Goal: Contribute content: Contribute content

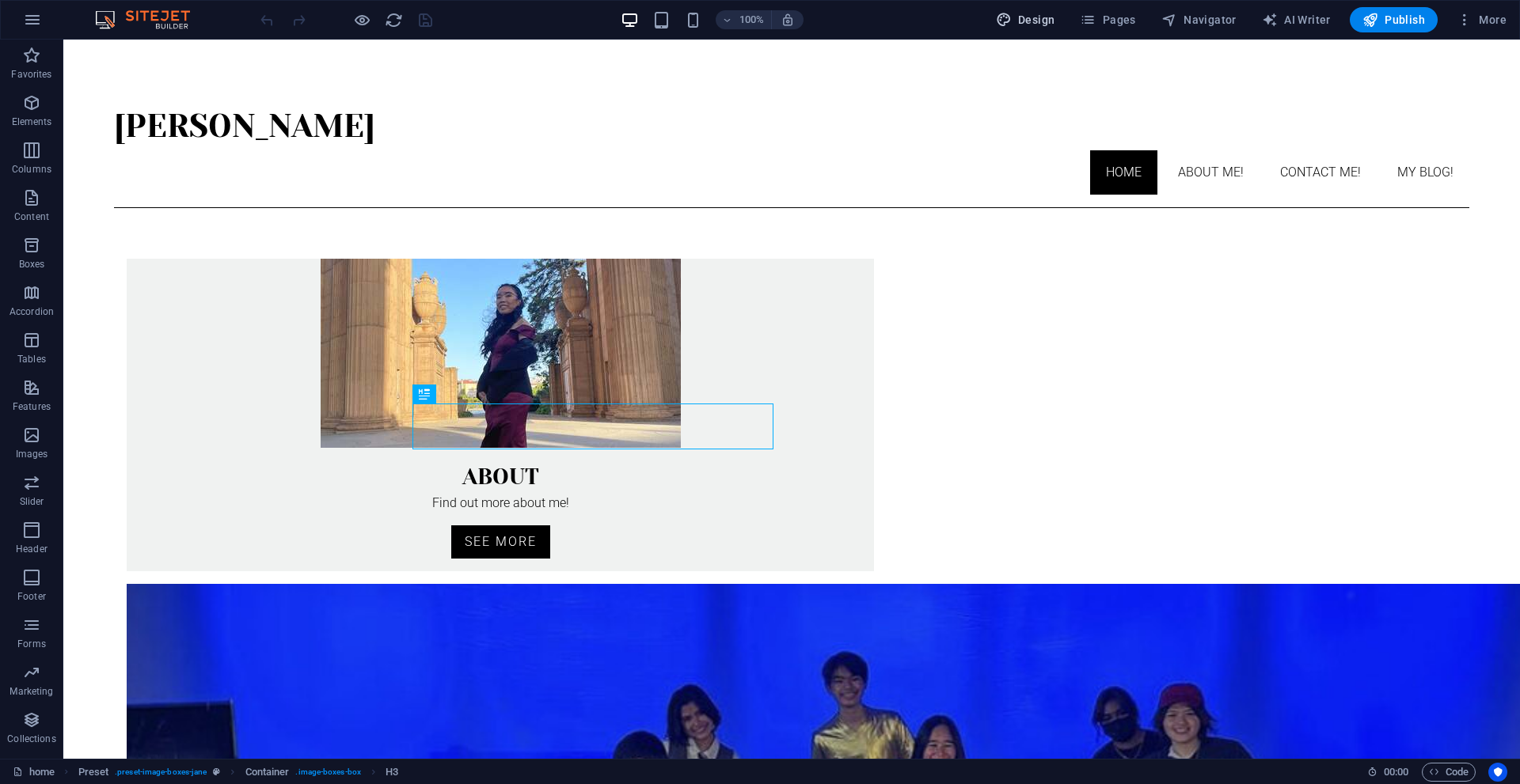
click at [1032, 26] on span "Design" at bounding box center [1026, 20] width 59 height 16
select select "px"
select select "300"
select select "px"
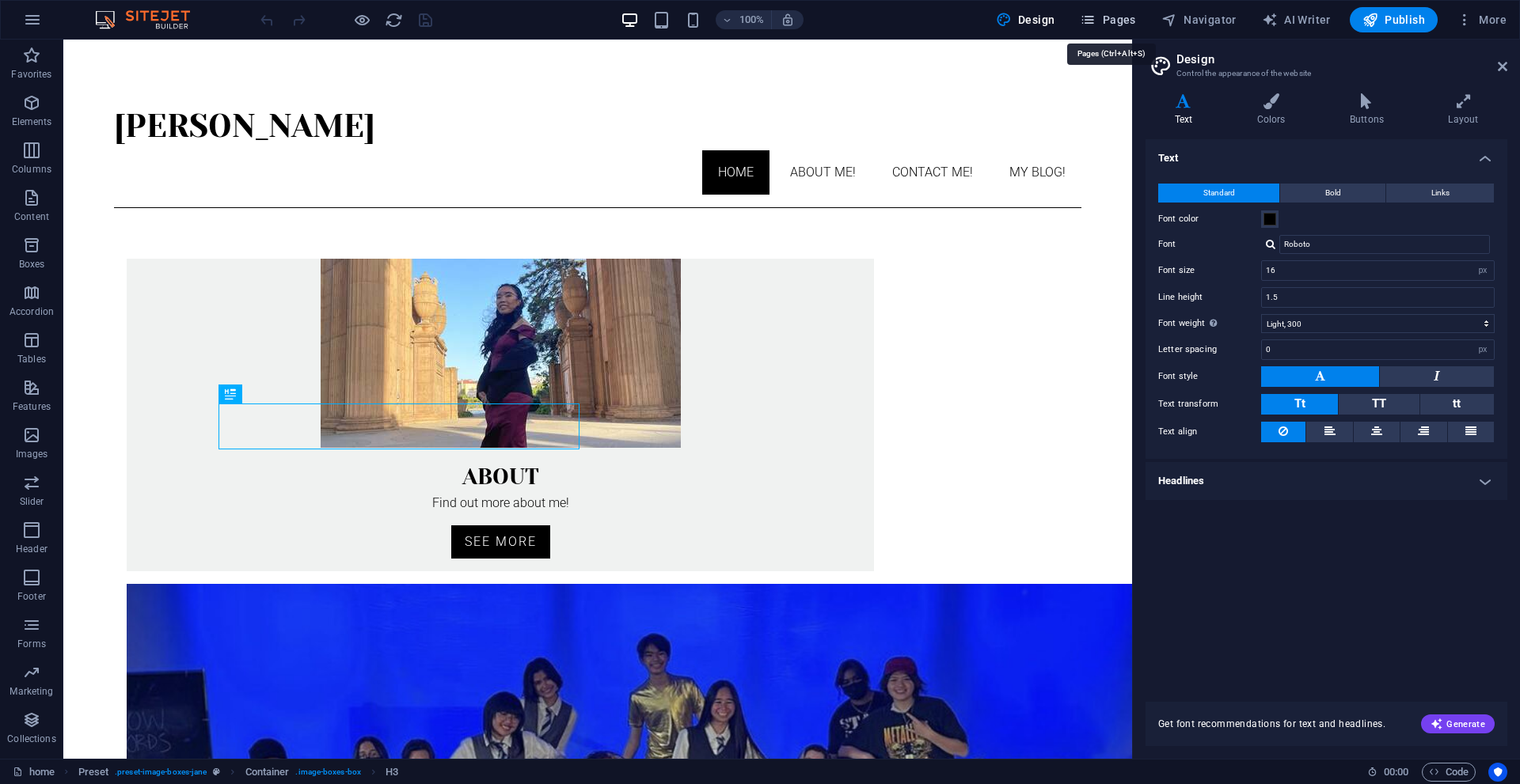
click at [1129, 30] on button "Pages" at bounding box center [1107, 20] width 68 height 26
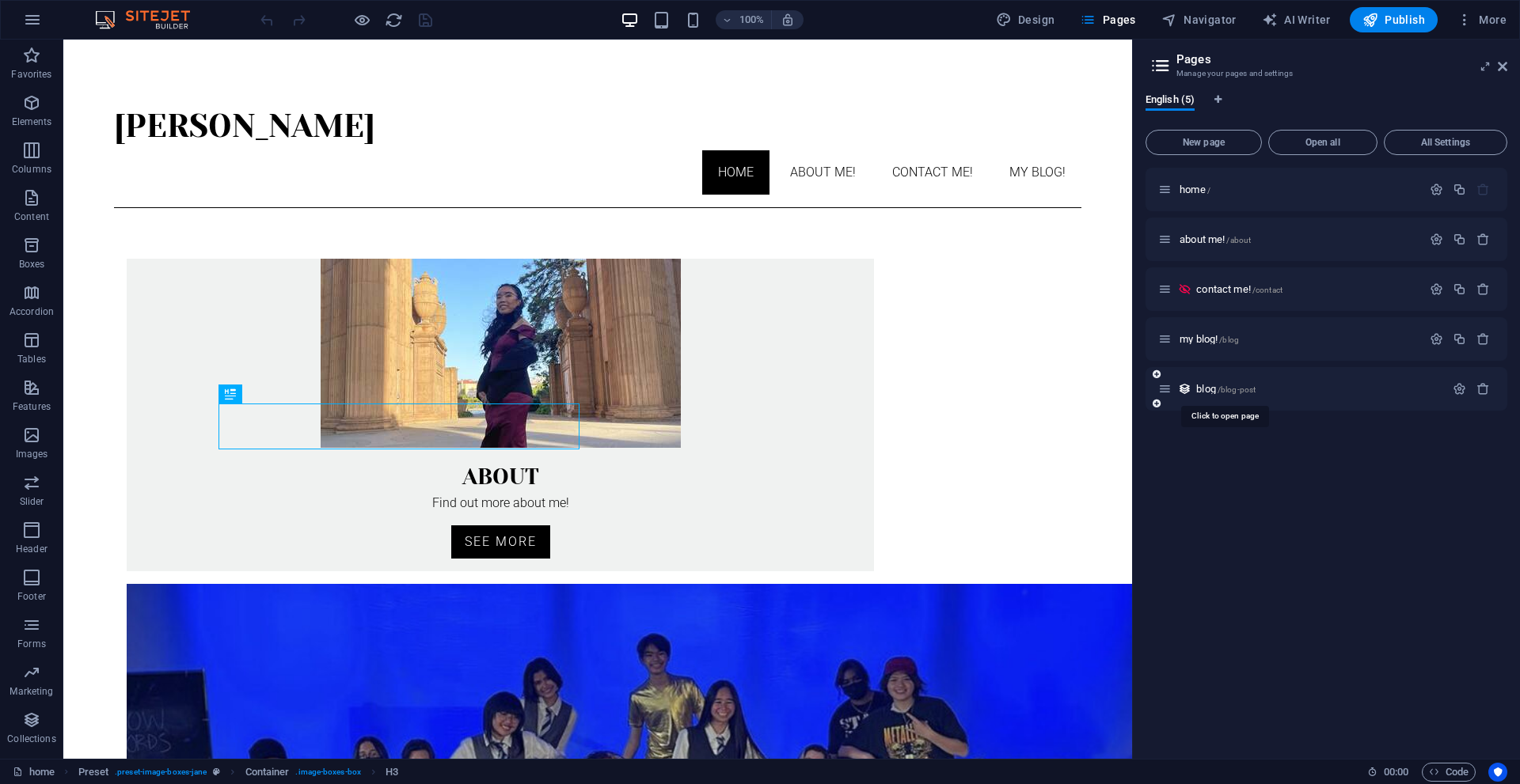
click at [1219, 389] on span "/blog-post" at bounding box center [1236, 390] width 38 height 9
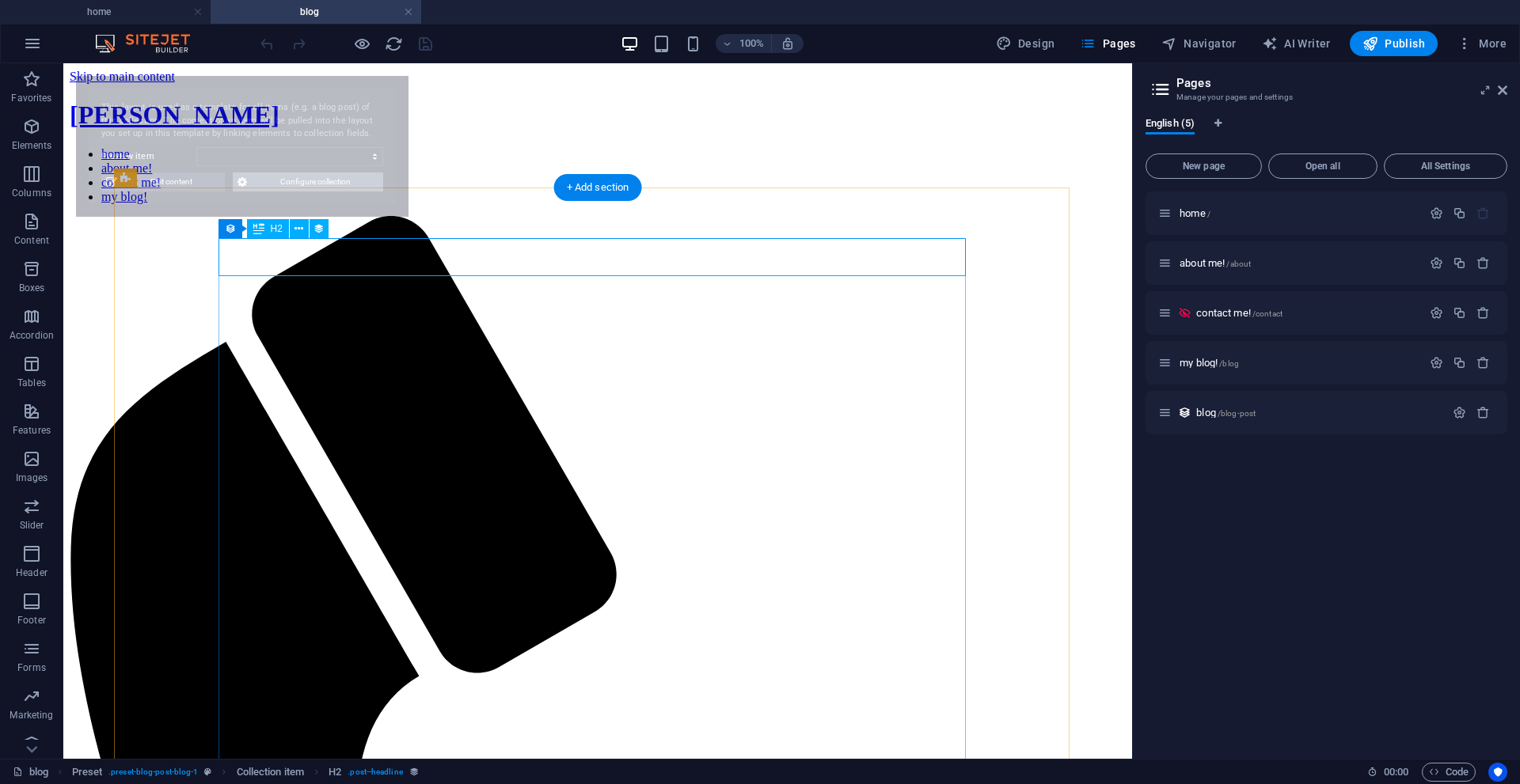
select select "68b2072609a91e9e9f0cebde"
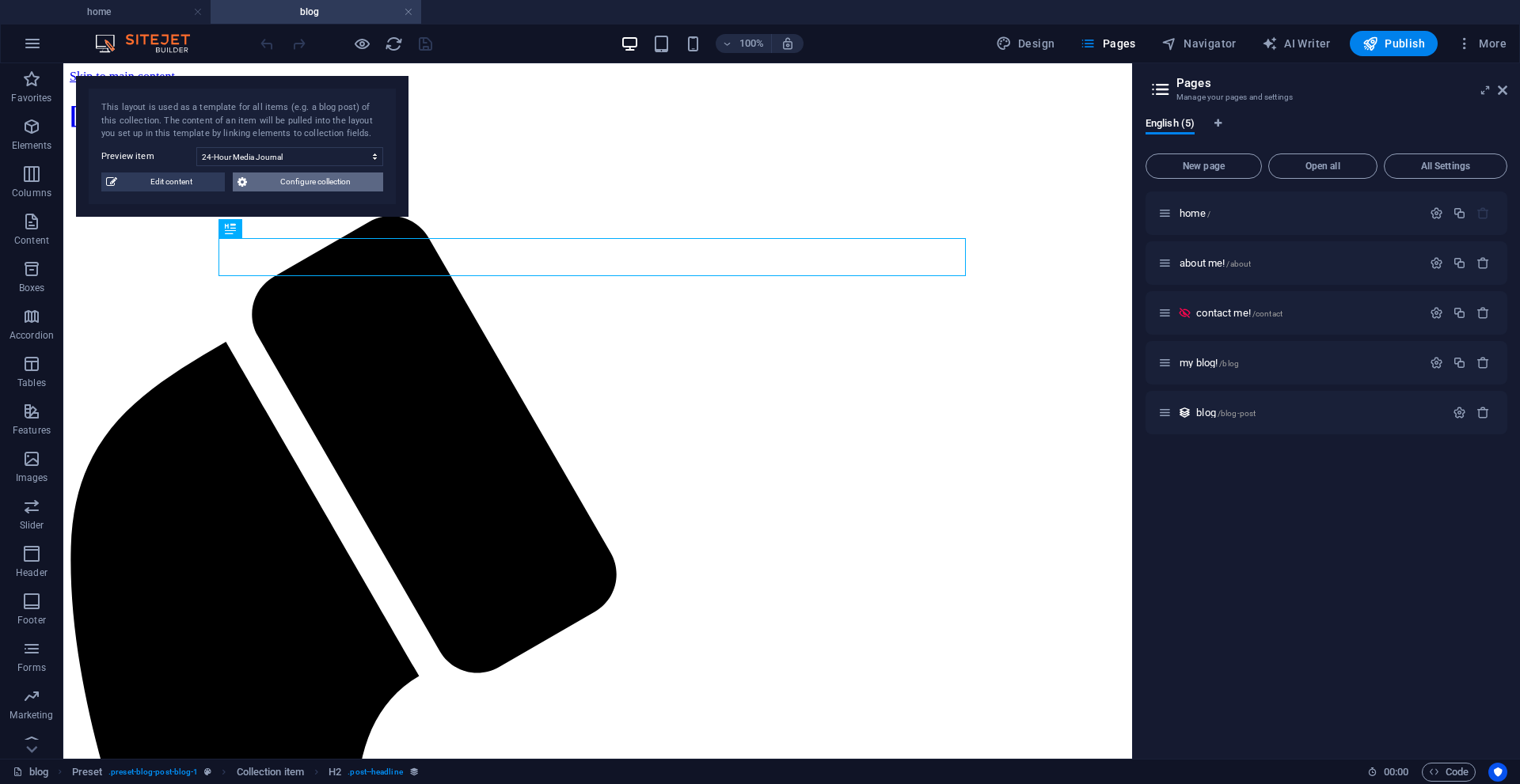
click at [331, 176] on span "Configure collection" at bounding box center [315, 182] width 127 height 19
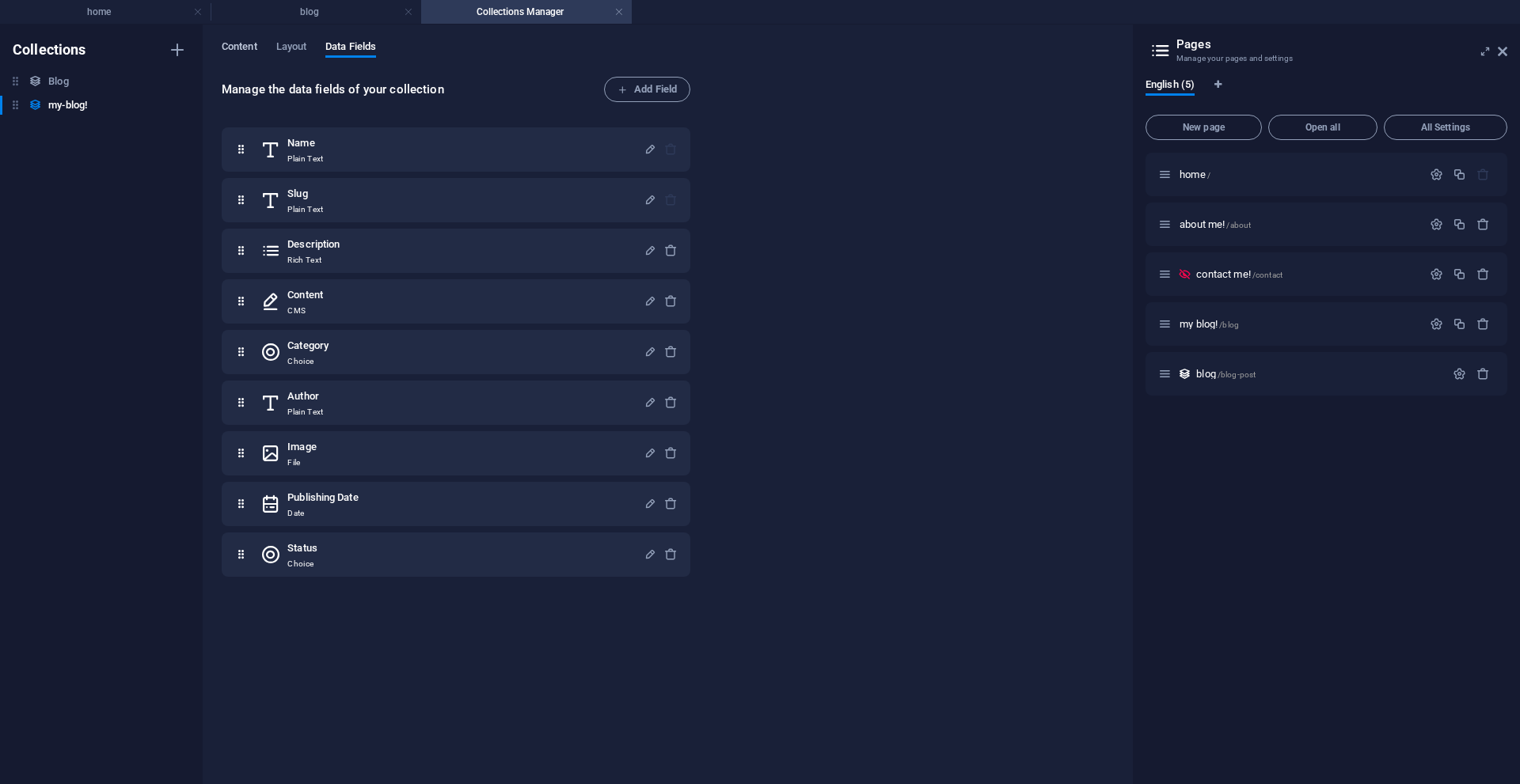
click at [241, 49] on span "Content" at bounding box center [239, 48] width 35 height 22
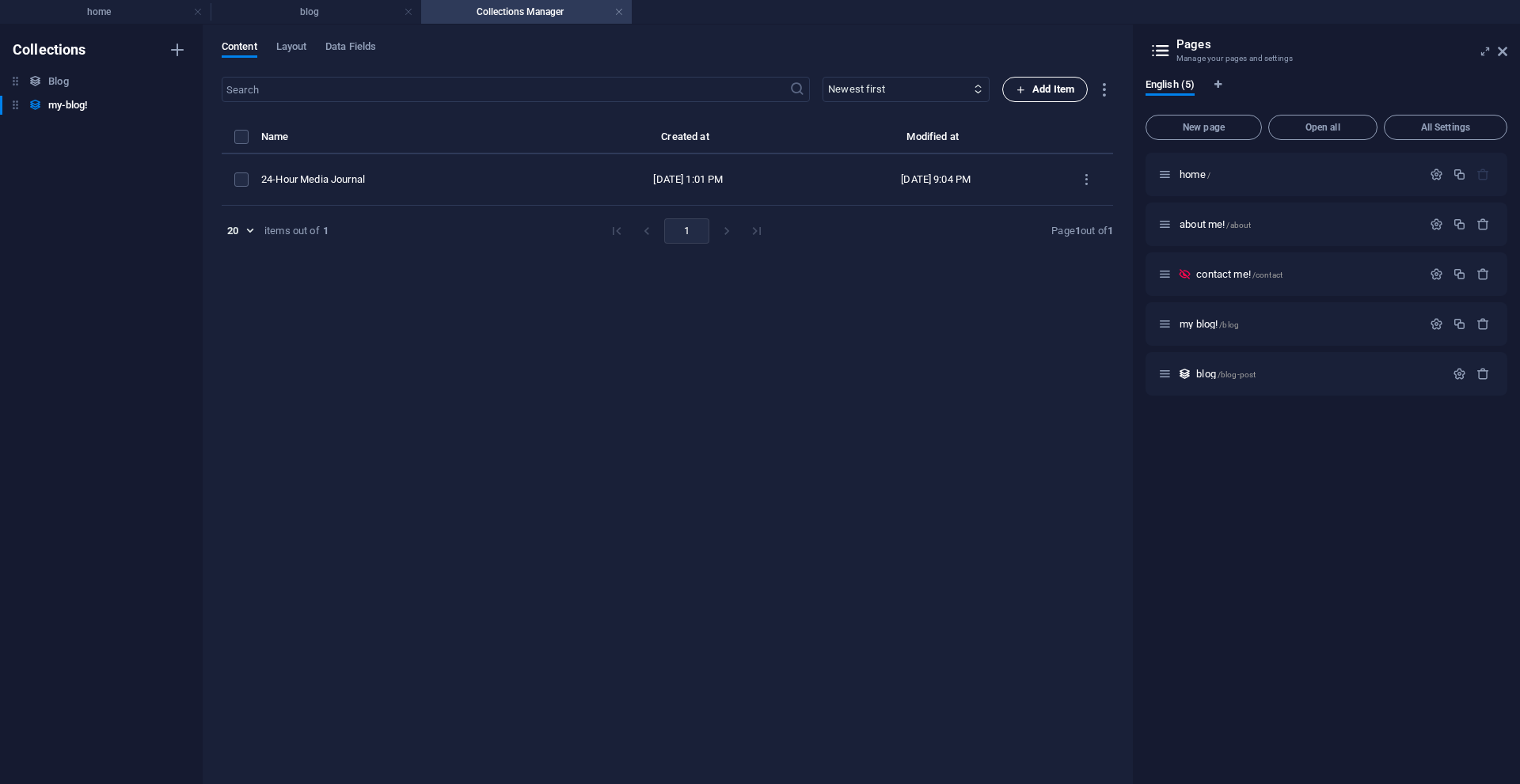
click at [1011, 99] on button "Add Item" at bounding box center [1045, 90] width 86 height 26
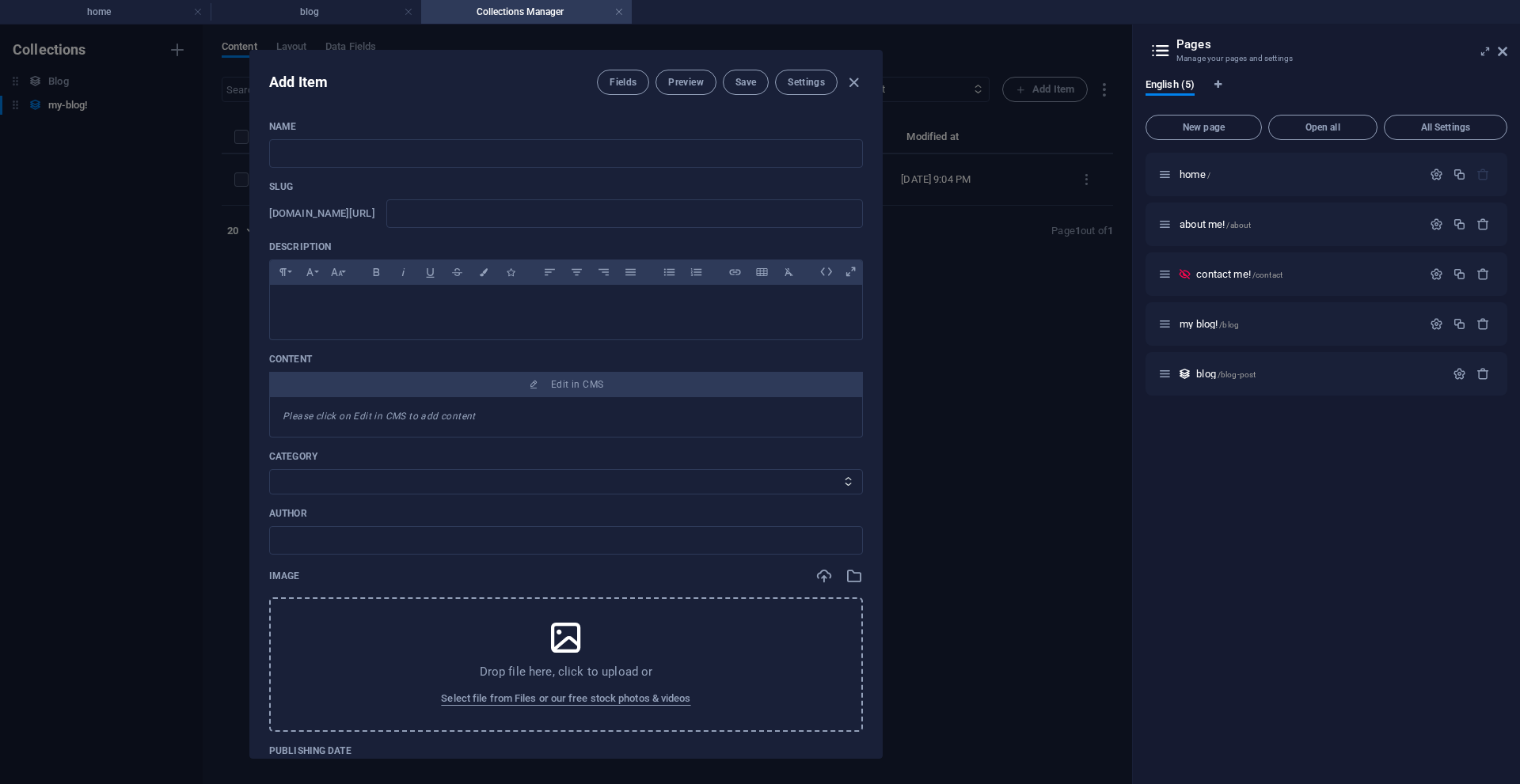
click at [951, 289] on div "Add Item Fields Preview Save Settings Name ​ Slug [DOMAIN_NAME][URL] ​ Descript…" at bounding box center [565, 405] width 1132 height 760
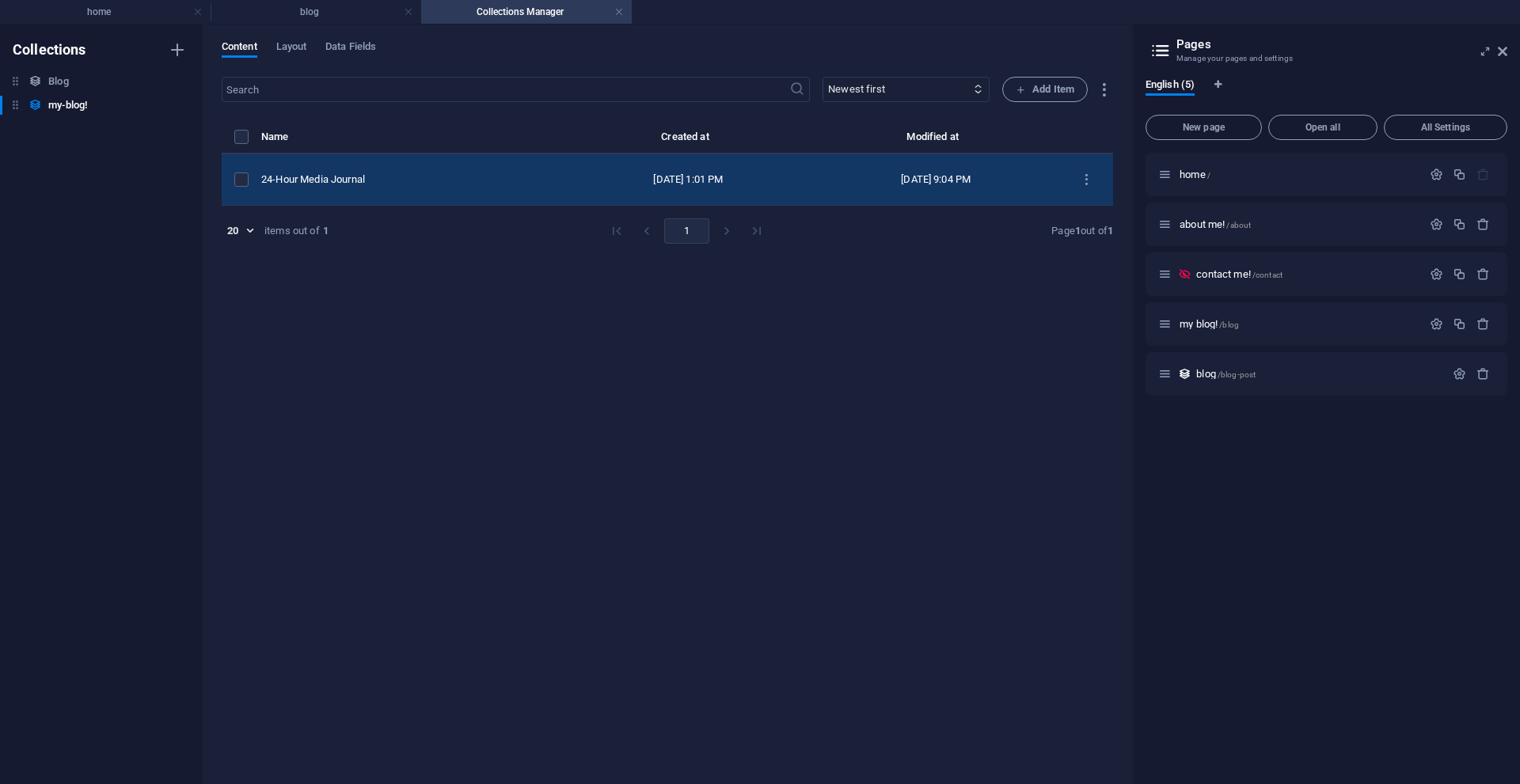
click at [773, 187] on td "[DATE] 1:01 PM" at bounding box center [688, 180] width 248 height 51
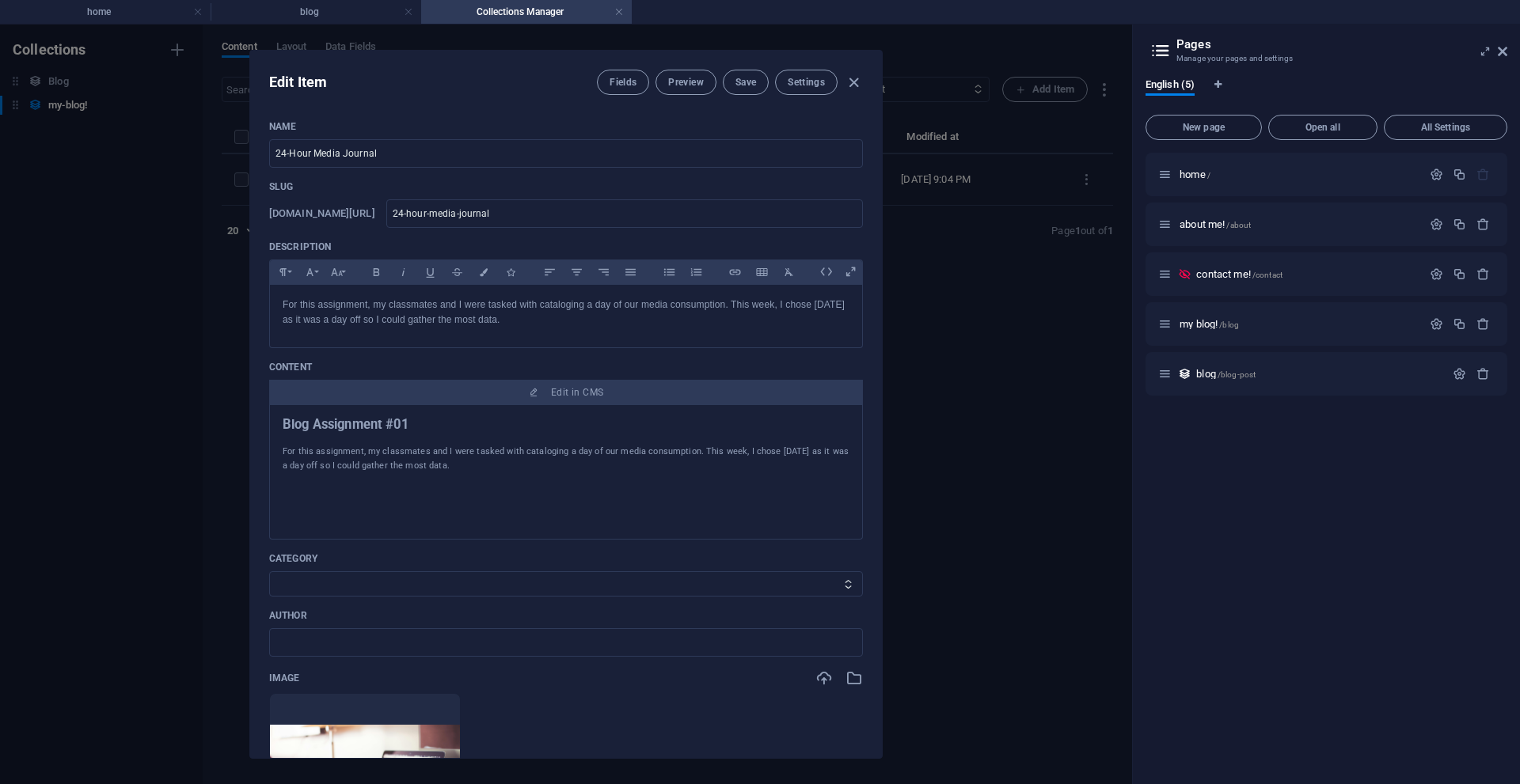
click at [955, 353] on div "Edit Item Fields Preview Save Settings Name 24-Hour Media Journal ​ Slug [DOMAI…" at bounding box center [565, 405] width 1132 height 760
type input "[DATE]"
type input "24-hour-media-journal"
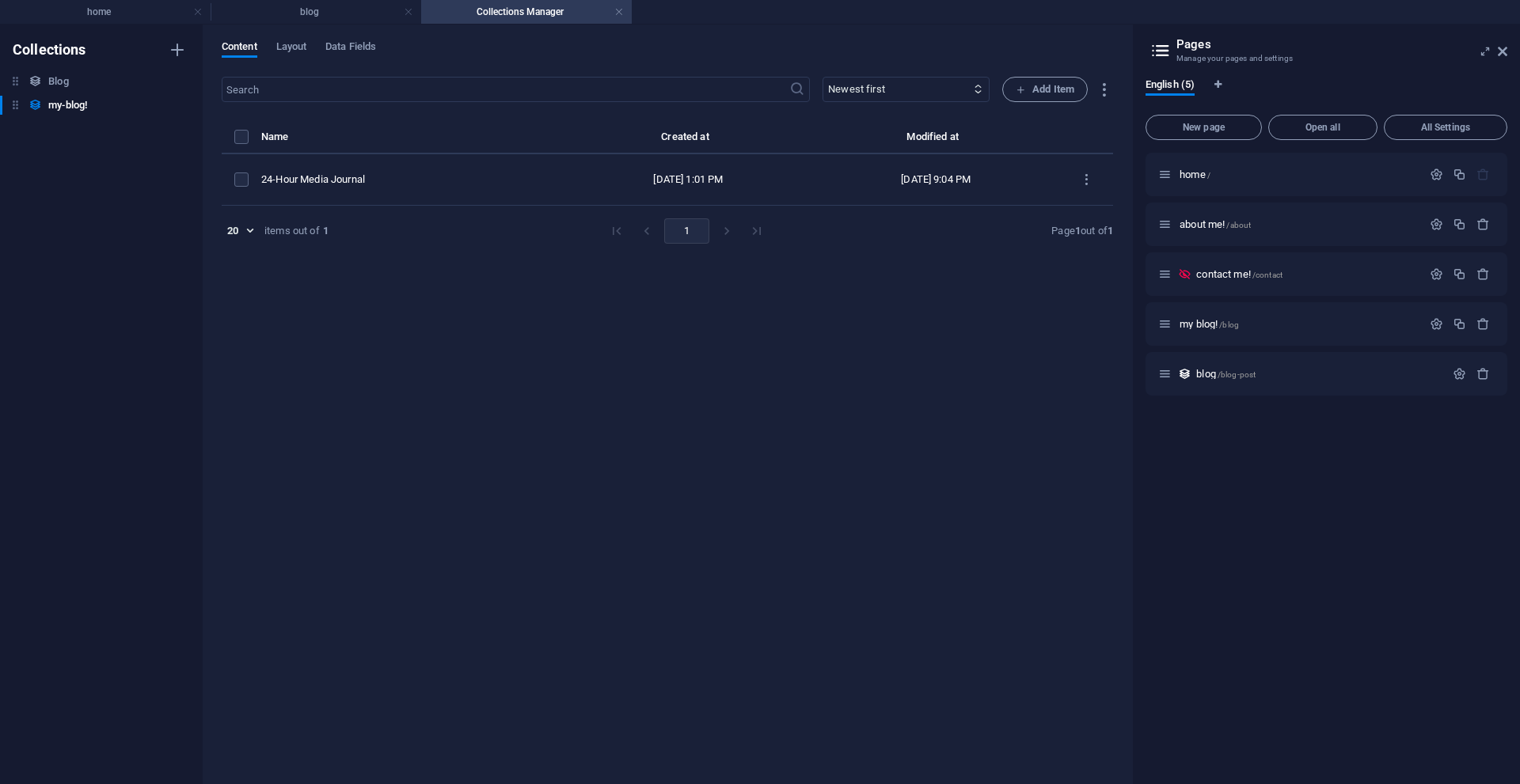
click at [1024, 102] on div "​ Newest first Oldest first Last modified Name (ascending) Name (descending) Sl…" at bounding box center [667, 422] width 891 height 692
click at [1040, 89] on span "Add Item" at bounding box center [1044, 90] width 59 height 19
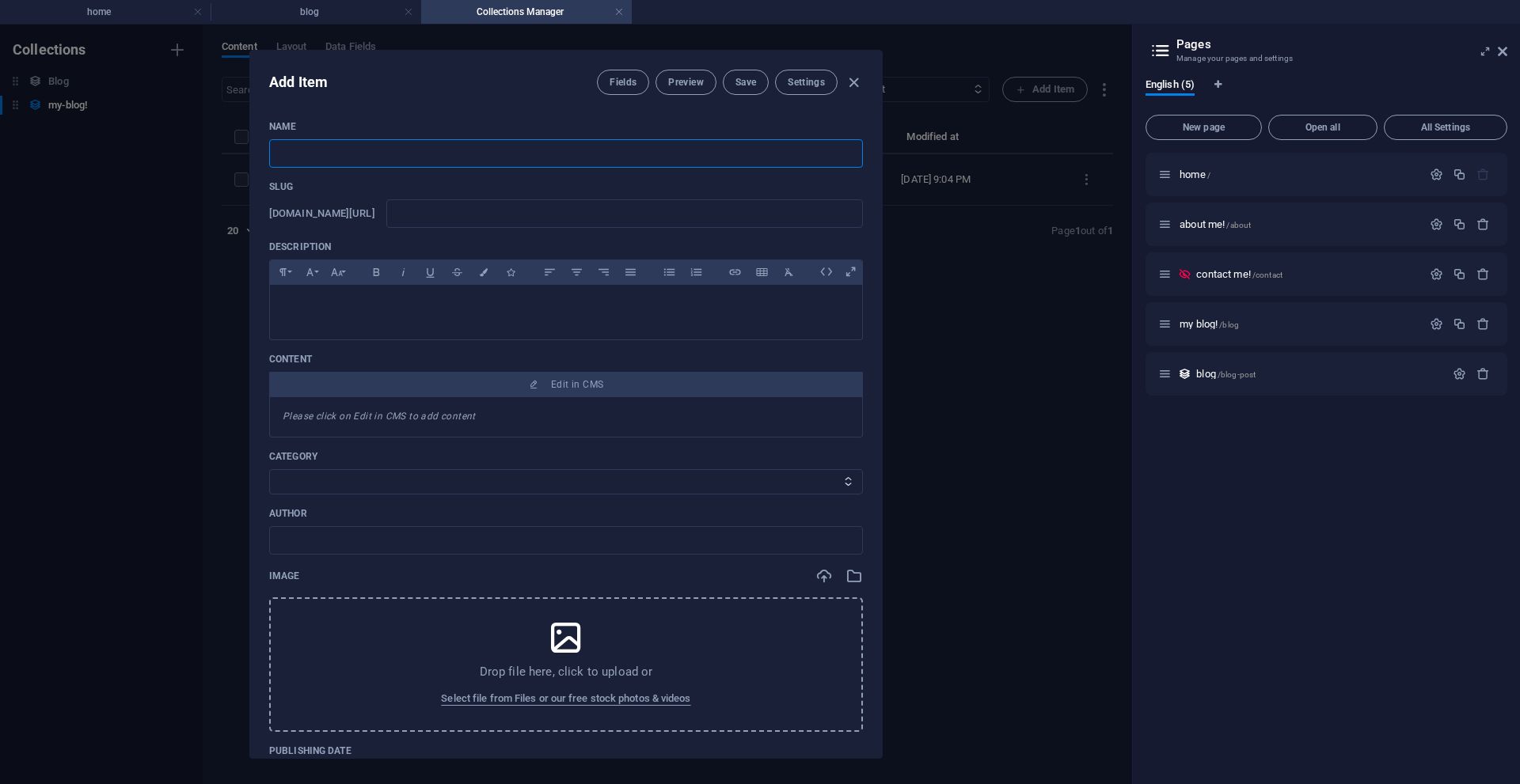
click at [575, 148] on input "text" at bounding box center [566, 154] width 594 height 29
type input "M"
type input "m"
type input "Mi"
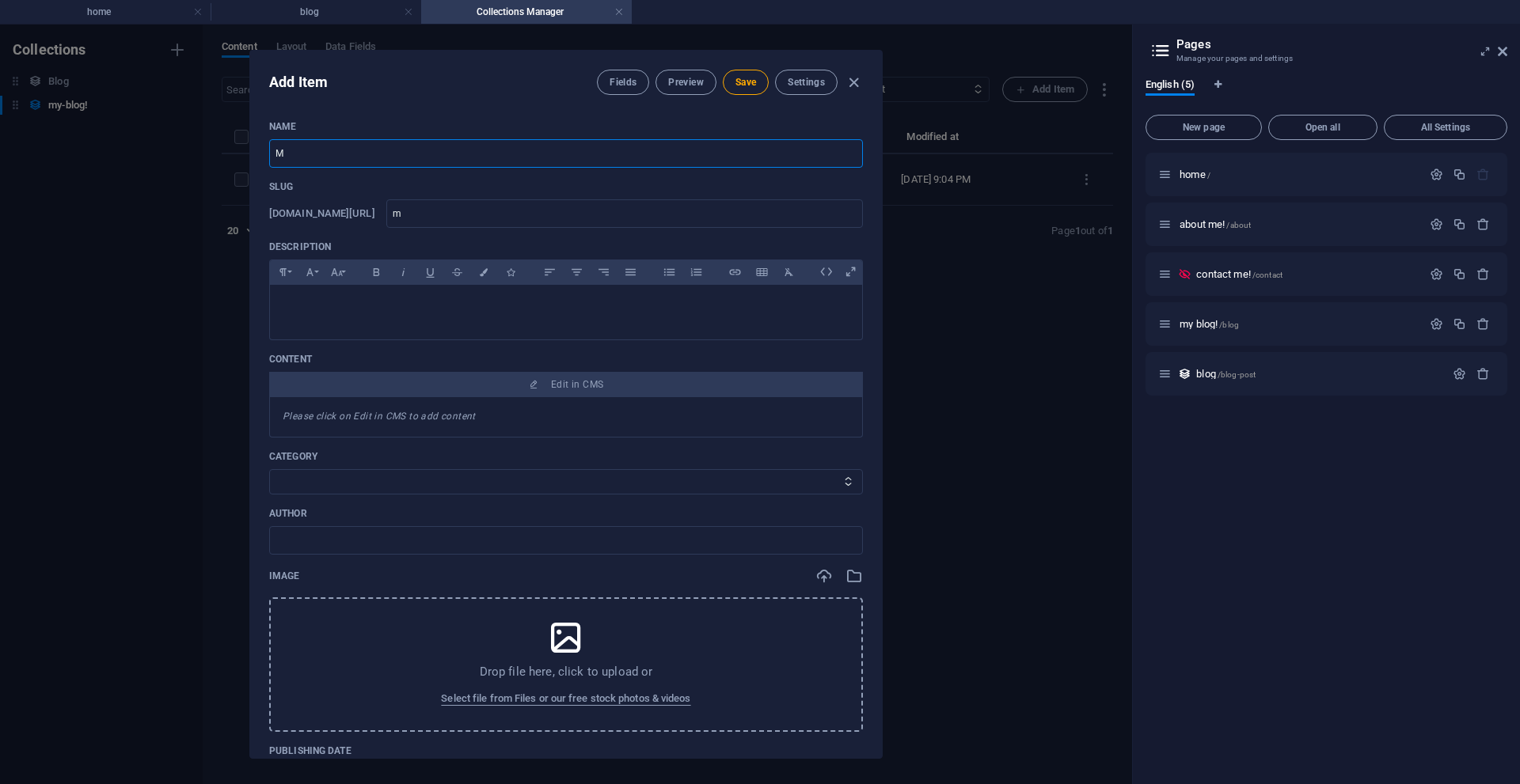
type input "mi"
type input "Mis"
type input "mis"
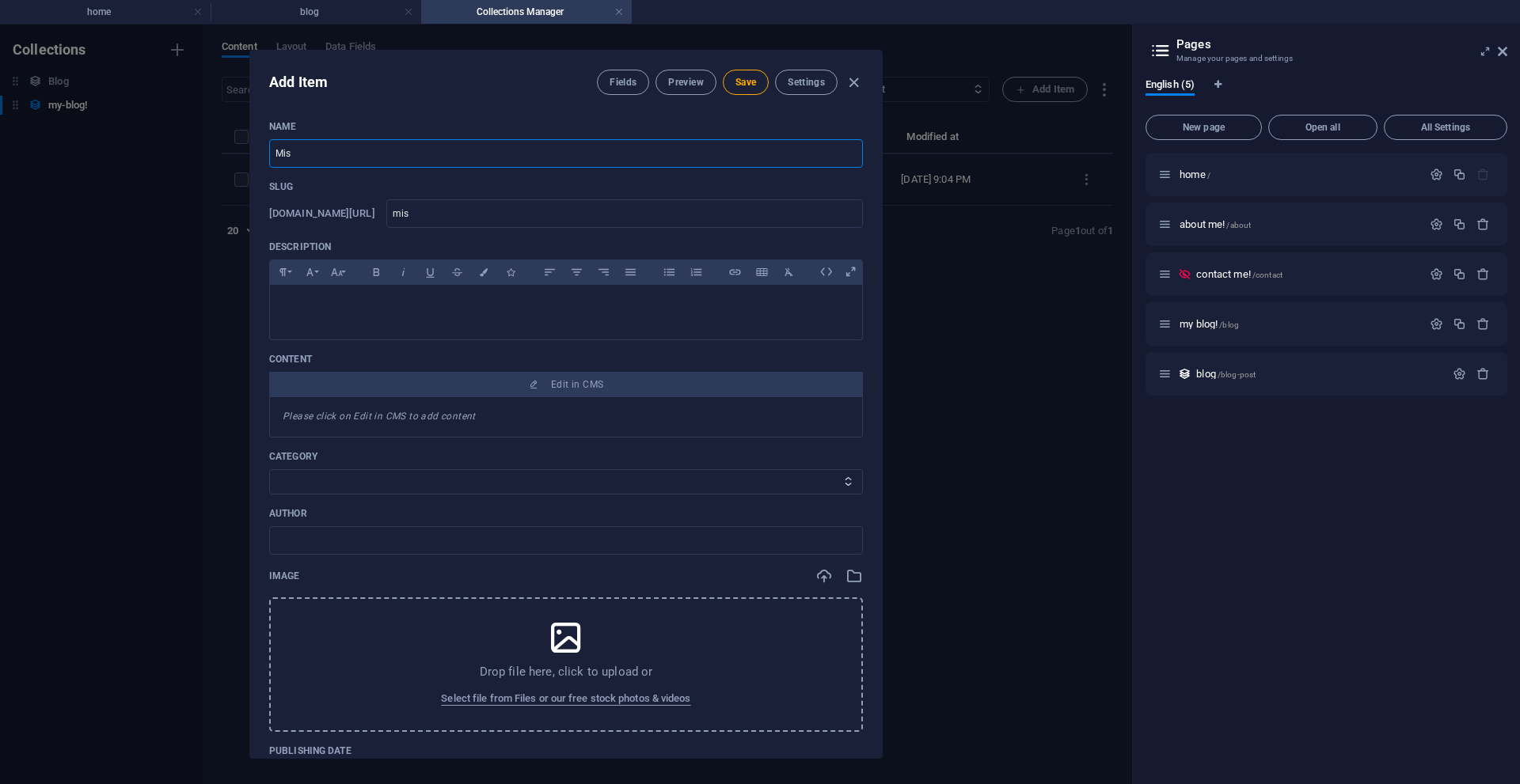
type input "Misi"
type input "misi"
type input "Misin"
type input "misin"
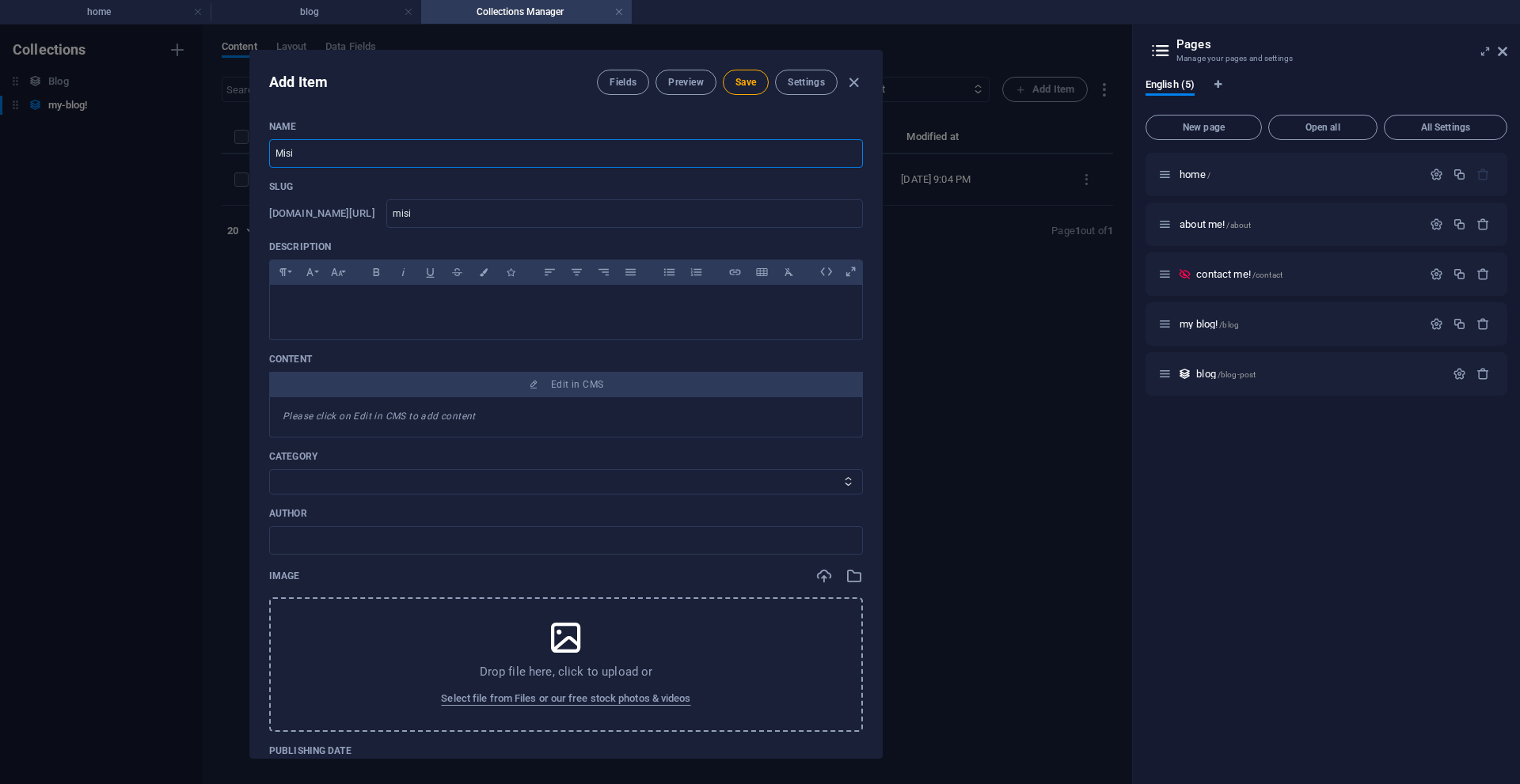
type input "misin"
type input "Misinf"
type input "misinf"
type input "Misinfo"
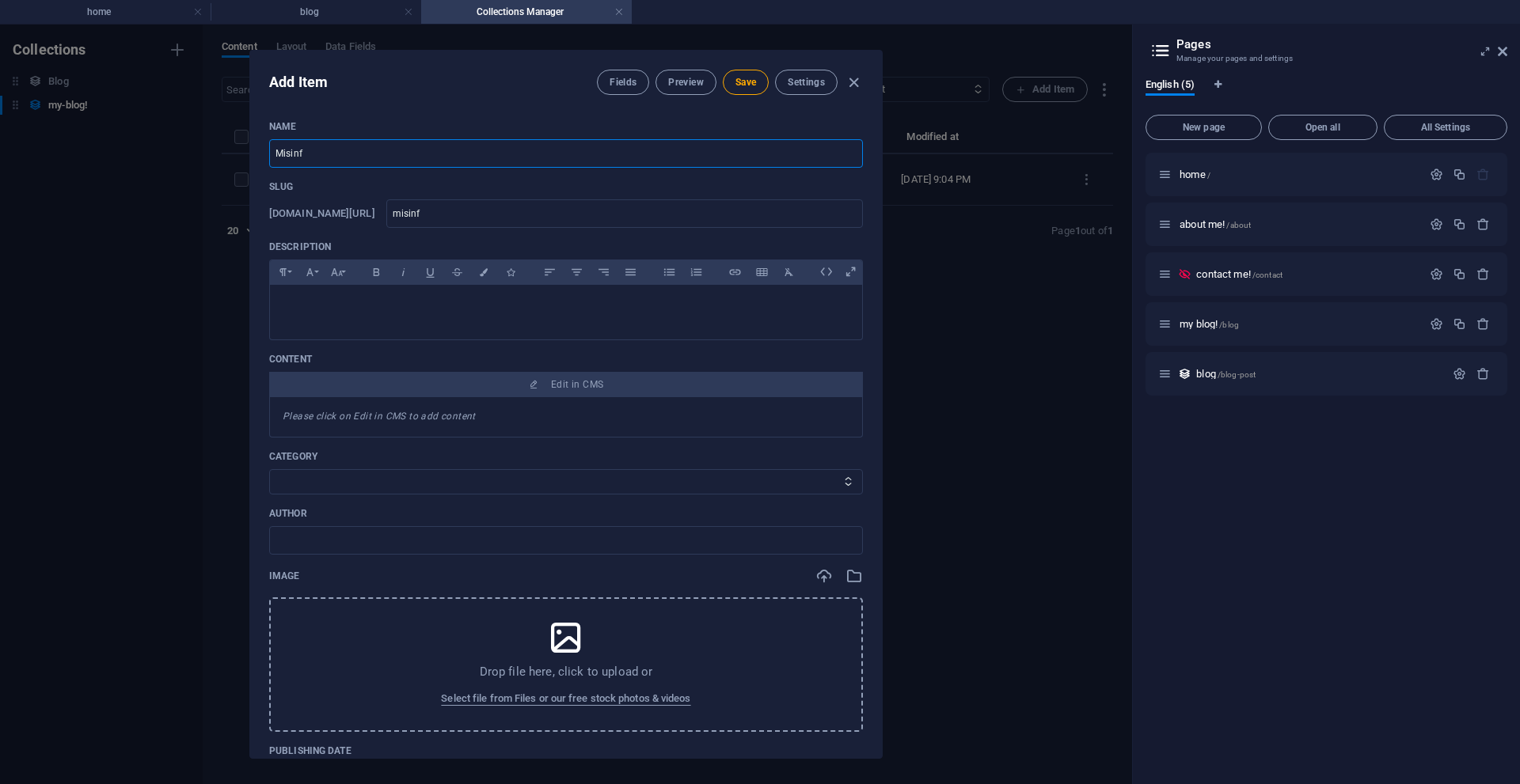
type input "misinfo"
type input "Misinfor"
type input "misinfor"
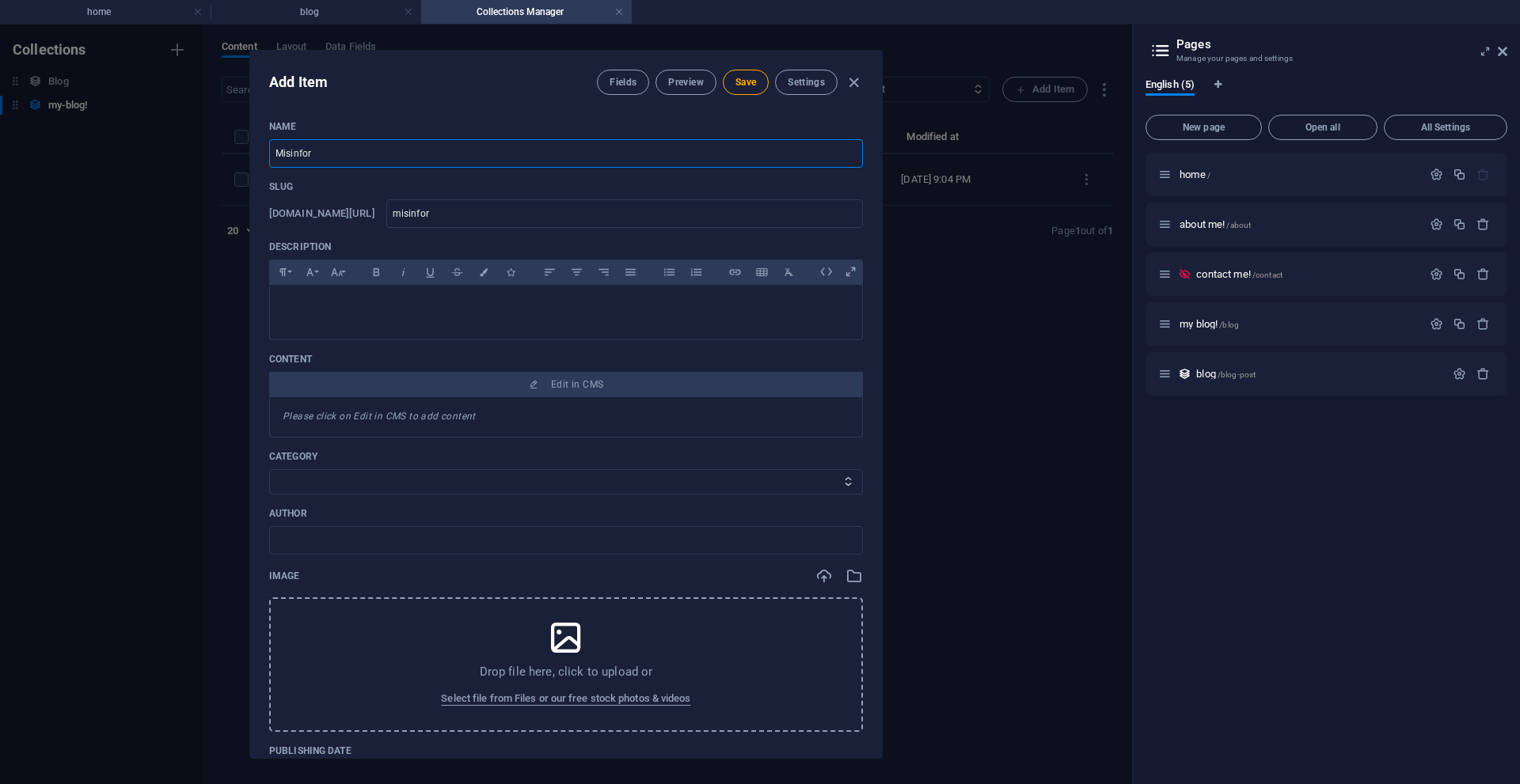
type input "Misinform"
type input "misinform"
type input "Misinforma"
type input "misinforma"
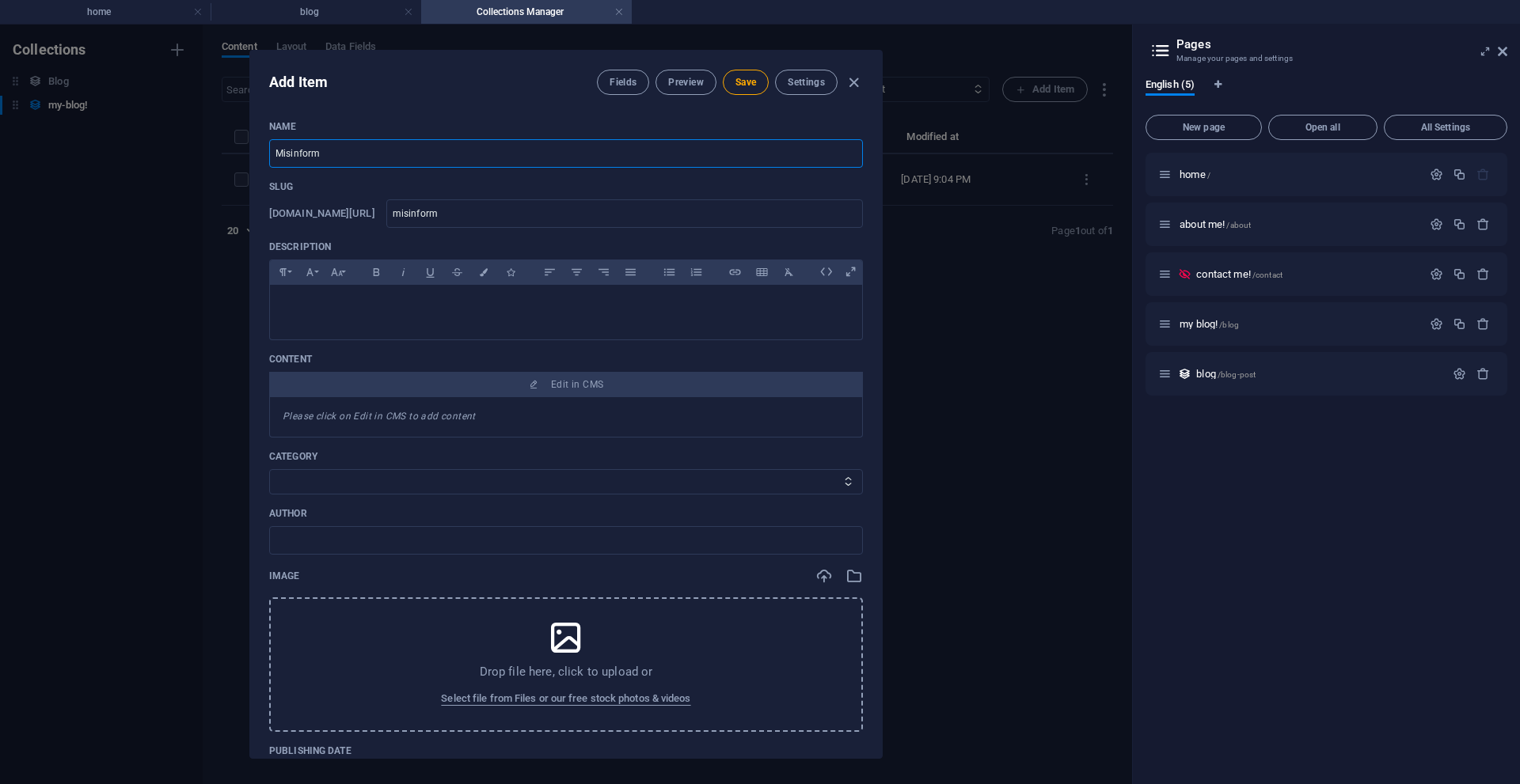
type input "misinforma"
type input "Misinformat"
type input "misinformat"
type input "Misinformati"
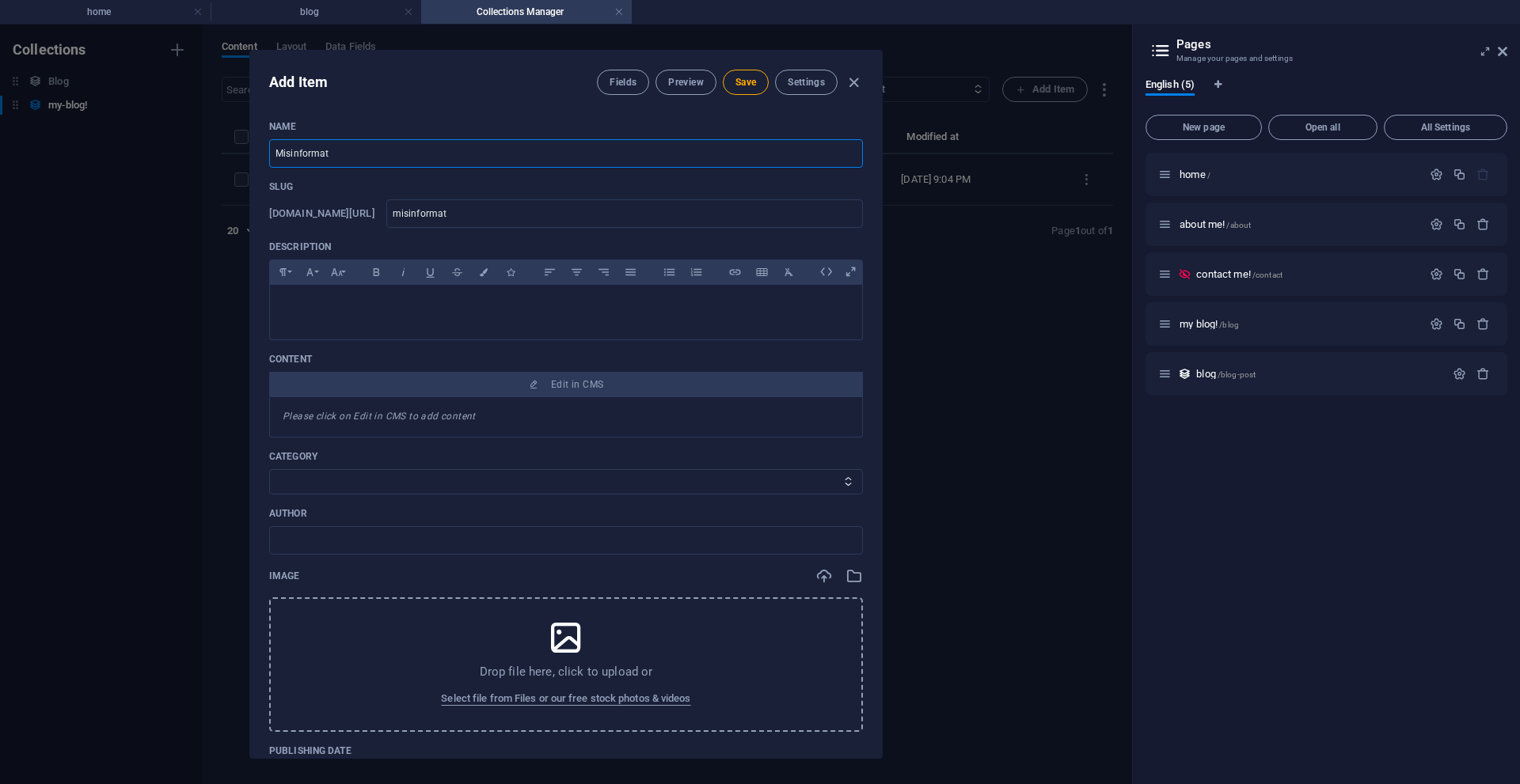
type input "misinformati"
type input "Misinformatio"
type input "misinformatio"
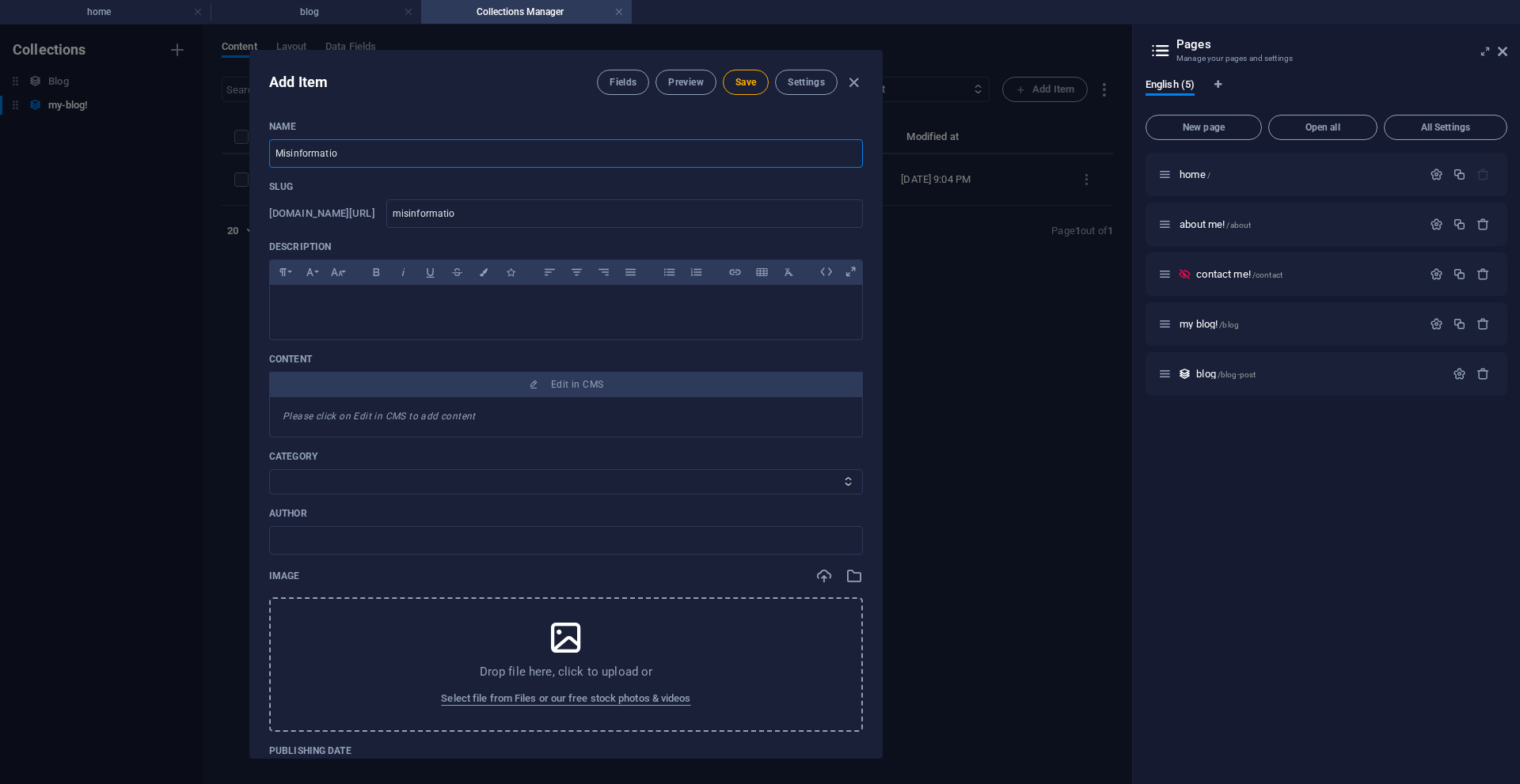
type input "Misinformation"
type input "misinformation"
type input "Misinformation E"
type input "misinformation-e"
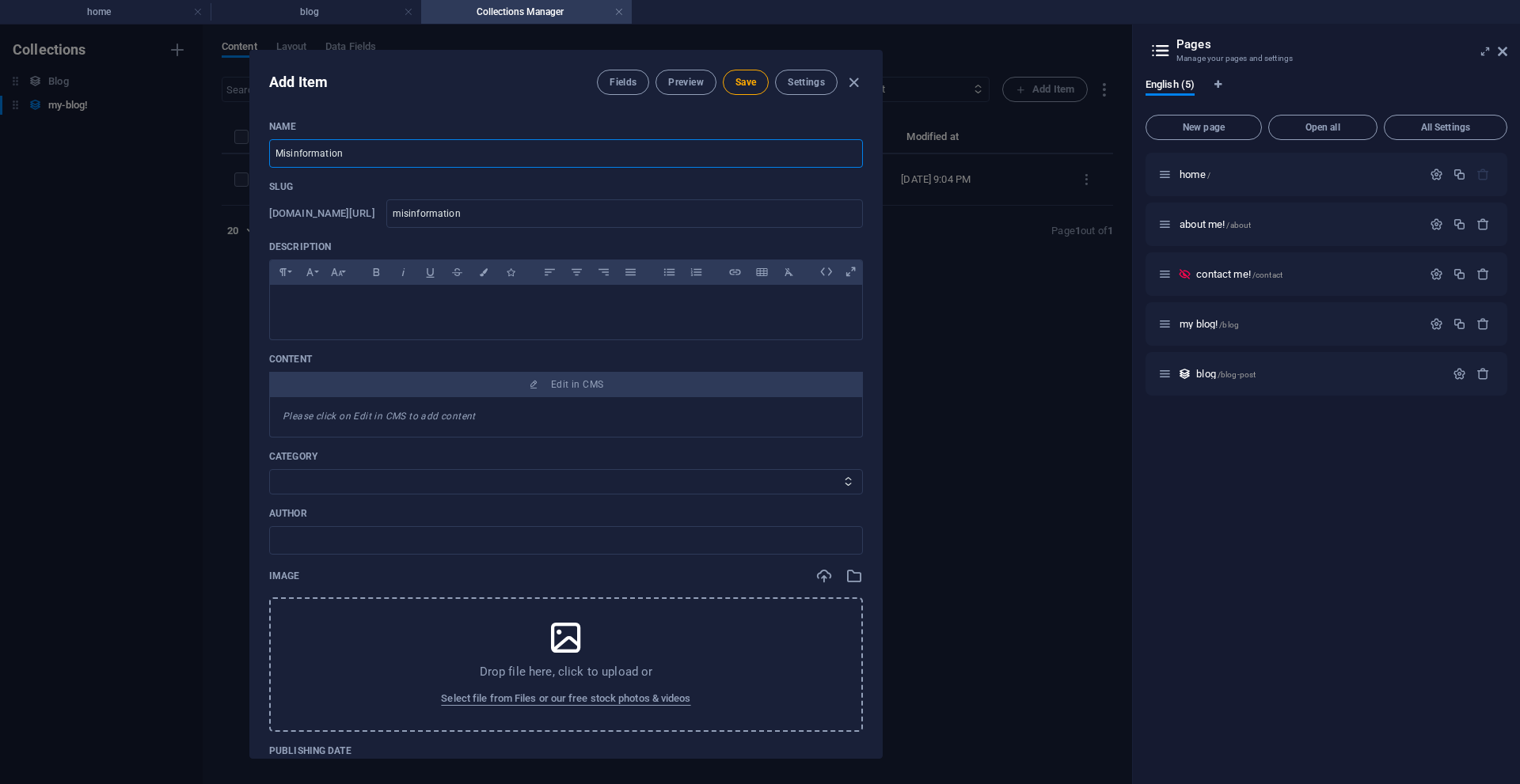
type input "misinformation-e"
type input "Misinformation Ed"
type input "misinformation-ed"
type input "Misinformation Edu"
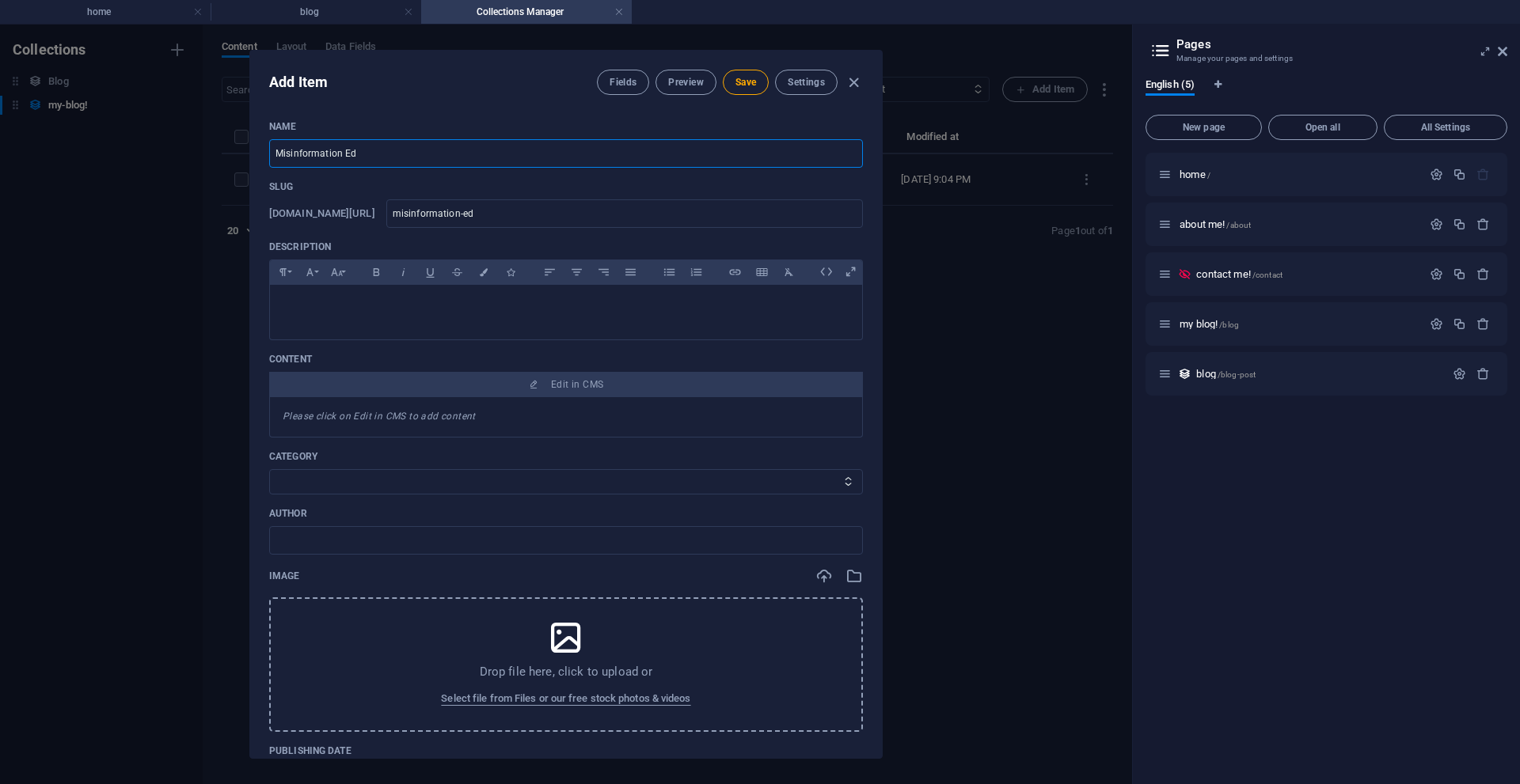
type input "misinformation-edu"
type input "Misinformation Educ"
type input "misinformation-educ"
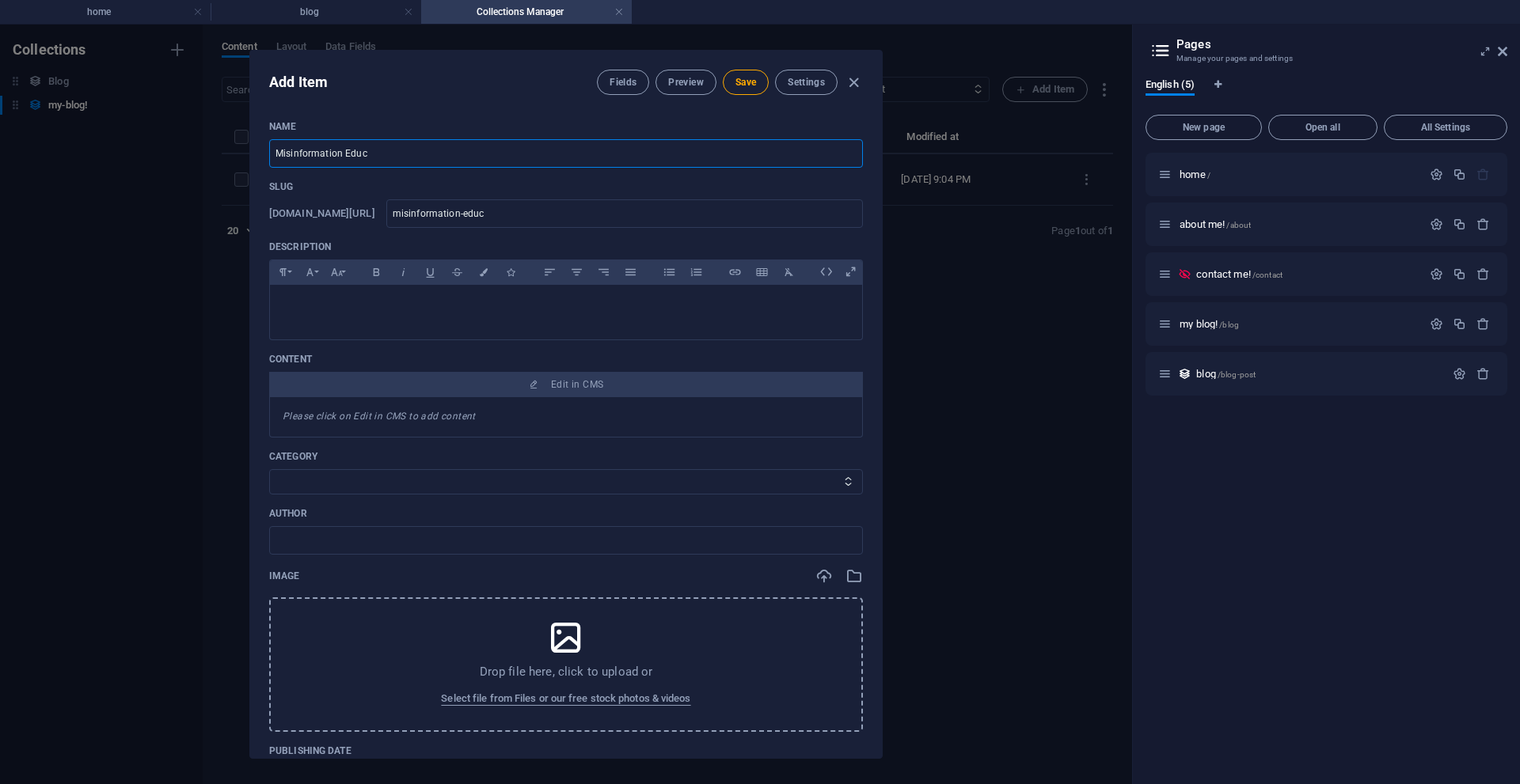
type input "Misinformation Educa"
type input "misinformation-educa"
type input "Misinformation Educat"
type input "misinformation-educat"
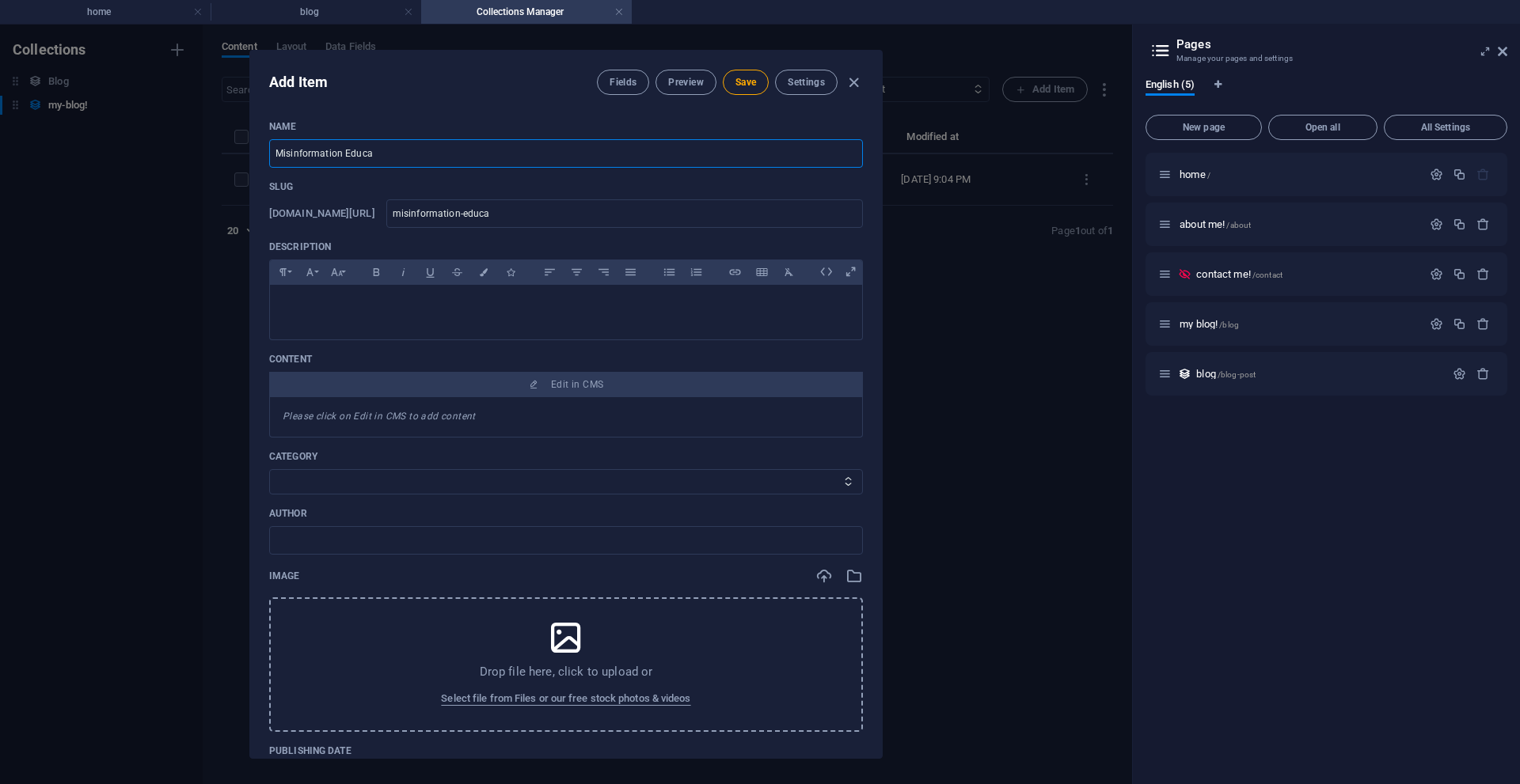
type input "misinformation-educat"
type input "Misinformation Educati"
type input "misinformation-educati"
type input "Misinformation Educatio"
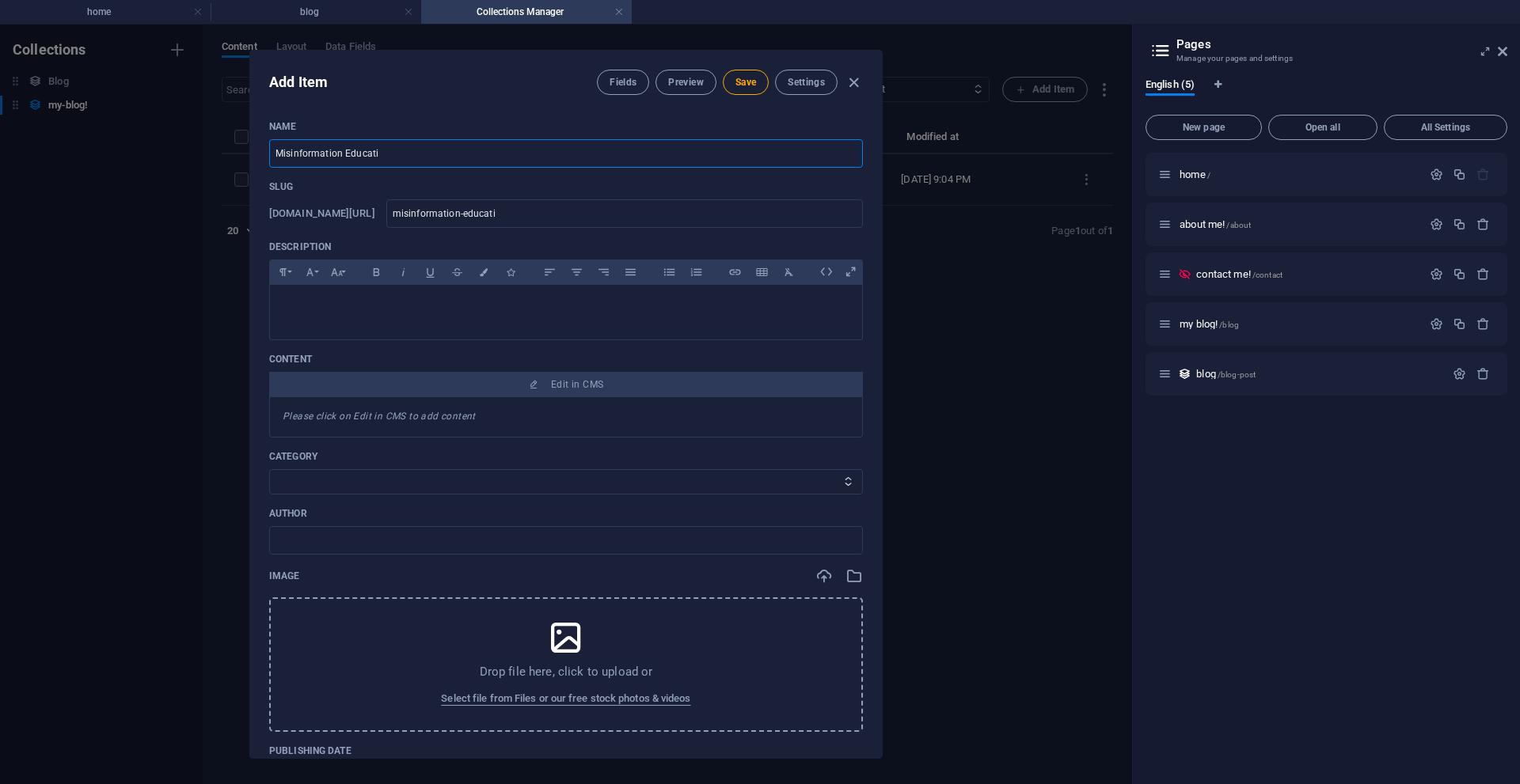
type input "misinformation-educatio"
type input "Misinformation Education"
type input "misinformation-education"
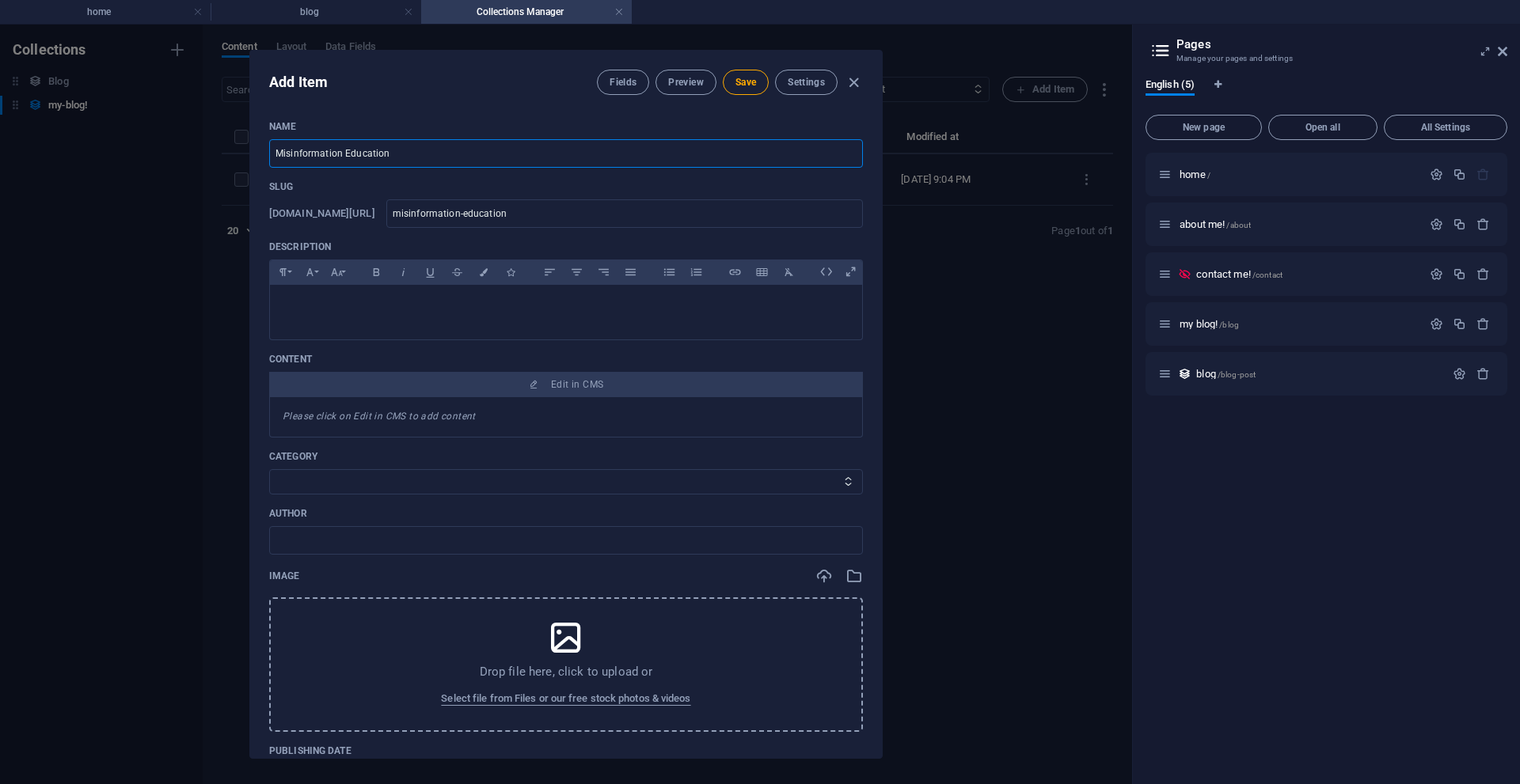
type input "Misinformation Education T"
type input "misinformation-education-t"
type input "Misinformation Education To"
type input "misinformation-education-to"
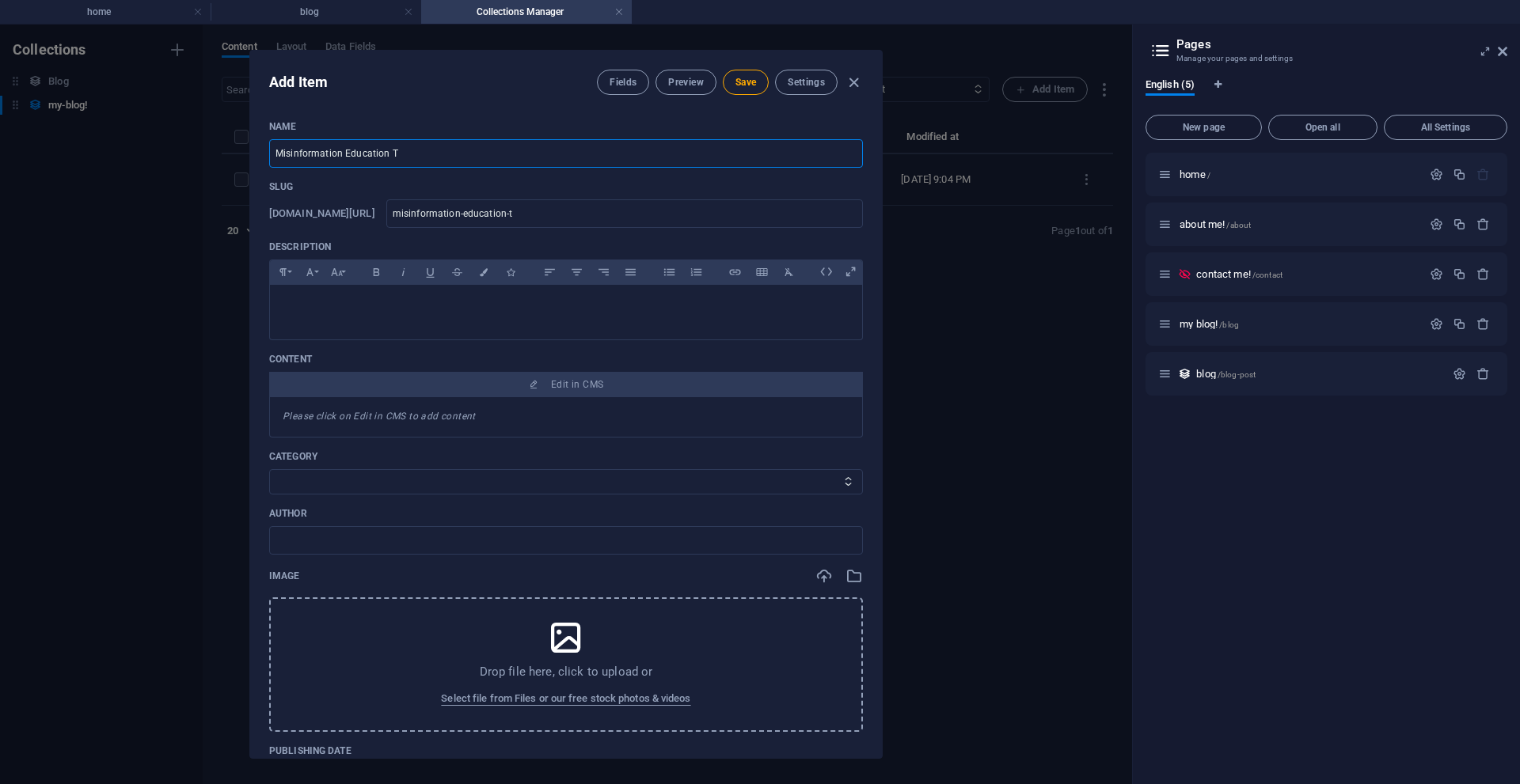
type input "misinformation-education-to"
type input "Misinformation Education Too"
type input "misinformation-education-too"
type input "Misinformation Education Tool"
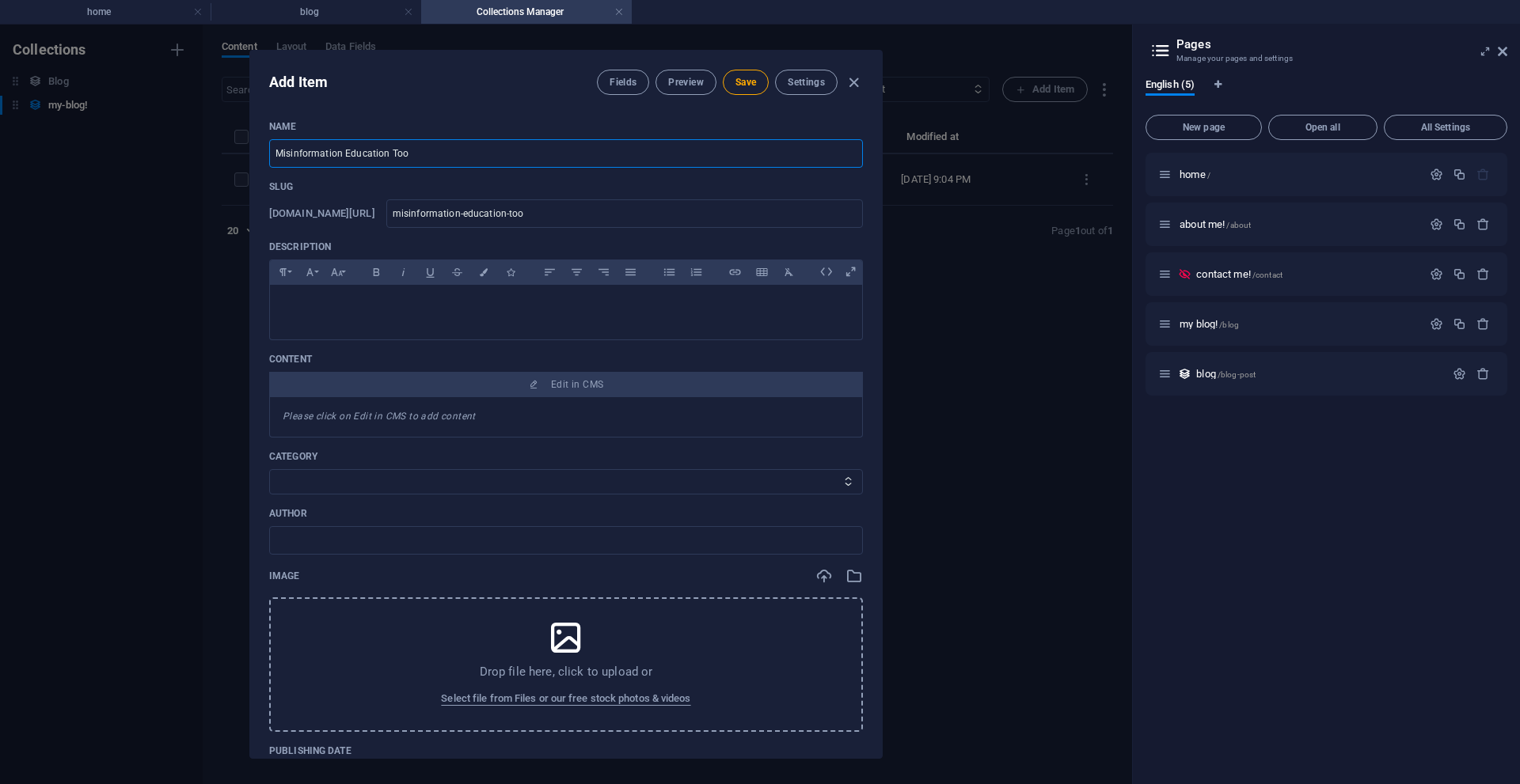
type input "misinformation-education-tool"
type input "Misinformation Education Tools"
type input "misinformation-education-tools"
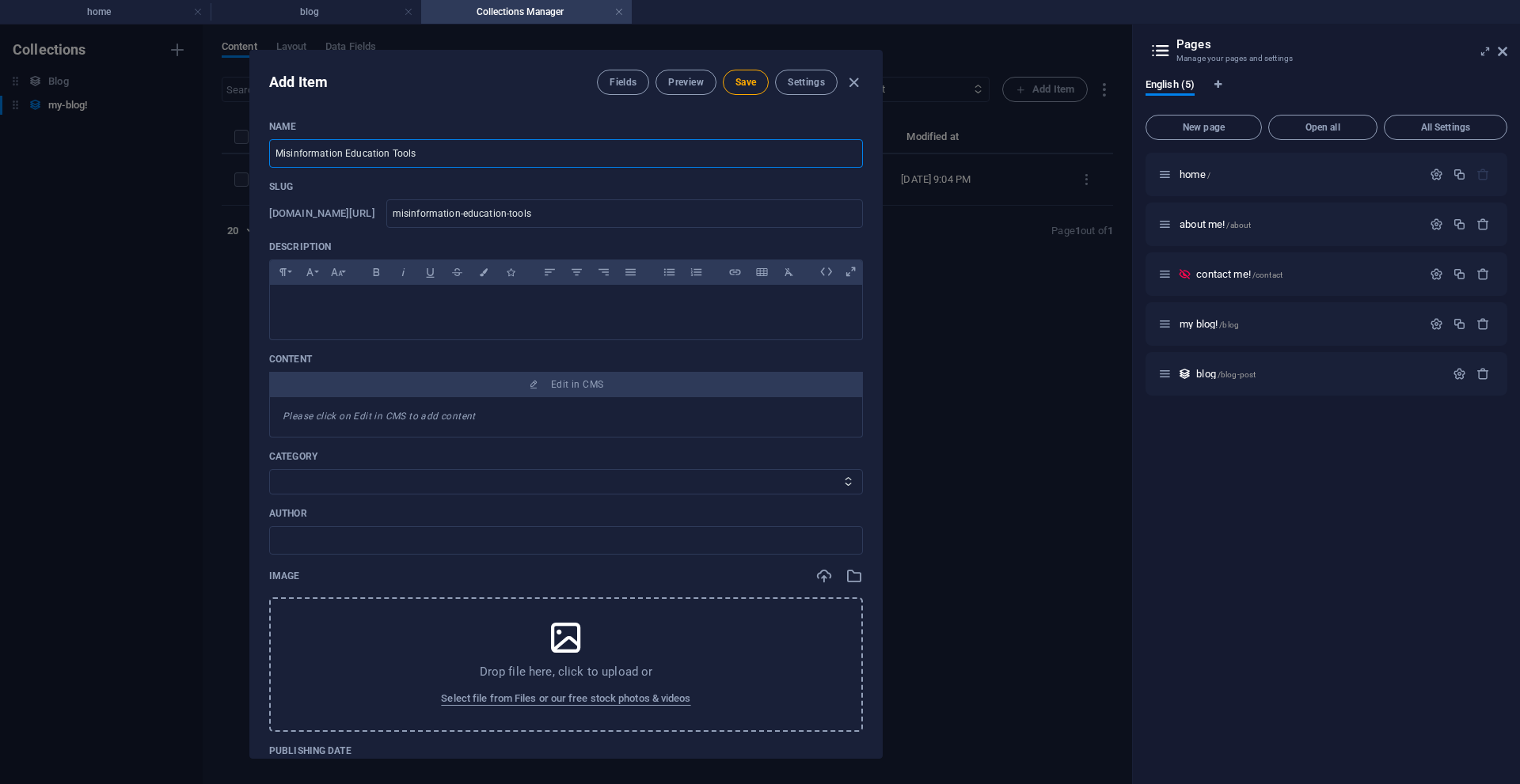
type input "Misinformation Education Tools"
click at [481, 301] on p at bounding box center [565, 305] width 567 height 15
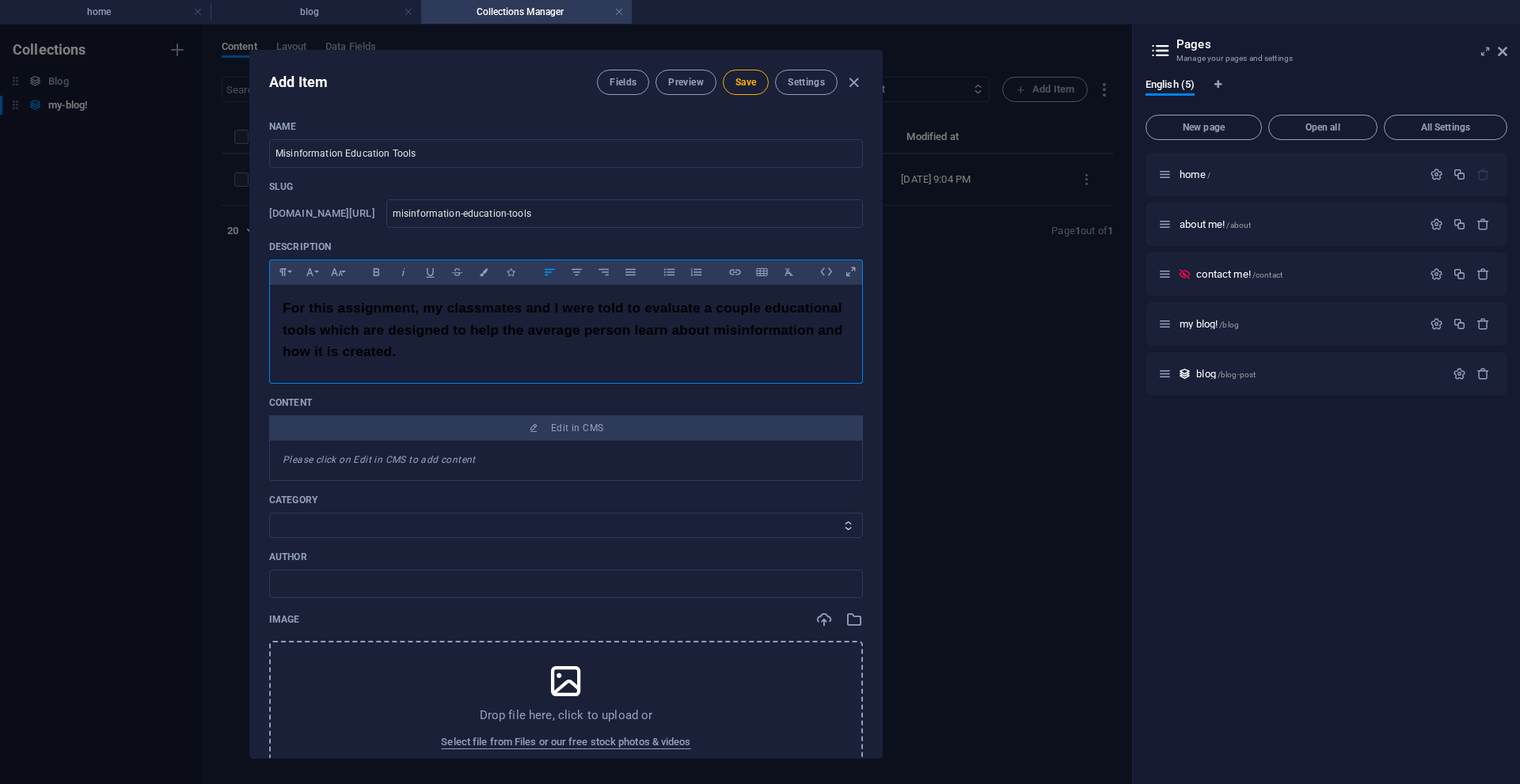
click at [521, 348] on p "For this assignment, my classmates and I were told to evaluate a couple educati…" at bounding box center [565, 330] width 567 height 66
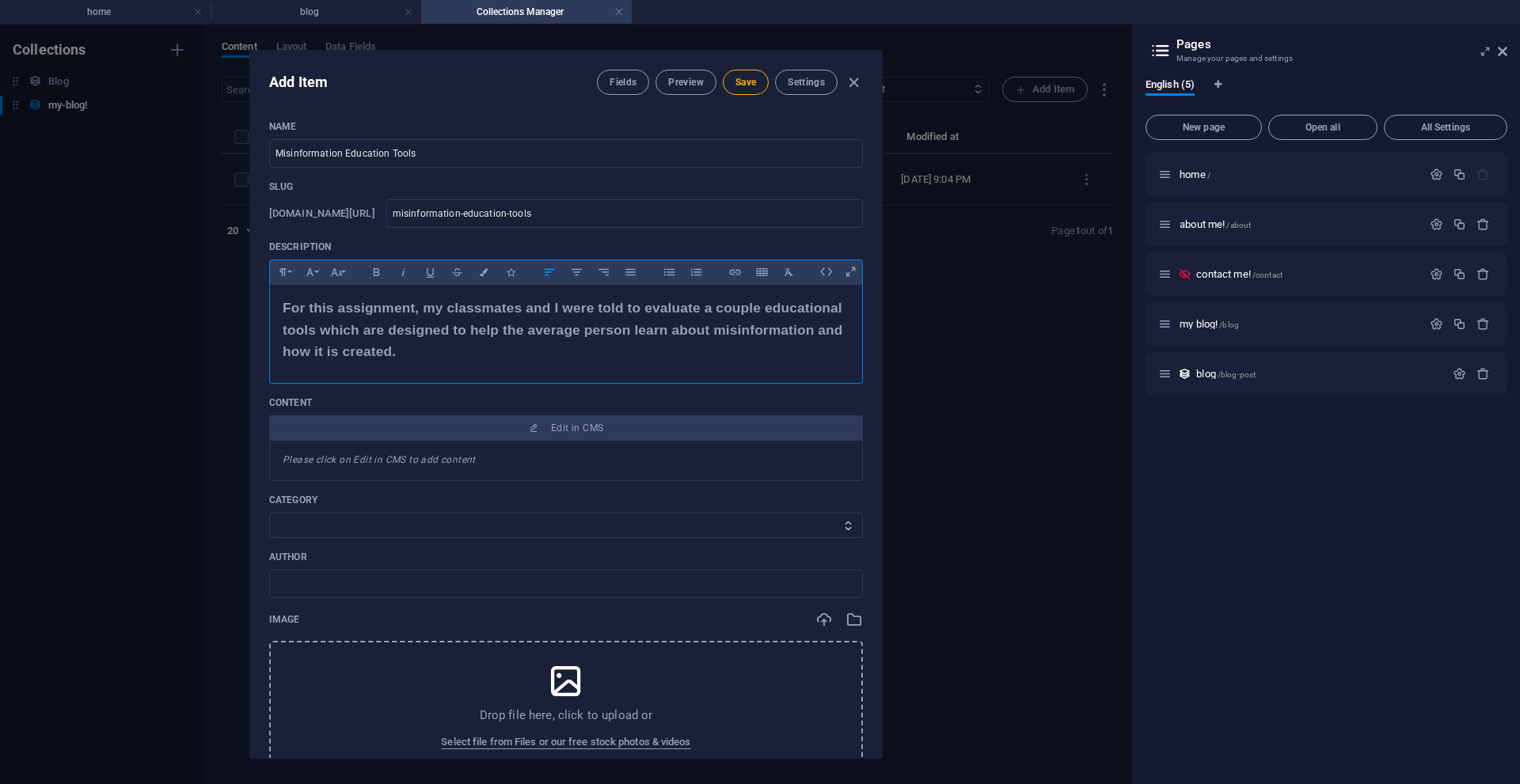
scroll to position [1447, 2]
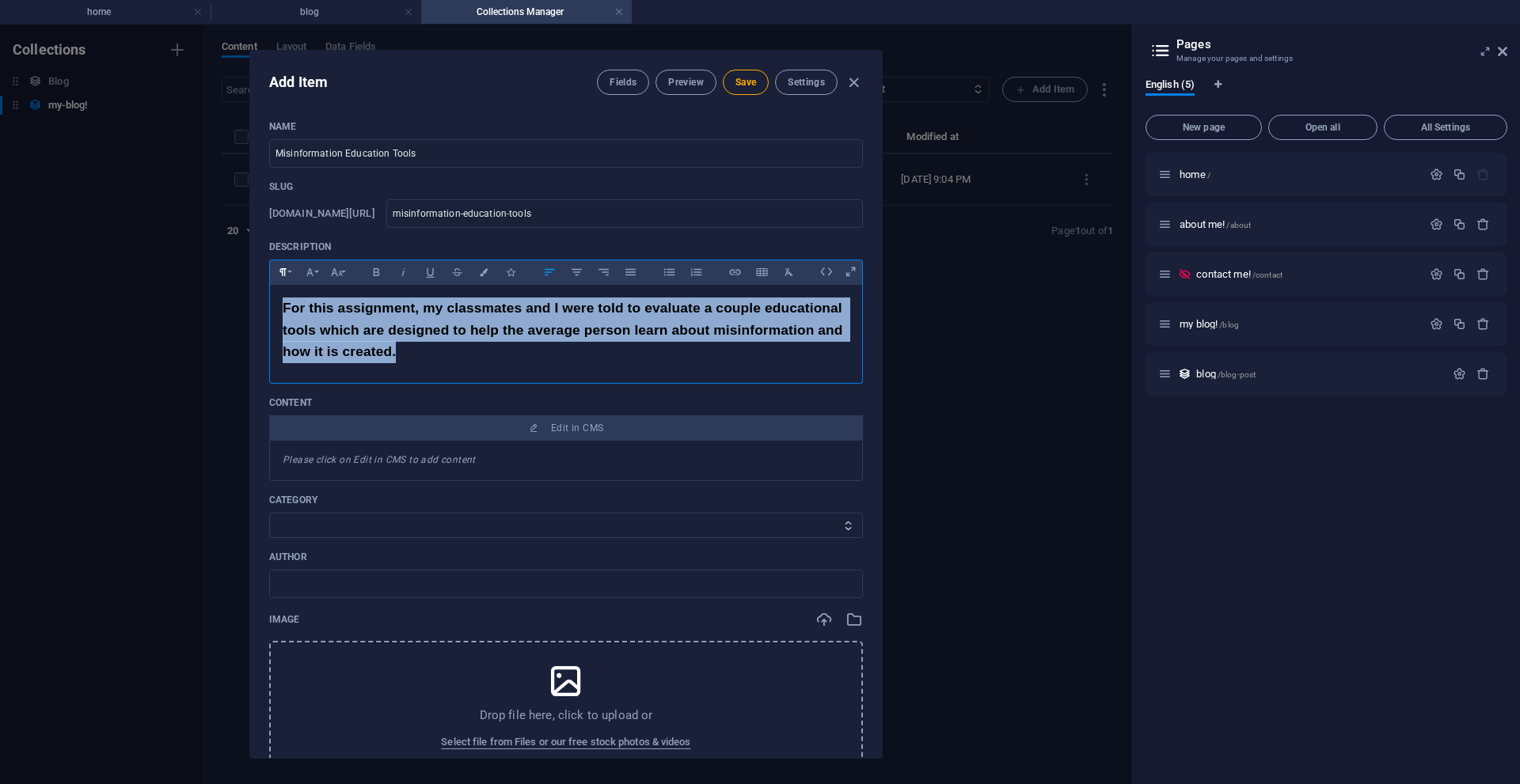
click at [286, 277] on icon "button" at bounding box center [282, 273] width 14 height 19
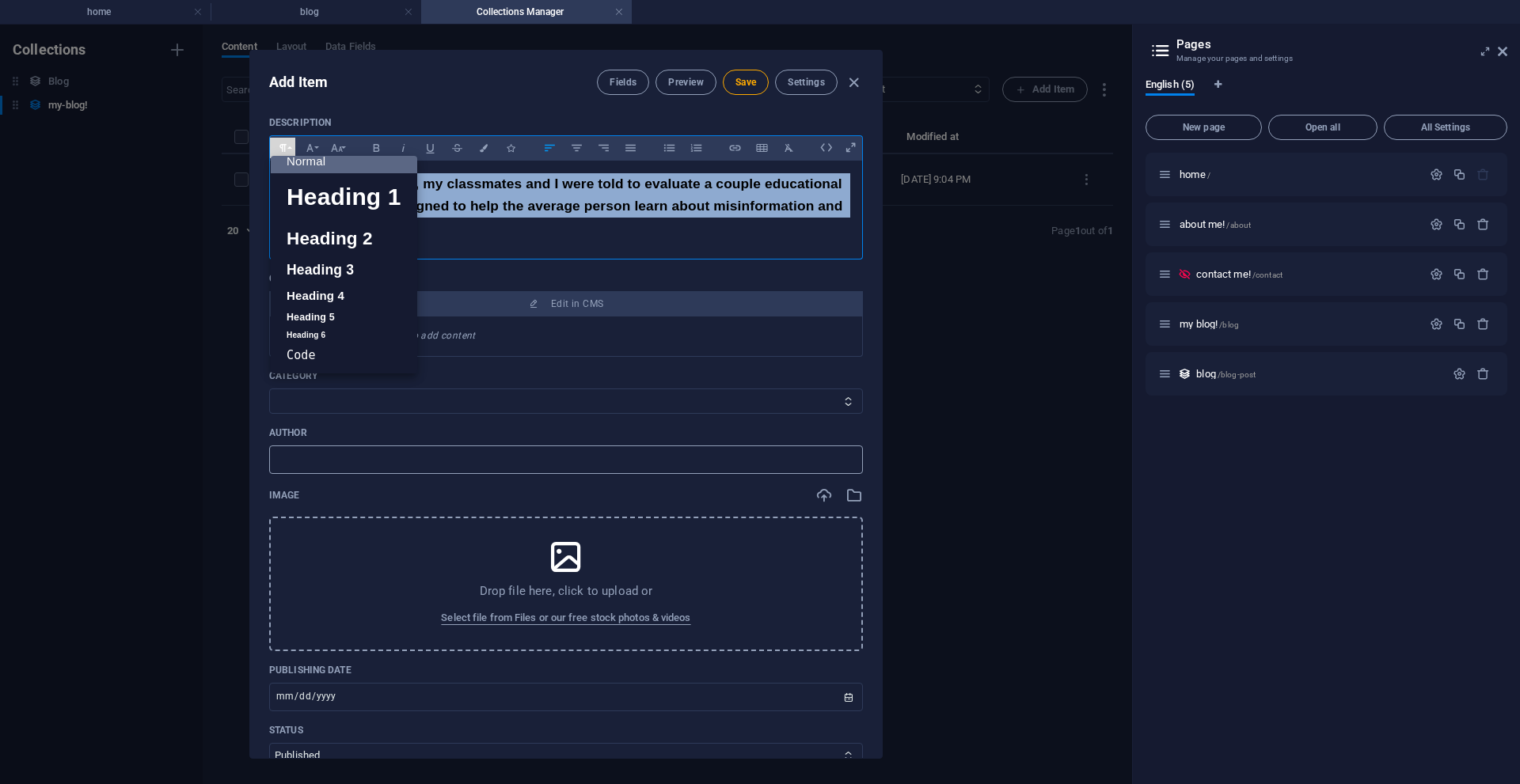
scroll to position [0, 0]
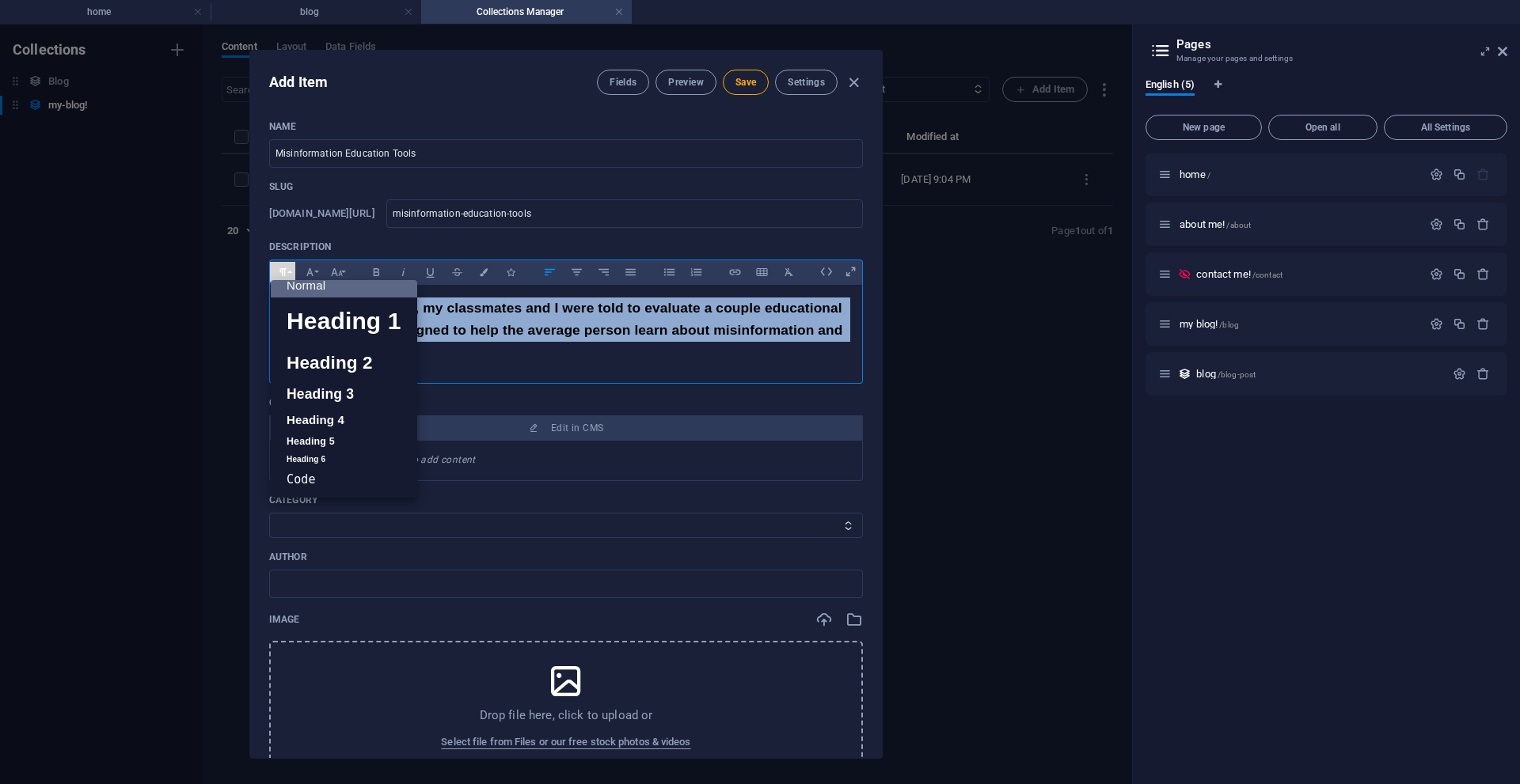
click at [521, 348] on p "For this assignment, my classmates and I were told to evaluate a couple educati…" at bounding box center [565, 330] width 567 height 66
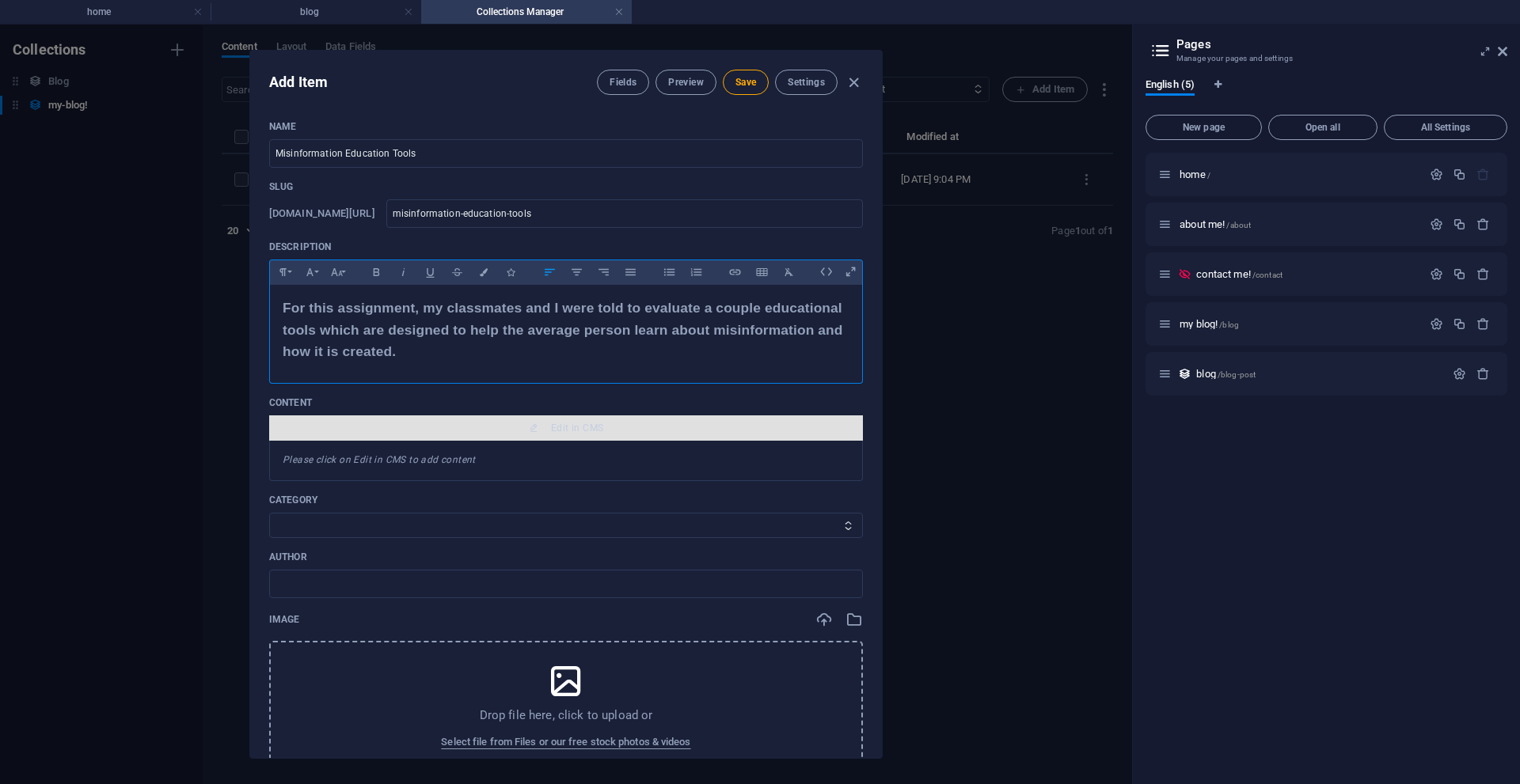
click at [551, 432] on span "Edit in CMS" at bounding box center [577, 428] width 52 height 13
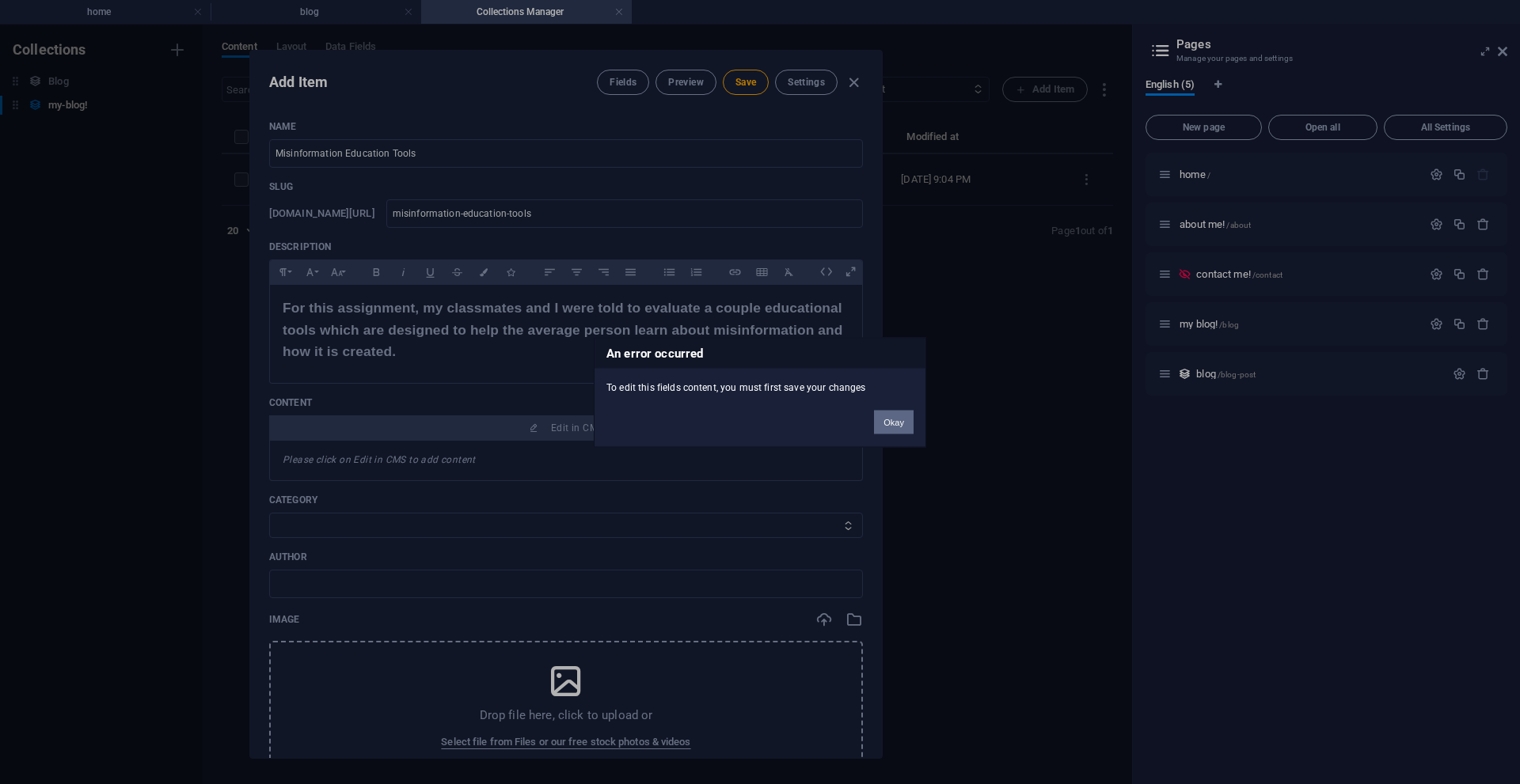
click at [906, 426] on button "Okay" at bounding box center [894, 422] width 39 height 24
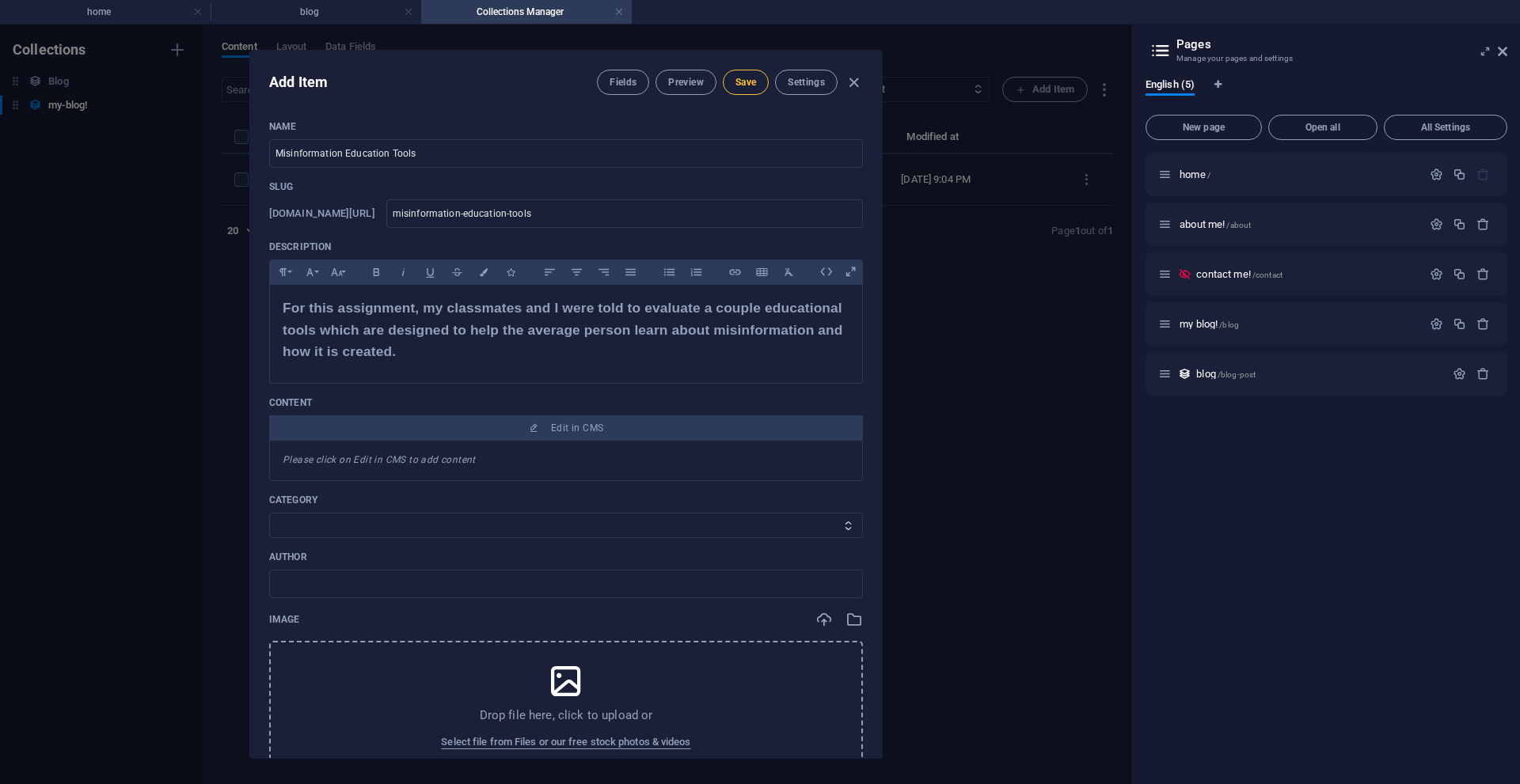
click at [744, 91] on button "Save" at bounding box center [745, 83] width 46 height 26
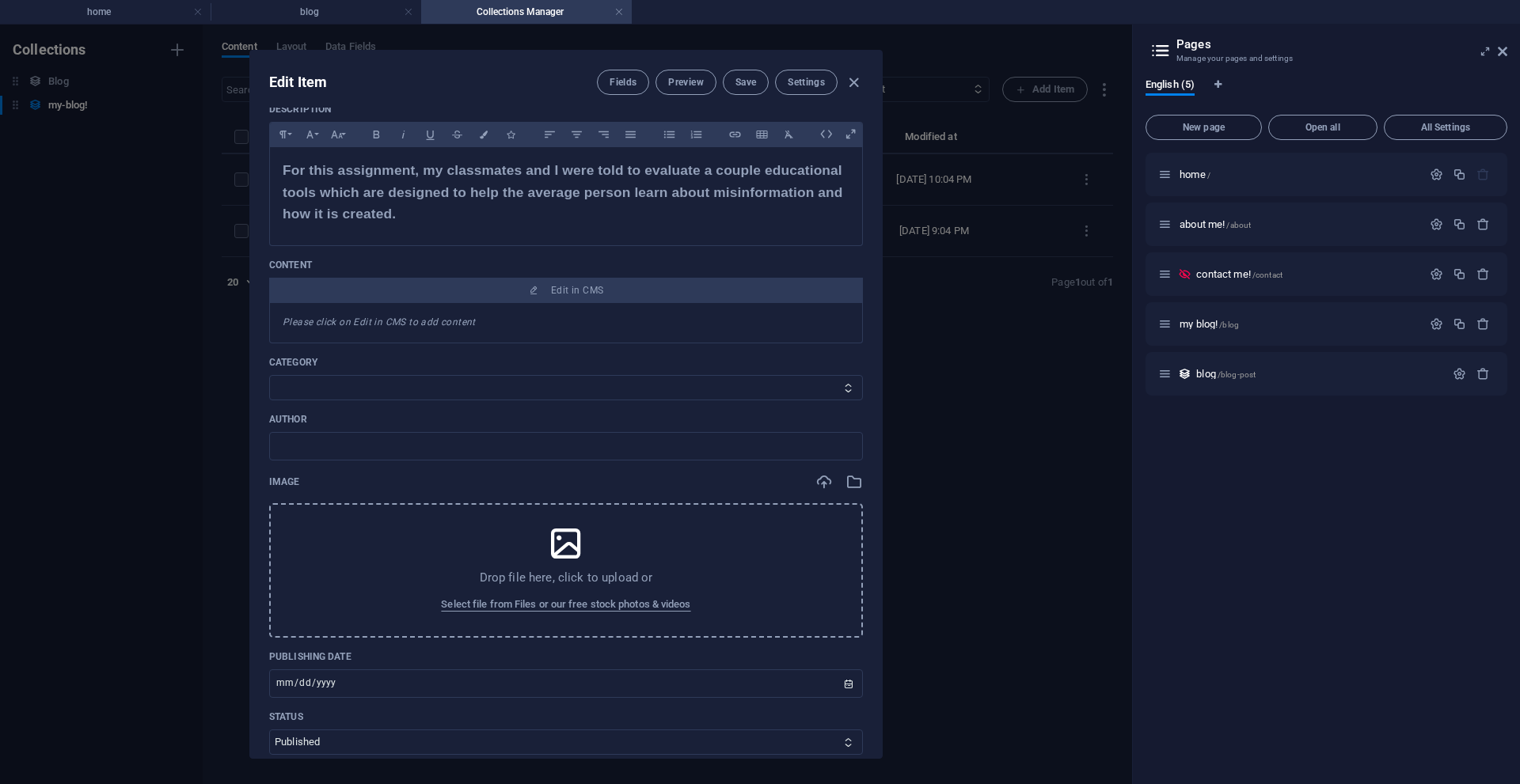
scroll to position [158, 0]
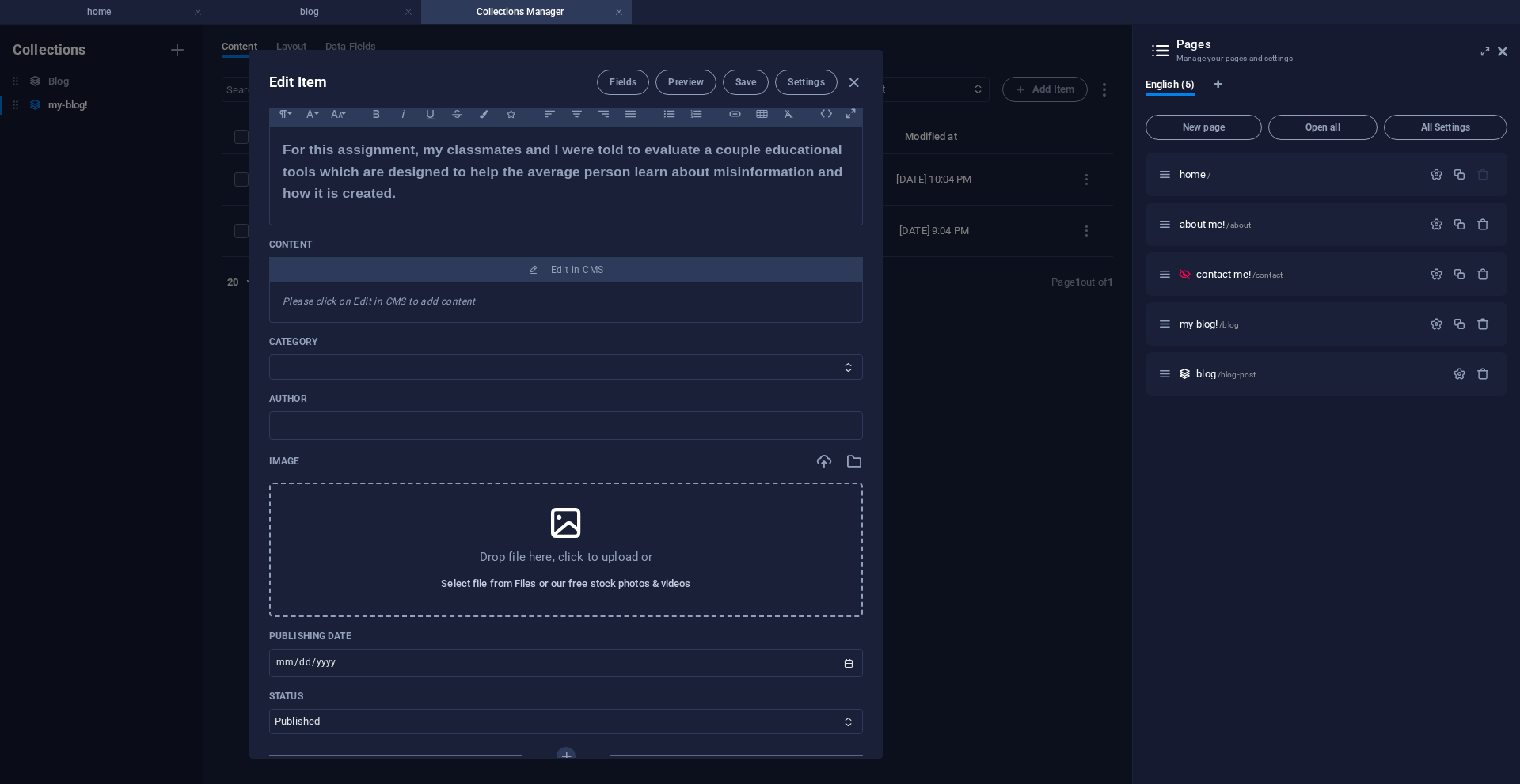
click at [566, 585] on span "Select file from Files or our free stock photos & videos" at bounding box center [565, 584] width 249 height 19
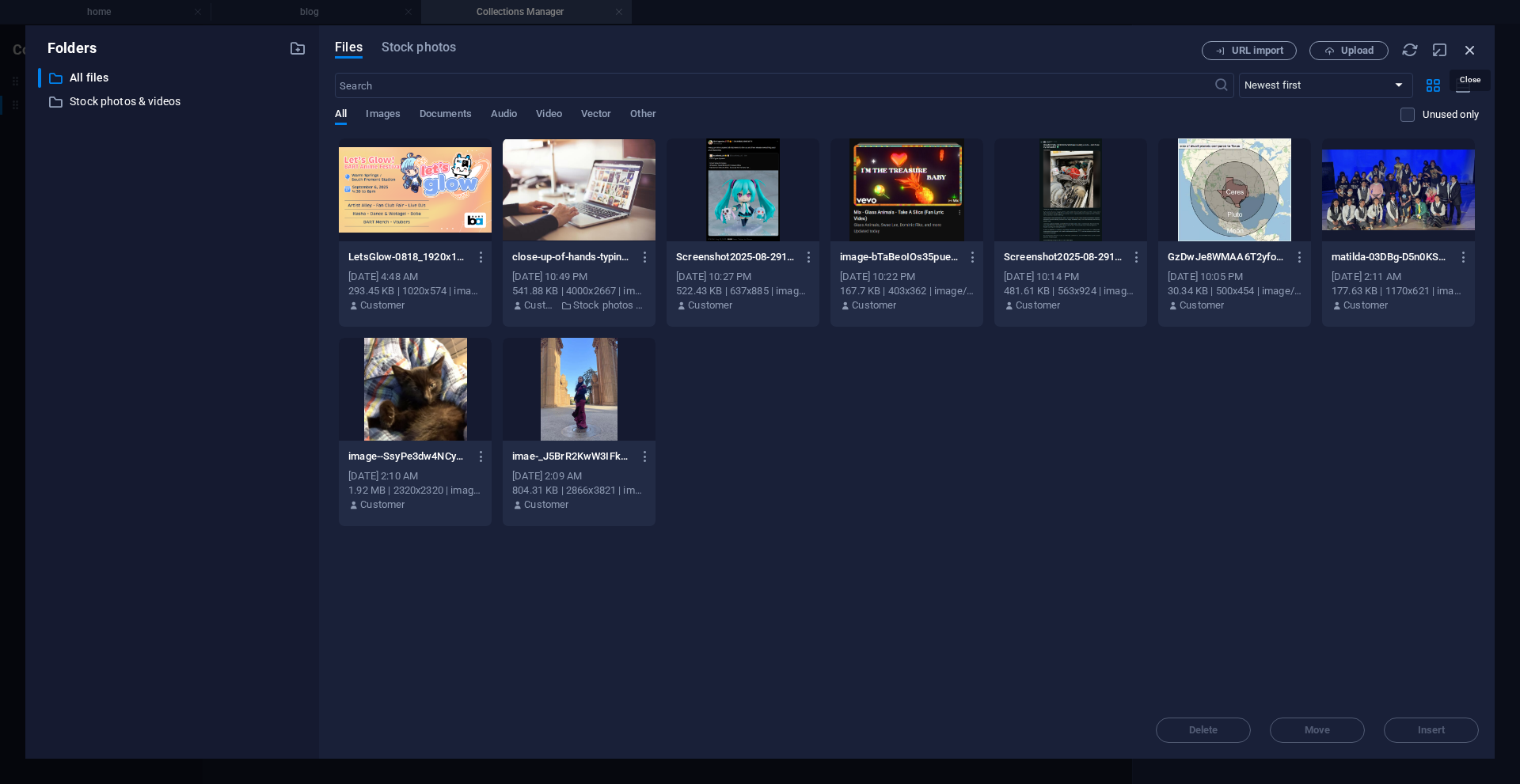
click at [1470, 46] on icon "button" at bounding box center [1470, 50] width 18 height 18
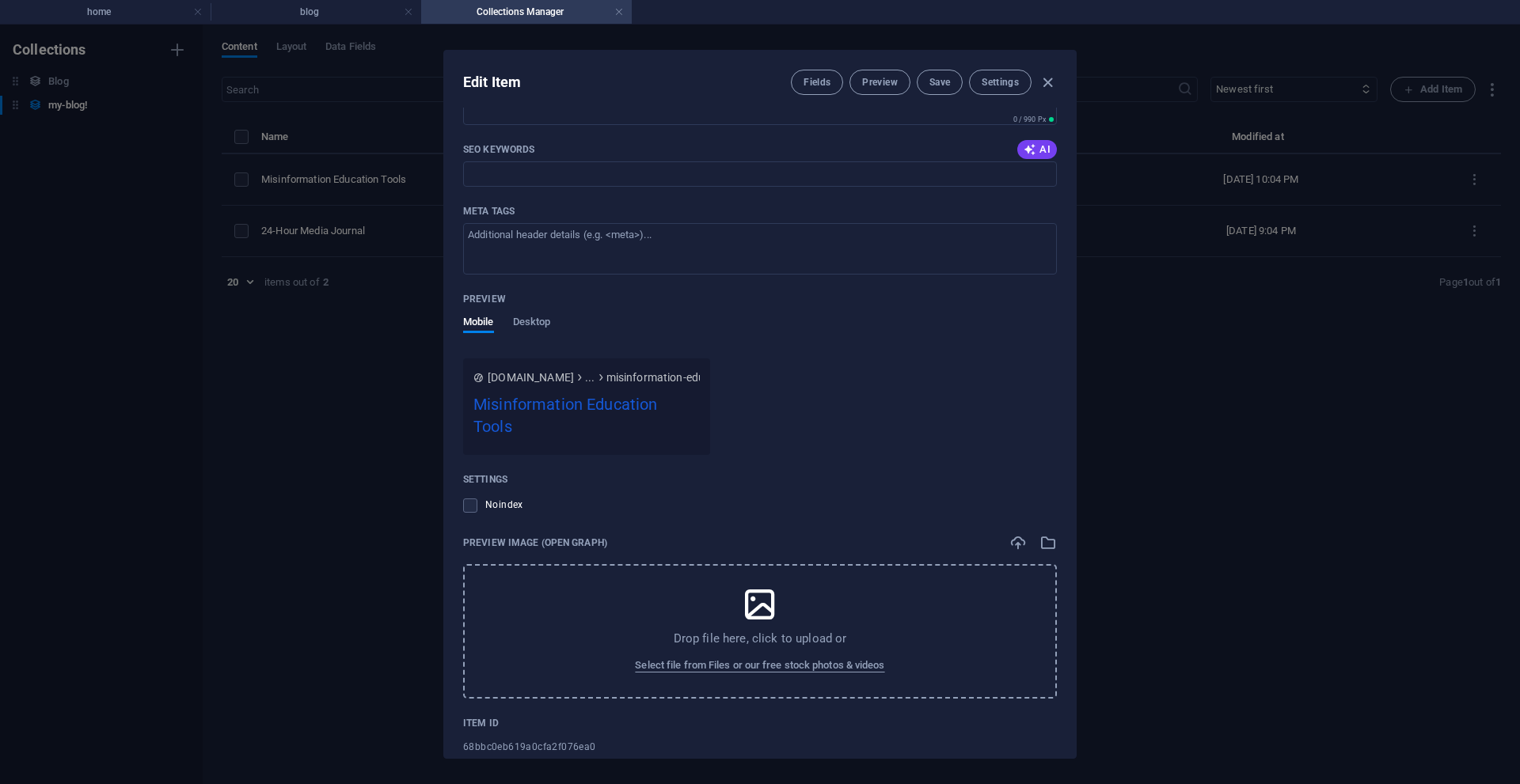
scroll to position [1125, 0]
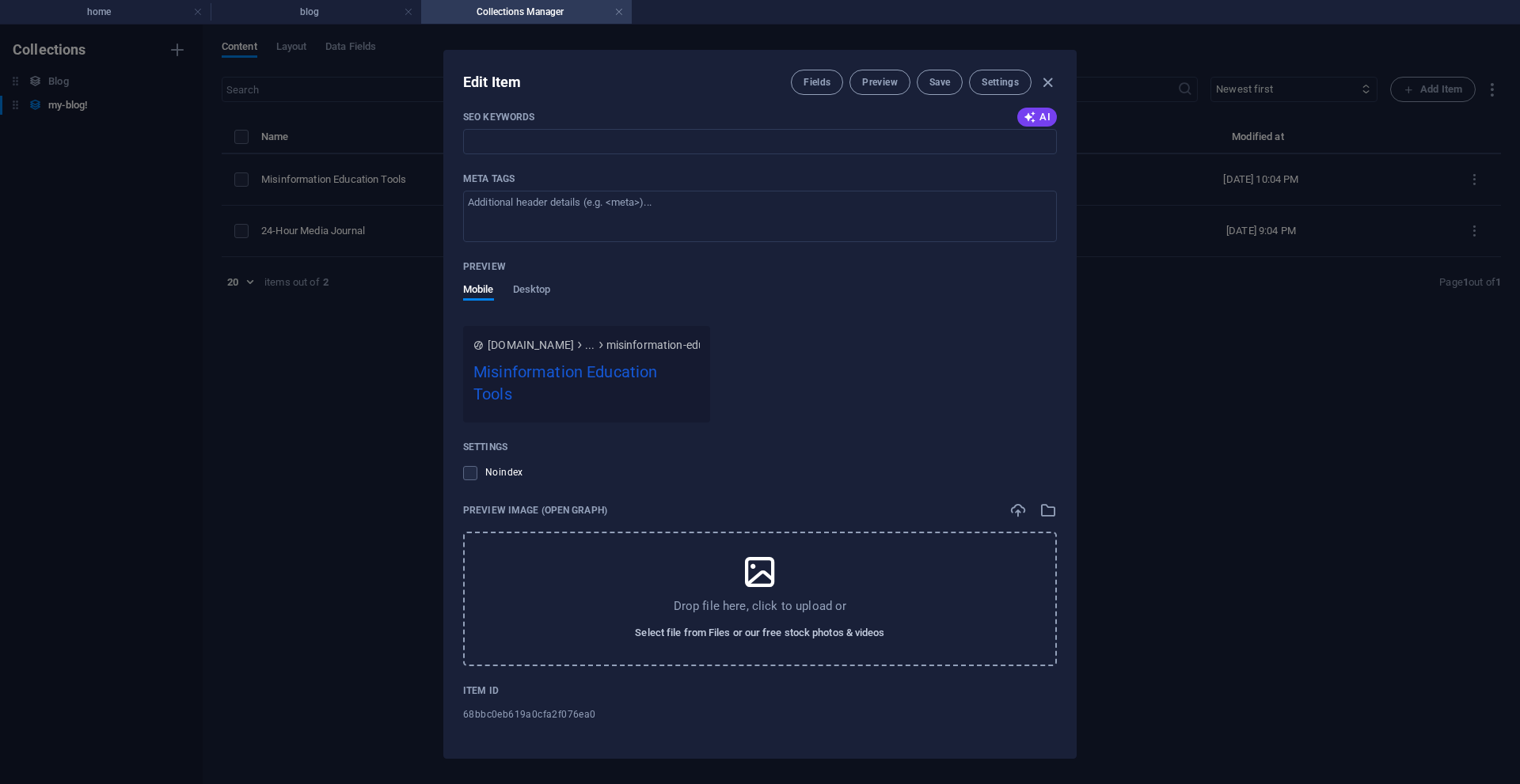
click at [756, 640] on span "Select file from Files or our free stock photos & videos" at bounding box center [760, 633] width 249 height 19
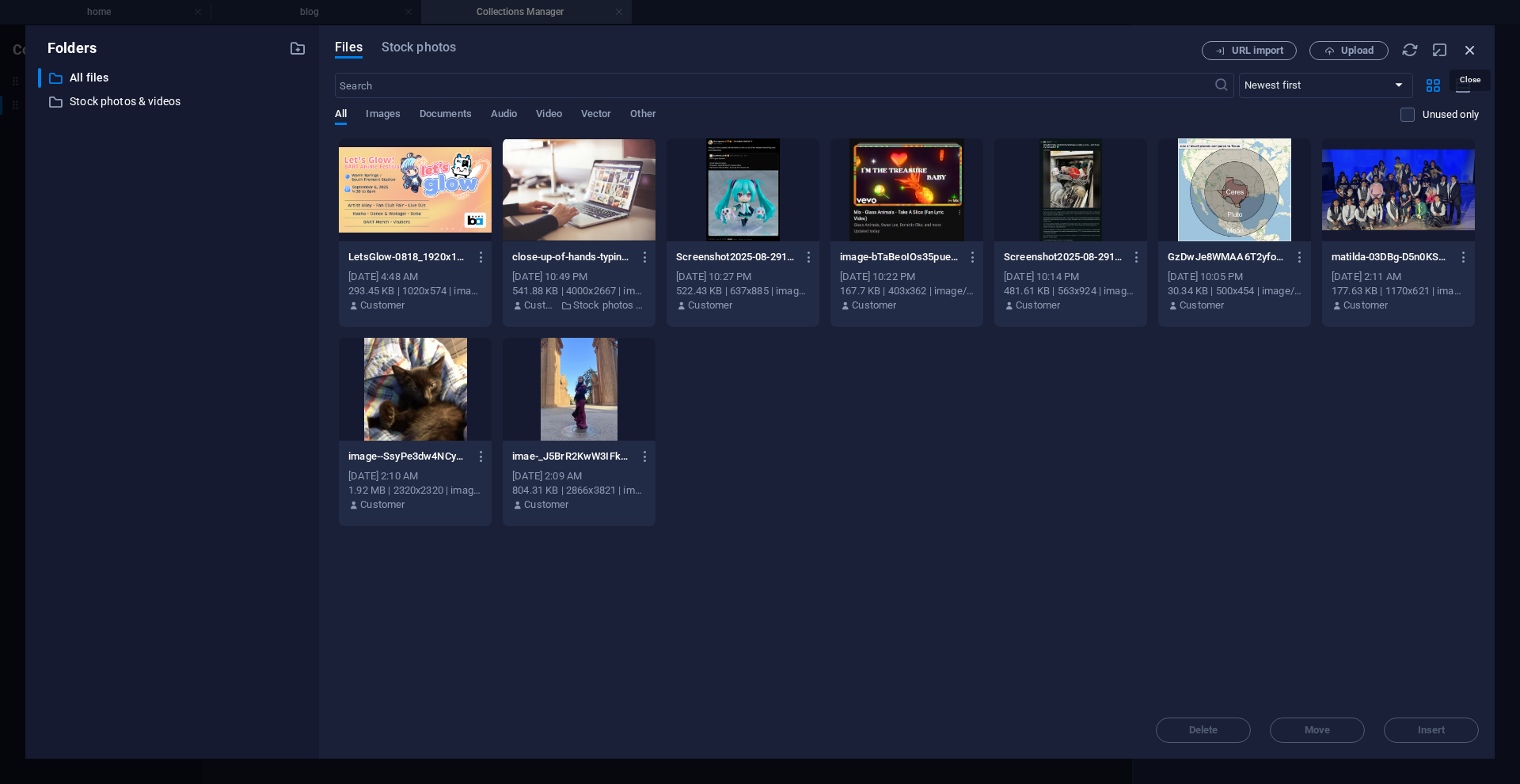
click at [1470, 50] on icon "button" at bounding box center [1470, 50] width 18 height 18
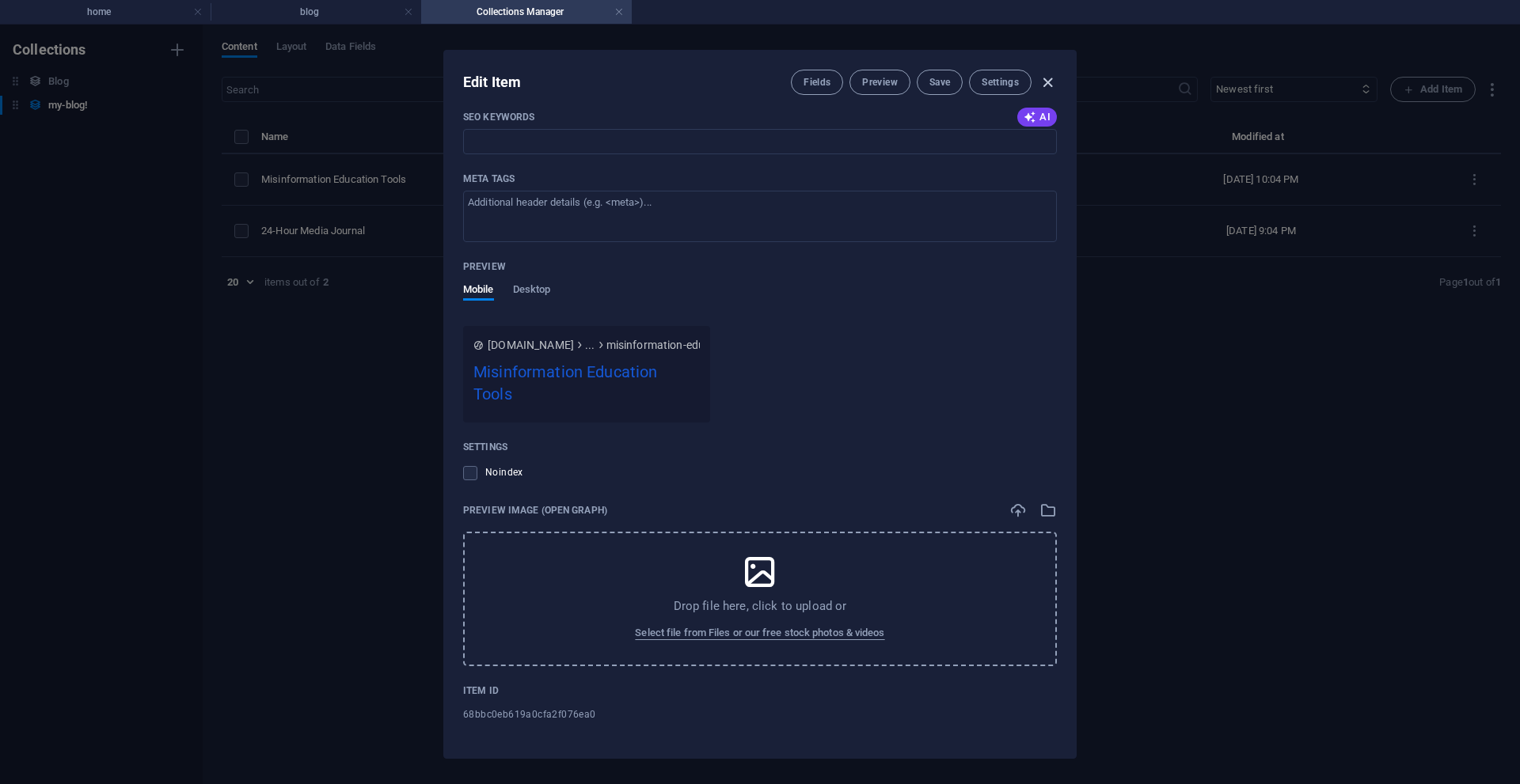
click at [1045, 79] on icon "button" at bounding box center [1048, 83] width 18 height 18
type input "misinformation-education-tools"
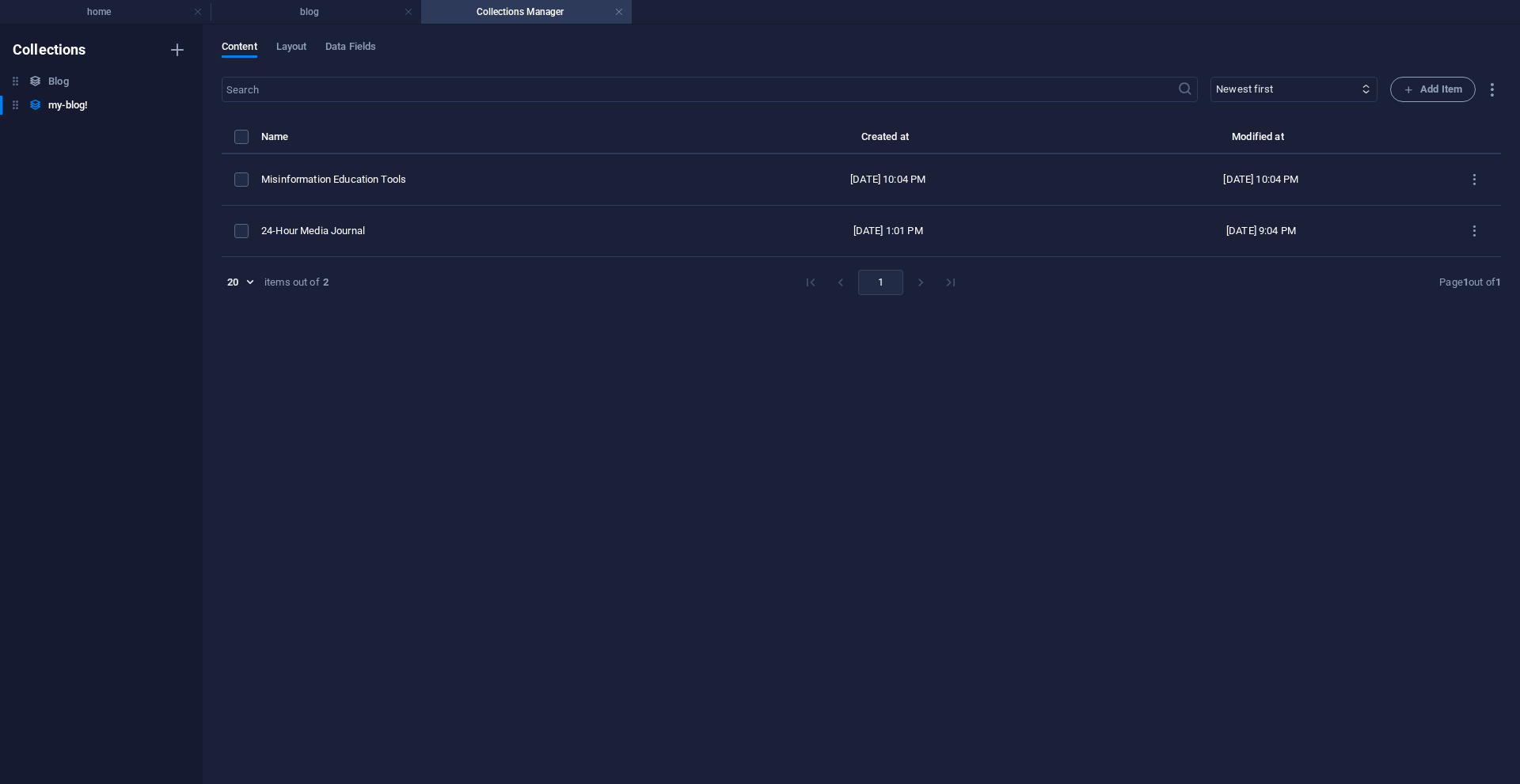
scroll to position [1065, 0]
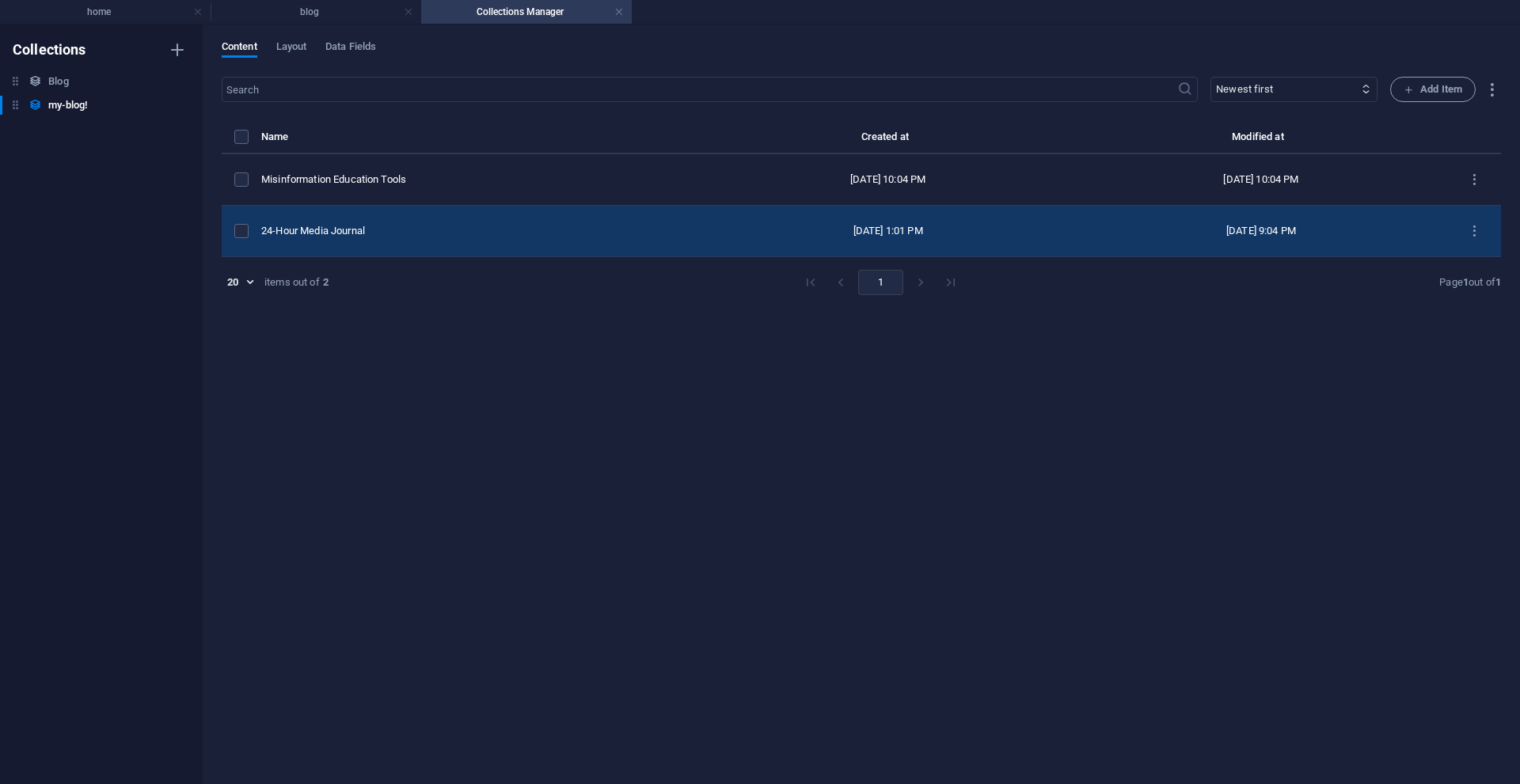
click at [459, 235] on div "24-Hour Media Journal" at bounding box center [475, 231] width 428 height 14
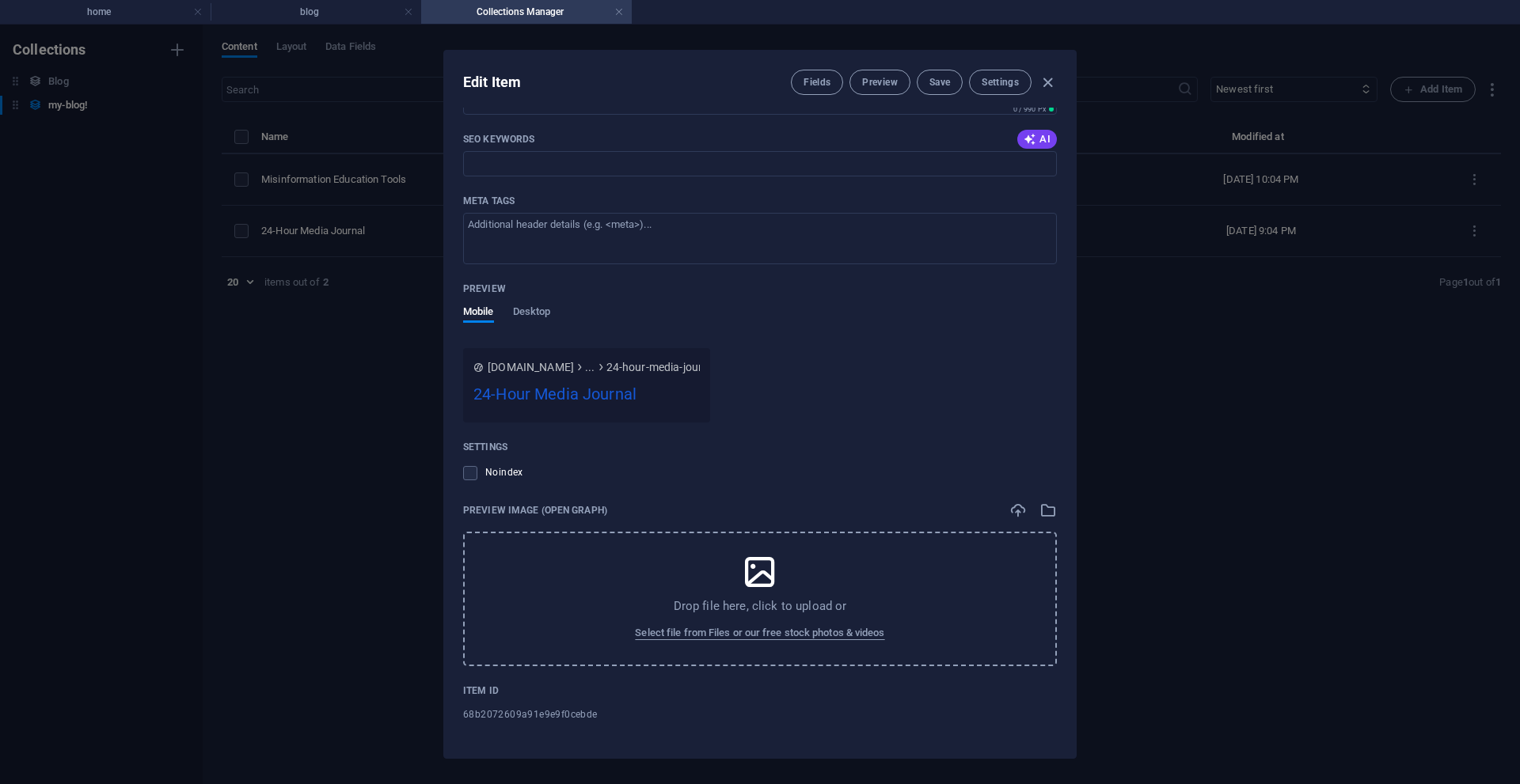
click at [1149, 525] on div "Edit Item Fields Preview Save Settings Name 24-Hour Media Journal ​ Slug [DOMAI…" at bounding box center [760, 405] width 1520 height 760
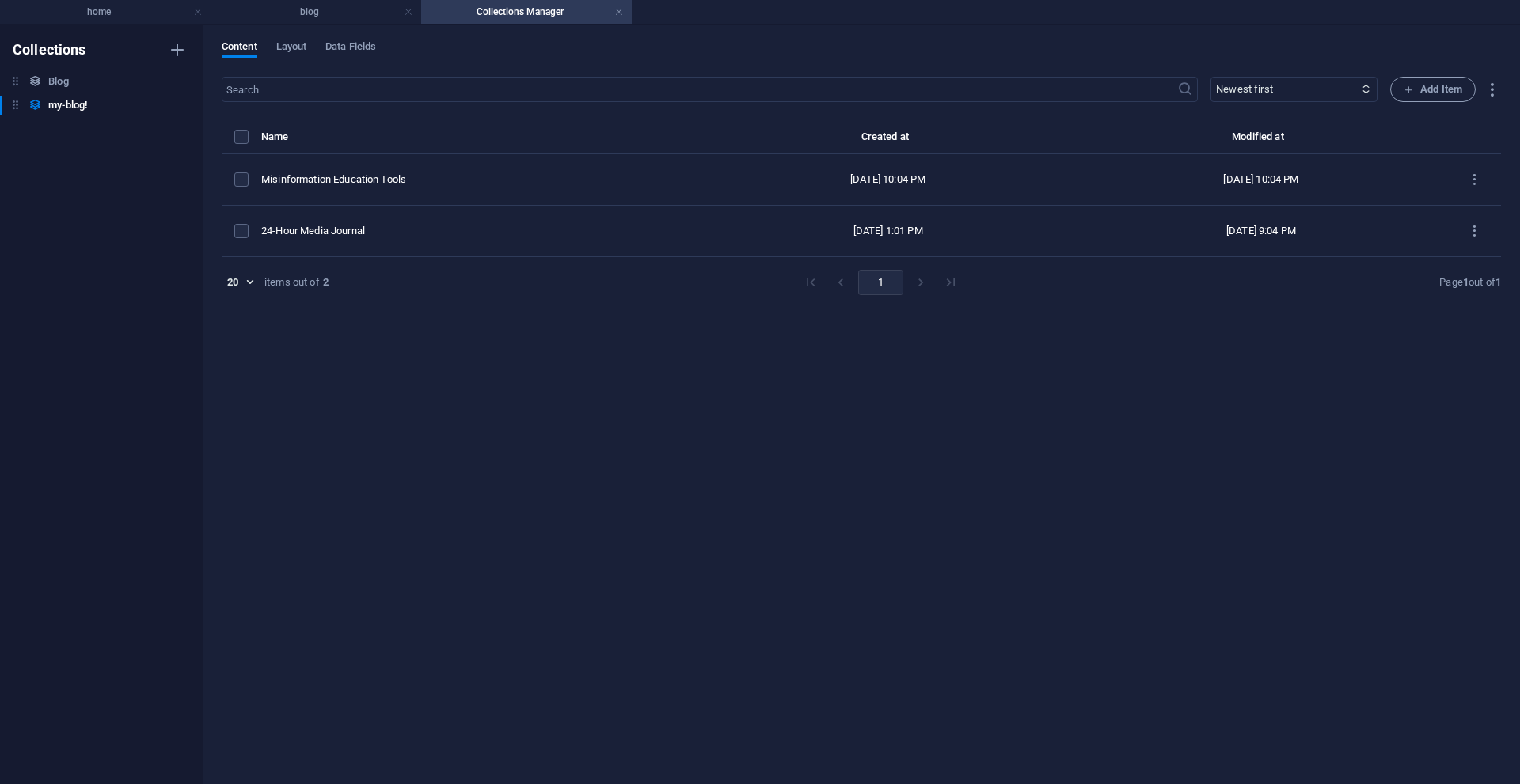
type input "[DATE]"
type input "24-hour-media-journal"
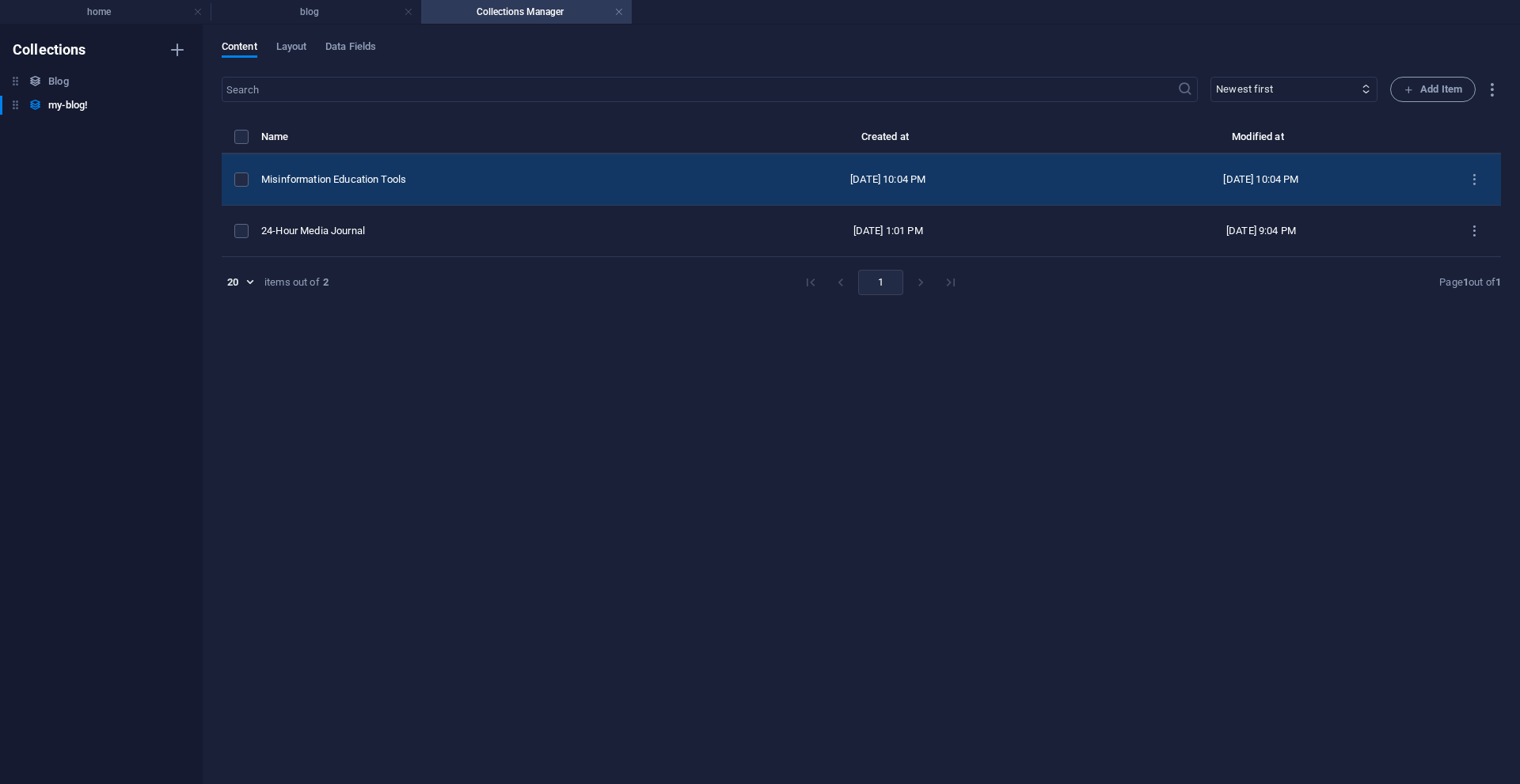
click at [394, 188] on td "Misinformation Education Tools" at bounding box center [481, 180] width 440 height 51
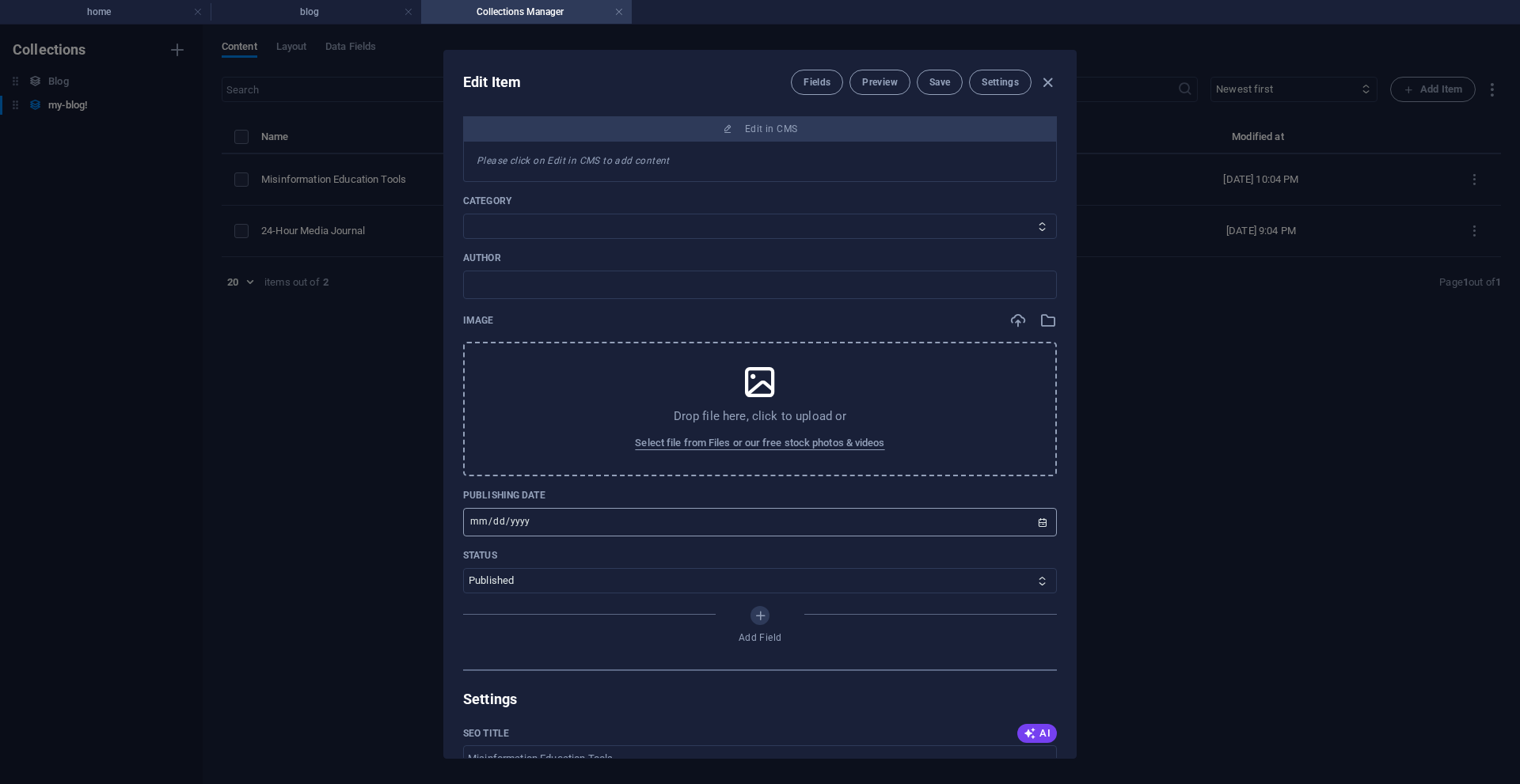
scroll to position [317, 0]
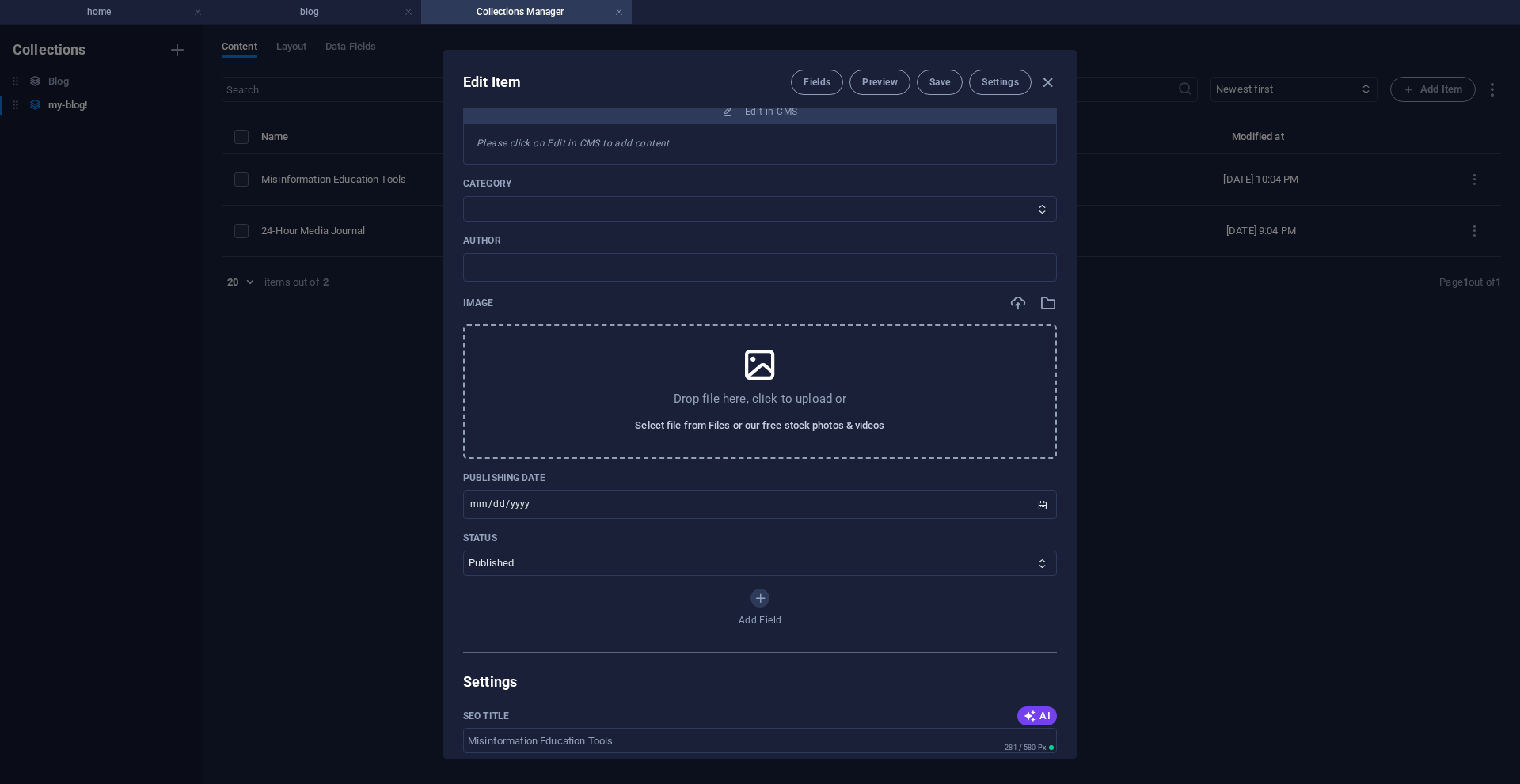
click at [738, 429] on span "Select file from Files or our free stock photos & videos" at bounding box center [760, 426] width 249 height 19
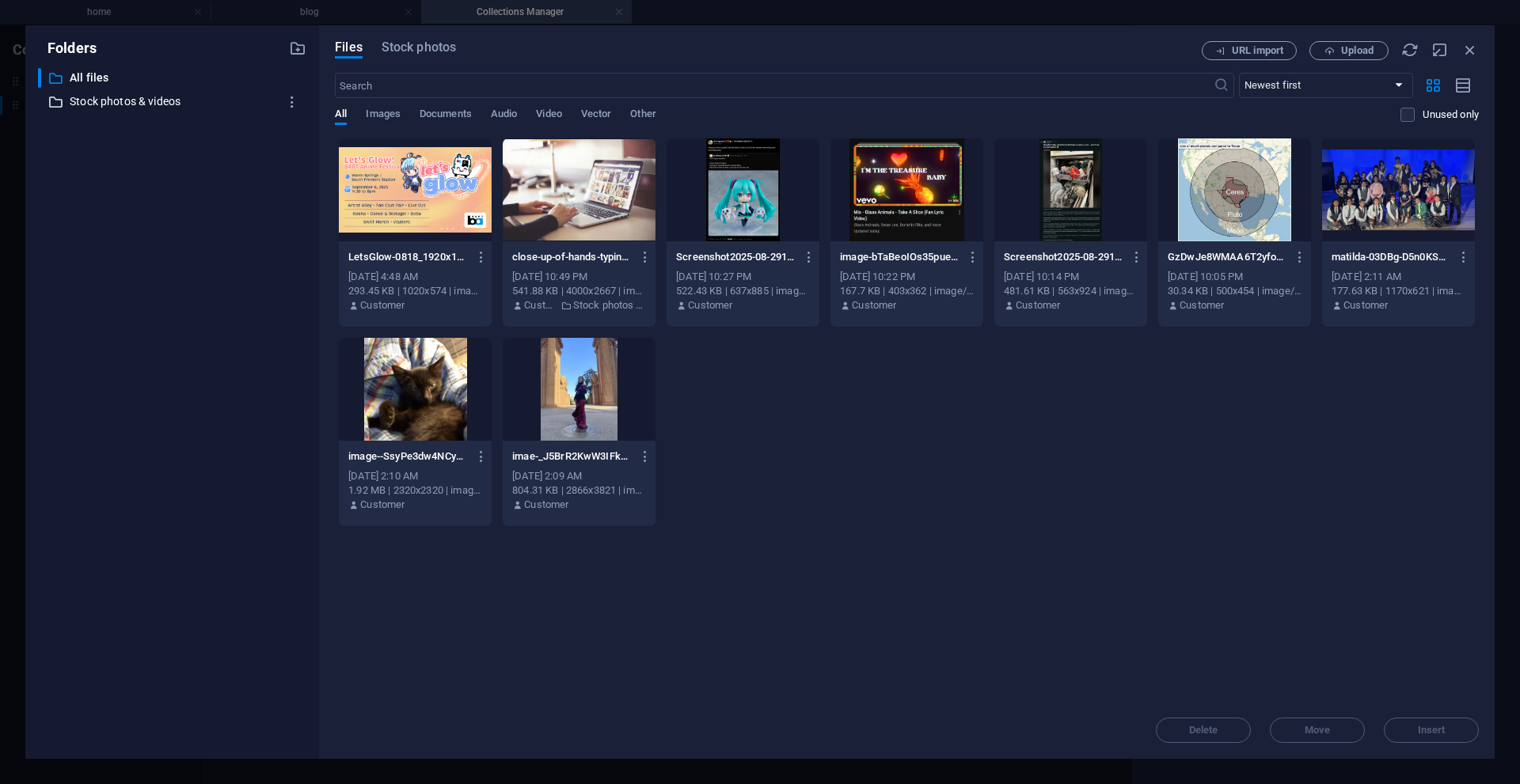
click at [169, 108] on p "Stock photos & videos" at bounding box center [173, 101] width 208 height 18
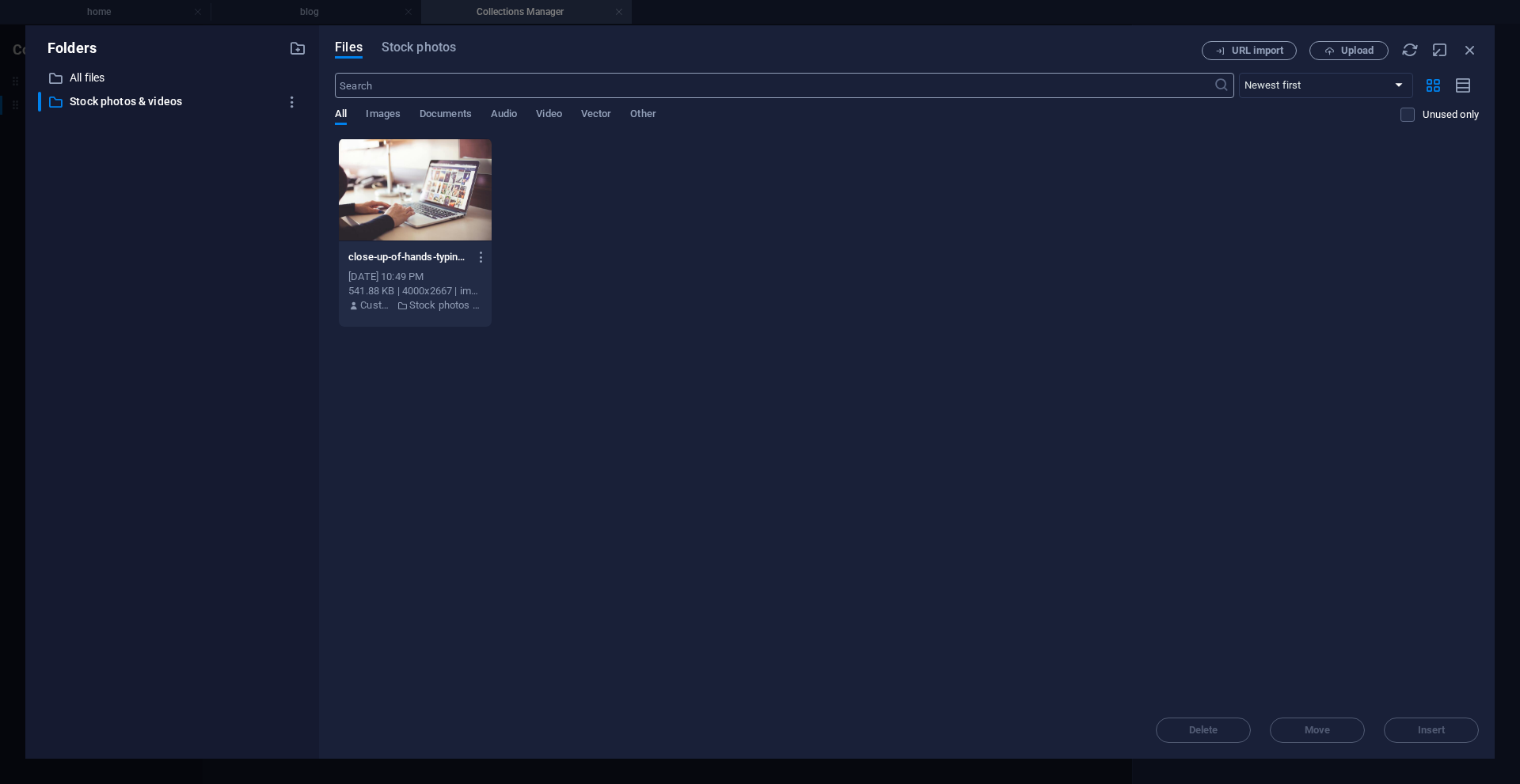
click at [399, 87] on input "text" at bounding box center [774, 86] width 878 height 26
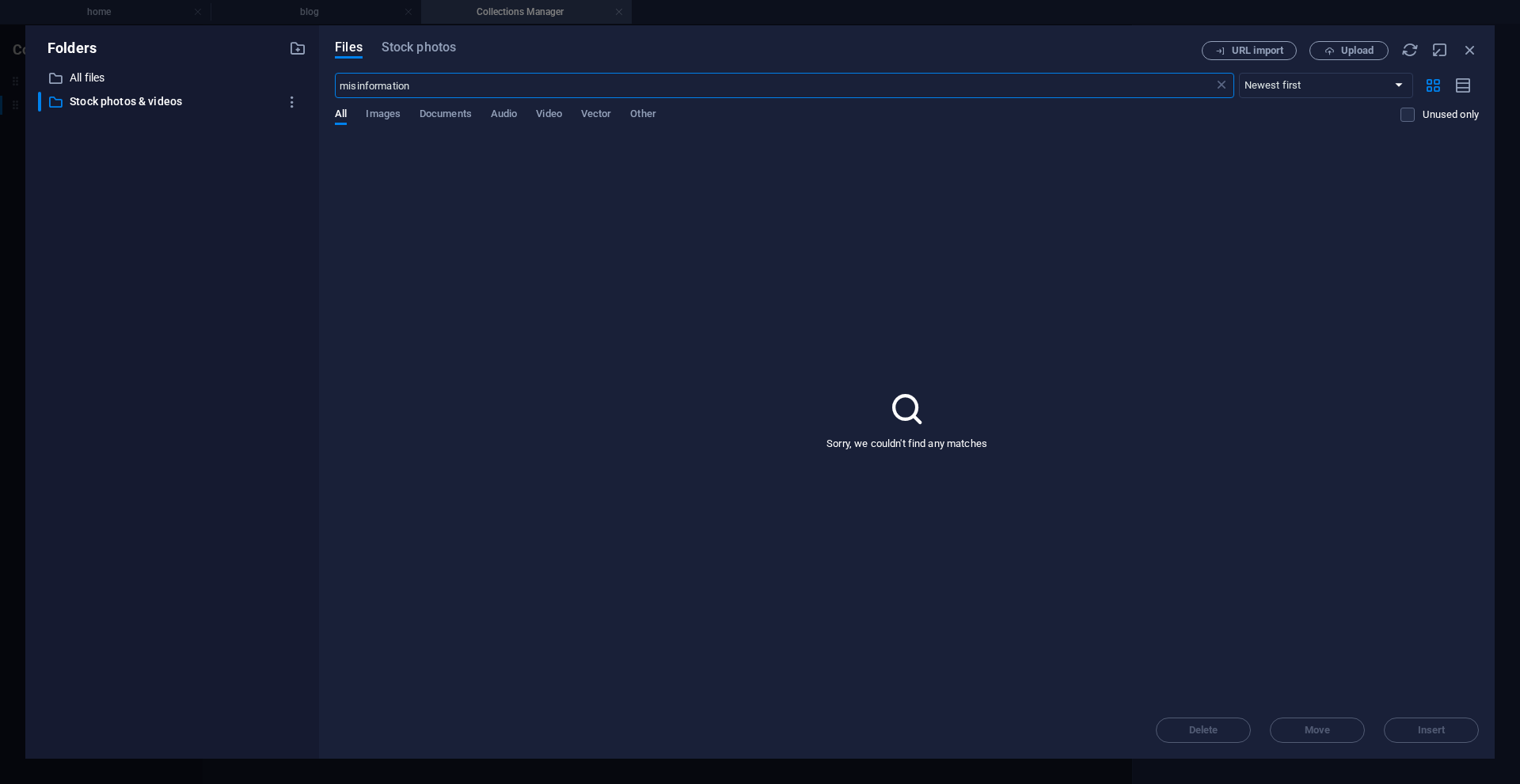
click at [399, 87] on input "misinformation" at bounding box center [774, 86] width 878 height 26
type input "nes"
click at [448, 38] on div "Files Stock photos URL import Upload nes ​ Newest first Oldest first Name (A-Z)…" at bounding box center [907, 392] width 1176 height 733
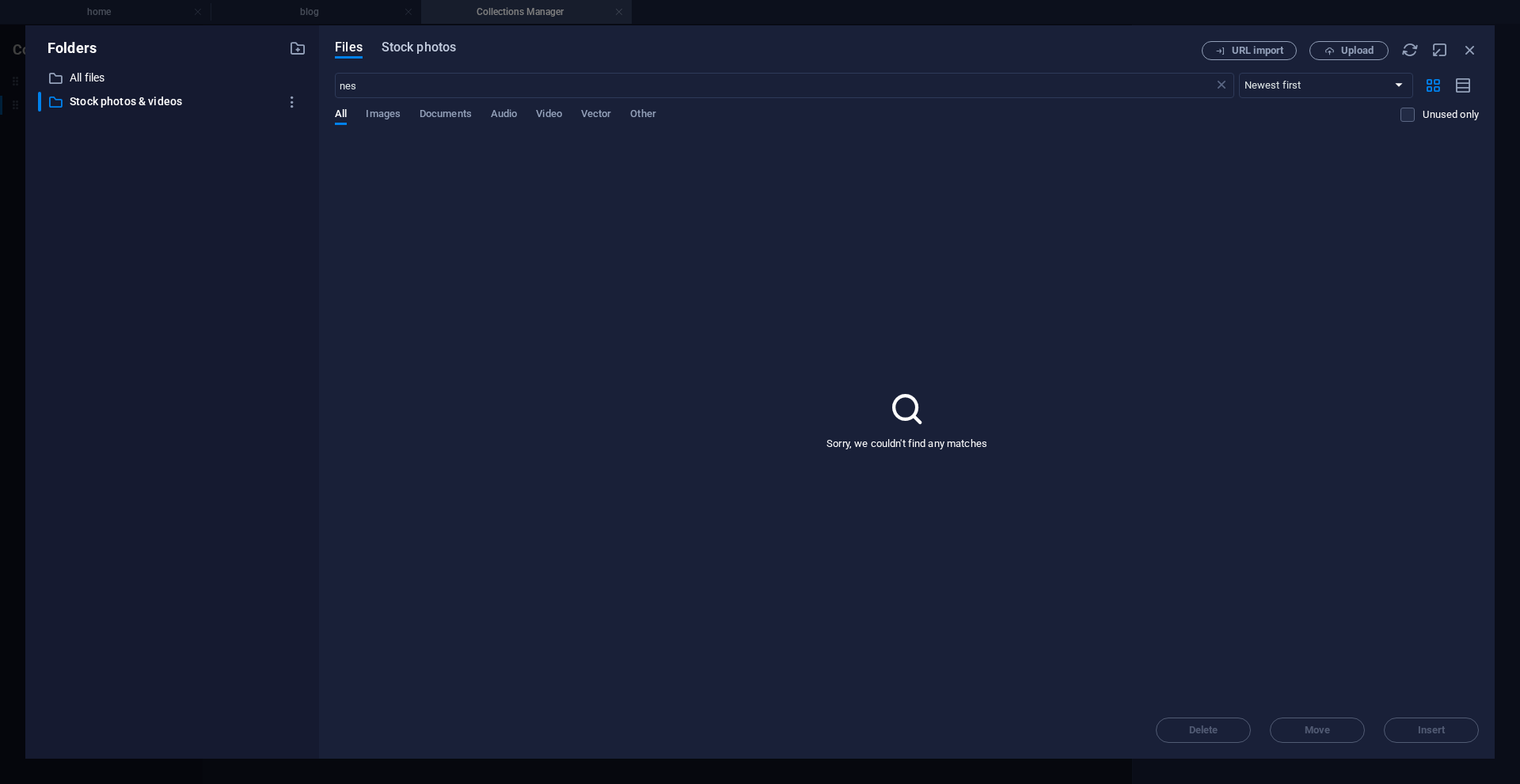
click at [433, 44] on span "Stock photos" at bounding box center [419, 47] width 75 height 19
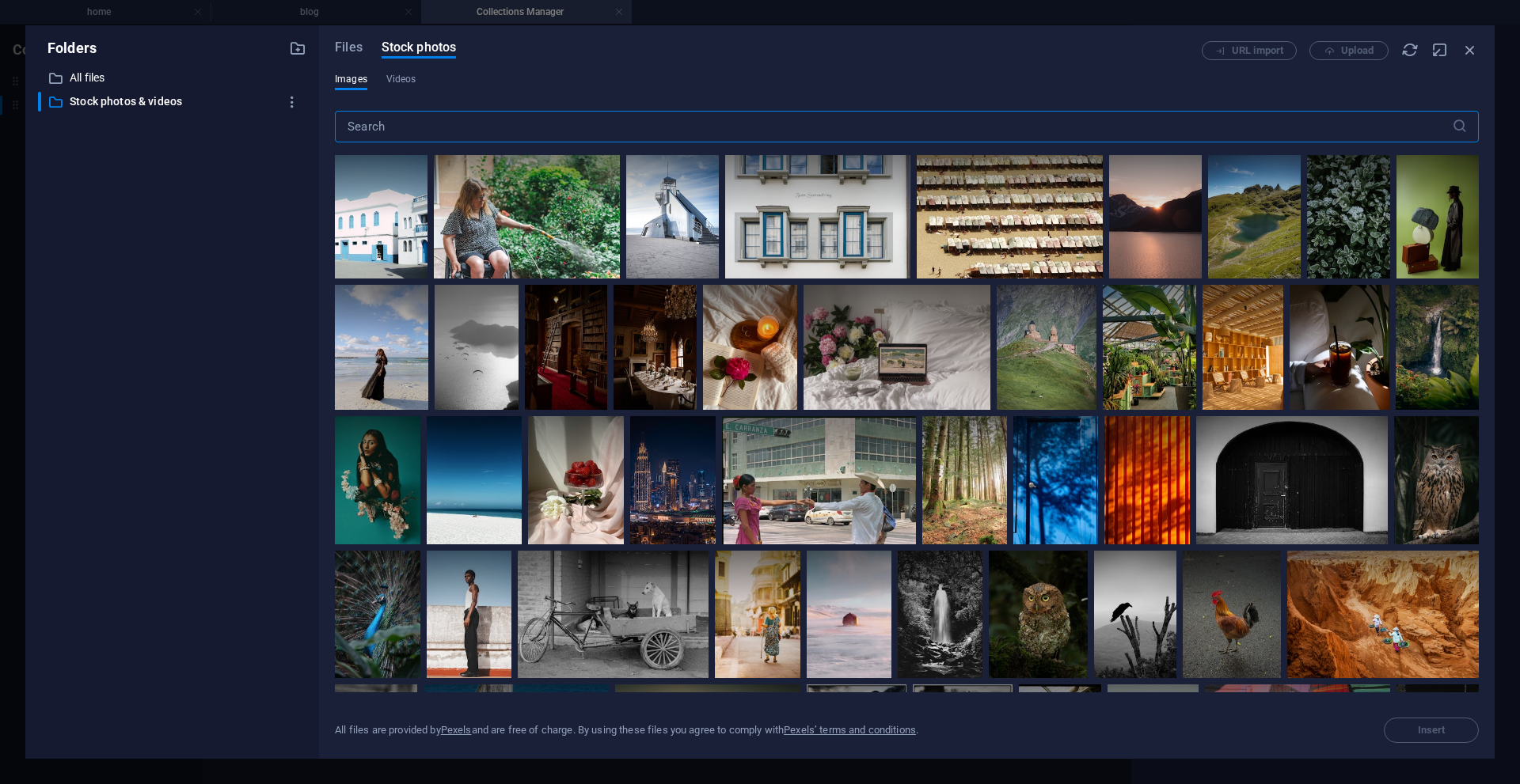
click at [442, 117] on input "text" at bounding box center [894, 126] width 1117 height 31
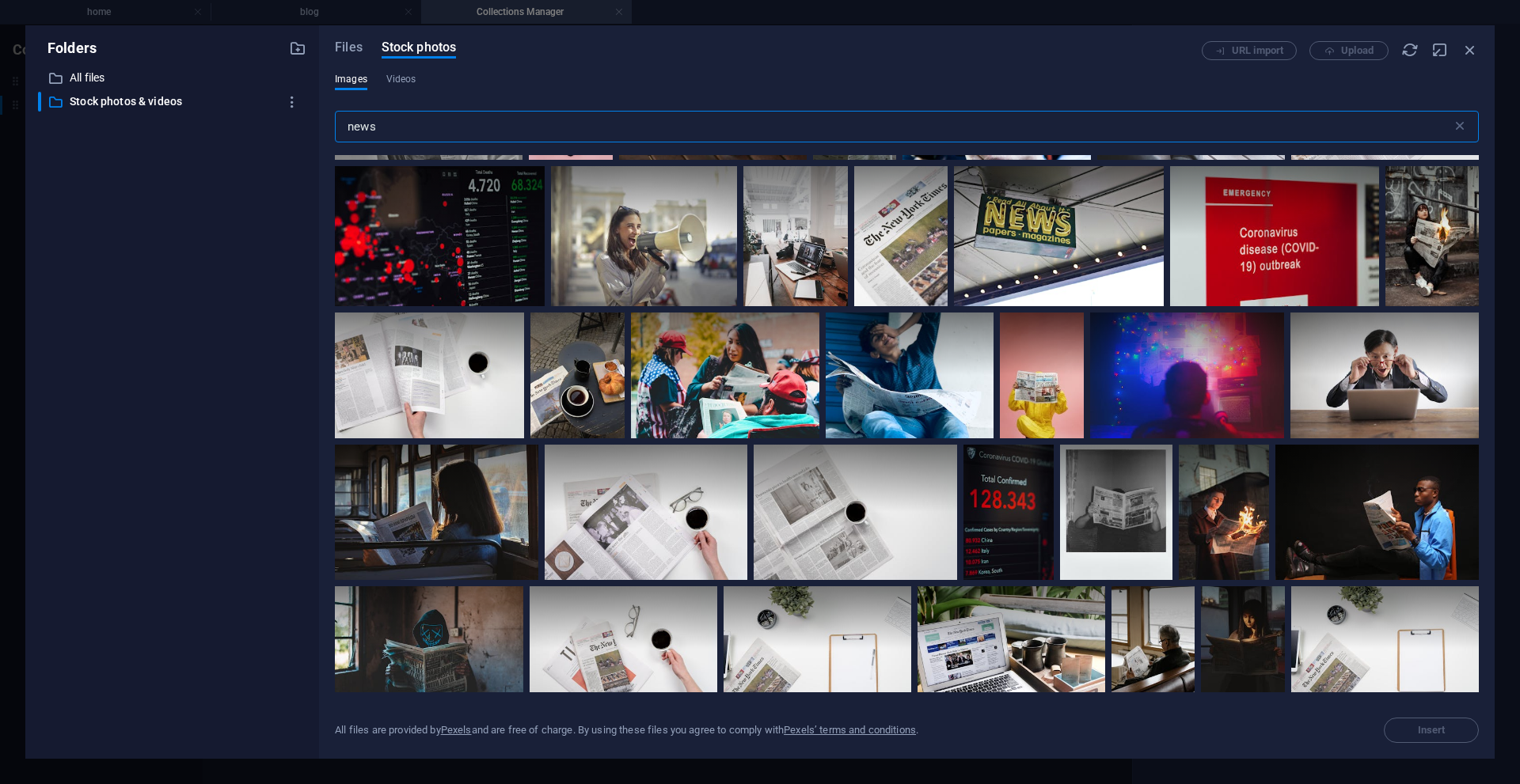
scroll to position [475, 0]
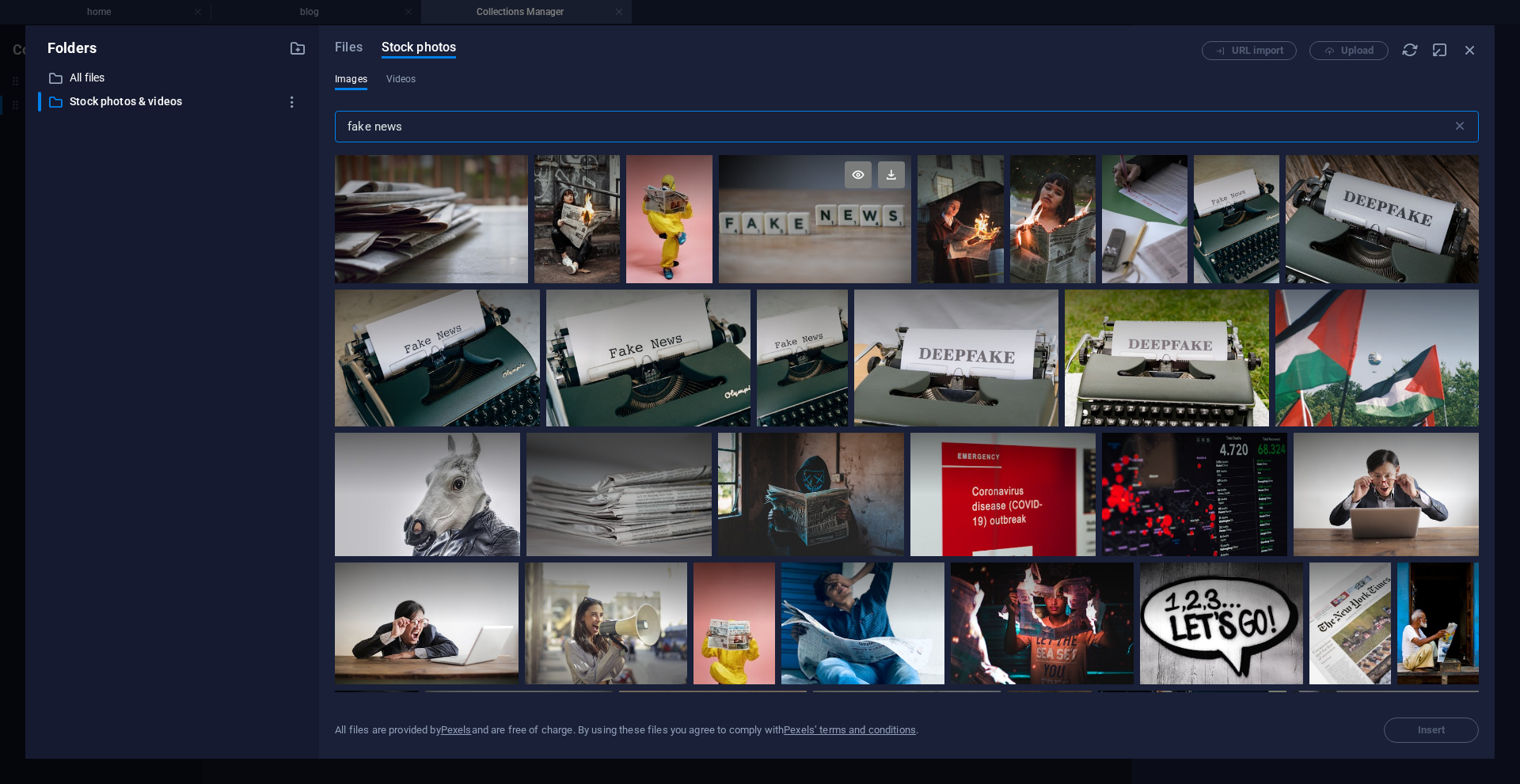
type input "fake news"
click at [797, 228] on div at bounding box center [815, 219] width 193 height 128
click at [1435, 730] on span "Insert" at bounding box center [1432, 730] width 28 height 10
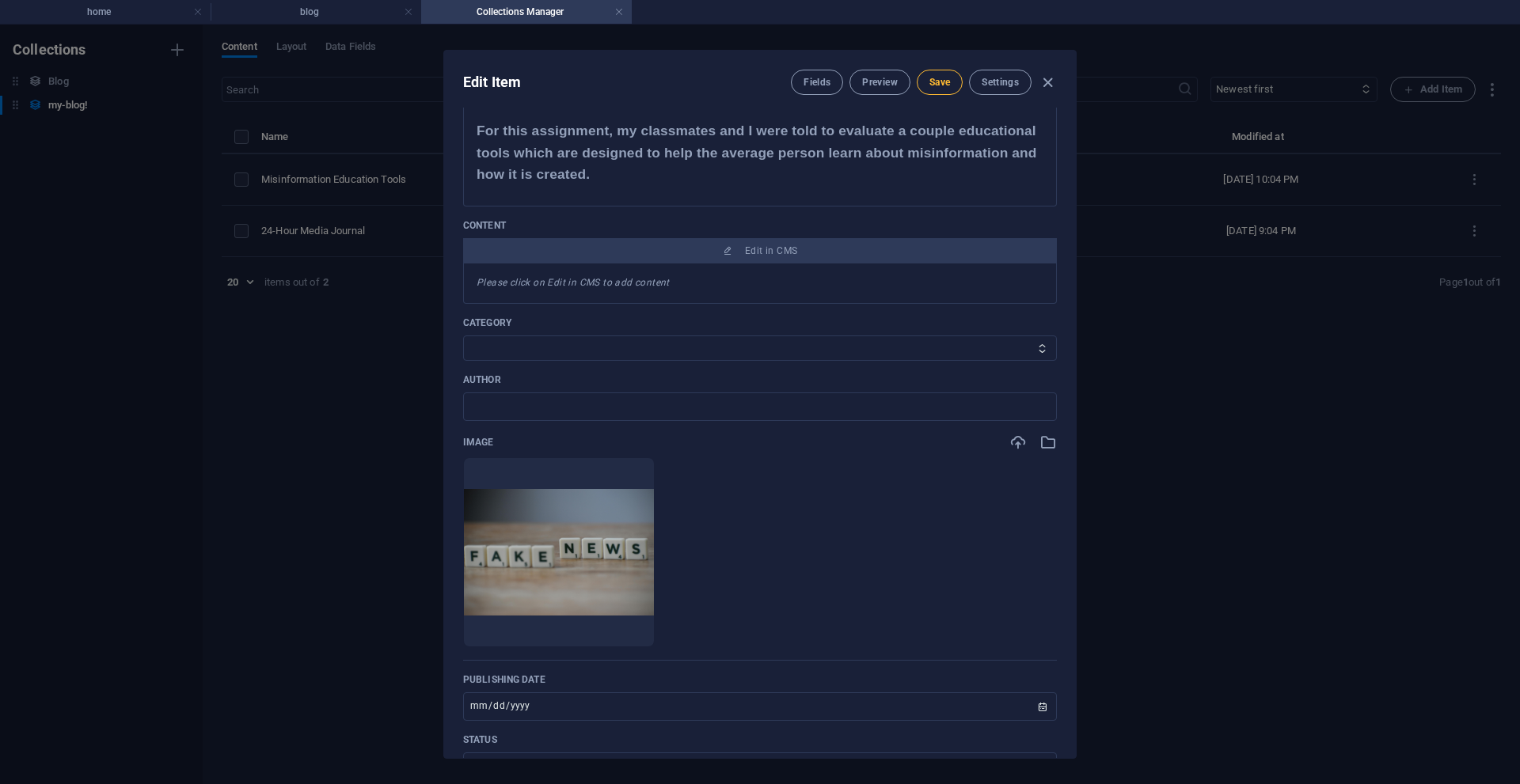
scroll to position [158, 0]
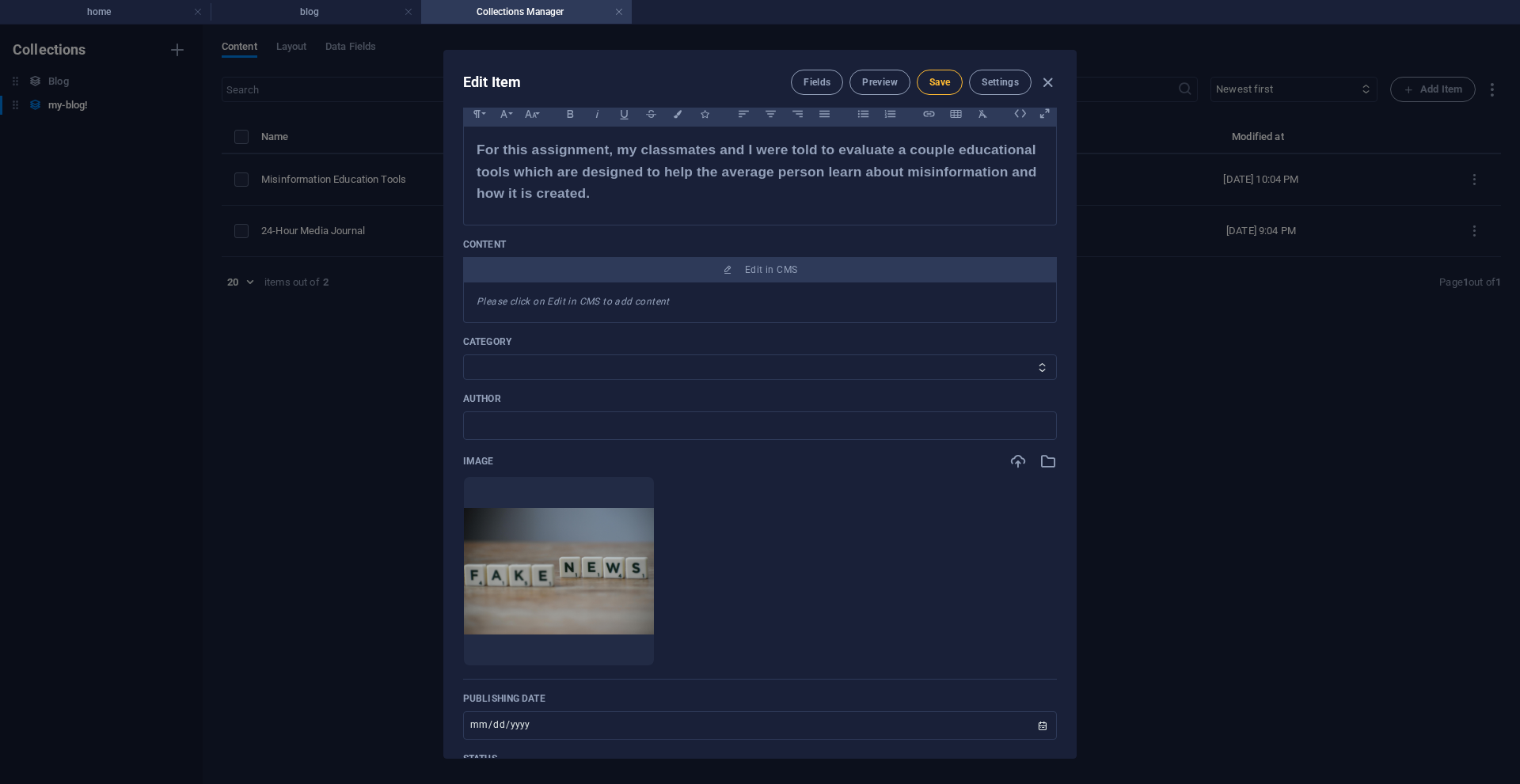
click at [945, 91] on button "Save" at bounding box center [939, 83] width 46 height 26
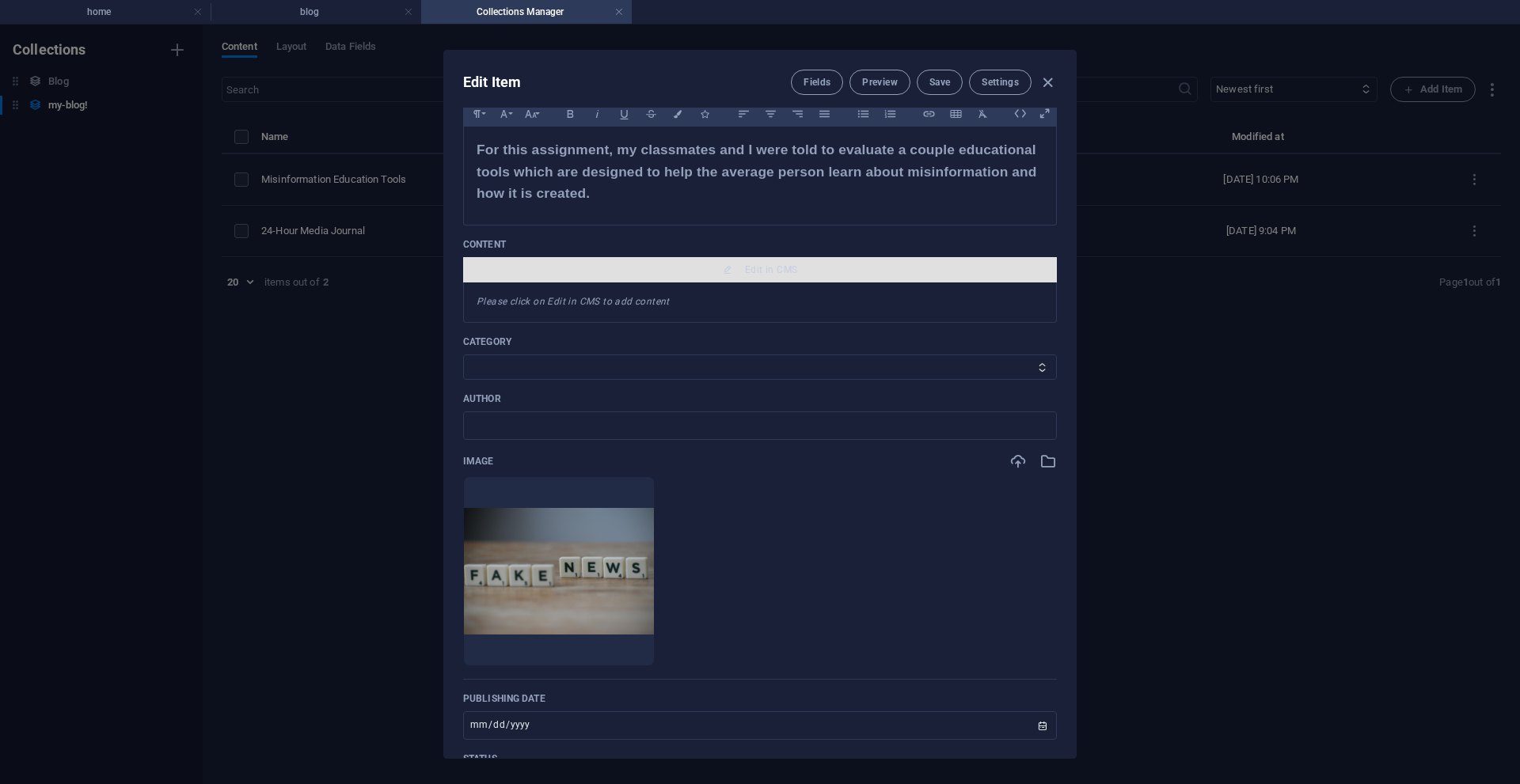
click at [778, 273] on span "Edit in CMS" at bounding box center [771, 270] width 52 height 13
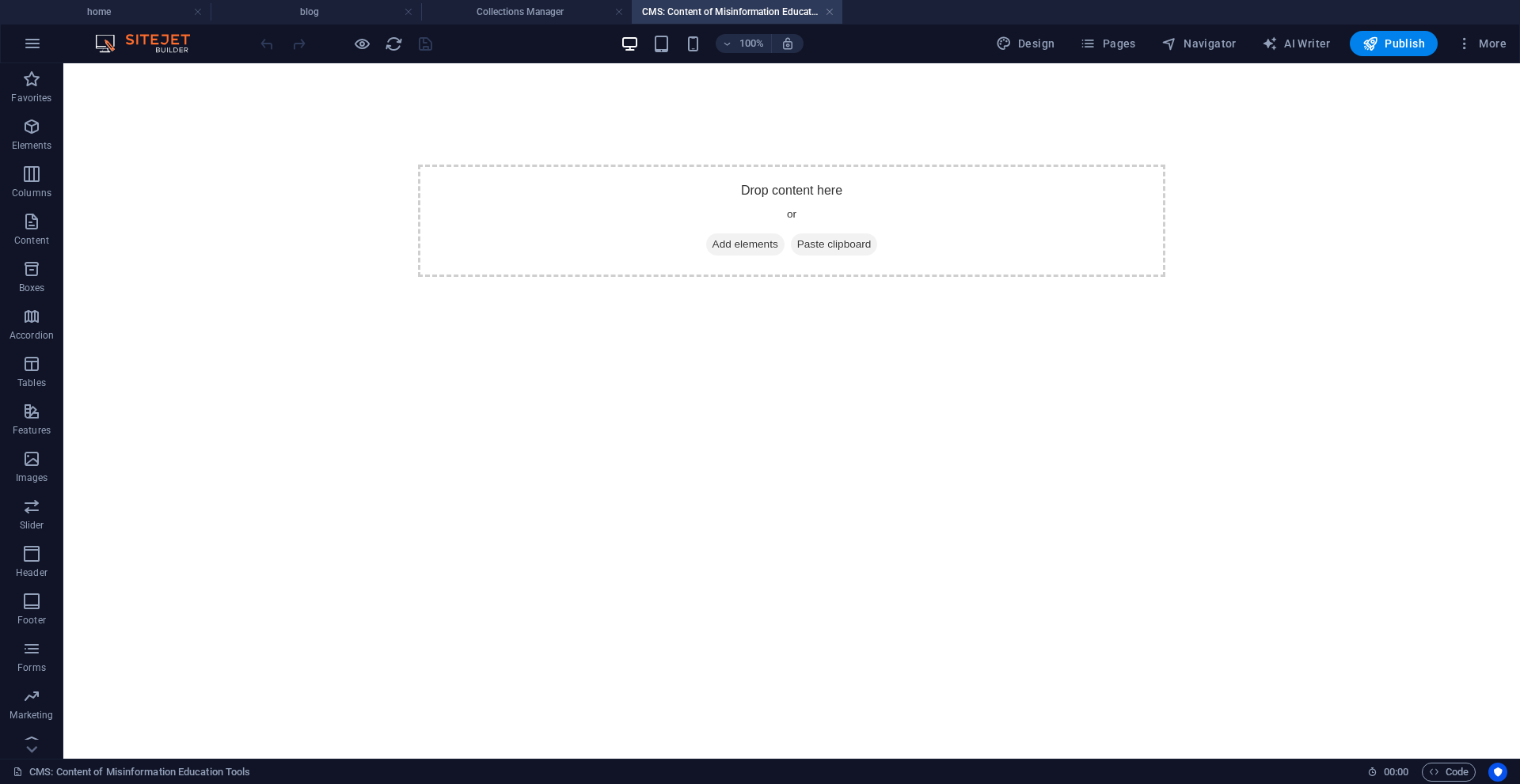
scroll to position [0, 0]
click at [495, 10] on h4 "Collections Manager" at bounding box center [526, 12] width 211 height 18
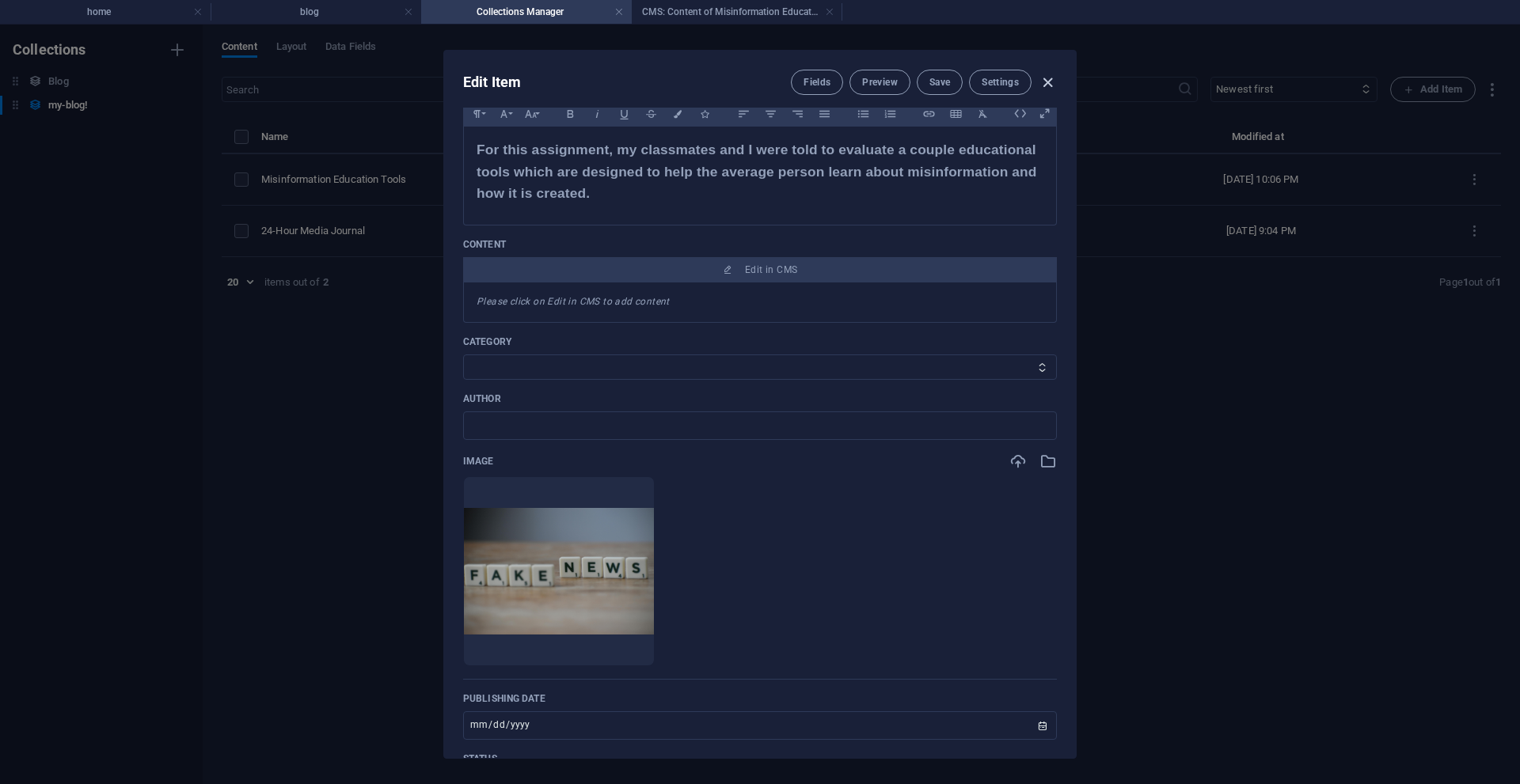
click at [1045, 89] on icon "button" at bounding box center [1048, 83] width 18 height 18
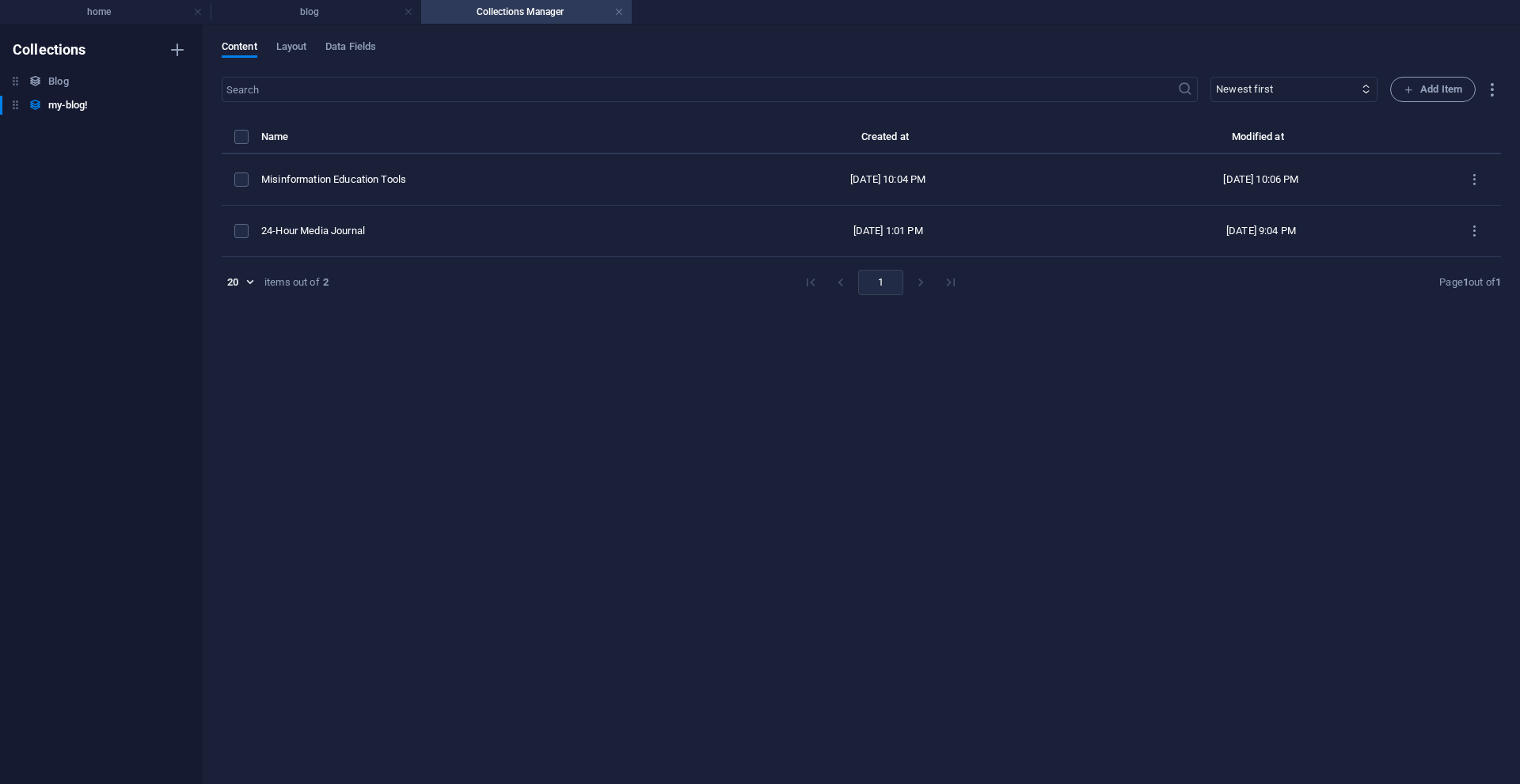
type input "misinformation-education-tools"
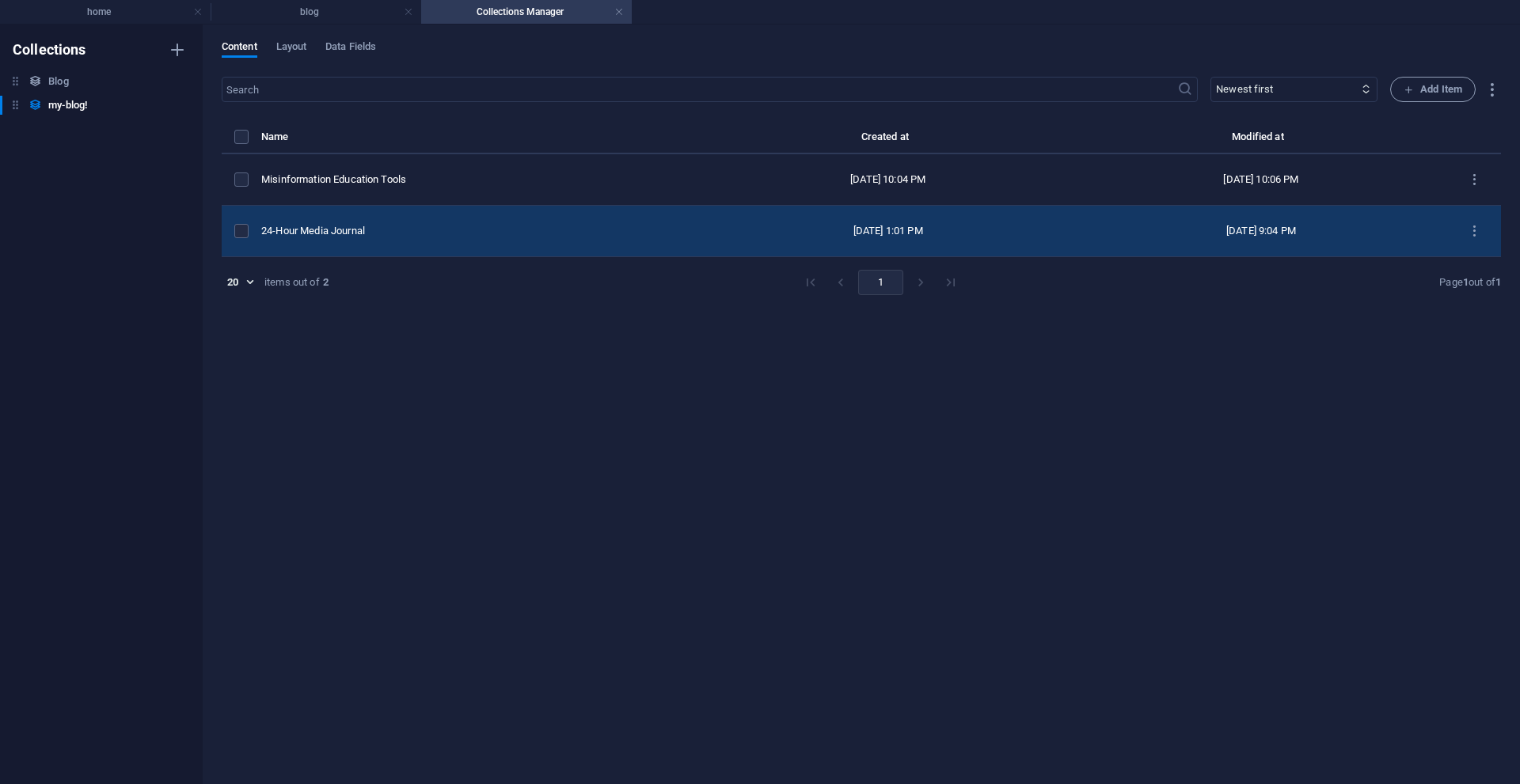
click at [370, 222] on td "24-Hour Media Journal" at bounding box center [481, 232] width 440 height 51
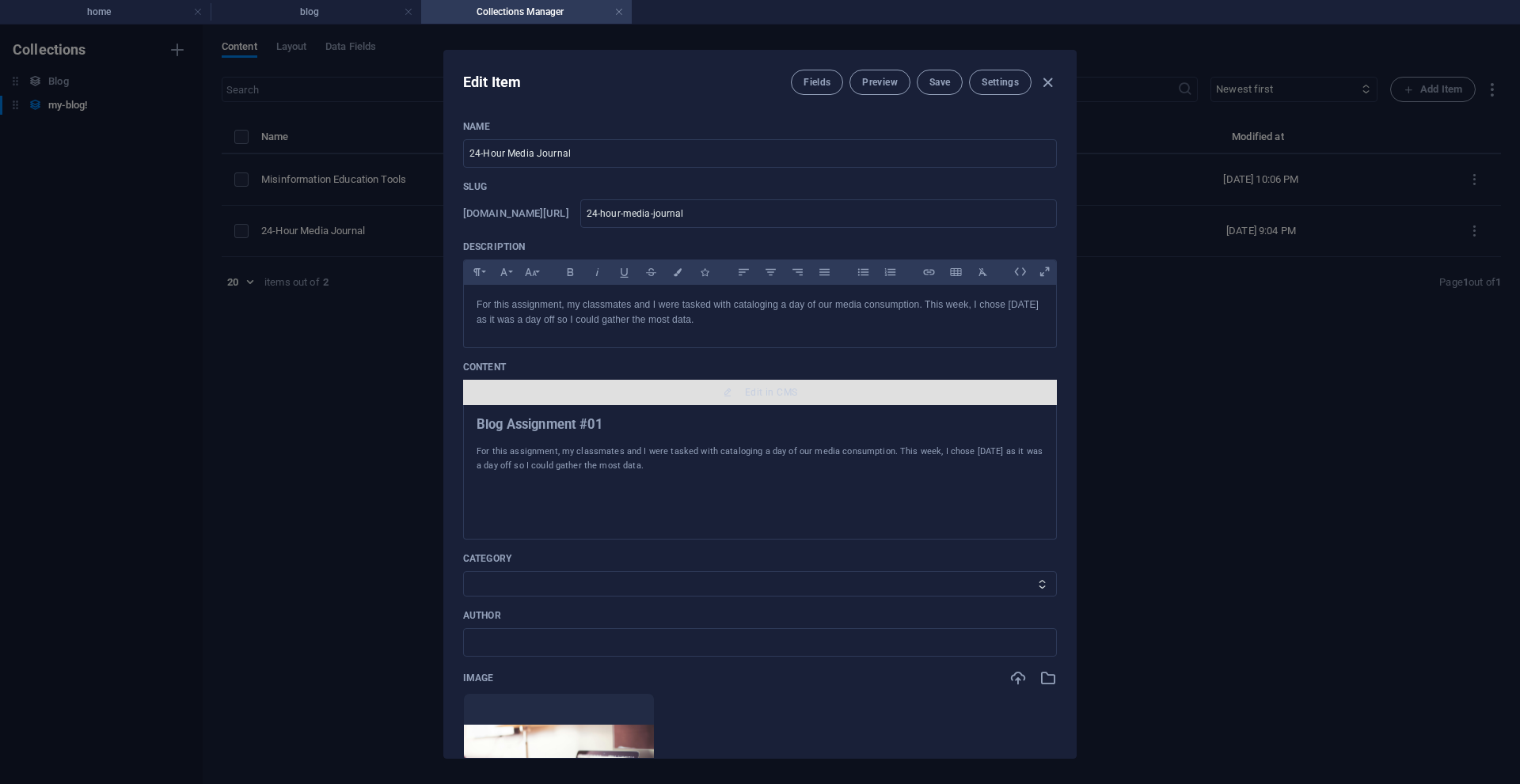
click at [790, 386] on button "Edit in CMS" at bounding box center [760, 393] width 594 height 26
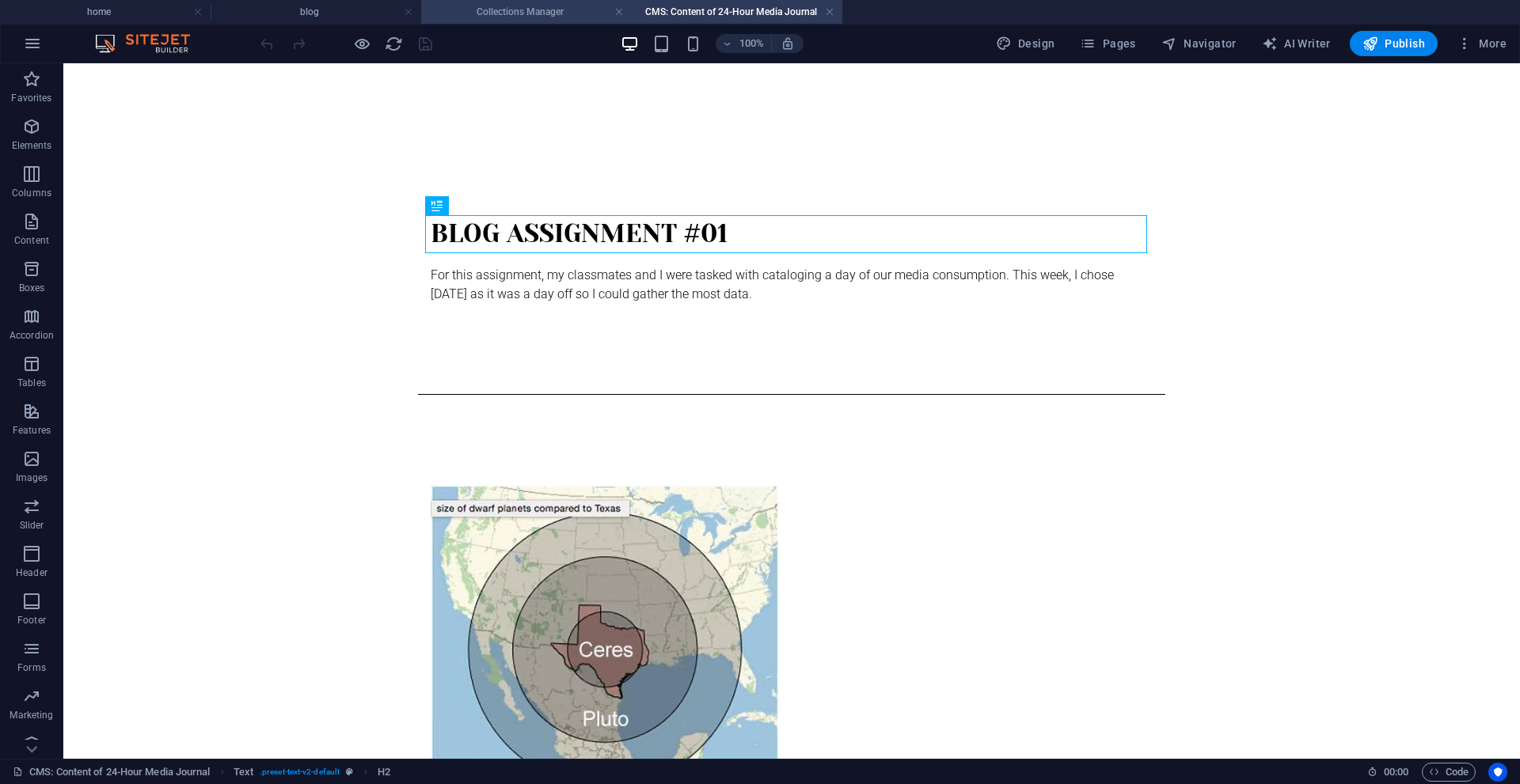
click at [517, 18] on h4 "Collections Manager" at bounding box center [526, 12] width 211 height 18
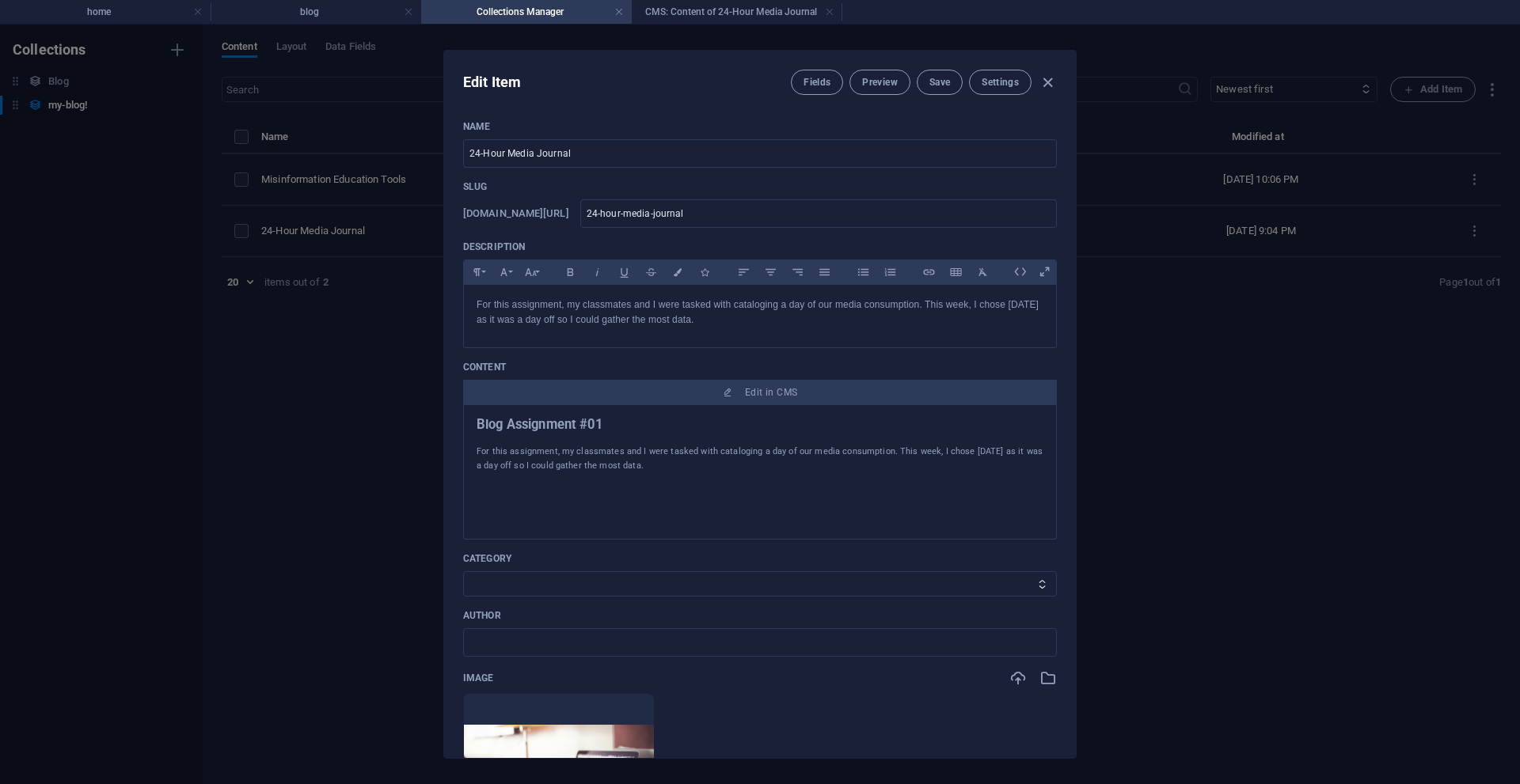
click at [1204, 417] on div "Edit Item Fields Preview Save Settings Name 24-Hour Media Journal ​ Slug [DOMAI…" at bounding box center [760, 405] width 1520 height 760
type input "[DATE]"
type input "24-hour-media-journal"
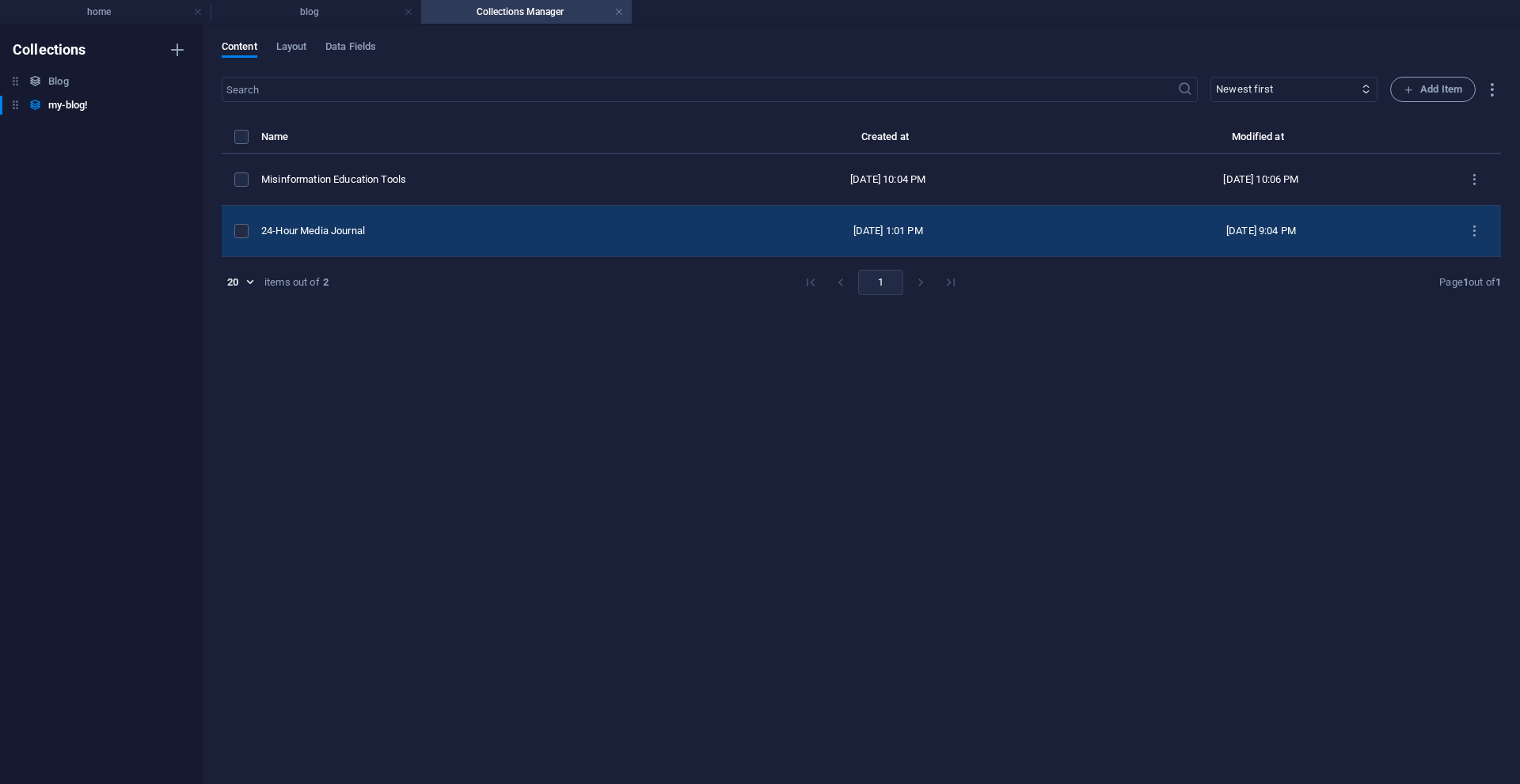
click at [356, 225] on div "24-Hour Media Journal" at bounding box center [475, 231] width 428 height 14
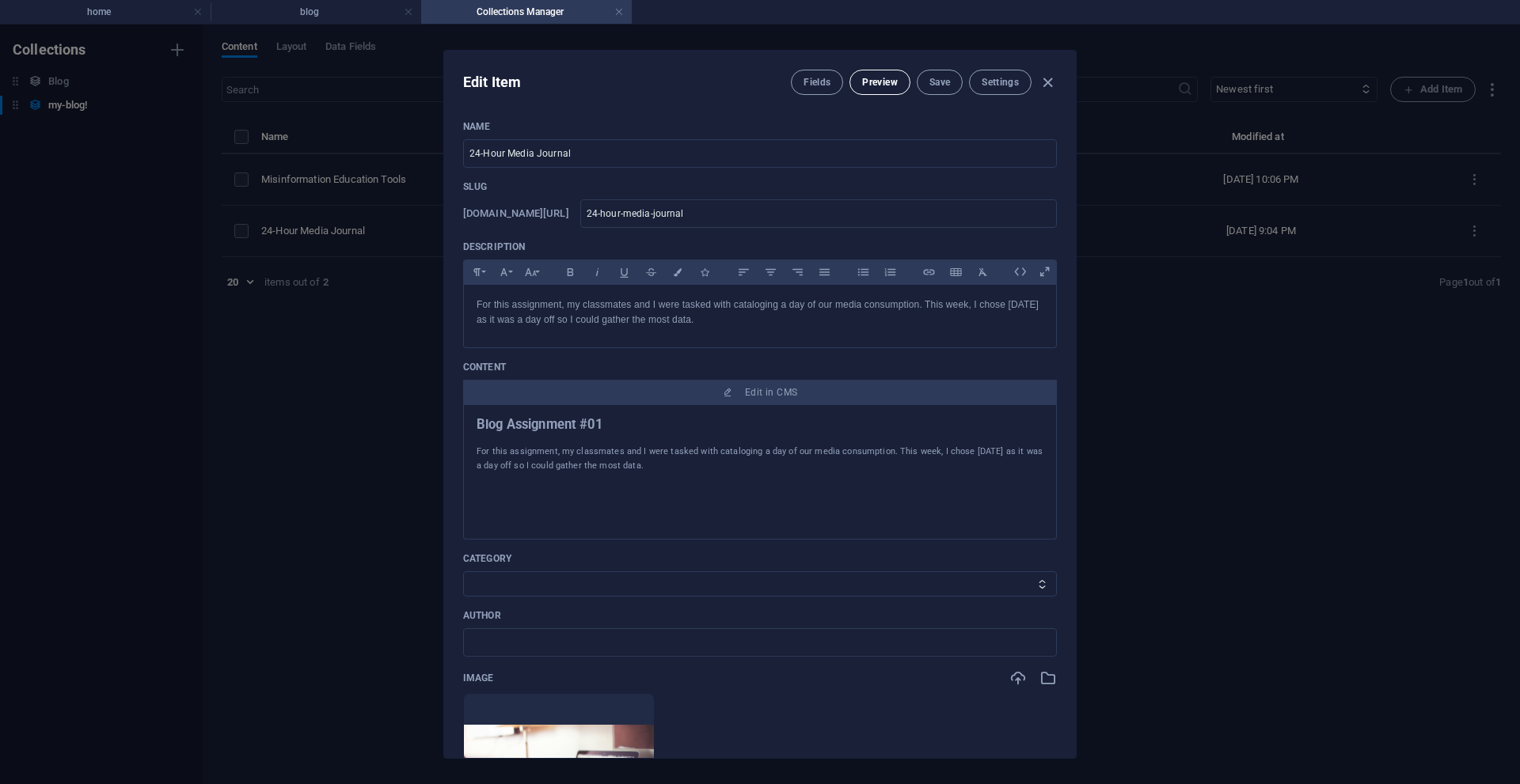
click at [882, 74] on button "Preview" at bounding box center [879, 83] width 60 height 26
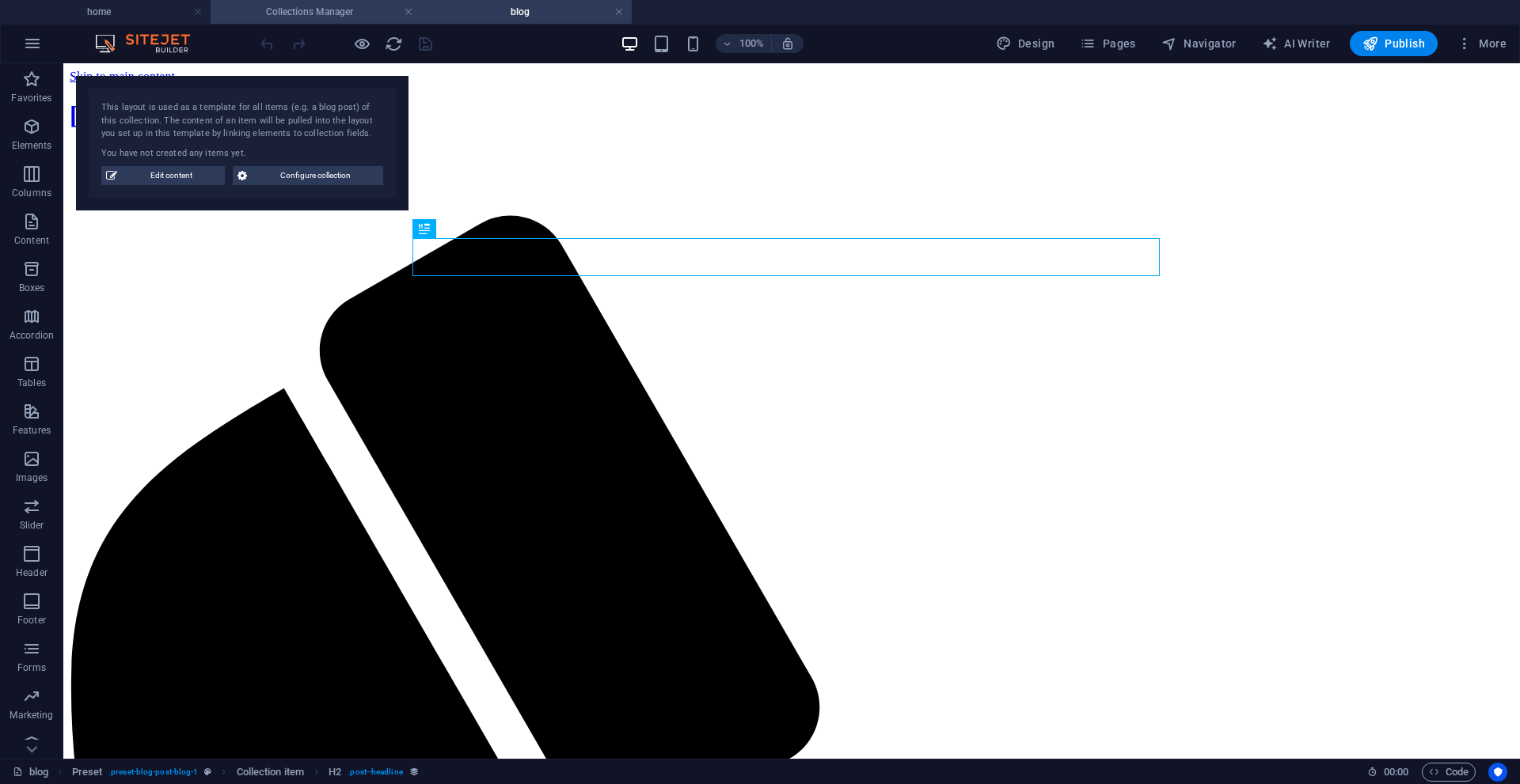
click at [331, 12] on h4 "Collections Manager" at bounding box center [316, 12] width 211 height 18
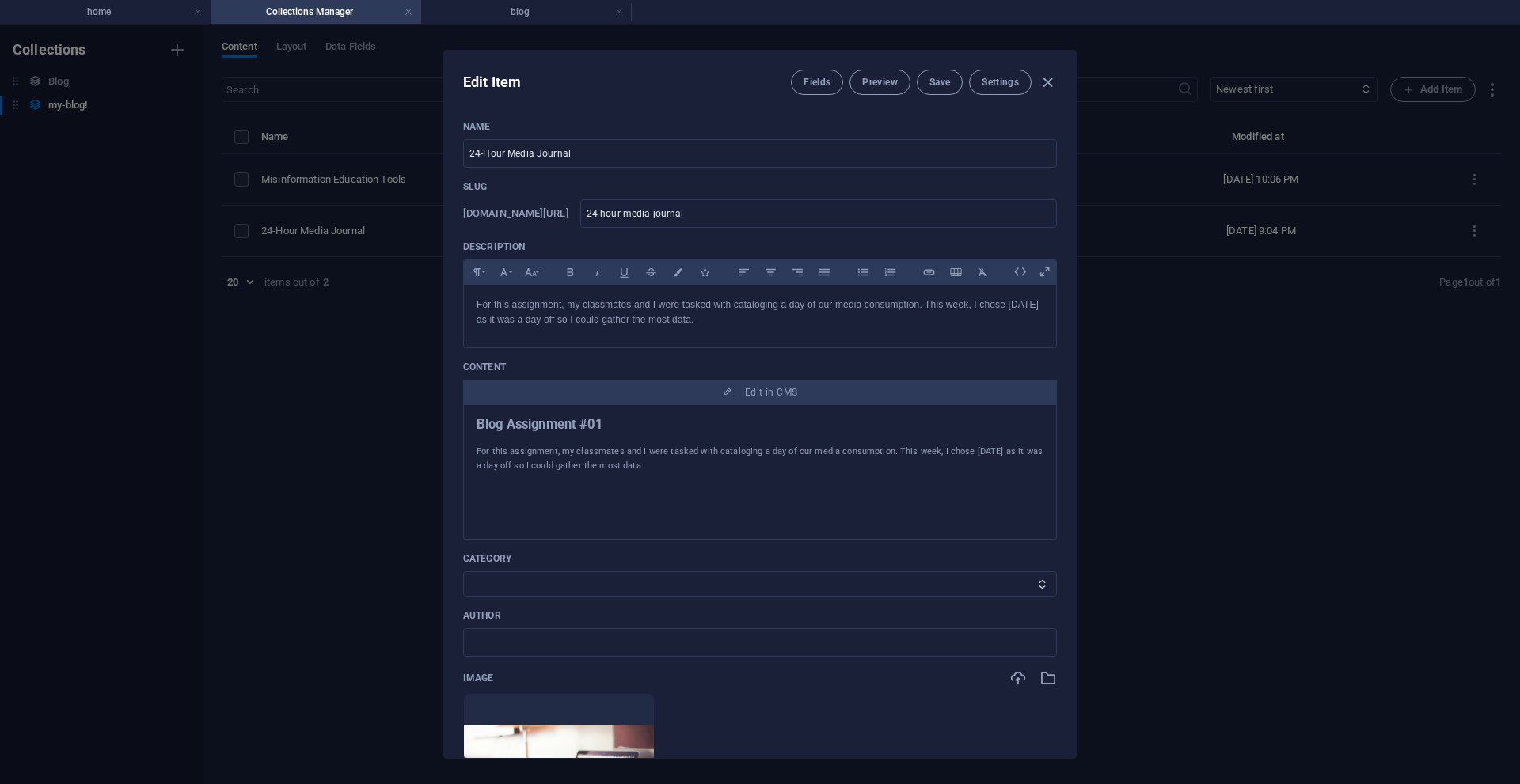
click at [379, 251] on div "Edit Item Fields Preview Save Settings Name 24-Hour Media Journal ​ Slug [DOMAI…" at bounding box center [760, 405] width 1520 height 760
type input "[DATE]"
type input "24-hour-media-journal"
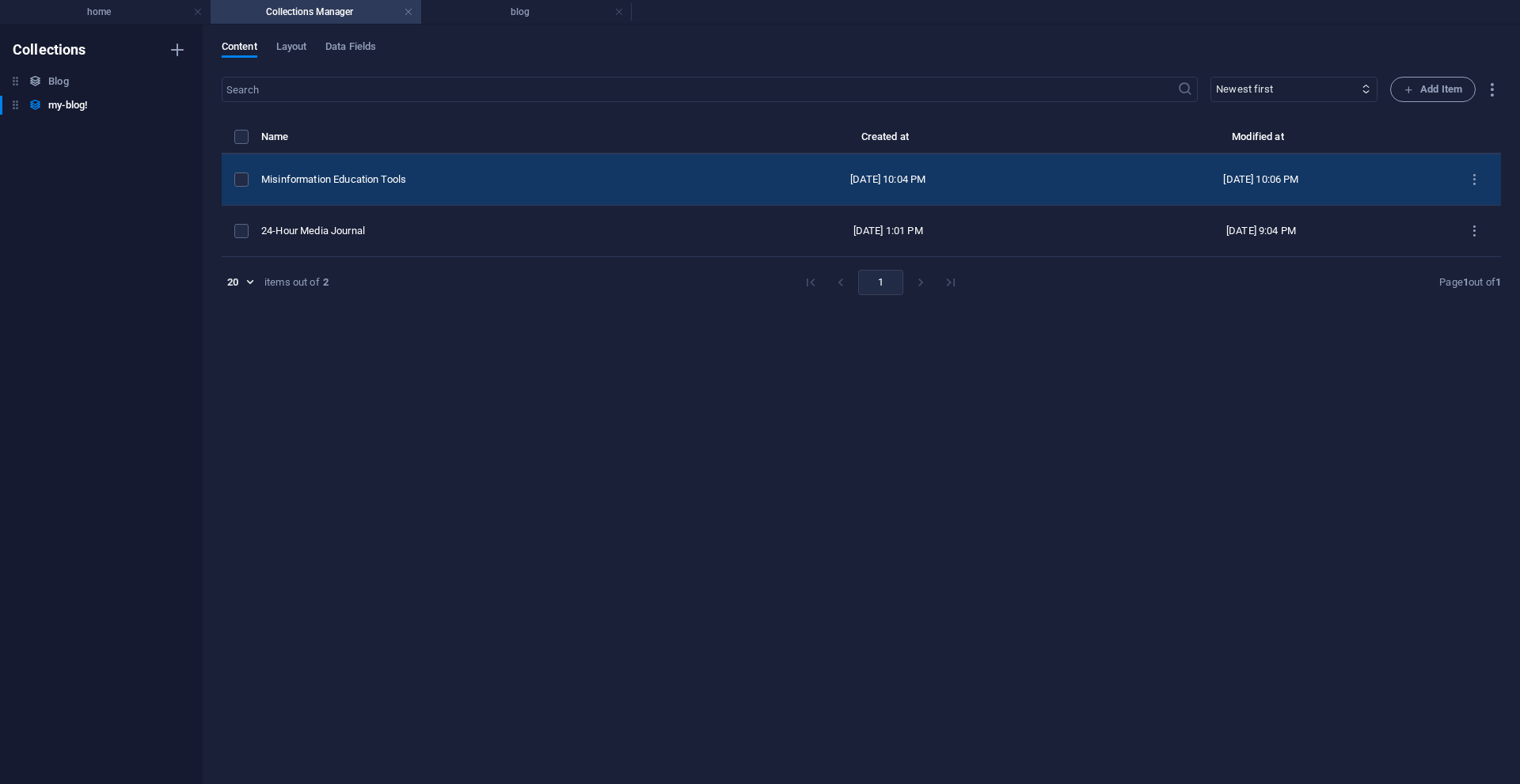
click at [407, 185] on div "Misinformation Education Tools" at bounding box center [475, 180] width 428 height 14
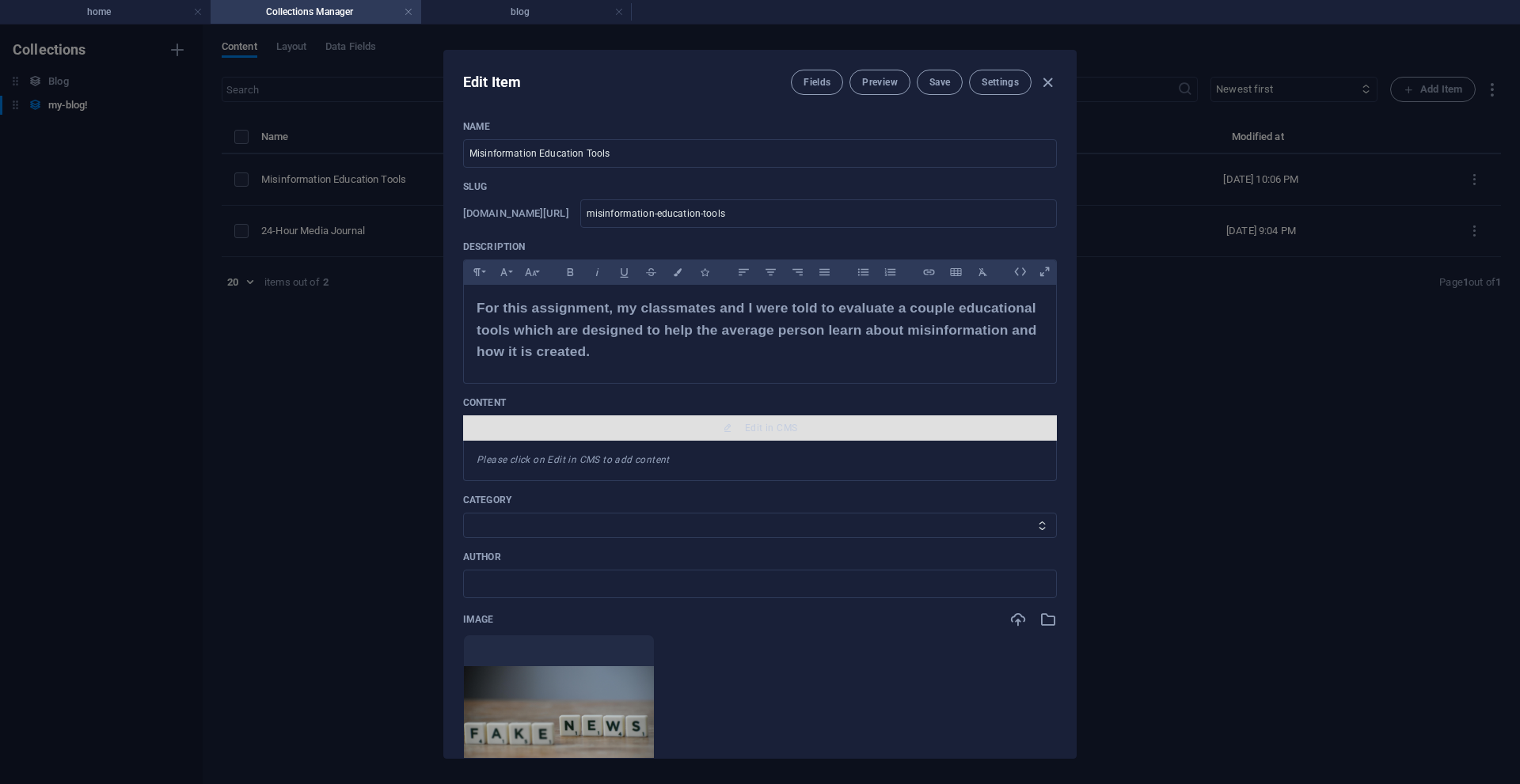
click at [768, 422] on span "Edit in CMS" at bounding box center [771, 428] width 52 height 13
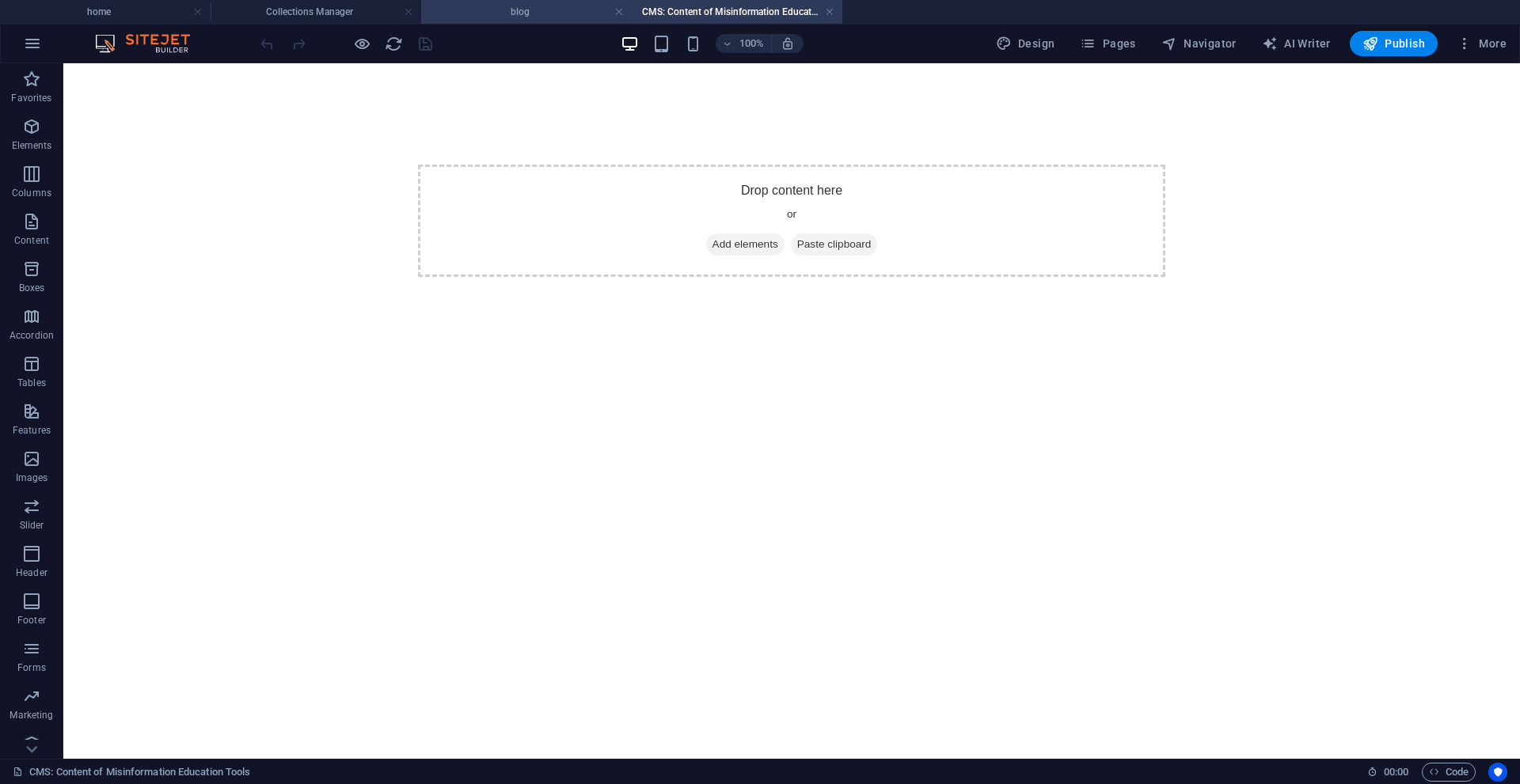
click at [479, 13] on h4 "blog" at bounding box center [526, 12] width 211 height 18
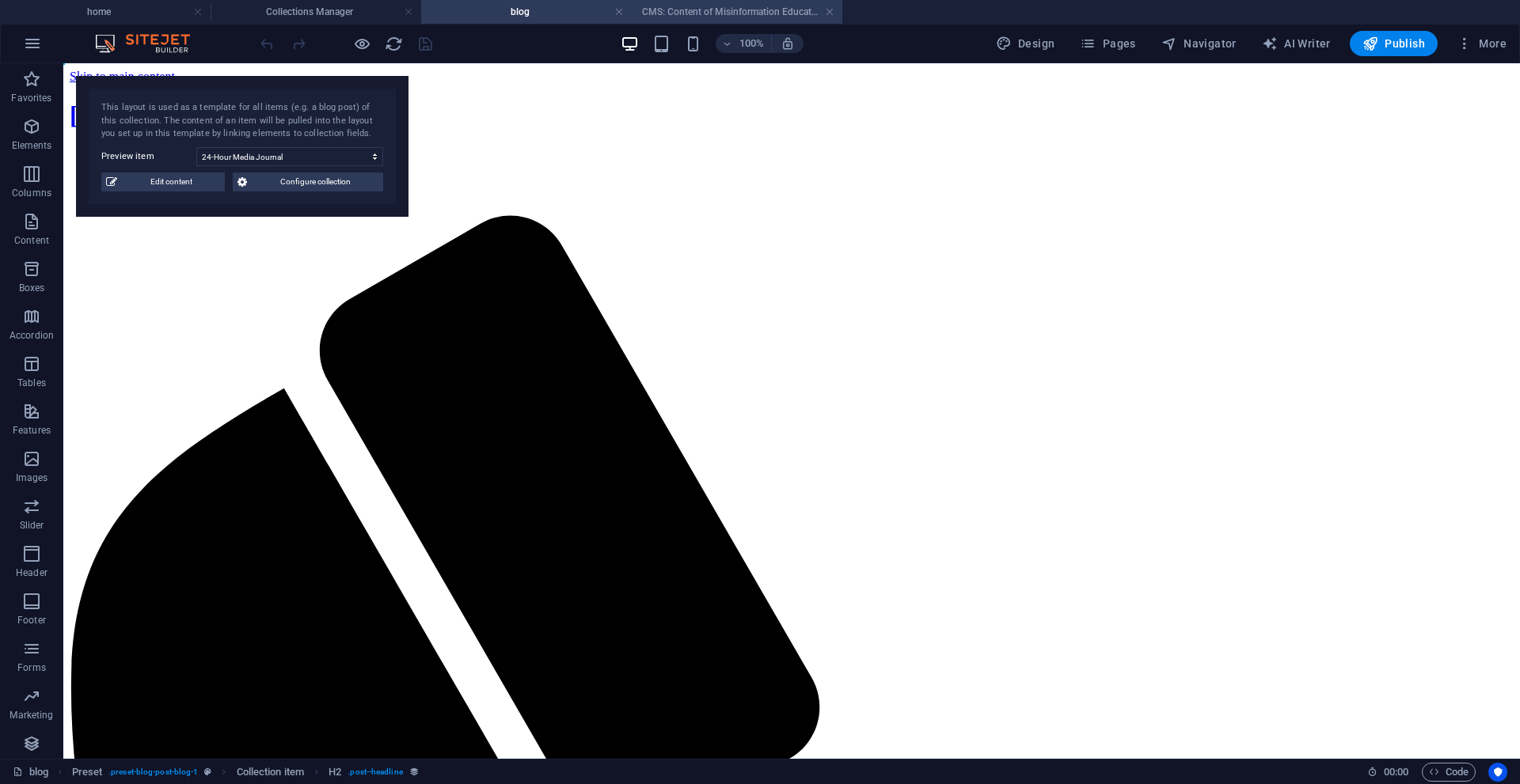
click at [709, 18] on h4 "CMS: Content of Misinformation Education Tools" at bounding box center [737, 12] width 211 height 18
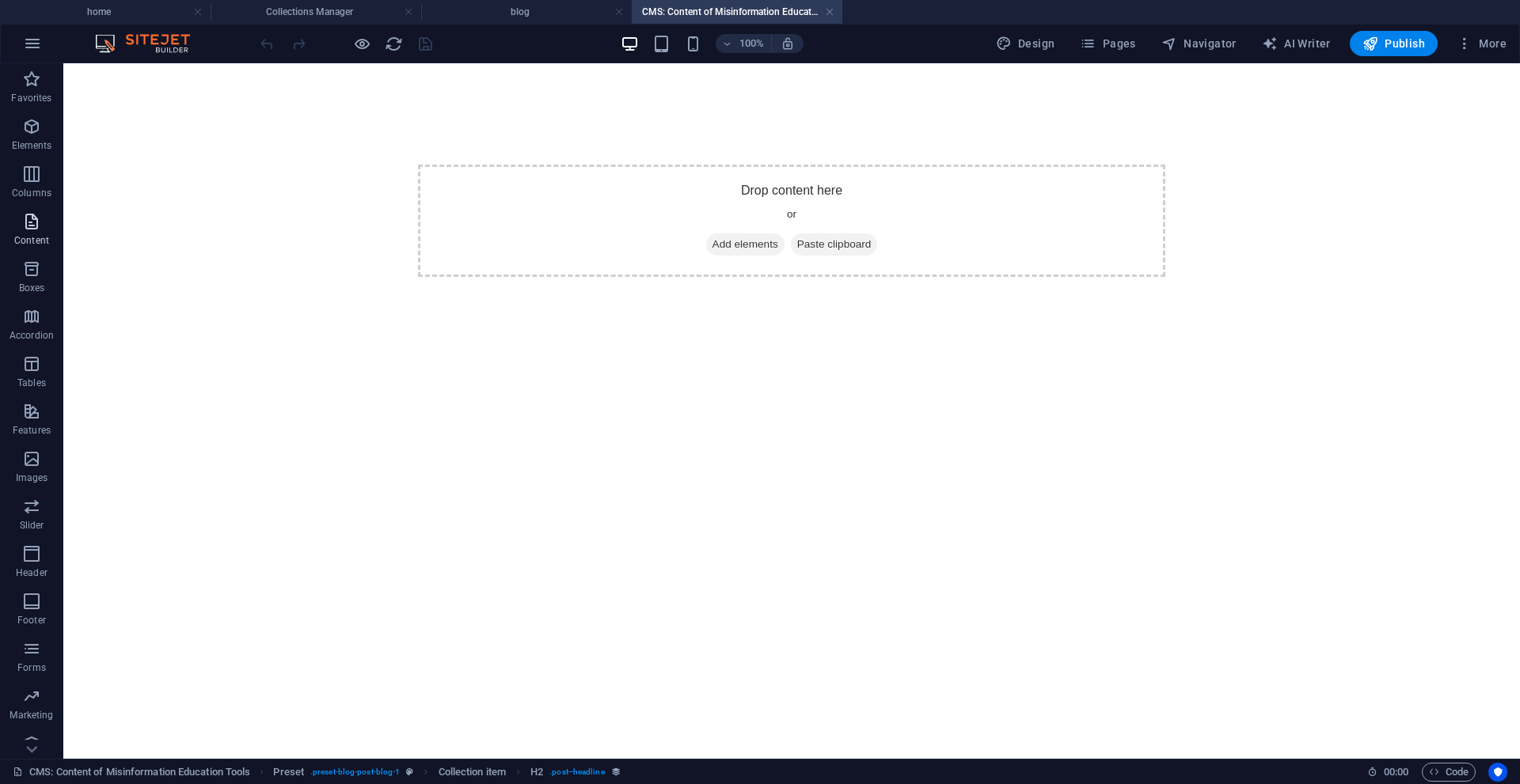
click at [47, 233] on span "Content" at bounding box center [31, 231] width 63 height 38
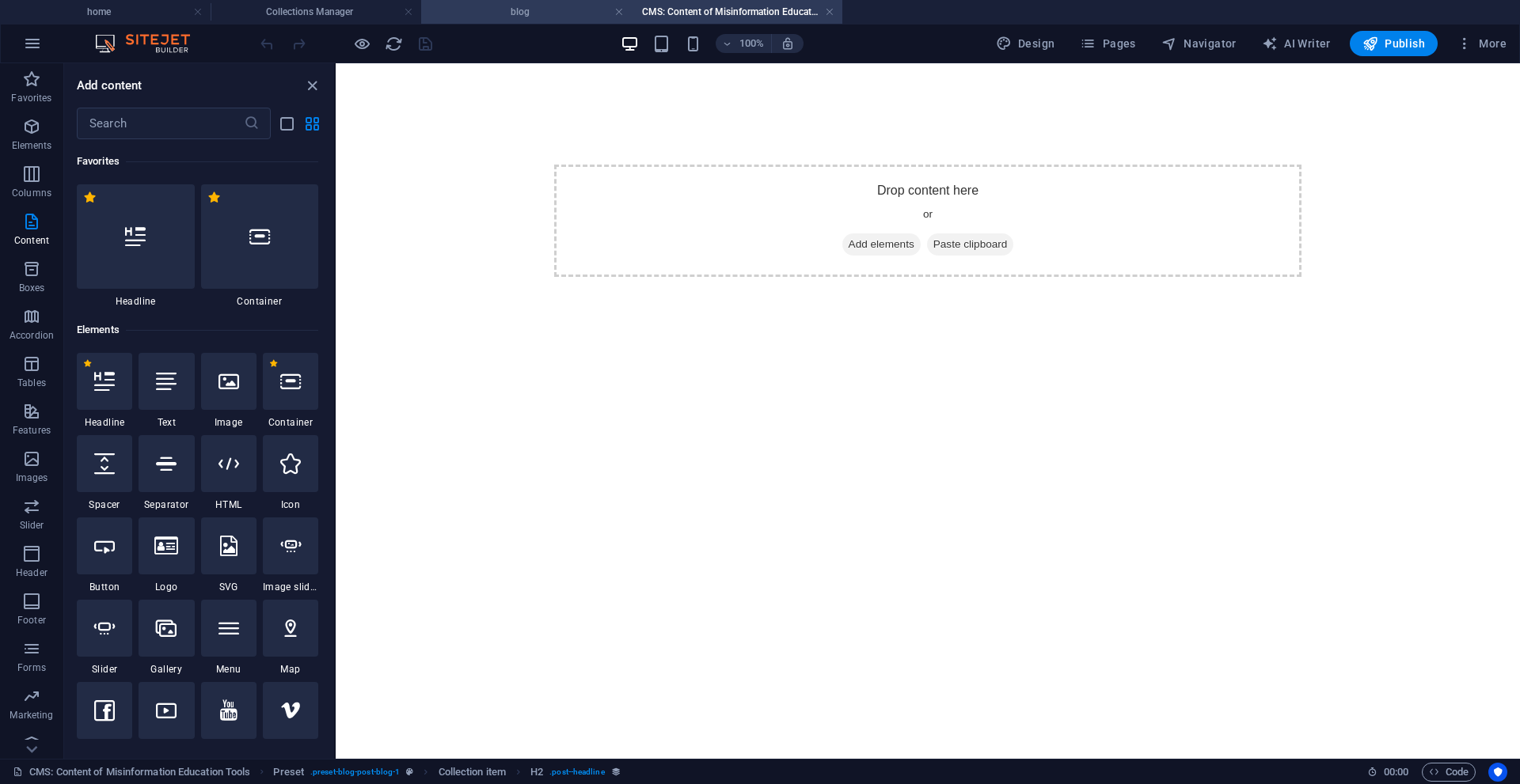
click at [521, 12] on h4 "blog" at bounding box center [526, 12] width 211 height 18
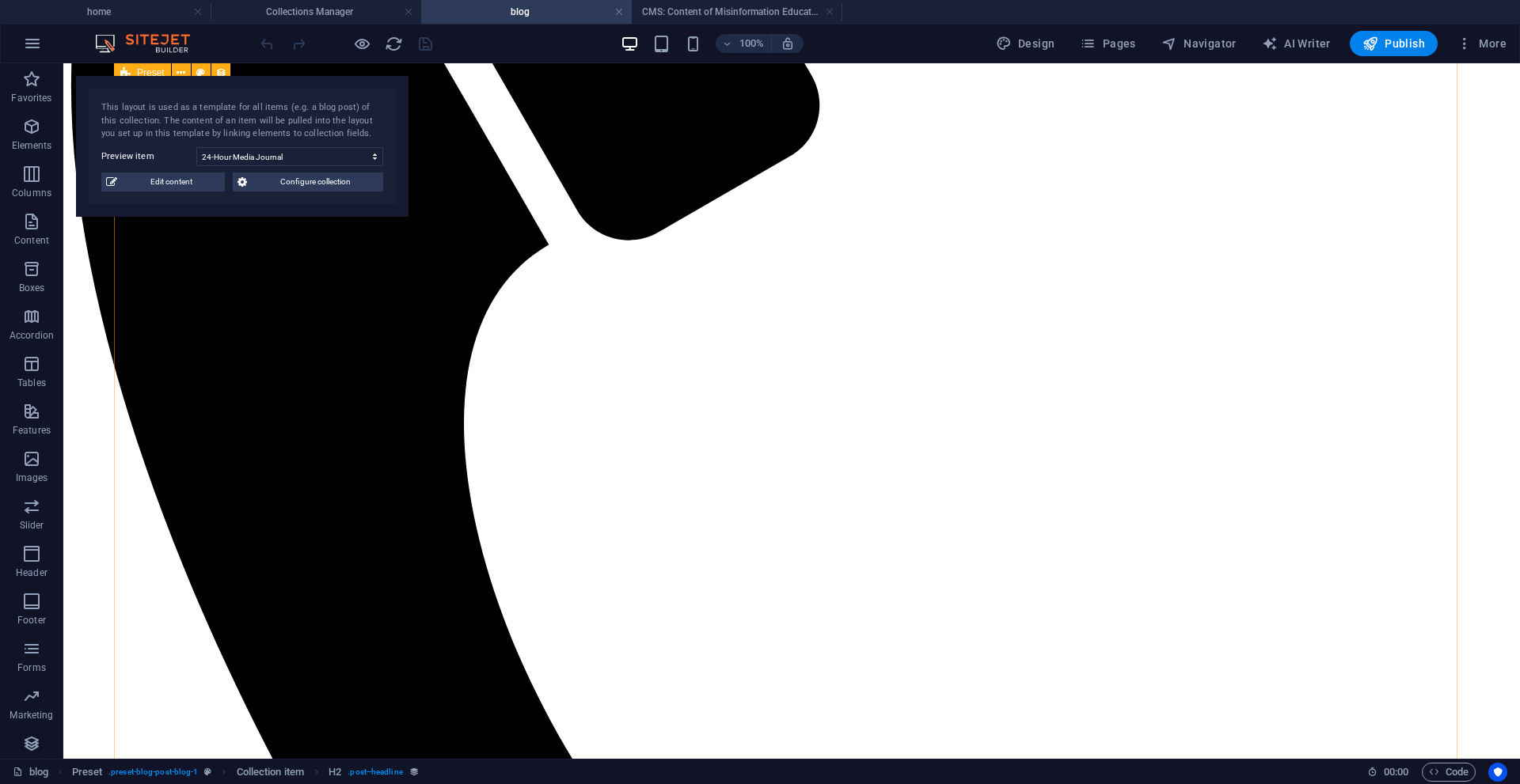
scroll to position [633, 0]
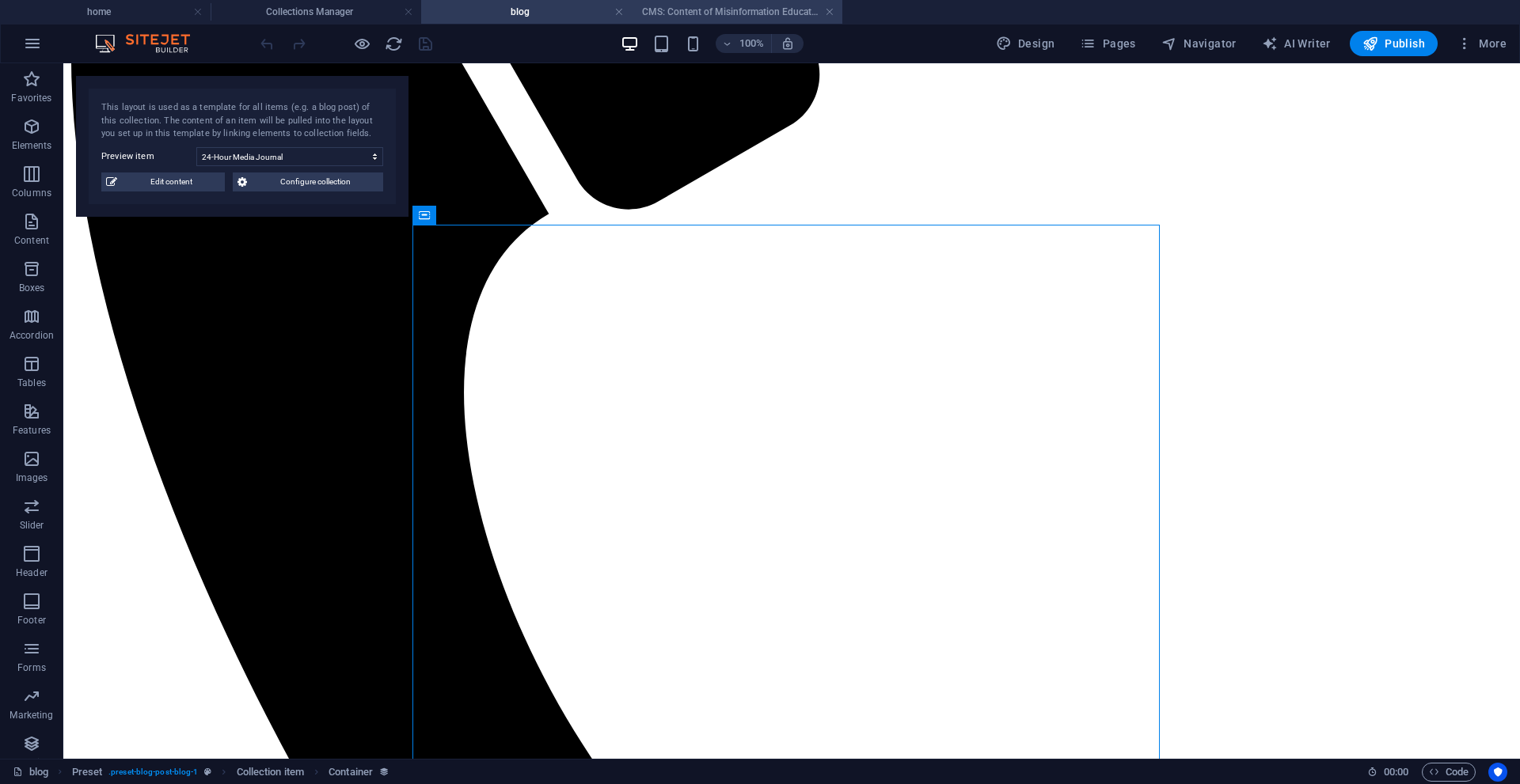
click at [692, 13] on h4 "CMS: Content of Misinformation Education Tools" at bounding box center [737, 12] width 211 height 18
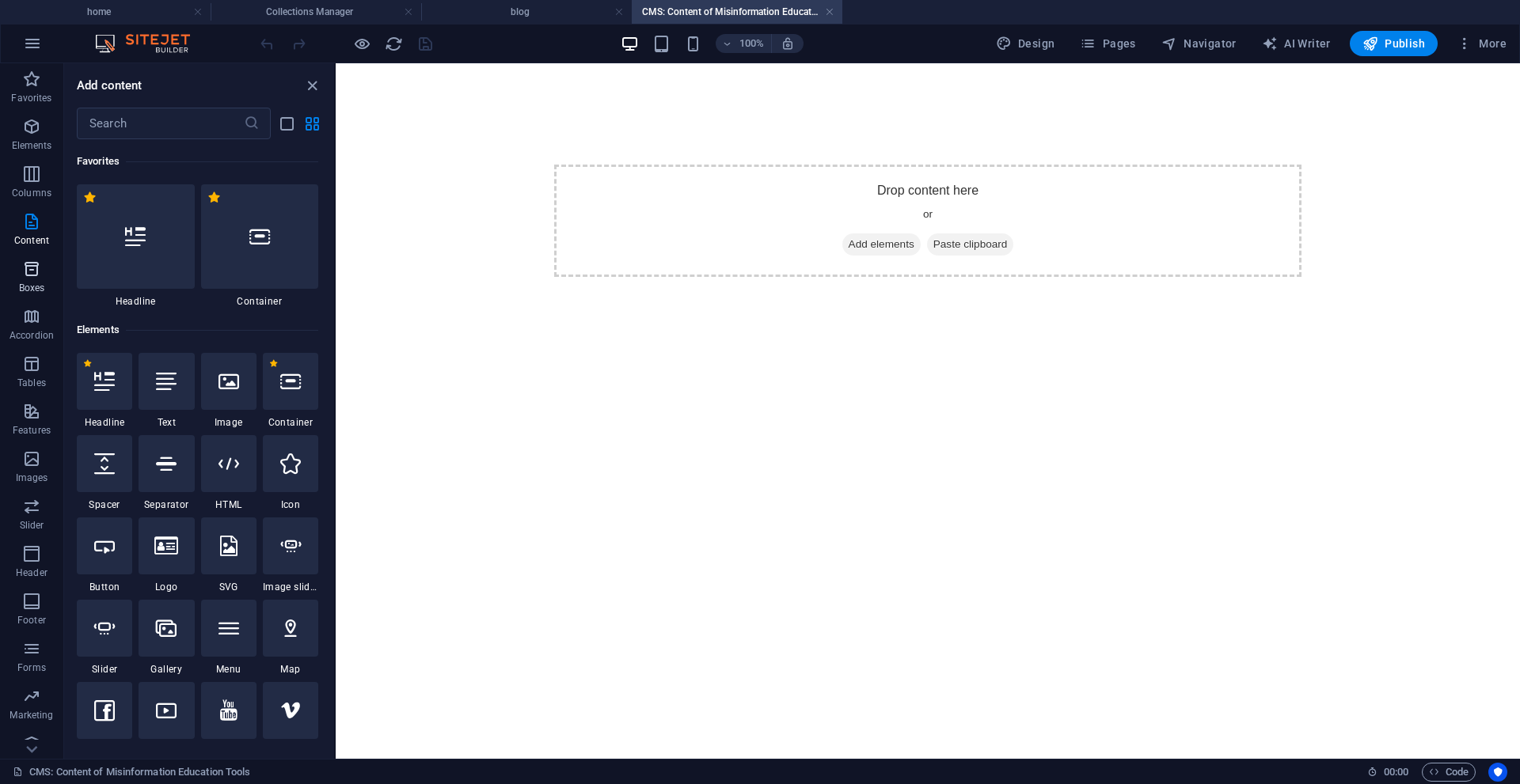
click at [30, 273] on icon "button" at bounding box center [32, 269] width 19 height 19
click at [878, 240] on span "Add elements" at bounding box center [882, 244] width 79 height 22
click at [37, 363] on icon "button" at bounding box center [32, 364] width 19 height 19
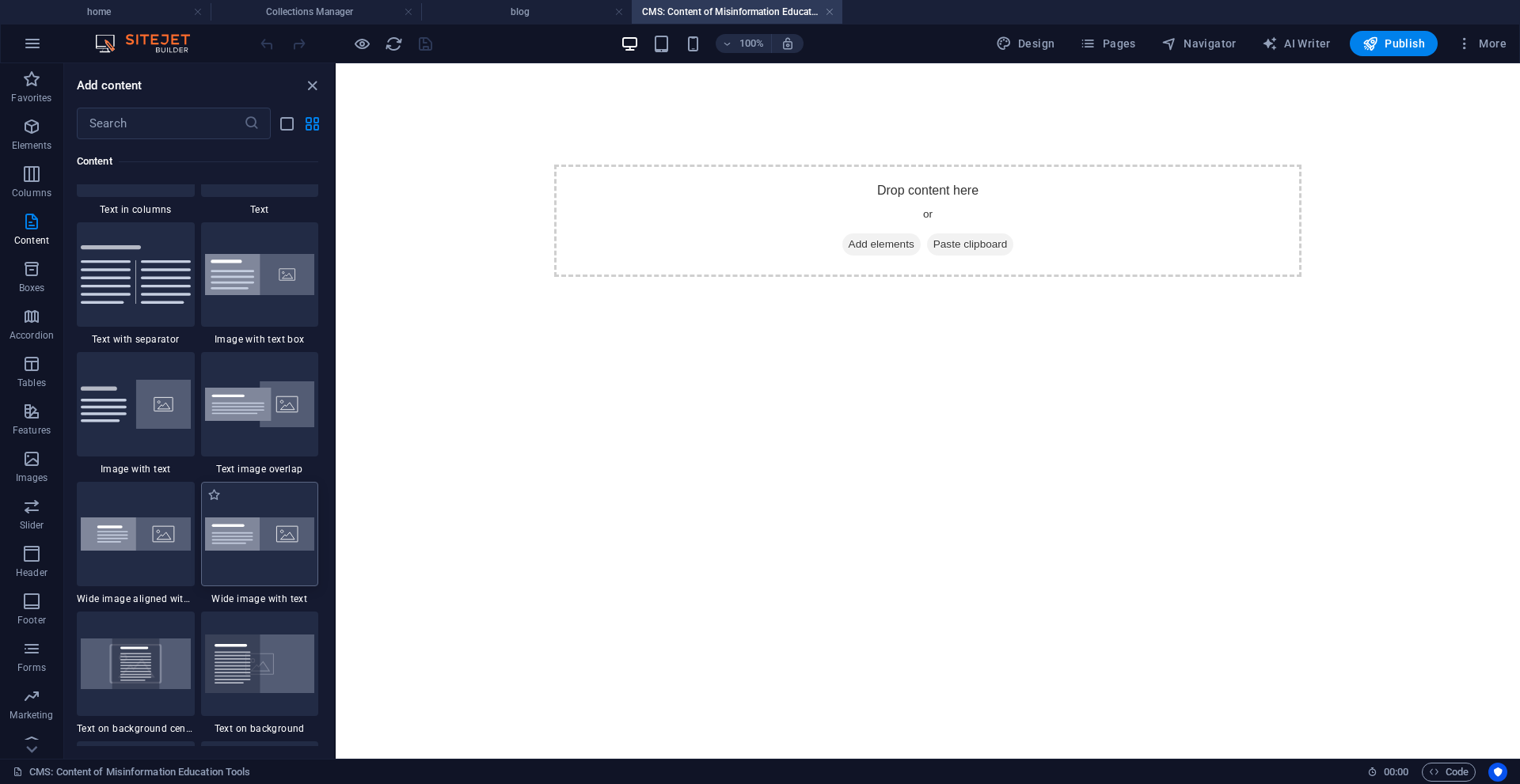
scroll to position [2611, 0]
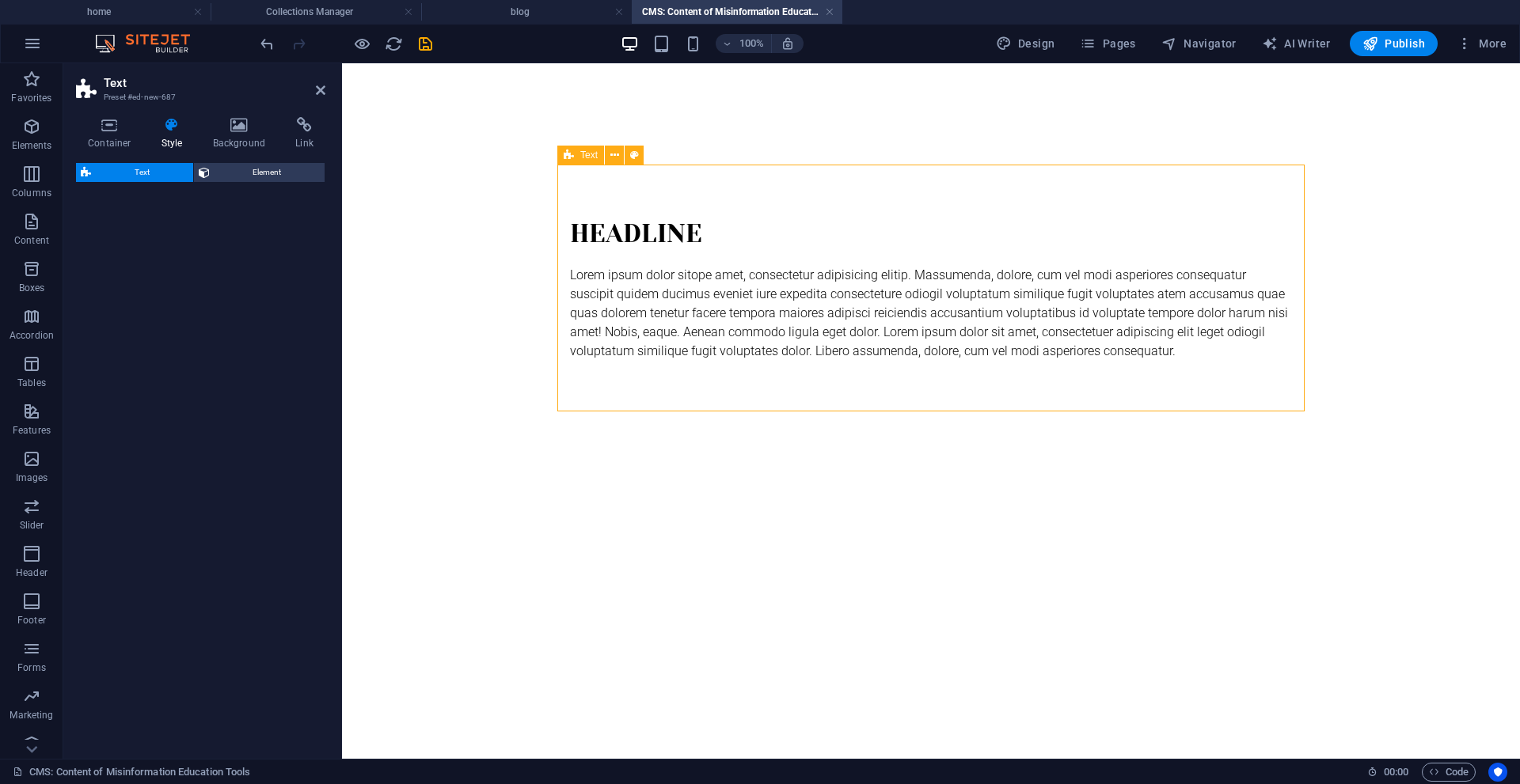
select select "preset-text-v2-default"
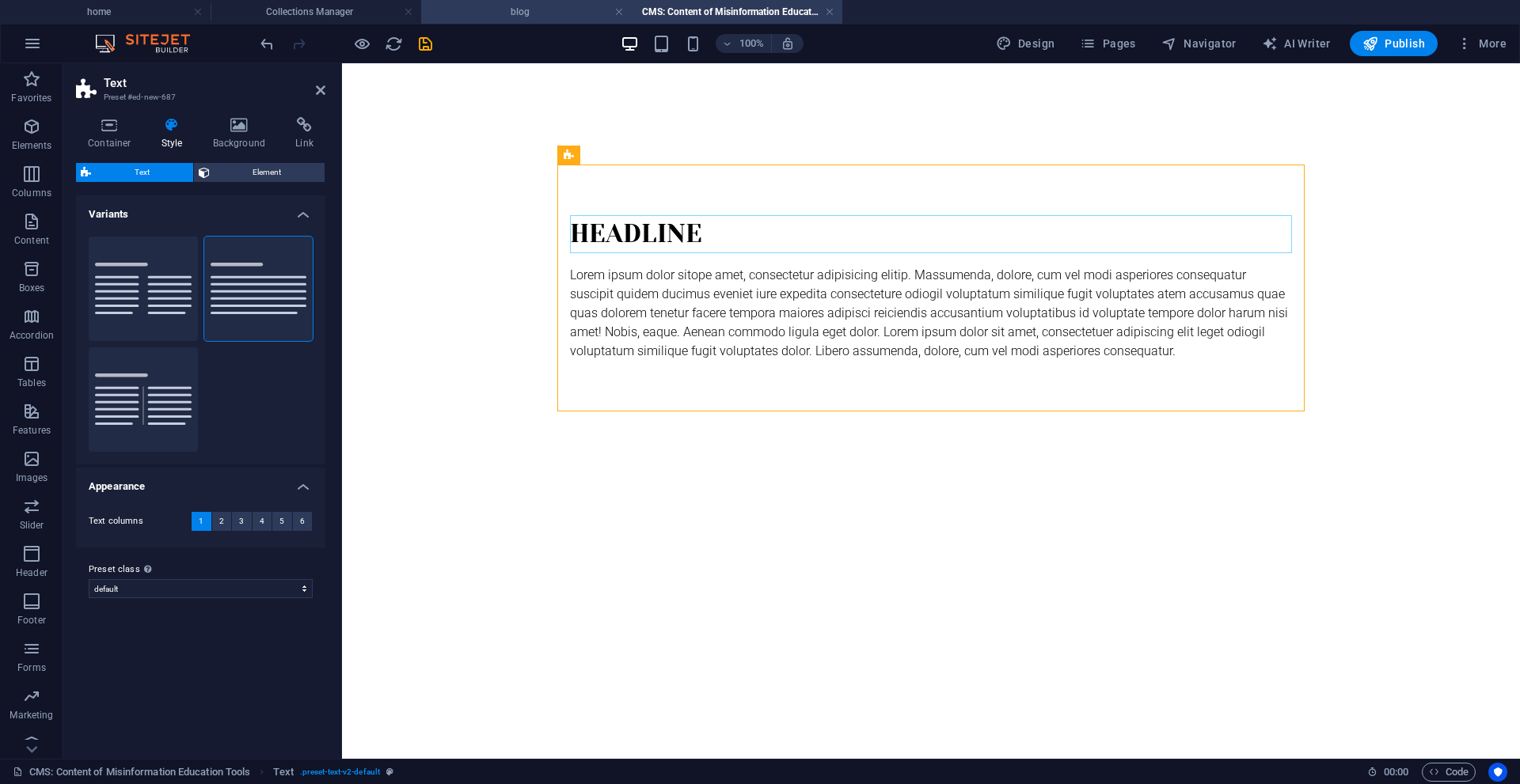
click at [538, 18] on h4 "blog" at bounding box center [526, 12] width 211 height 18
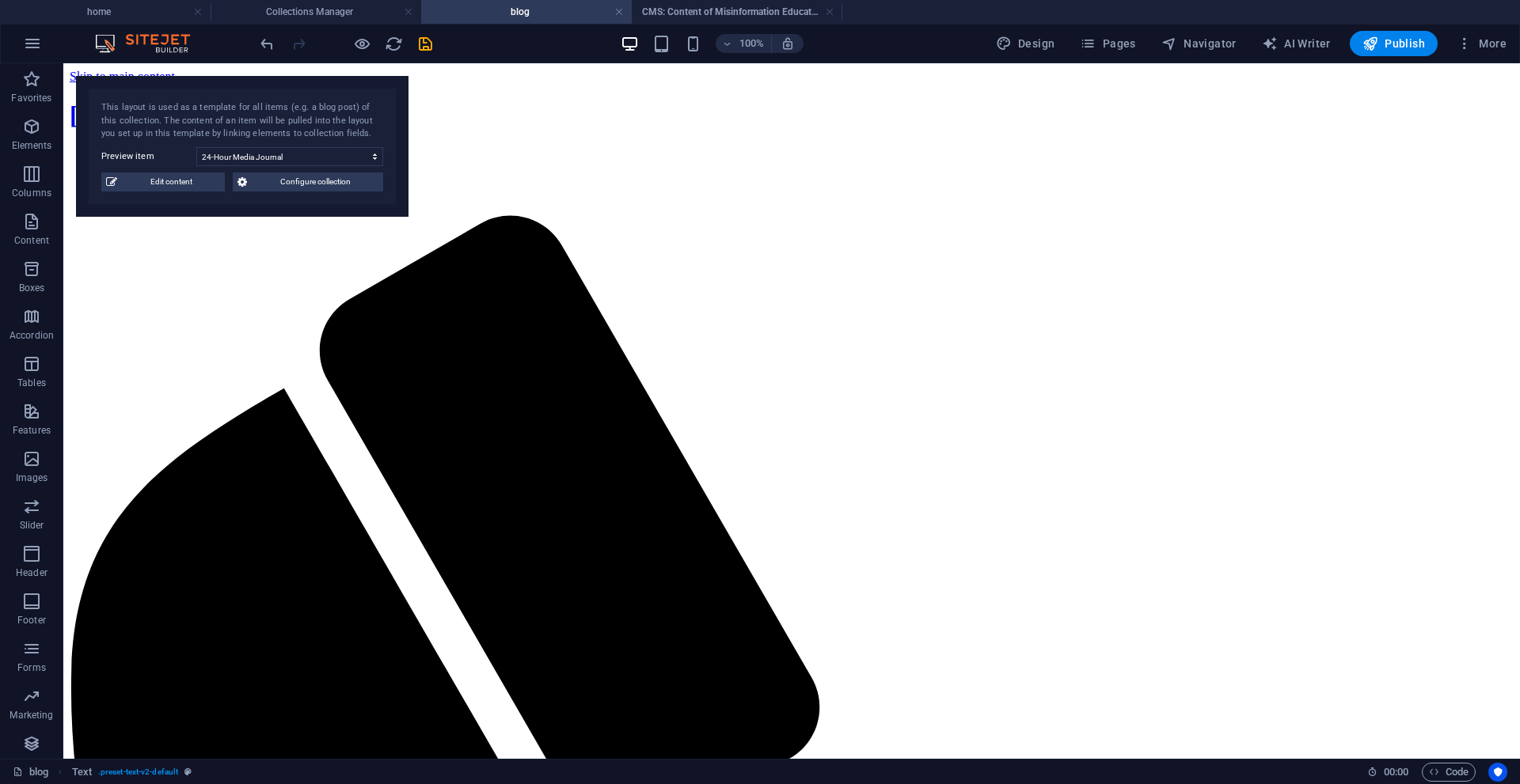
scroll to position [633, 0]
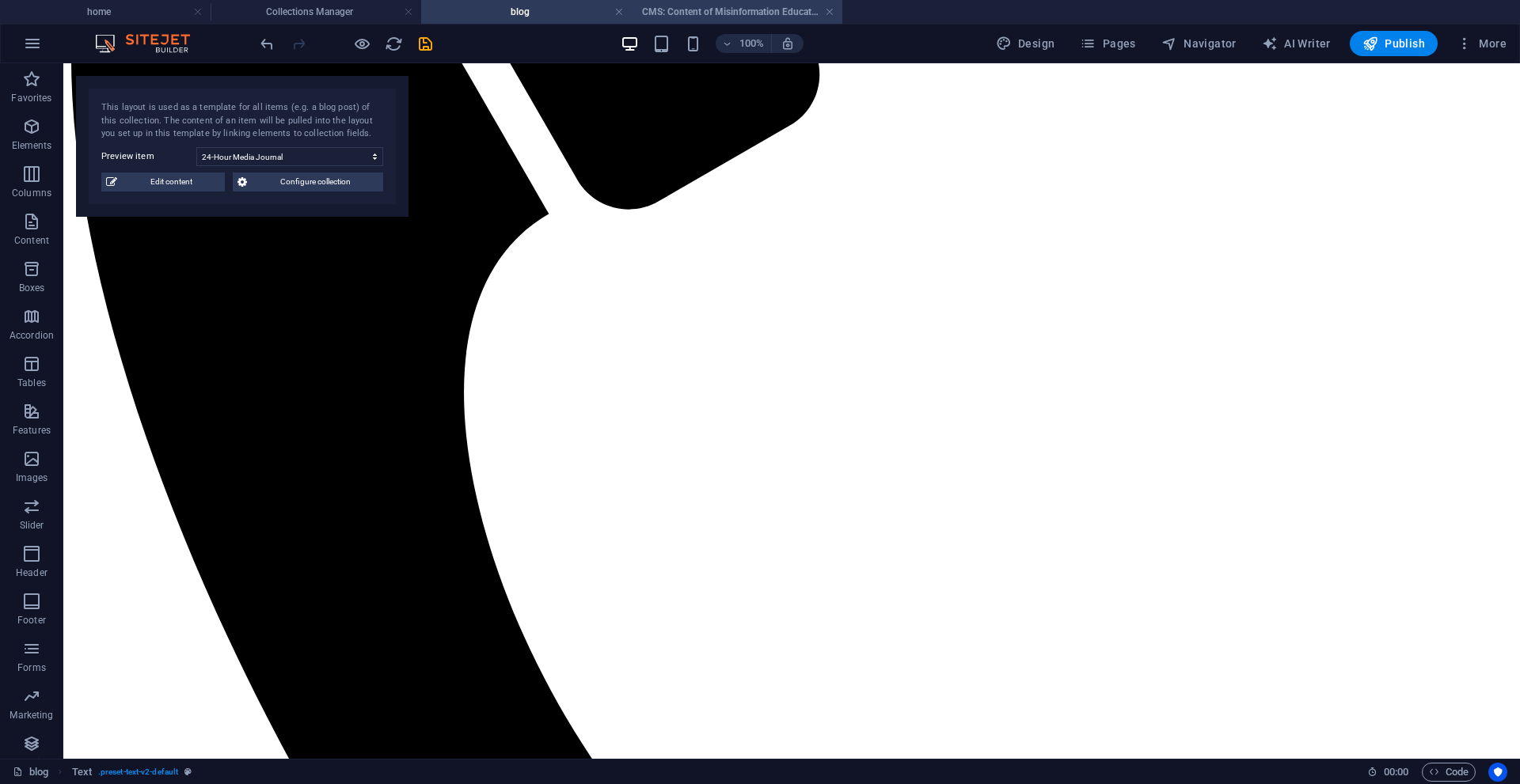
click at [690, 18] on h4 "CMS: Content of Misinformation Education Tools" at bounding box center [737, 12] width 211 height 18
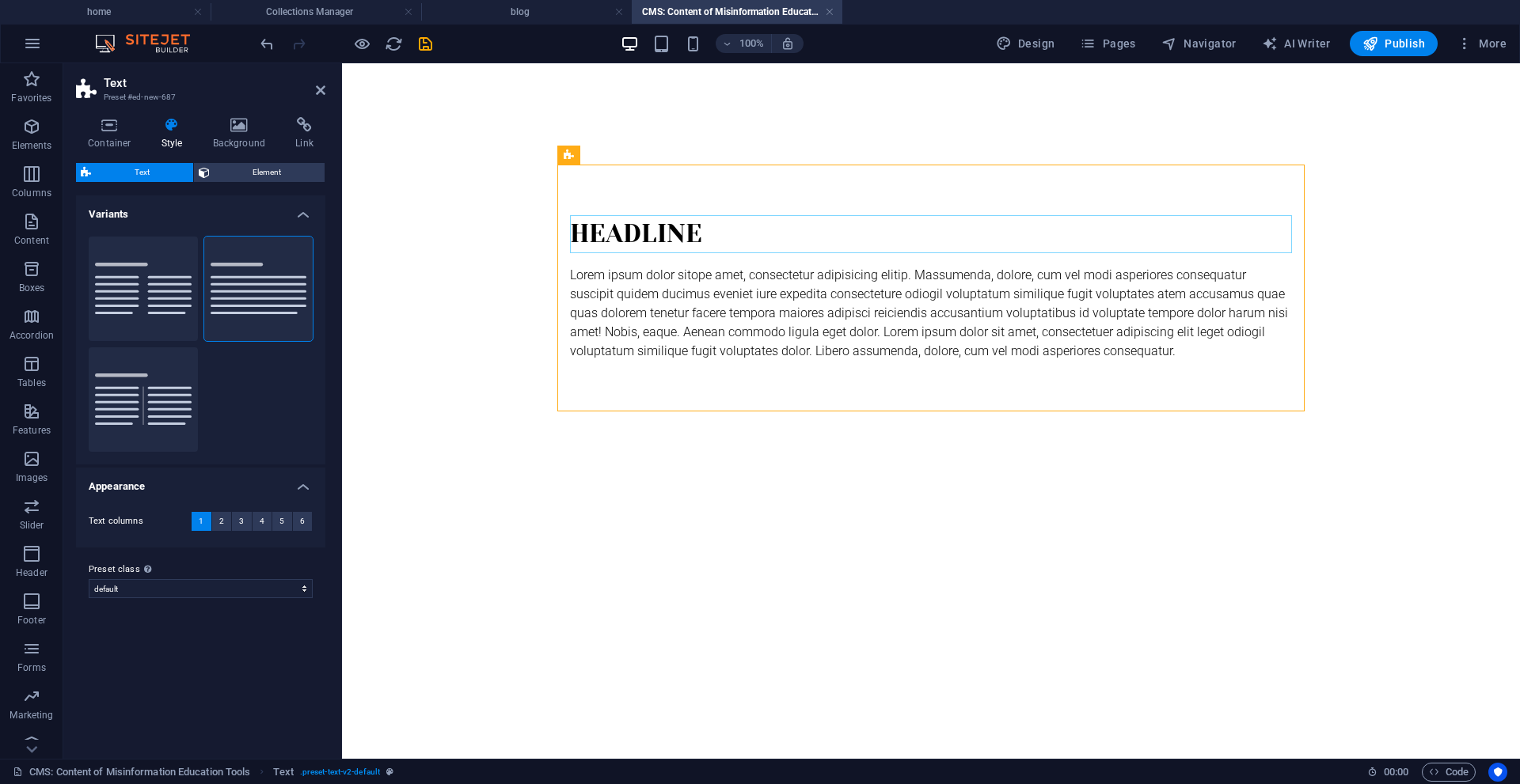
scroll to position [0, 0]
click at [699, 245] on div "Headline" at bounding box center [931, 233] width 722 height 38
click at [699, 245] on h2 "Headline" at bounding box center [931, 233] width 722 height 38
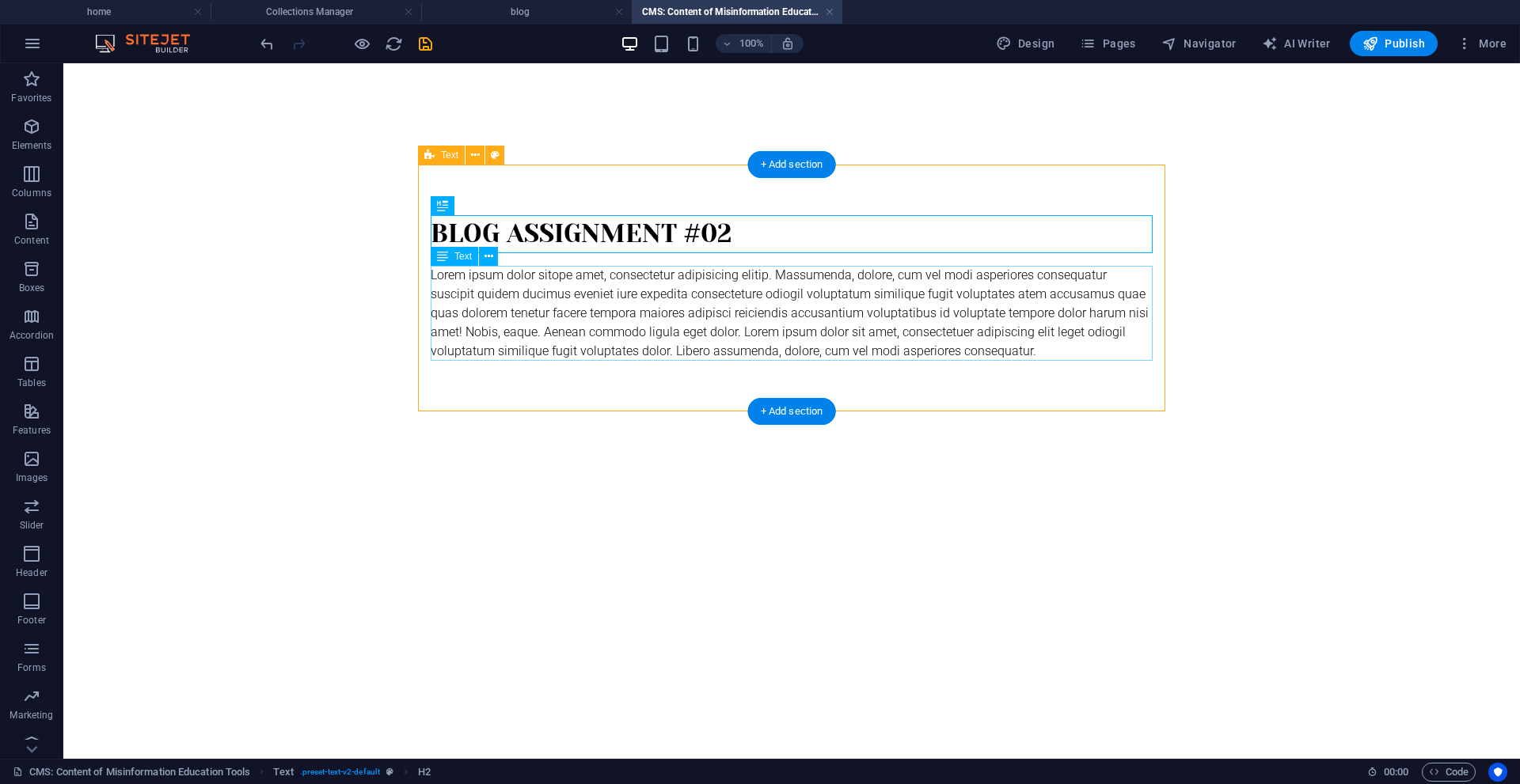
click at [716, 321] on div "Lorem ipsum dolor sitope amet, consectetur adipisicing elitip. Massumenda, dolo…" at bounding box center [792, 313] width 722 height 95
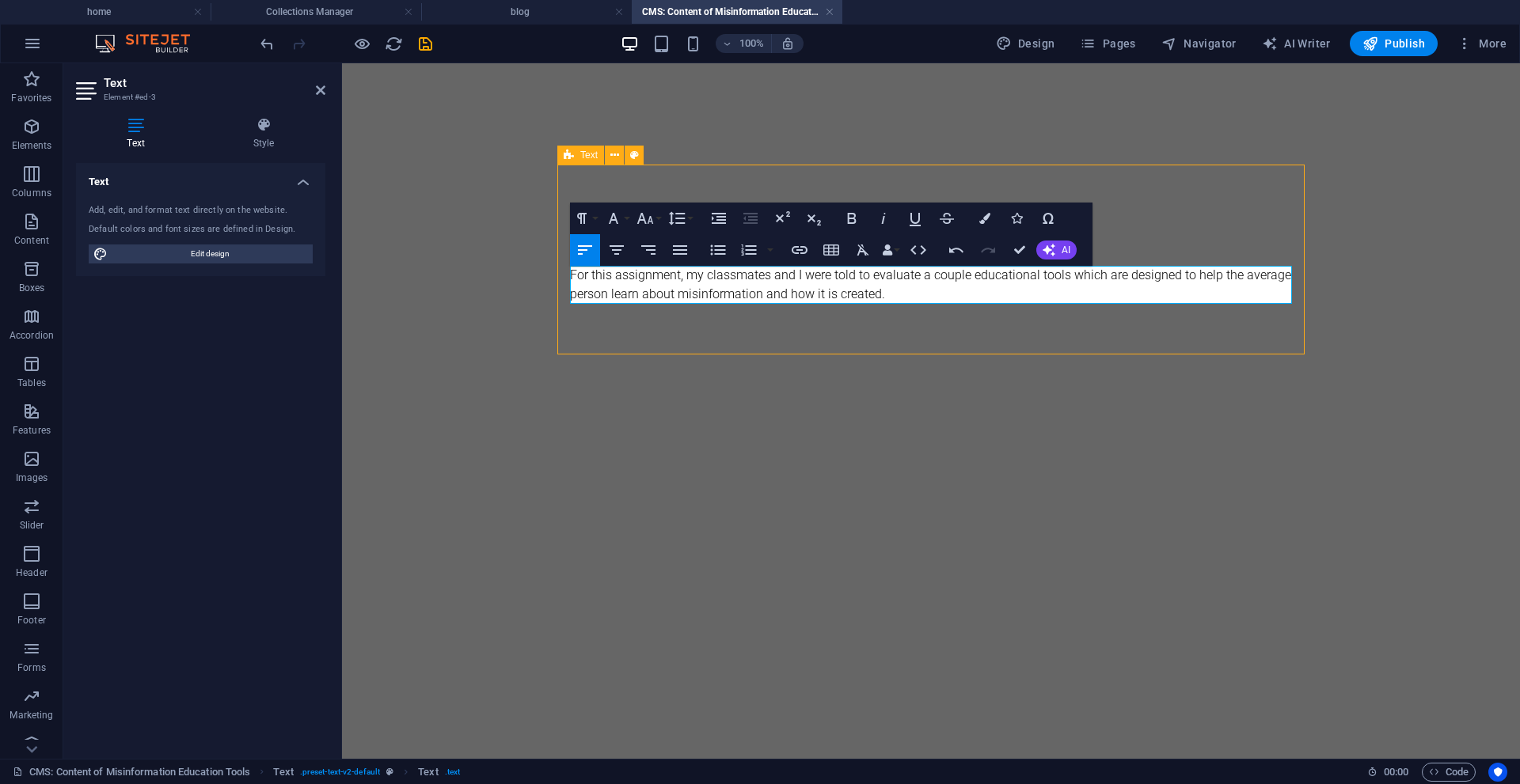
scroll to position [2051, 2]
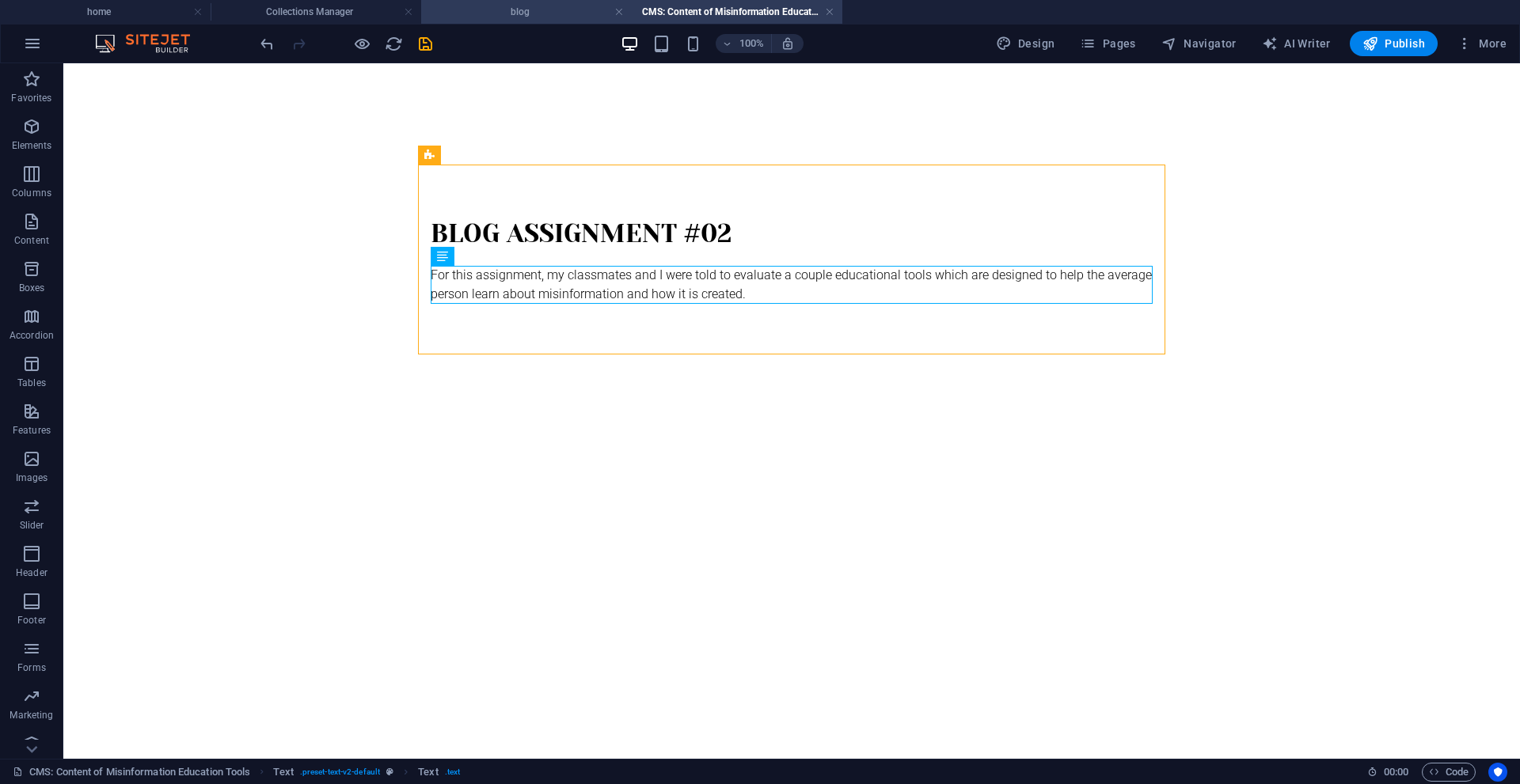
click at [530, 18] on h4 "blog" at bounding box center [526, 12] width 211 height 18
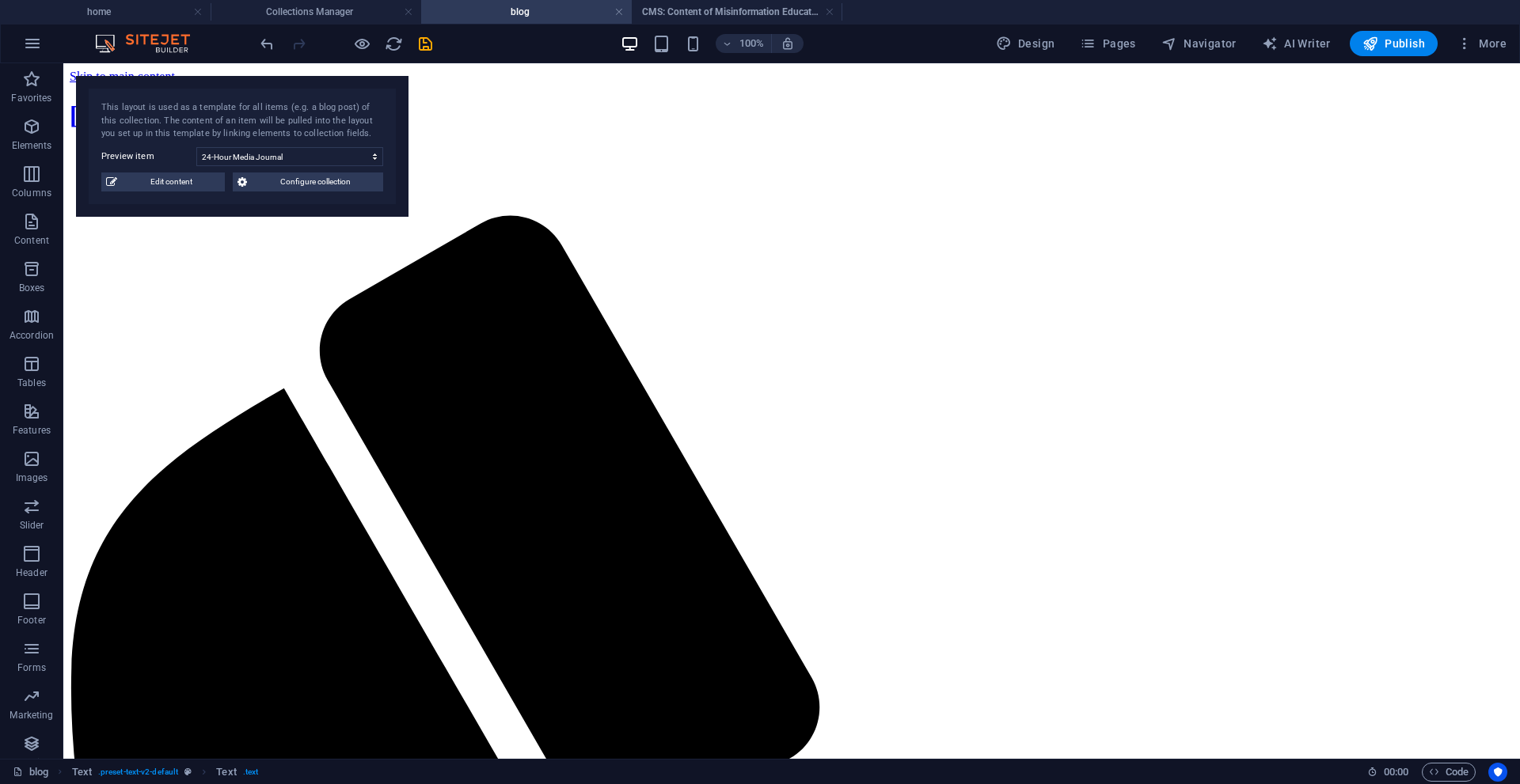
scroll to position [633, 0]
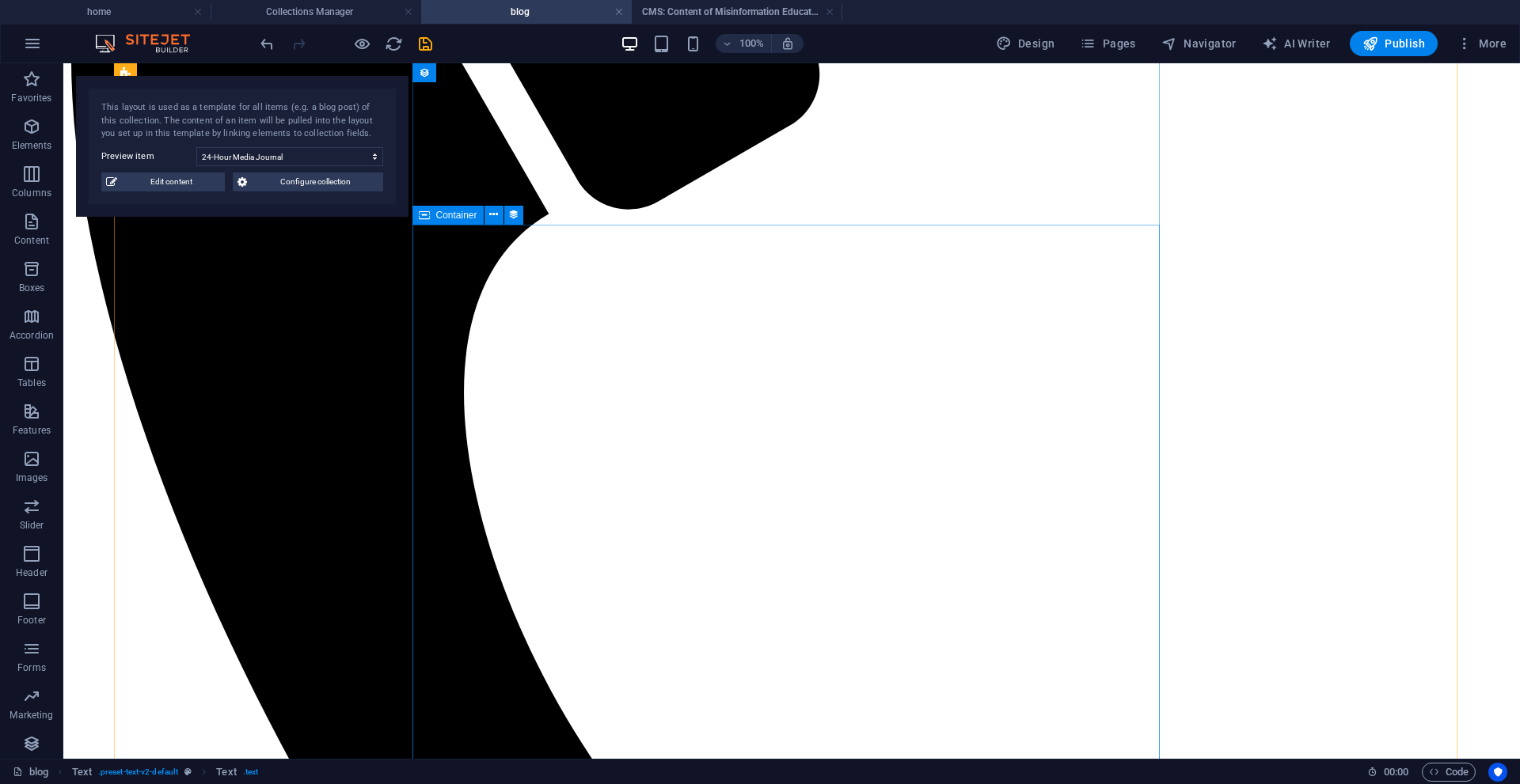
select select "content"
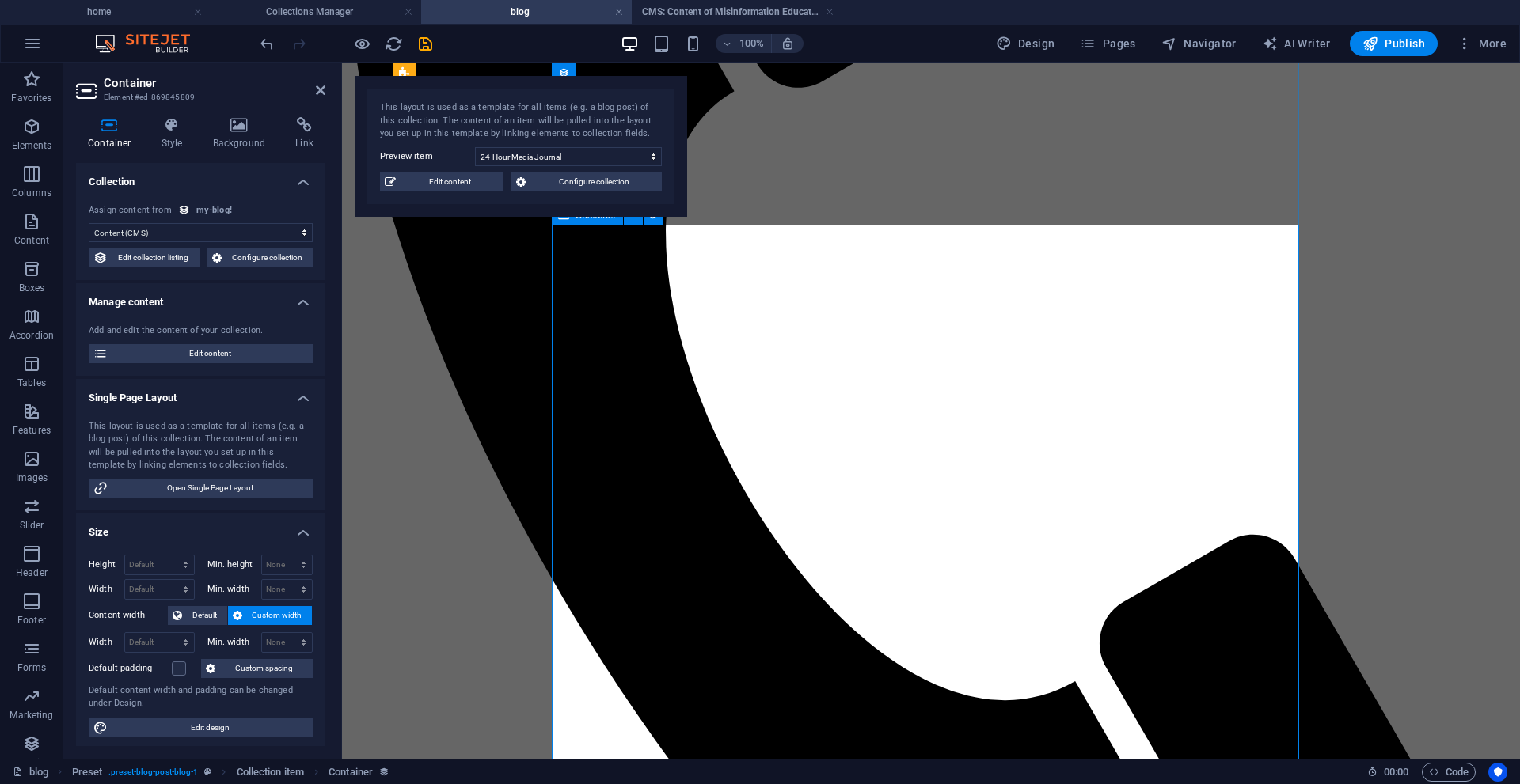
click at [323, 99] on header "Container Element #ed-869845809" at bounding box center [201, 83] width 249 height 41
click at [715, 17] on h4 "CMS: Content of Misinformation Education Tools" at bounding box center [737, 12] width 211 height 18
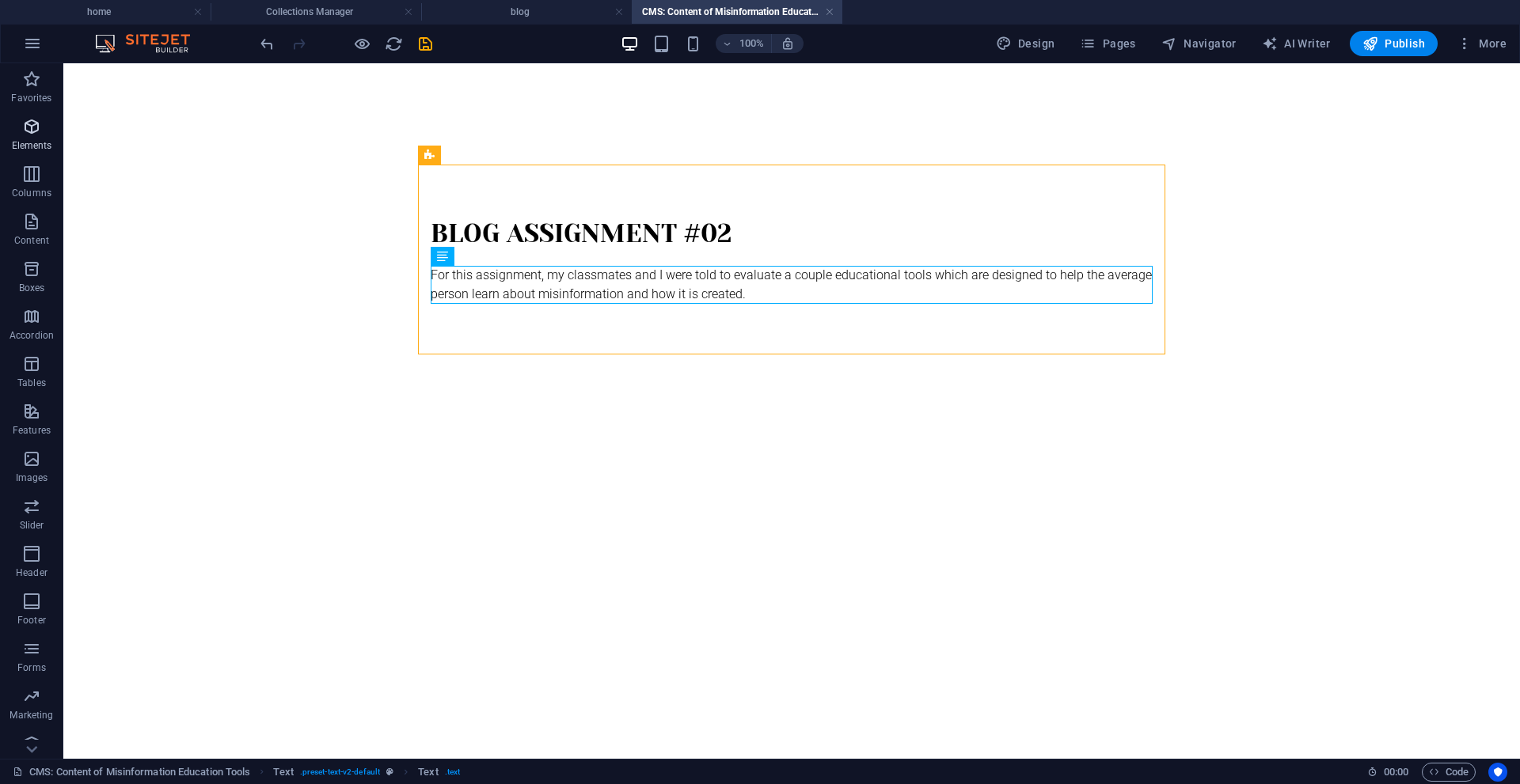
click at [38, 142] on p "Elements" at bounding box center [32, 146] width 40 height 13
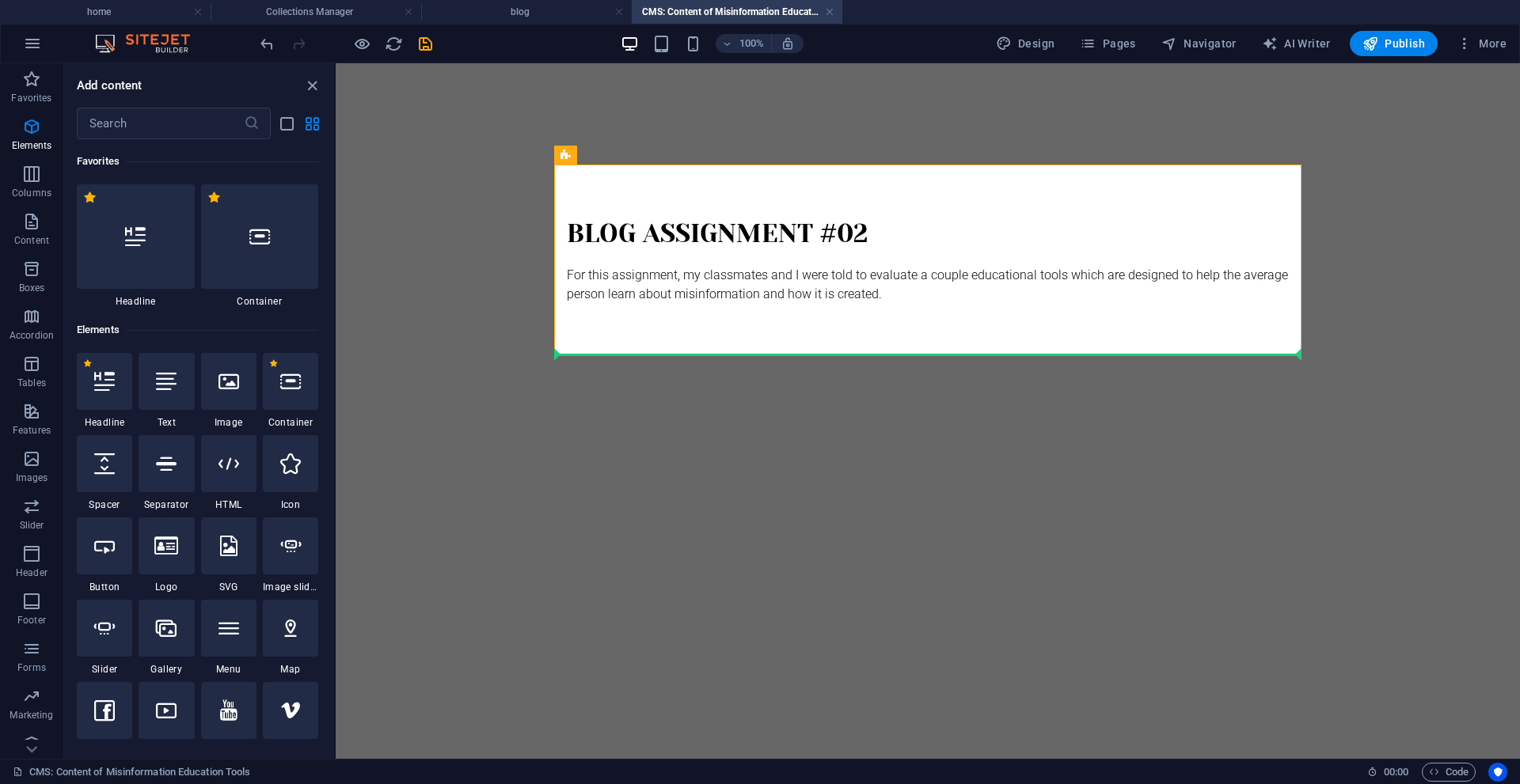
select select "px"
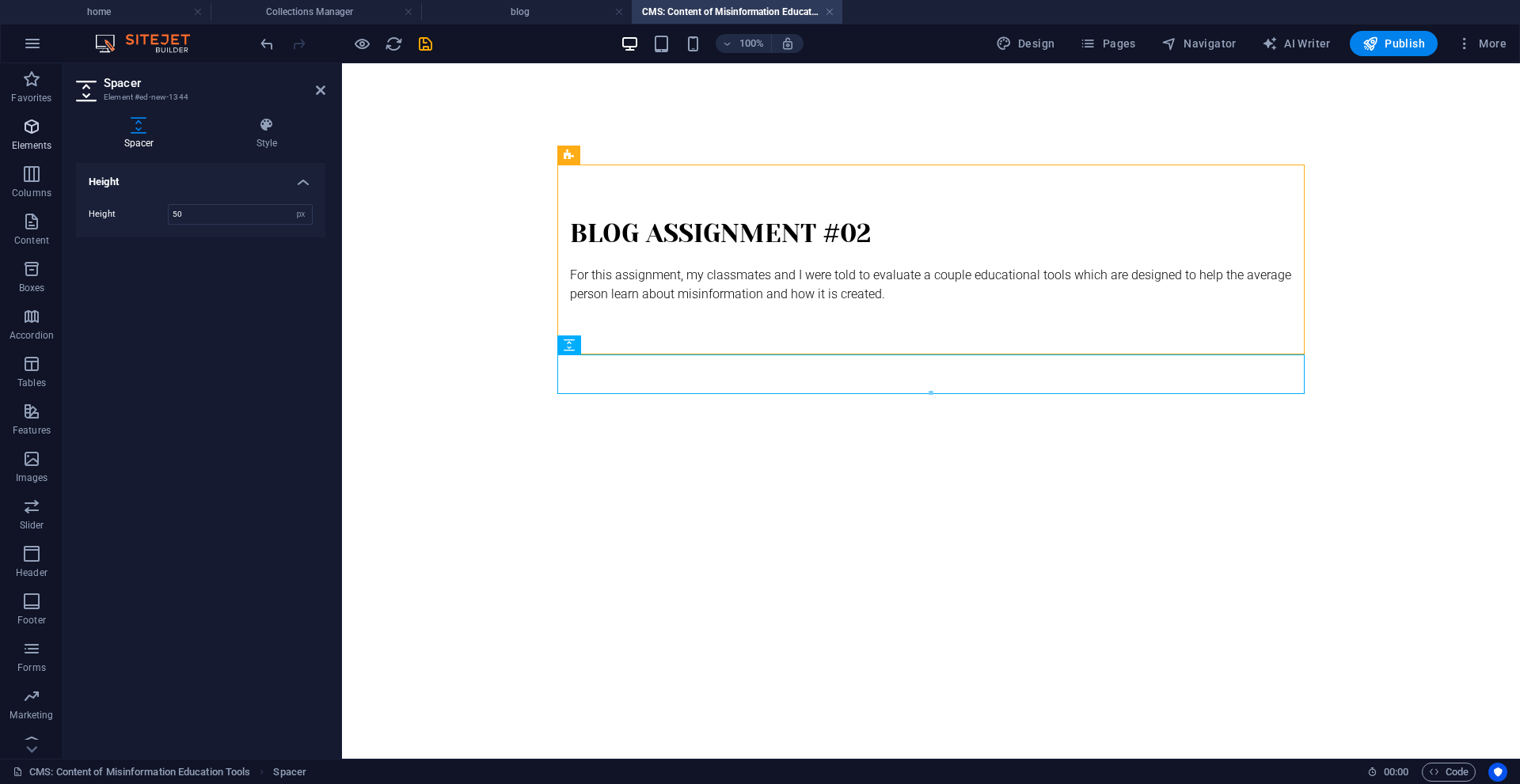
click at [20, 132] on span "Elements" at bounding box center [31, 135] width 63 height 38
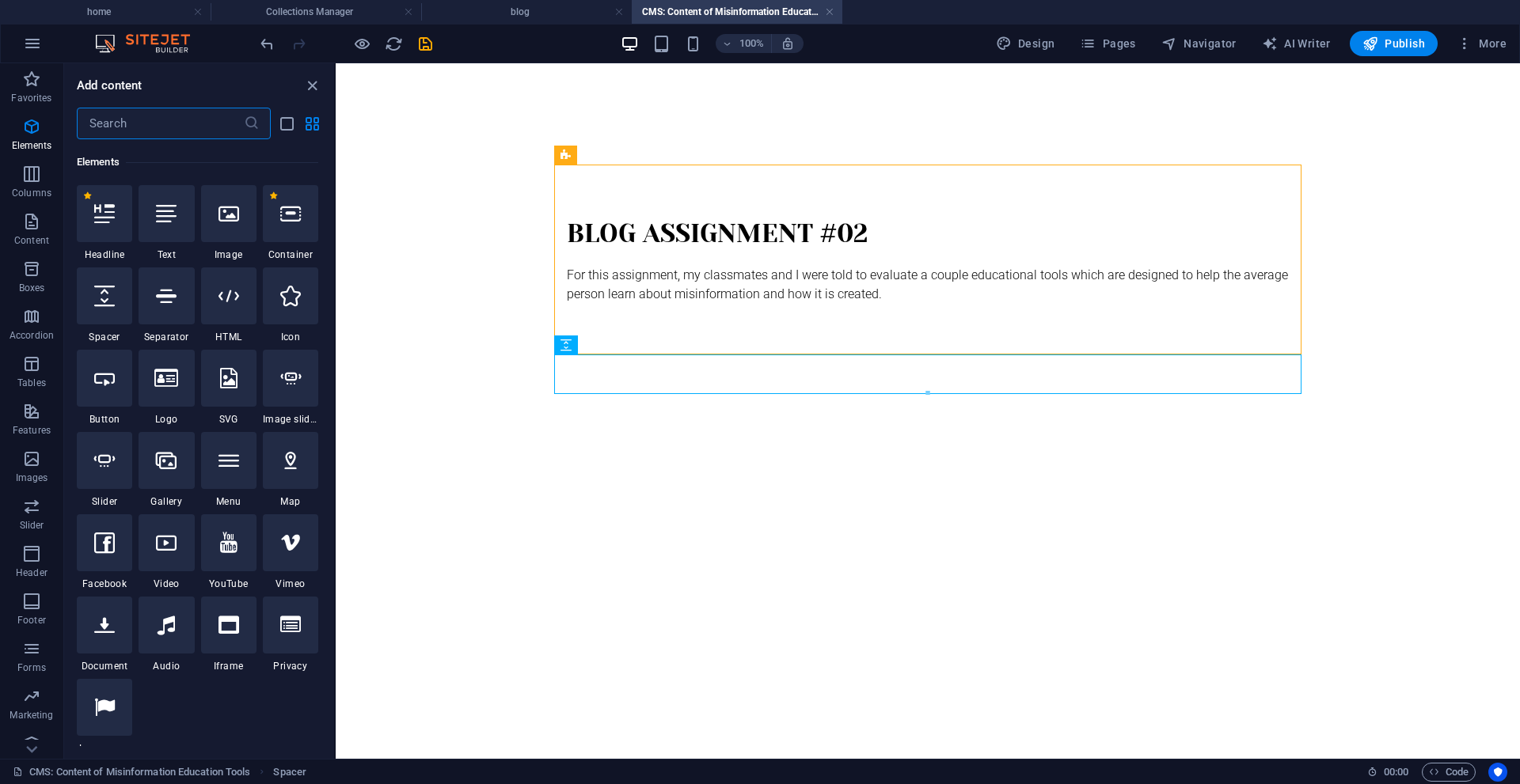
scroll to position [168, 0]
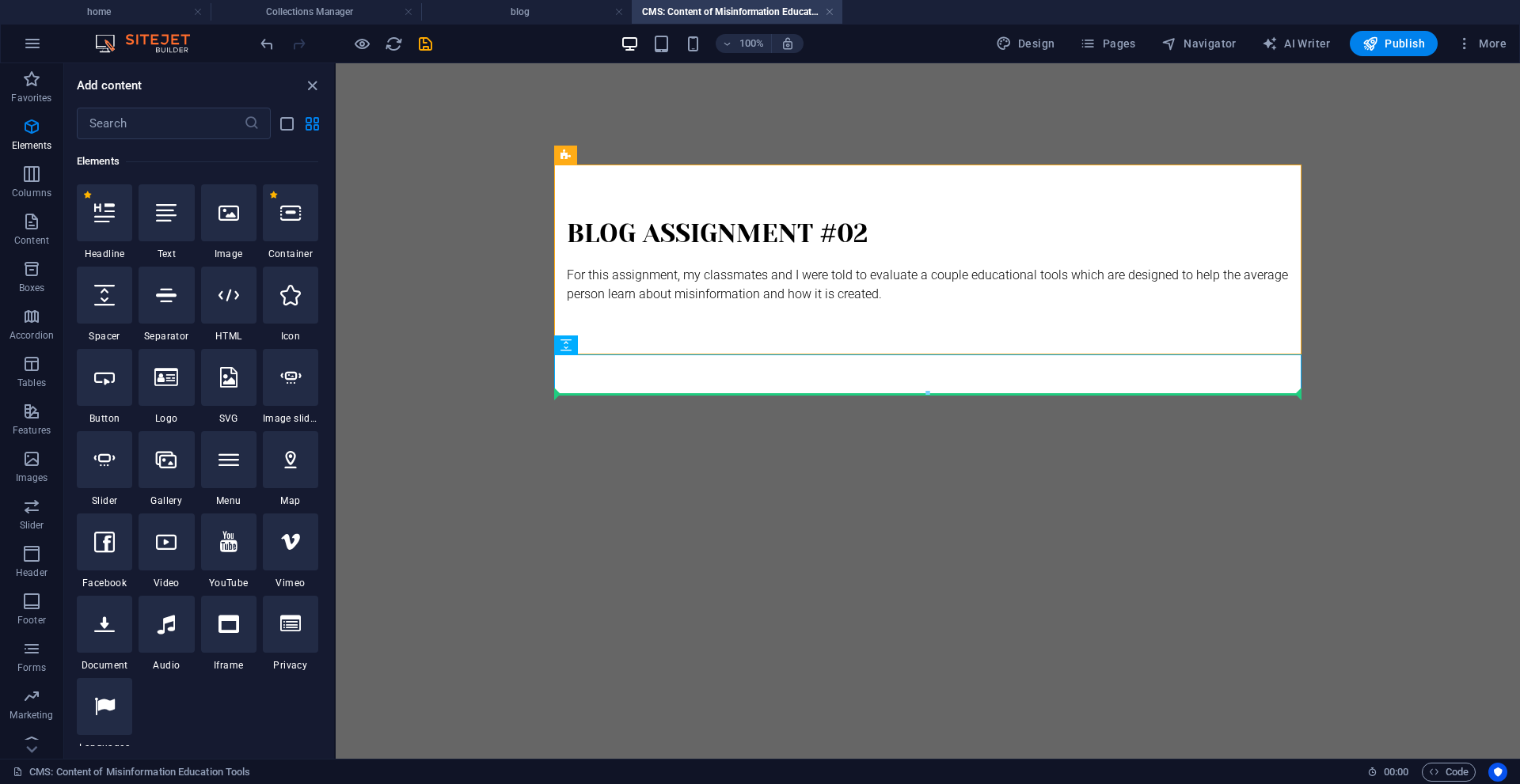
select select "px"
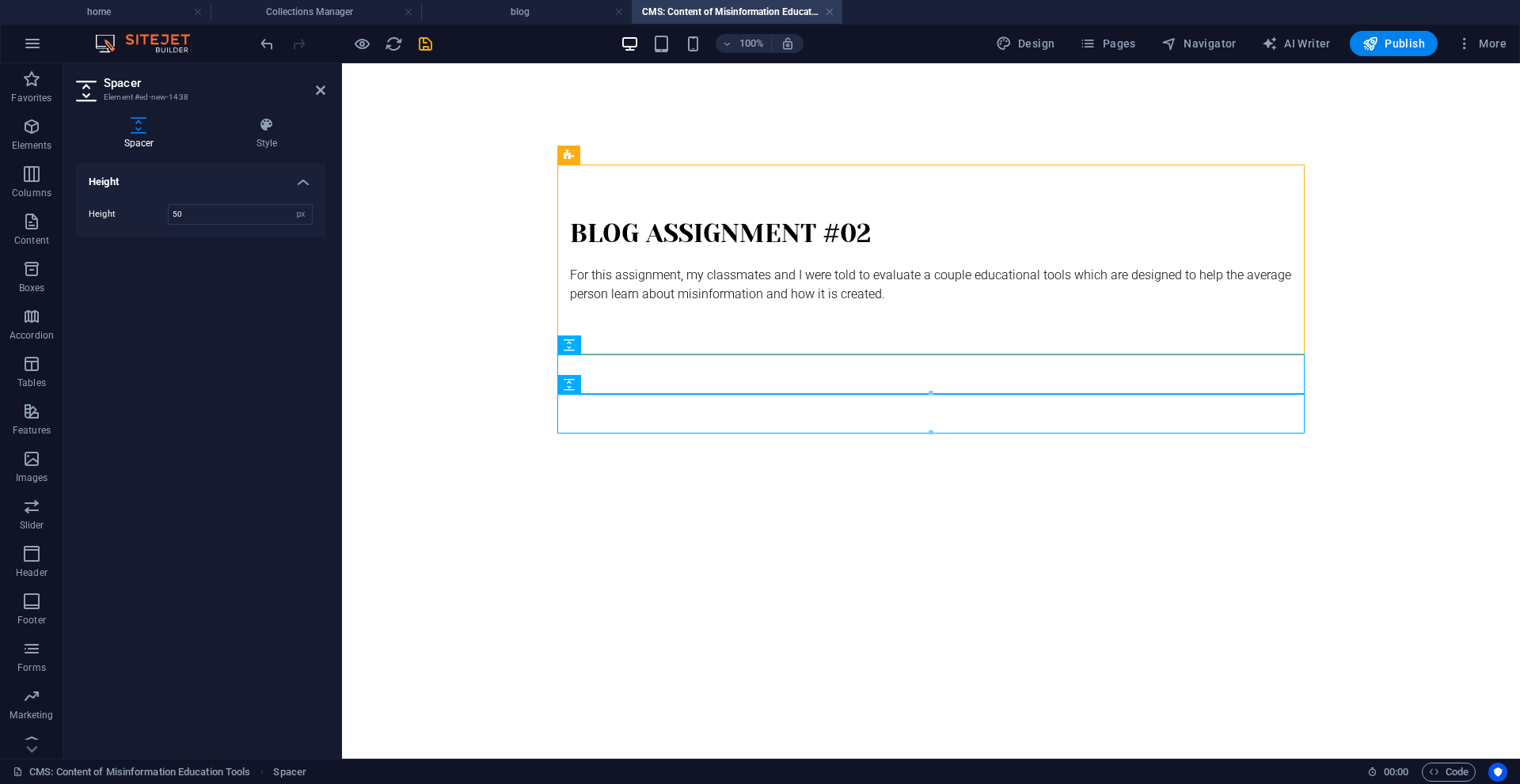
click at [458, 407] on body "Skip to main content BLOG ASSIGNMENT #02 For this assignment, my classmates and…" at bounding box center [931, 299] width 1076 height 370
drag, startPoint x: 606, startPoint y: 413, endPoint x: 694, endPoint y: 378, distance: 94.7
click at [697, 503] on html "Skip to main content BLOG ASSIGNMENT #02 For this assignment, my classmates and…" at bounding box center [930, 299] width 1178 height 471
click at [604, 420] on div at bounding box center [931, 414] width 748 height 39
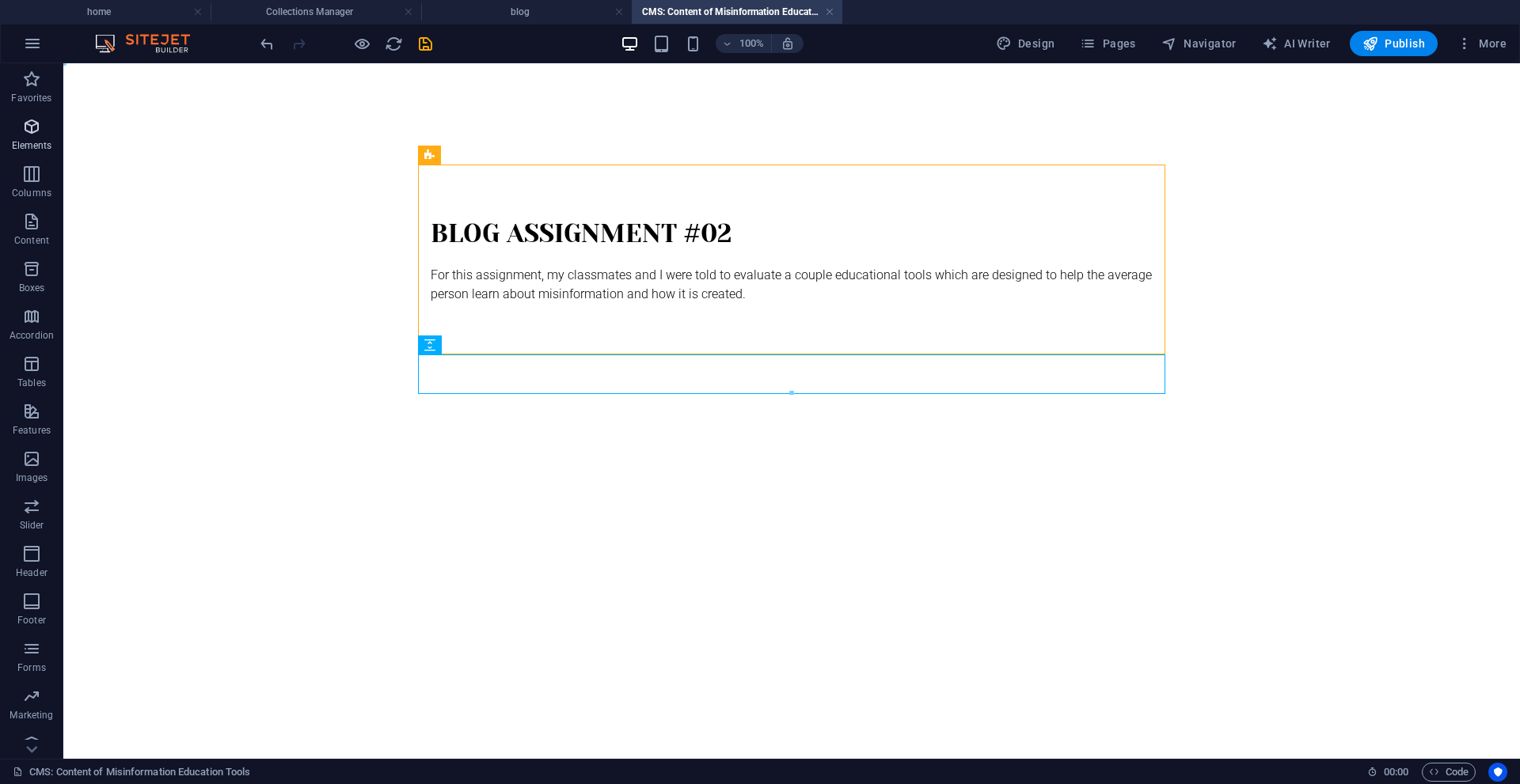
click at [36, 147] on p "Elements" at bounding box center [32, 146] width 40 height 13
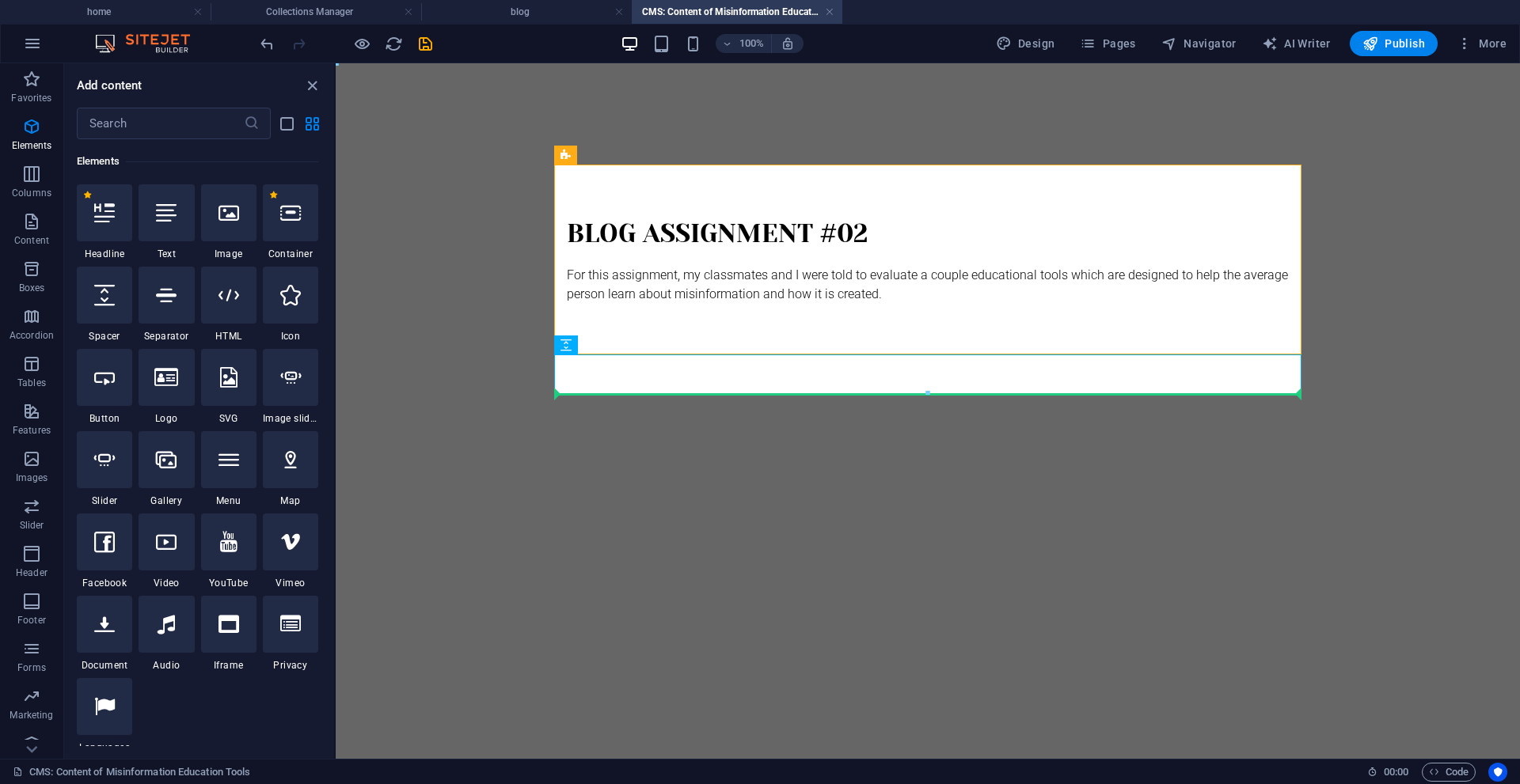
select select "%"
select select "px"
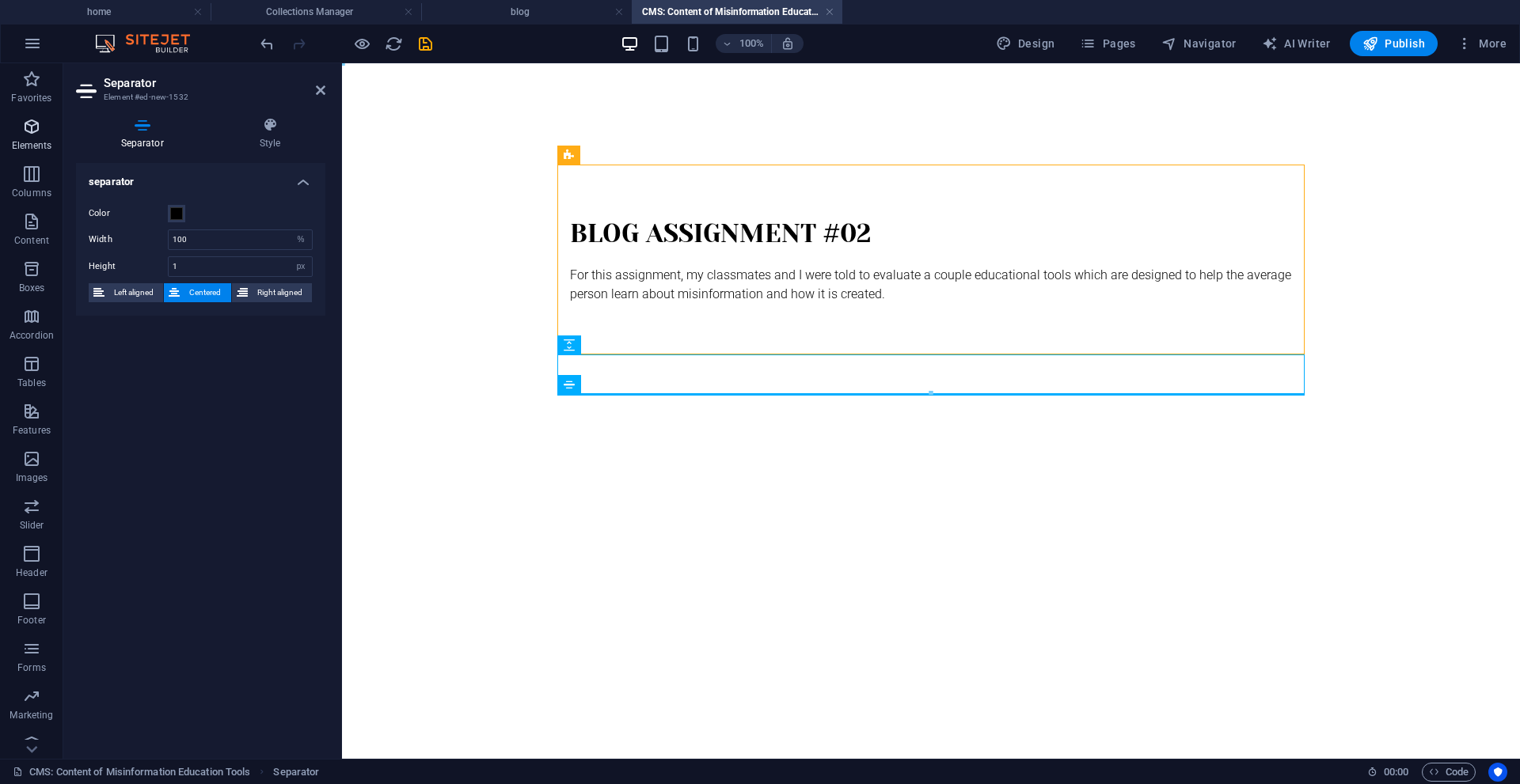
click at [22, 144] on p "Elements" at bounding box center [32, 146] width 40 height 13
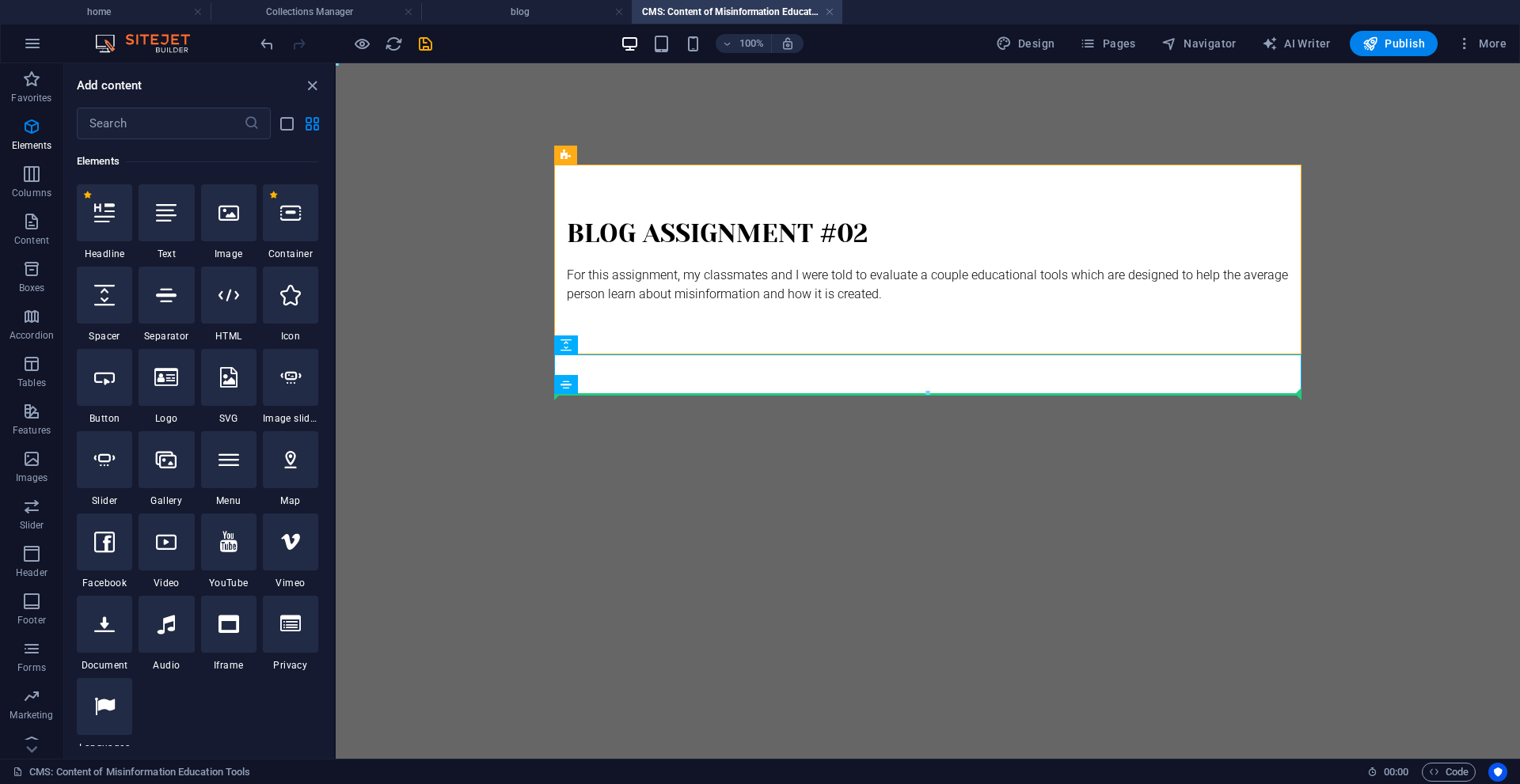
select select "px"
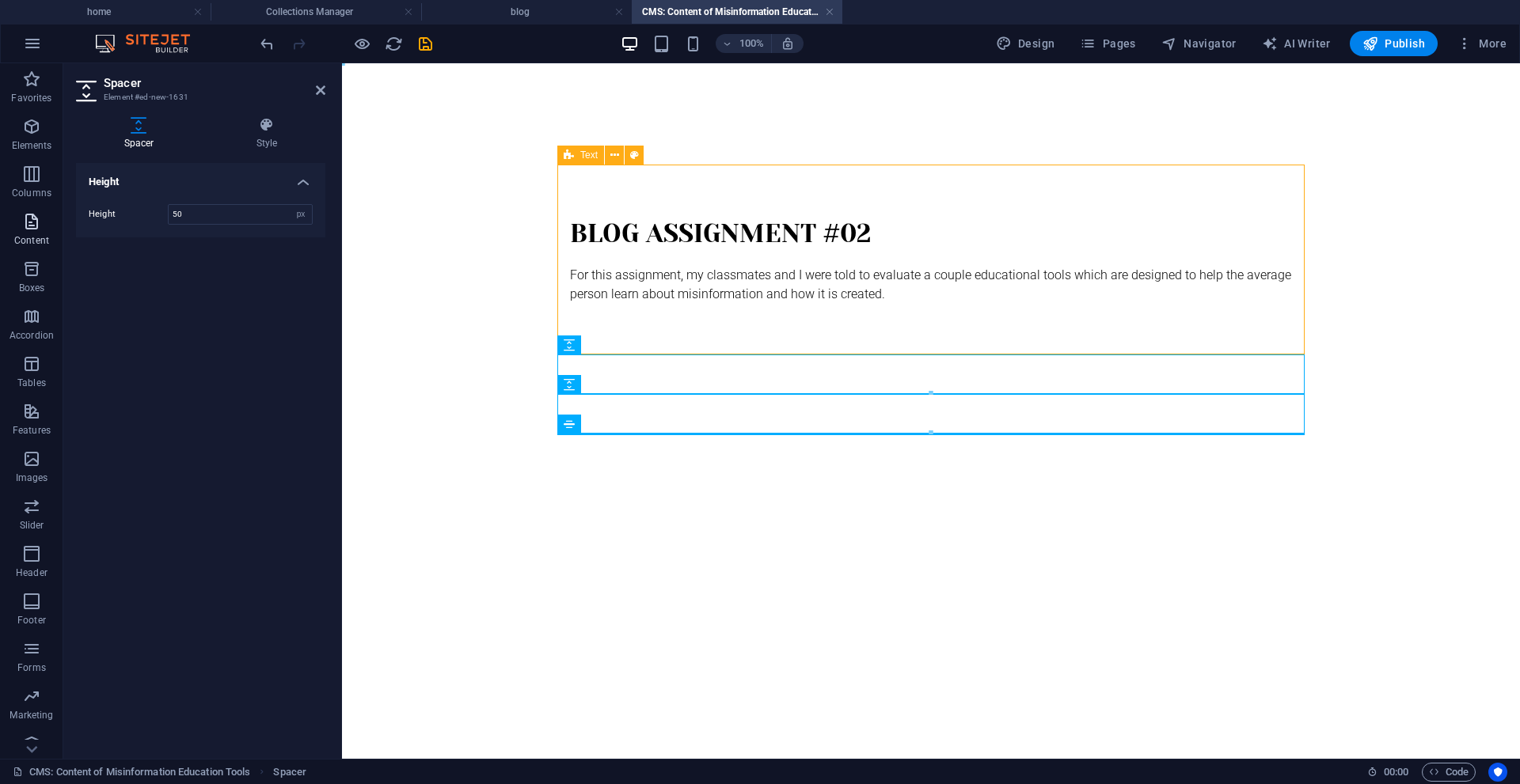
click at [27, 238] on p "Content" at bounding box center [31, 240] width 34 height 13
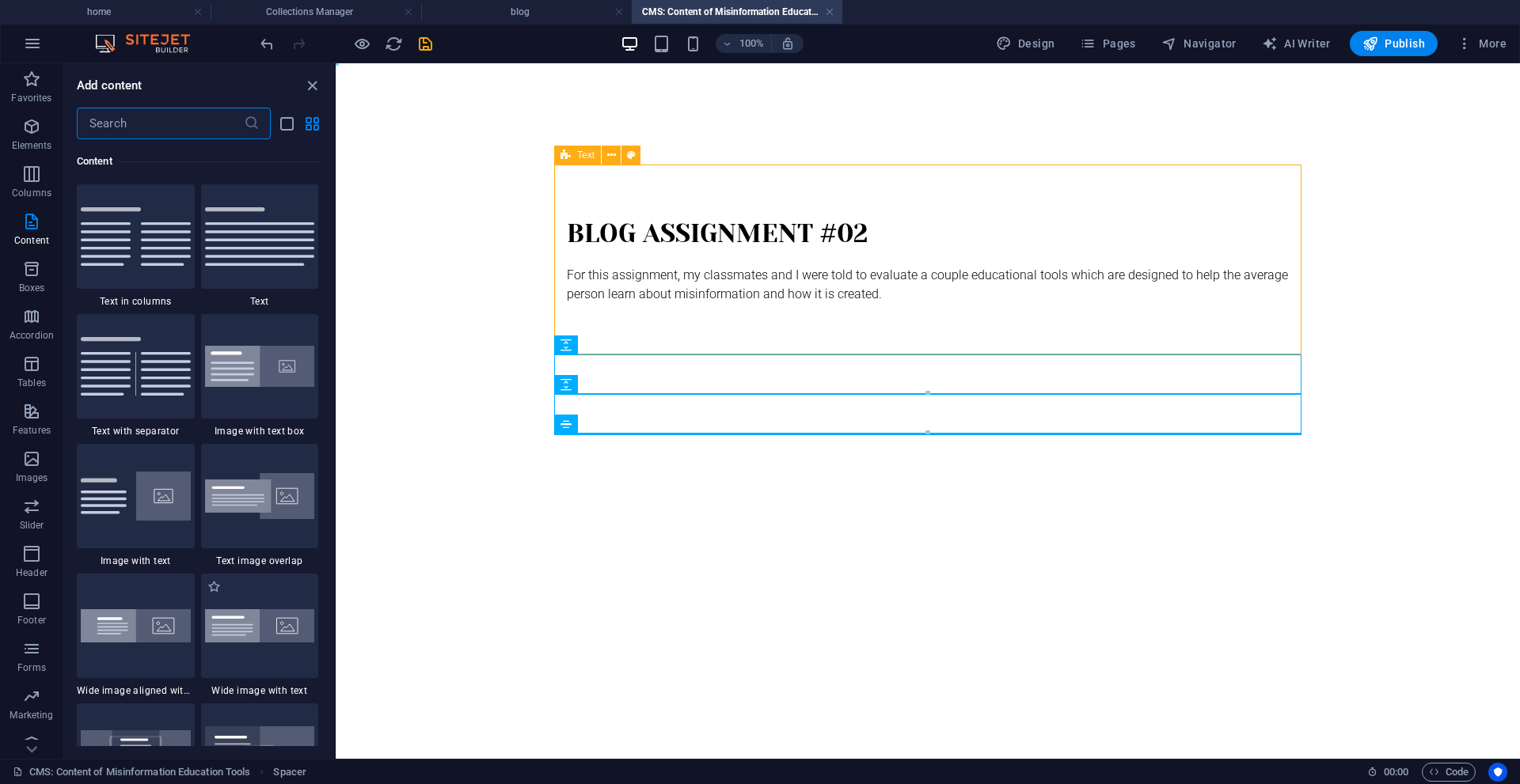
scroll to position [2690, 0]
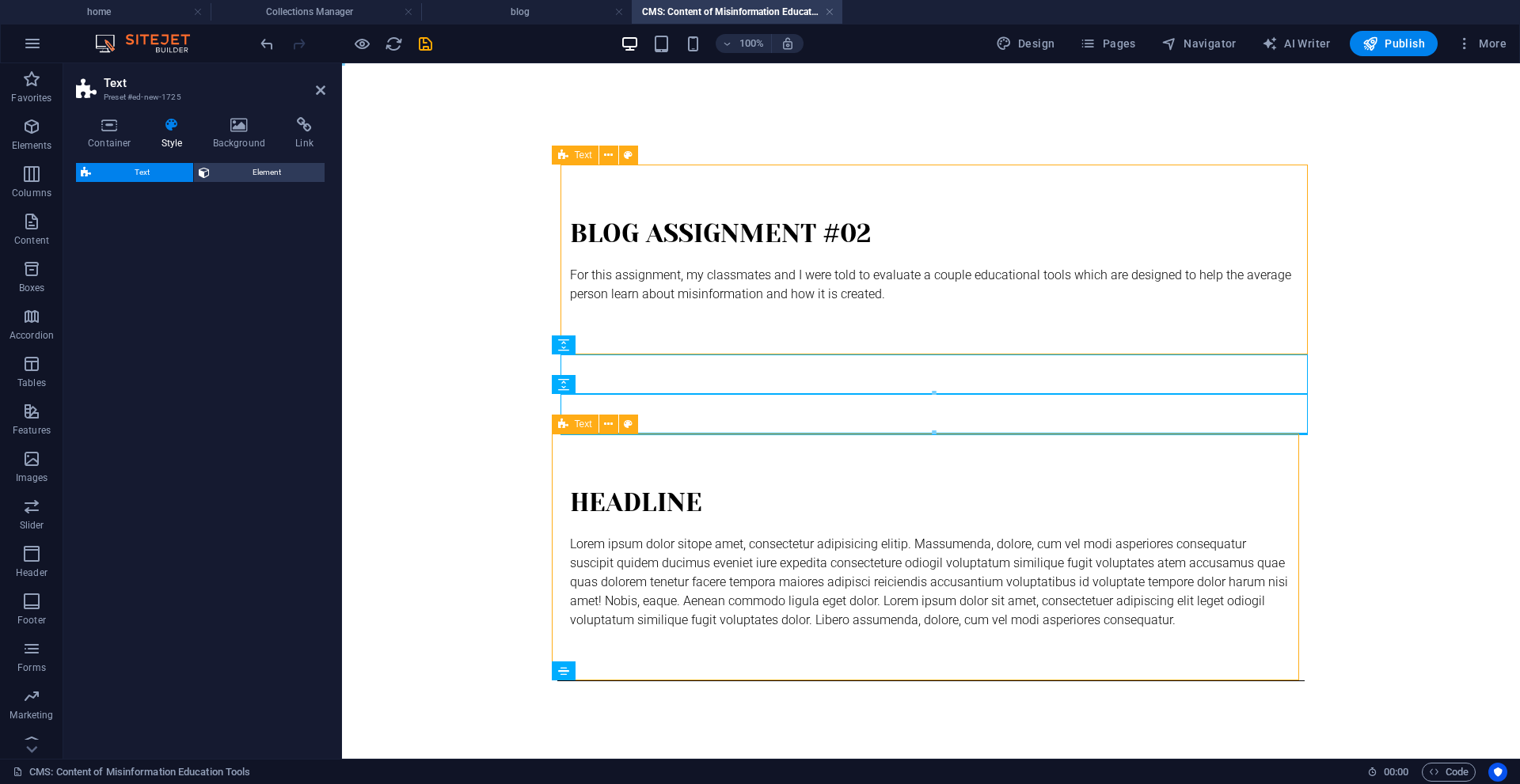
select select "preset-text-v2-default"
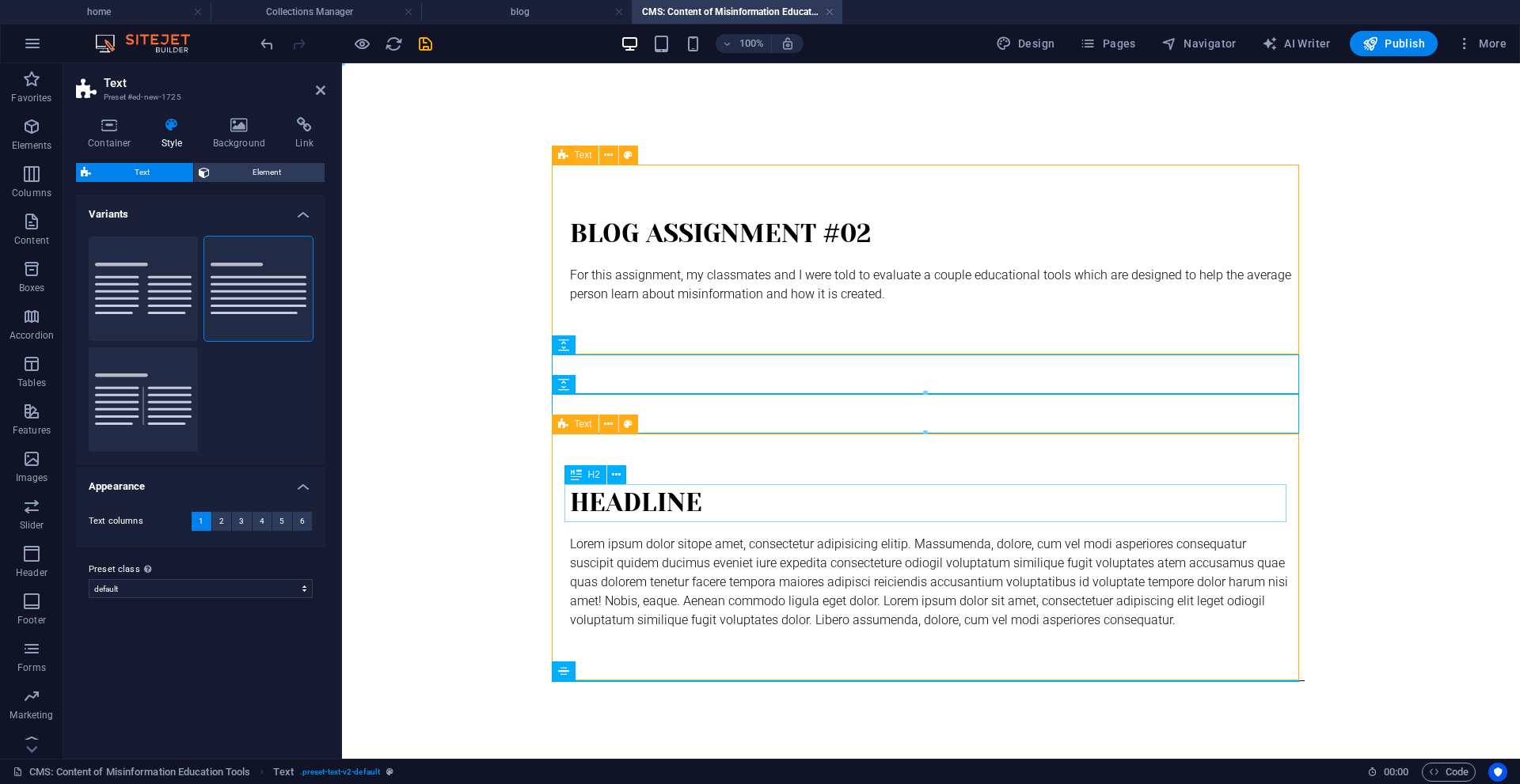
click at [606, 499] on div "Headline" at bounding box center [931, 503] width 722 height 38
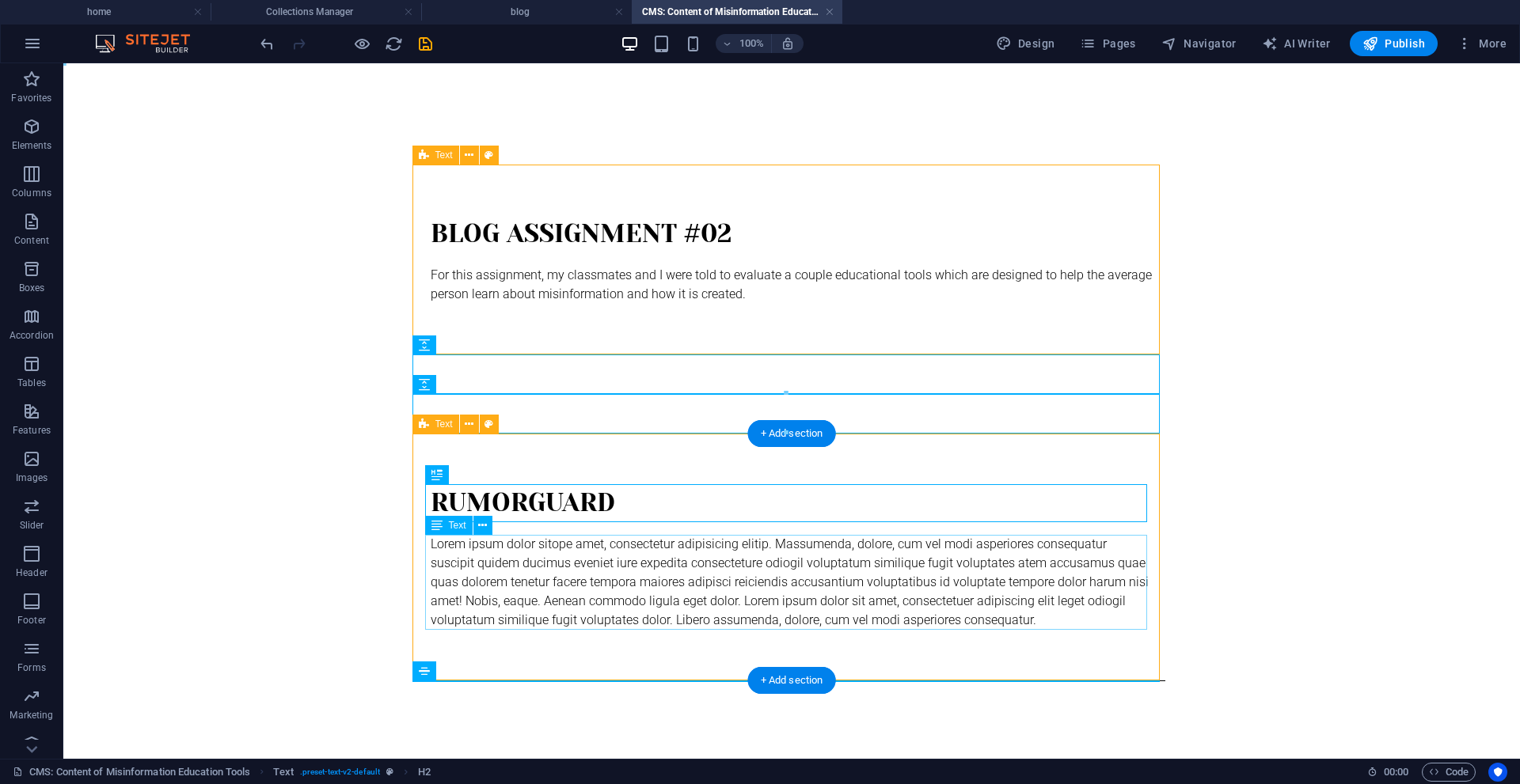
click at [867, 582] on div "Lorem ipsum dolor sitope amet, consectetur adipisicing elitip. Massumenda, dolo…" at bounding box center [792, 582] width 722 height 95
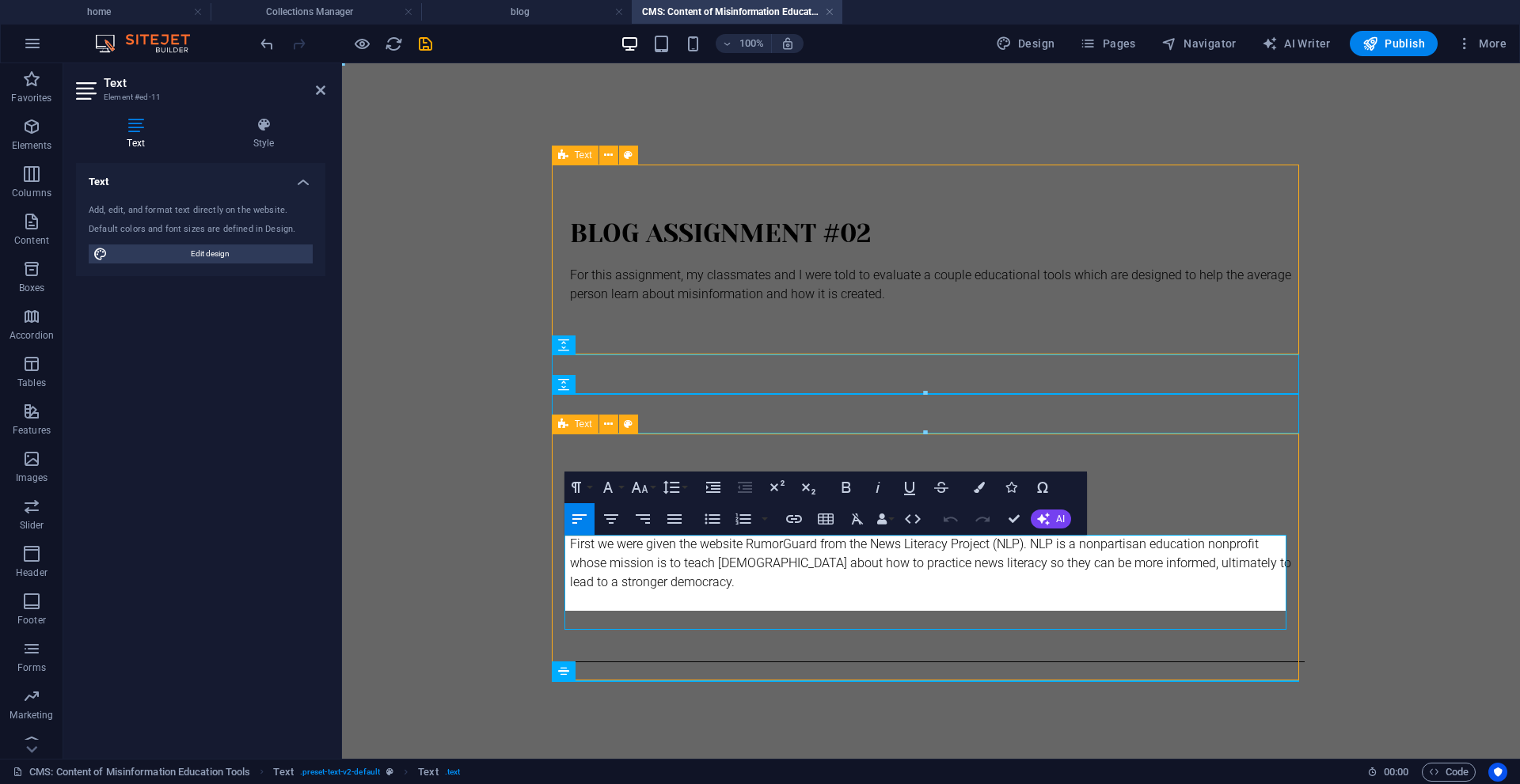
scroll to position [3292, 0]
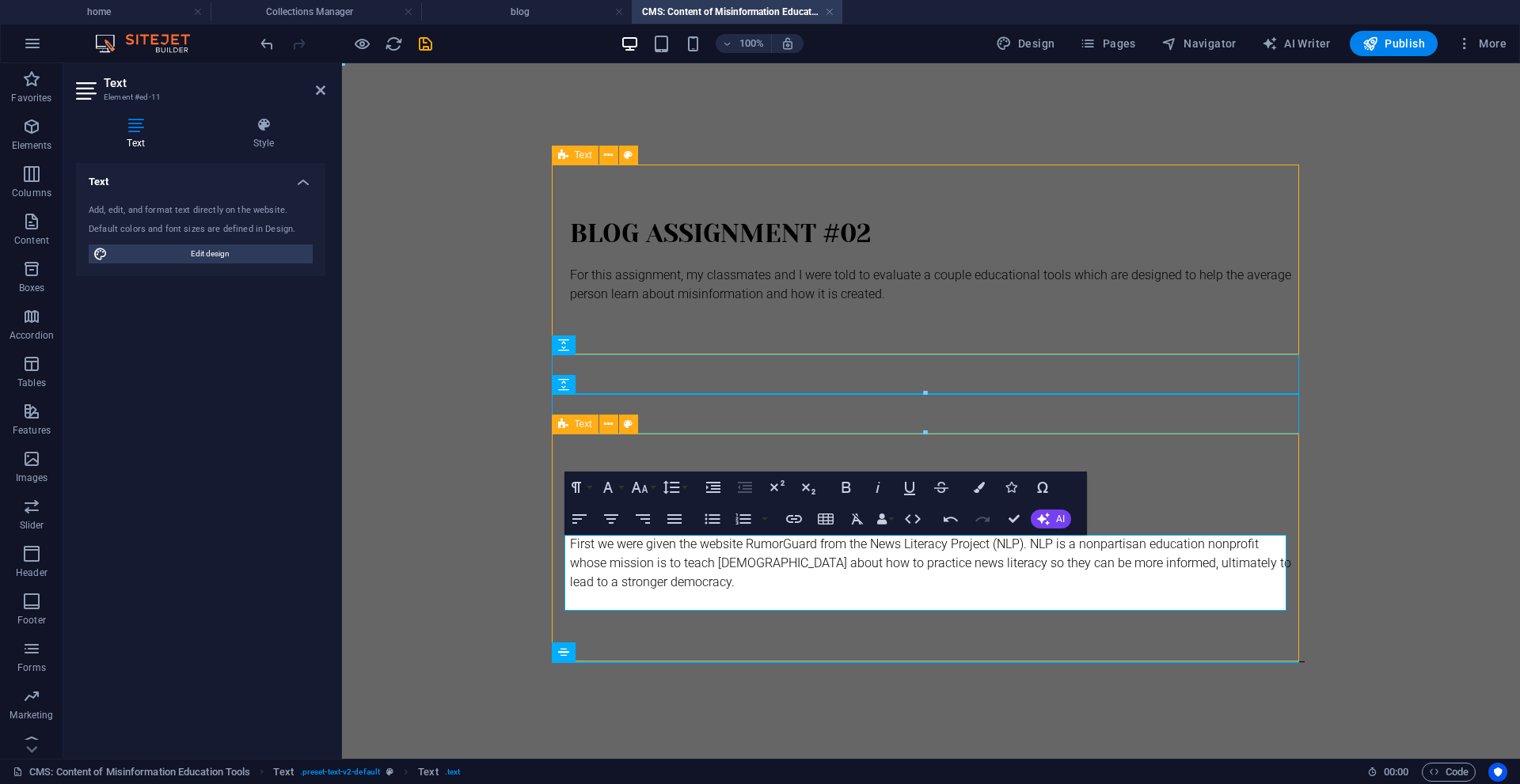
click at [736, 592] on p at bounding box center [931, 601] width 722 height 19
click at [675, 591] on p "First we were given the website RumorGuard from the News Literacy Project (NLP)…" at bounding box center [931, 563] width 722 height 57
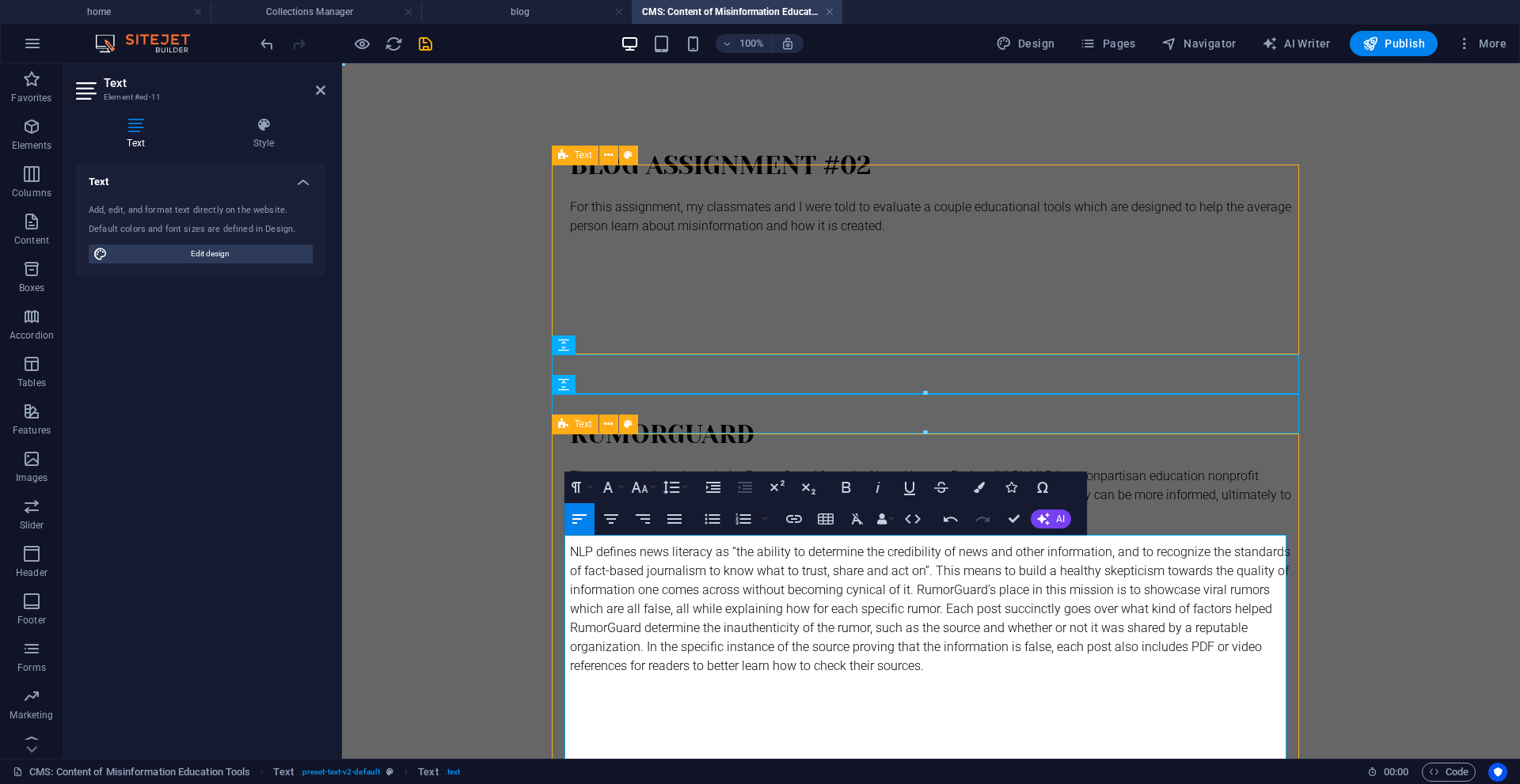
scroll to position [176, 0]
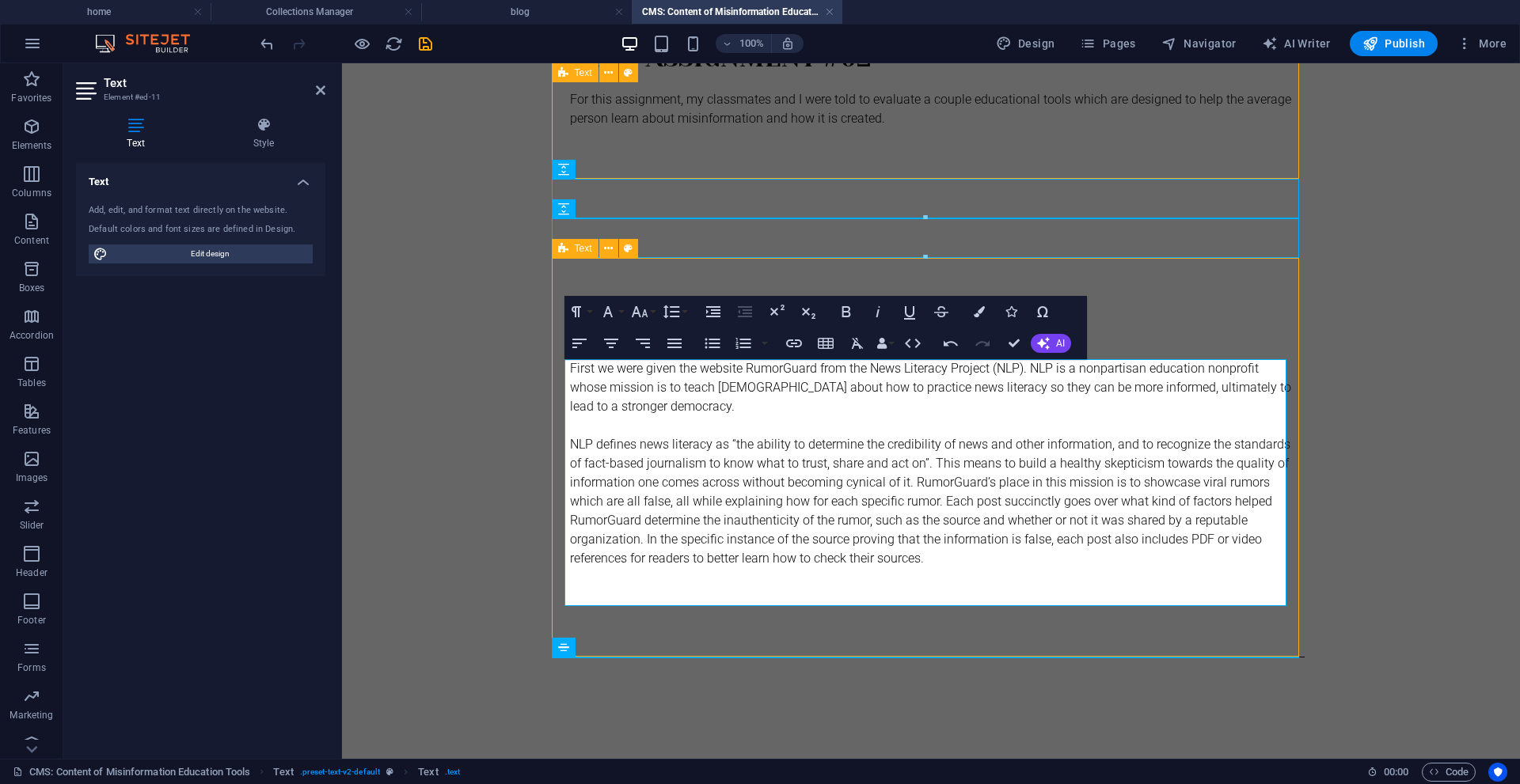
click at [720, 587] on p at bounding box center [931, 596] width 722 height 19
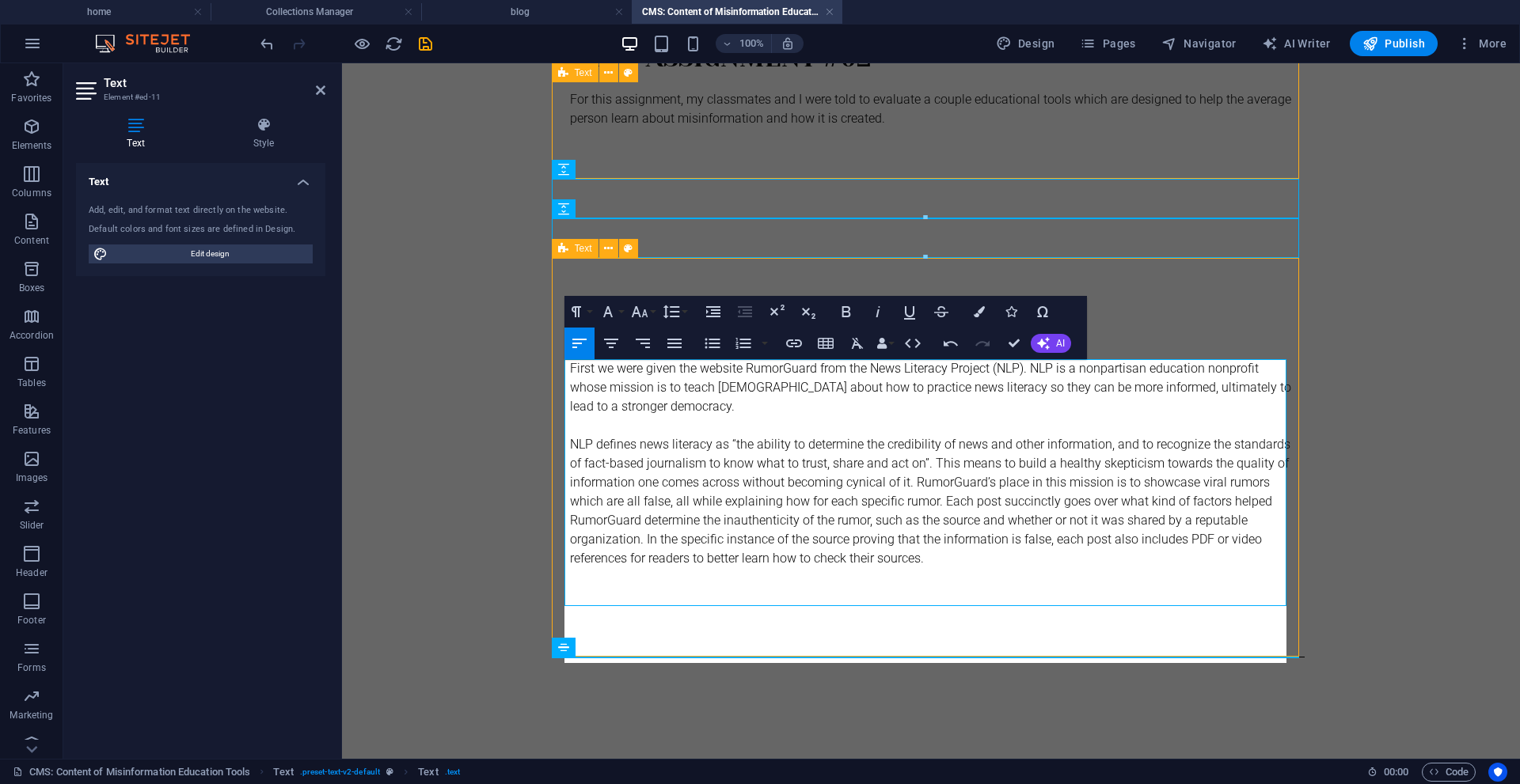
scroll to position [4905, 0]
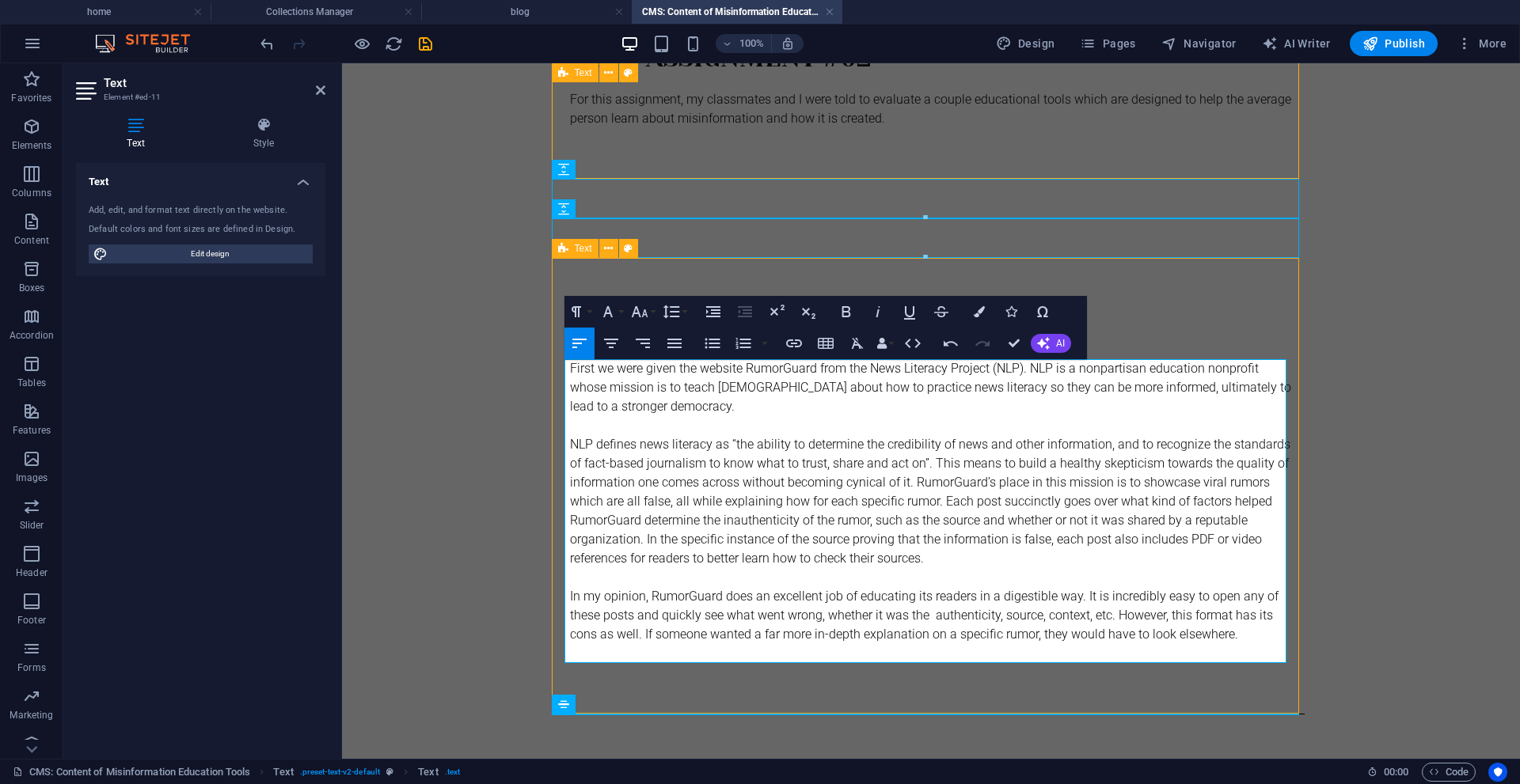
click at [829, 643] on p "In my opinion, RumorGuard does an excellent job of educating its readers in a d…" at bounding box center [931, 615] width 722 height 57
click at [832, 649] on p at bounding box center [931, 653] width 722 height 19
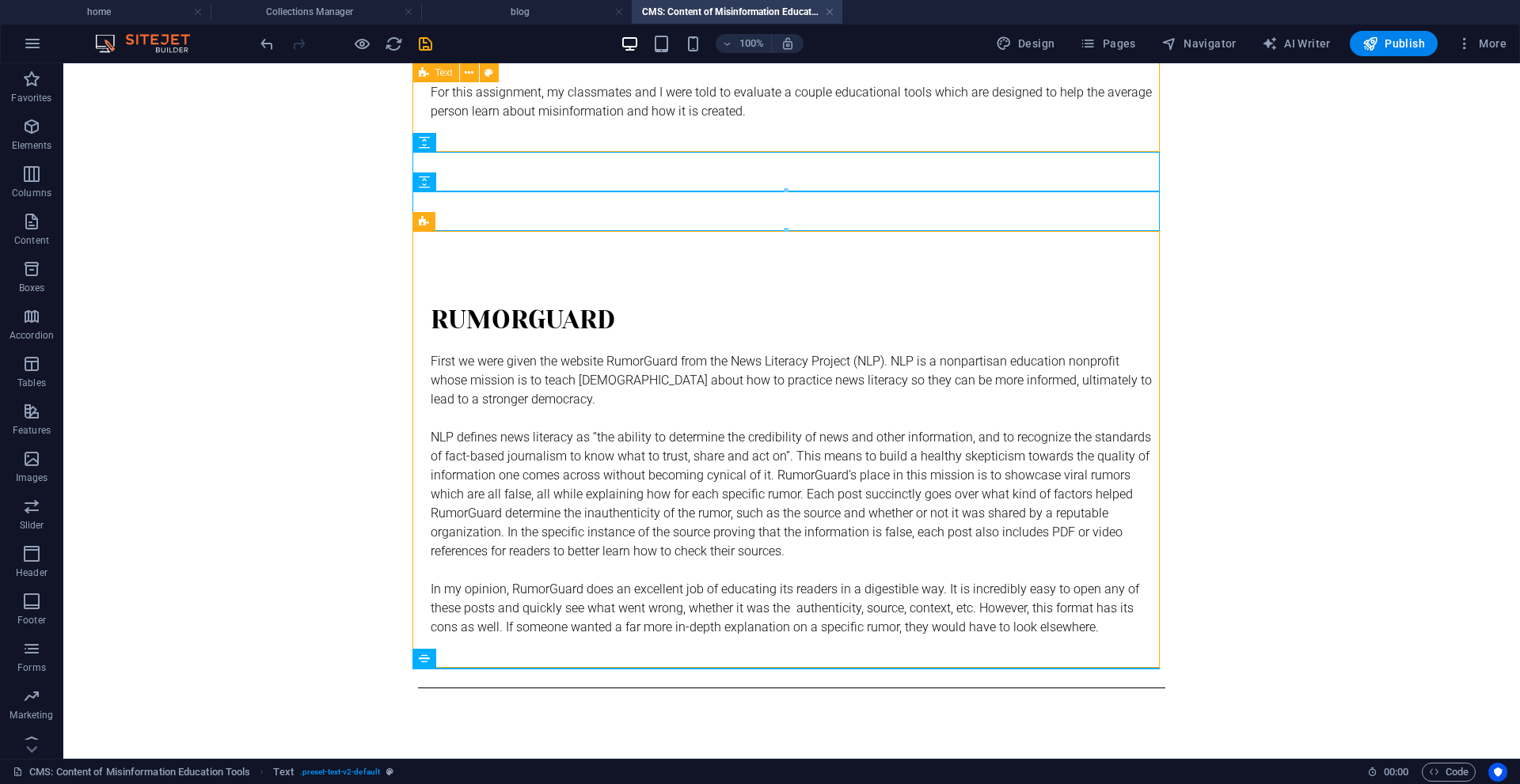
scroll to position [213, 0]
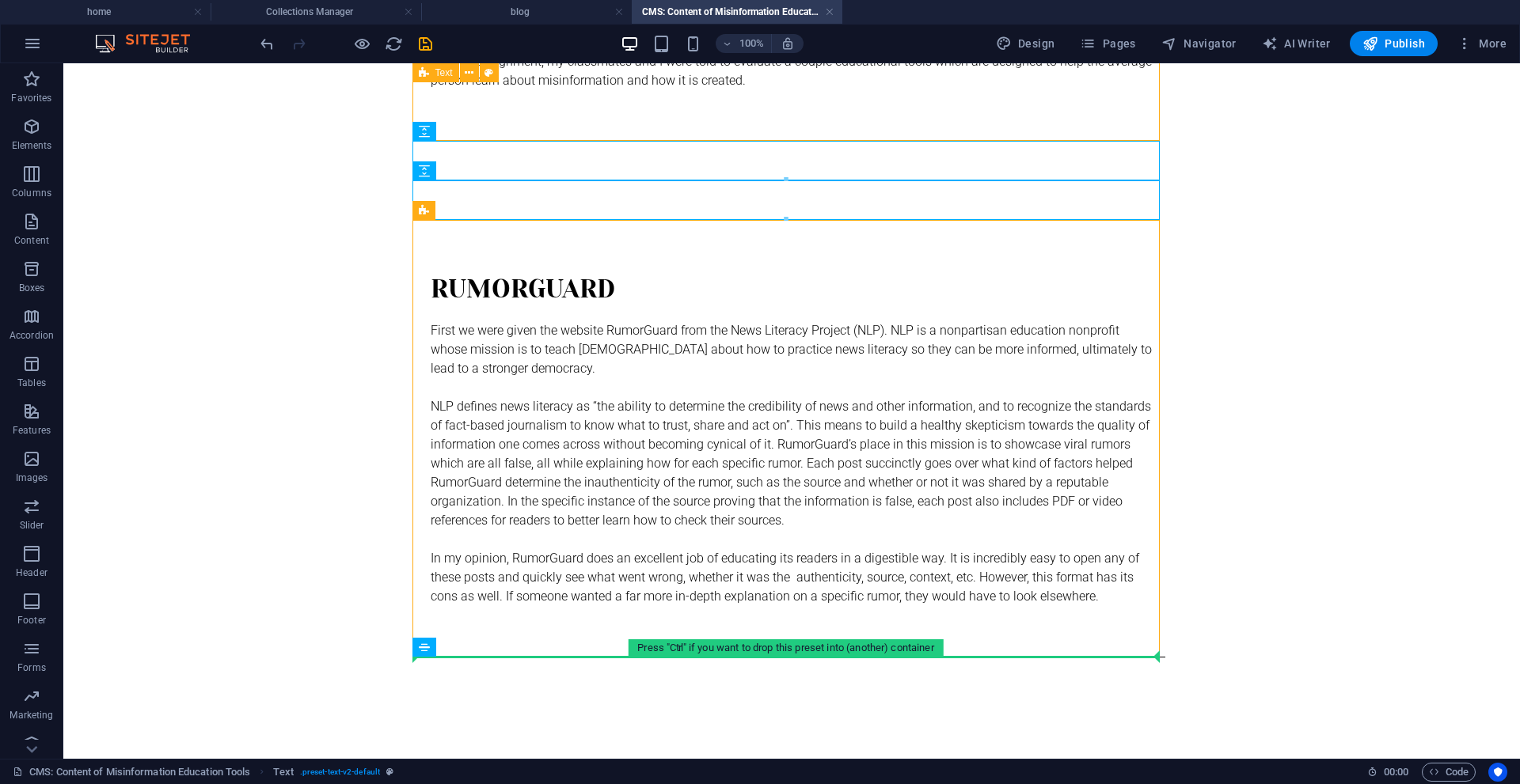
drag, startPoint x: 432, startPoint y: 278, endPoint x: 466, endPoint y: 657, distance: 380.5
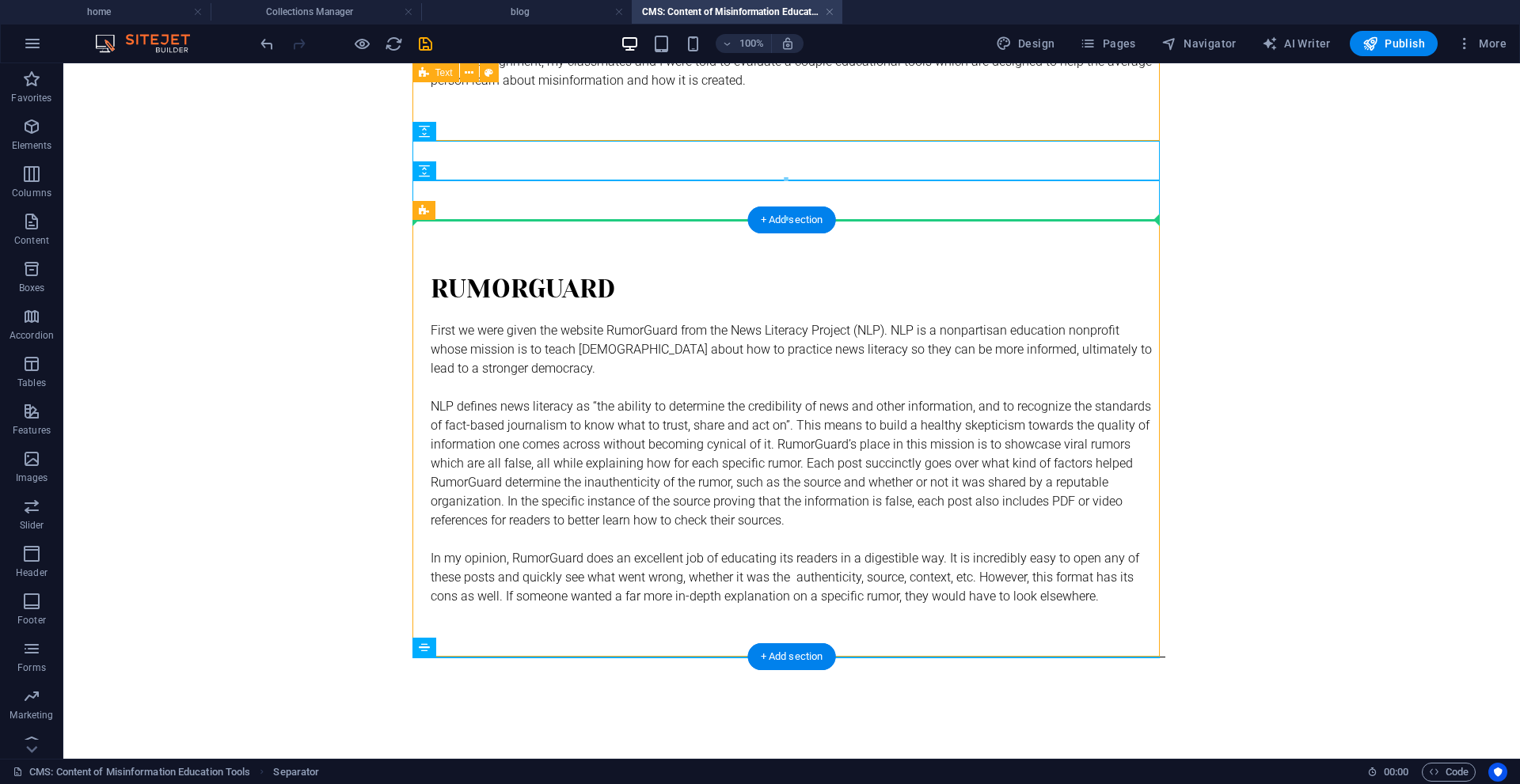
drag, startPoint x: 487, startPoint y: 702, endPoint x: 436, endPoint y: 232, distance: 472.8
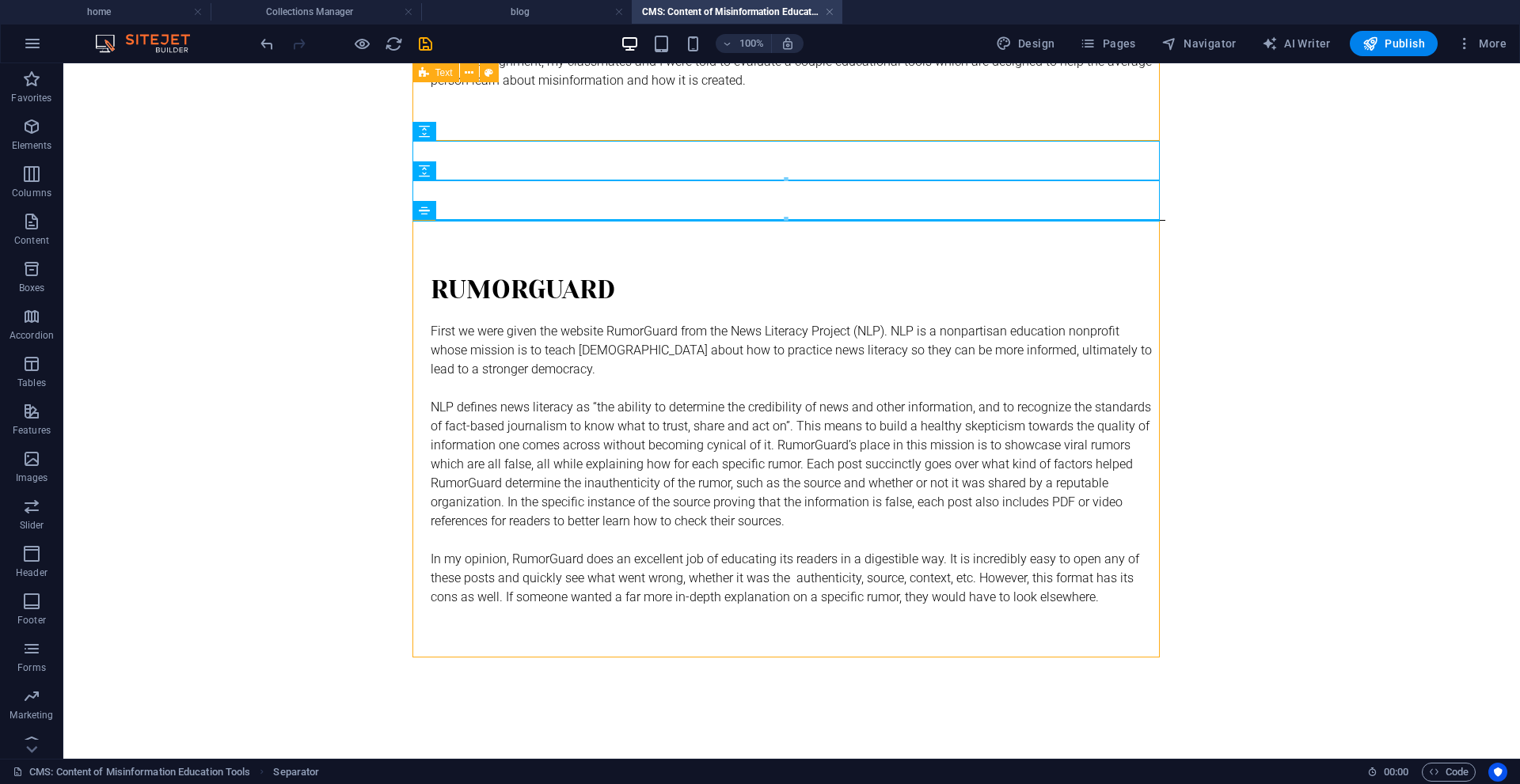
drag, startPoint x: 422, startPoint y: 205, endPoint x: 422, endPoint y: 175, distance: 30.0
click at [422, 175] on div "Drag here to replace the existing content. Press “Ctrl” if you want to create a…" at bounding box center [792, 304] width 1457 height 909
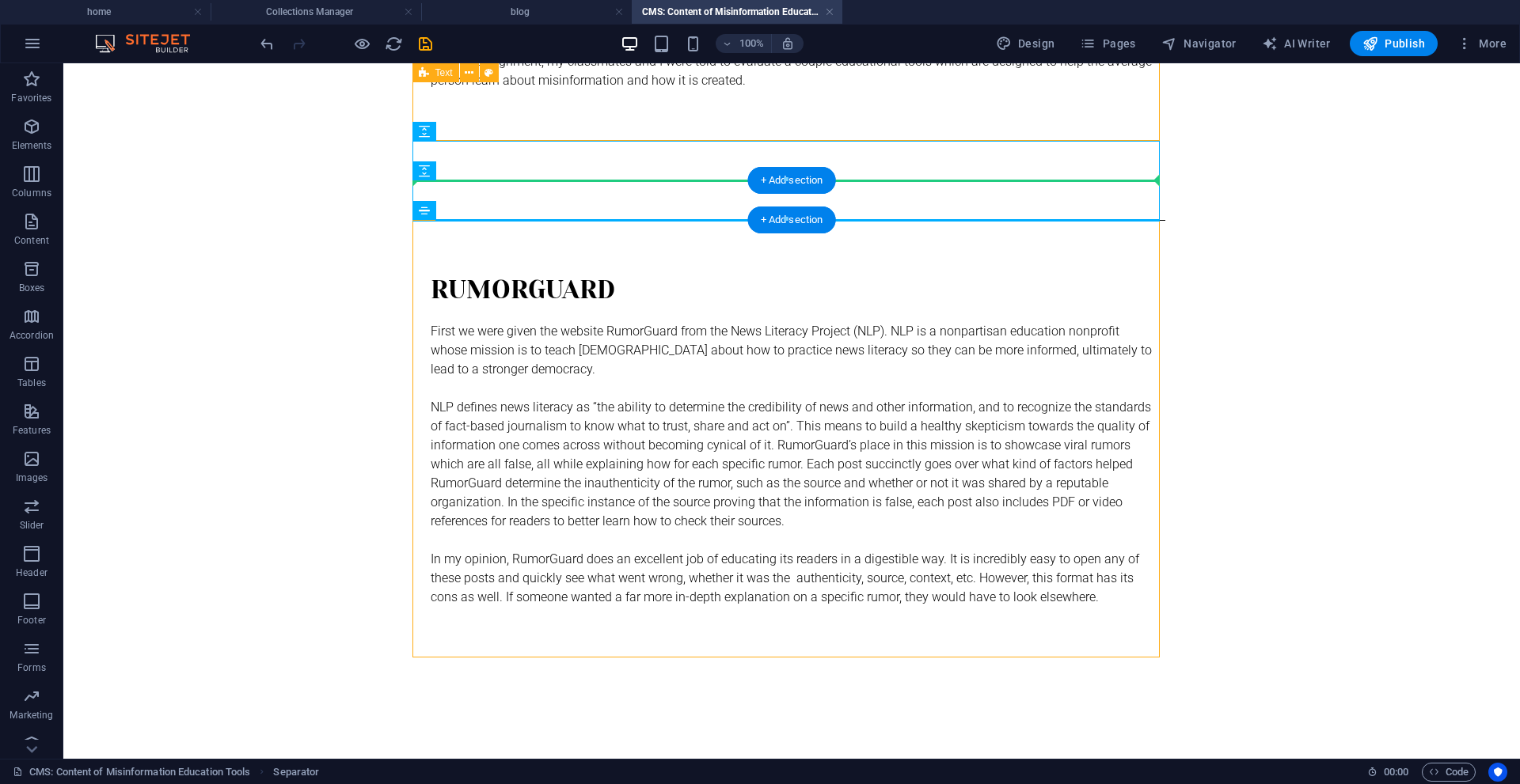
drag, startPoint x: 480, startPoint y: 270, endPoint x: 415, endPoint y: 187, distance: 105.4
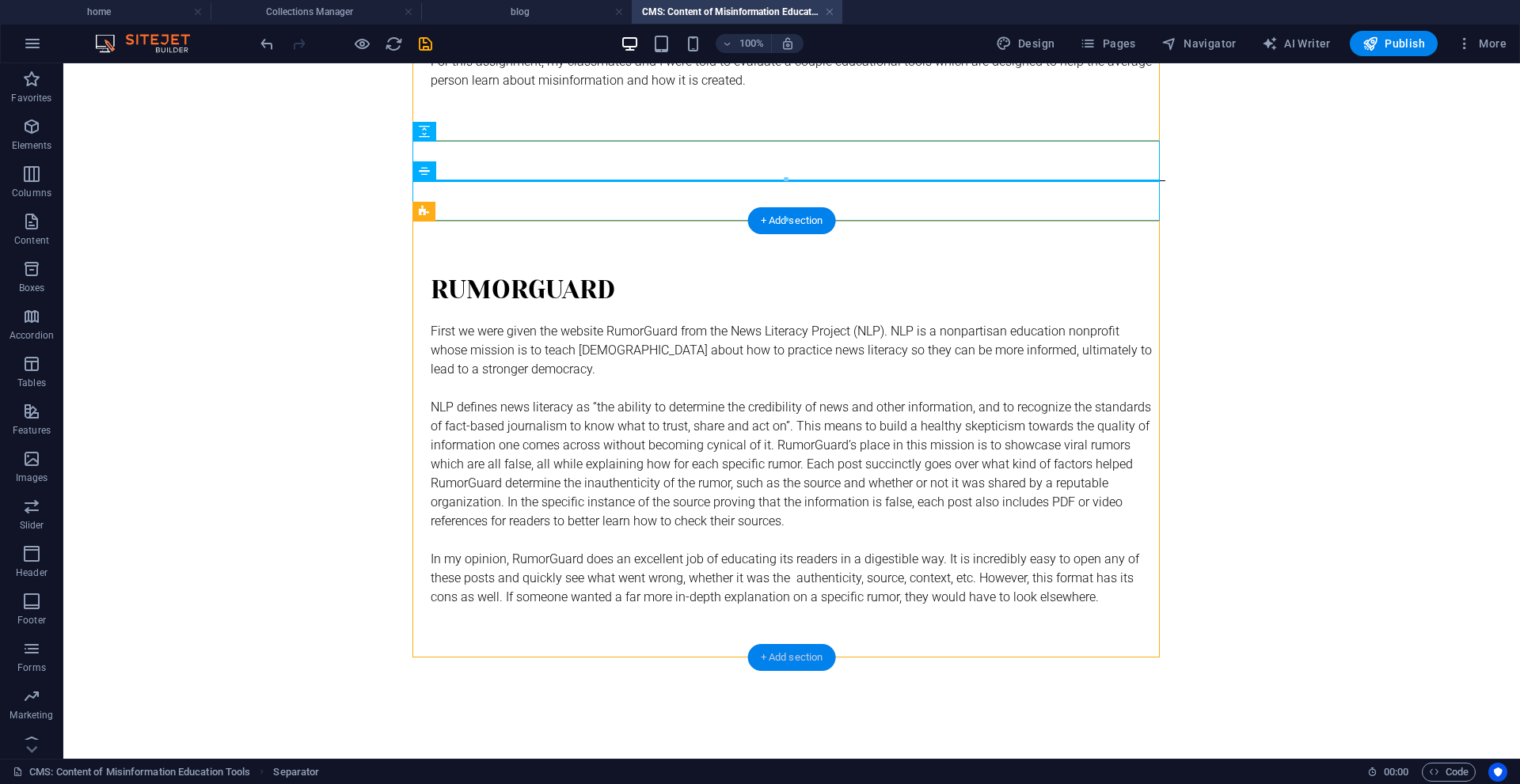
click at [776, 661] on div "+ Add section" at bounding box center [792, 657] width 88 height 27
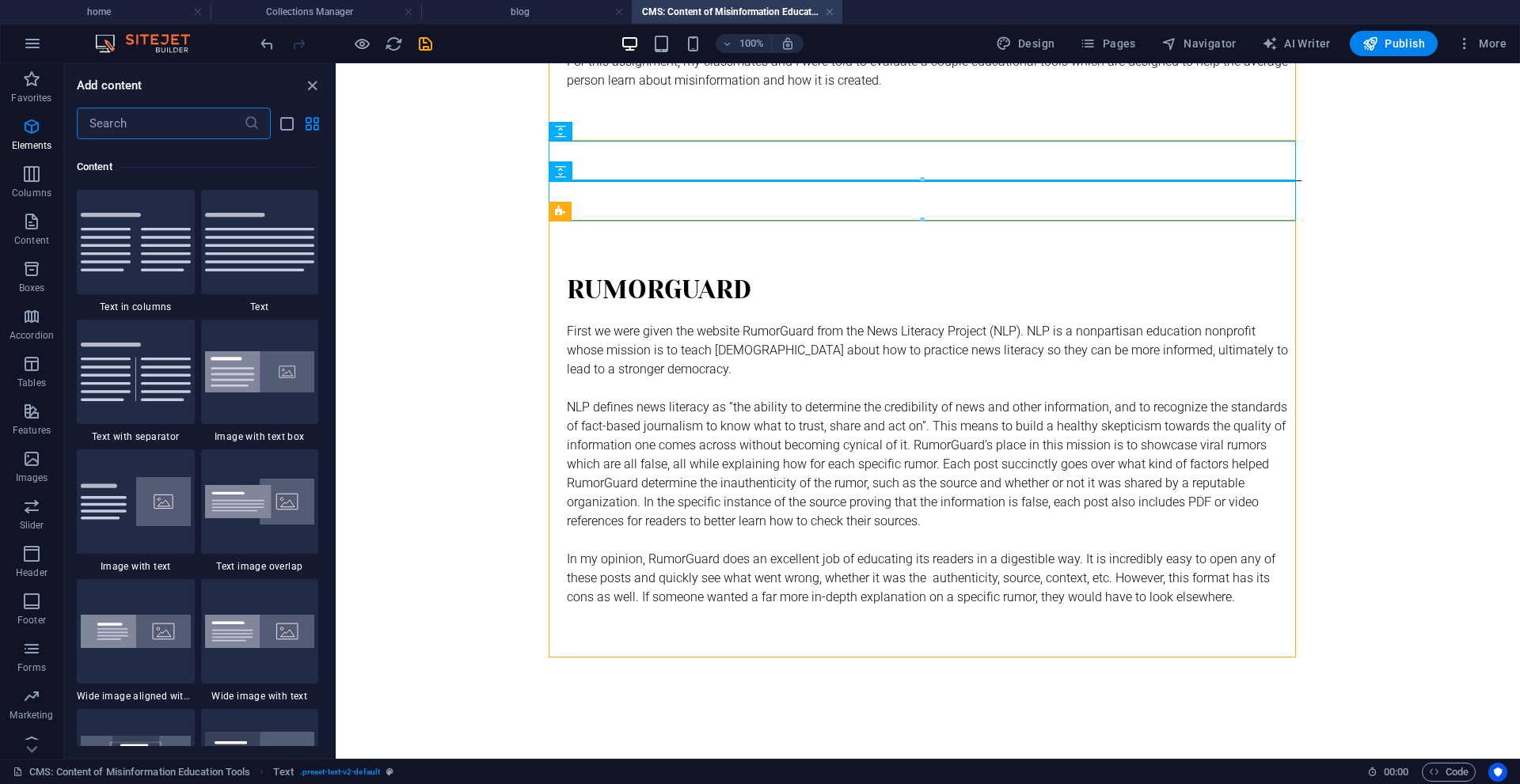
scroll to position [2769, 0]
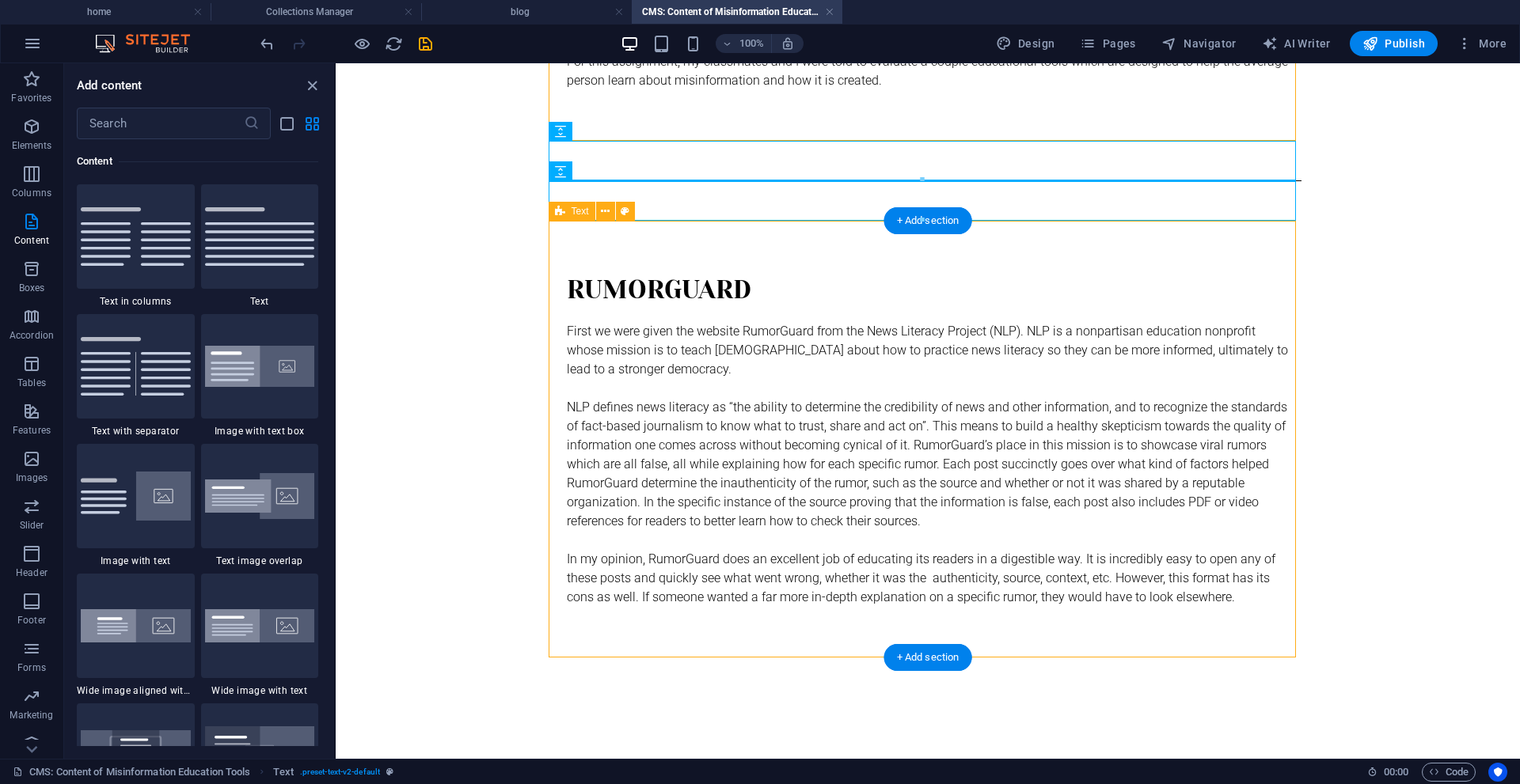
click at [821, 637] on div "Rumorguard First we were given the website RumorGuard from the News Literacy Pr…" at bounding box center [928, 438] width 748 height 437
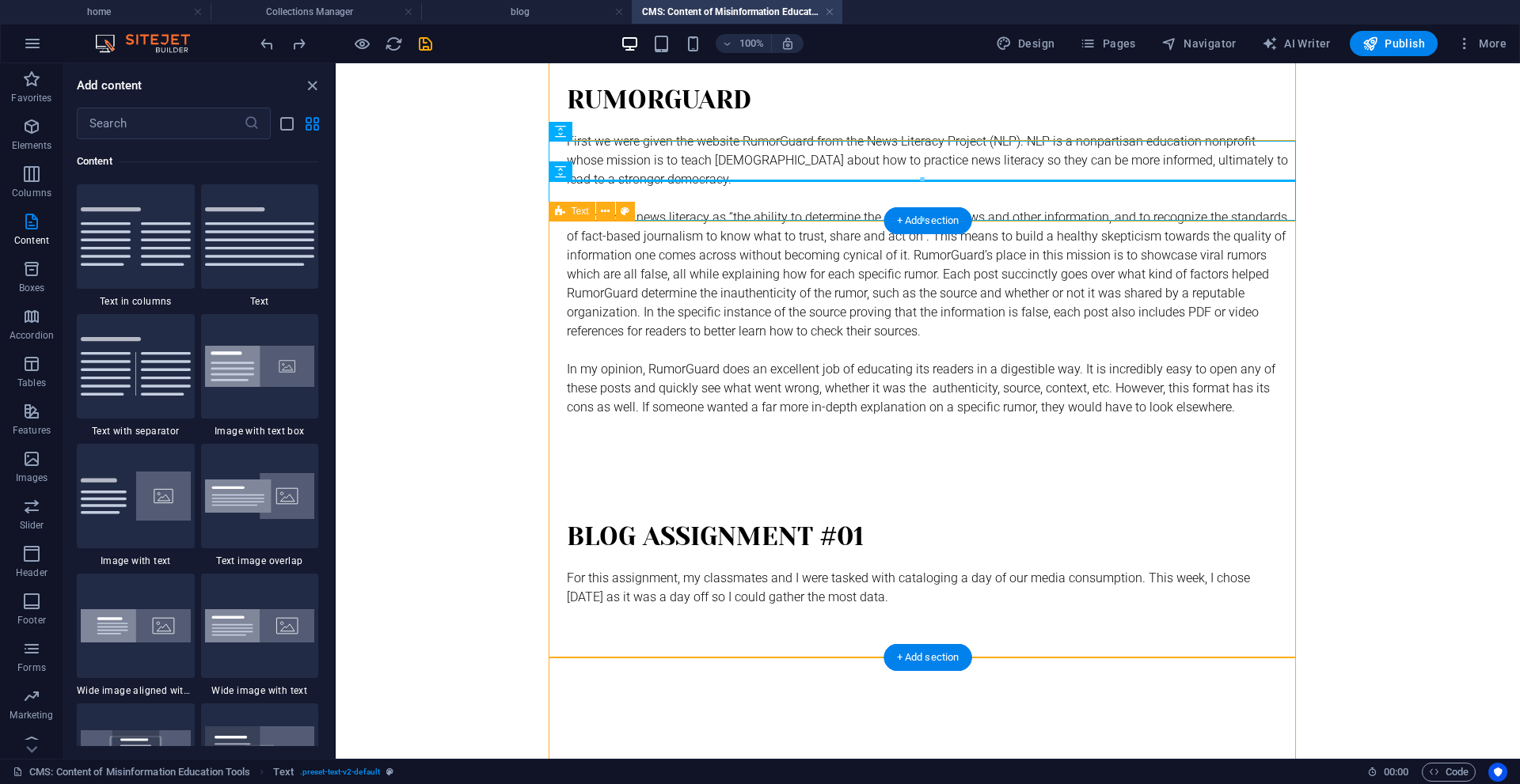
scroll to position [213, 0]
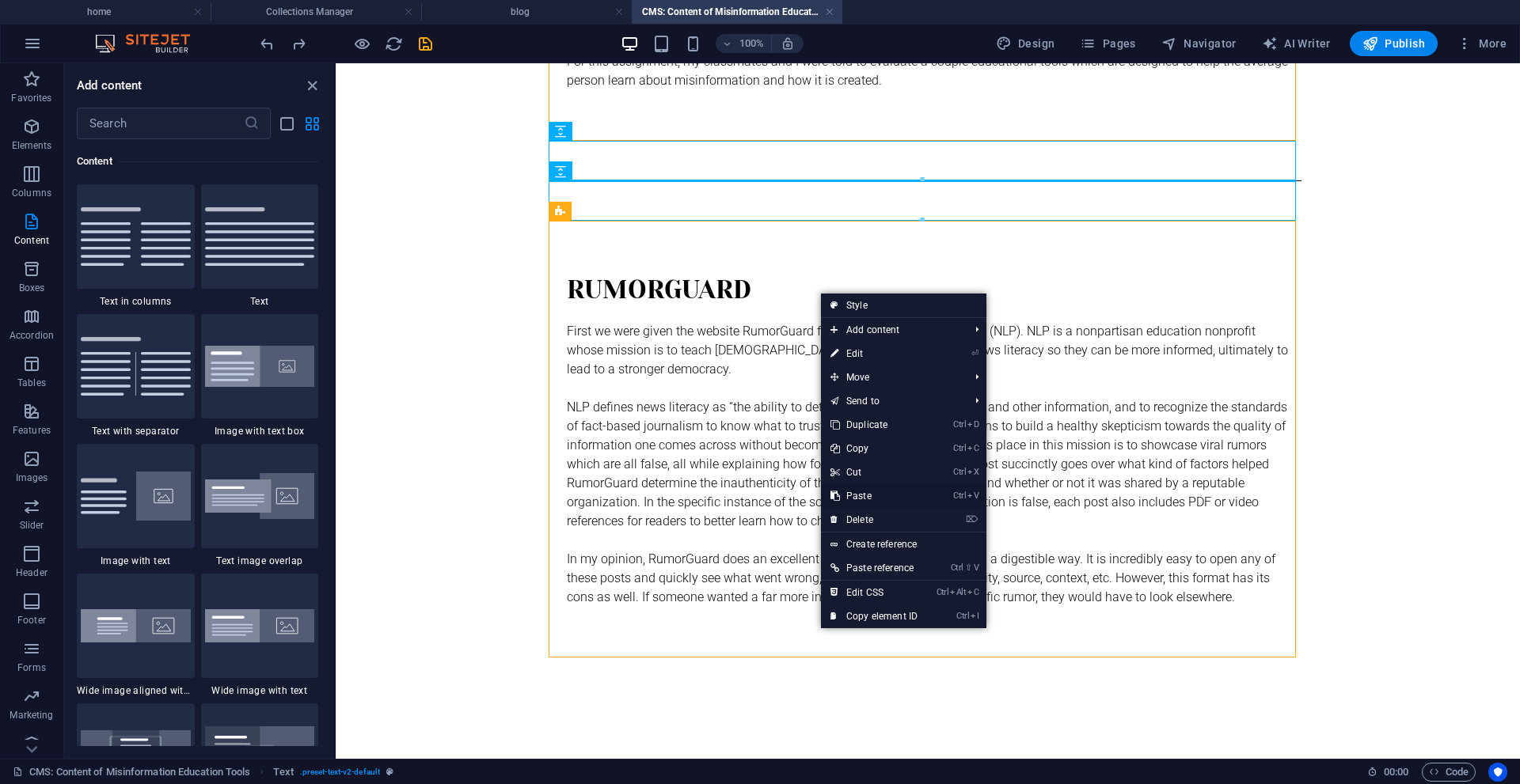
click at [869, 495] on link "Ctrl V Paste" at bounding box center [874, 496] width 106 height 24
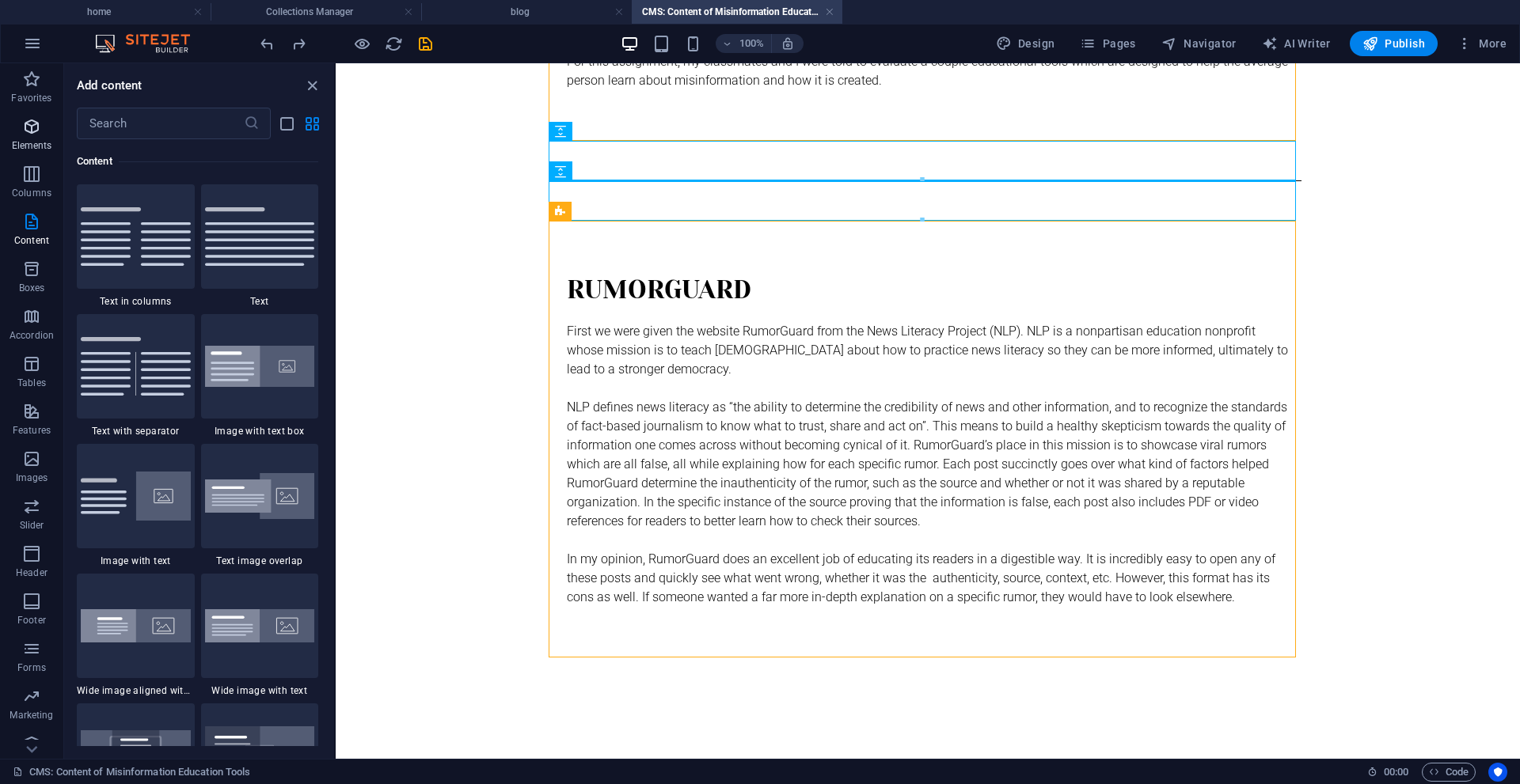
click at [20, 134] on span "Elements" at bounding box center [31, 135] width 63 height 38
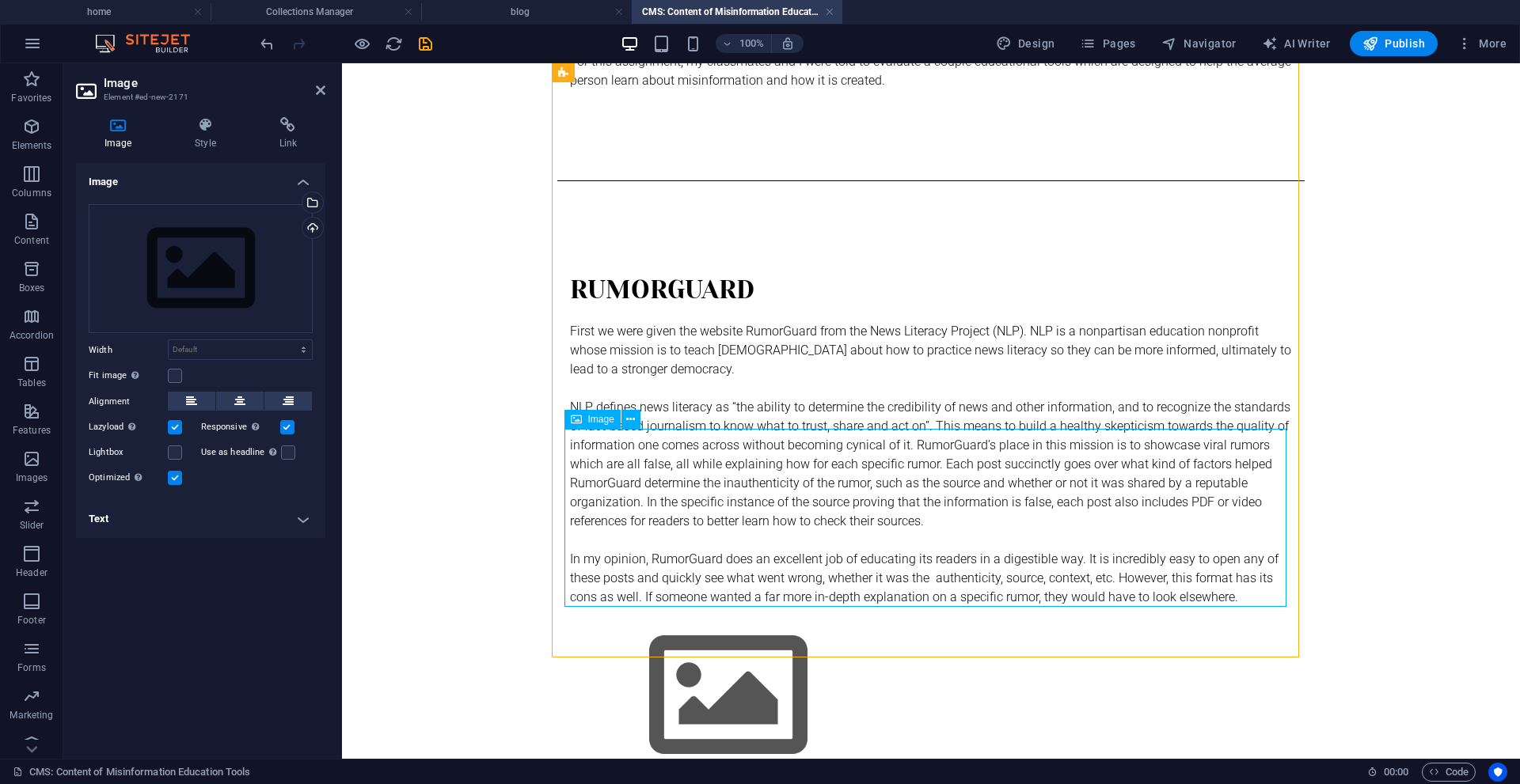
scroll to position [392, 0]
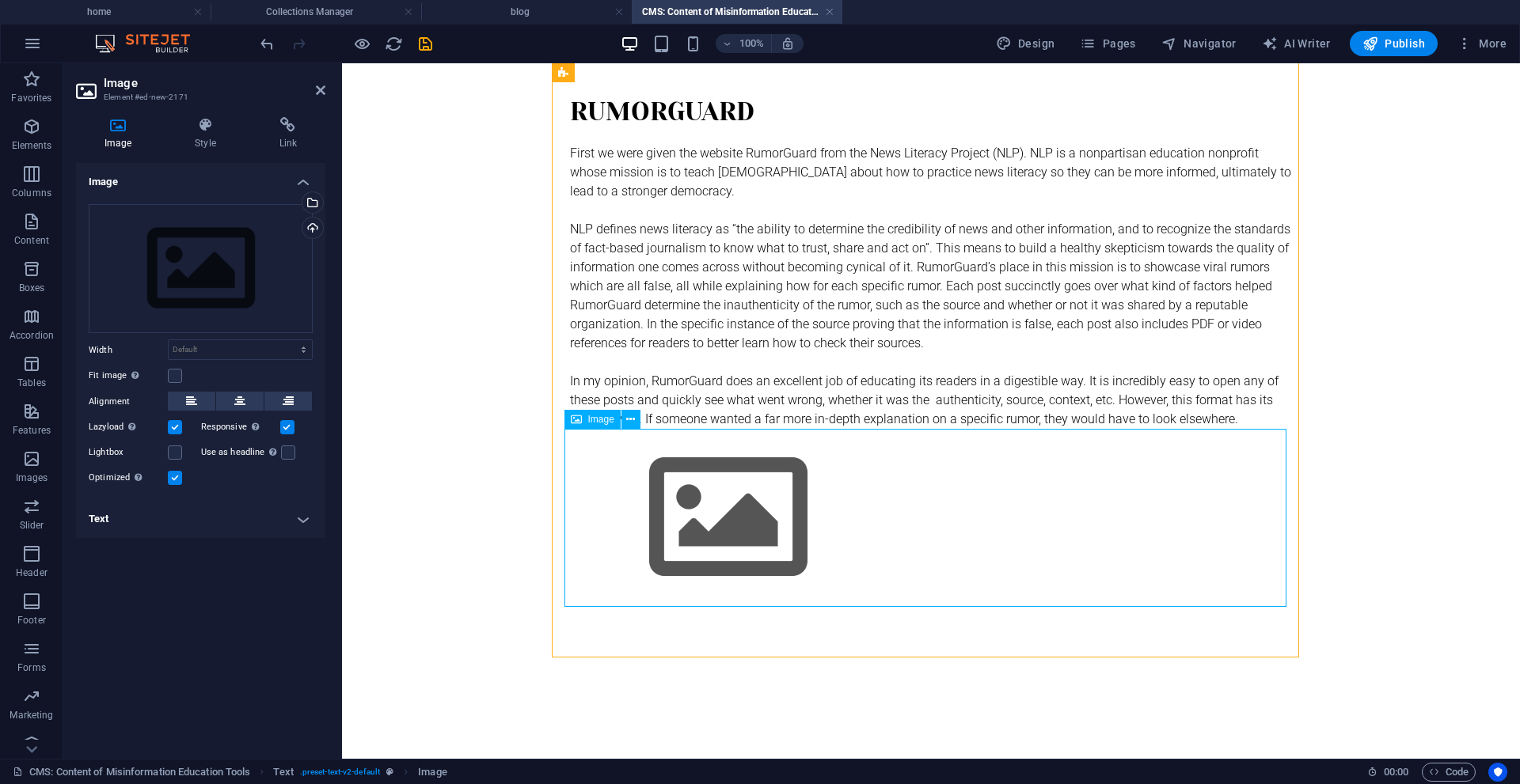
click at [672, 485] on figure at bounding box center [931, 518] width 722 height 178
click at [299, 206] on div "Select files from the file manager, stock photos, or upload file(s)" at bounding box center [248, 204] width 103 height 59
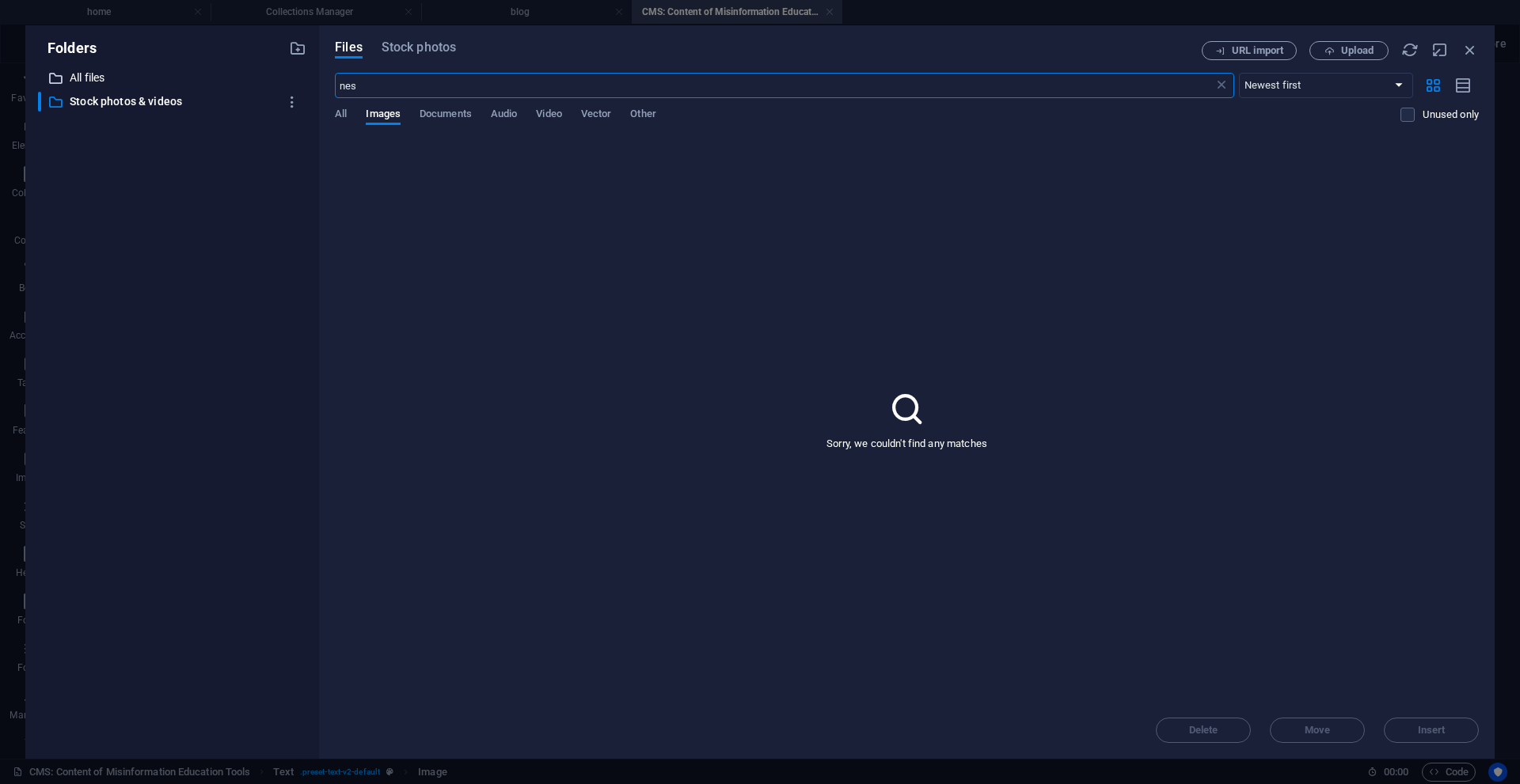
click at [122, 71] on p "All files" at bounding box center [173, 78] width 208 height 18
click at [1032, 326] on div "Sorry, we couldn't find any matches" at bounding box center [907, 420] width 1144 height 564
click at [1310, 46] on div "URL import Upload" at bounding box center [1340, 51] width 277 height 19
click at [1369, 60] on div "Files Stock photos URL import Upload nes ​ Newest first Oldest first Name (A-Z)…" at bounding box center [907, 391] width 1144 height 701
click at [1355, 43] on button "Upload" at bounding box center [1349, 51] width 79 height 19
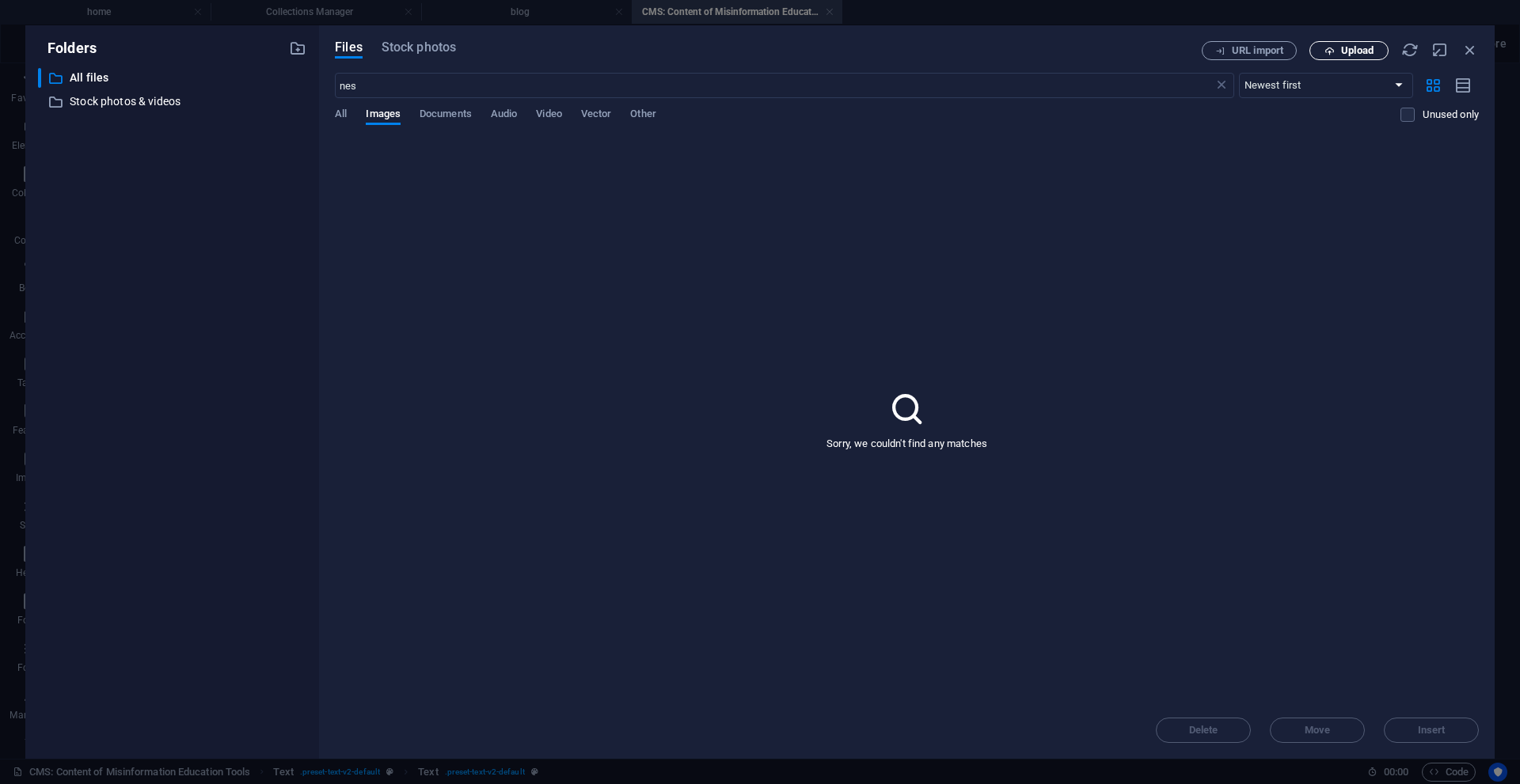
click at [1332, 46] on icon "button" at bounding box center [1329, 51] width 10 height 10
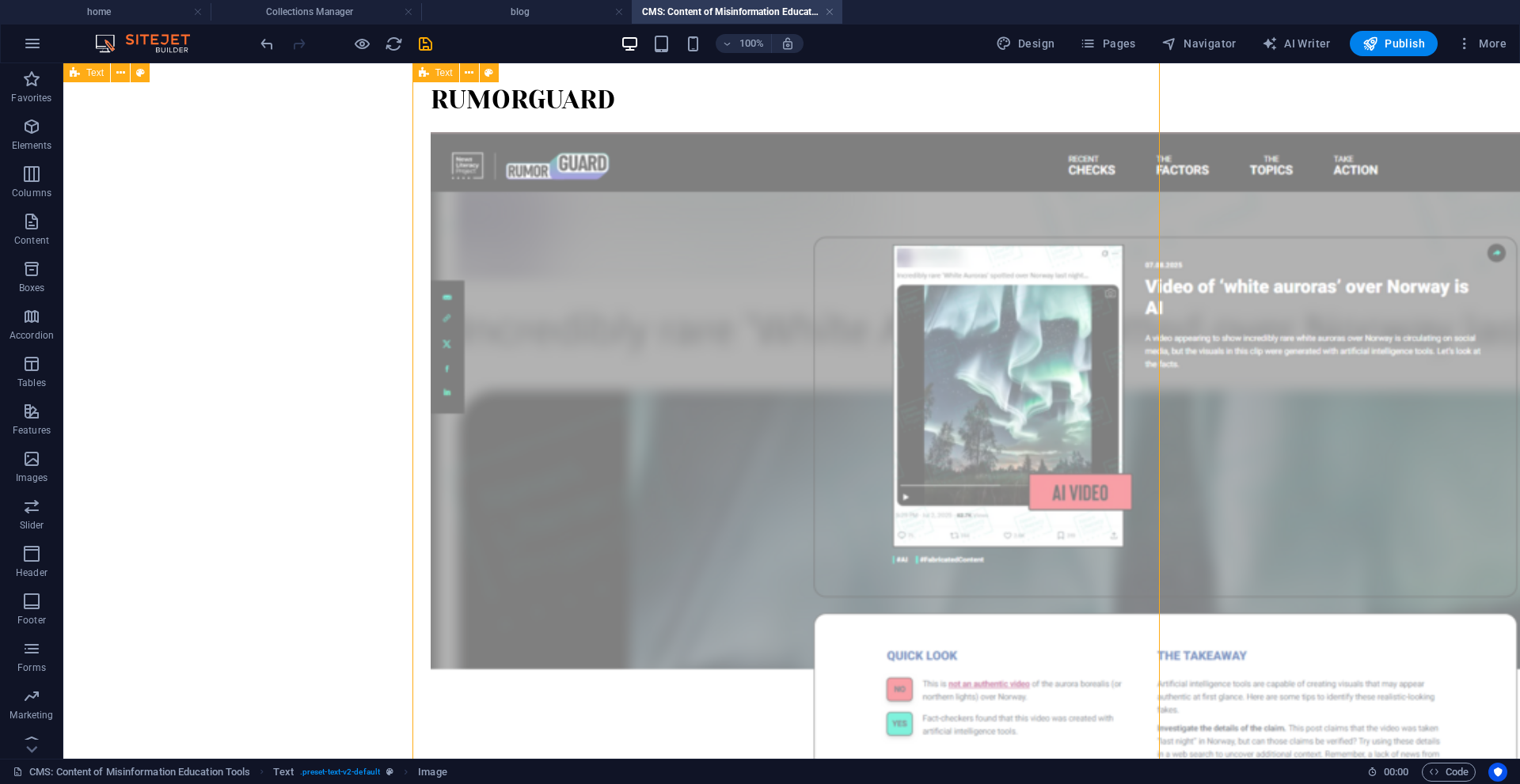
drag, startPoint x: 744, startPoint y: 543, endPoint x: 703, endPoint y: 416, distance: 133.5
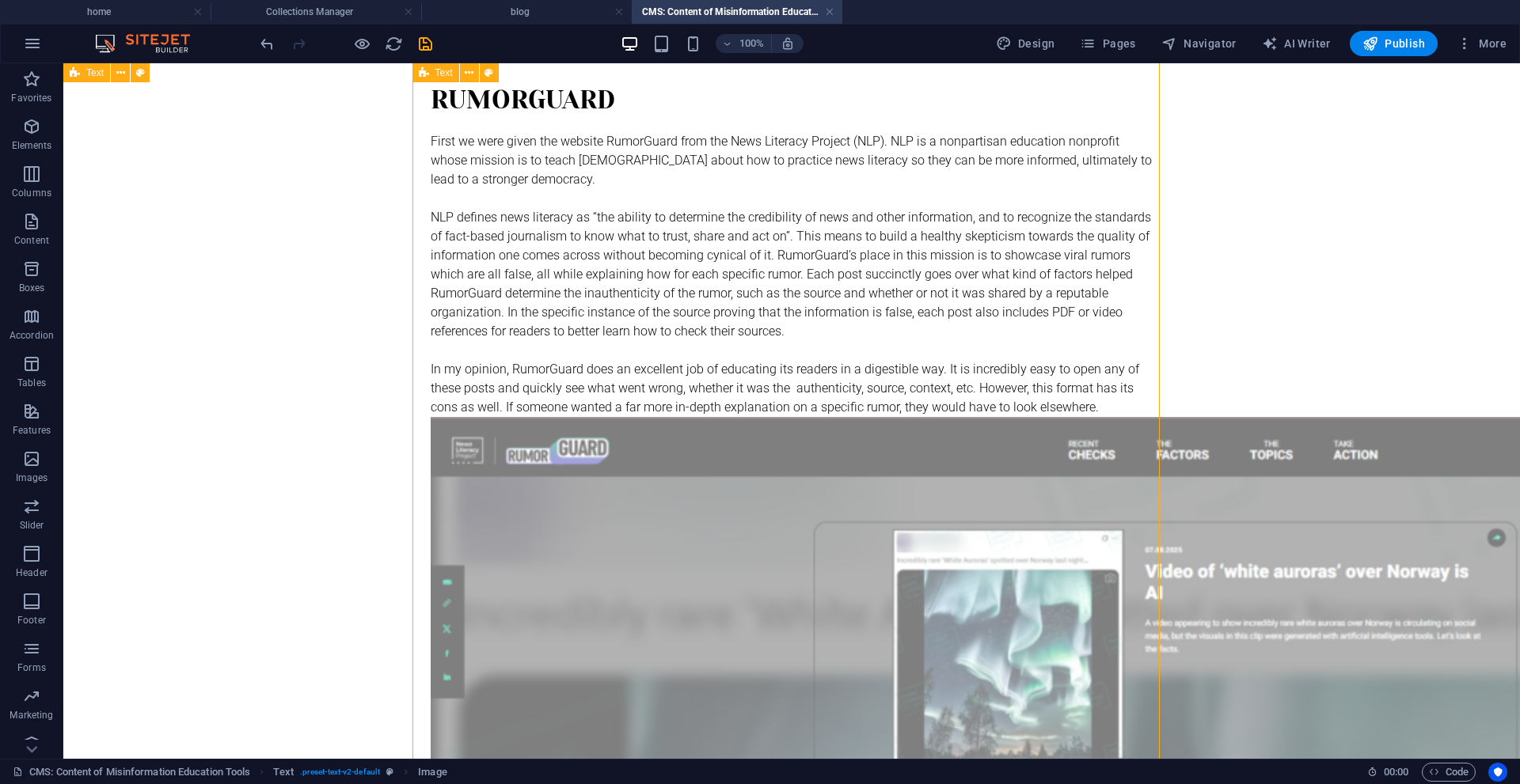
drag, startPoint x: 698, startPoint y: 378, endPoint x: 693, endPoint y: 525, distance: 147.1
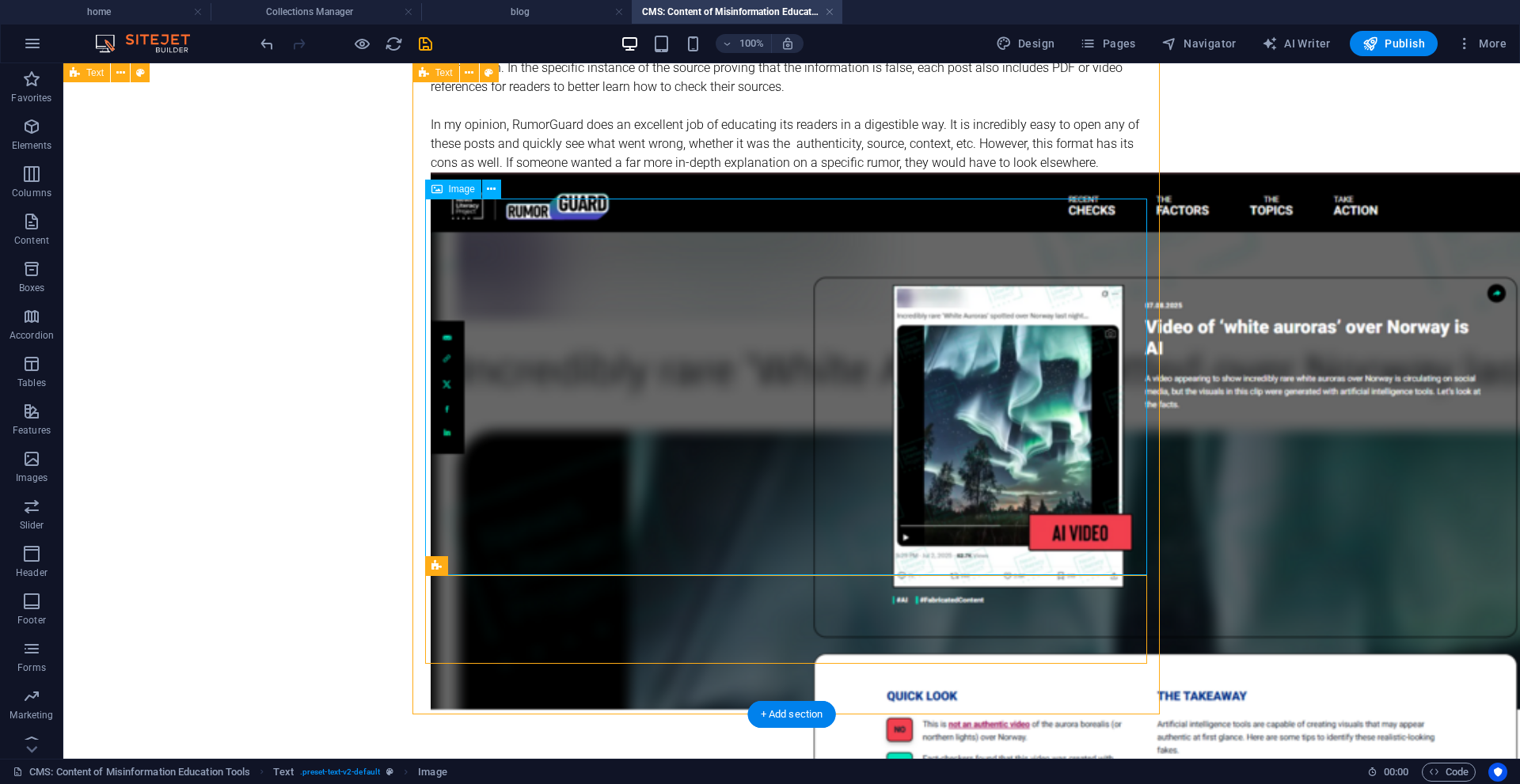
scroll to position [679, 0]
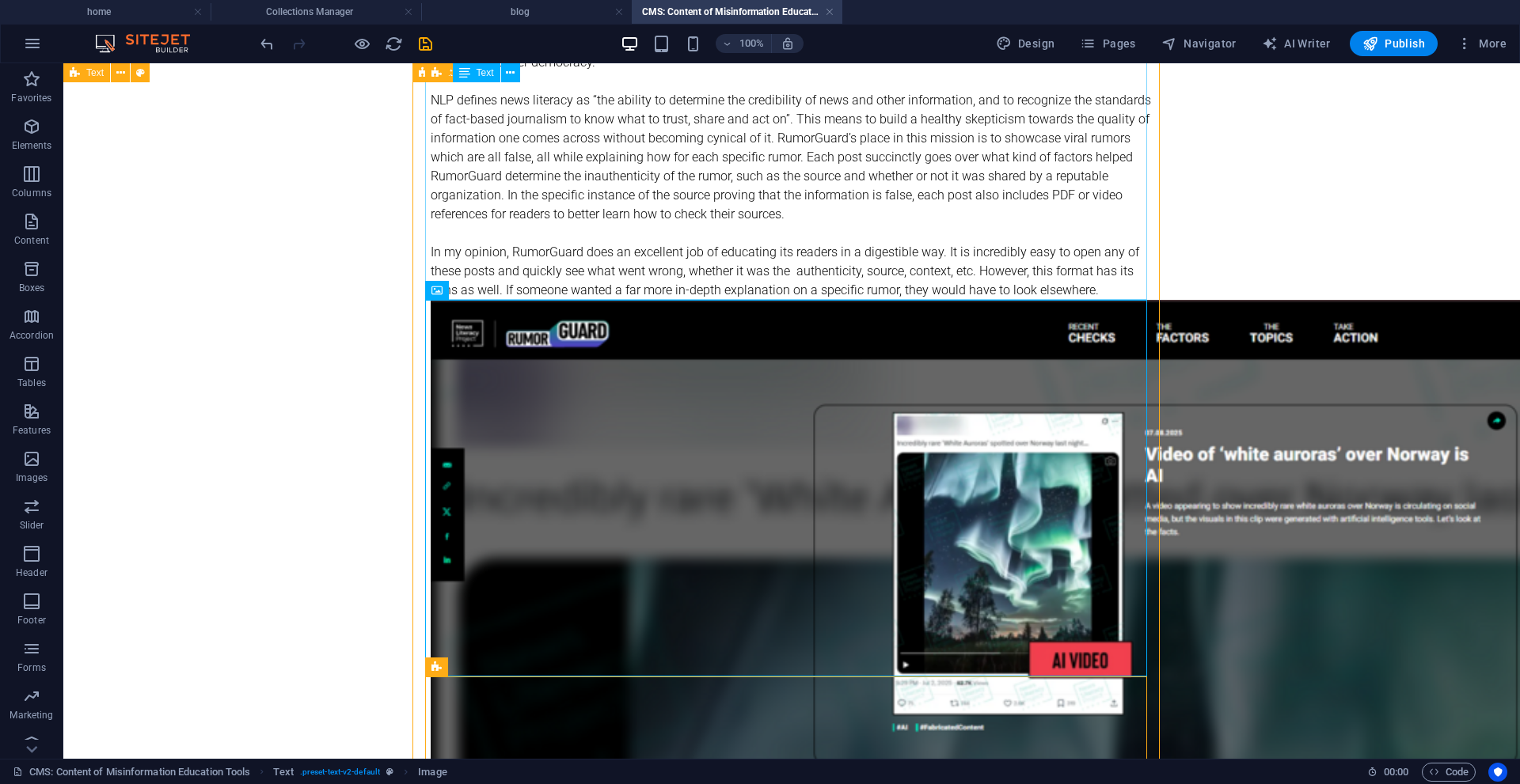
click at [633, 267] on div "First we were given the website RumorGuard from the News Literacy Project (NLP)…" at bounding box center [792, 157] width 722 height 285
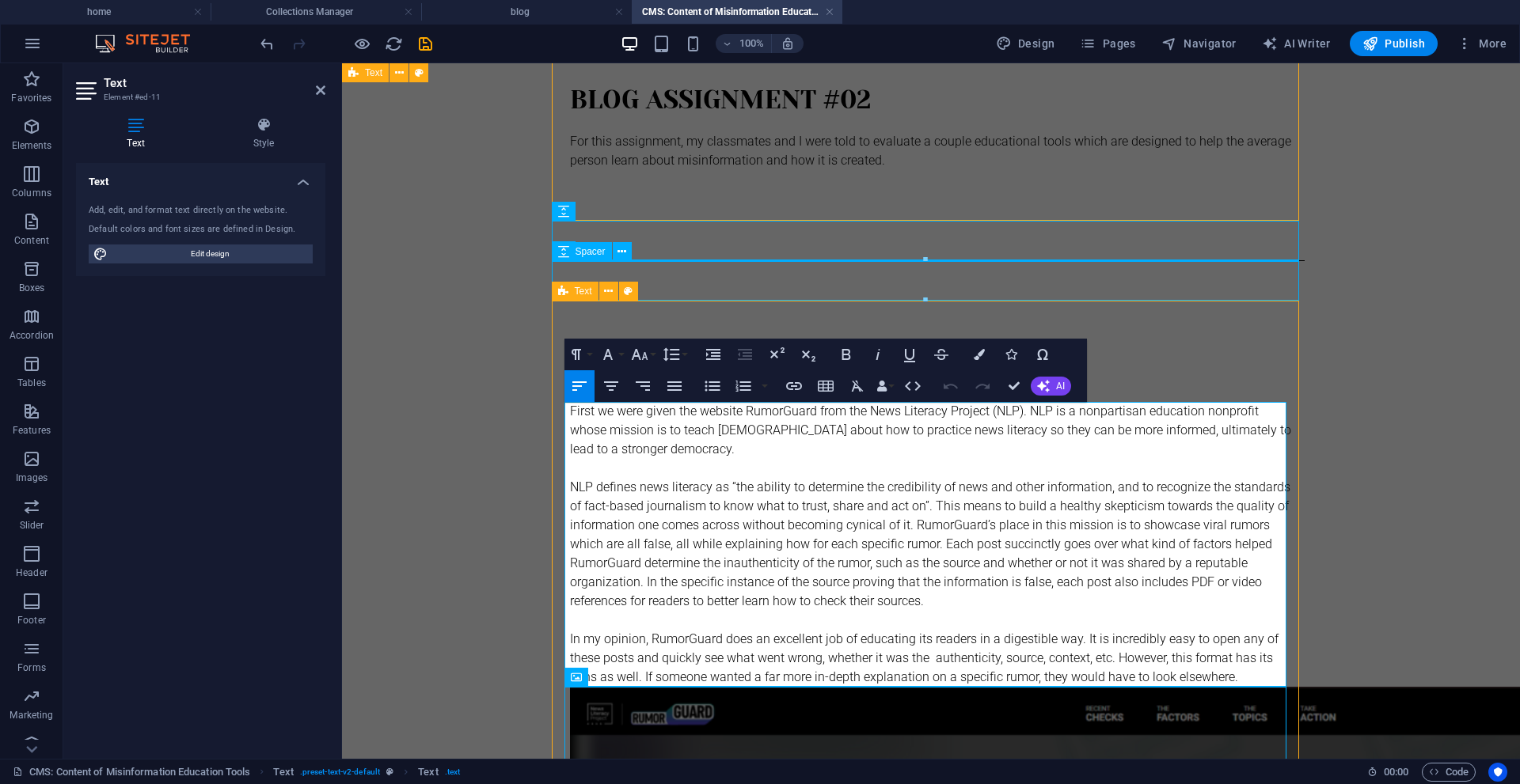
click at [633, 267] on div at bounding box center [931, 281] width 748 height 39
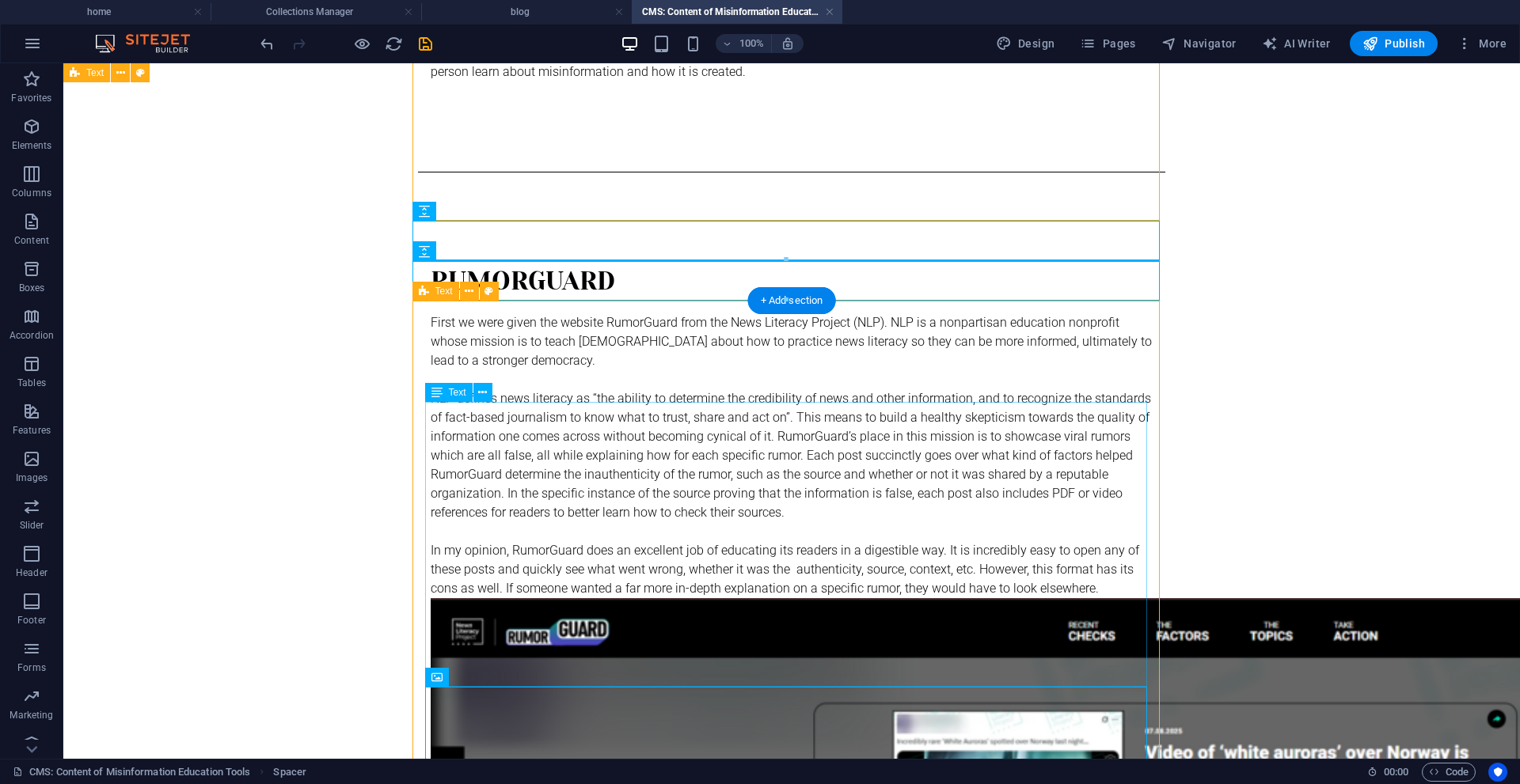
scroll to position [371, 0]
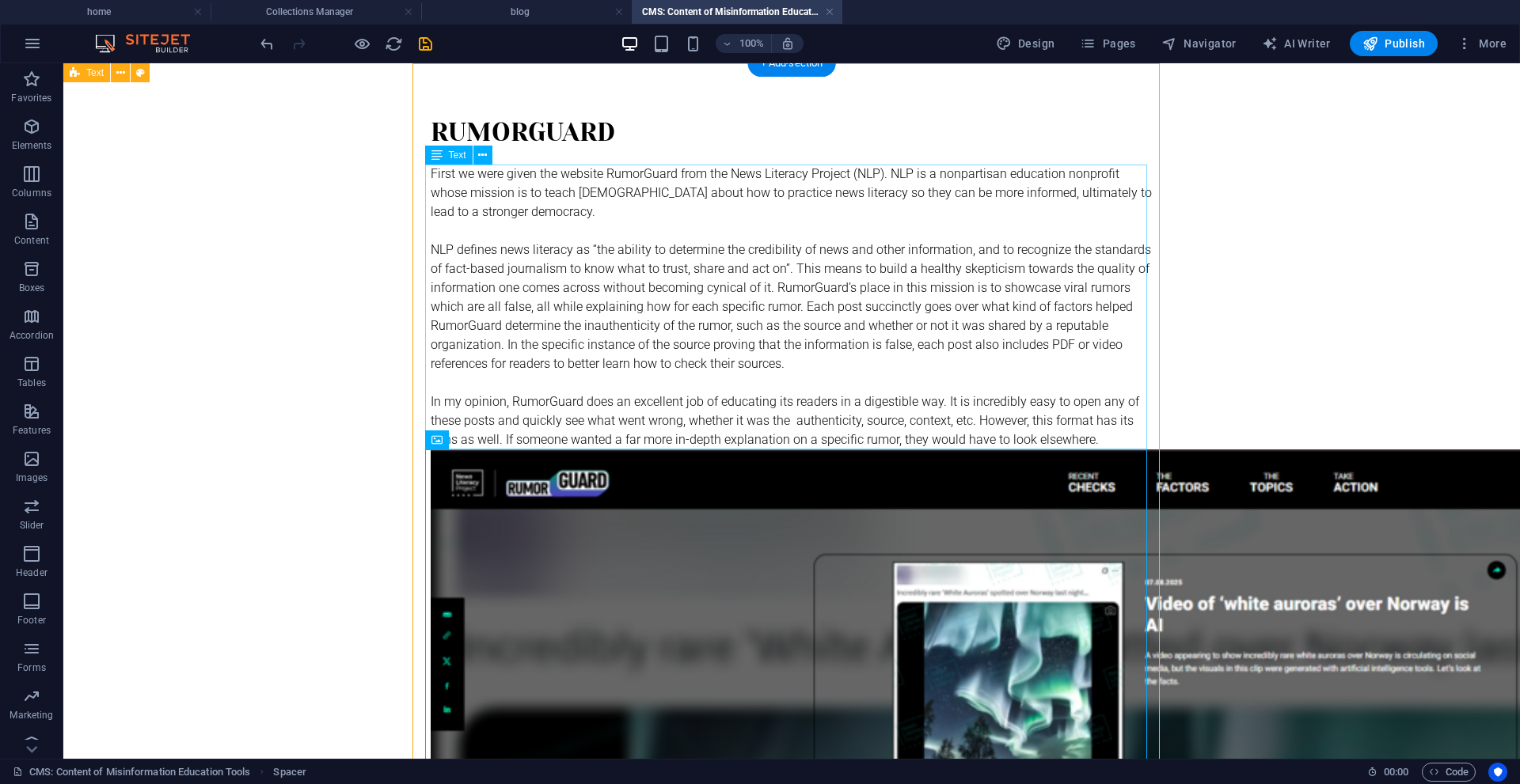
click at [632, 405] on div "First we were given the website RumorGuard from the News Literacy Project (NLP)…" at bounding box center [792, 306] width 722 height 285
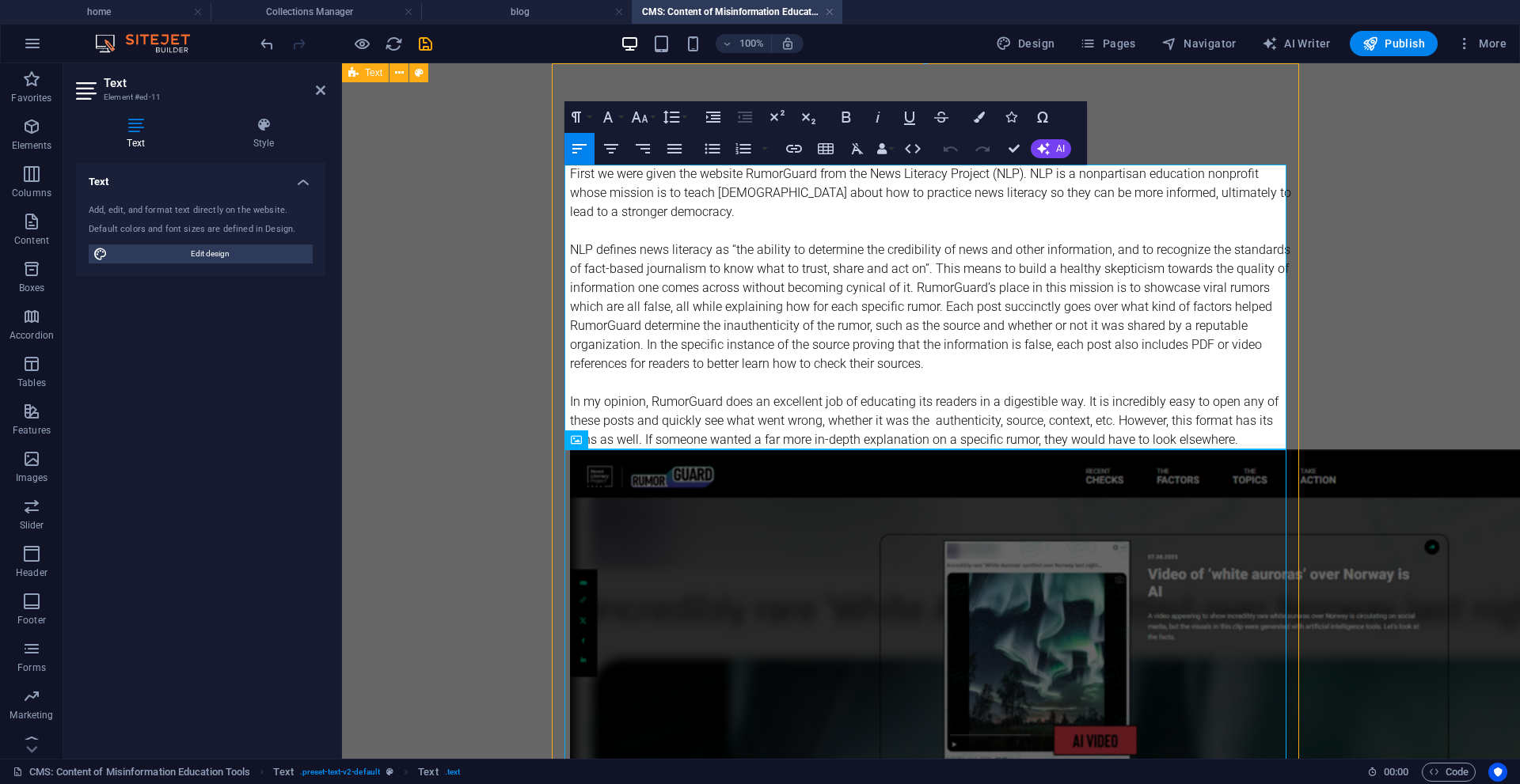
click at [632, 405] on p "In my opinion, RumorGuard does an excellent job of educating its readers in a d…" at bounding box center [931, 421] width 722 height 57
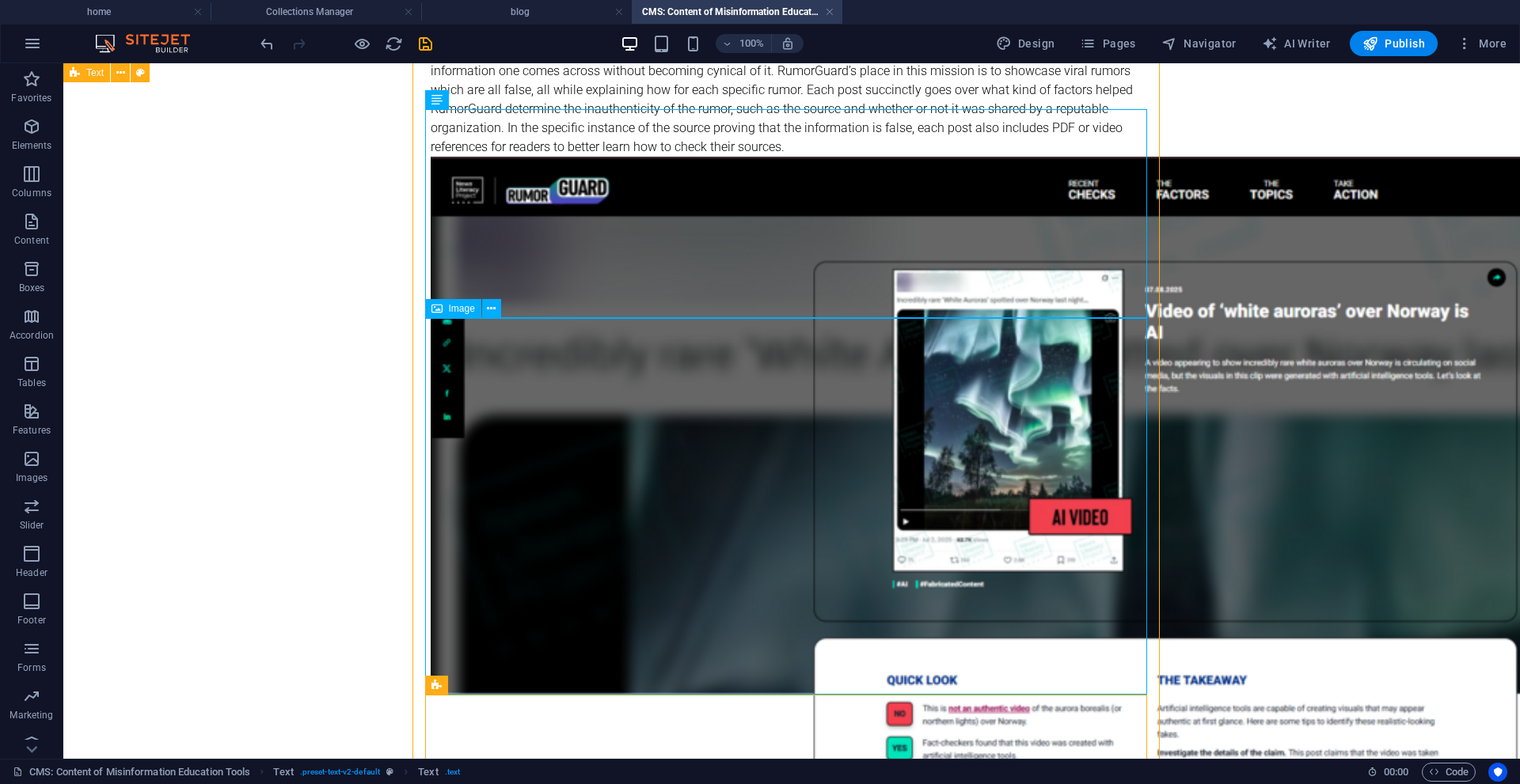
scroll to position [603, 0]
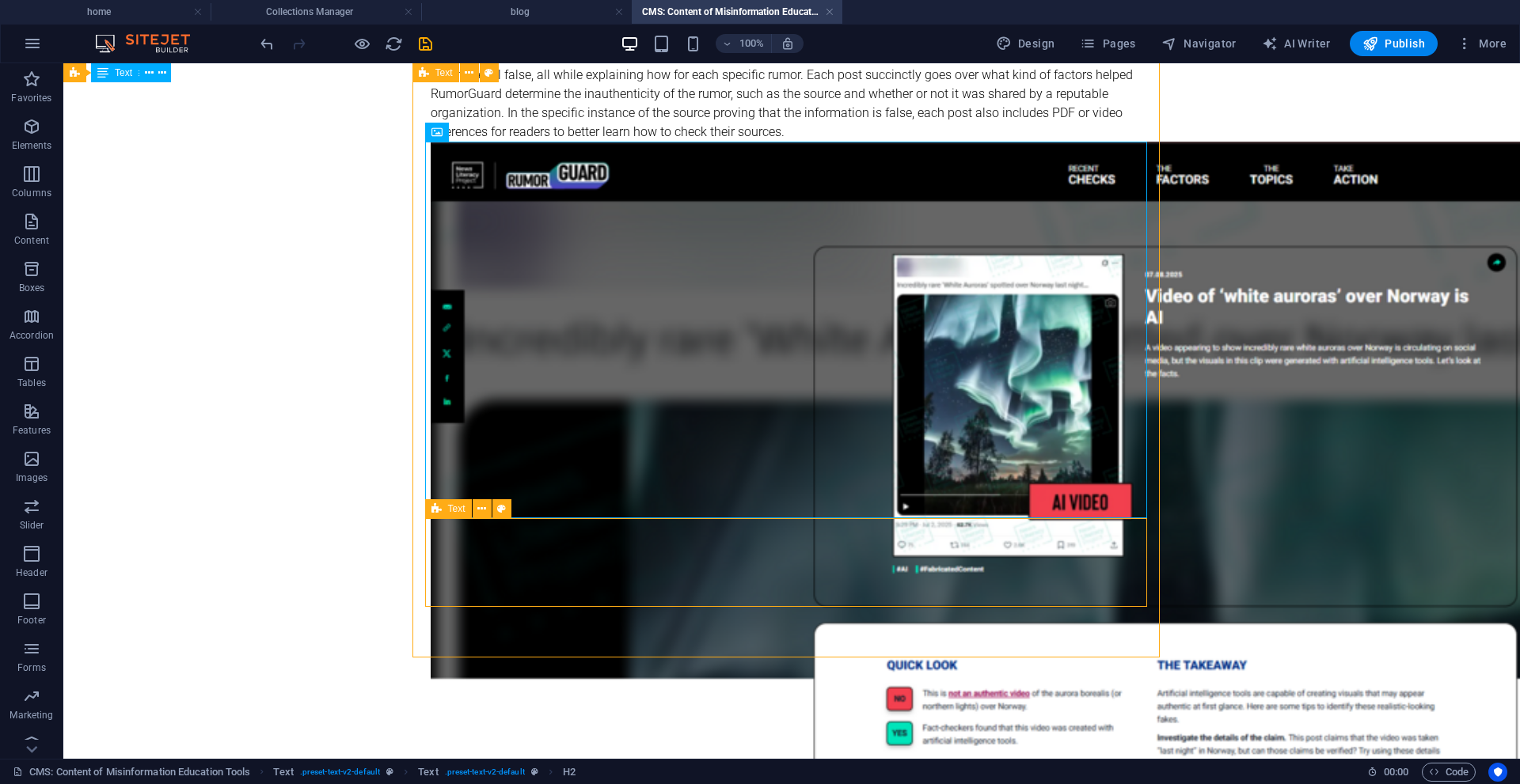
click at [436, 511] on icon at bounding box center [436, 509] width 10 height 19
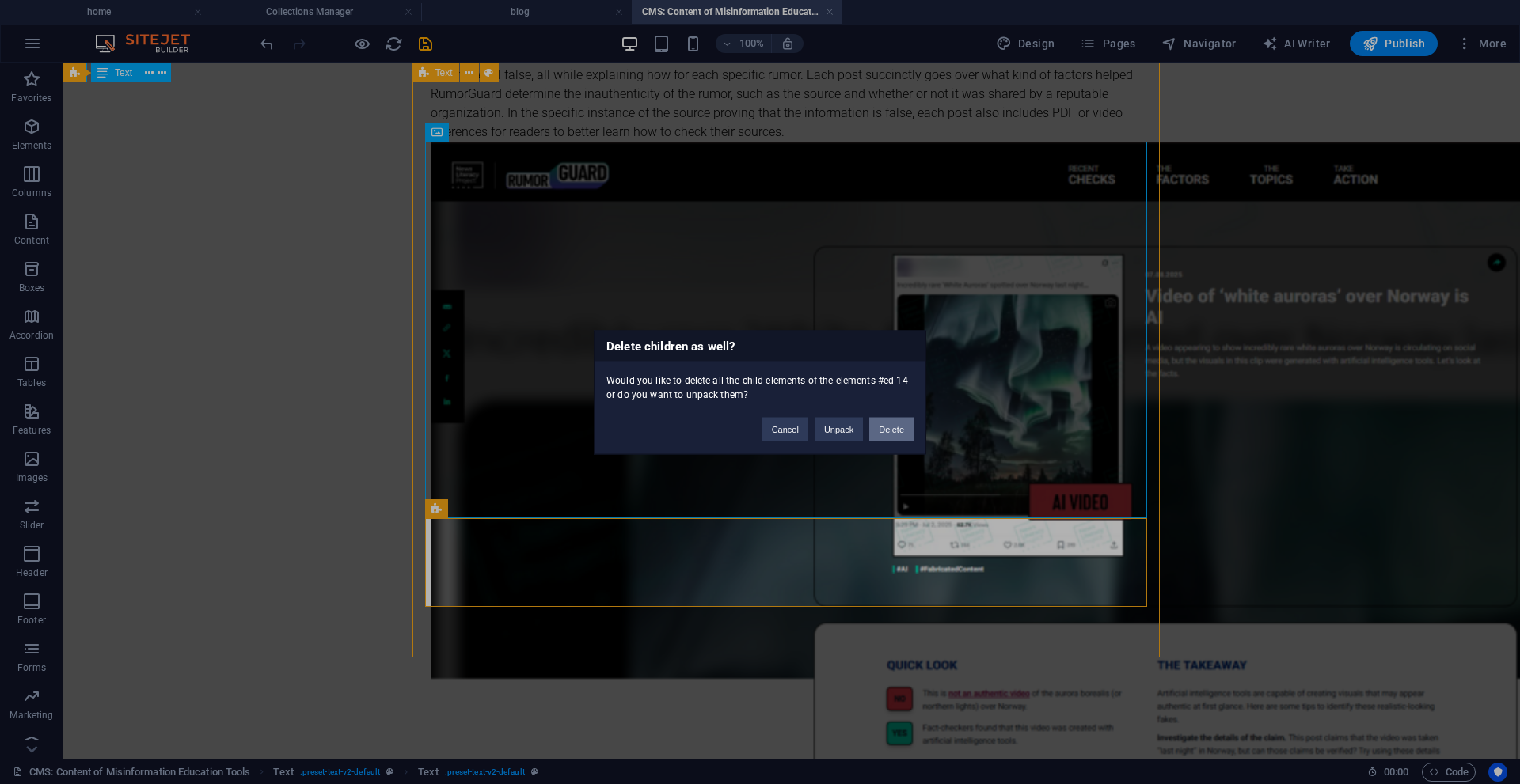
click at [899, 426] on button "Delete" at bounding box center [891, 429] width 44 height 24
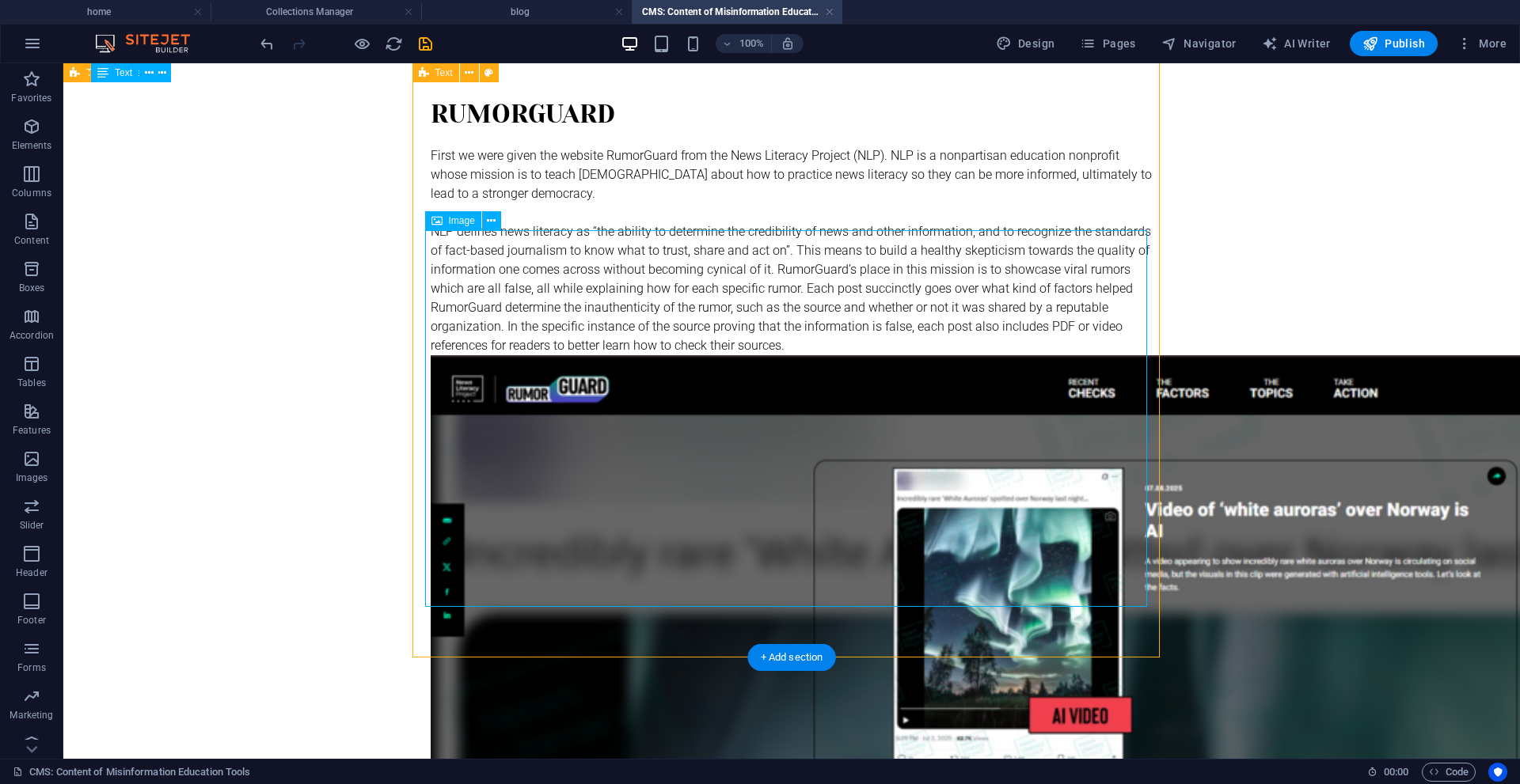
scroll to position [356, 0]
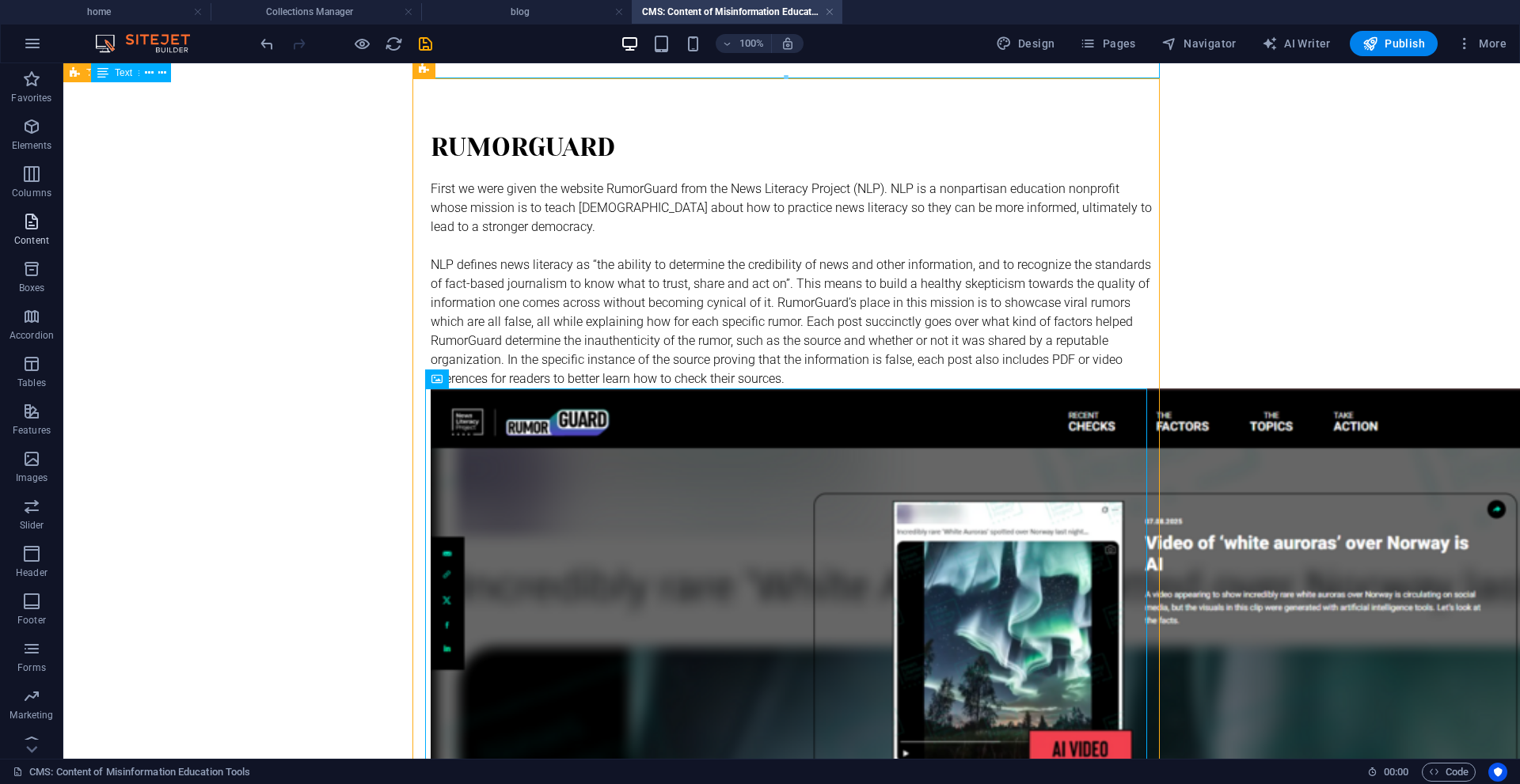
click at [33, 240] on p "Content" at bounding box center [31, 240] width 34 height 13
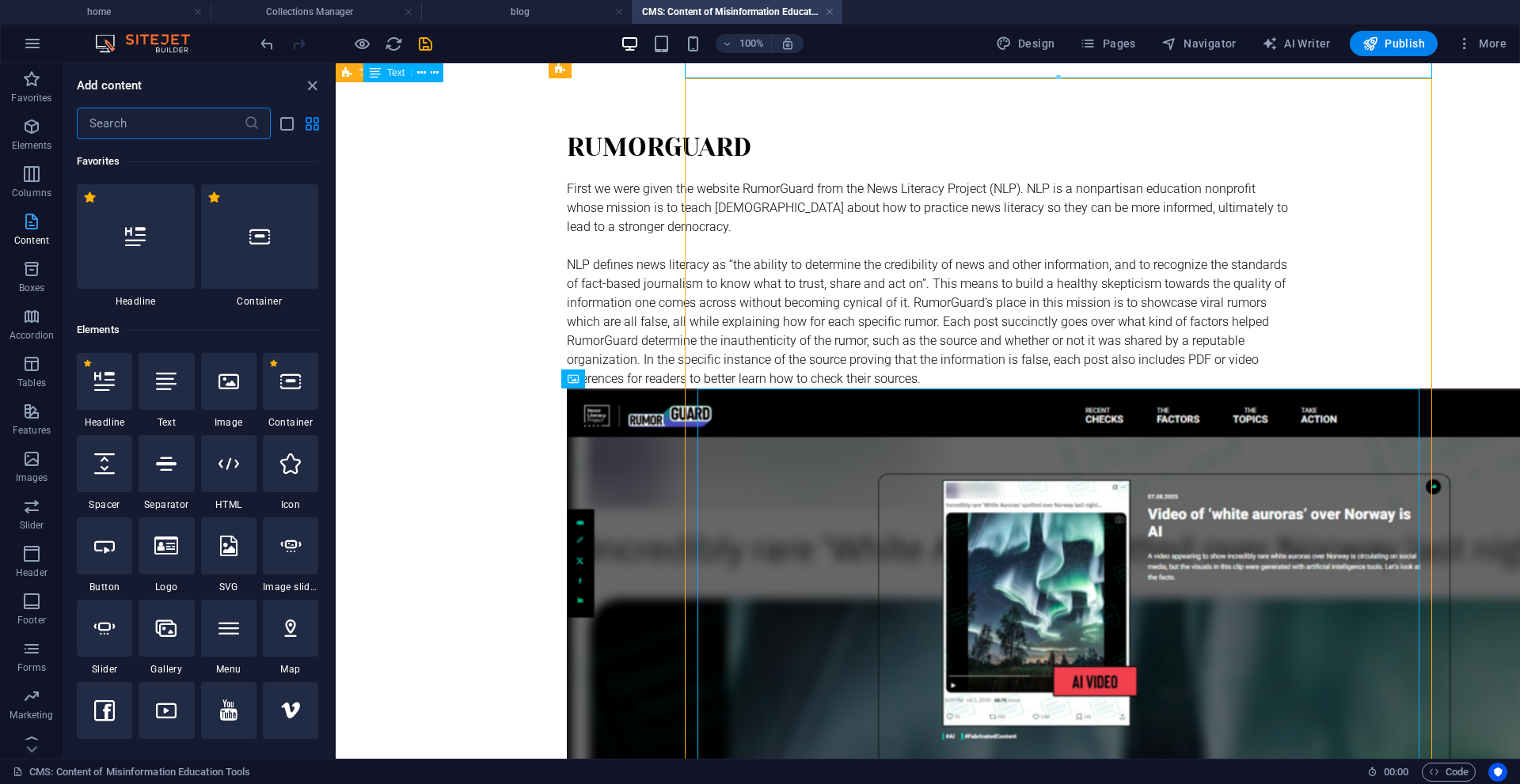
scroll to position [93, 0]
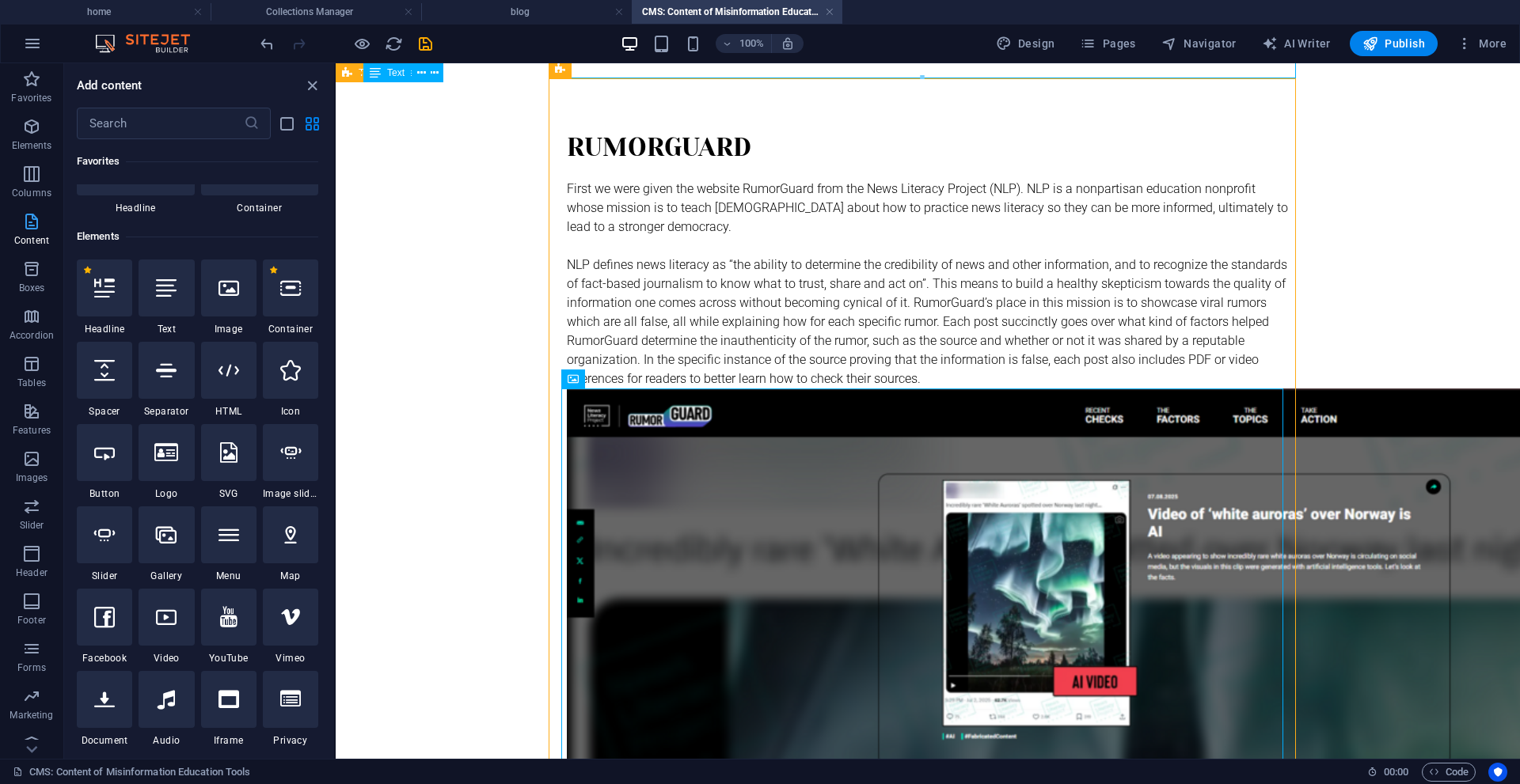
click at [28, 222] on icon "button" at bounding box center [32, 222] width 19 height 19
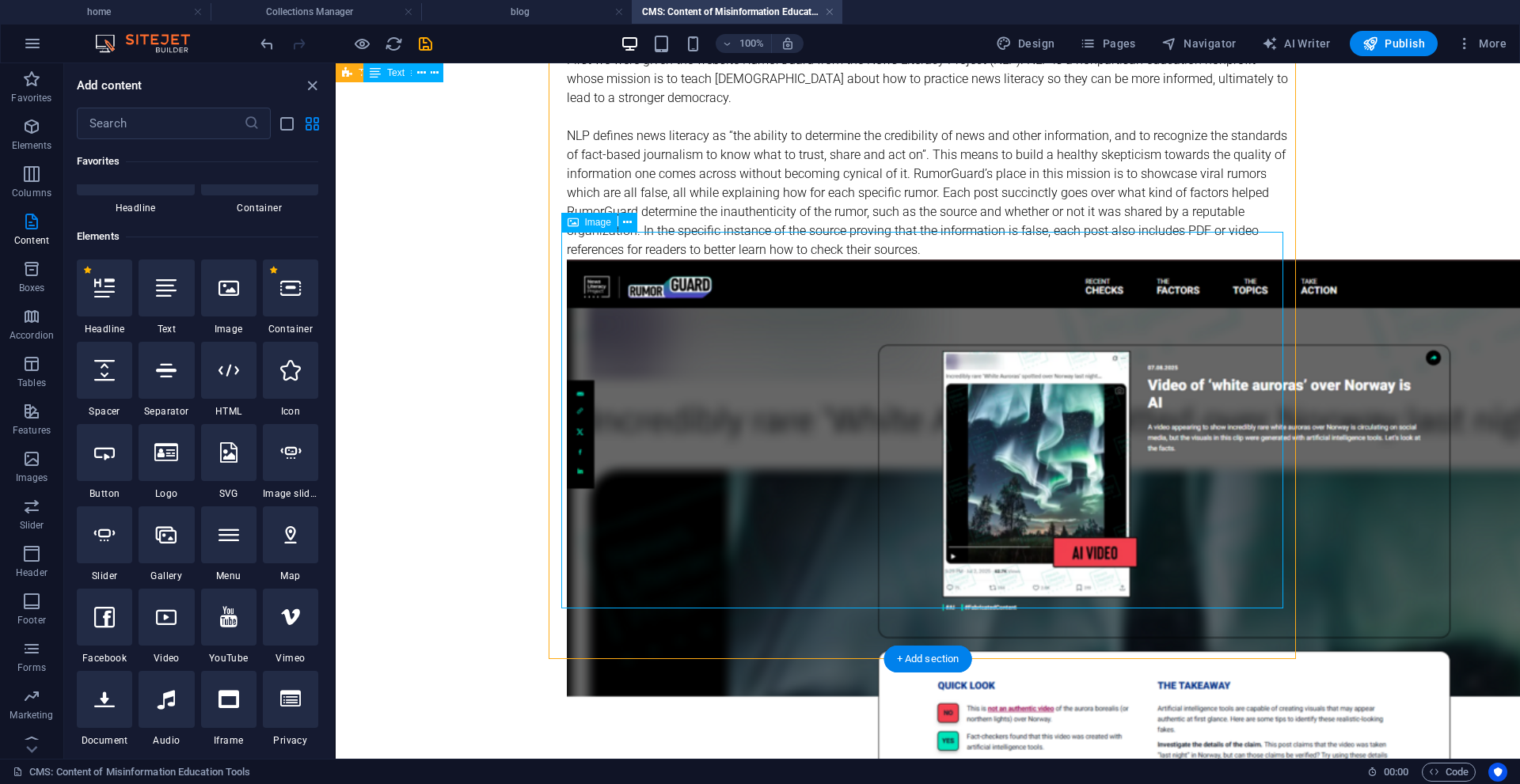
scroll to position [515, 0]
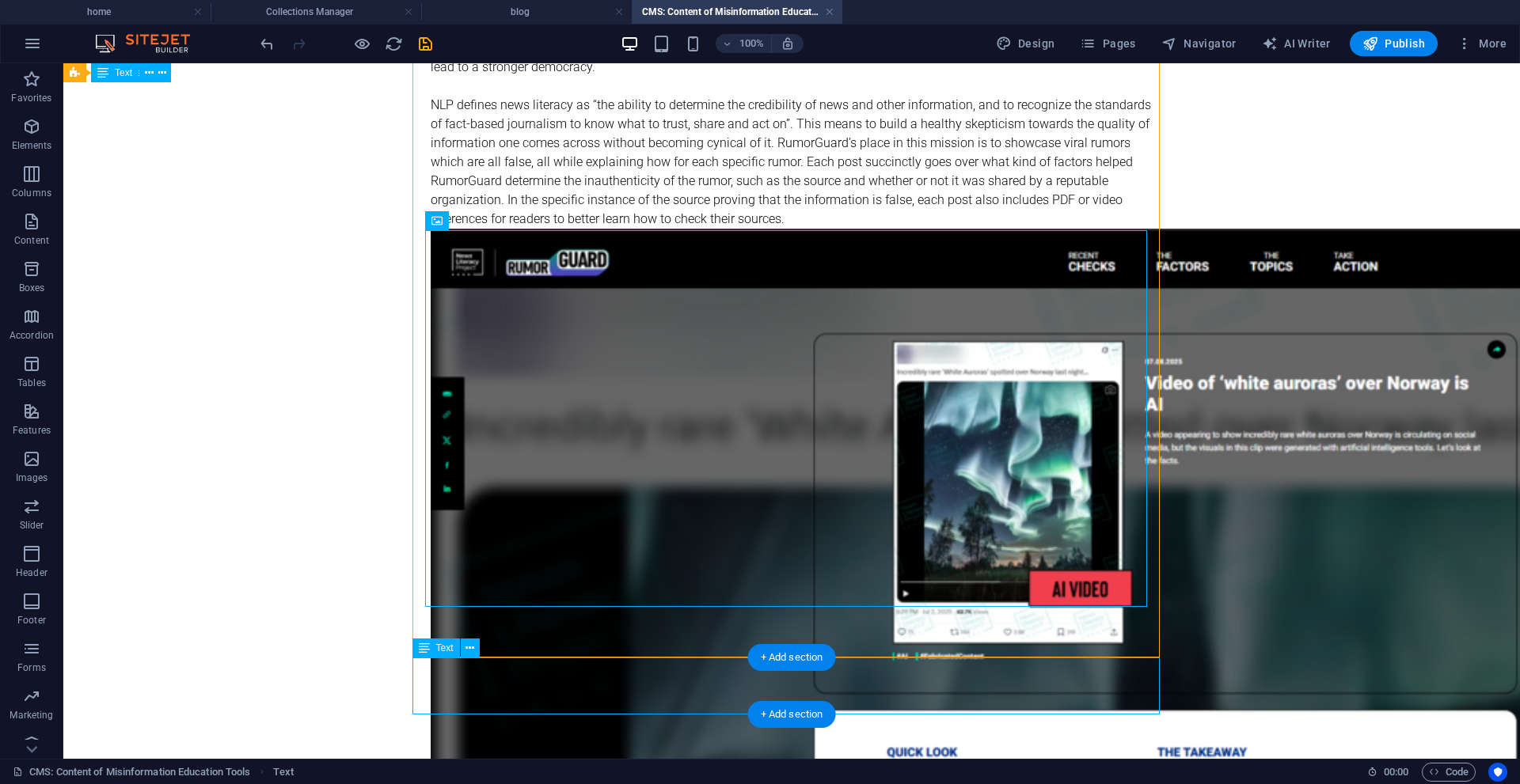
scroll to position [517, 0]
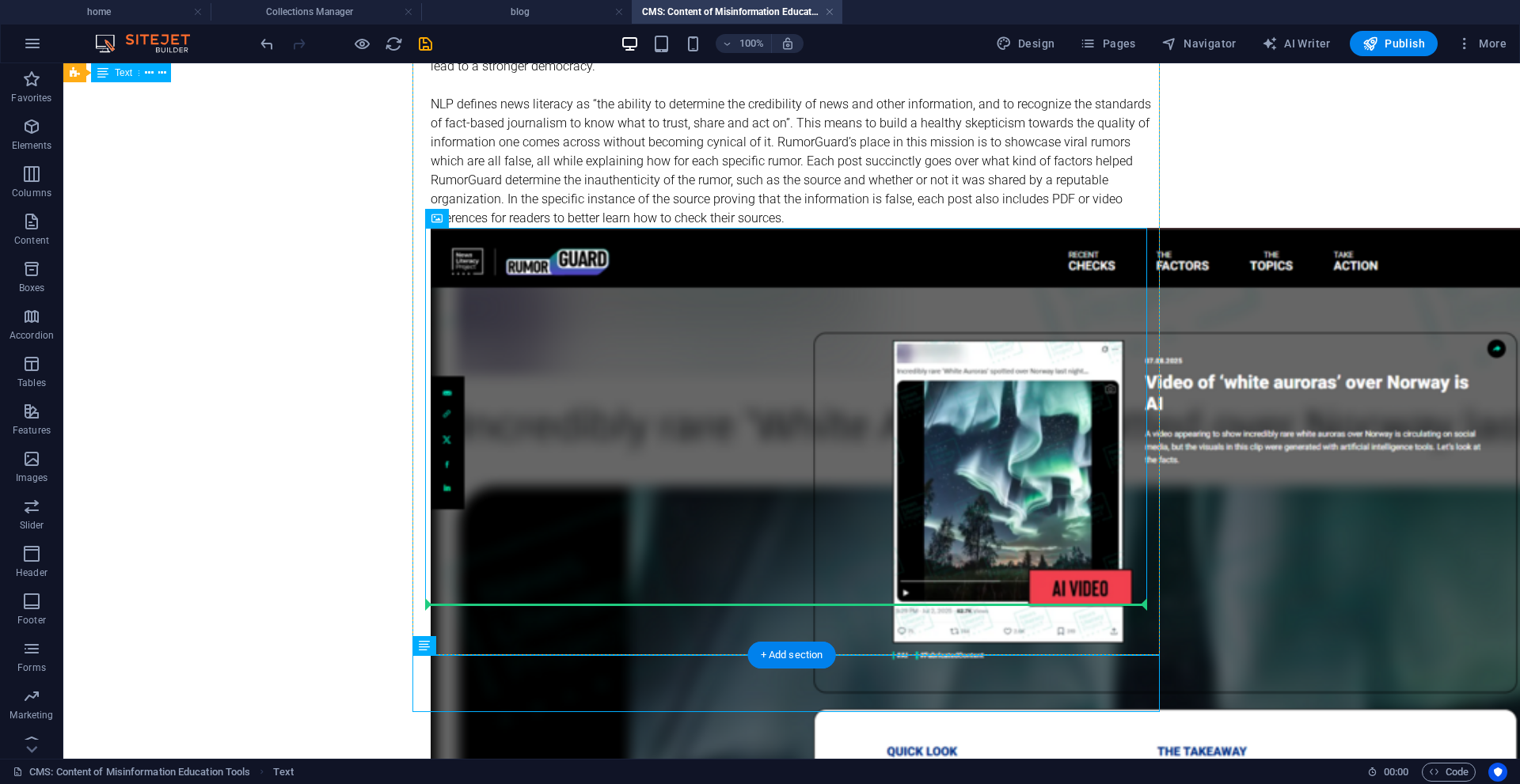
drag, startPoint x: 638, startPoint y: 663, endPoint x: 648, endPoint y: 595, distance: 68.7
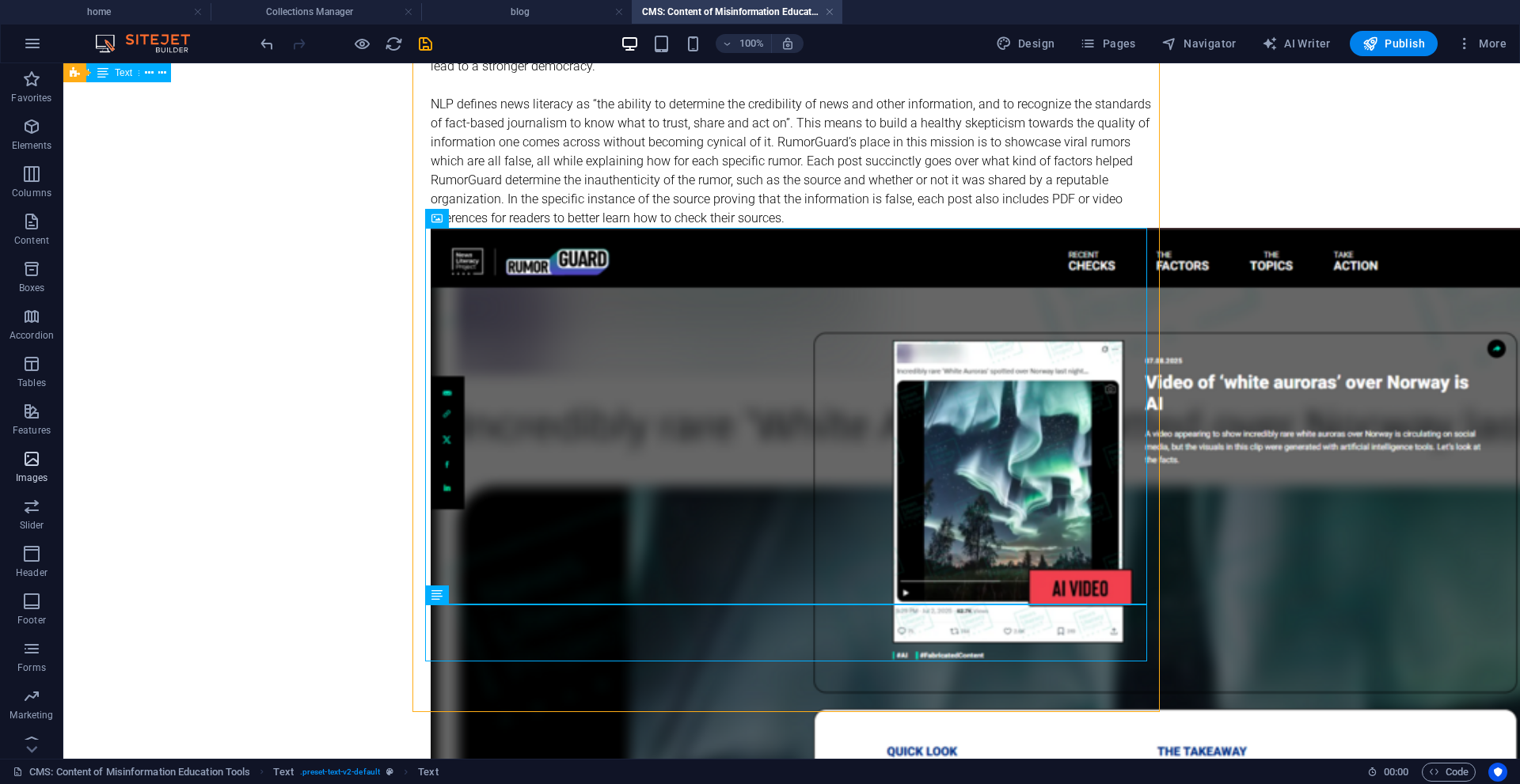
click at [34, 470] on span "Images" at bounding box center [31, 468] width 63 height 38
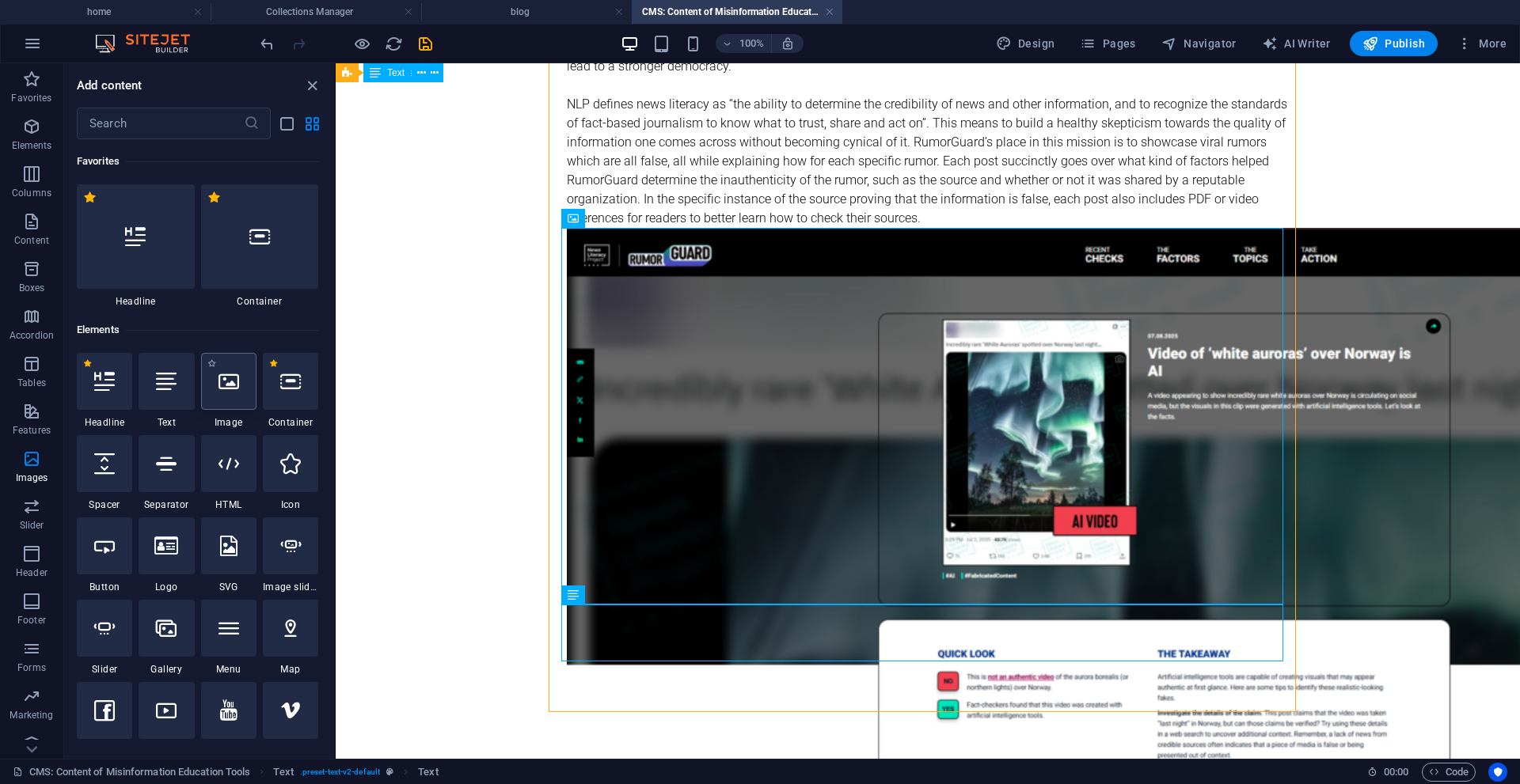
click at [230, 395] on div at bounding box center [229, 381] width 55 height 57
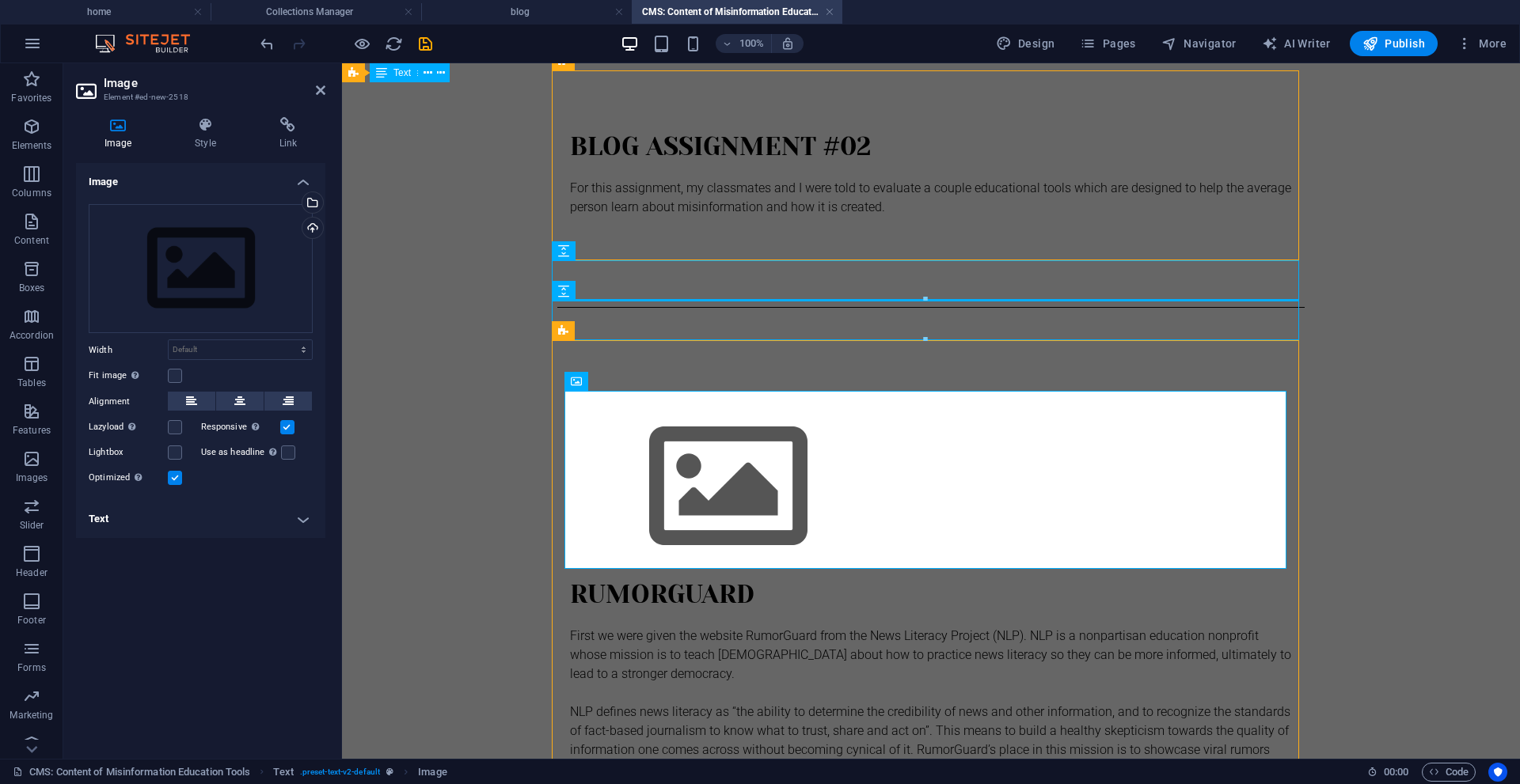
scroll to position [163, 0]
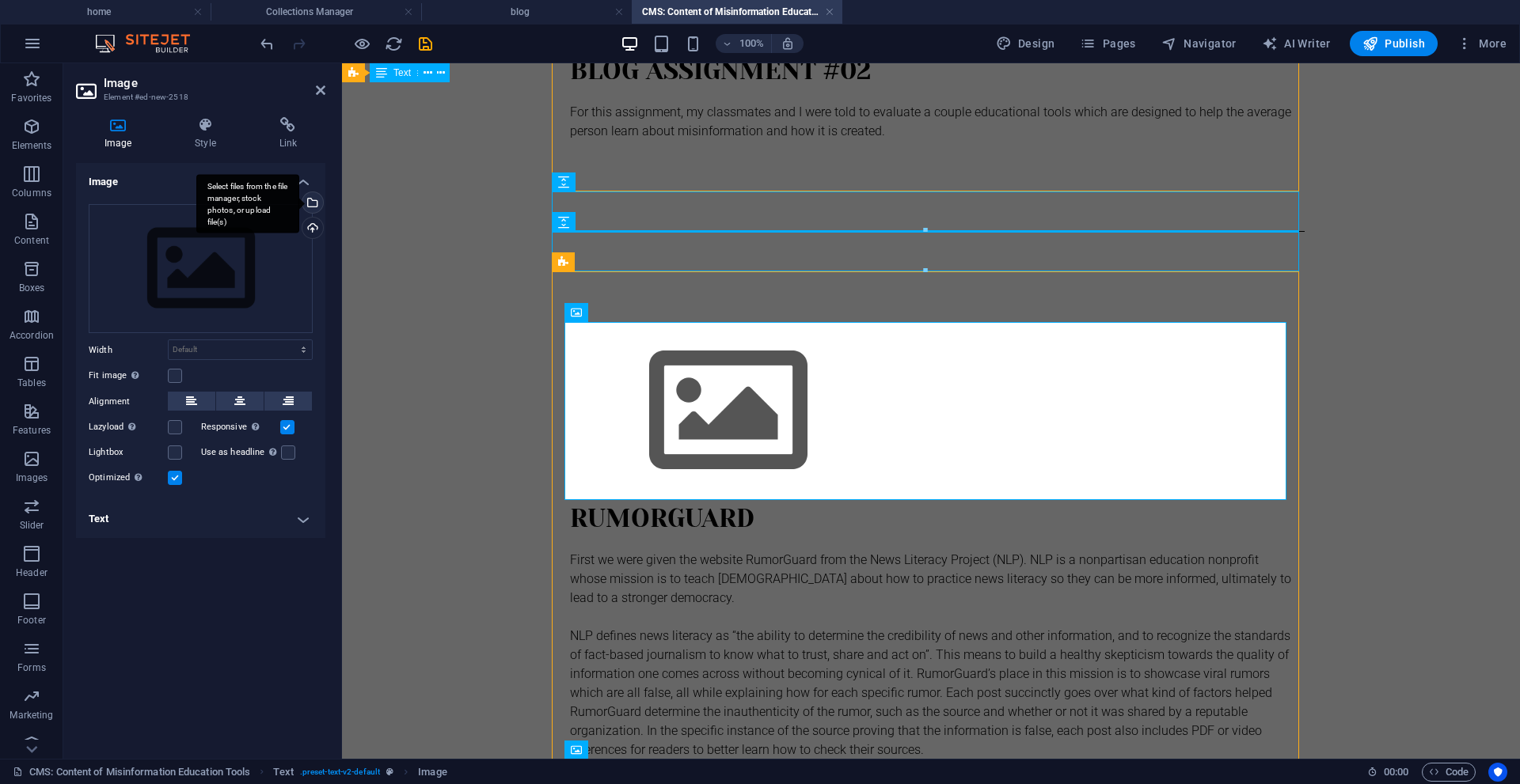
click at [314, 208] on div "Select files from the file manager, stock photos, or upload file(s)" at bounding box center [311, 204] width 24 height 24
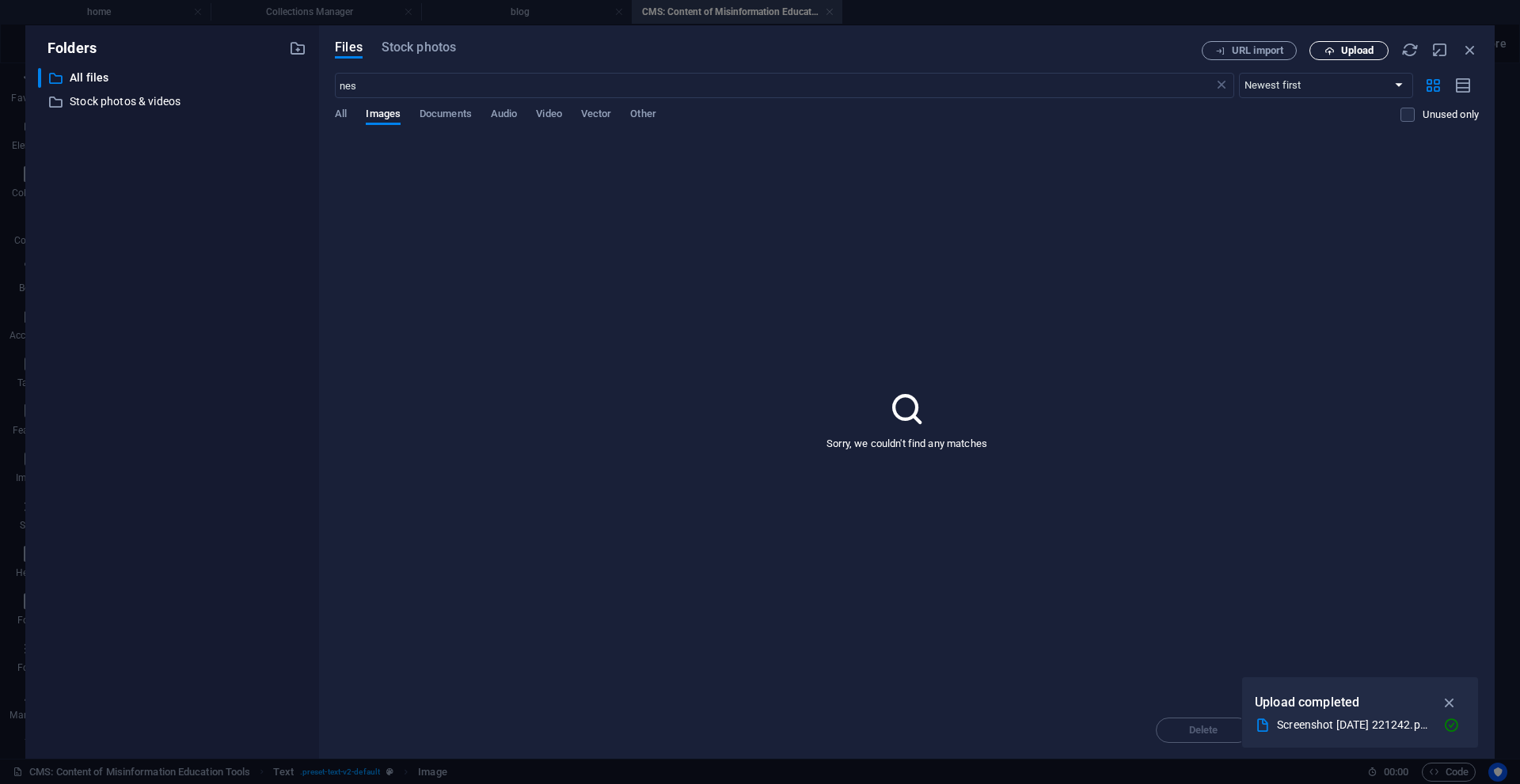
click at [1313, 50] on button "Upload" at bounding box center [1349, 51] width 79 height 19
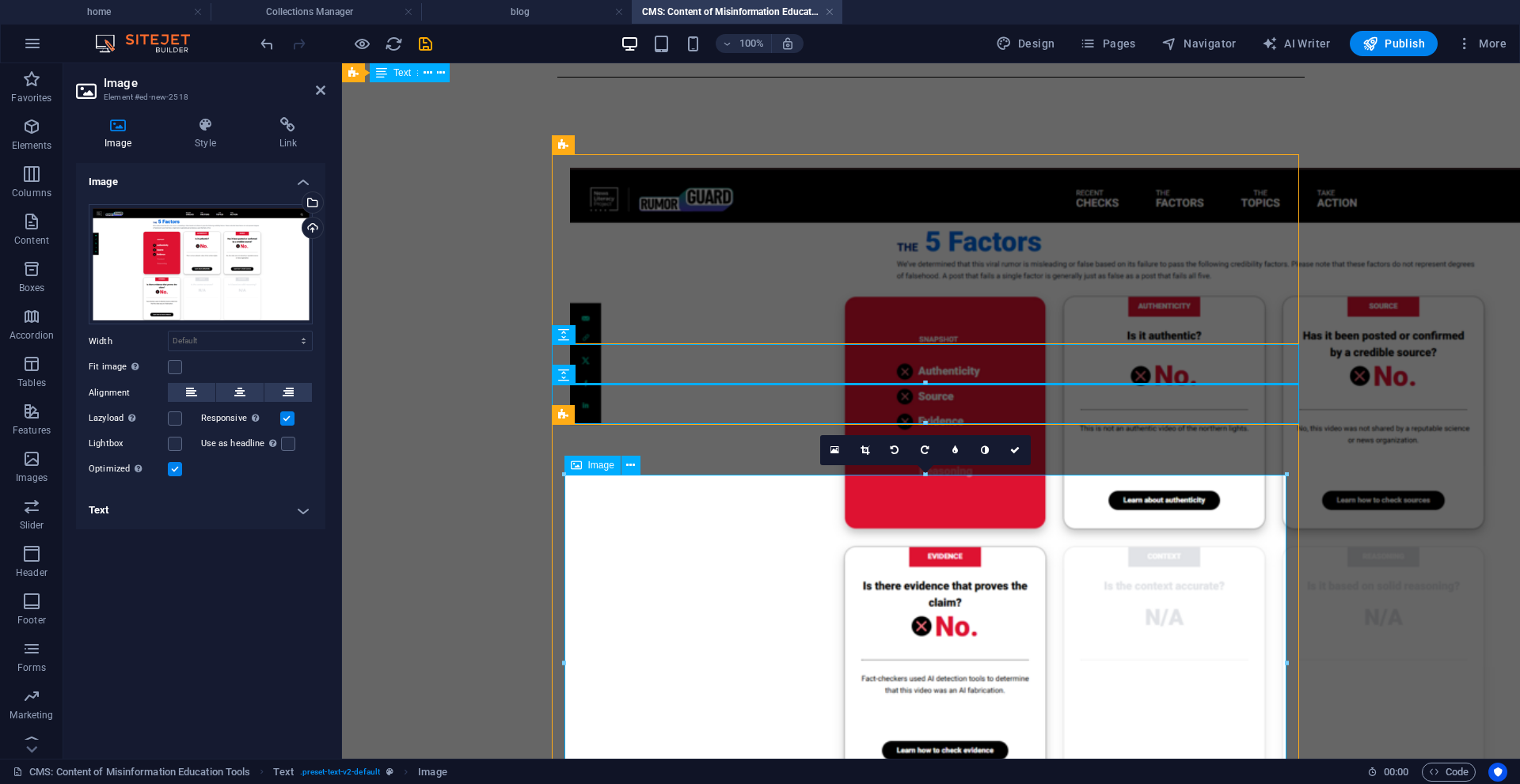
scroll to position [321, 0]
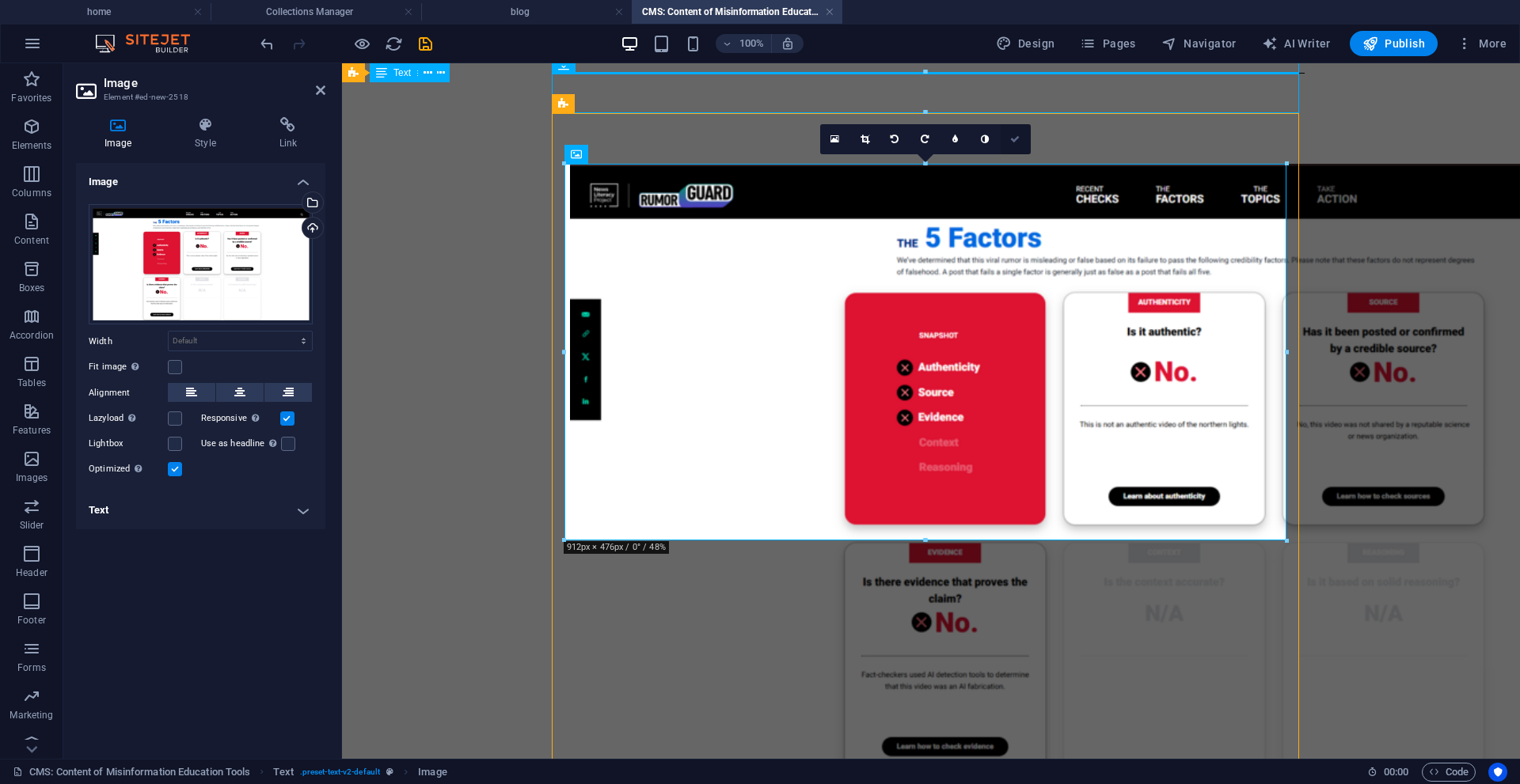
click at [1011, 133] on link at bounding box center [1016, 139] width 30 height 30
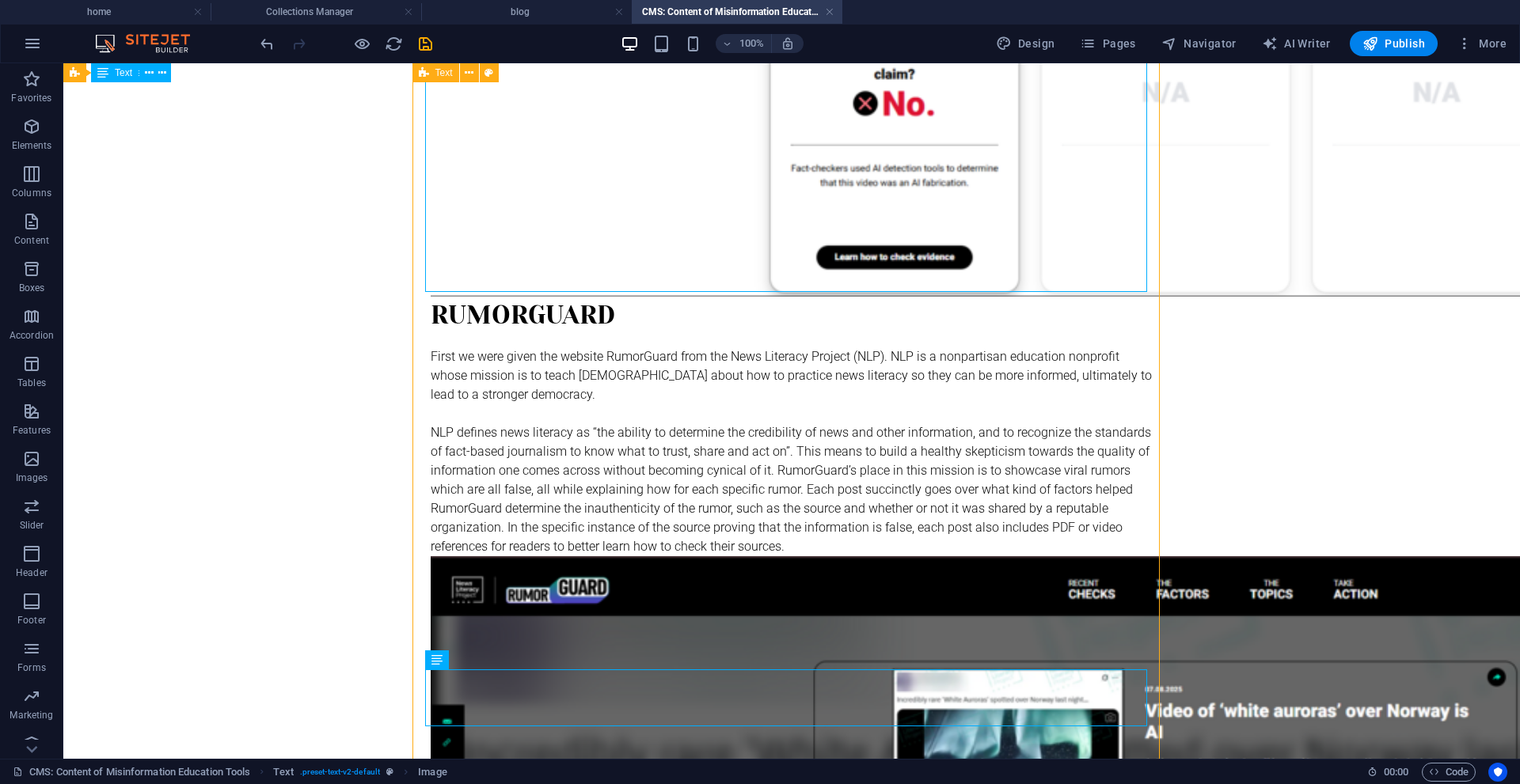
scroll to position [857, 0]
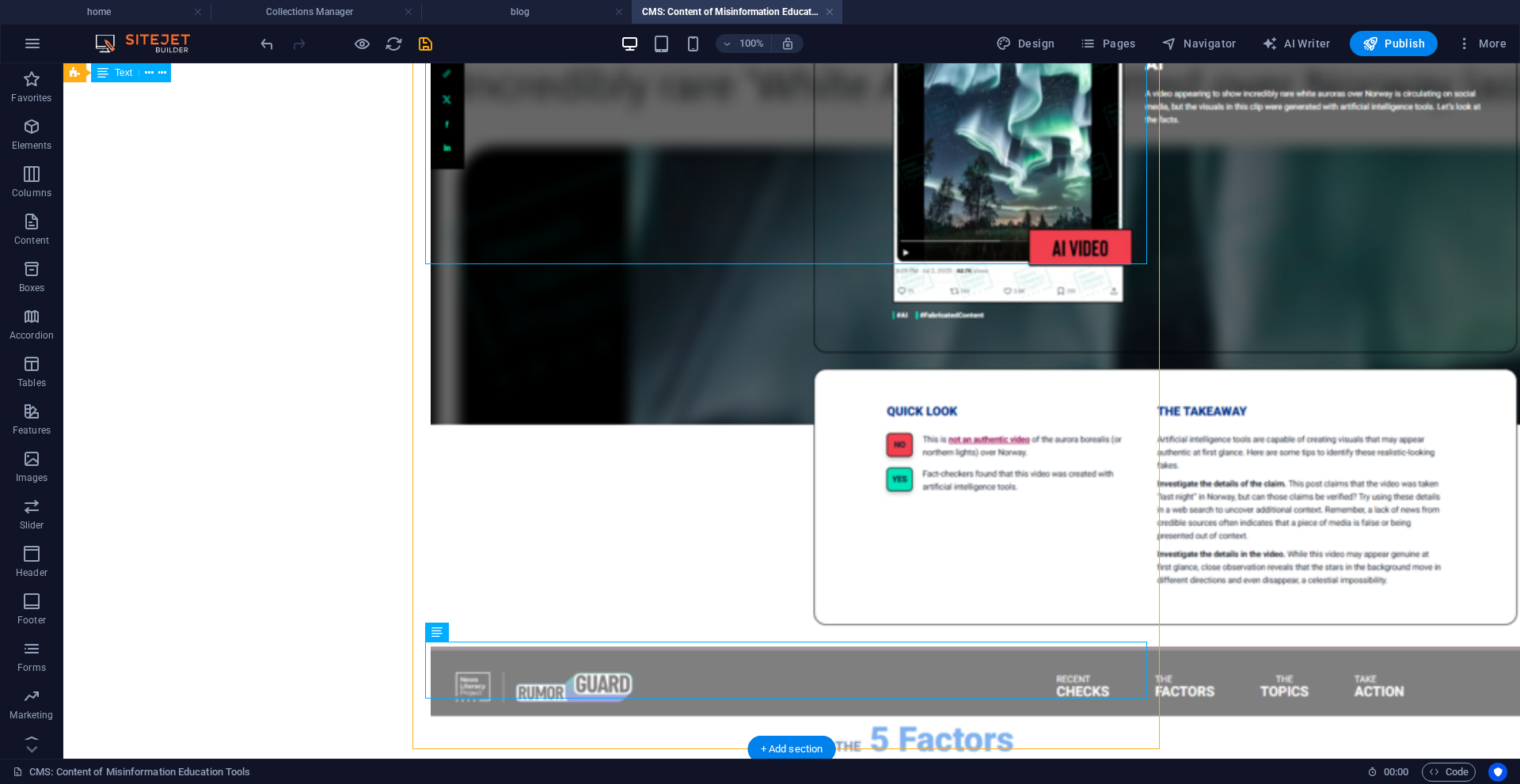
drag, startPoint x: 722, startPoint y: 102, endPoint x: 844, endPoint y: 287, distance: 221.6
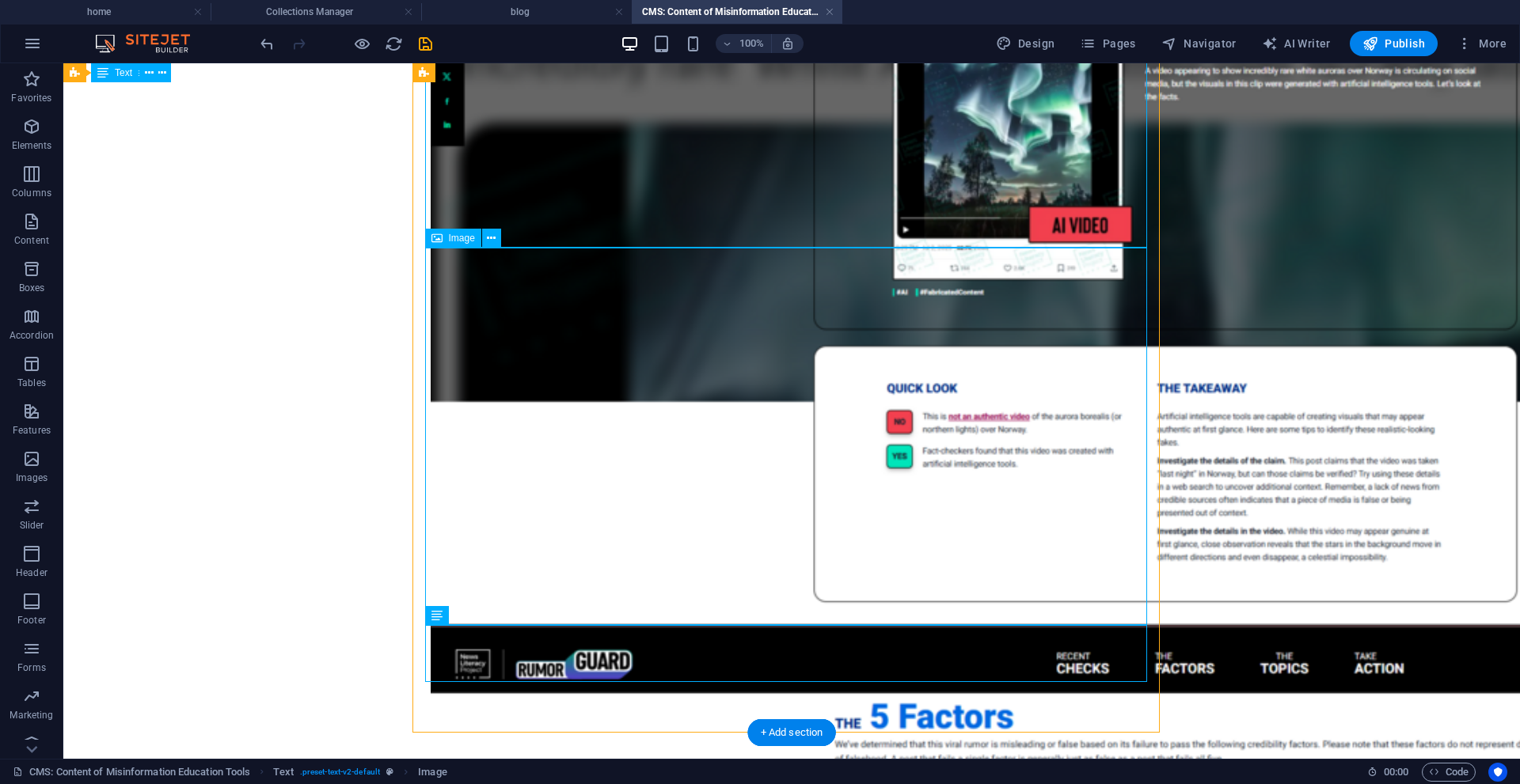
scroll to position [948, 0]
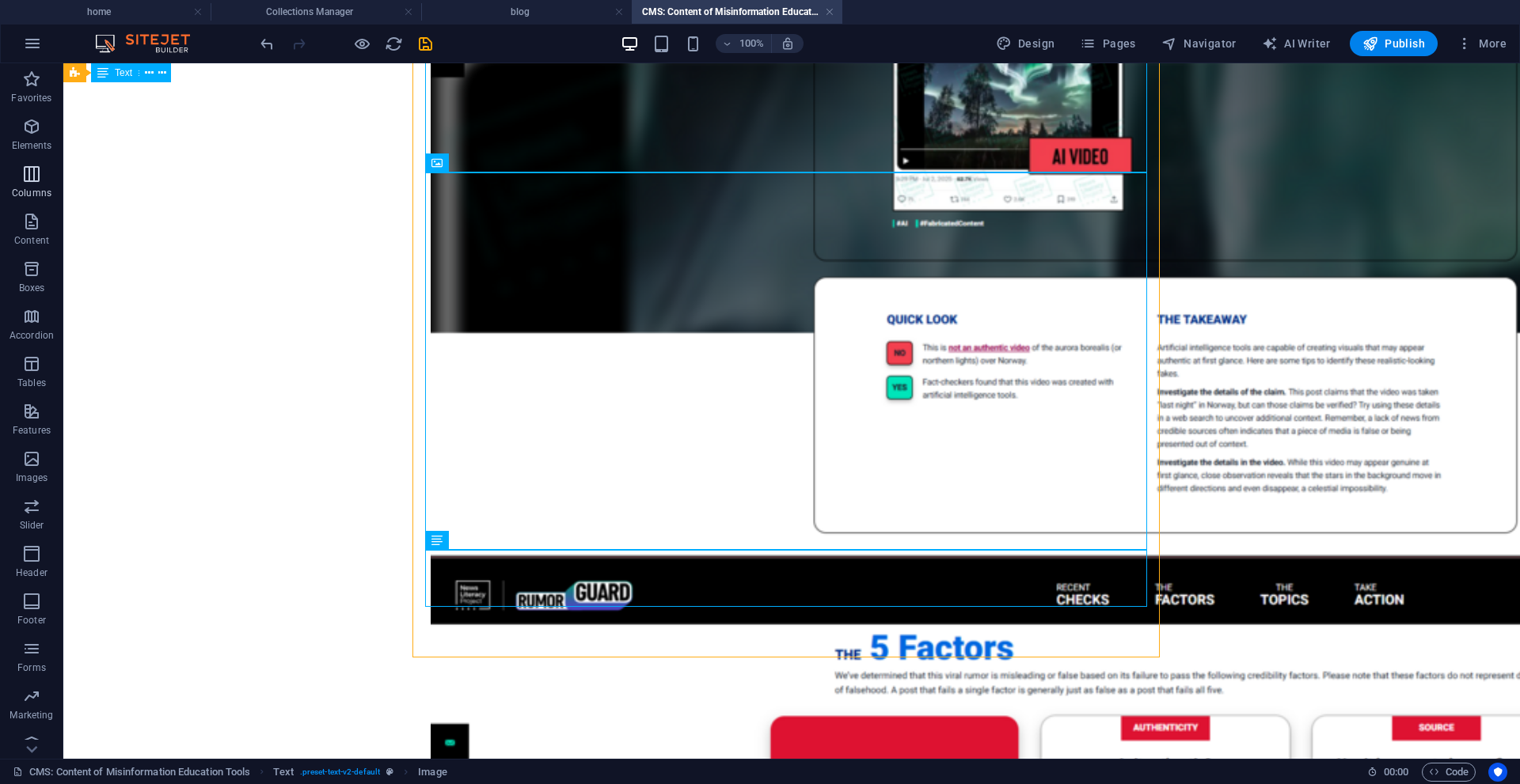
click at [39, 184] on span "Columns" at bounding box center [31, 183] width 63 height 38
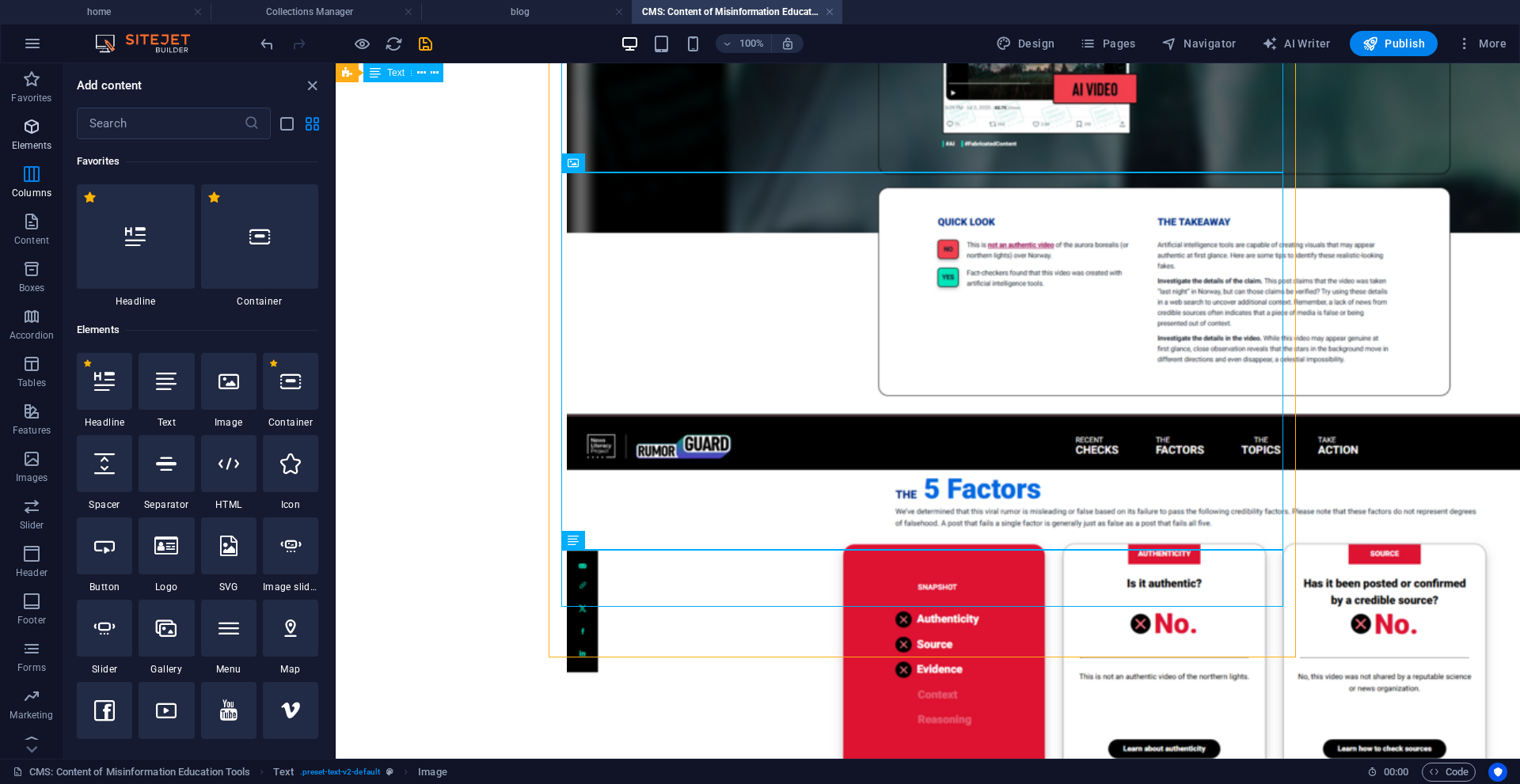
click at [29, 135] on icon "button" at bounding box center [32, 127] width 19 height 19
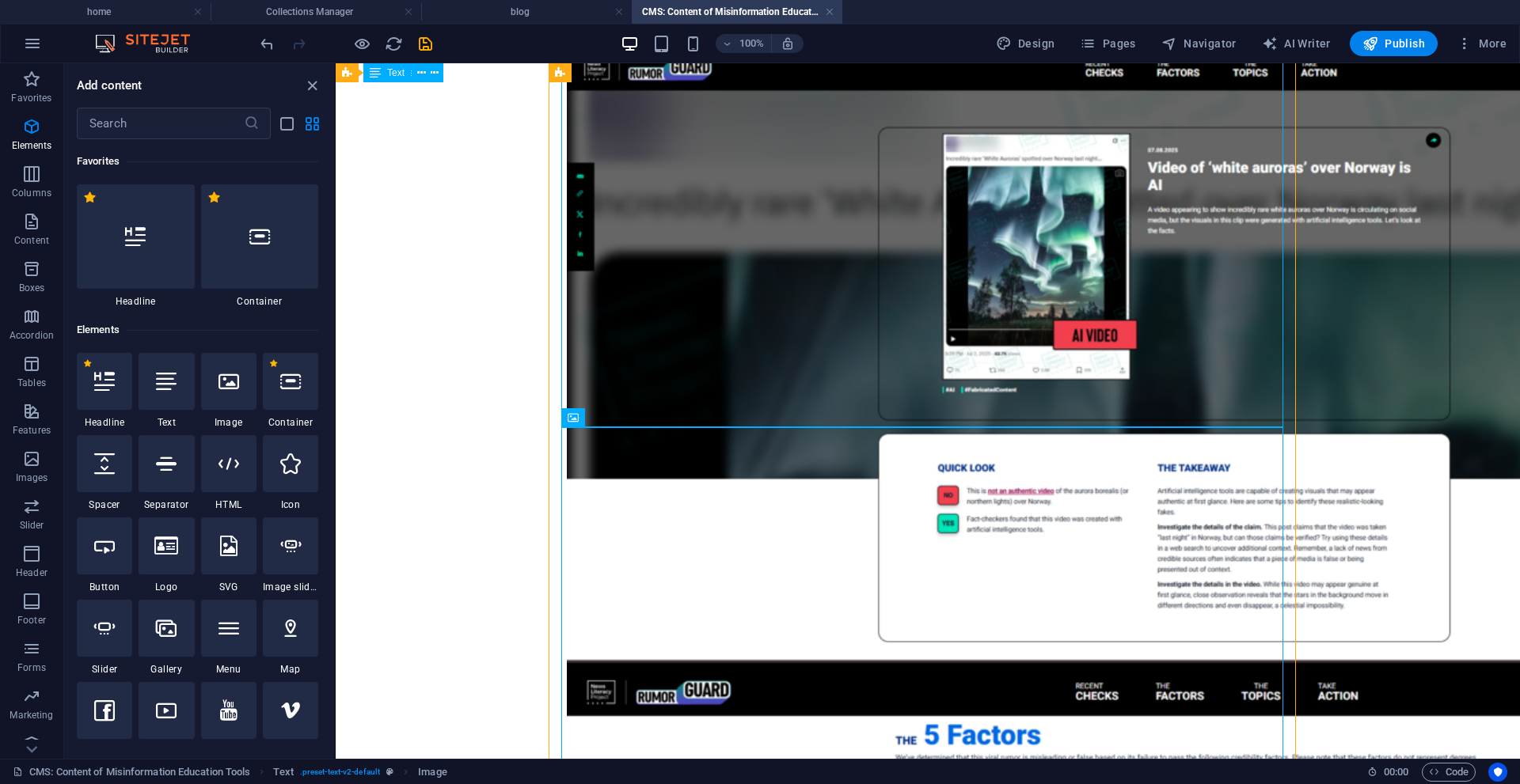
scroll to position [711, 0]
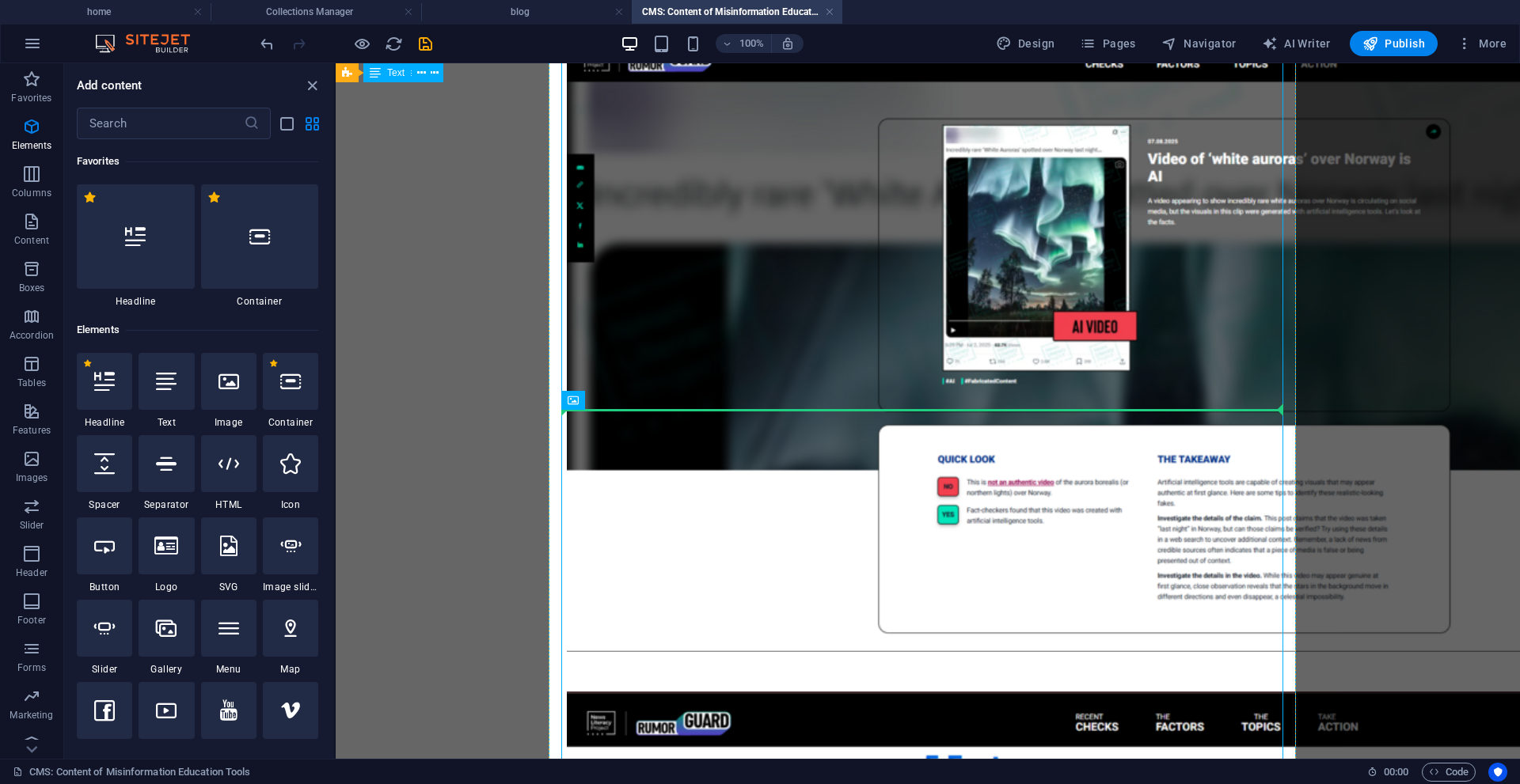
select select "px"
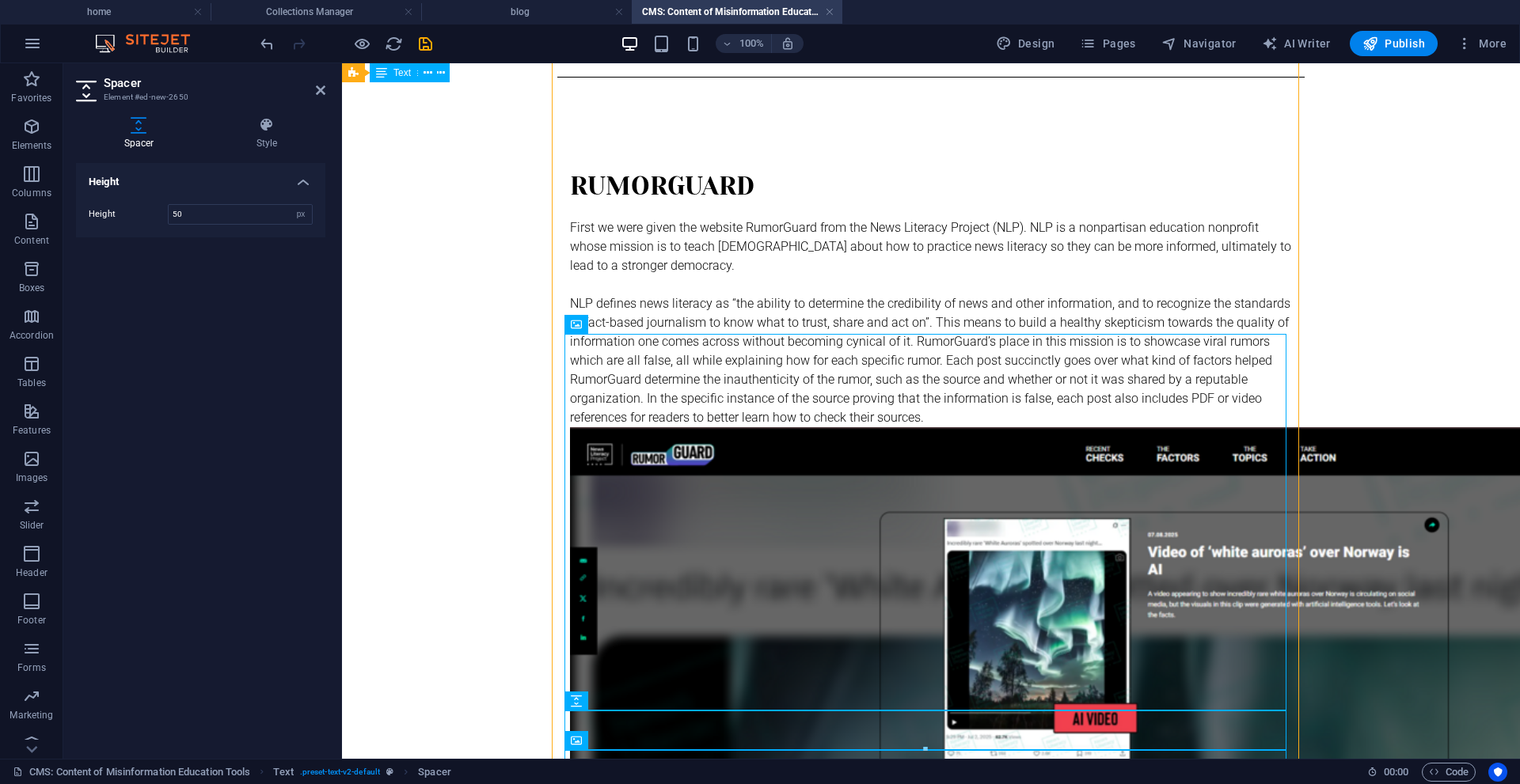
scroll to position [316, 0]
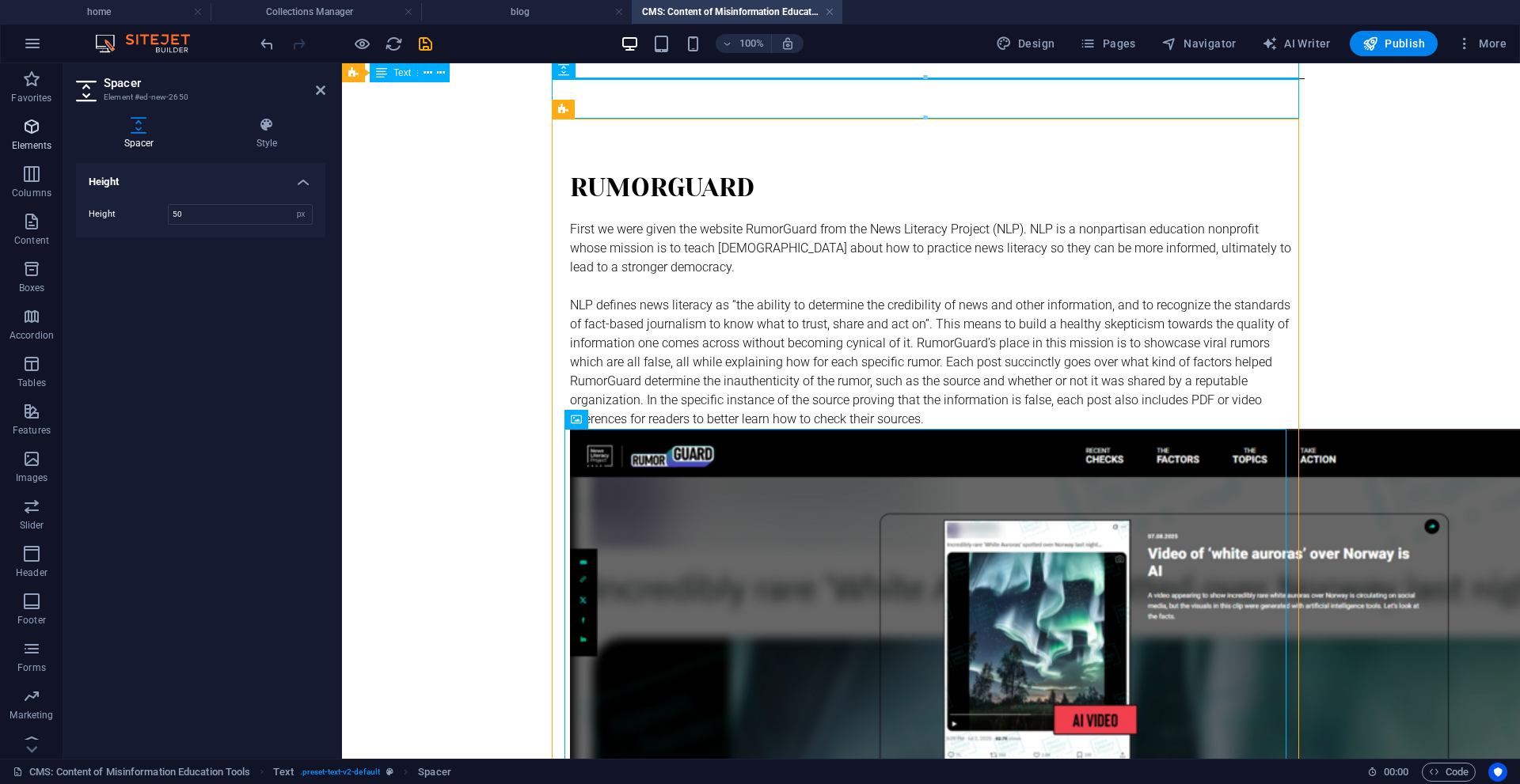
click at [30, 127] on icon "button" at bounding box center [32, 127] width 19 height 19
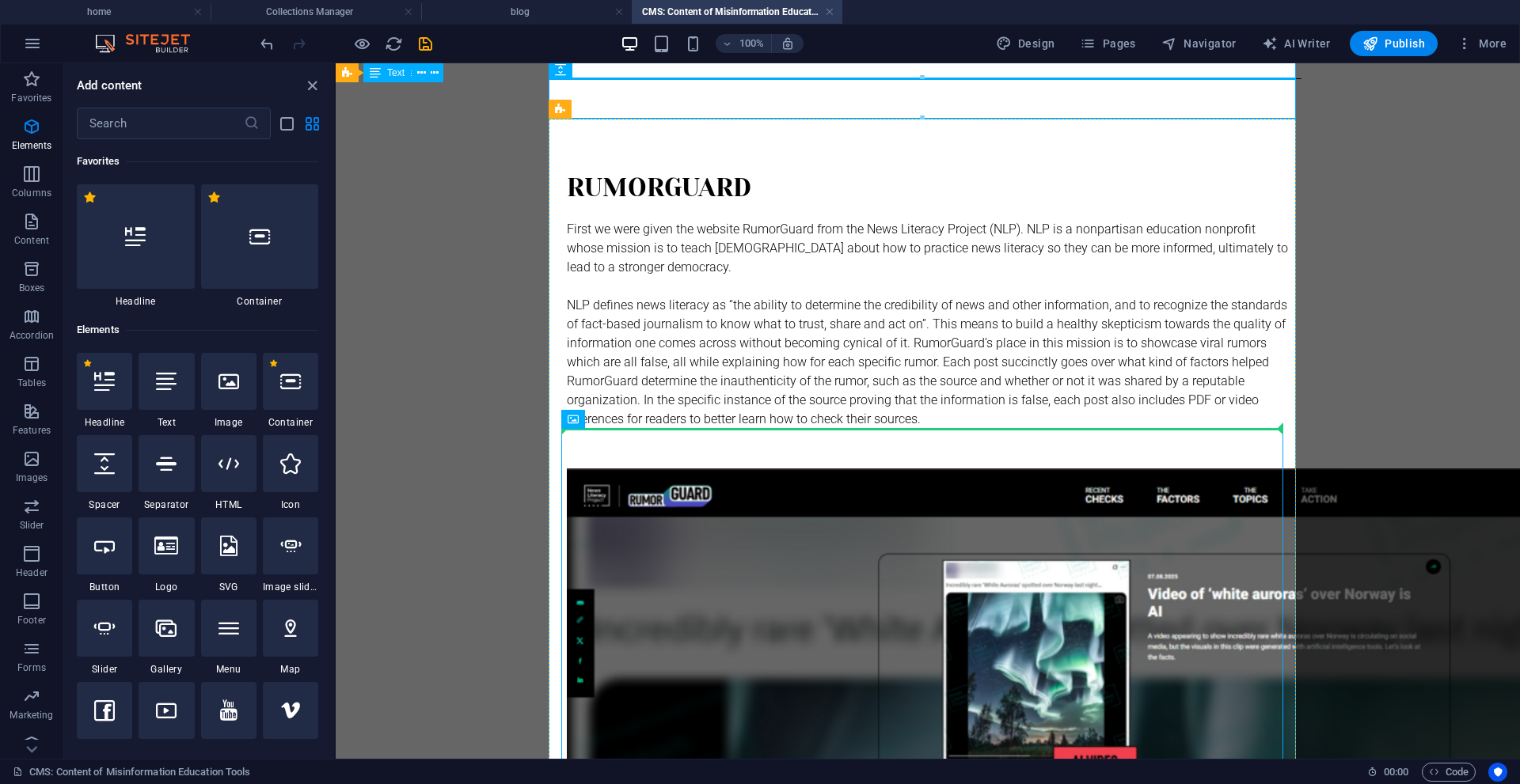
select select "px"
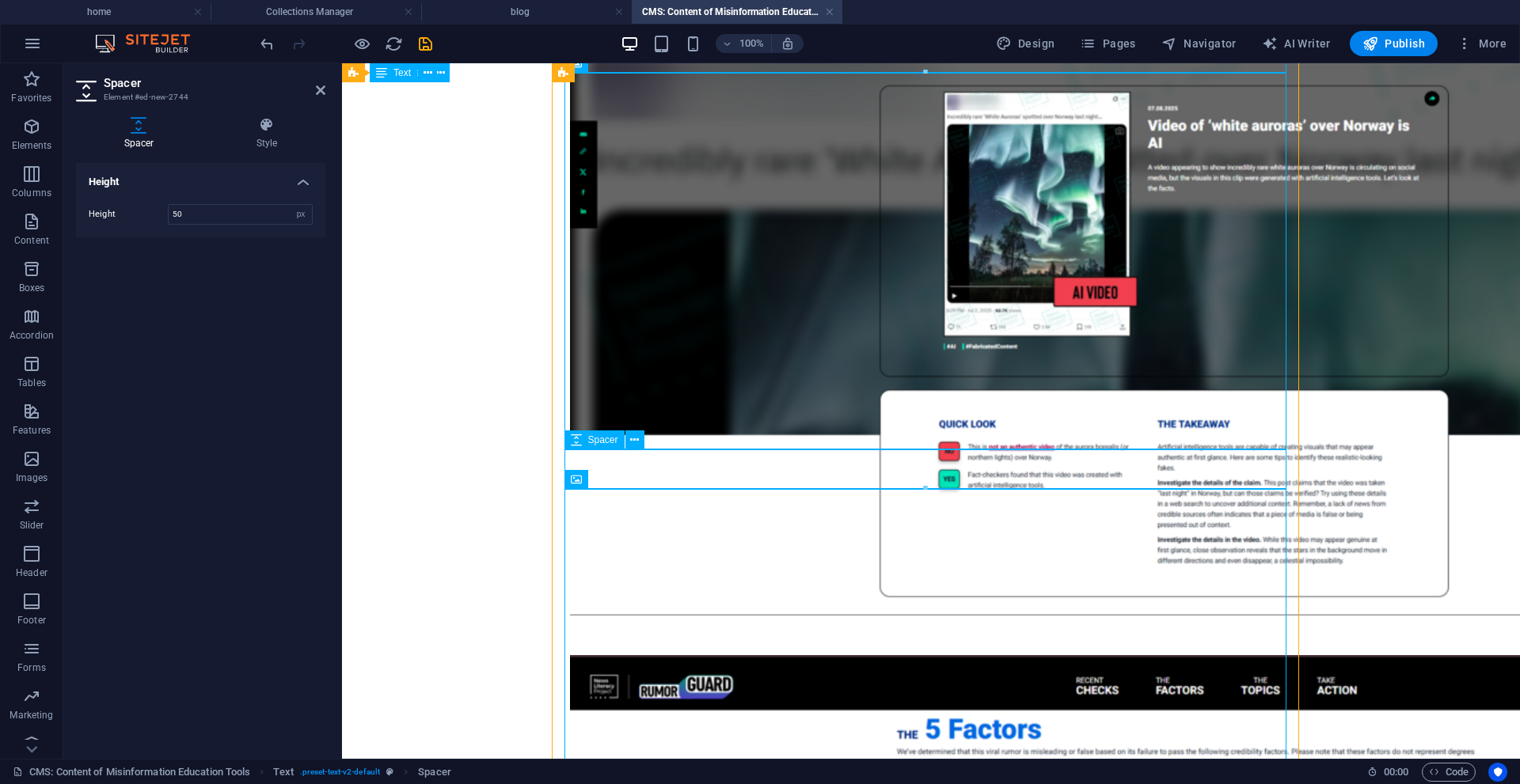
scroll to position [1028, 0]
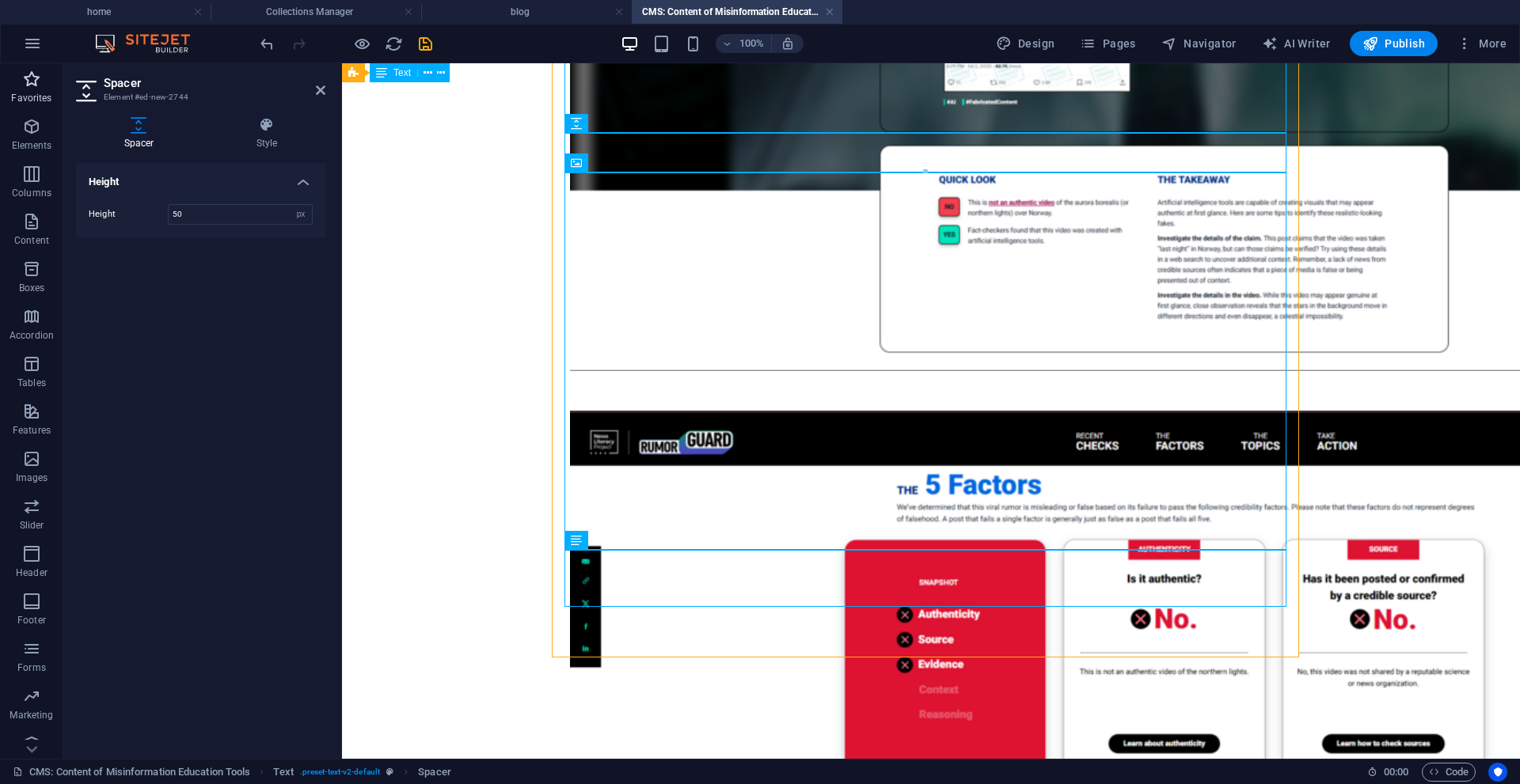
click at [30, 90] on span "Favorites" at bounding box center [31, 88] width 63 height 38
click at [35, 130] on icon "button" at bounding box center [32, 127] width 19 height 19
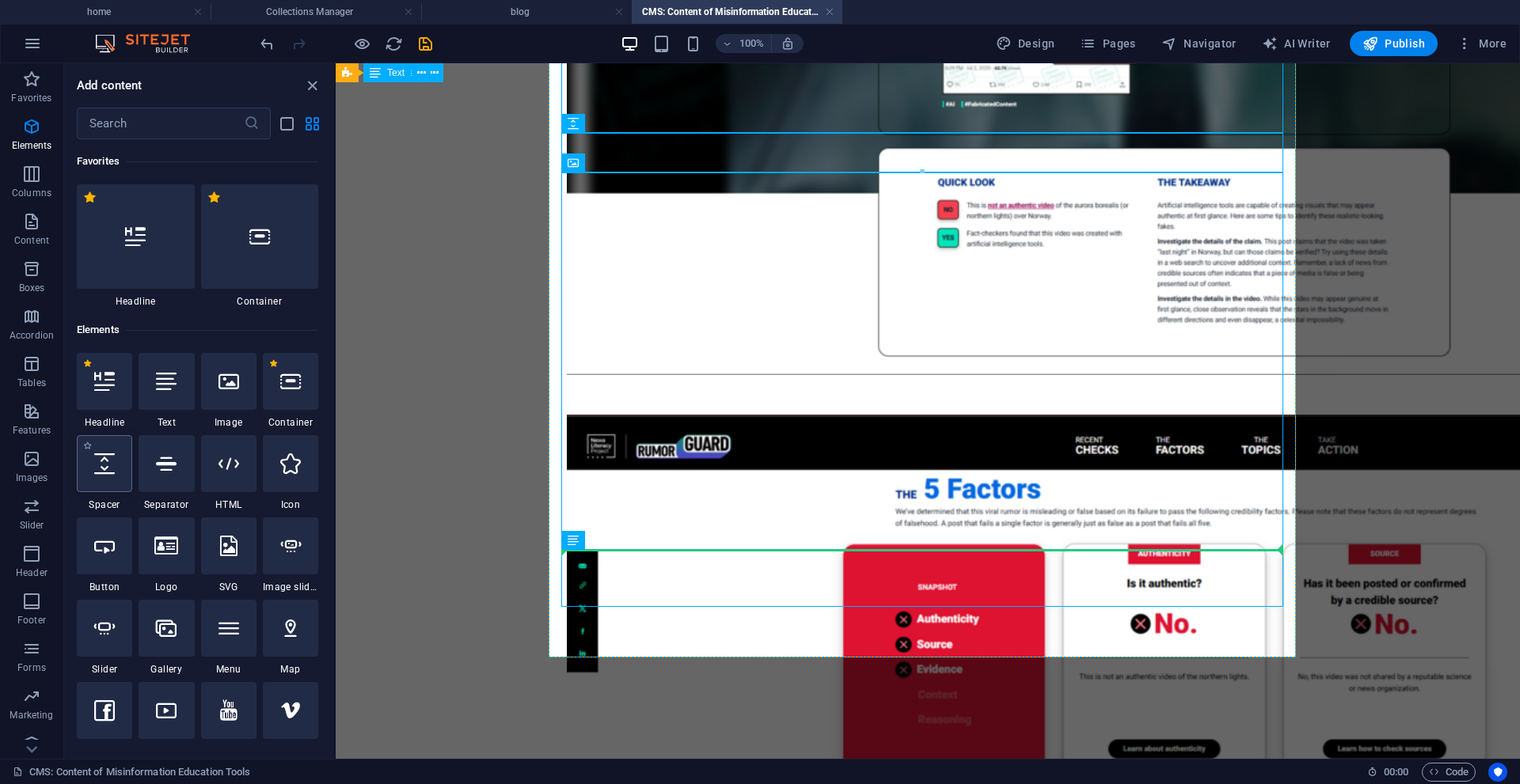
select select "px"
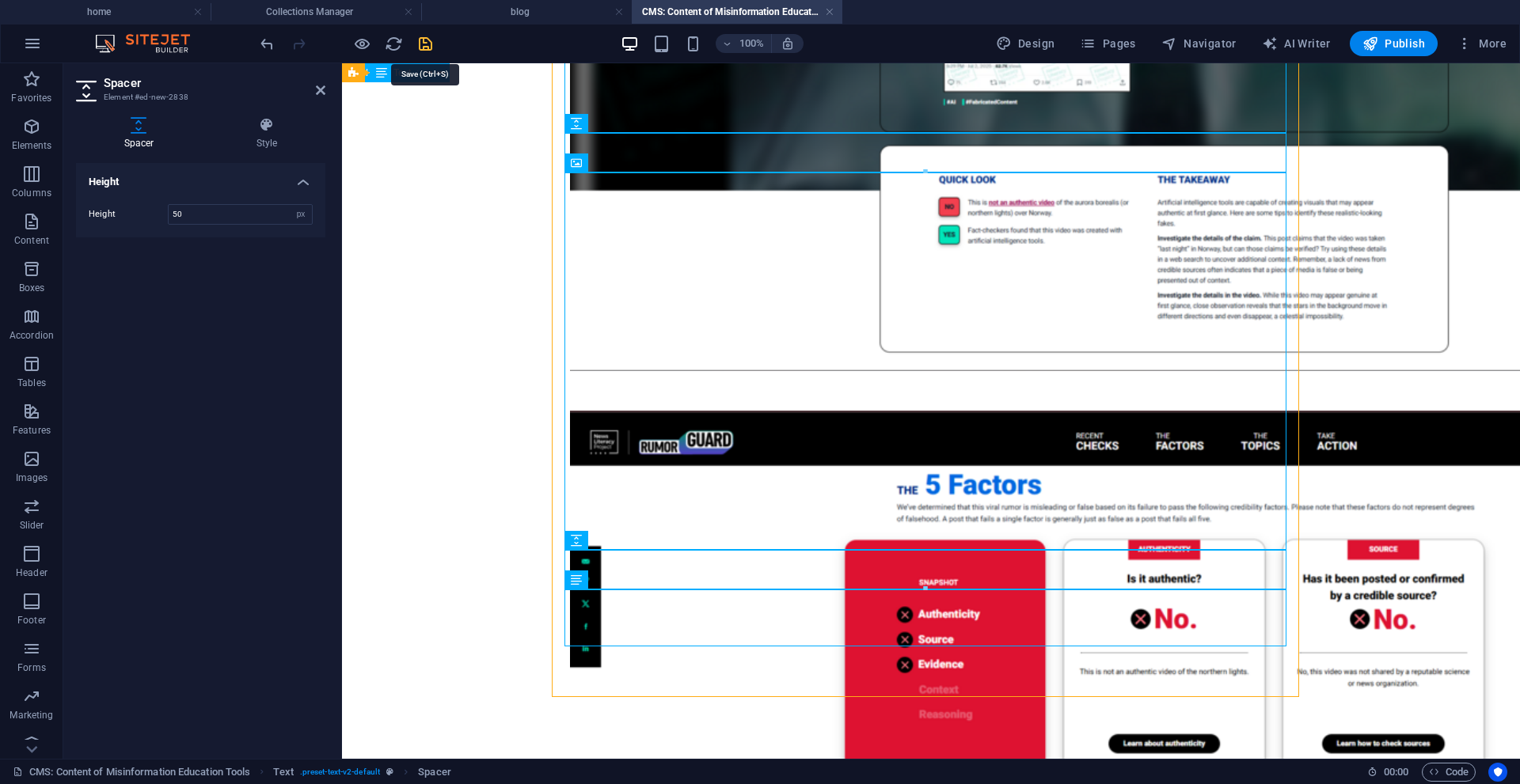
click at [430, 51] on icon "save" at bounding box center [425, 43] width 18 height 18
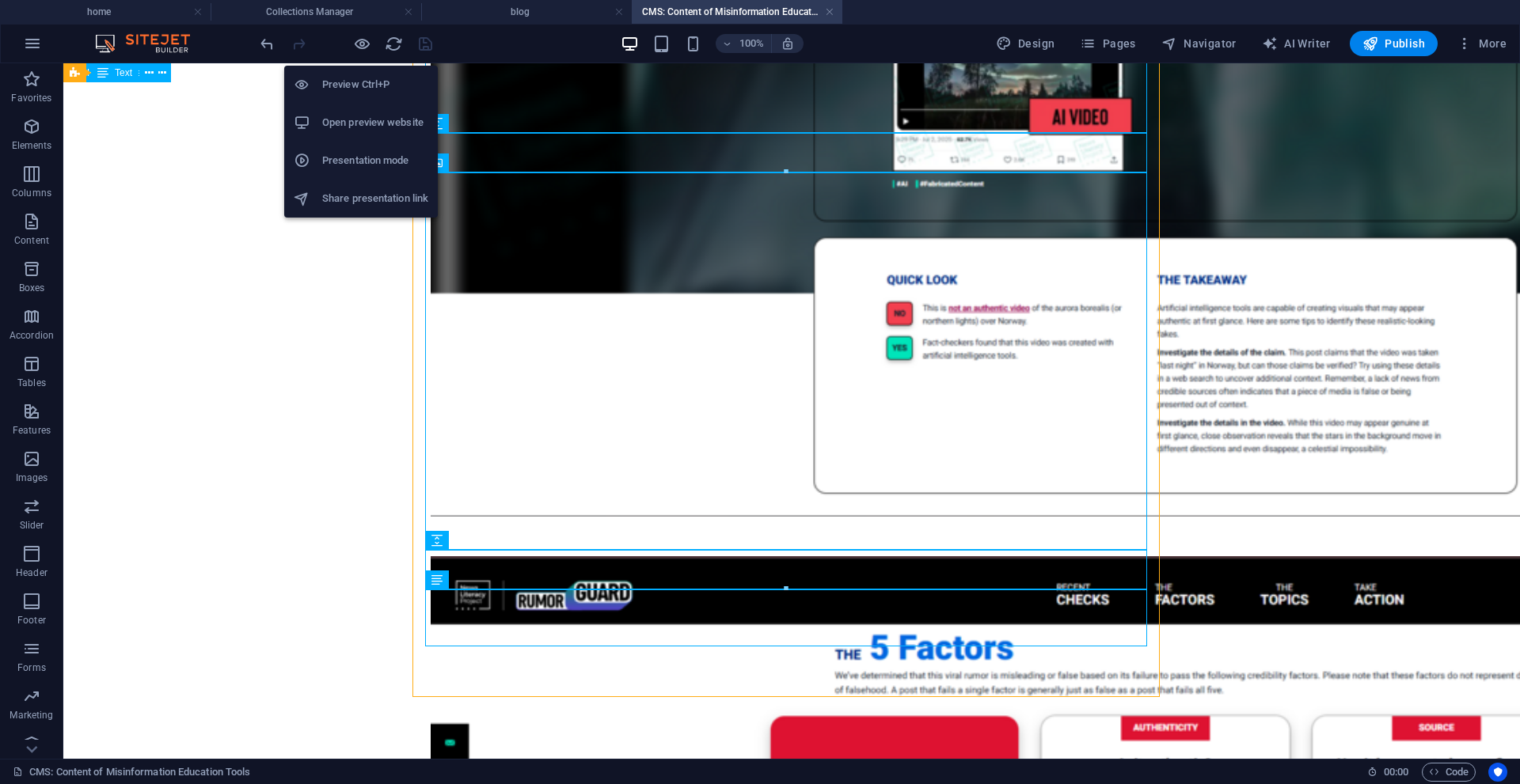
click at [388, 115] on h6 "Open preview website" at bounding box center [375, 123] width 106 height 19
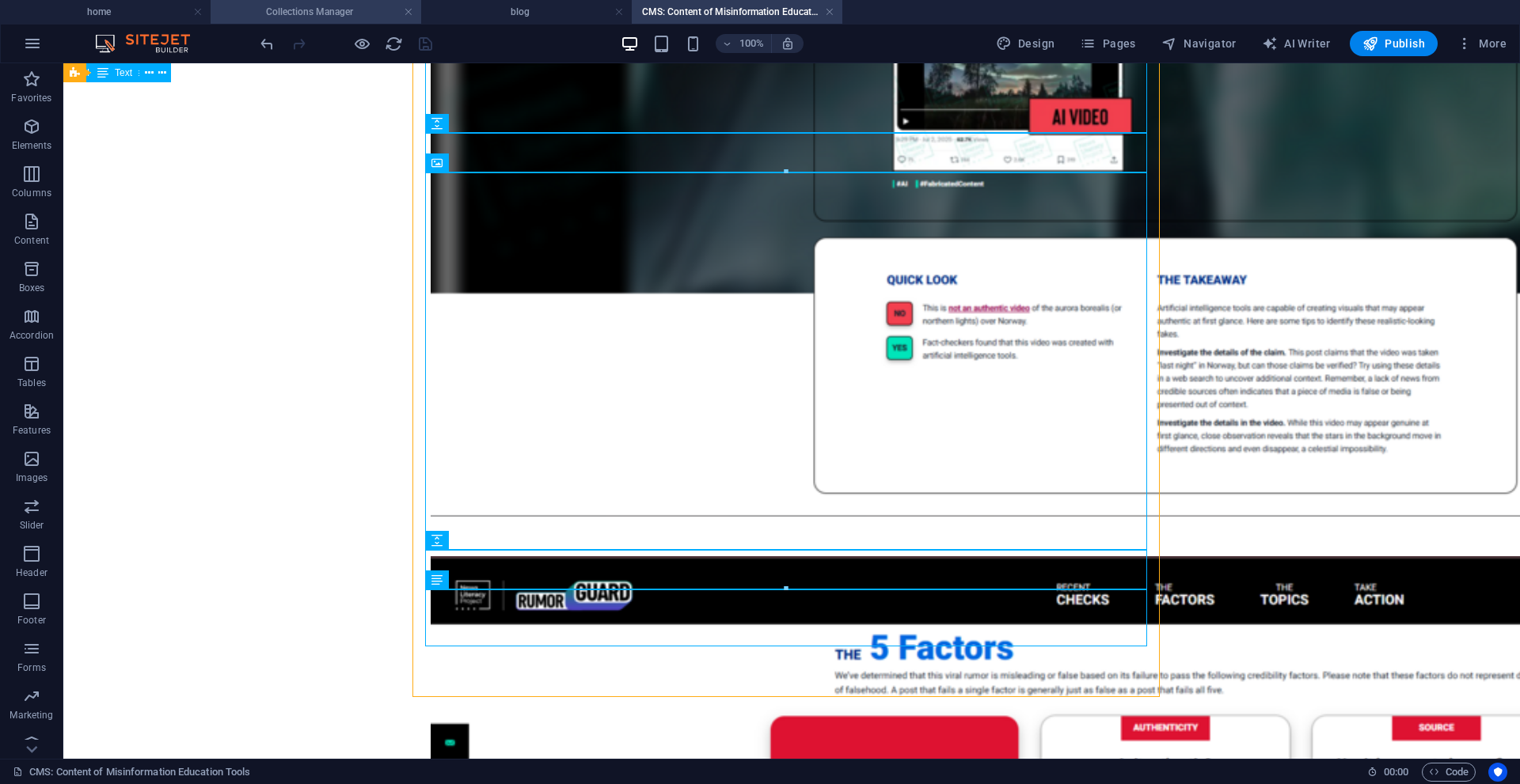
click at [322, 11] on h4 "Collections Manager" at bounding box center [316, 12] width 211 height 18
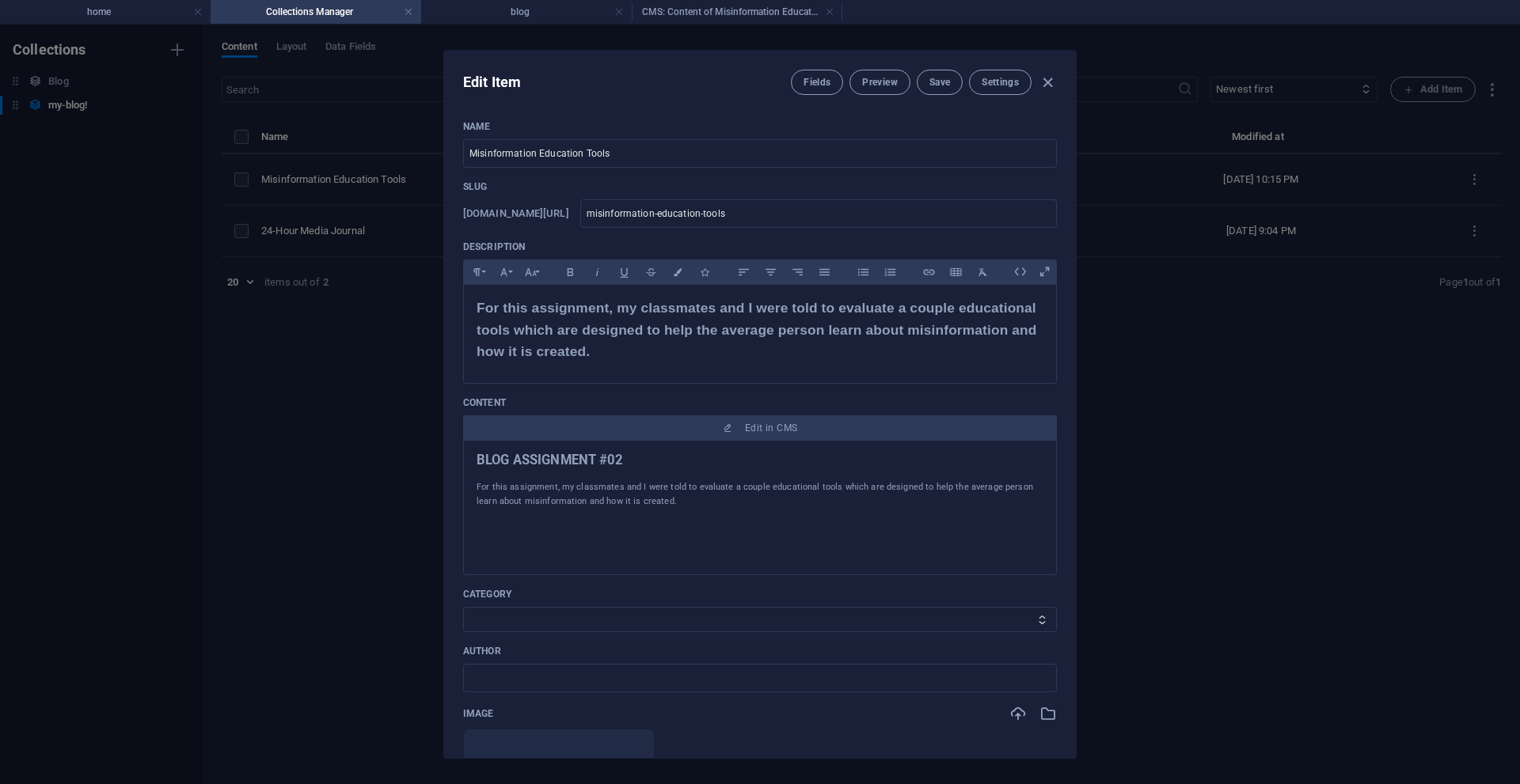
scroll to position [0, 0]
click at [615, 344] on p "For this assignment, my classmates and I were told to evaluate a couple educati…" at bounding box center [760, 330] width 567 height 66
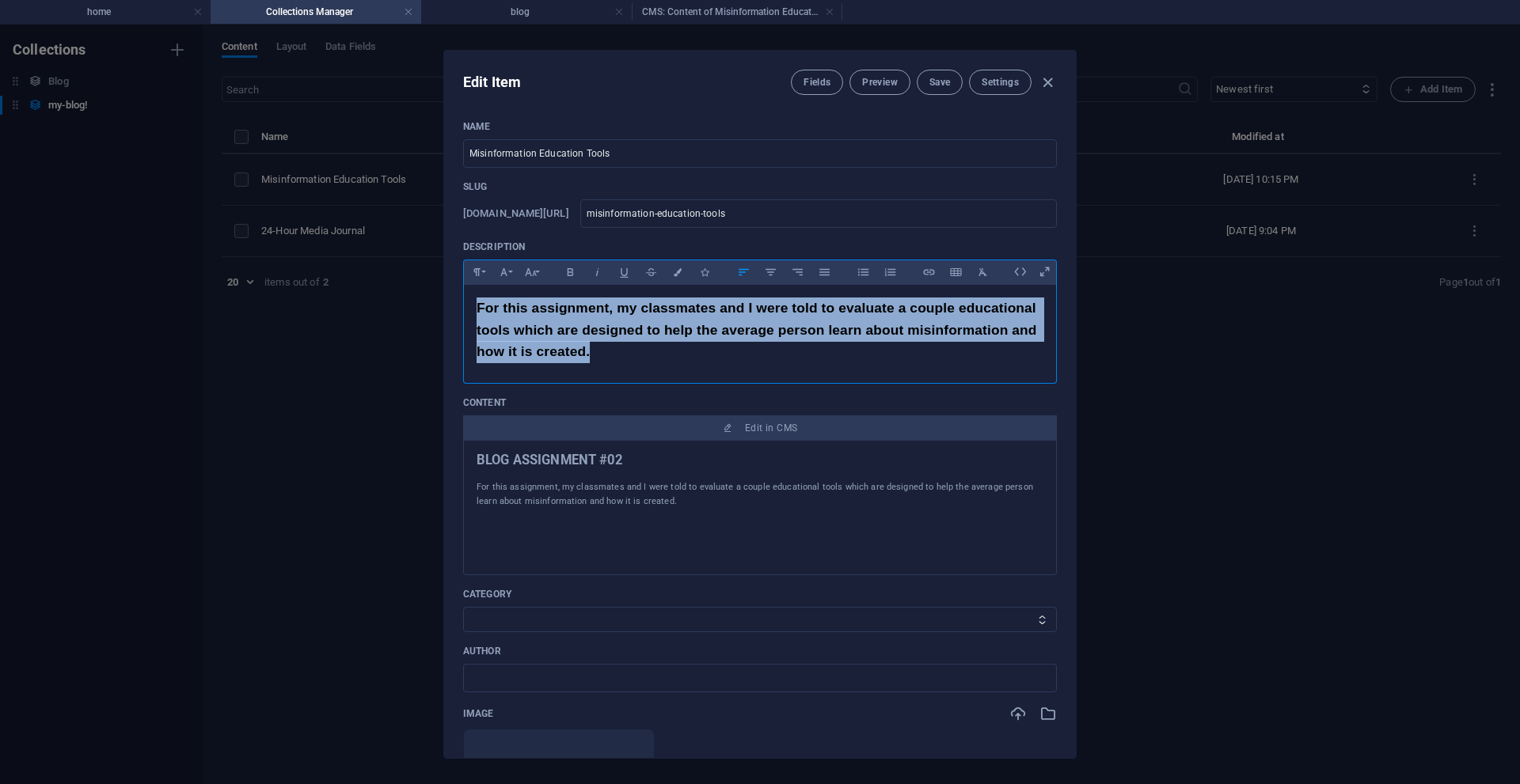
click at [615, 344] on p "For this assignment, my classmates and I were told to evaluate a couple educati…" at bounding box center [760, 330] width 567 height 66
click at [488, 276] on button "Paragraph Format" at bounding box center [476, 273] width 26 height 21
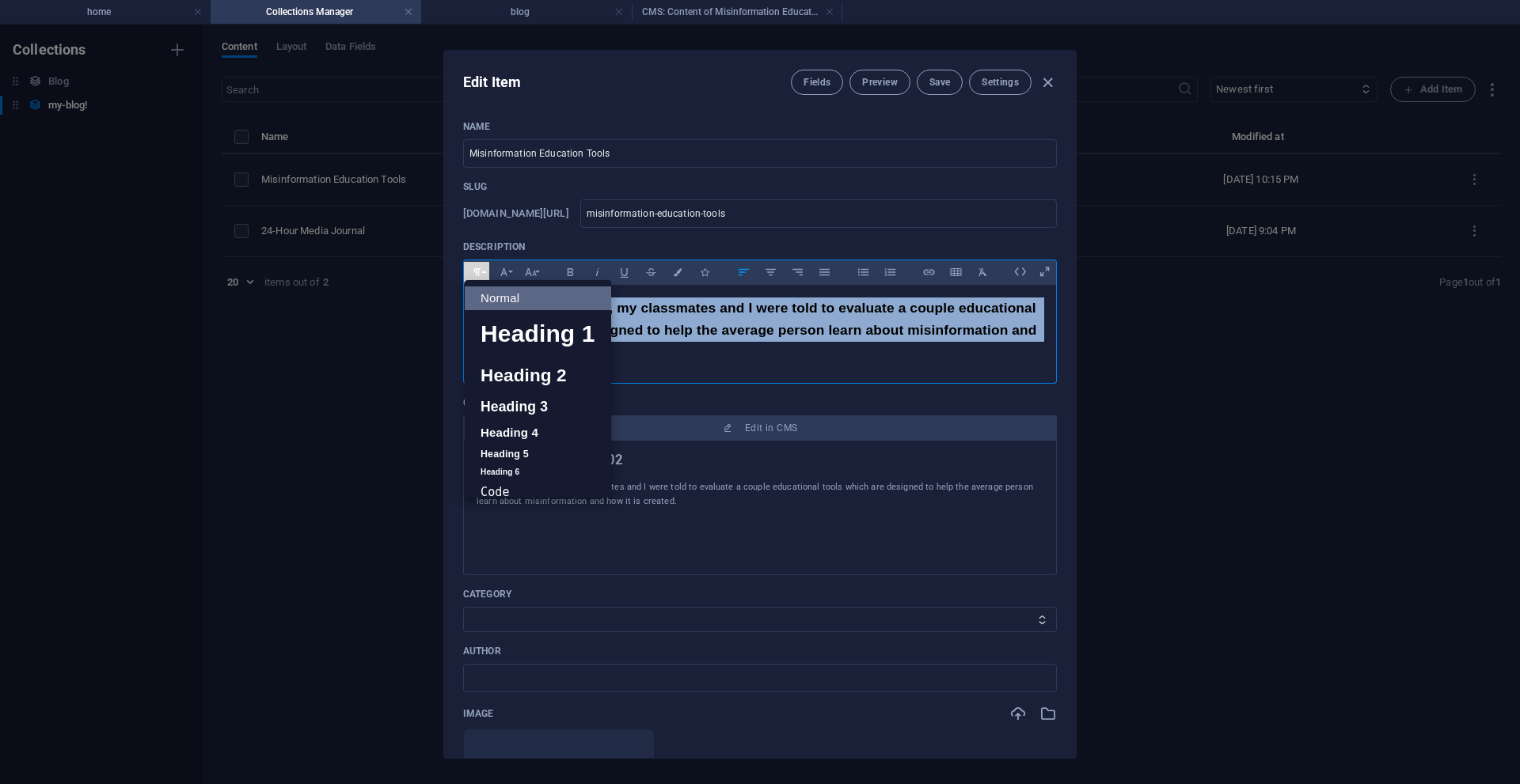
click at [521, 293] on link "Normal" at bounding box center [537, 298] width 147 height 24
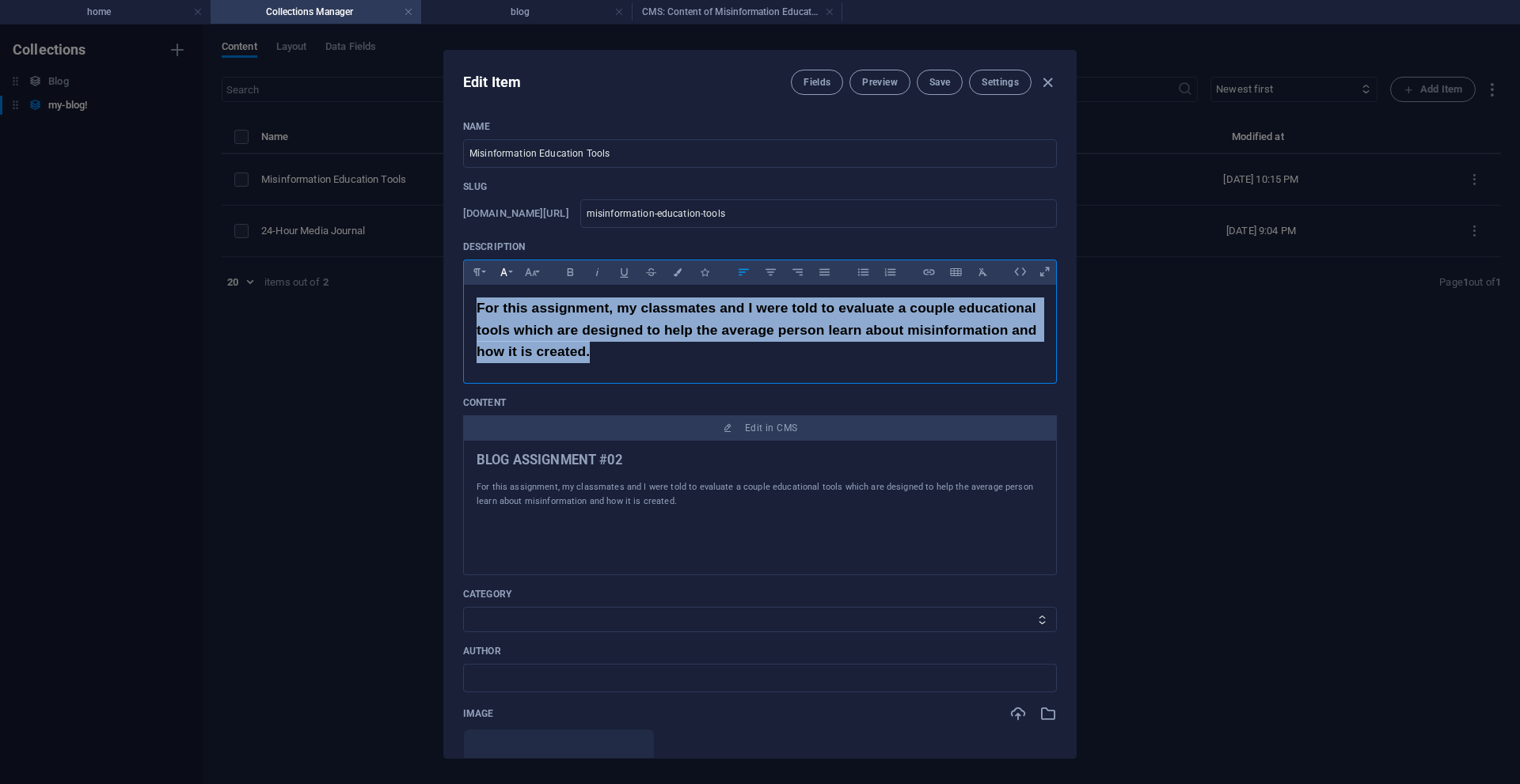
click at [513, 277] on button "Font Family" at bounding box center [504, 273] width 26 height 21
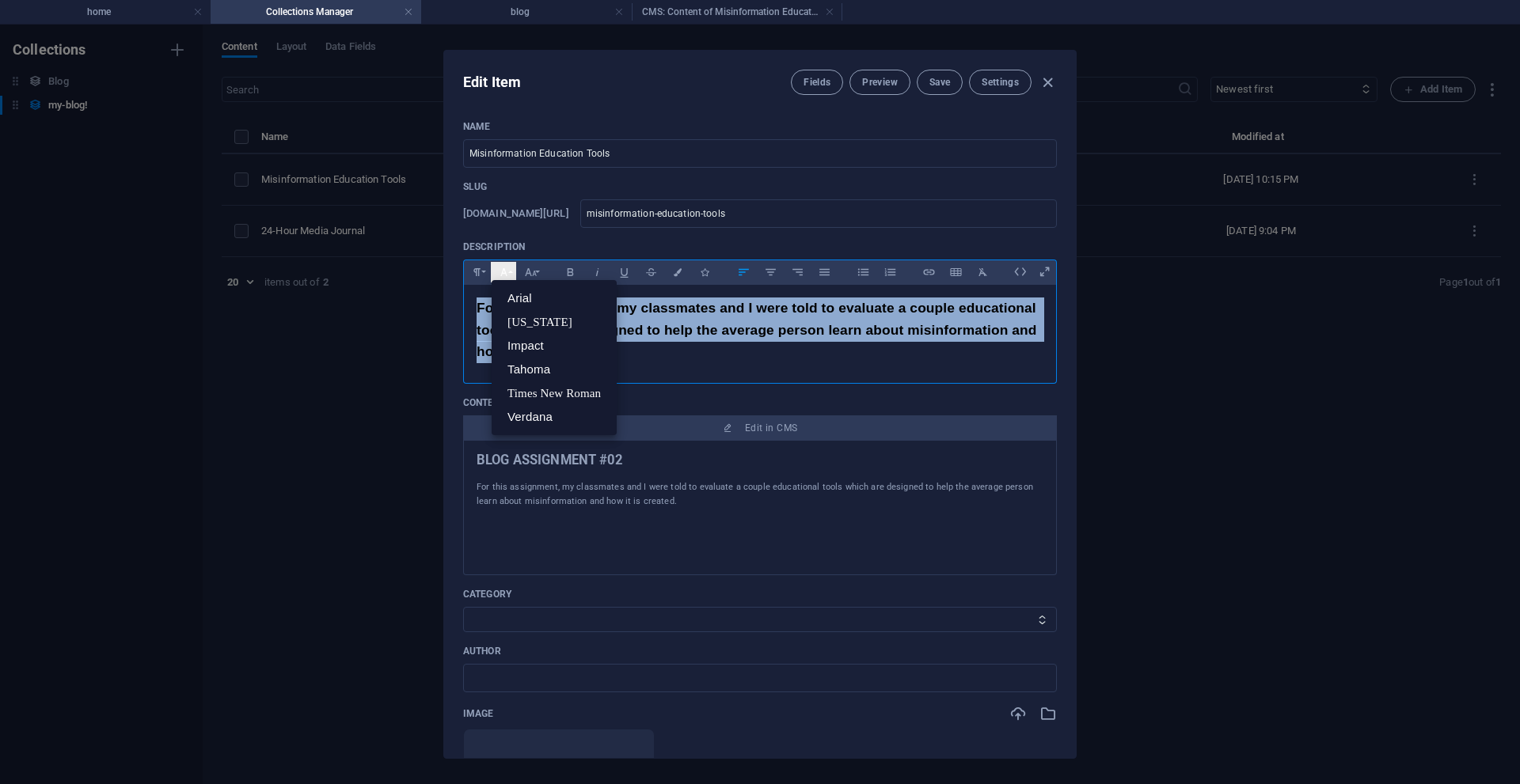
click at [513, 277] on button "Font Family" at bounding box center [504, 273] width 26 height 21
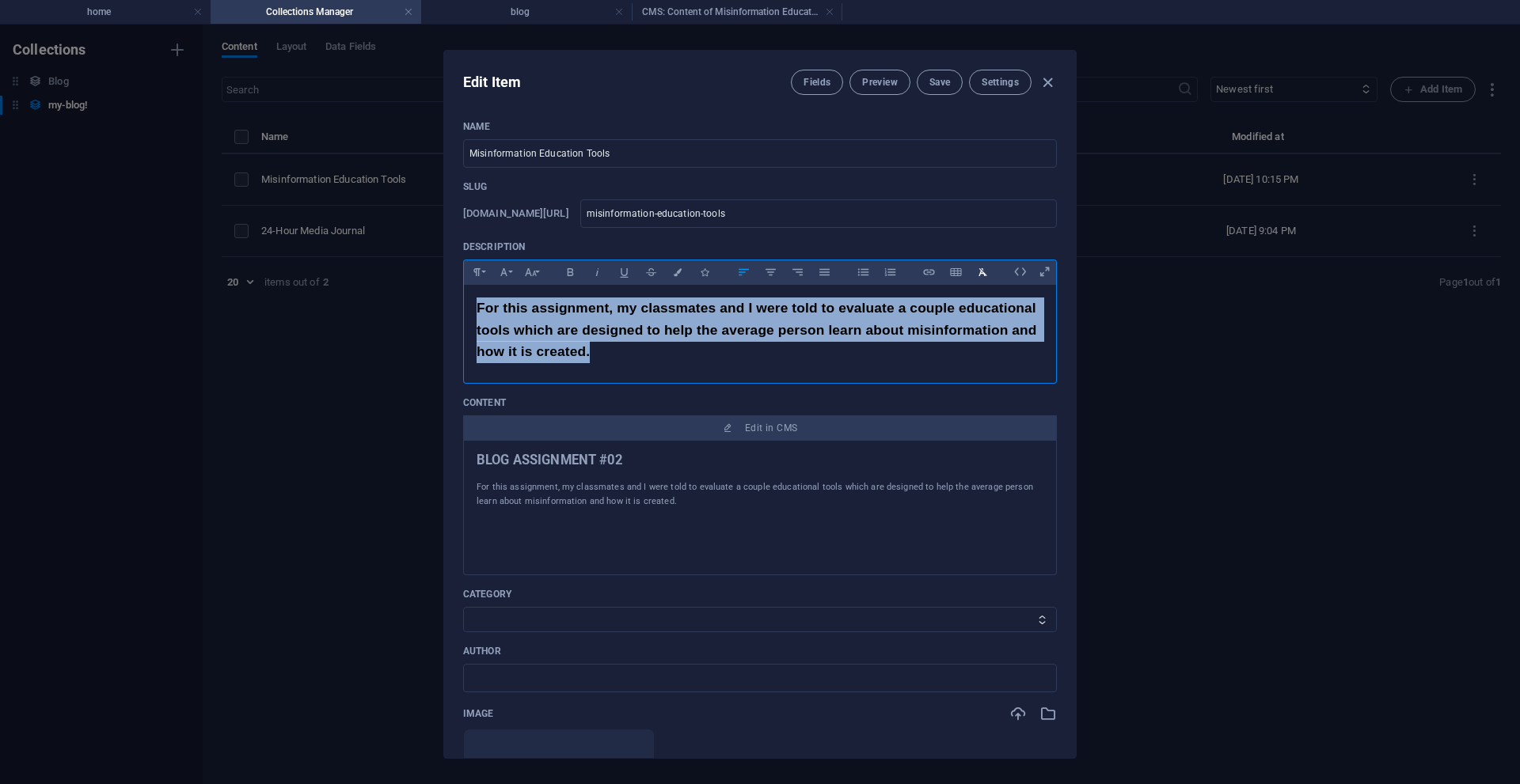
click at [982, 271] on icon "button" at bounding box center [983, 273] width 14 height 19
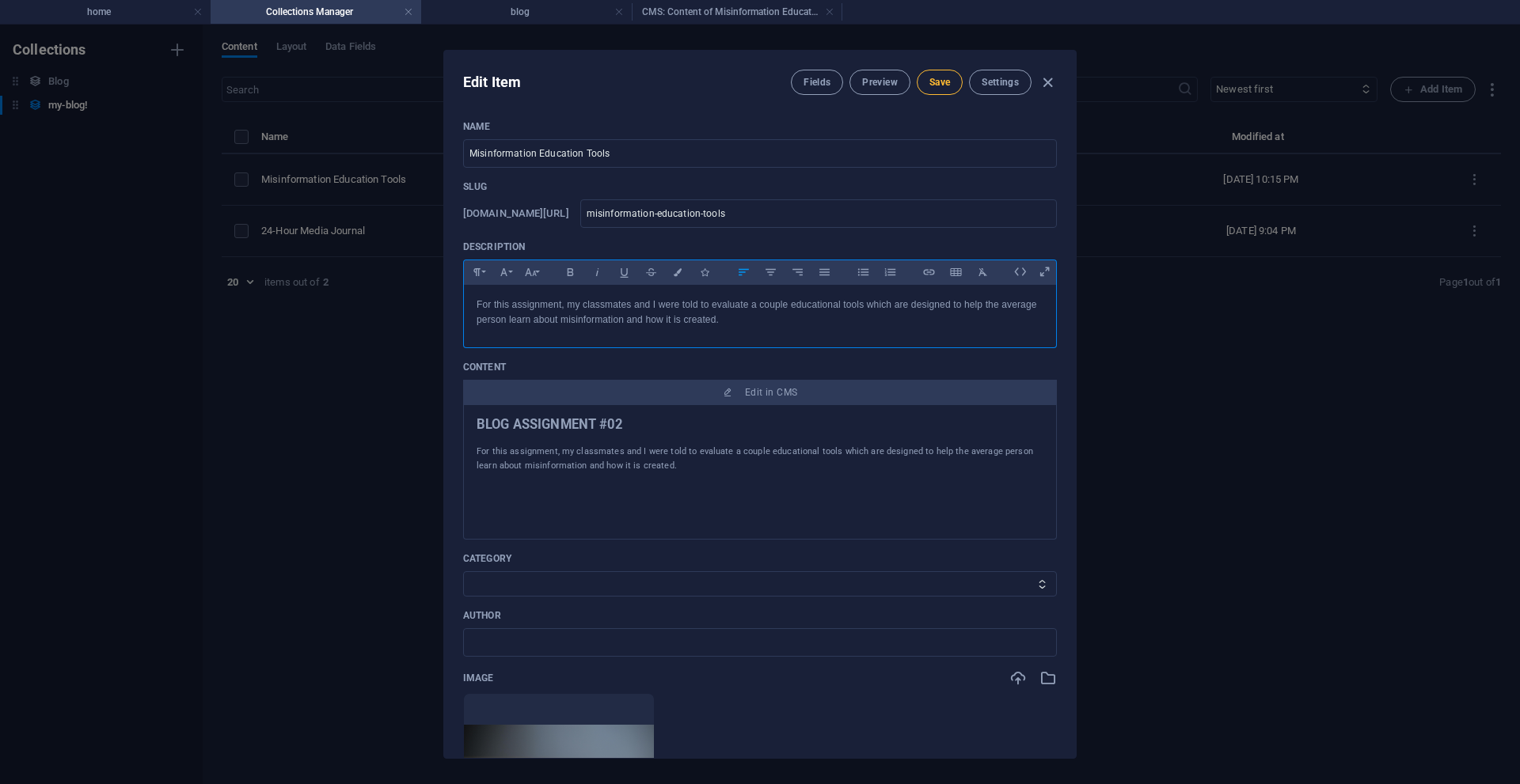
click at [930, 79] on span "Save" at bounding box center [940, 83] width 21 height 13
click at [715, 13] on h4 "CMS: Content of Misinformation Education Tools" at bounding box center [737, 12] width 211 height 18
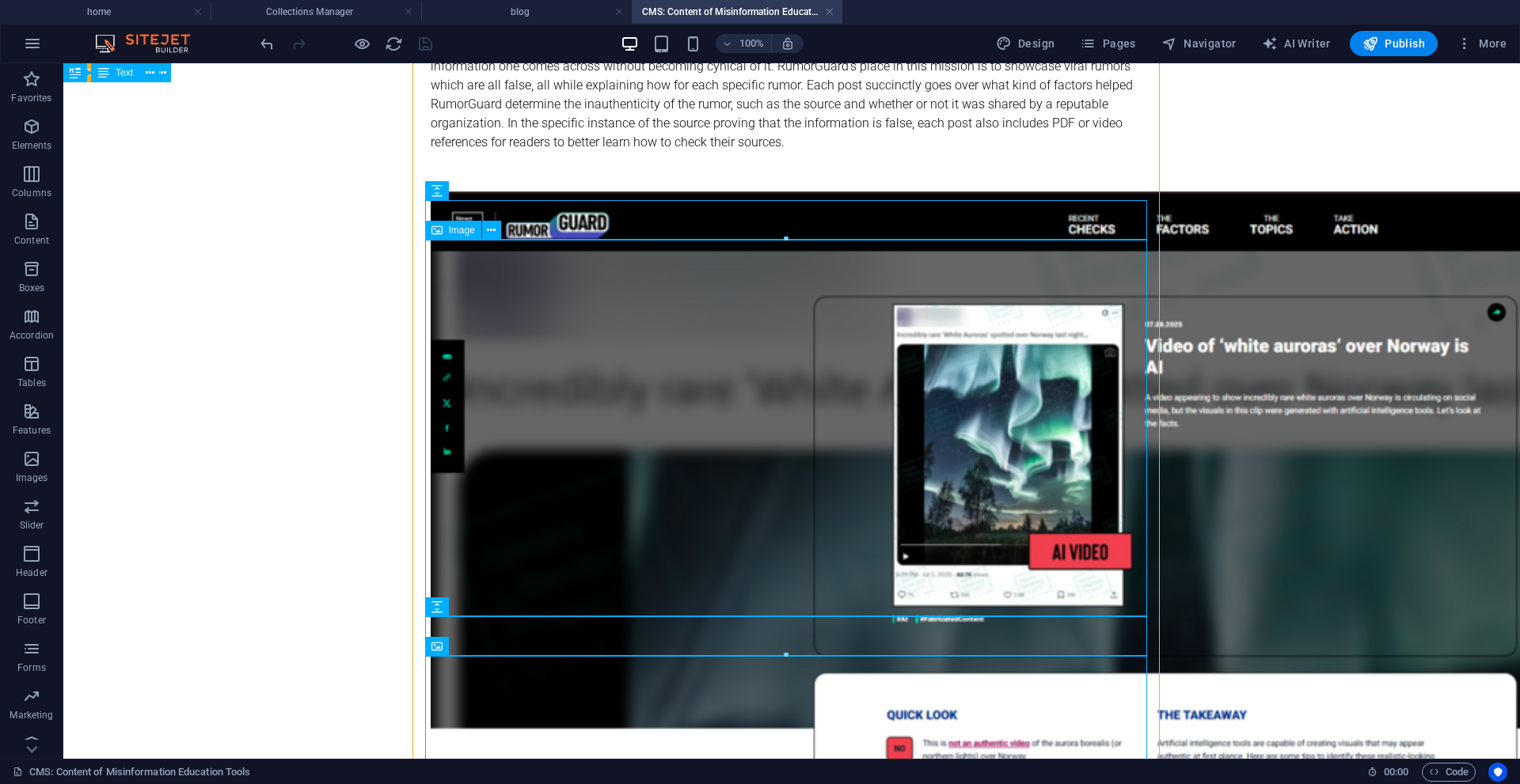
scroll to position [1067, 0]
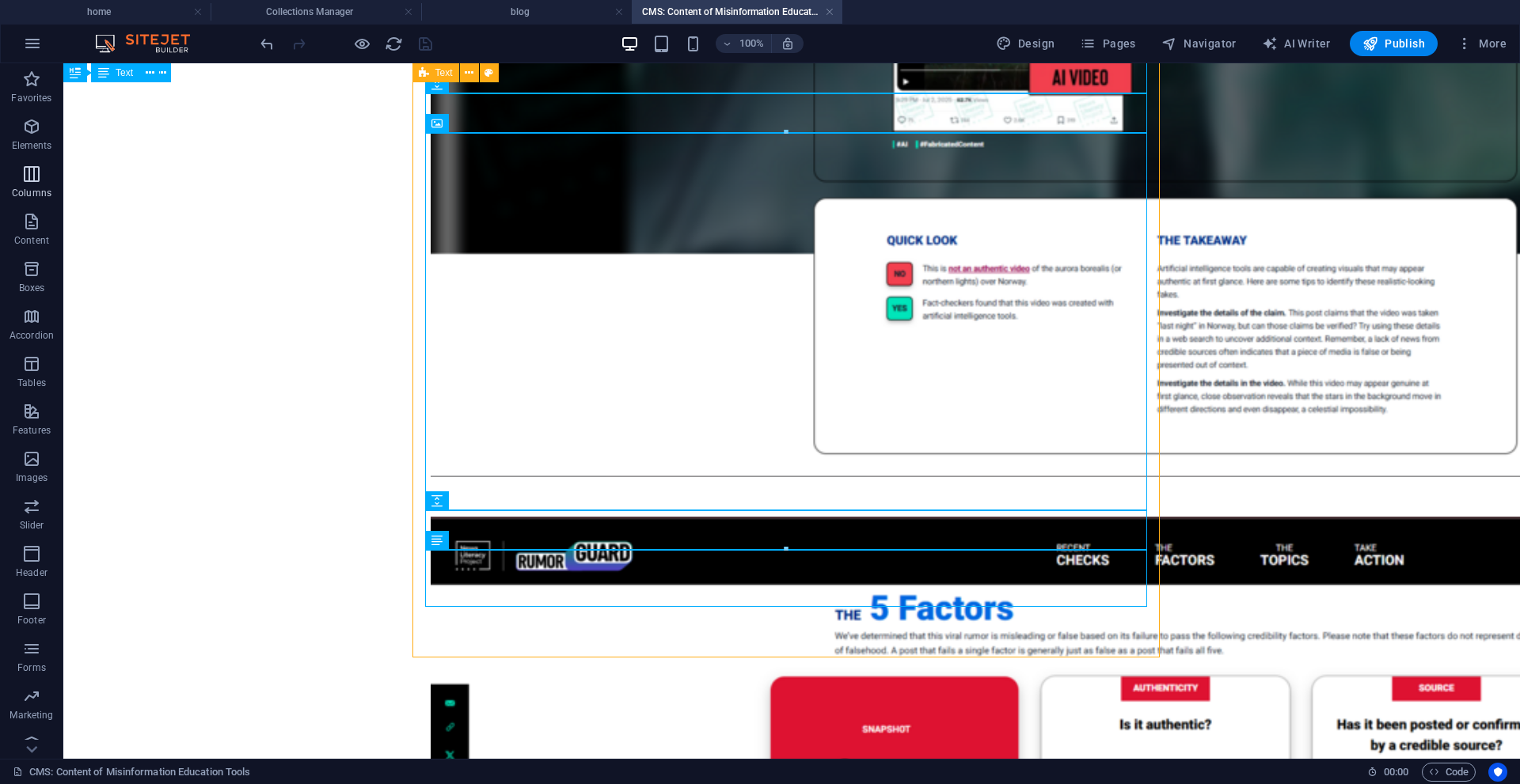
click at [32, 180] on icon "button" at bounding box center [32, 174] width 19 height 19
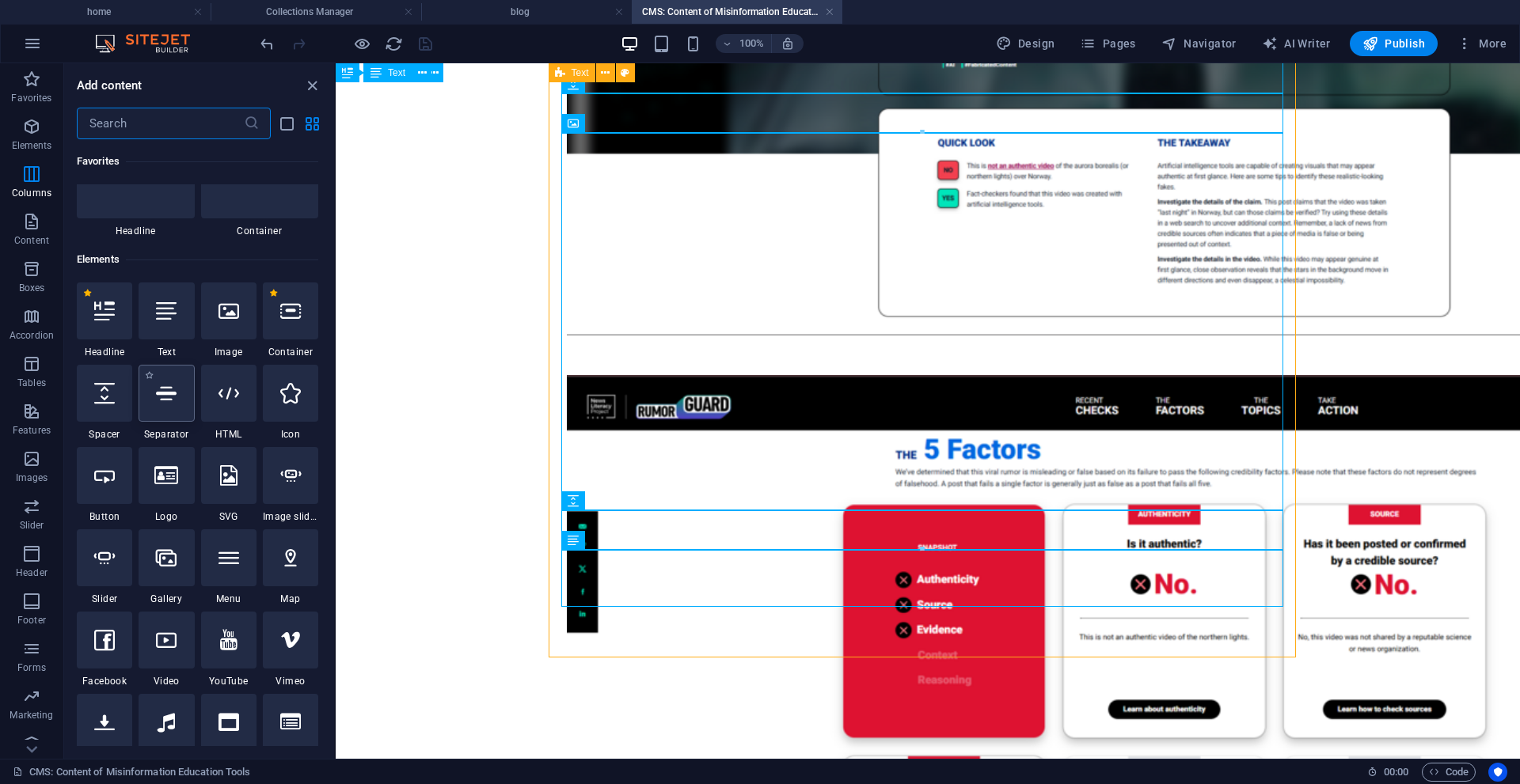
scroll to position [79, 0]
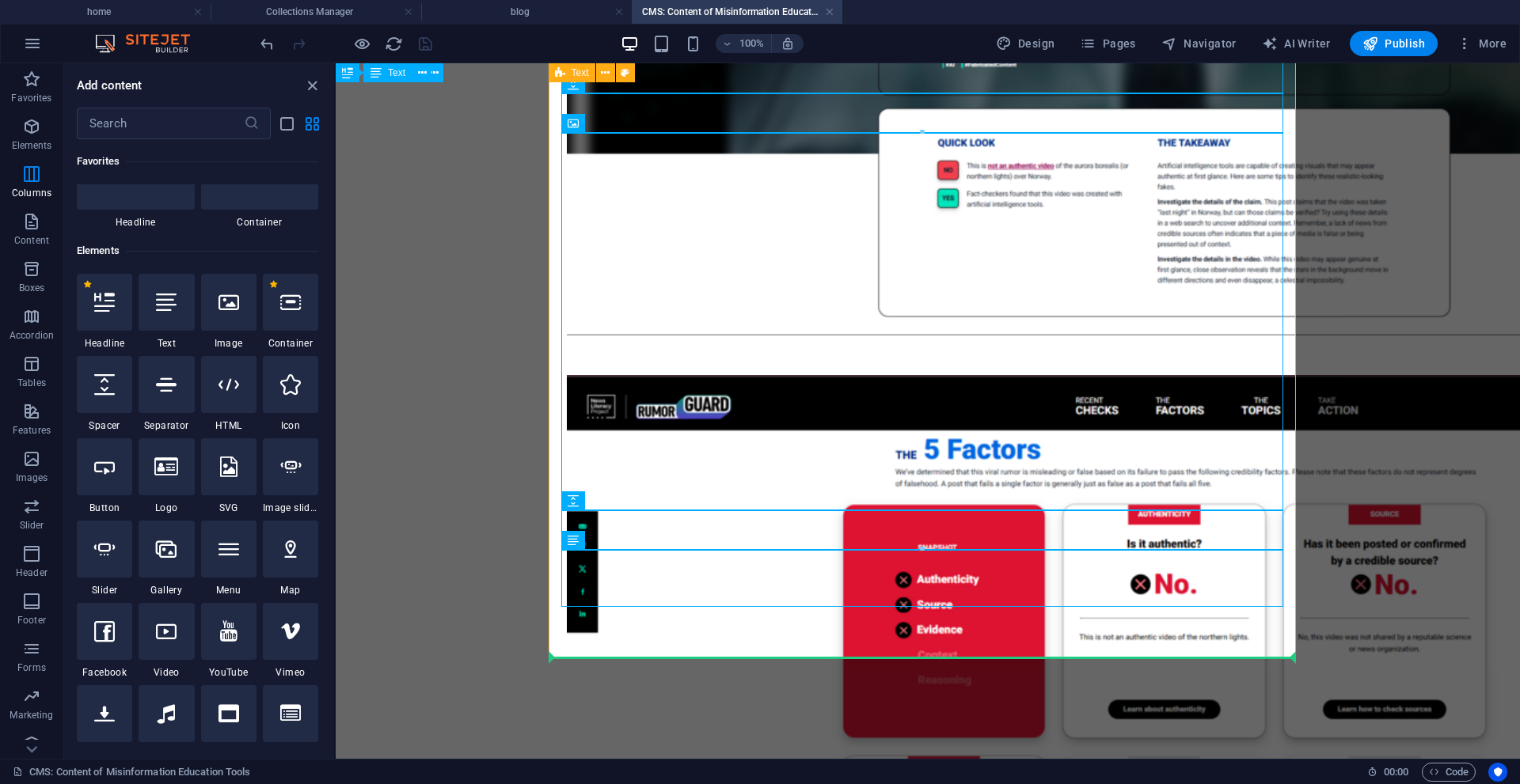
select select "px"
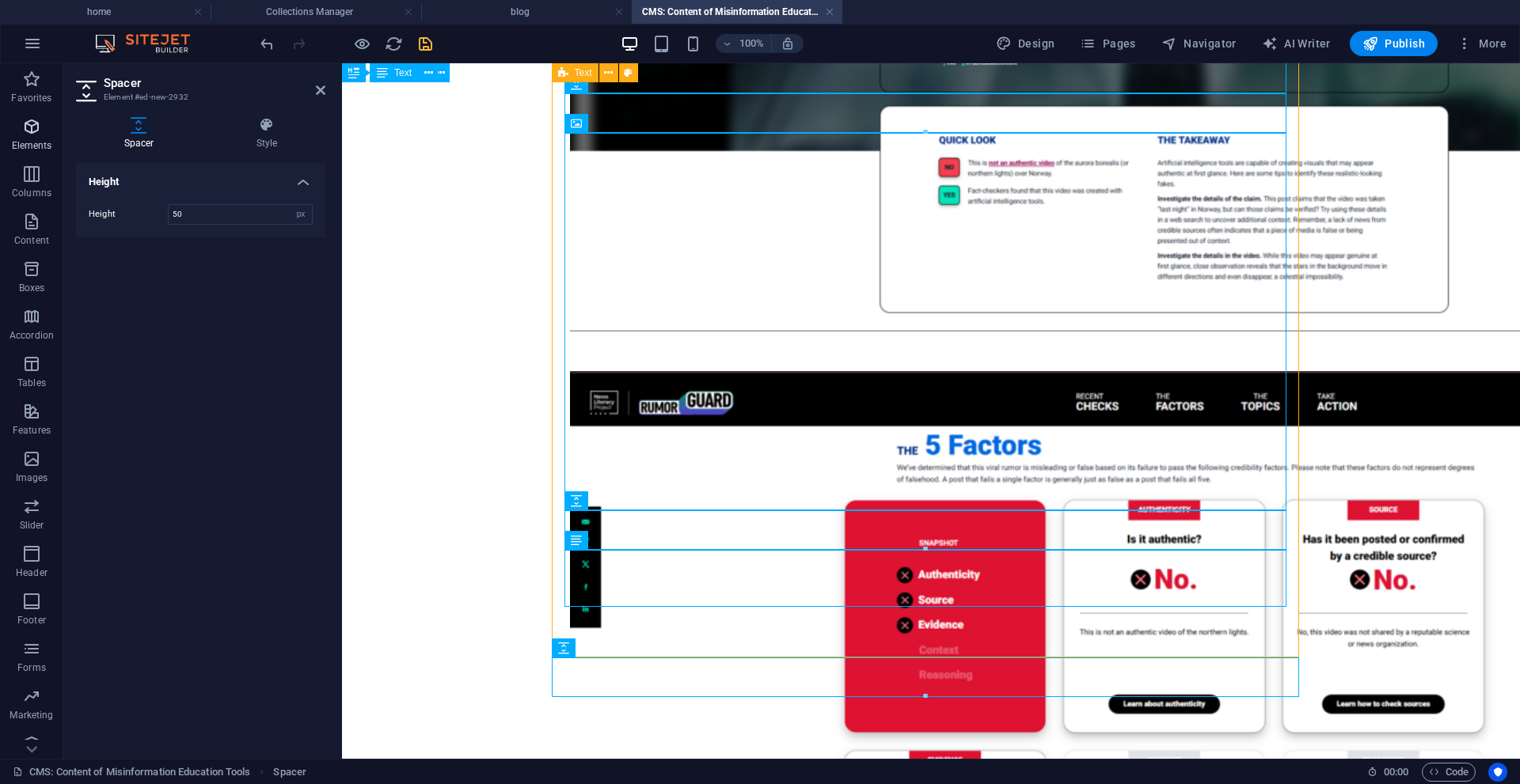
click at [47, 137] on span "Elements" at bounding box center [31, 135] width 63 height 38
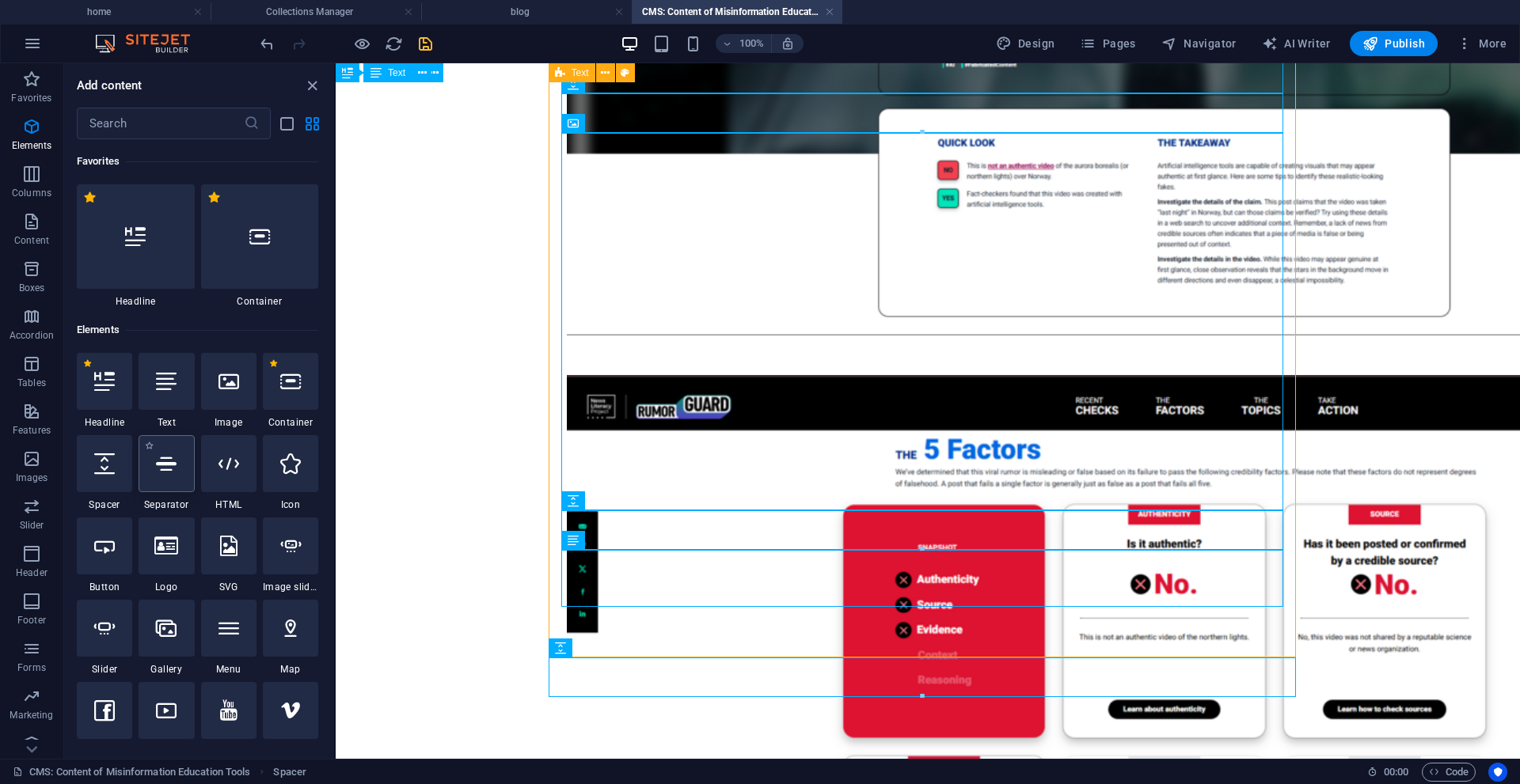
scroll to position [1107, 0]
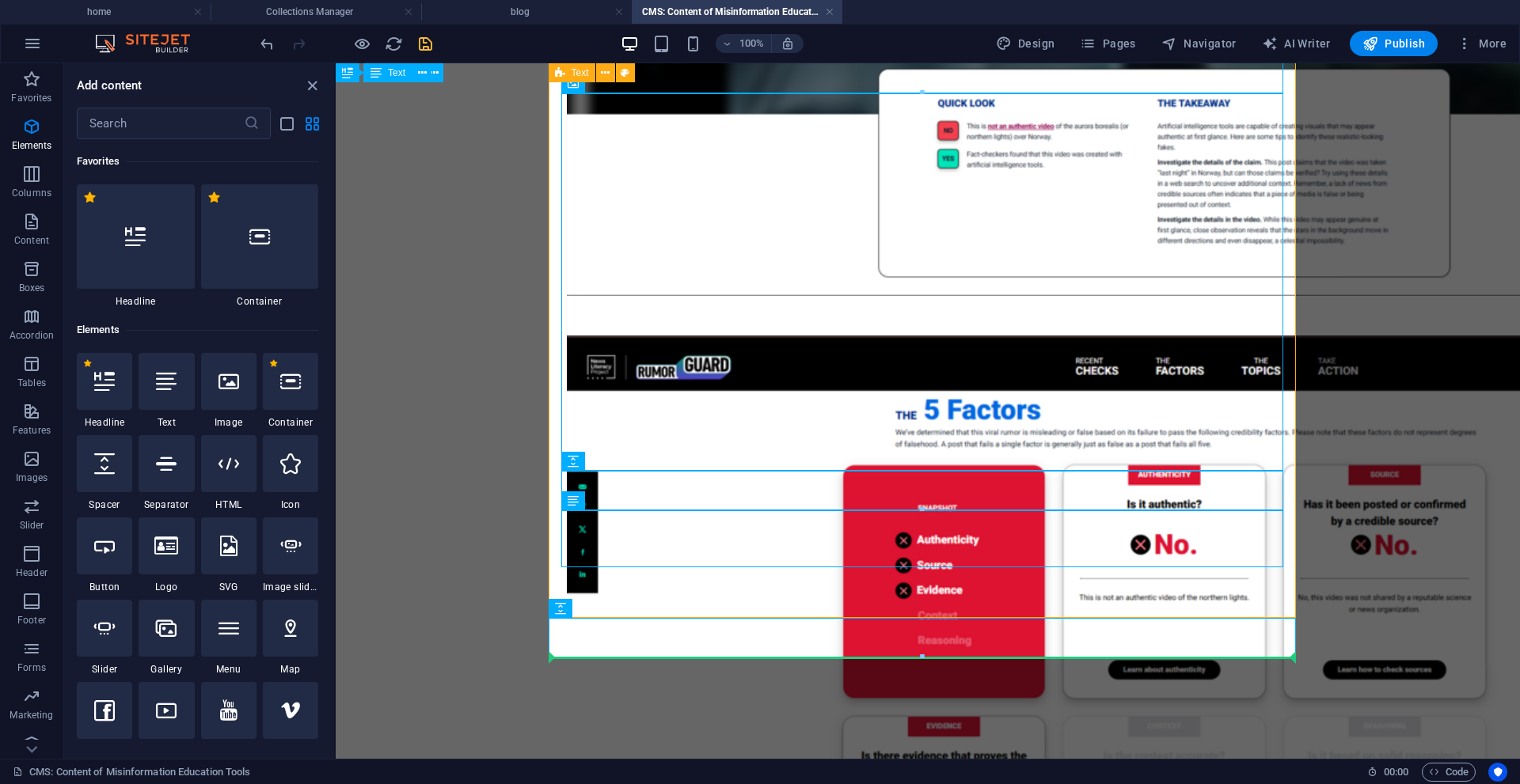
select select "%"
select select "px"
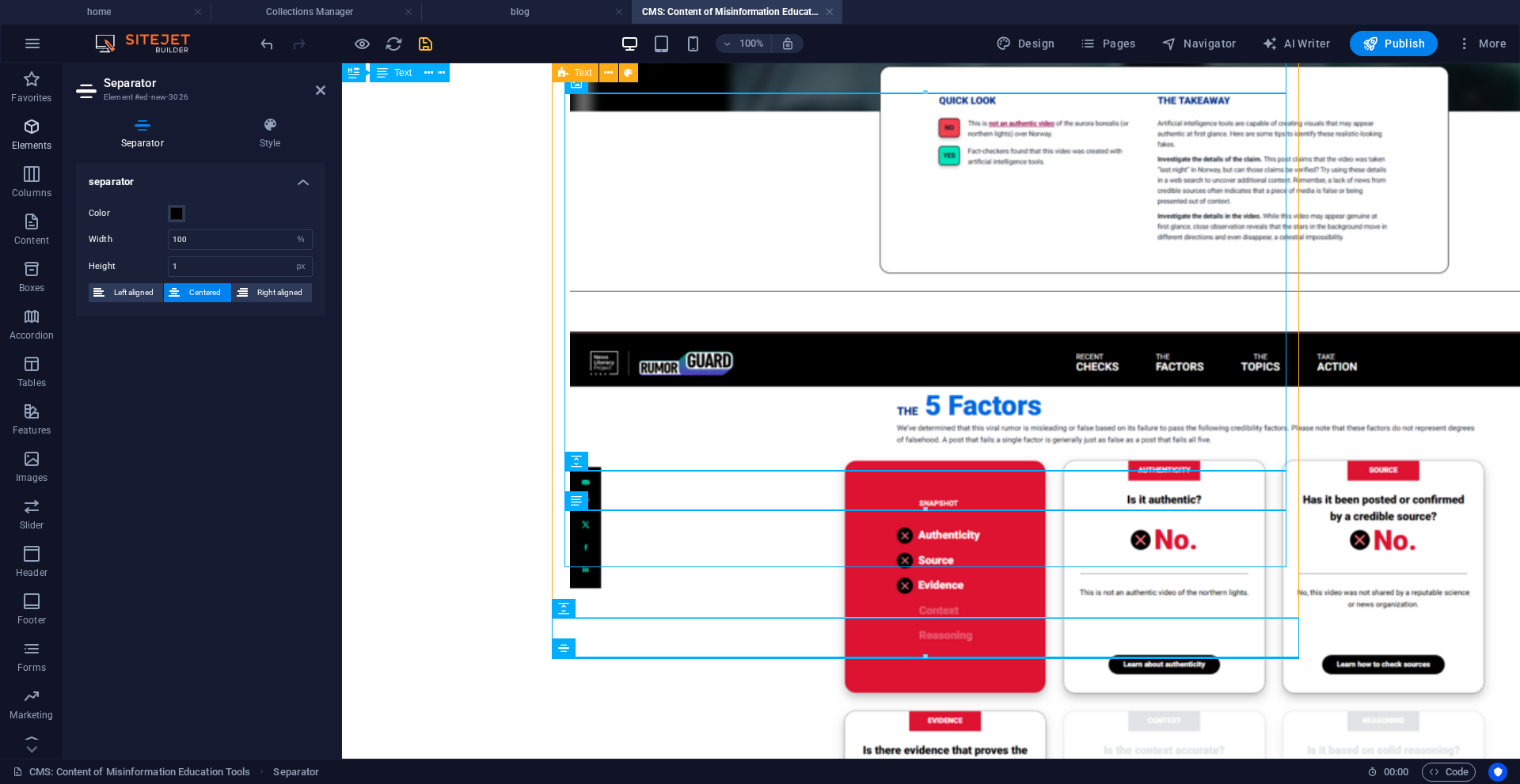
click at [30, 130] on icon "button" at bounding box center [32, 127] width 19 height 19
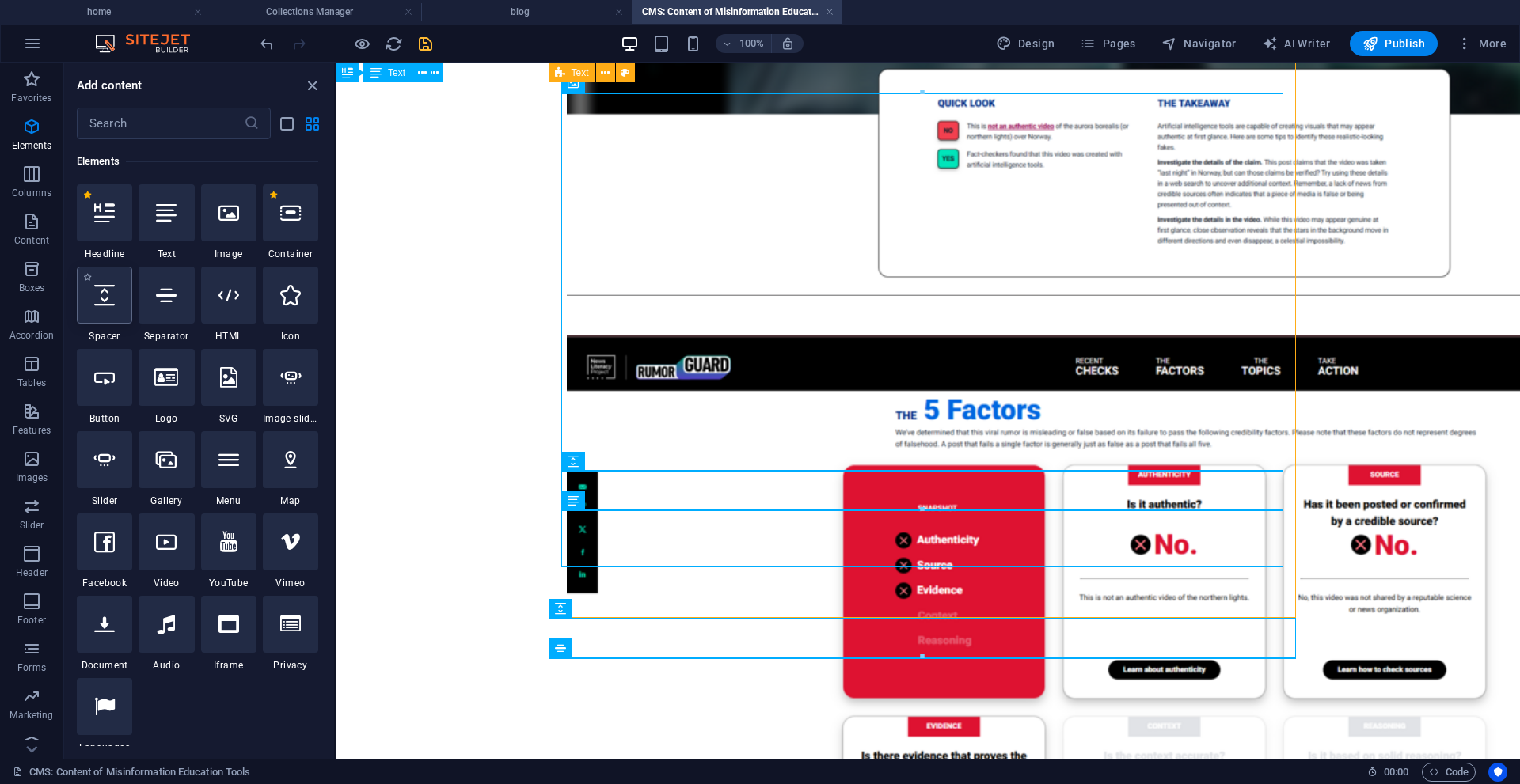
scroll to position [1108, 0]
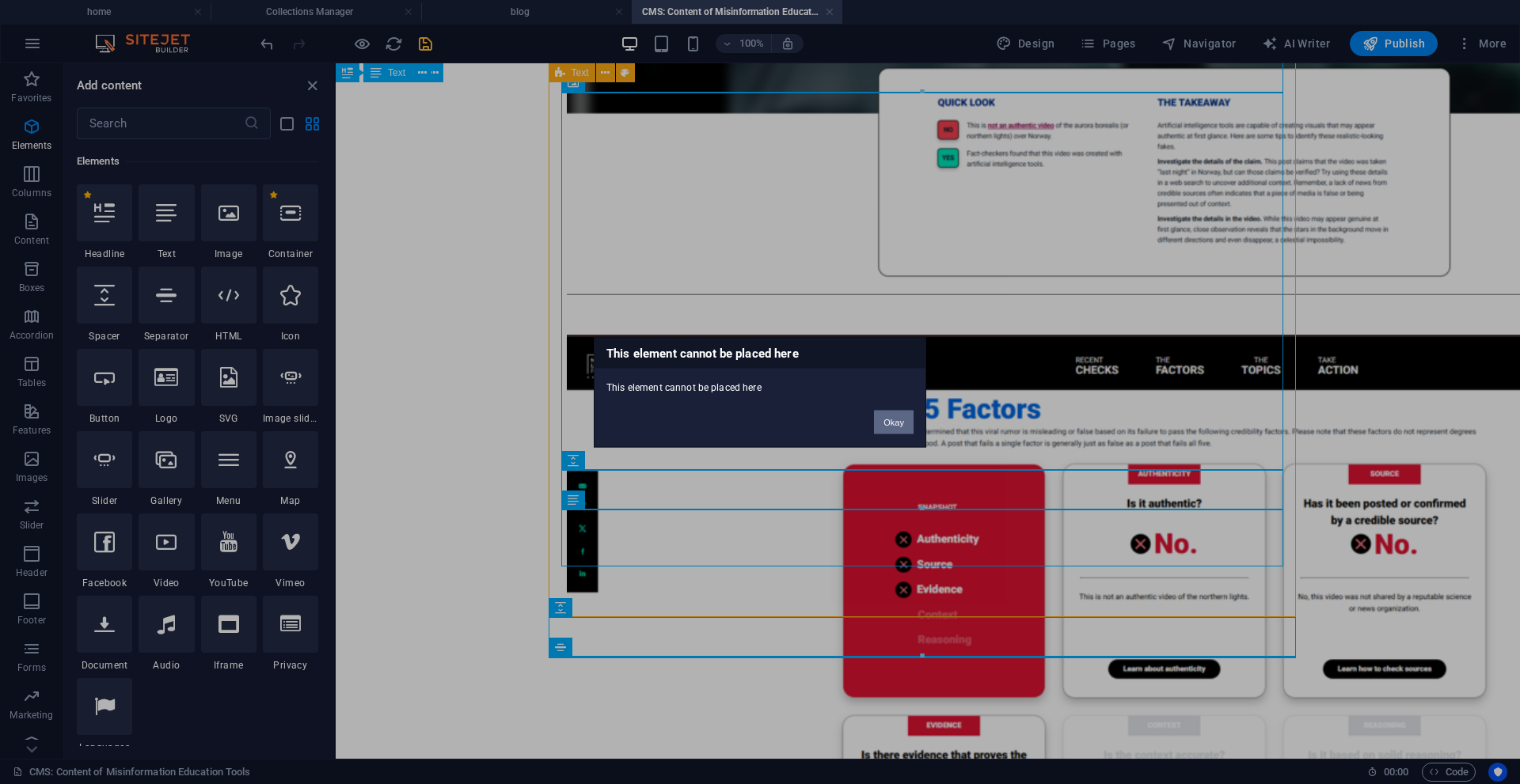
click at [882, 428] on button "Okay" at bounding box center [894, 422] width 39 height 24
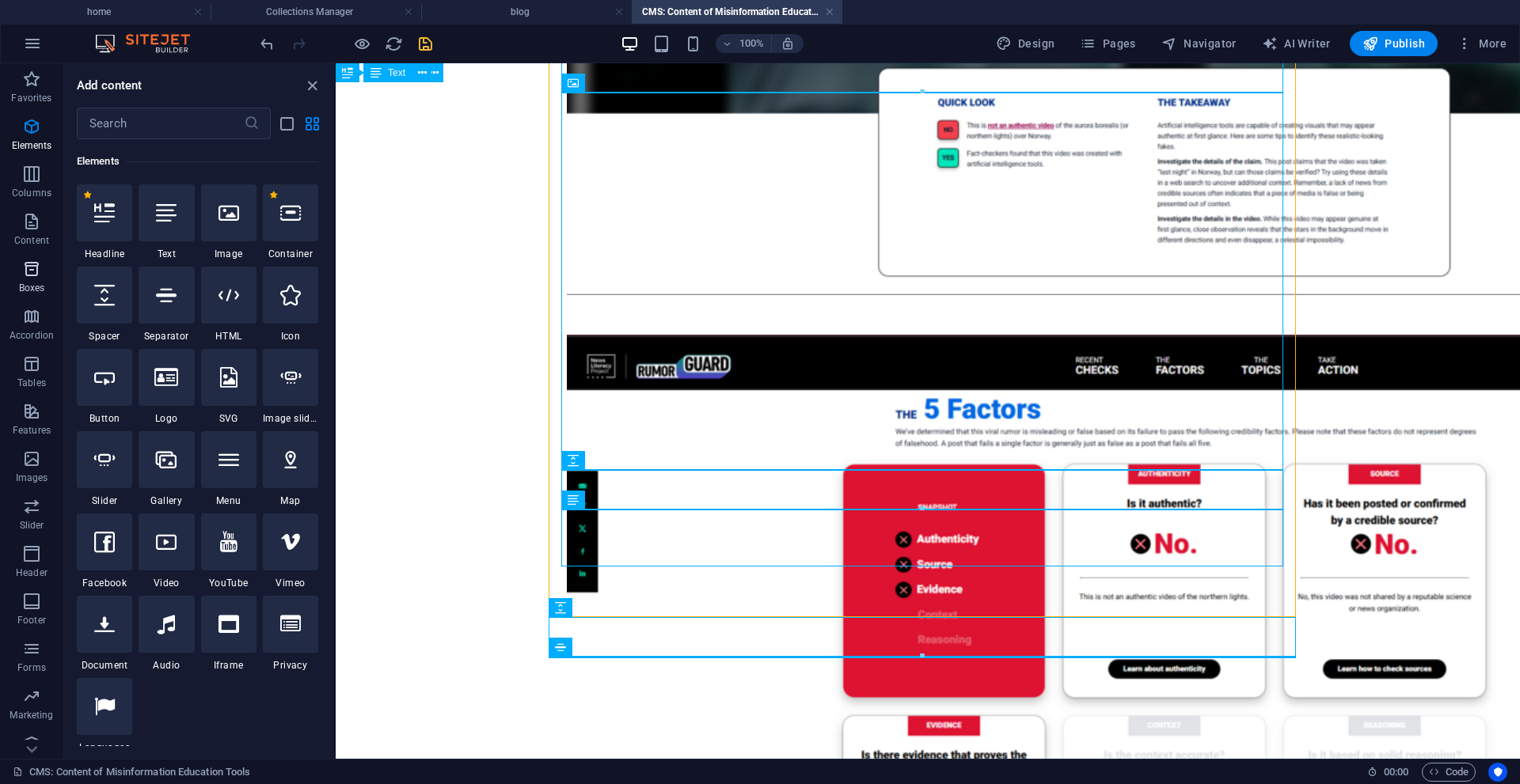
click at [35, 281] on p "Boxes" at bounding box center [32, 288] width 26 height 13
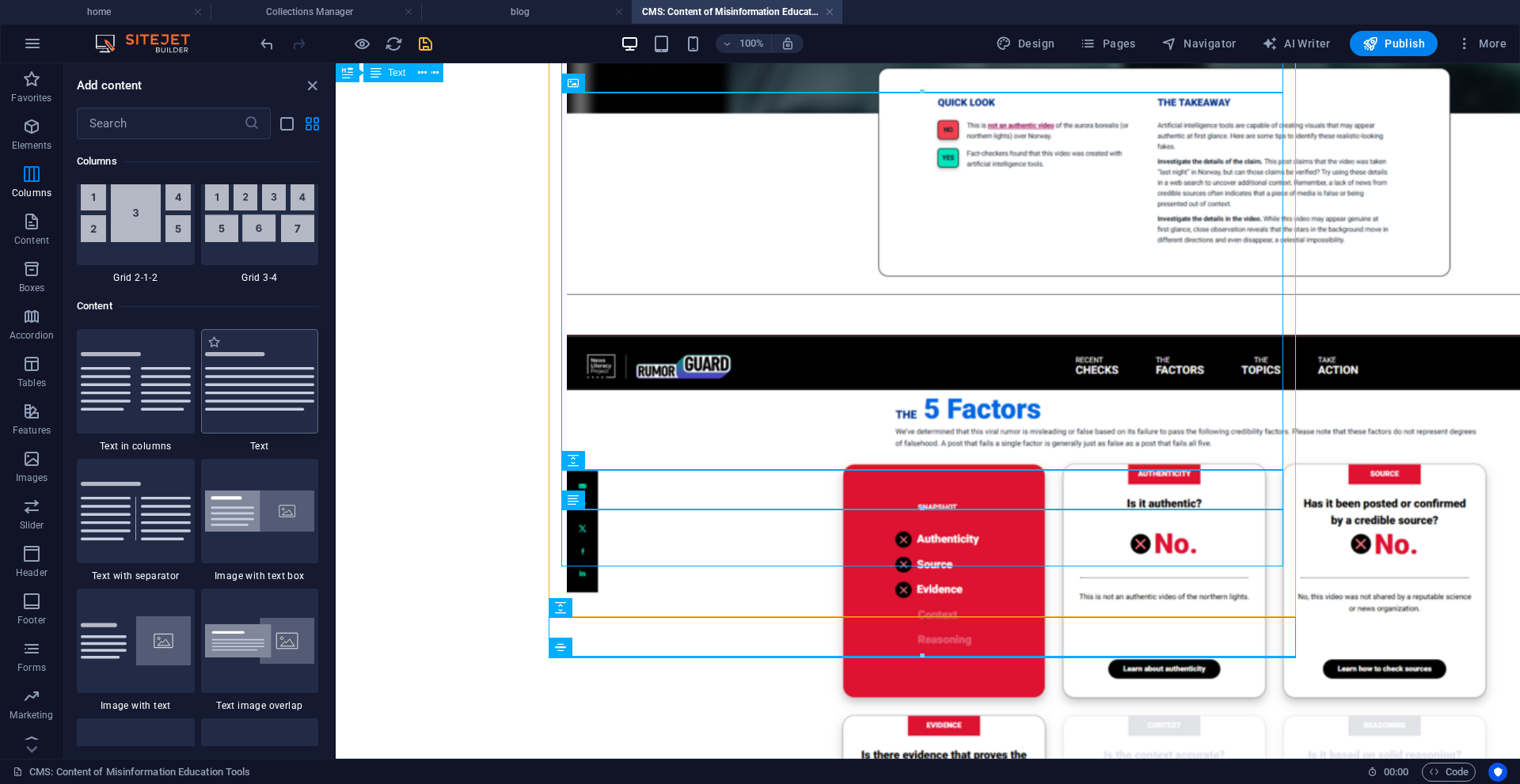
click at [277, 362] on img at bounding box center [260, 381] width 110 height 59
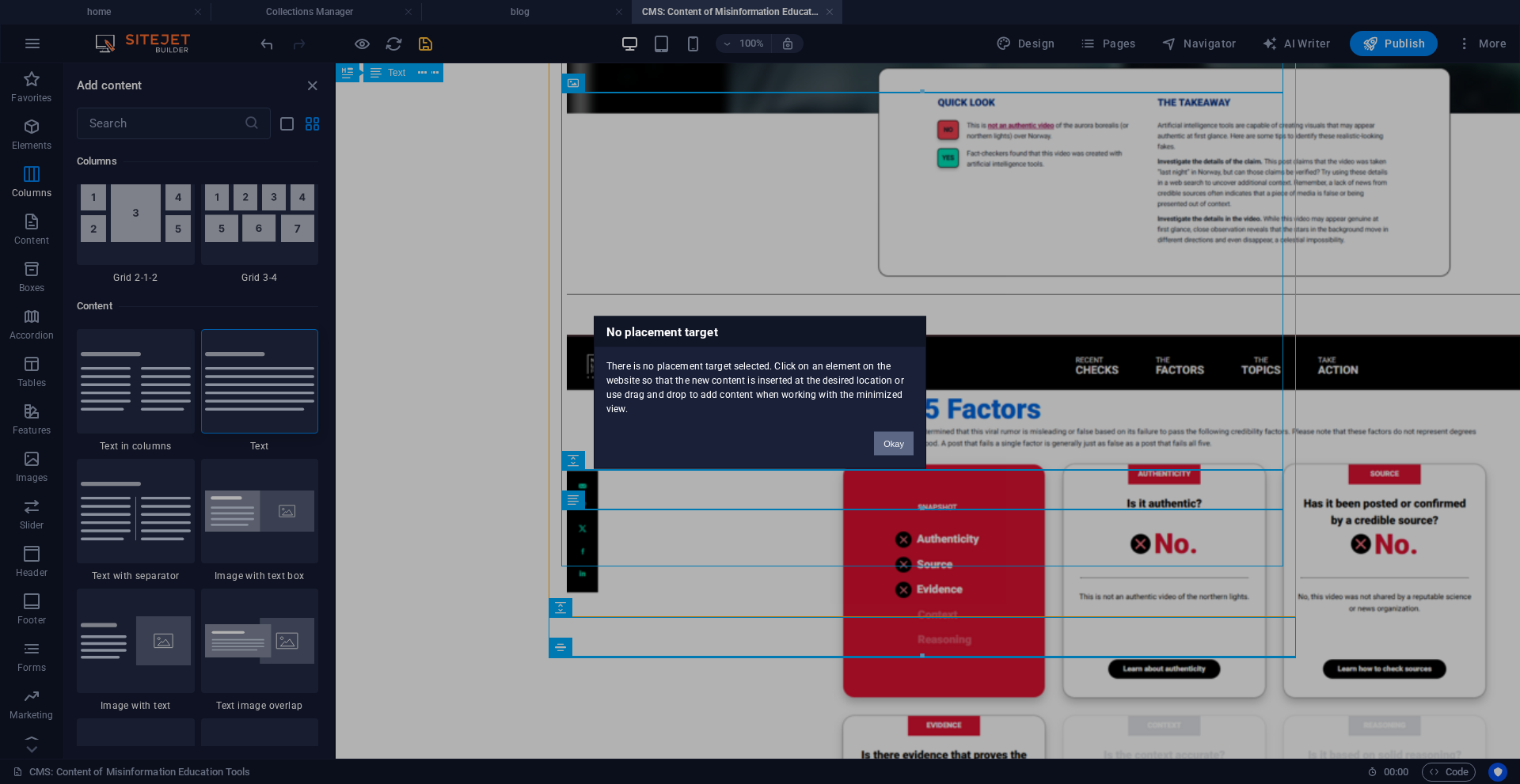
click at [895, 447] on button "Okay" at bounding box center [894, 443] width 39 height 24
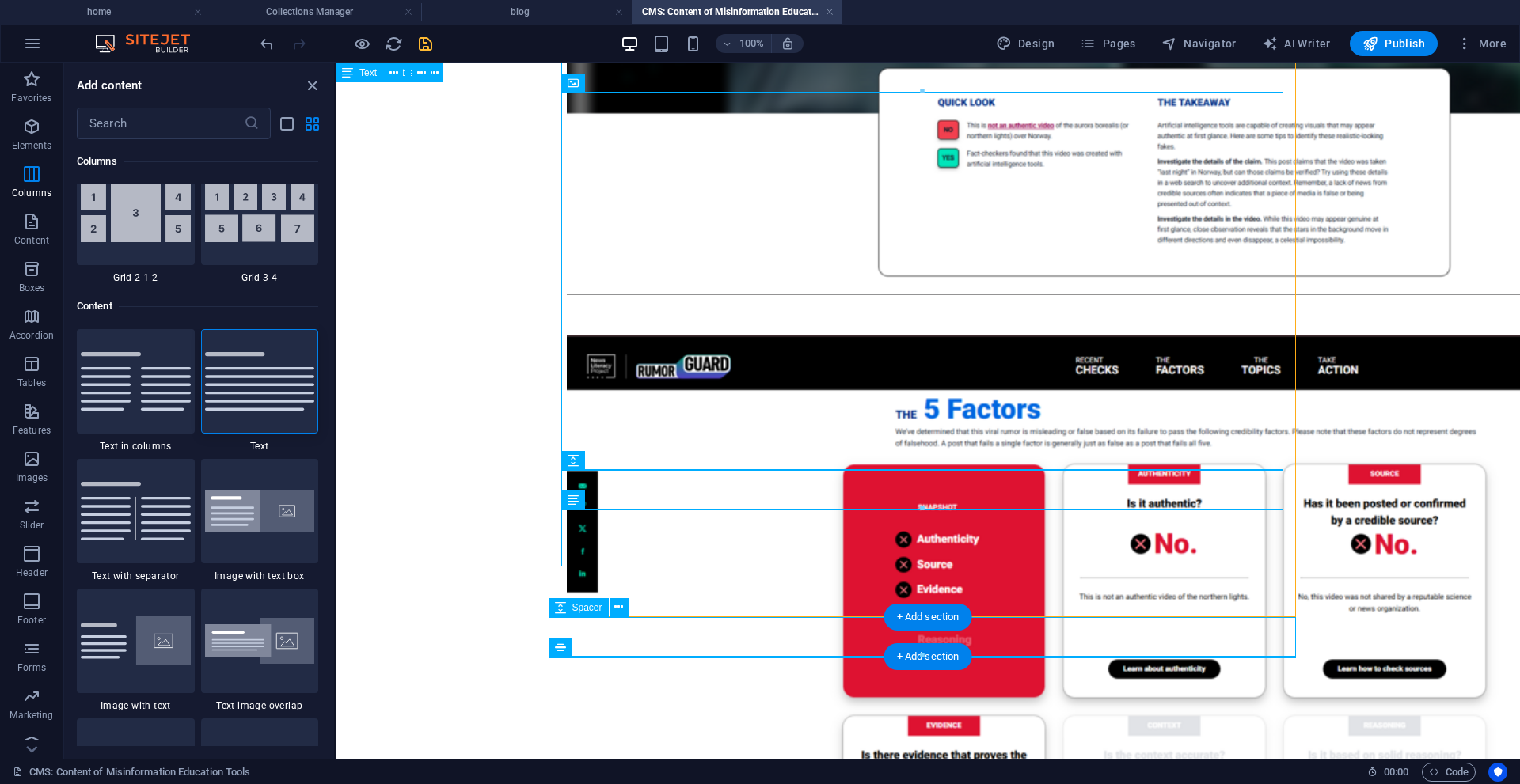
click at [730, 682] on div "BLOG ASSIGNMENT #02 For this assignment, my classmates and I were told to evalu…" at bounding box center [927, 98] width 772 height 2184
drag, startPoint x: 890, startPoint y: 706, endPoint x: 560, endPoint y: 619, distance: 341.3
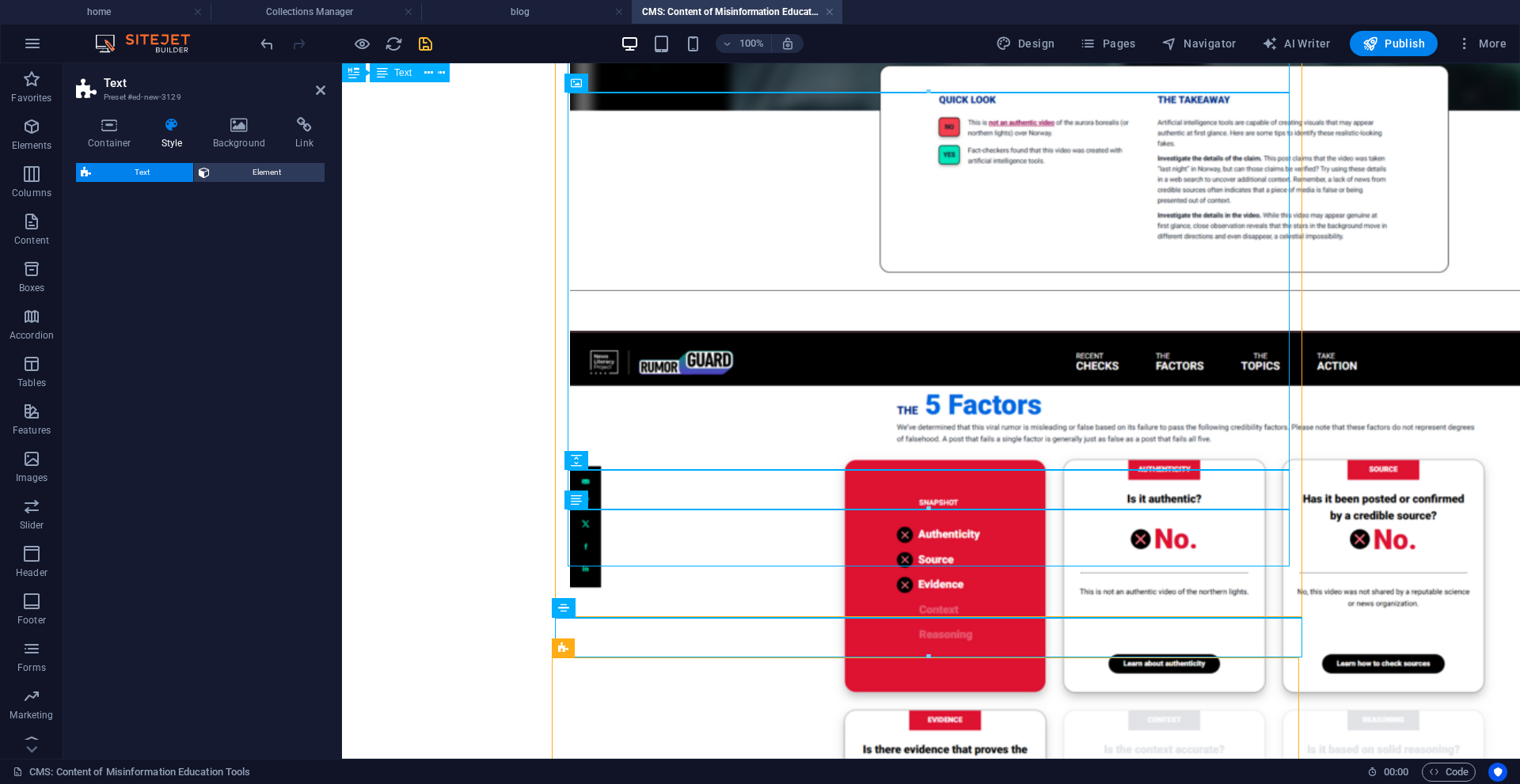
select select "preset-text-v2-default"
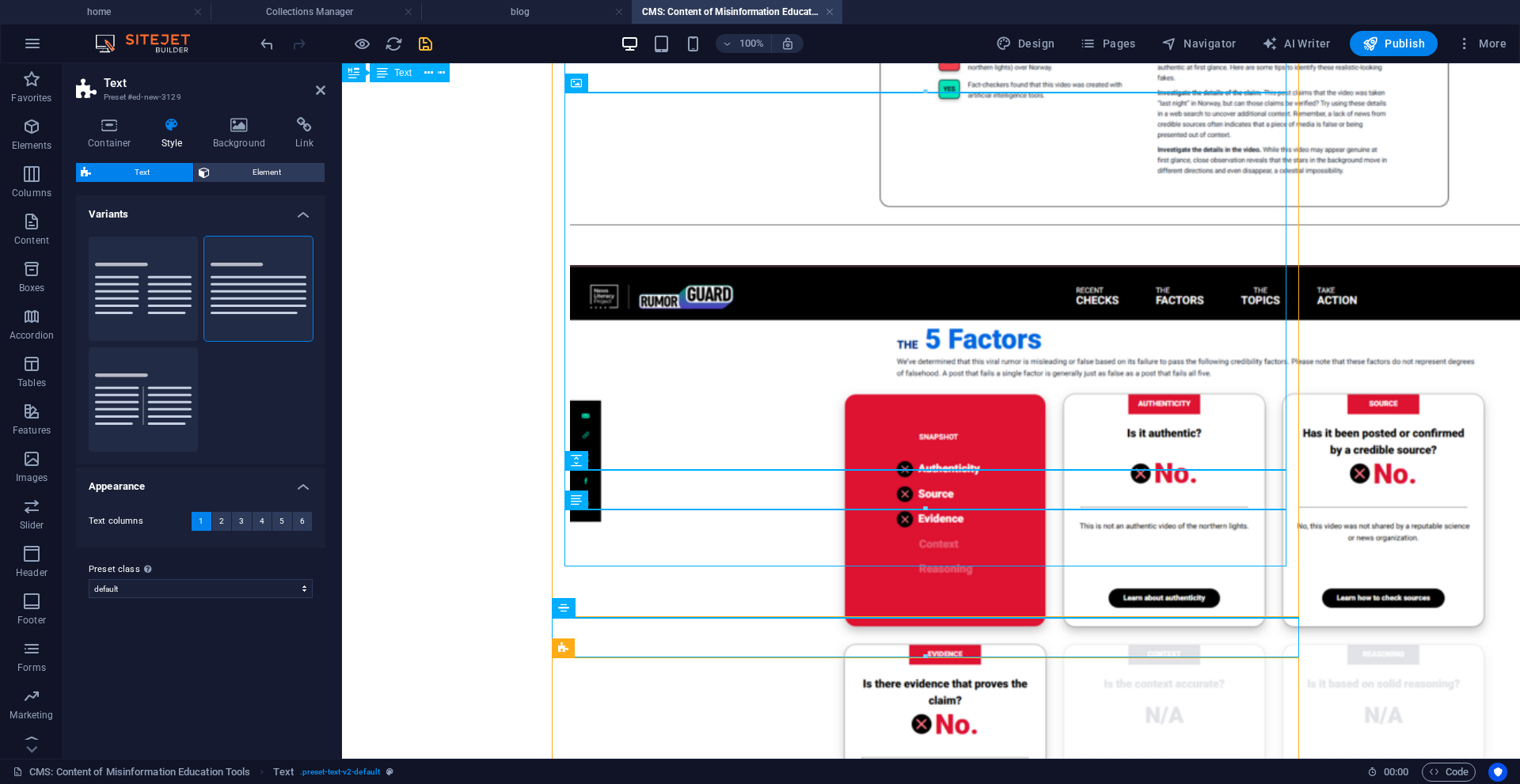
scroll to position [1266, 0]
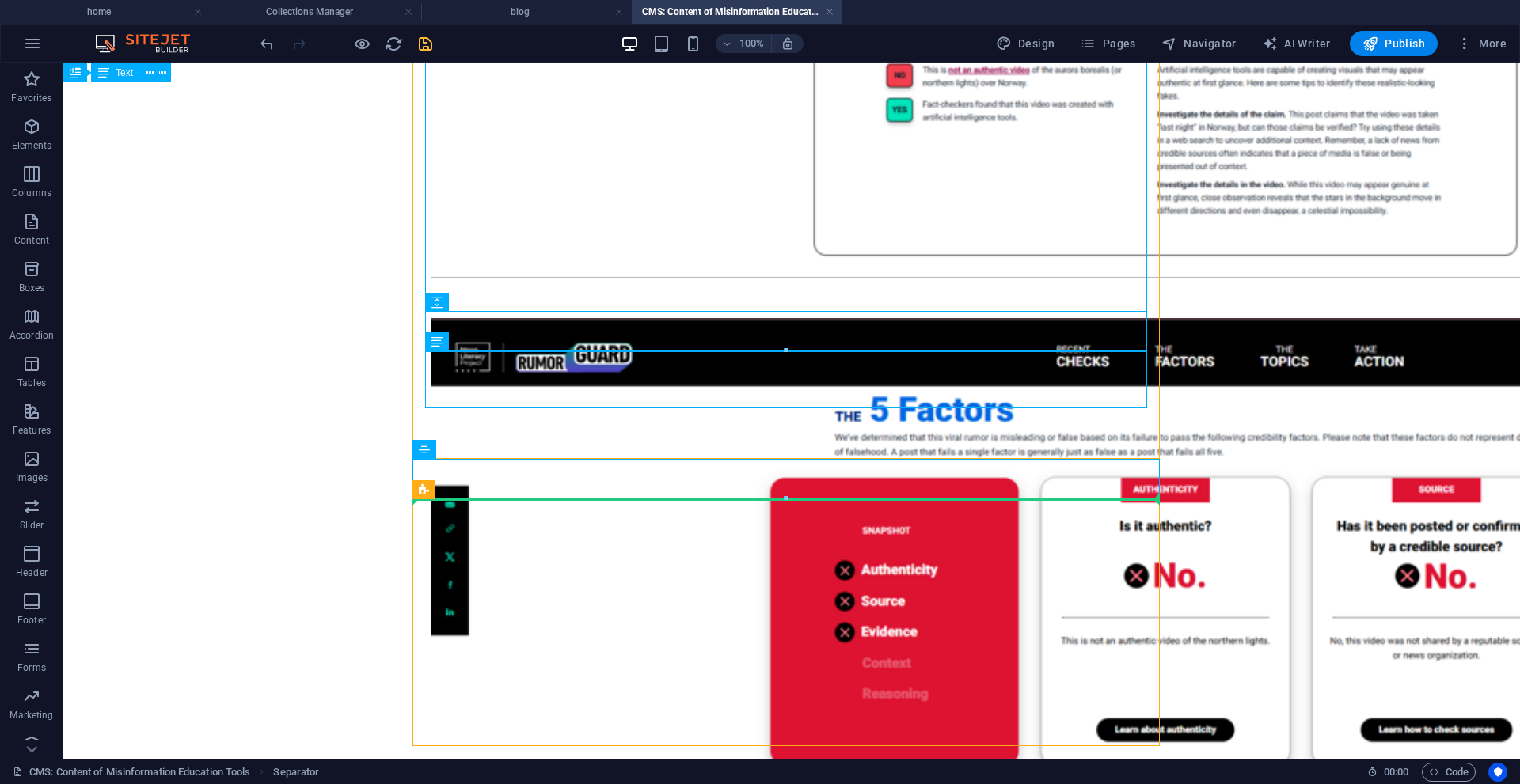
drag, startPoint x: 561, startPoint y: 448, endPoint x: 569, endPoint y: 497, distance: 49.6
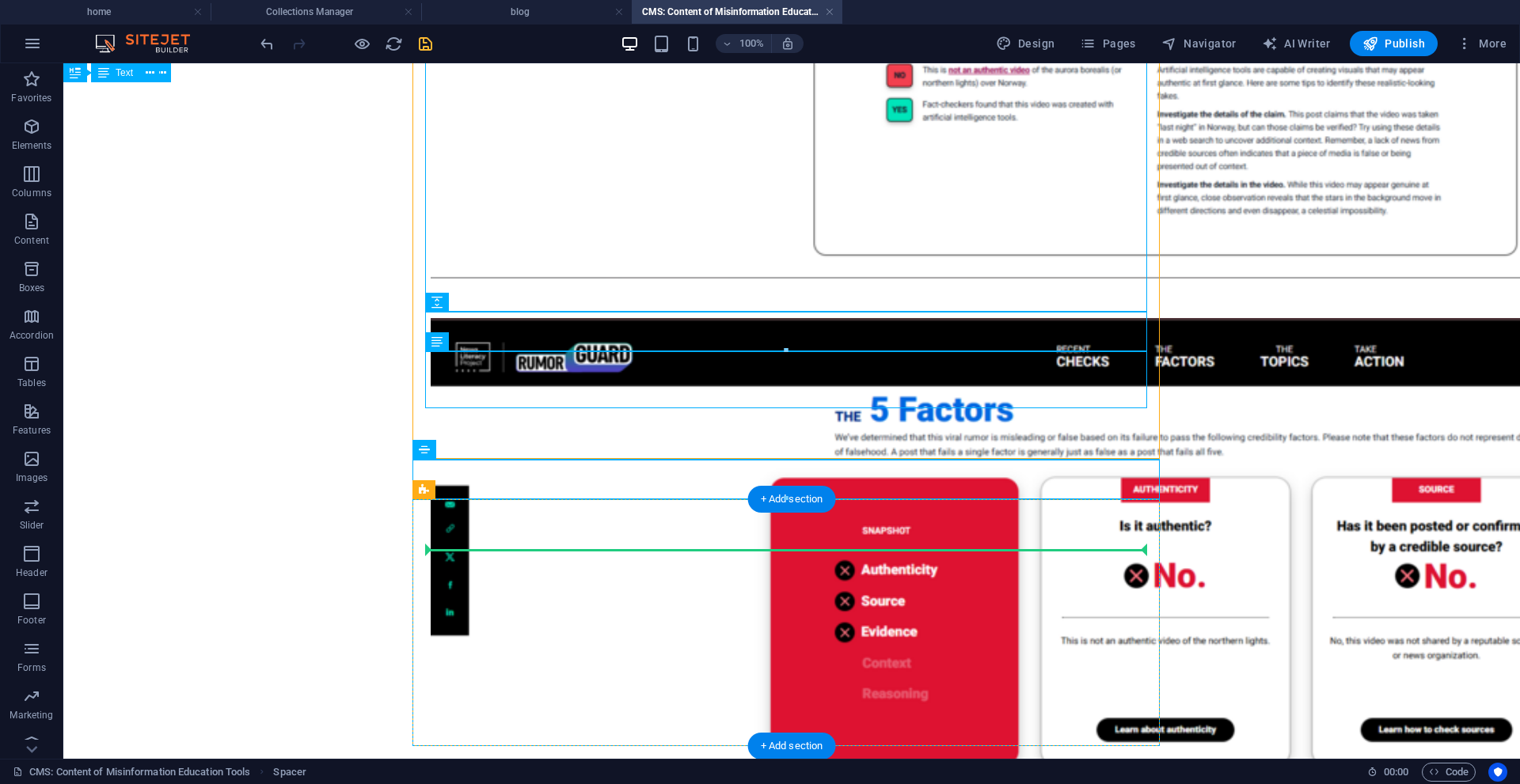
drag, startPoint x: 517, startPoint y: 562, endPoint x: 461, endPoint y: 568, distance: 56.3
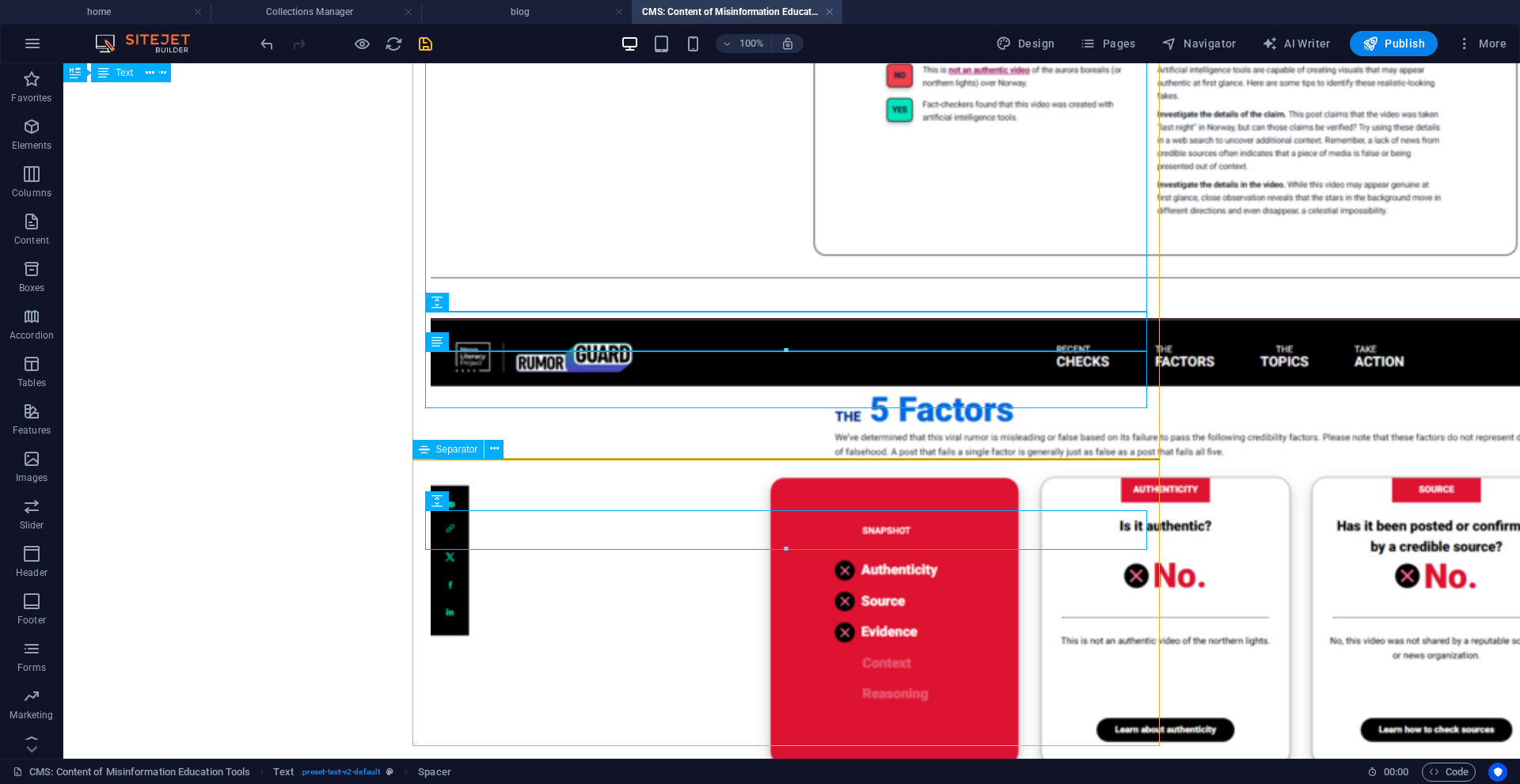
click at [425, 440] on icon at bounding box center [424, 450] width 11 height 19
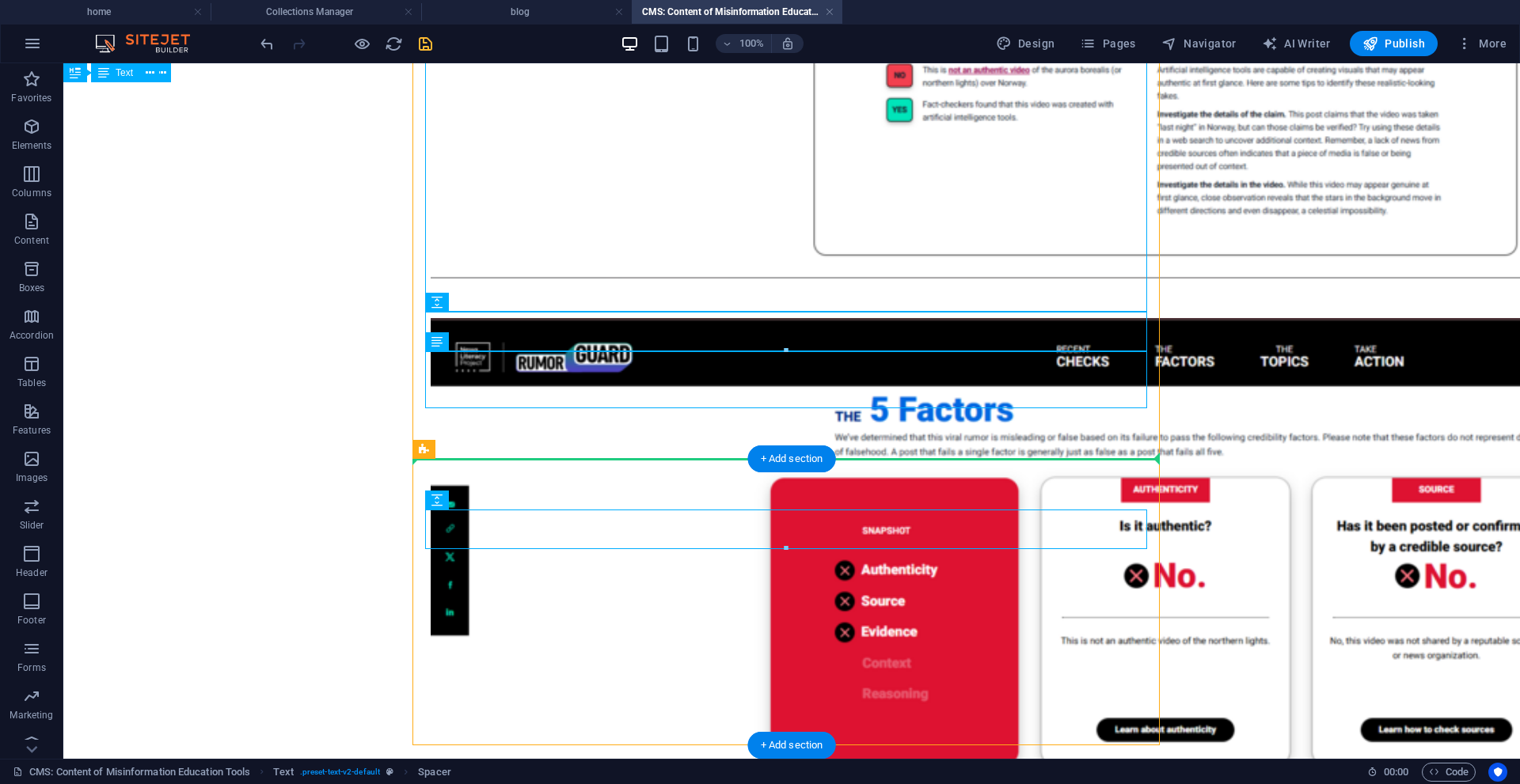
drag, startPoint x: 492, startPoint y: 559, endPoint x: 424, endPoint y: 460, distance: 120.1
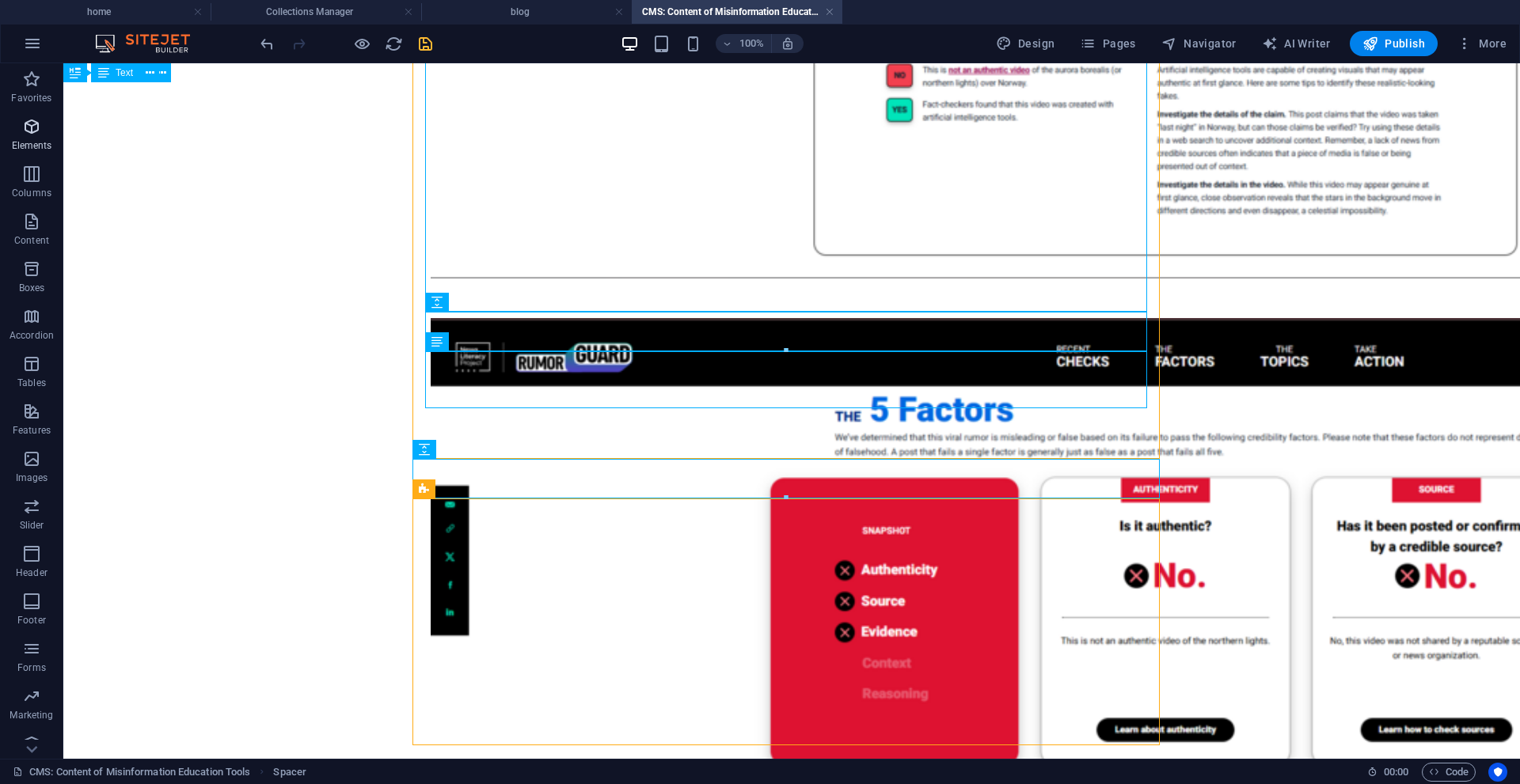
click at [41, 124] on icon "button" at bounding box center [32, 127] width 19 height 19
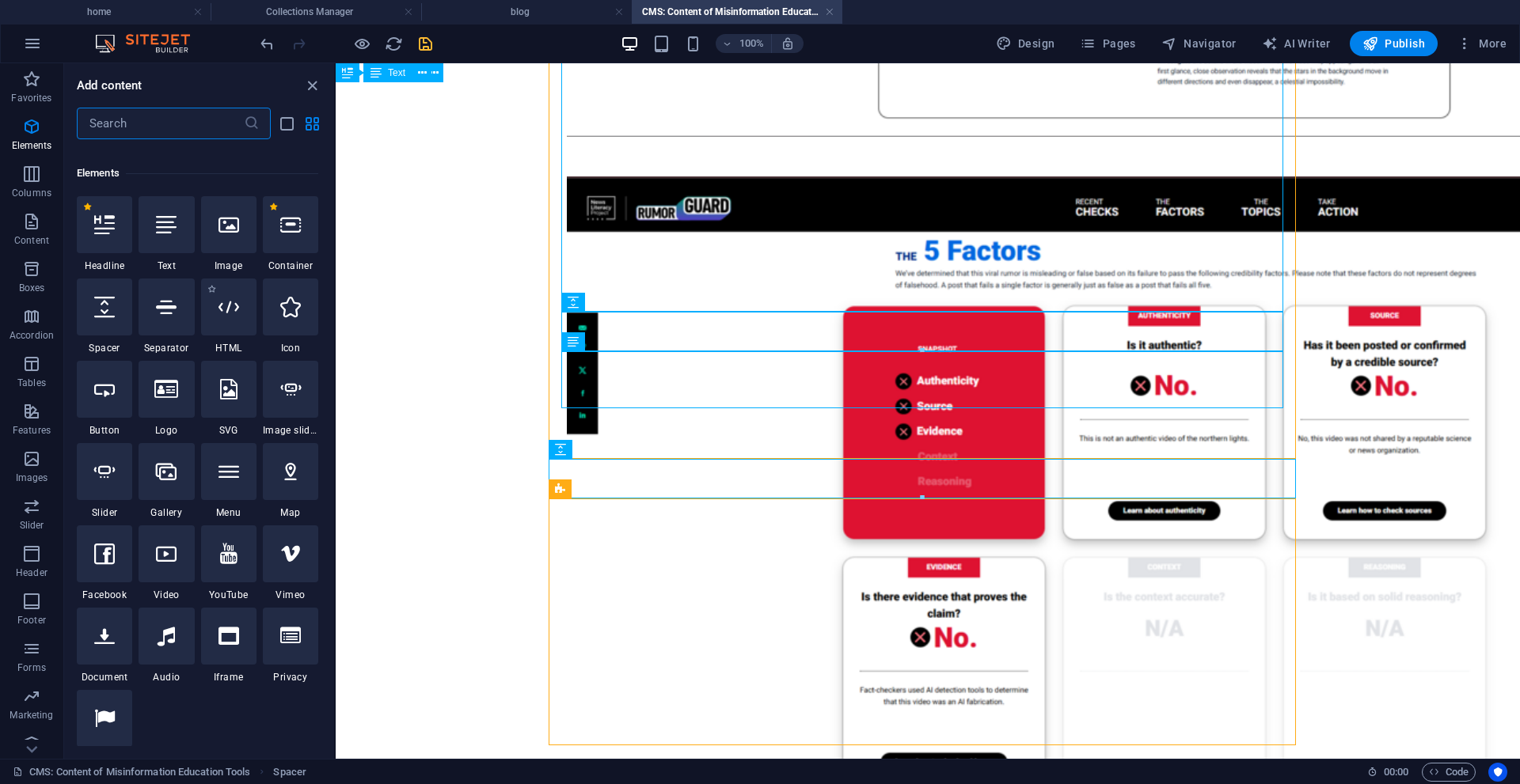
scroll to position [168, 0]
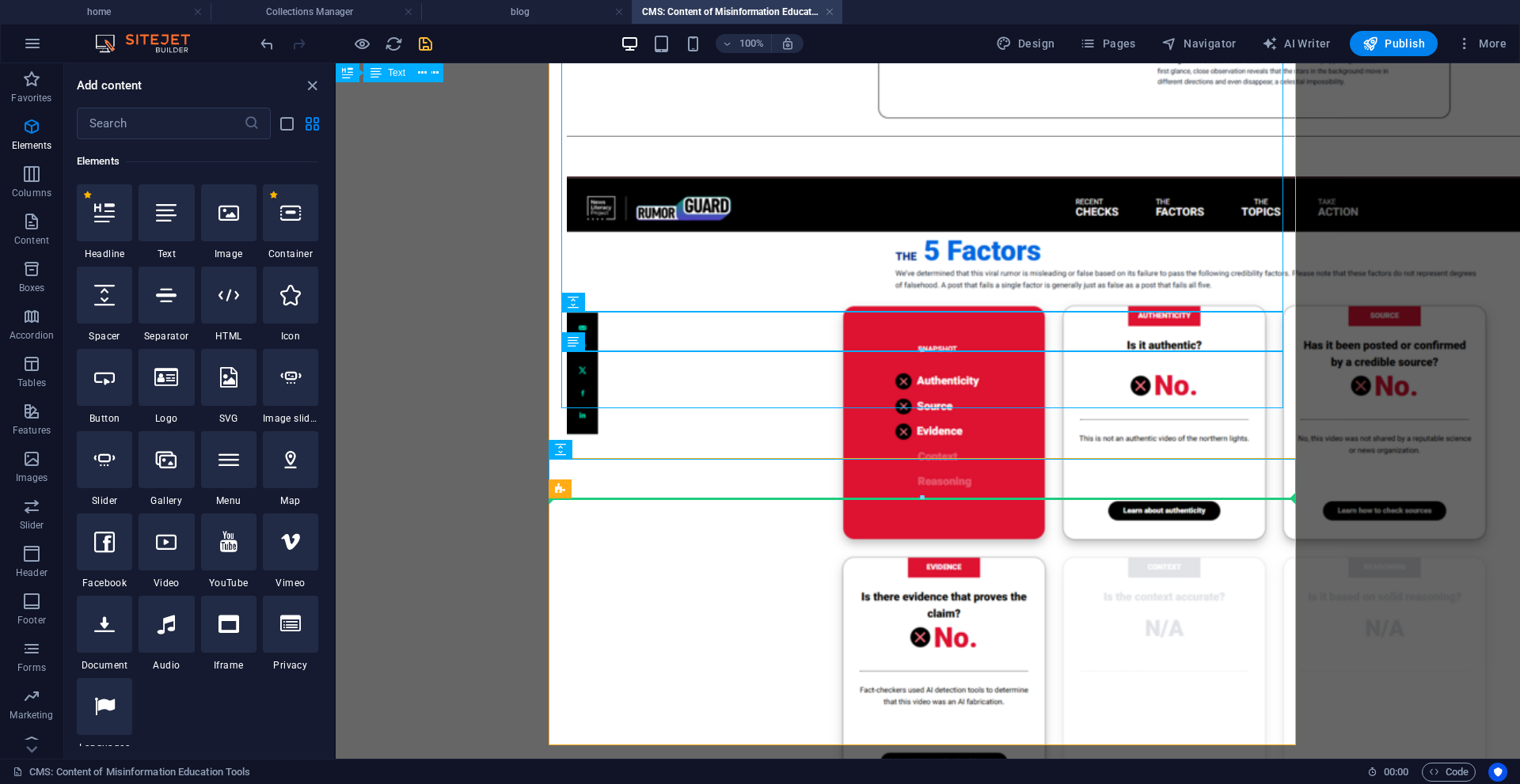
select select "px"
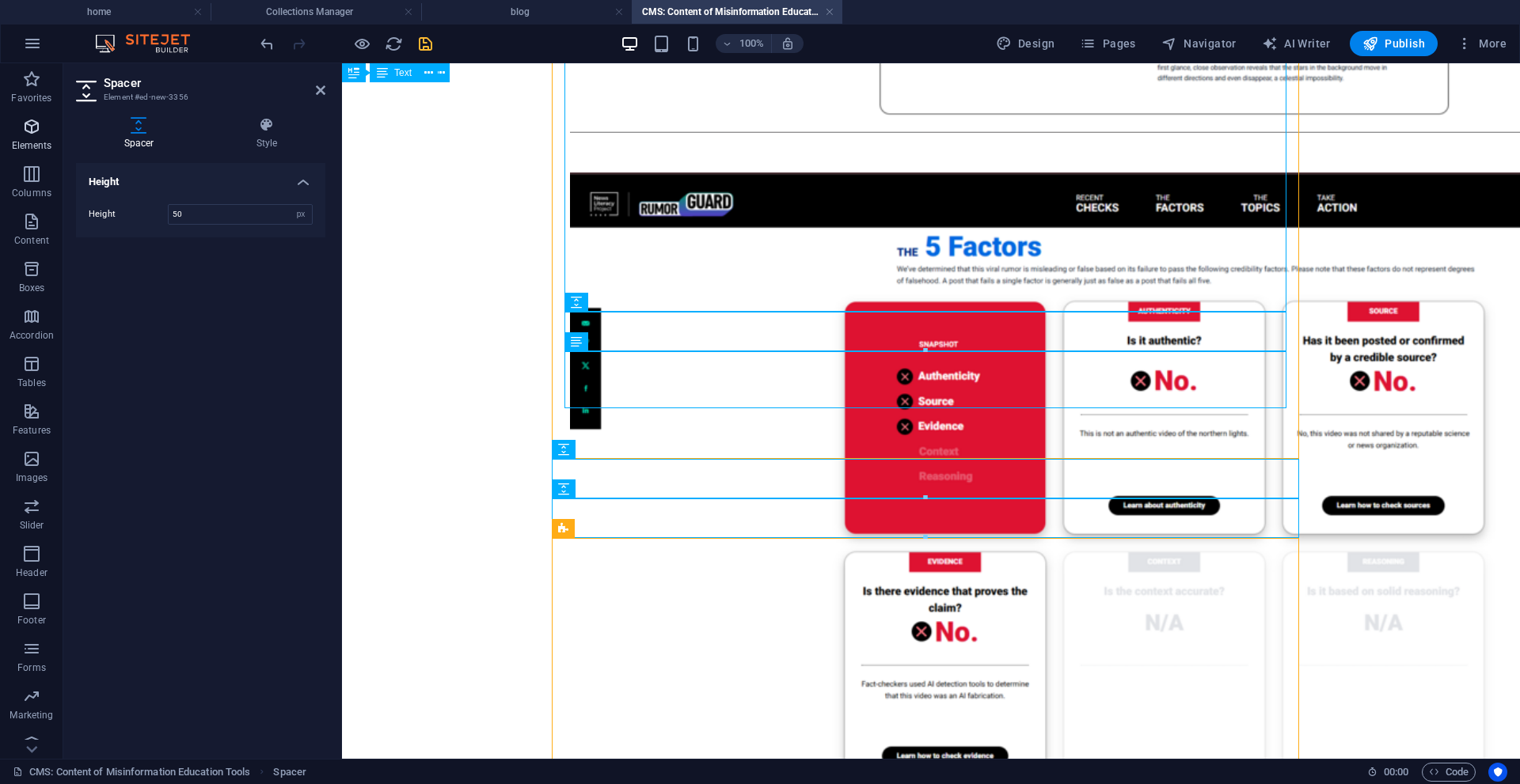
click at [24, 132] on icon "button" at bounding box center [32, 127] width 19 height 19
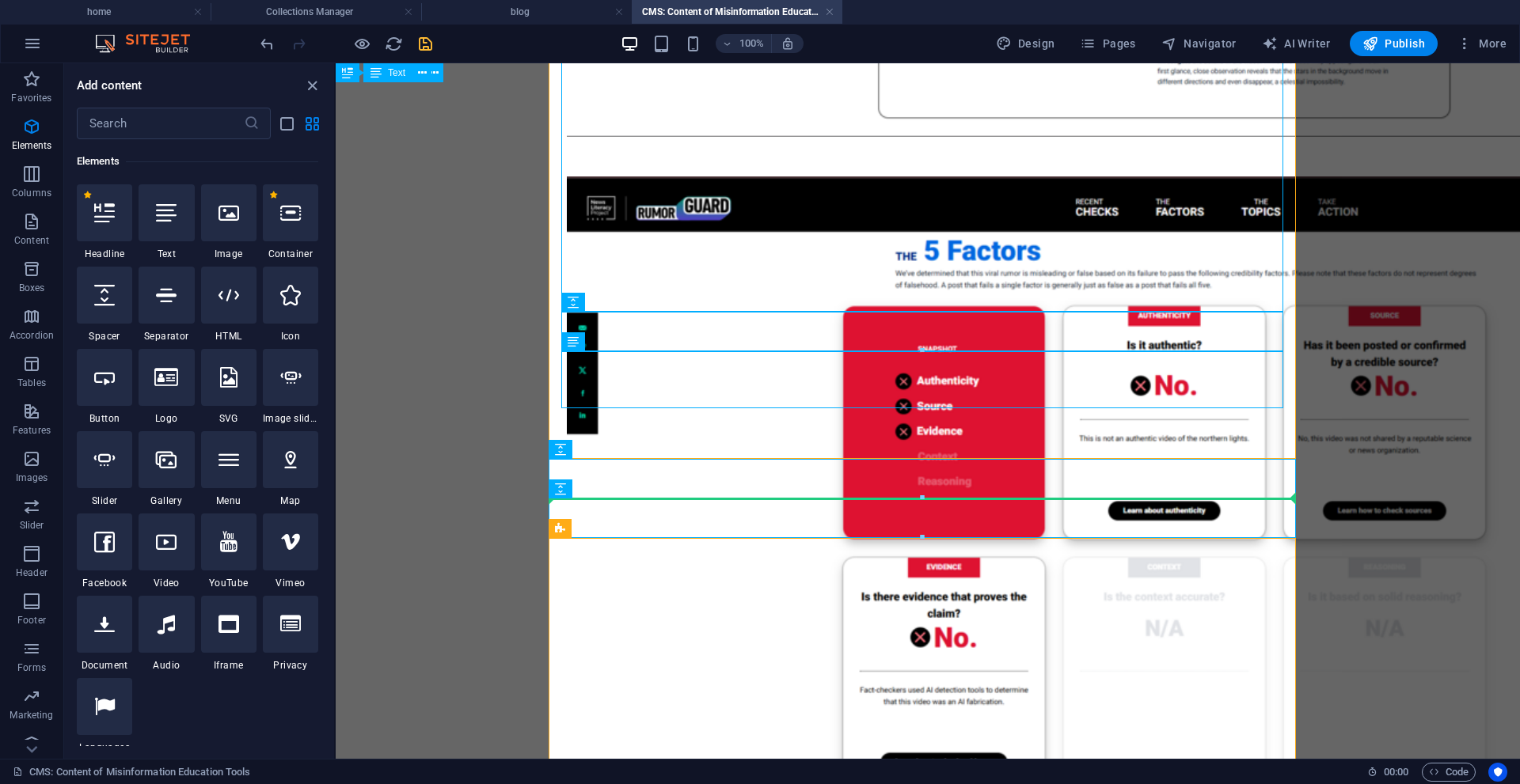
select select "%"
select select "px"
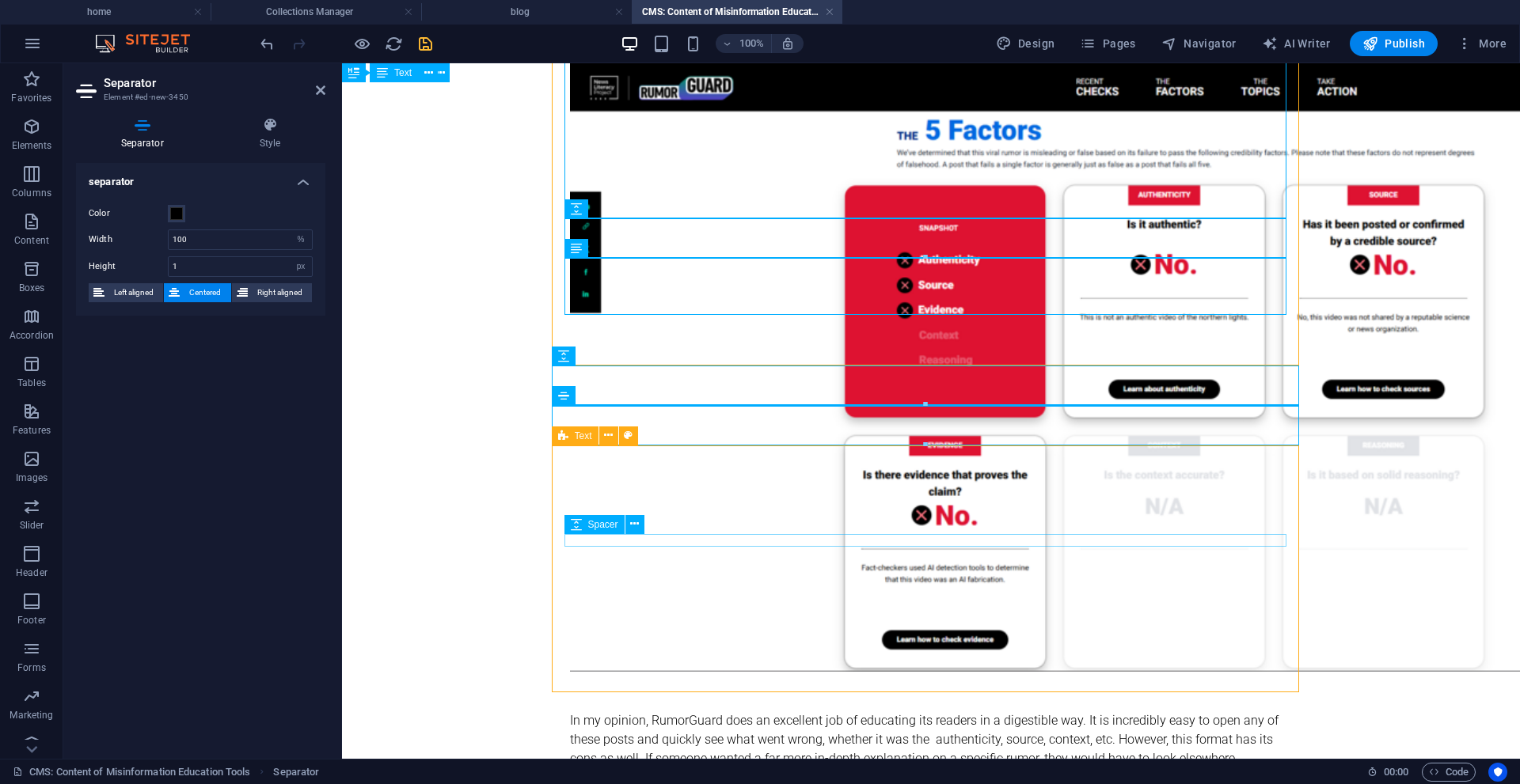
scroll to position [1394, 0]
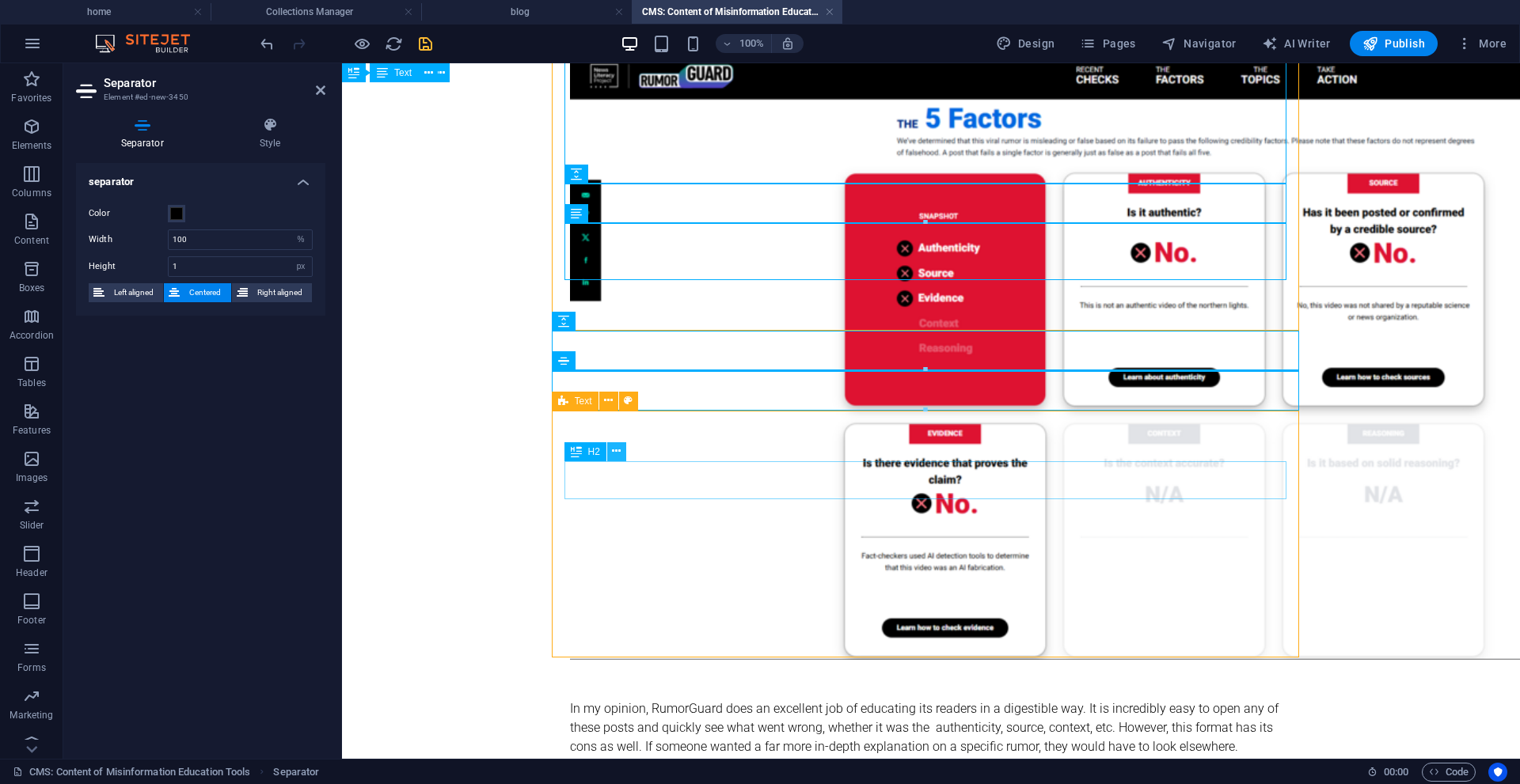
click at [626, 457] on button at bounding box center [617, 452] width 19 height 19
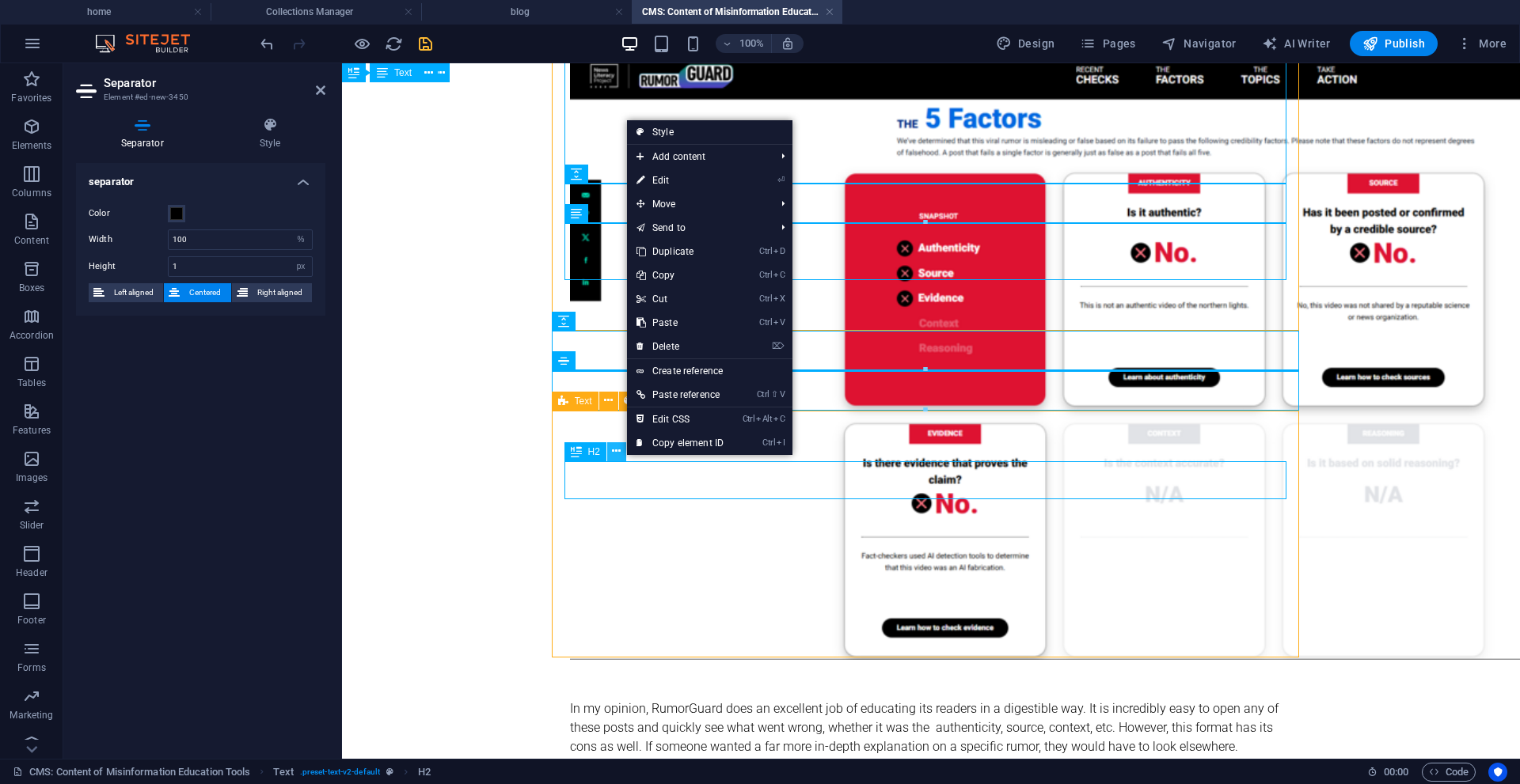
click at [626, 457] on button at bounding box center [617, 452] width 19 height 19
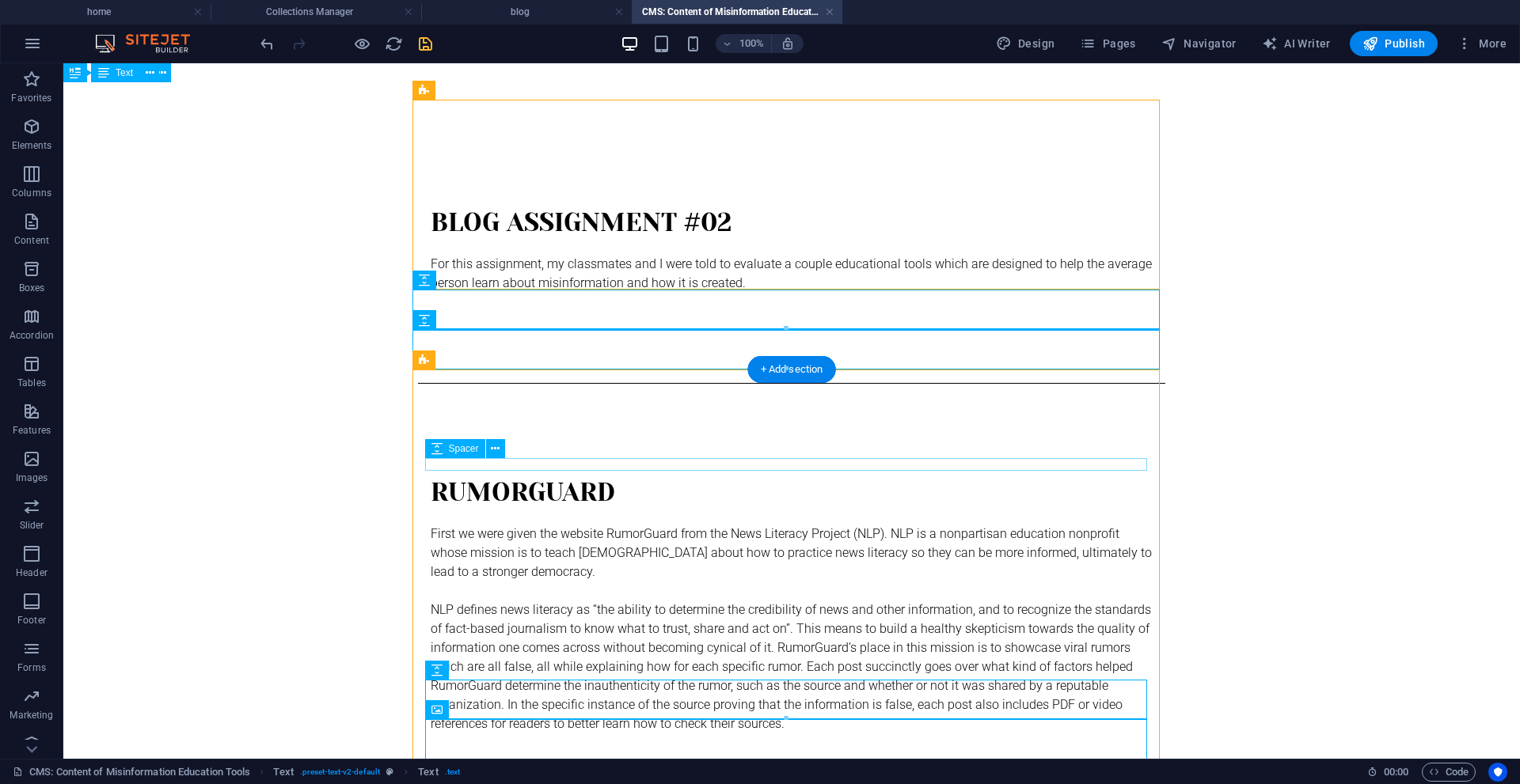
scroll to position [0, 0]
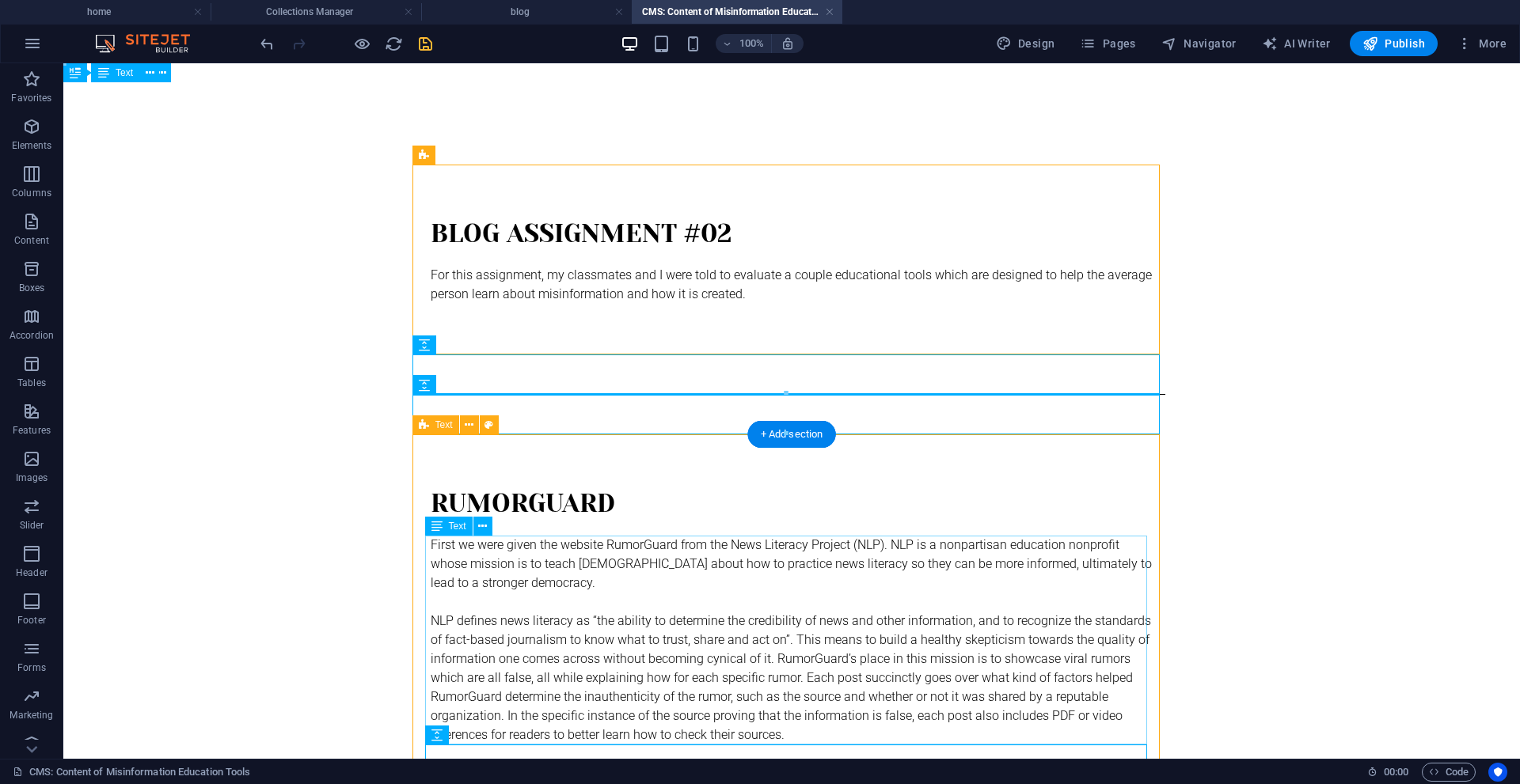
click at [565, 567] on div "First we were given the website RumorGuard from the News Literacy Project (NLP)…" at bounding box center [792, 640] width 722 height 209
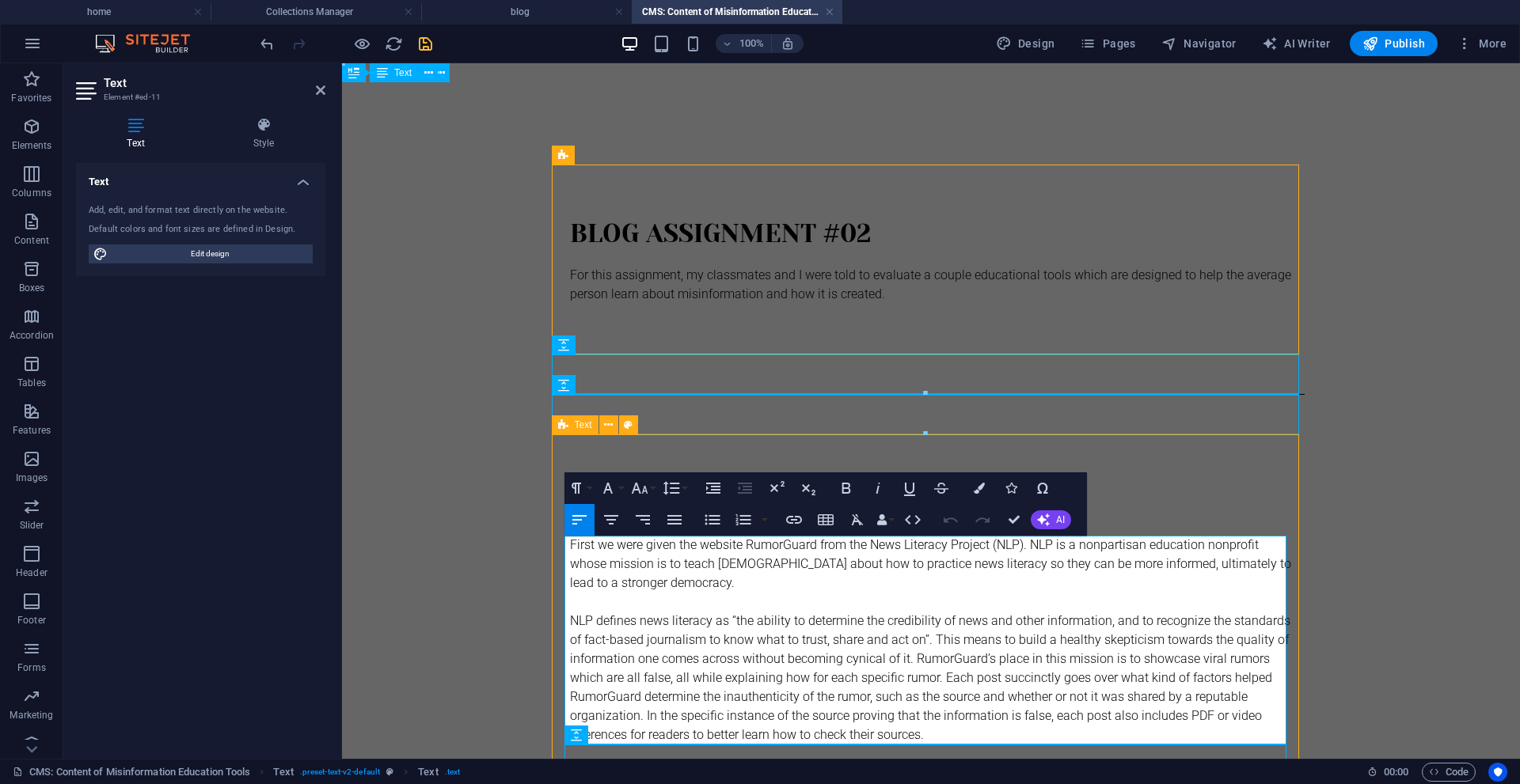
click at [782, 546] on p "First we were given the website RumorGuard from the News Literacy Project (NLP)…" at bounding box center [931, 564] width 722 height 57
click at [791, 525] on icon "button" at bounding box center [794, 520] width 19 height 19
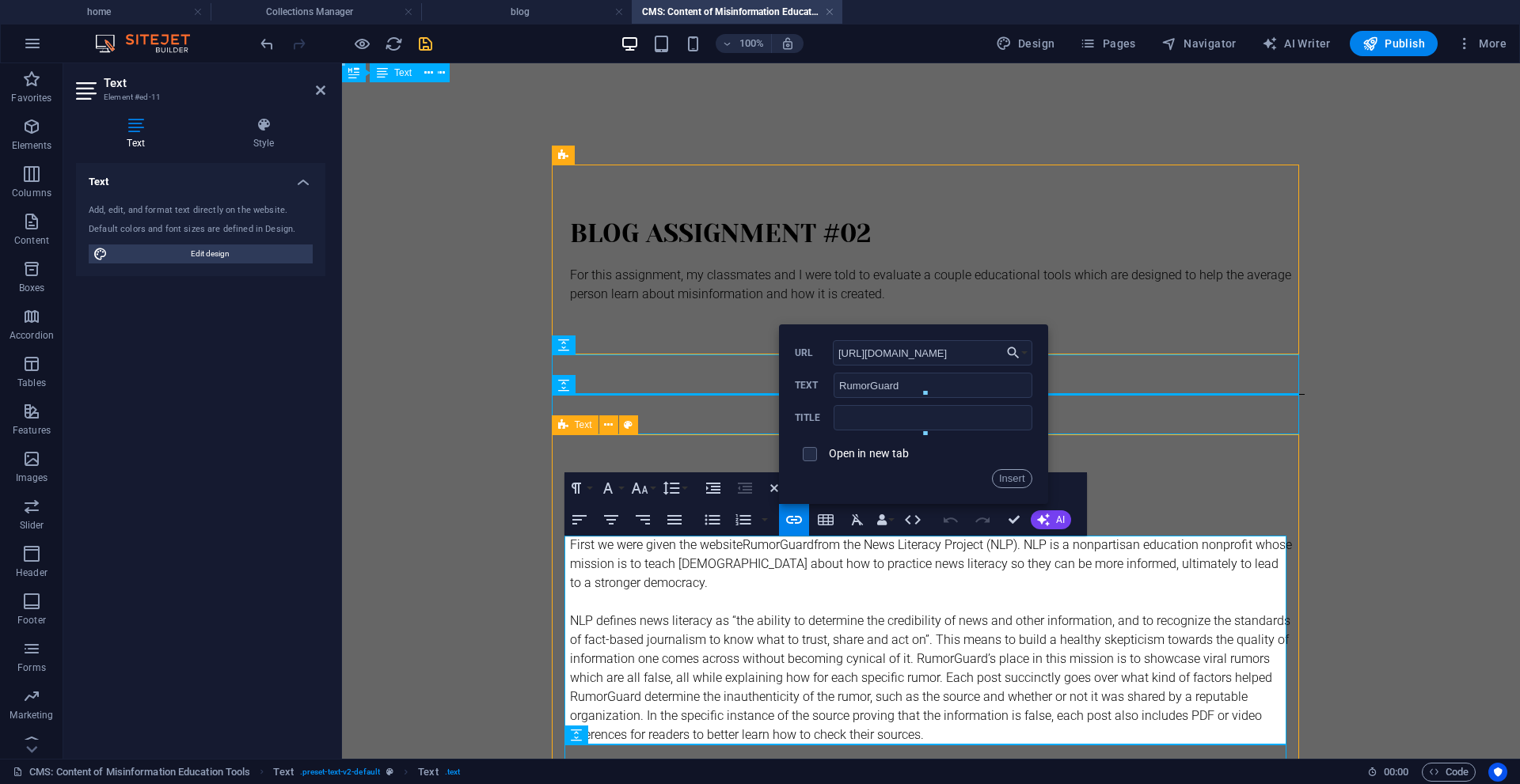
type input "[URL][DOMAIN_NAME]"
click at [883, 448] on label "Open in new tab" at bounding box center [869, 454] width 81 height 13
click at [1004, 480] on button "Insert" at bounding box center [1012, 479] width 40 height 19
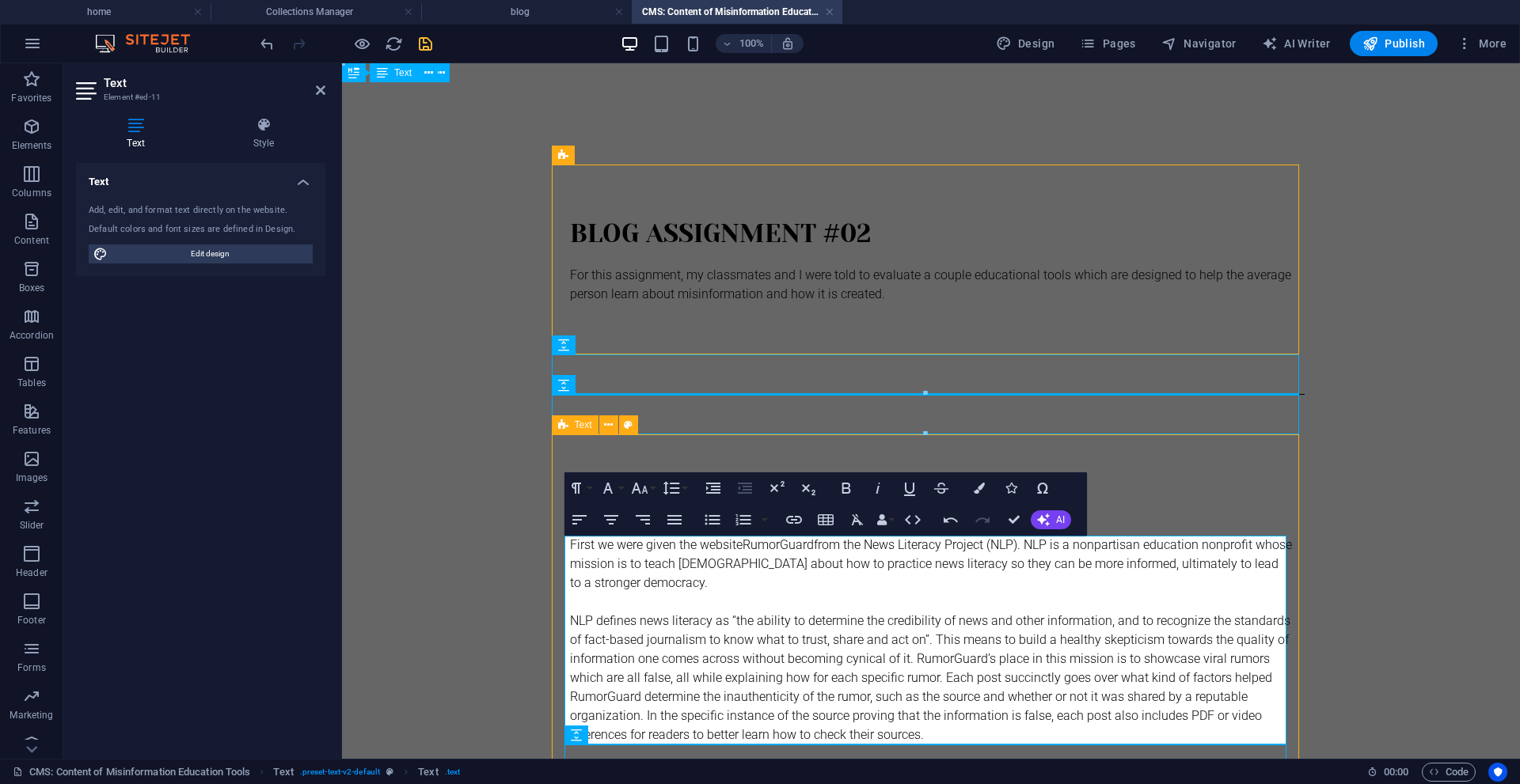
click at [789, 552] on p "First we were given the website RumorGuard from the News Literacy Project (NLP)…" at bounding box center [931, 564] width 722 height 57
drag, startPoint x: 812, startPoint y: 547, endPoint x: 743, endPoint y: 550, distance: 69.1
click at [743, 550] on link "RumorGuard" at bounding box center [778, 544] width 71 height 15
click at [910, 493] on icon "button" at bounding box center [910, 489] width 11 height 14
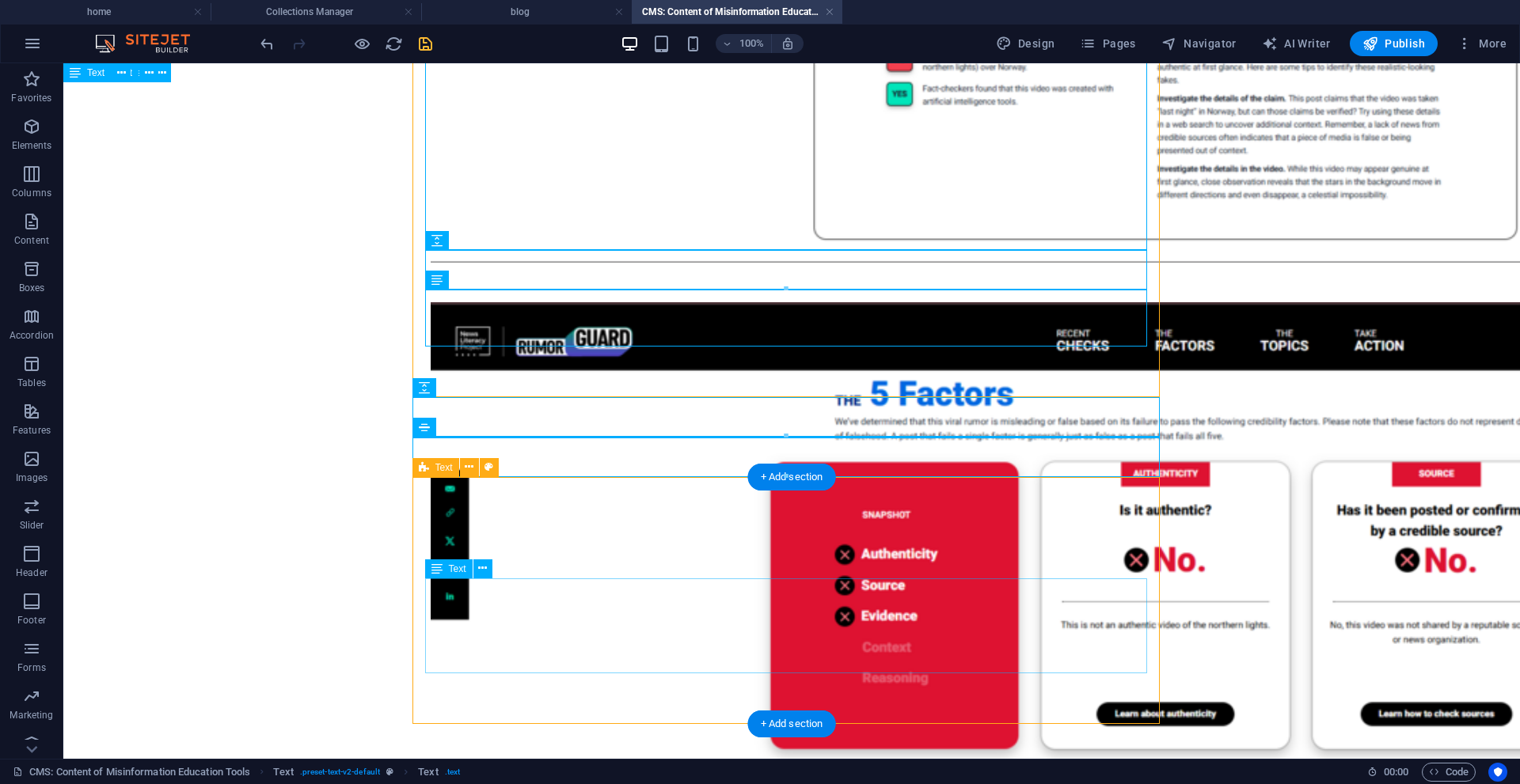
scroll to position [1345, 0]
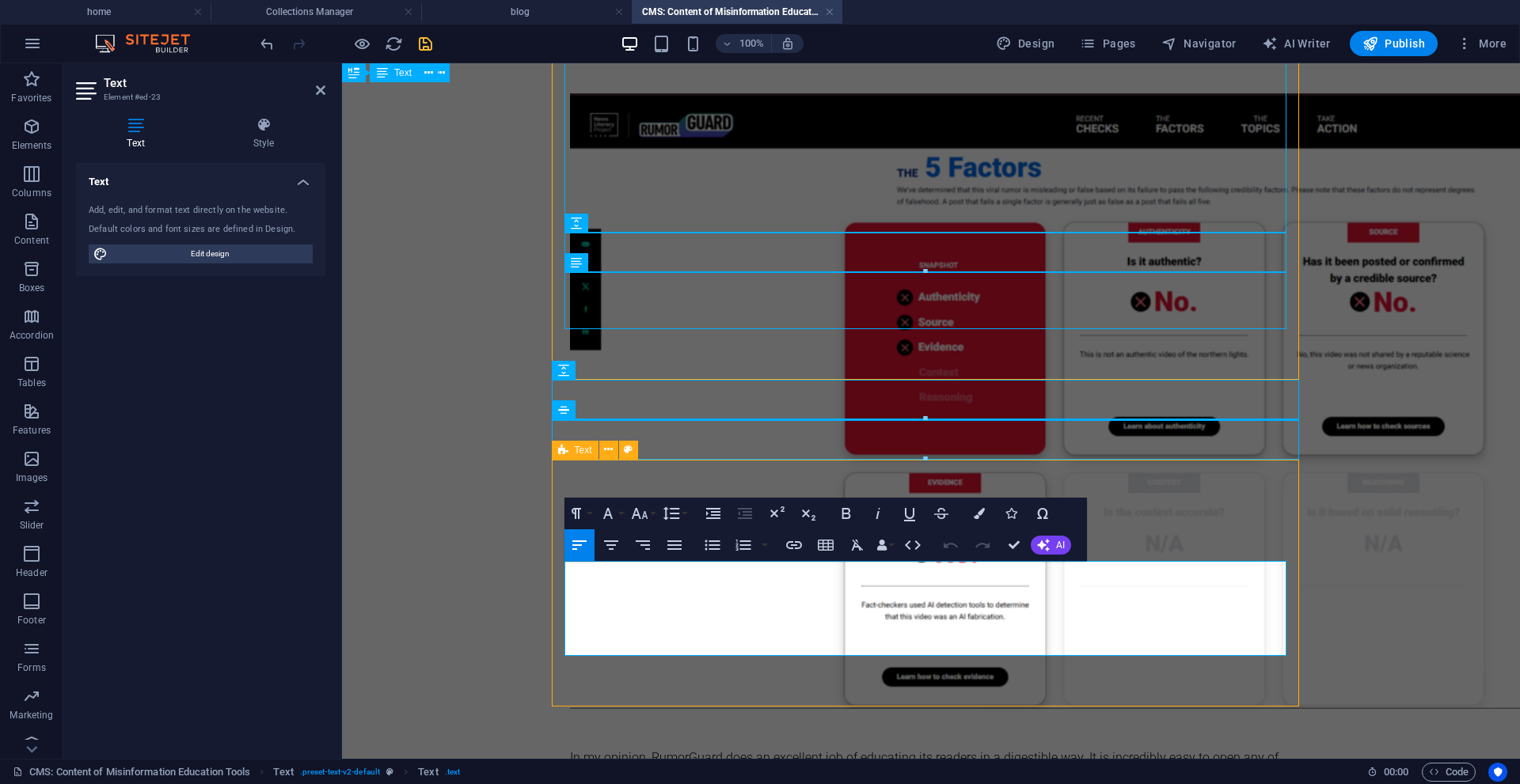
drag, startPoint x: 1112, startPoint y: 569, endPoint x: 1165, endPoint y: 568, distance: 53.0
click at [794, 545] on icon "button" at bounding box center [794, 545] width 19 height 19
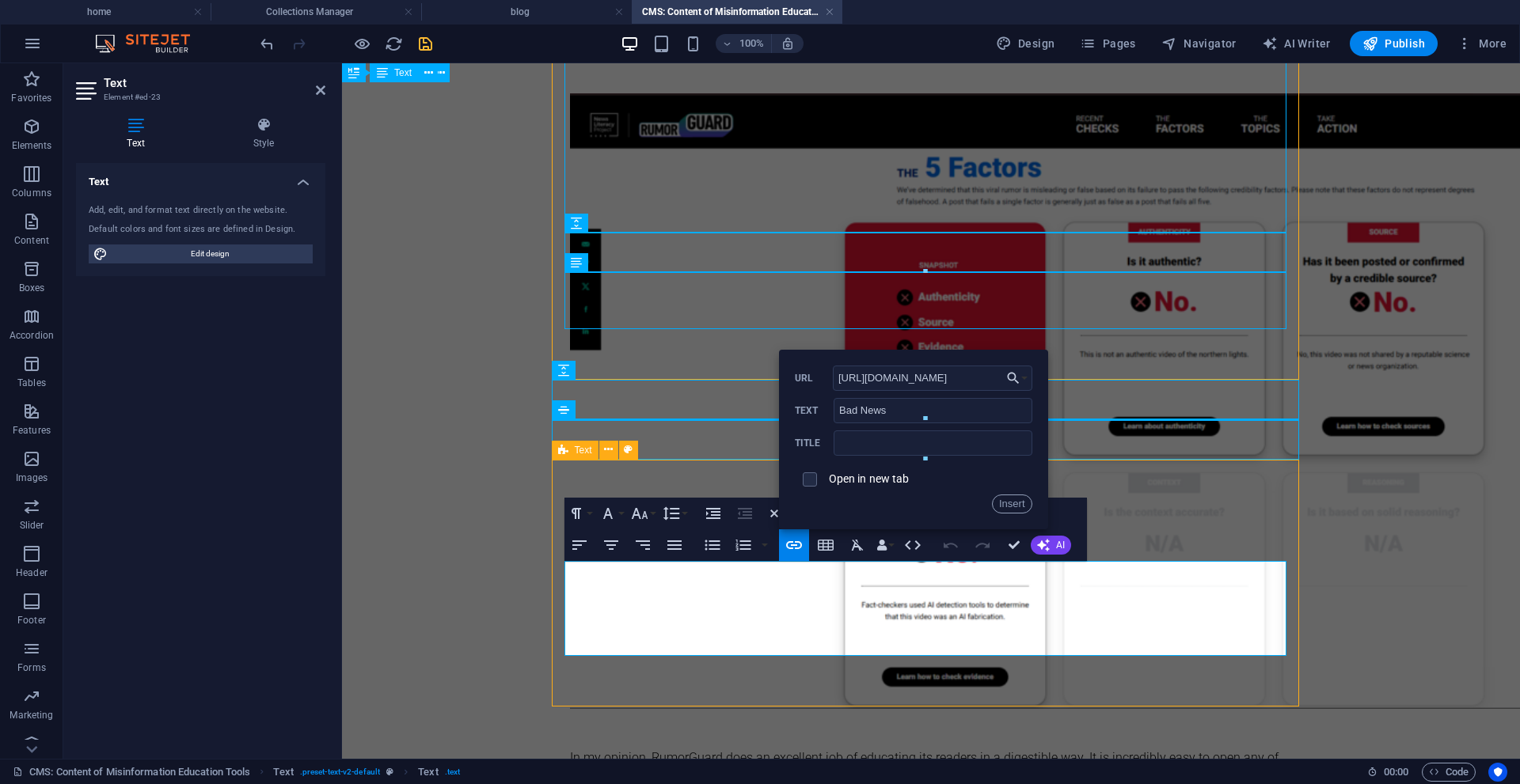
type input "[URL][DOMAIN_NAME]"
click at [879, 487] on div "Open in new tab" at bounding box center [914, 479] width 237 height 30
click at [896, 480] on label "Open in new tab" at bounding box center [869, 479] width 81 height 13
click at [1001, 498] on button "Insert" at bounding box center [1012, 504] width 40 height 19
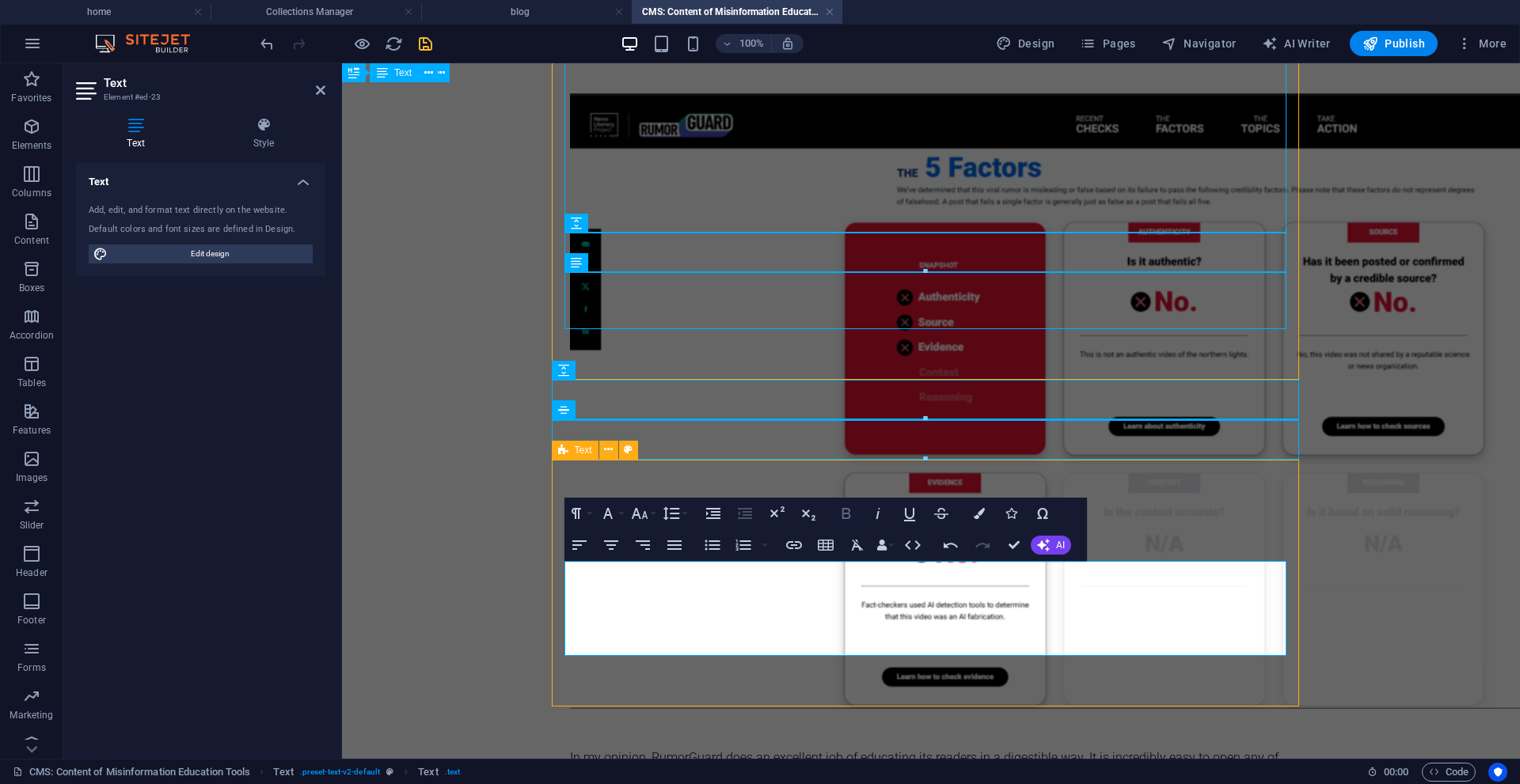
click at [850, 517] on icon "button" at bounding box center [846, 514] width 19 height 19
click at [902, 515] on icon "button" at bounding box center [910, 514] width 19 height 19
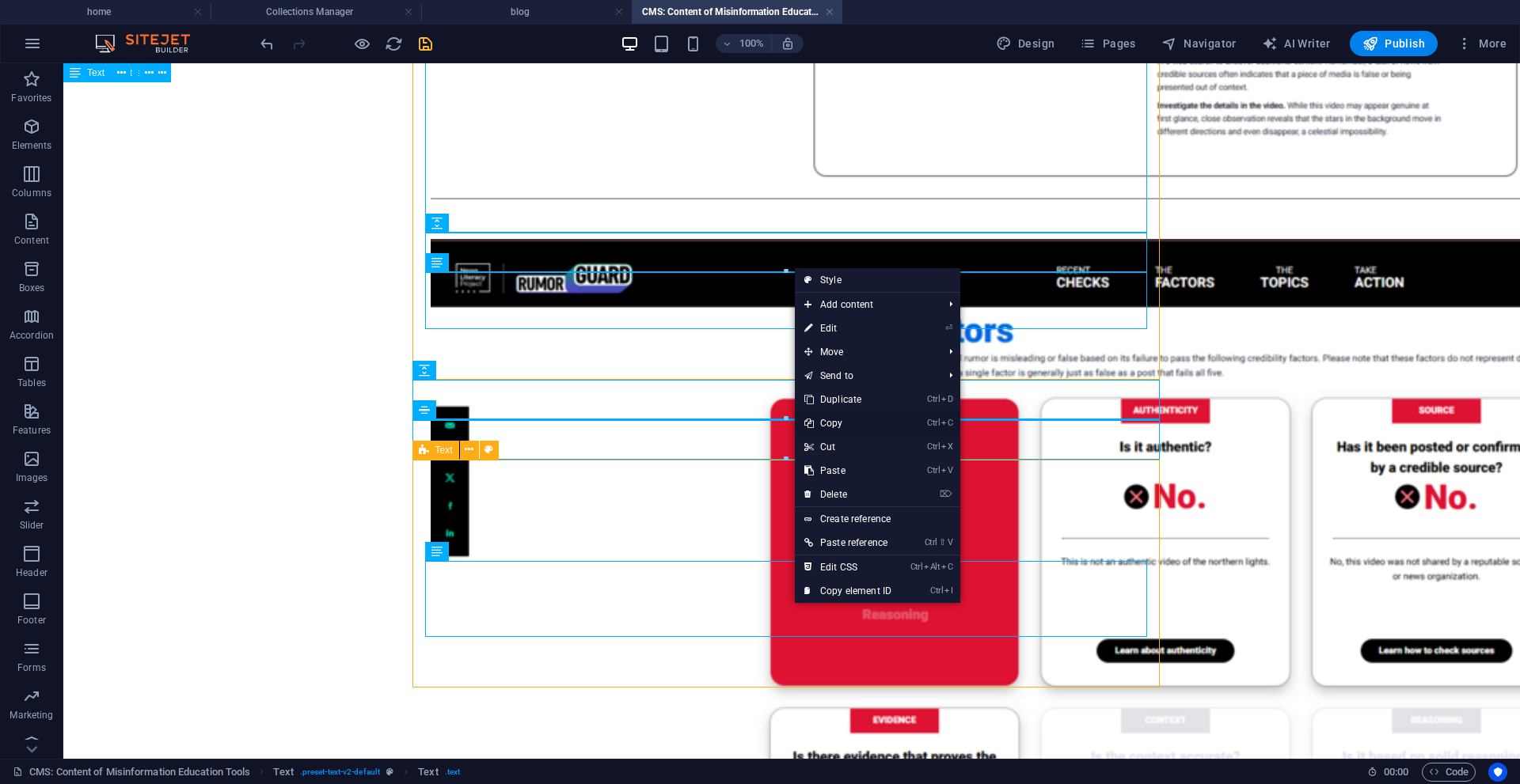
drag, startPoint x: 848, startPoint y: 426, endPoint x: 694, endPoint y: 536, distance: 189.3
click at [848, 426] on link "Ctrl C Copy" at bounding box center [848, 423] width 106 height 24
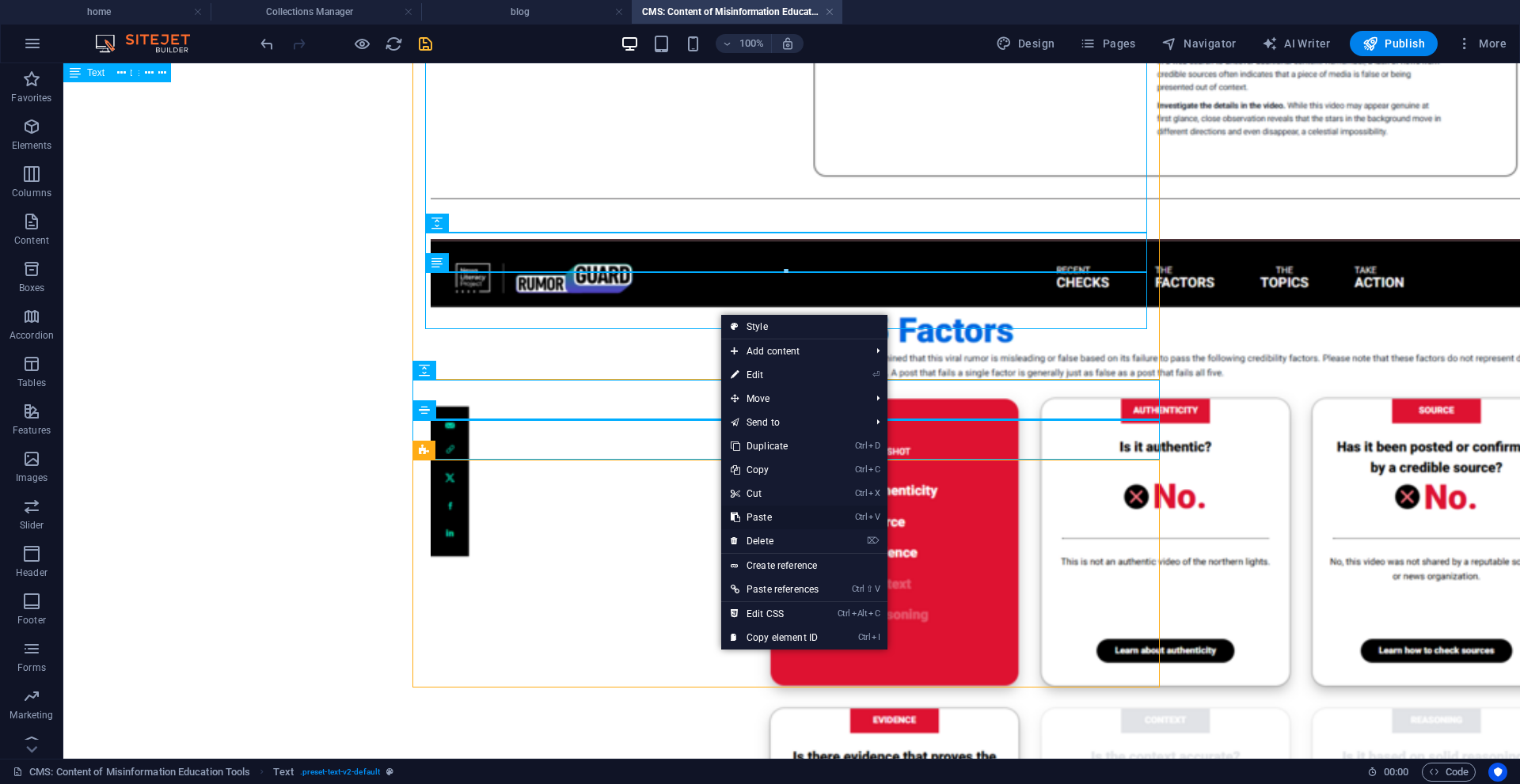
click at [780, 515] on link "Ctrl V Paste" at bounding box center [774, 518] width 107 height 24
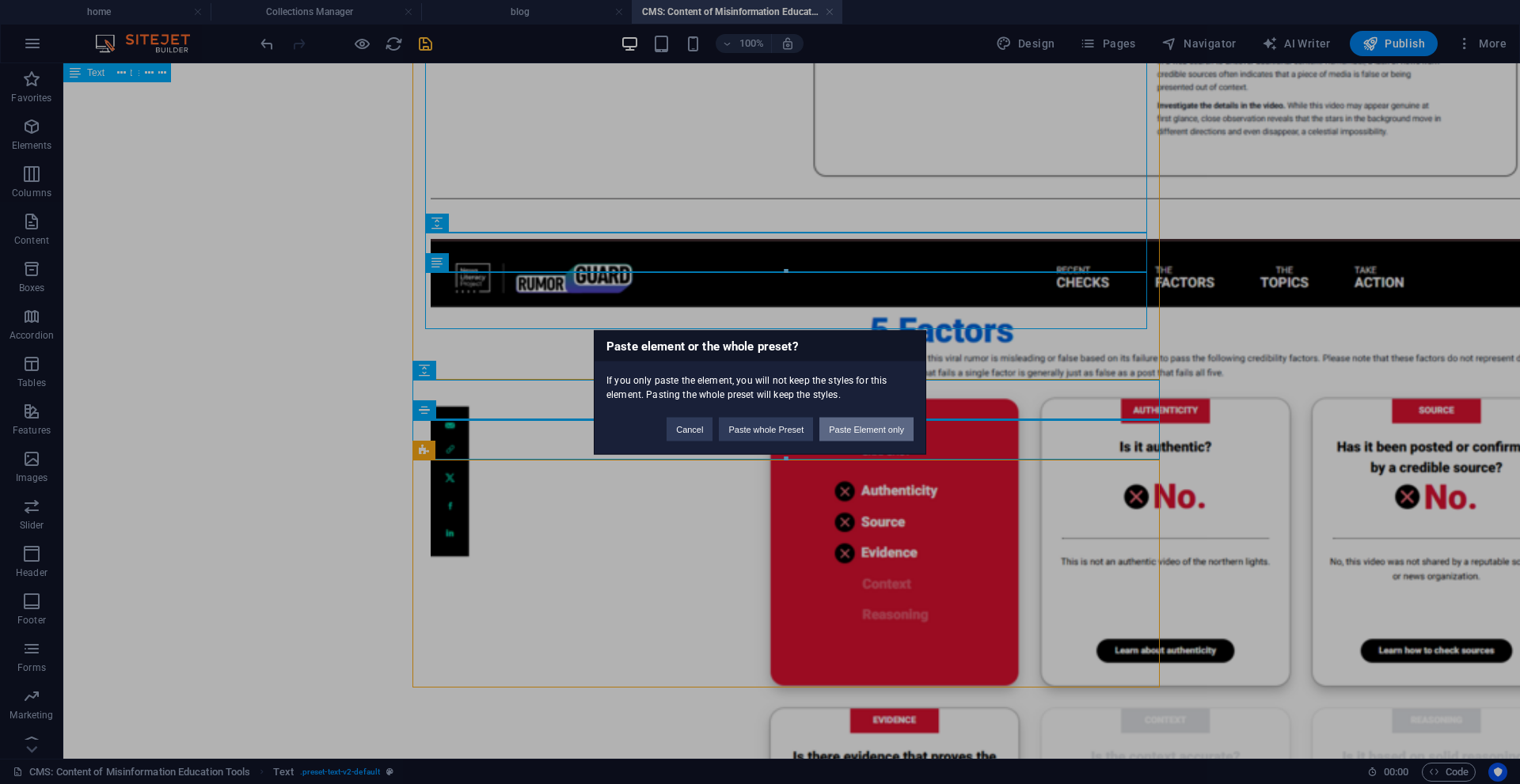
click at [836, 430] on button "Paste Element only" at bounding box center [866, 429] width 94 height 24
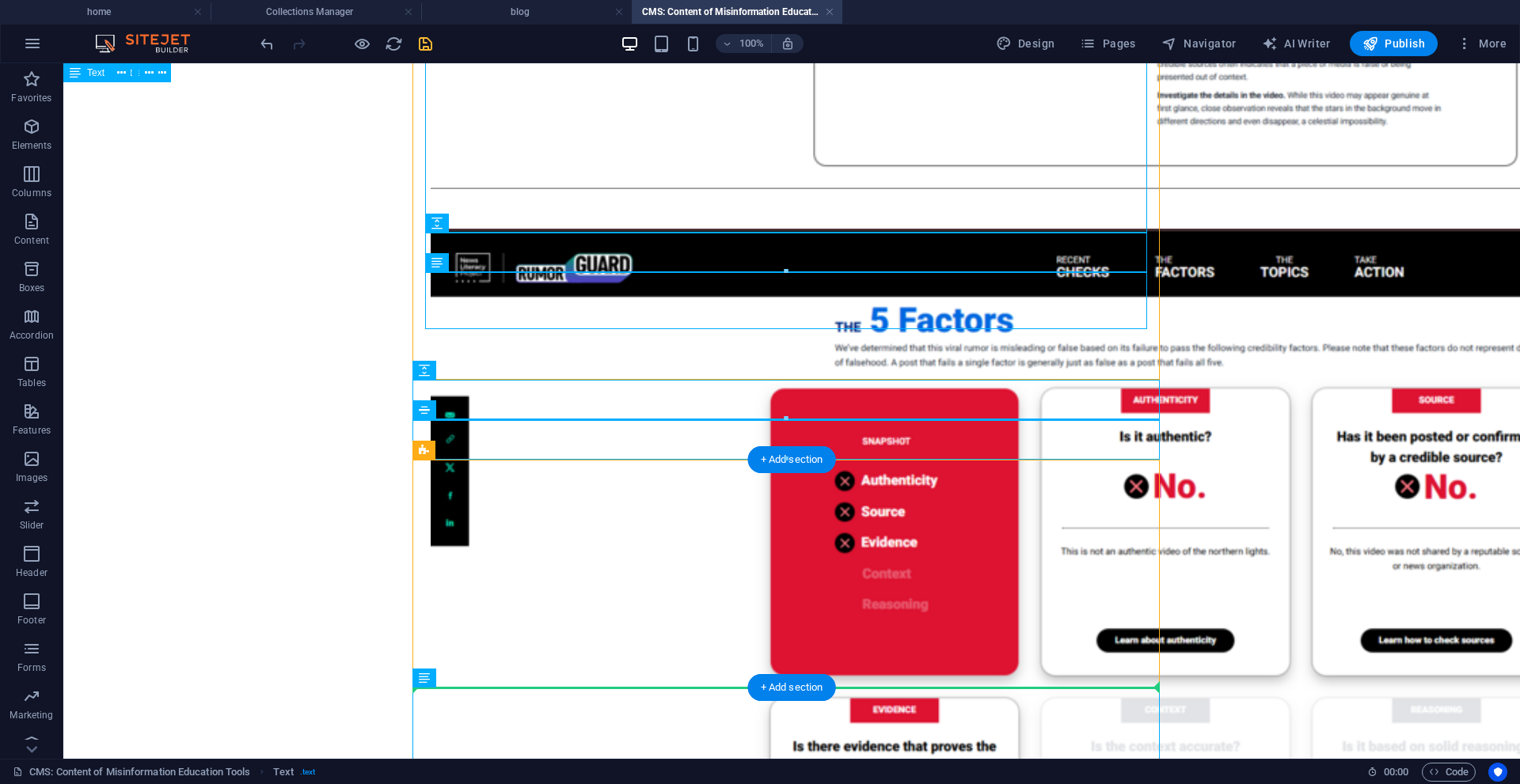
scroll to position [1356, 0]
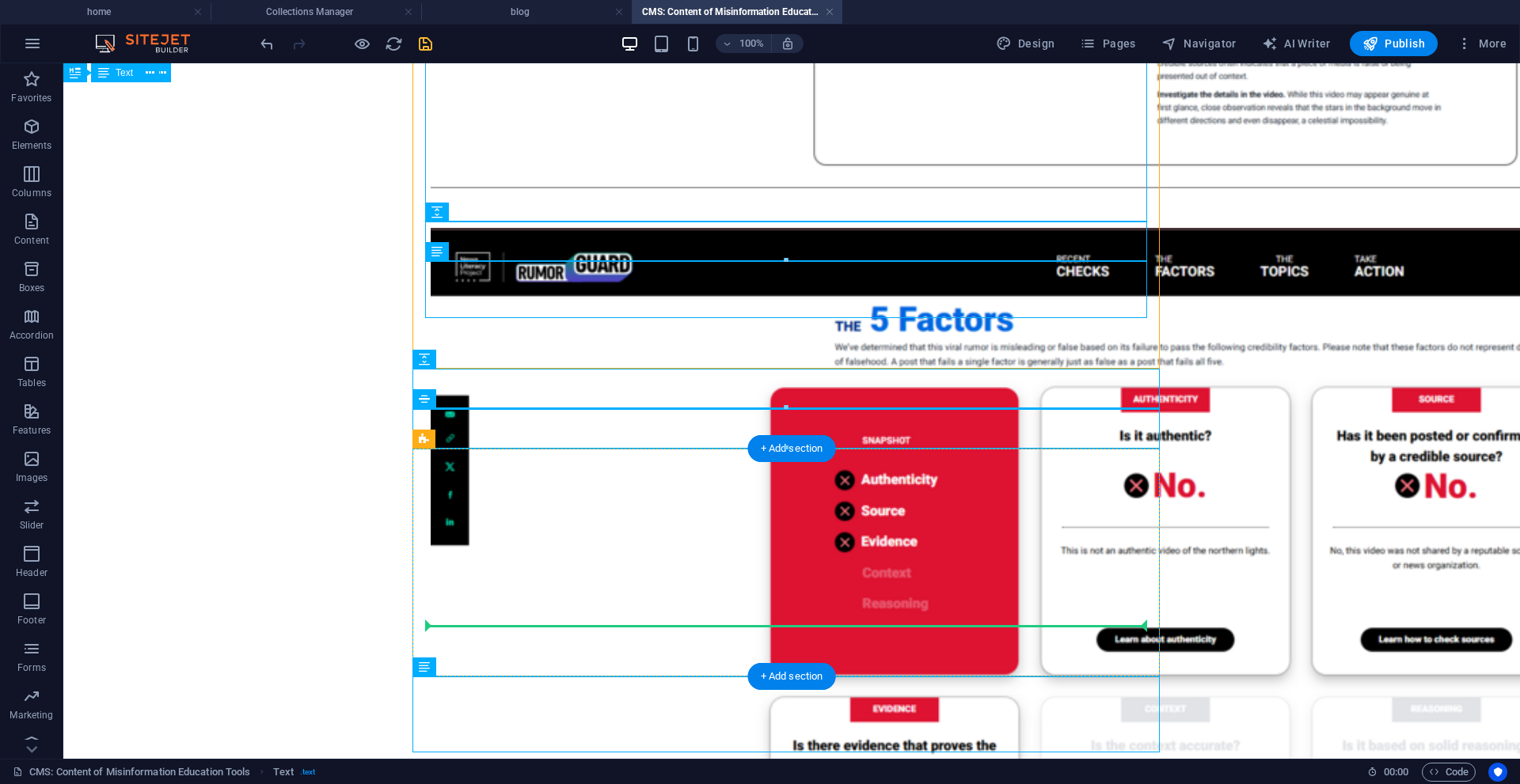
drag, startPoint x: 691, startPoint y: 716, endPoint x: 729, endPoint y: 616, distance: 107.0
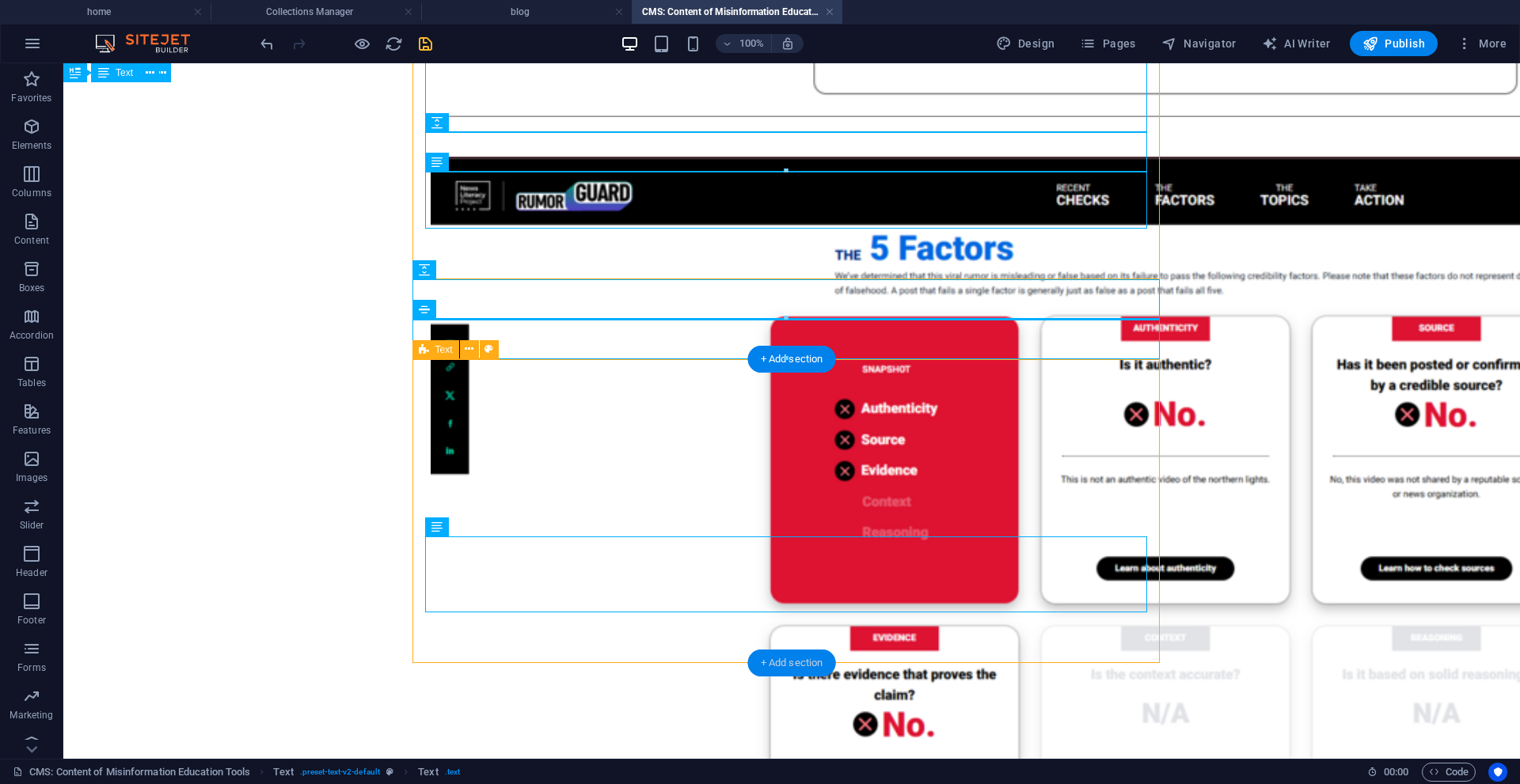
scroll to position [1451, 0]
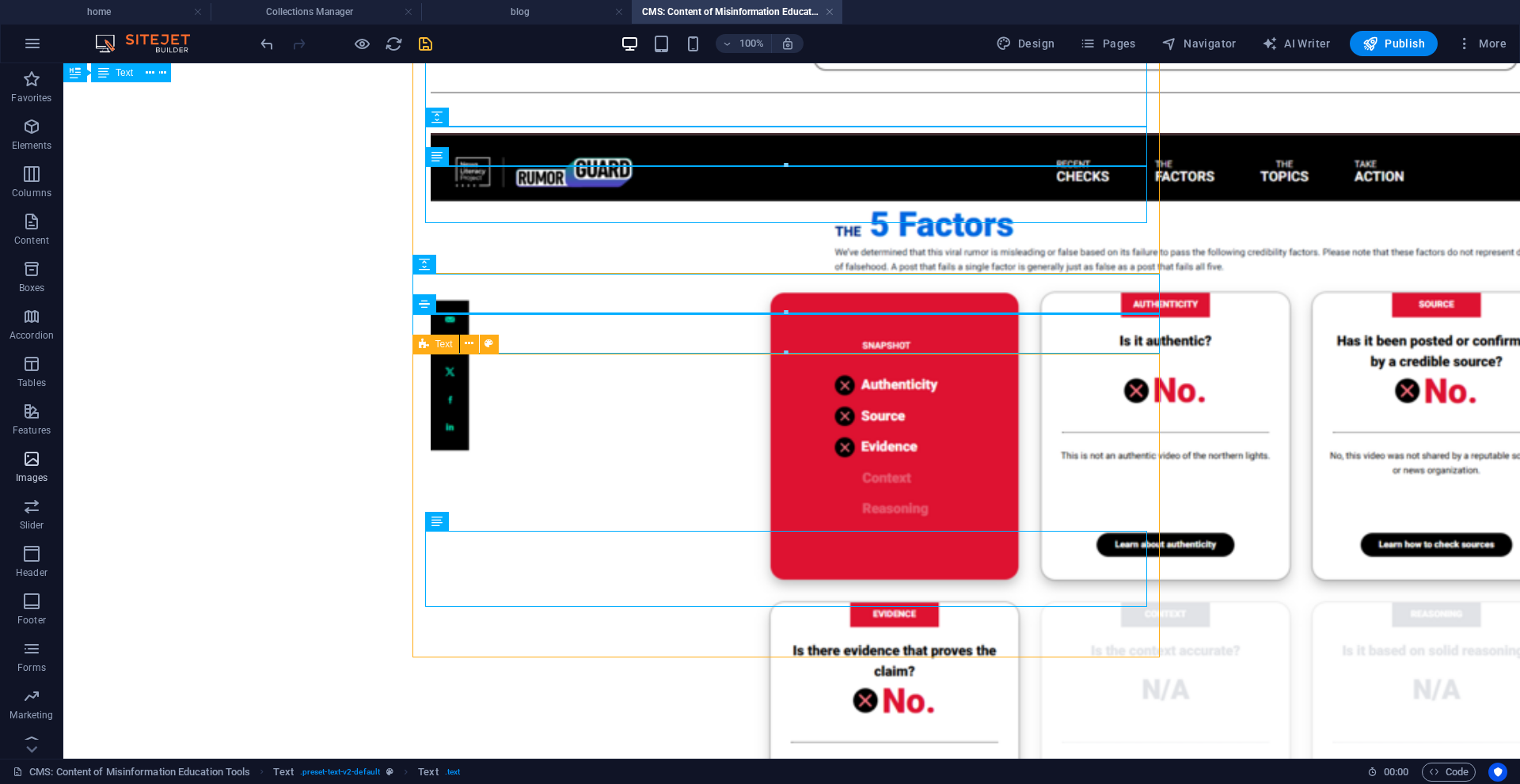
click at [34, 461] on icon "button" at bounding box center [32, 459] width 19 height 19
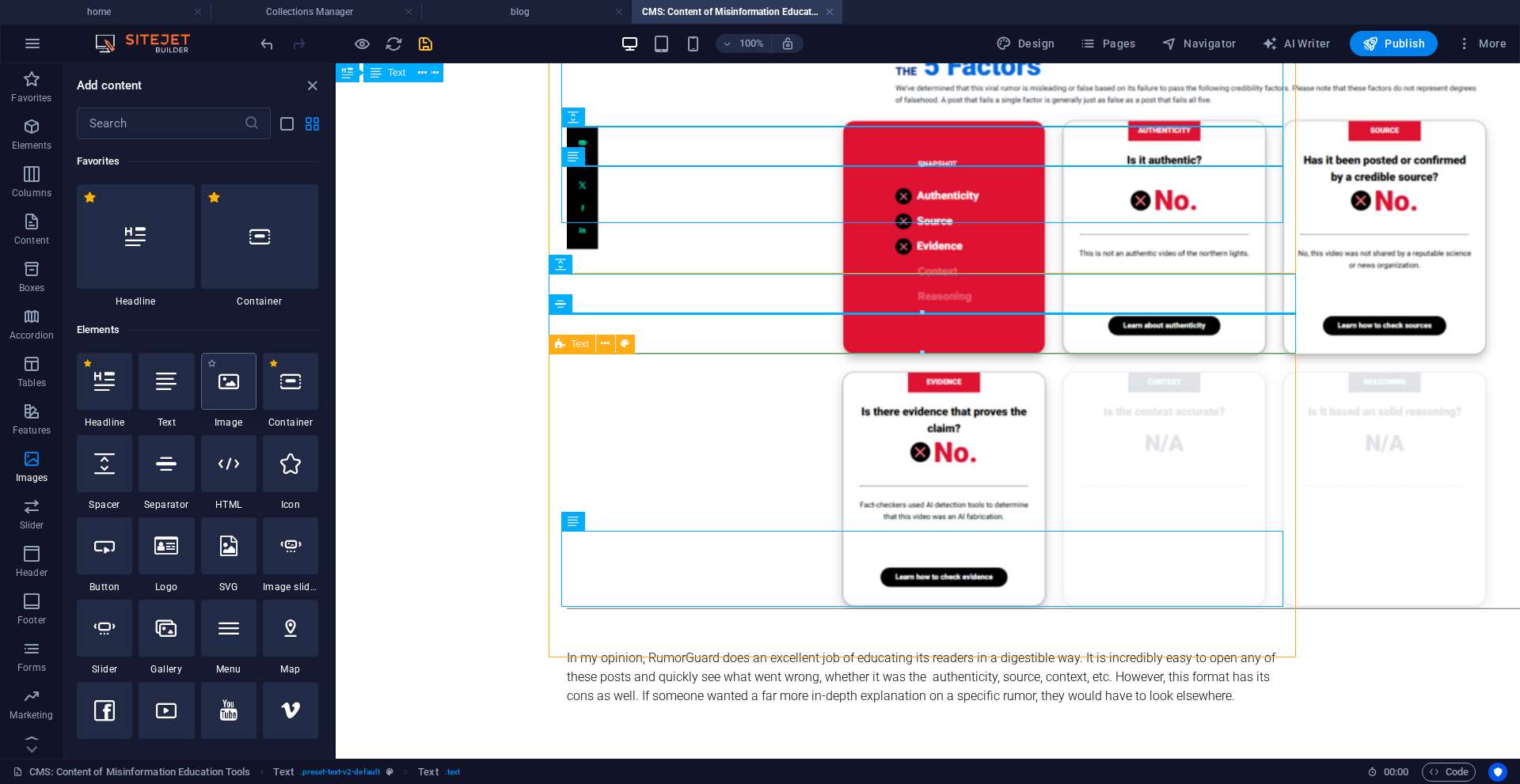
click at [219, 388] on icon at bounding box center [229, 382] width 21 height 21
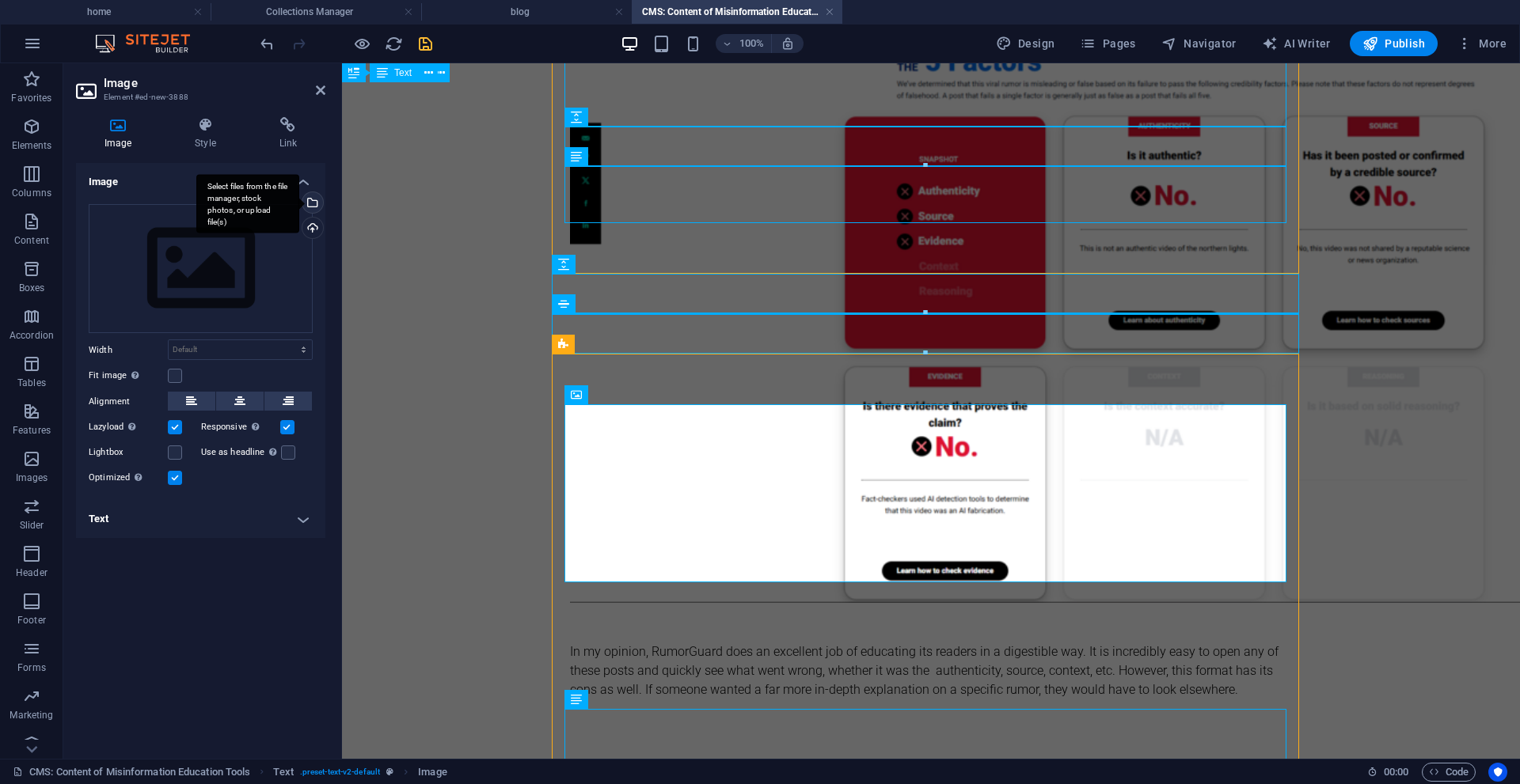
click at [311, 199] on div "Select files from the file manager, stock photos, or upload file(s)" at bounding box center [311, 204] width 24 height 24
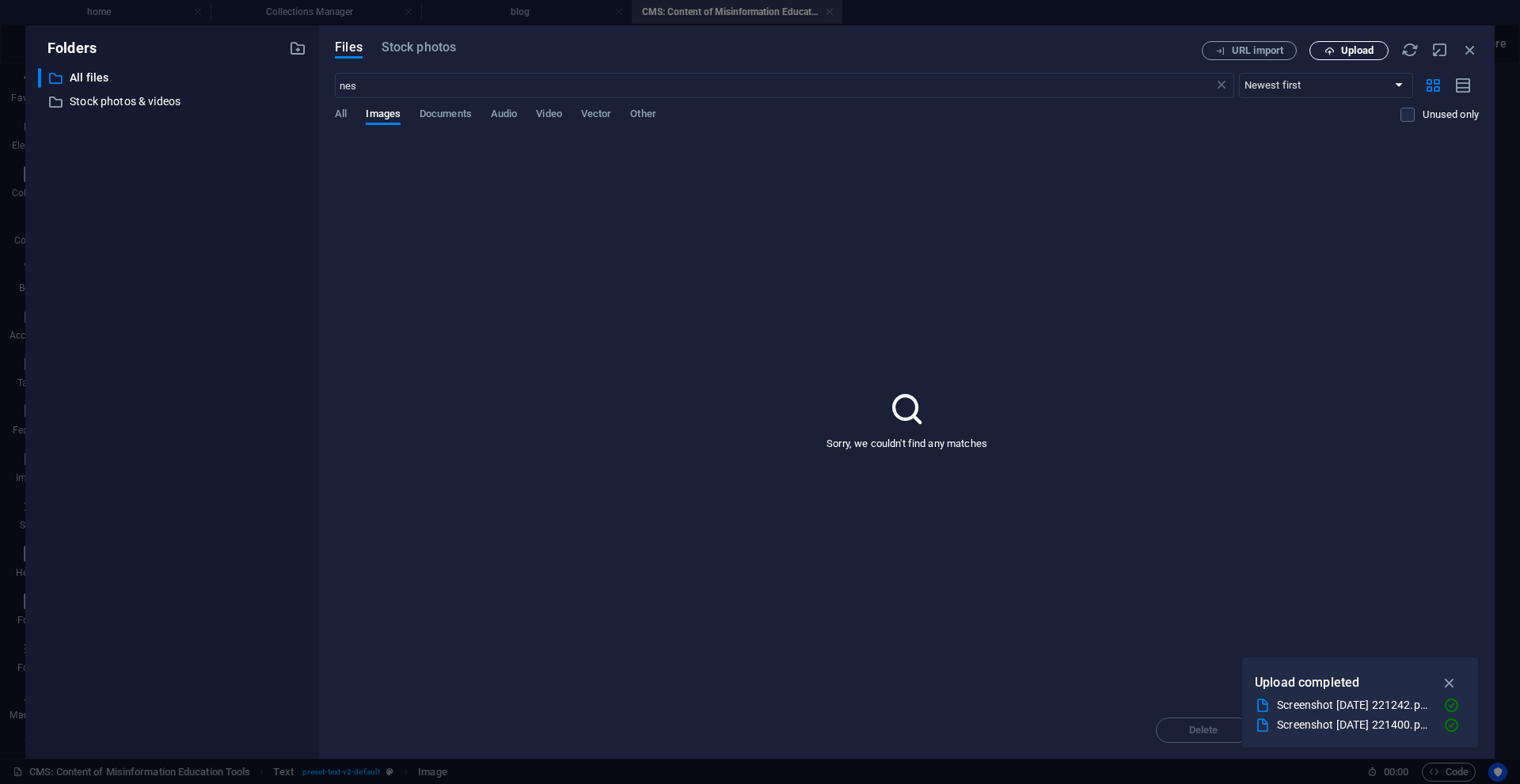
click at [1336, 59] on button "Upload" at bounding box center [1349, 51] width 79 height 19
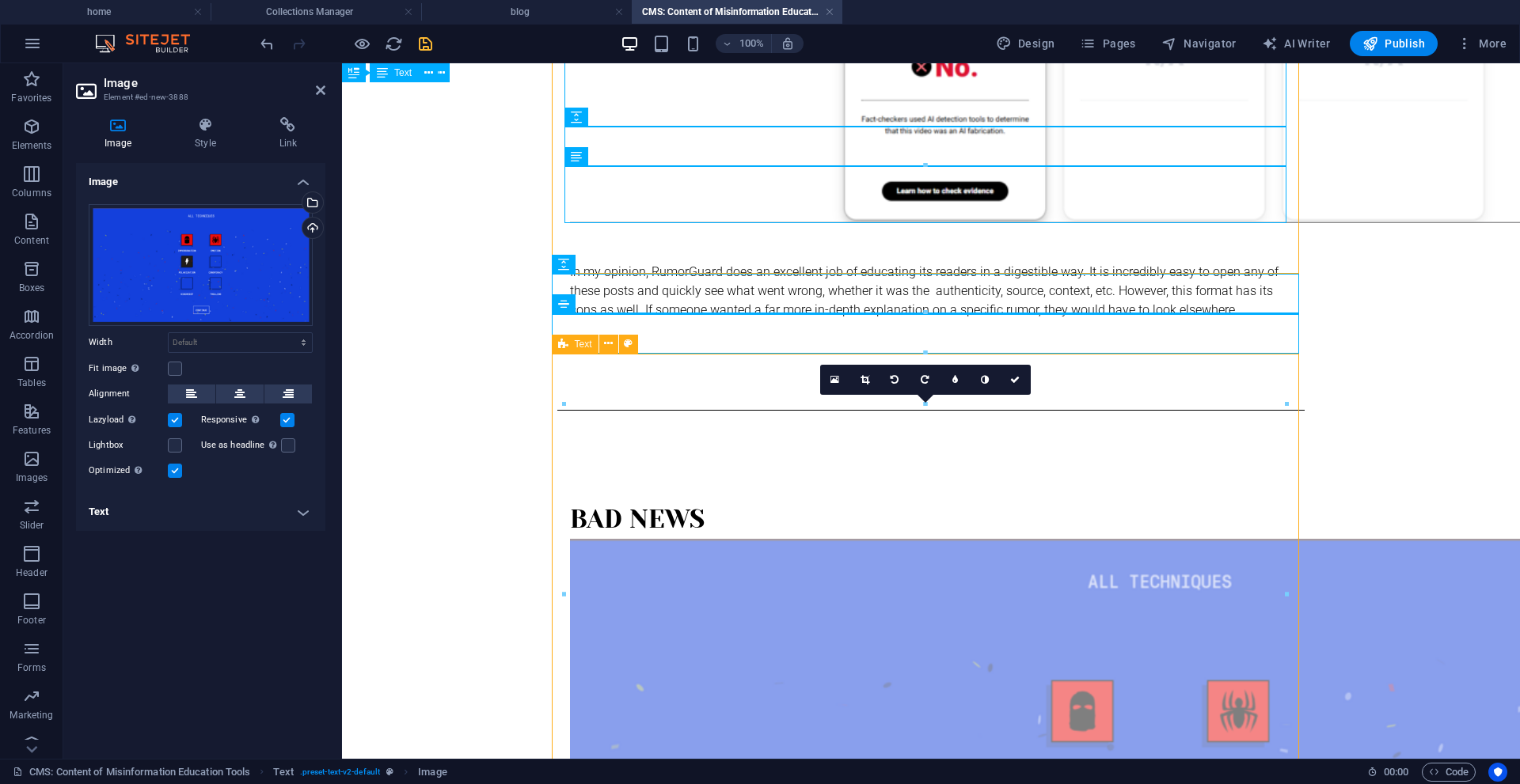
scroll to position [1451, 0]
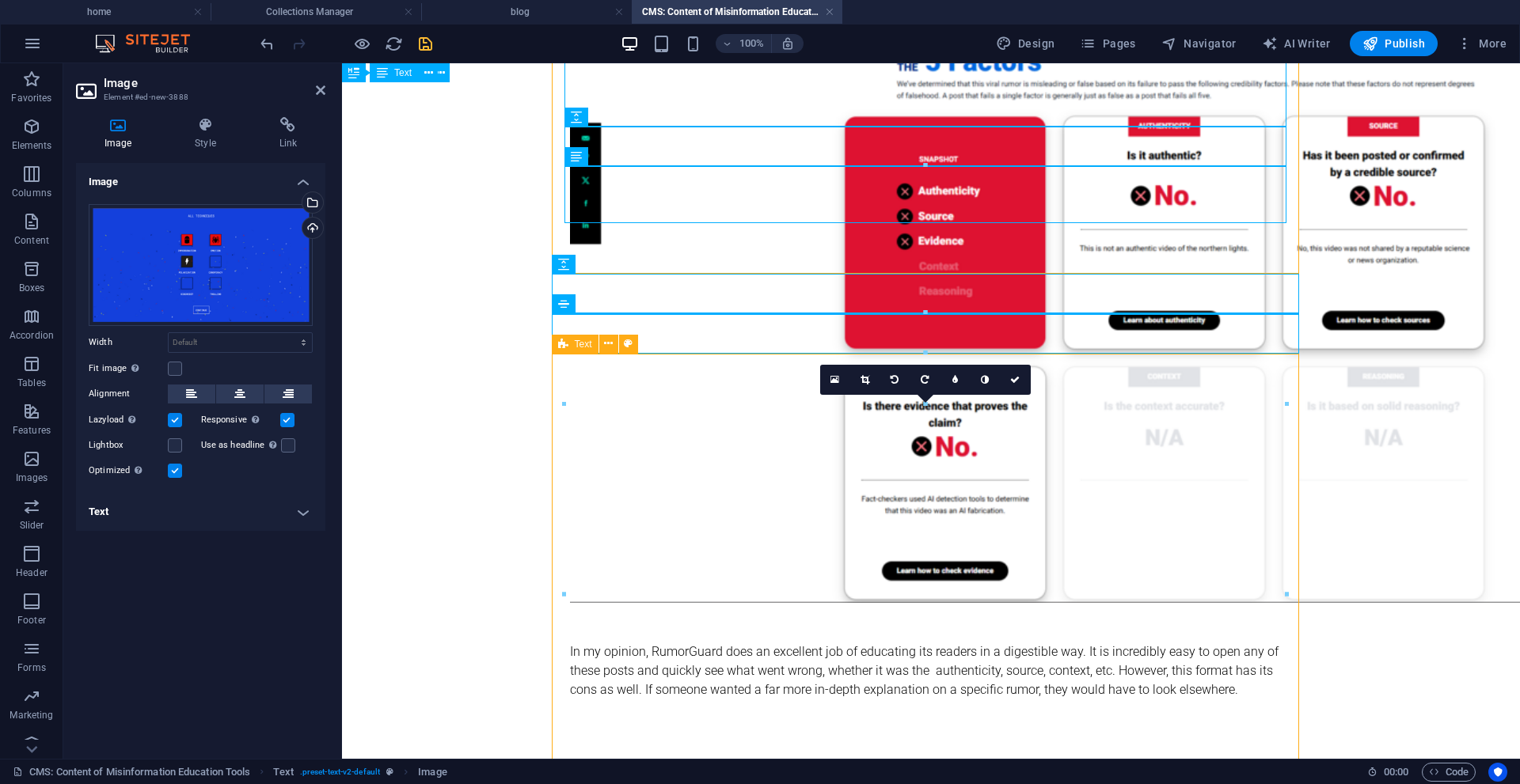
drag, startPoint x: 855, startPoint y: 255, endPoint x: 886, endPoint y: 644, distance: 390.2
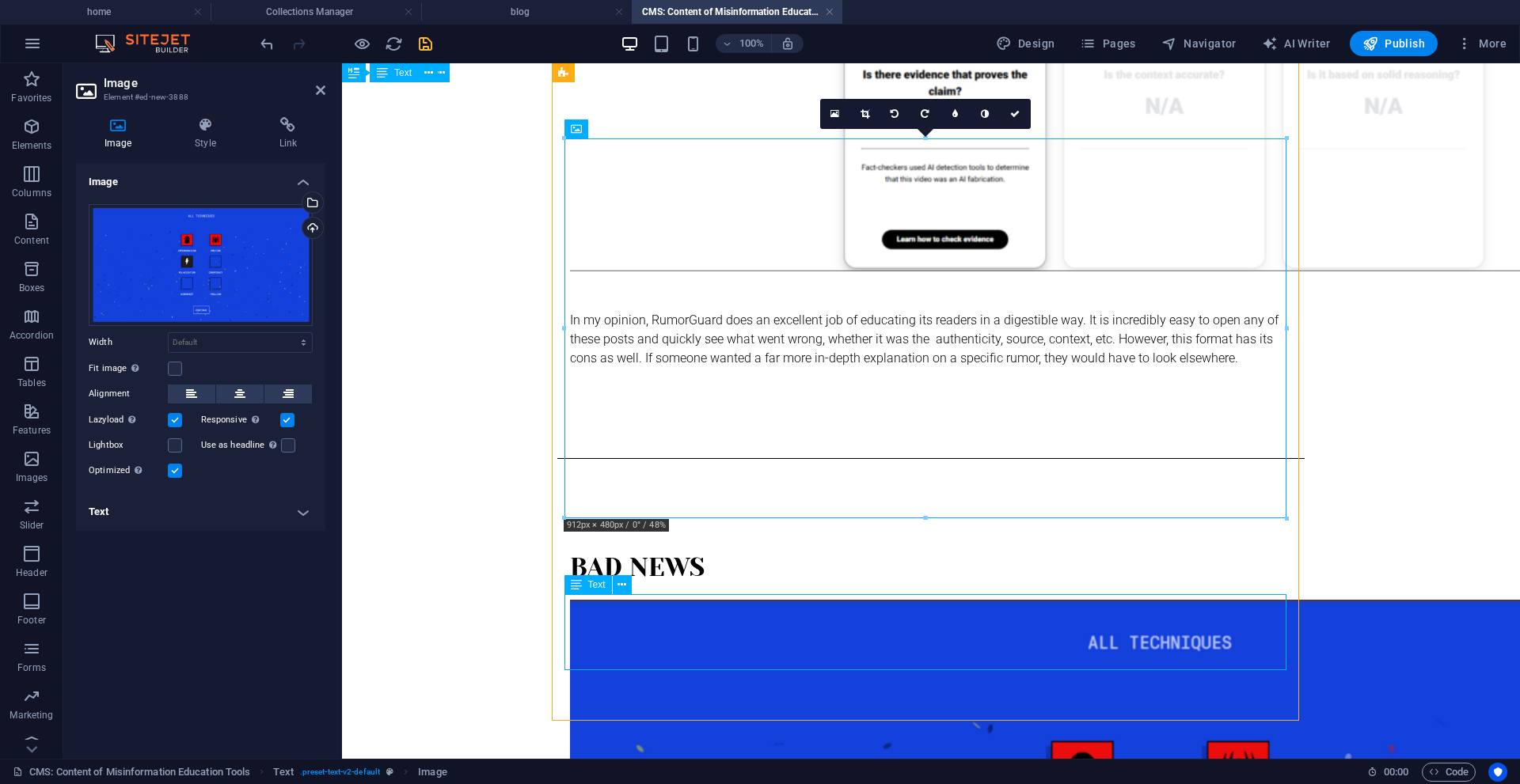
scroll to position [1831, 0]
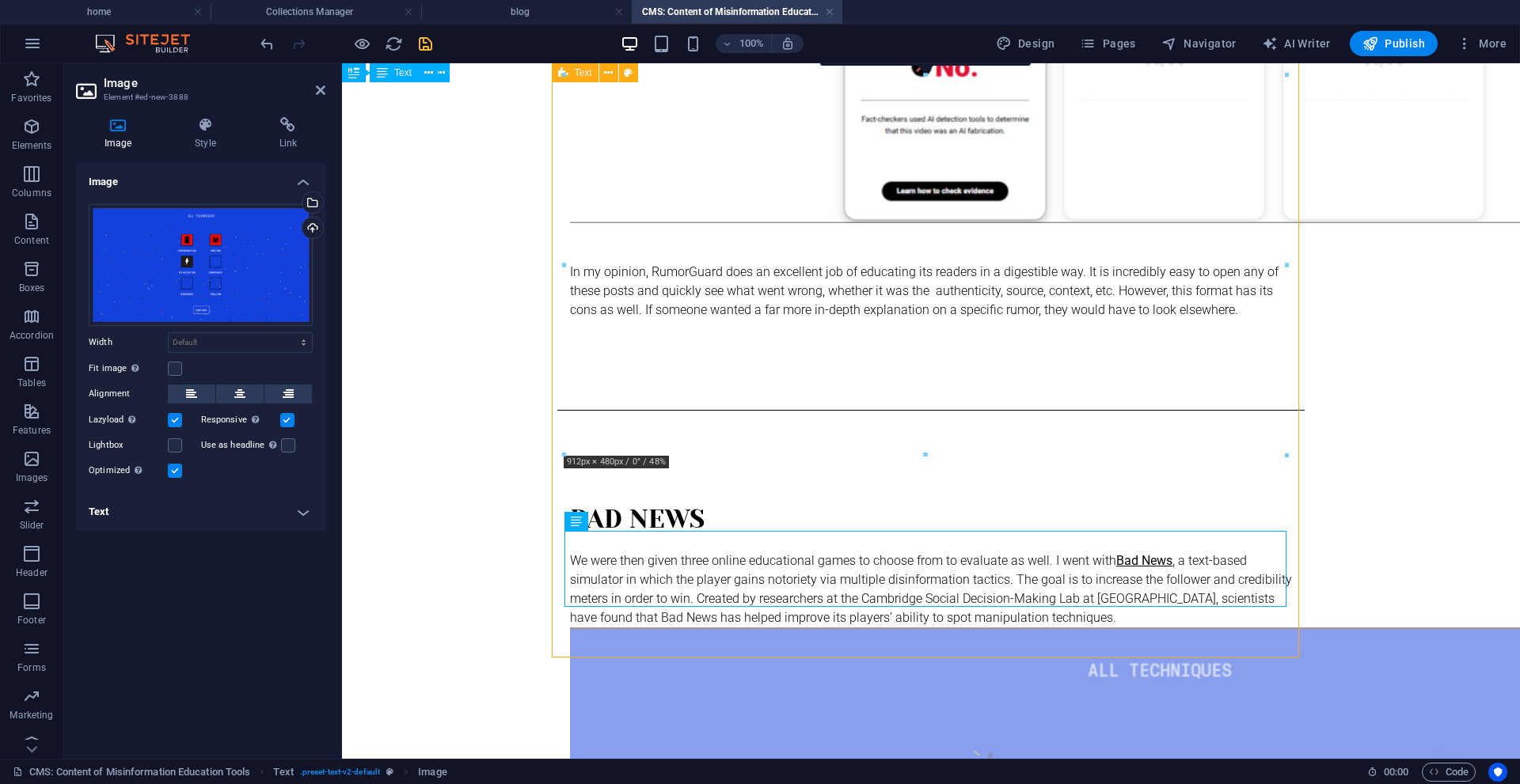
drag, startPoint x: 926, startPoint y: 422, endPoint x: 921, endPoint y: 501, distance: 79.2
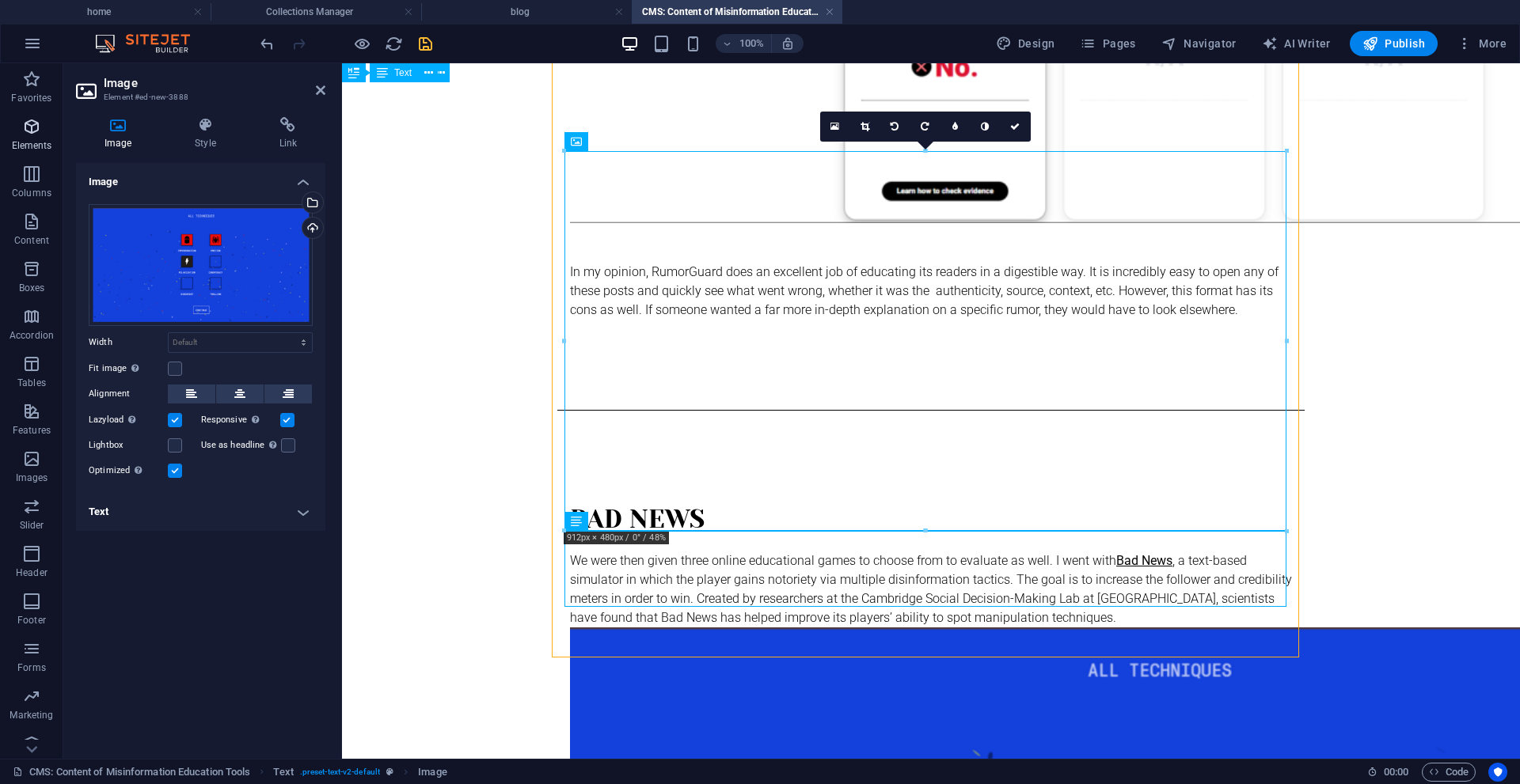
drag, startPoint x: 33, startPoint y: 147, endPoint x: 80, endPoint y: 235, distance: 99.8
click at [33, 147] on p "Elements" at bounding box center [32, 146] width 40 height 13
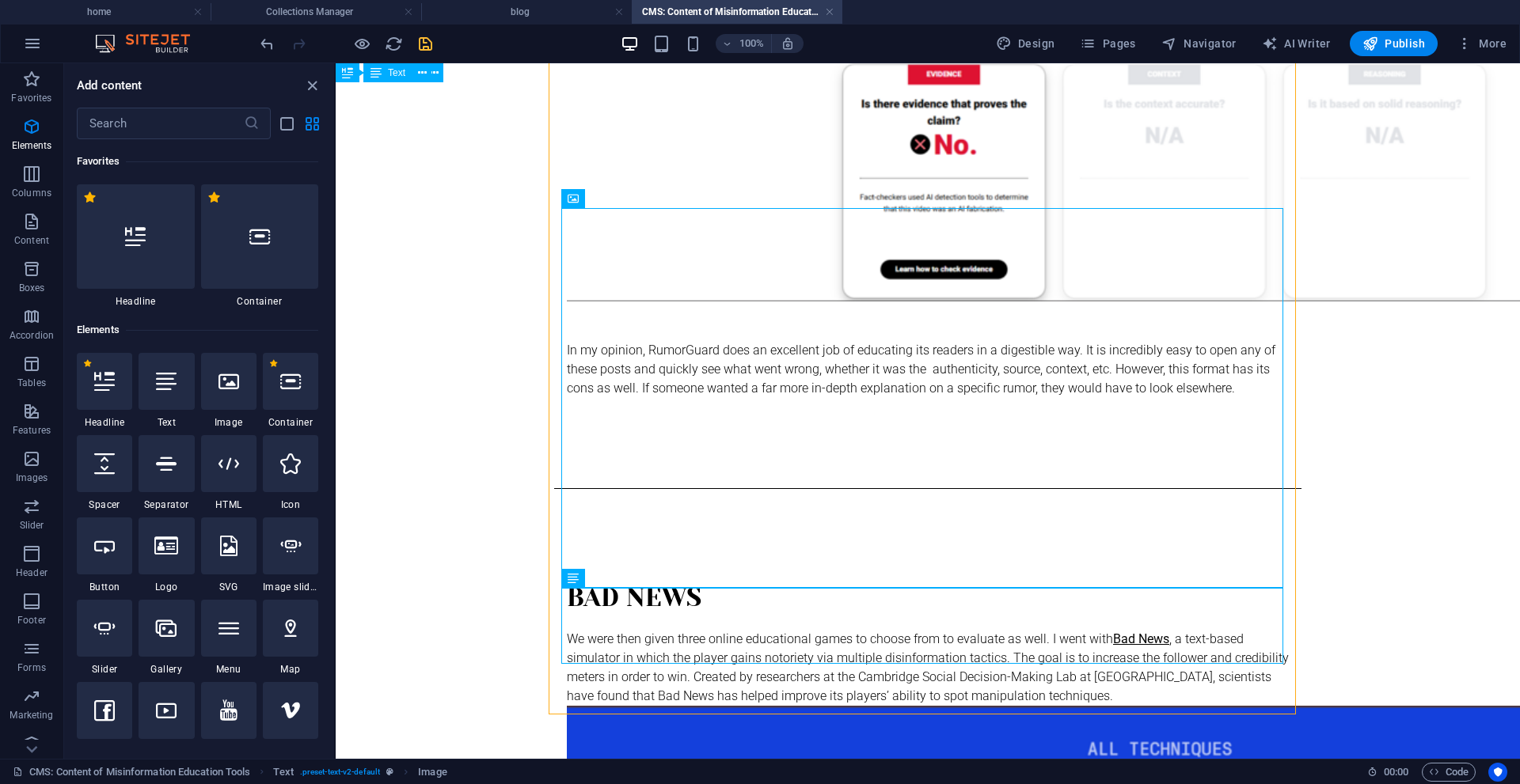
scroll to position [1752, 0]
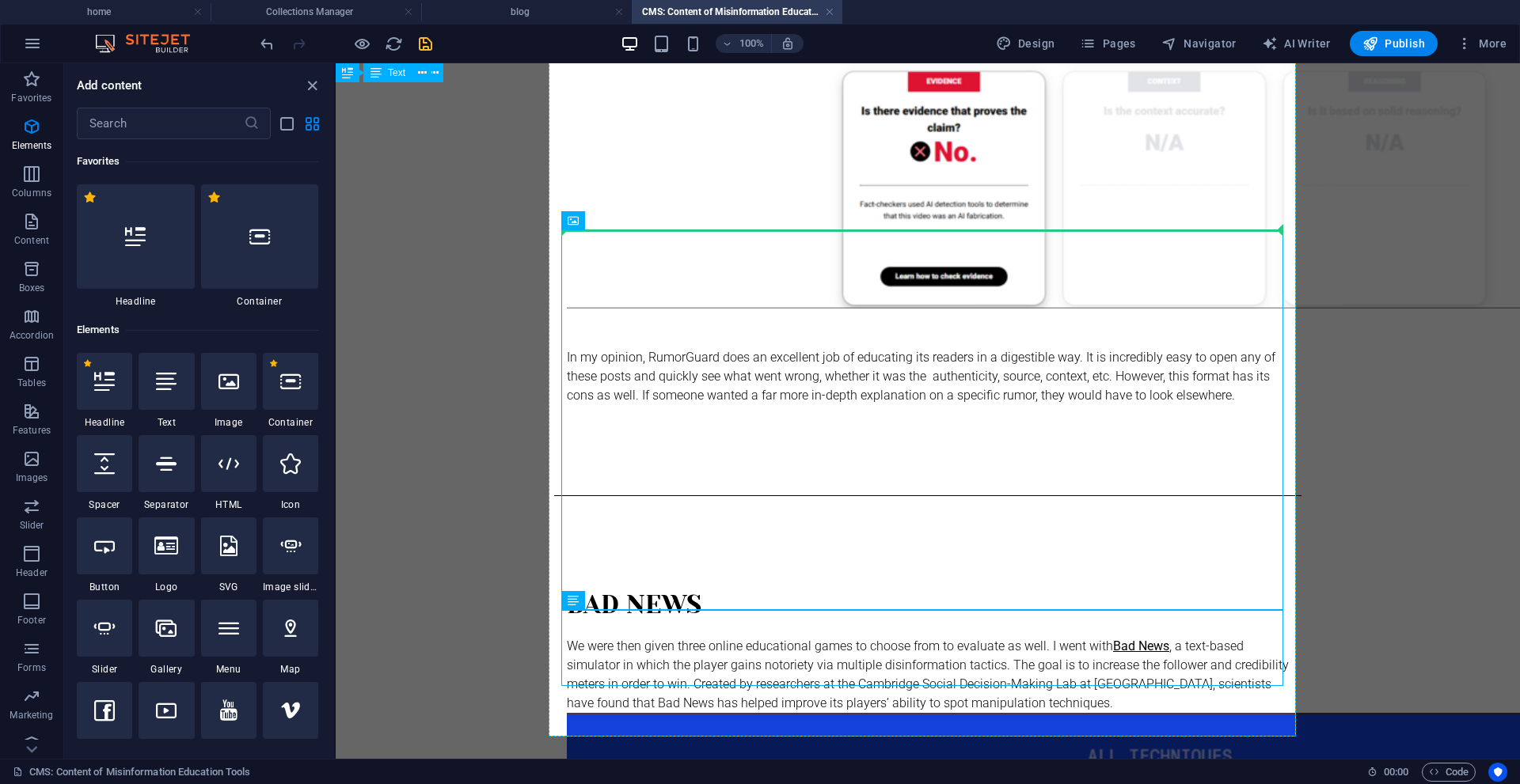
select select "px"
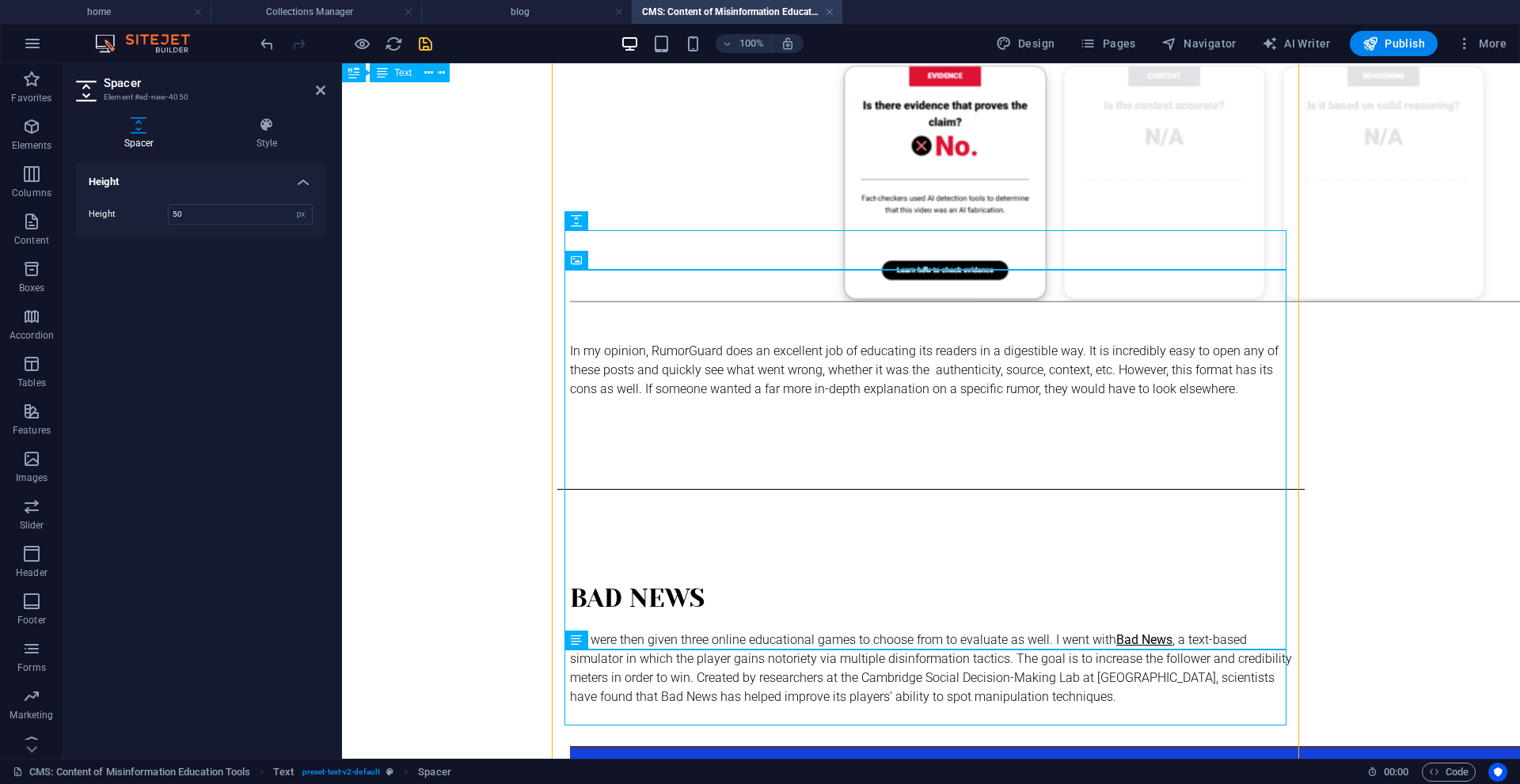
drag, startPoint x: 29, startPoint y: 139, endPoint x: 975, endPoint y: 782, distance: 1143.8
click at [29, 139] on p "Elements" at bounding box center [32, 146] width 40 height 13
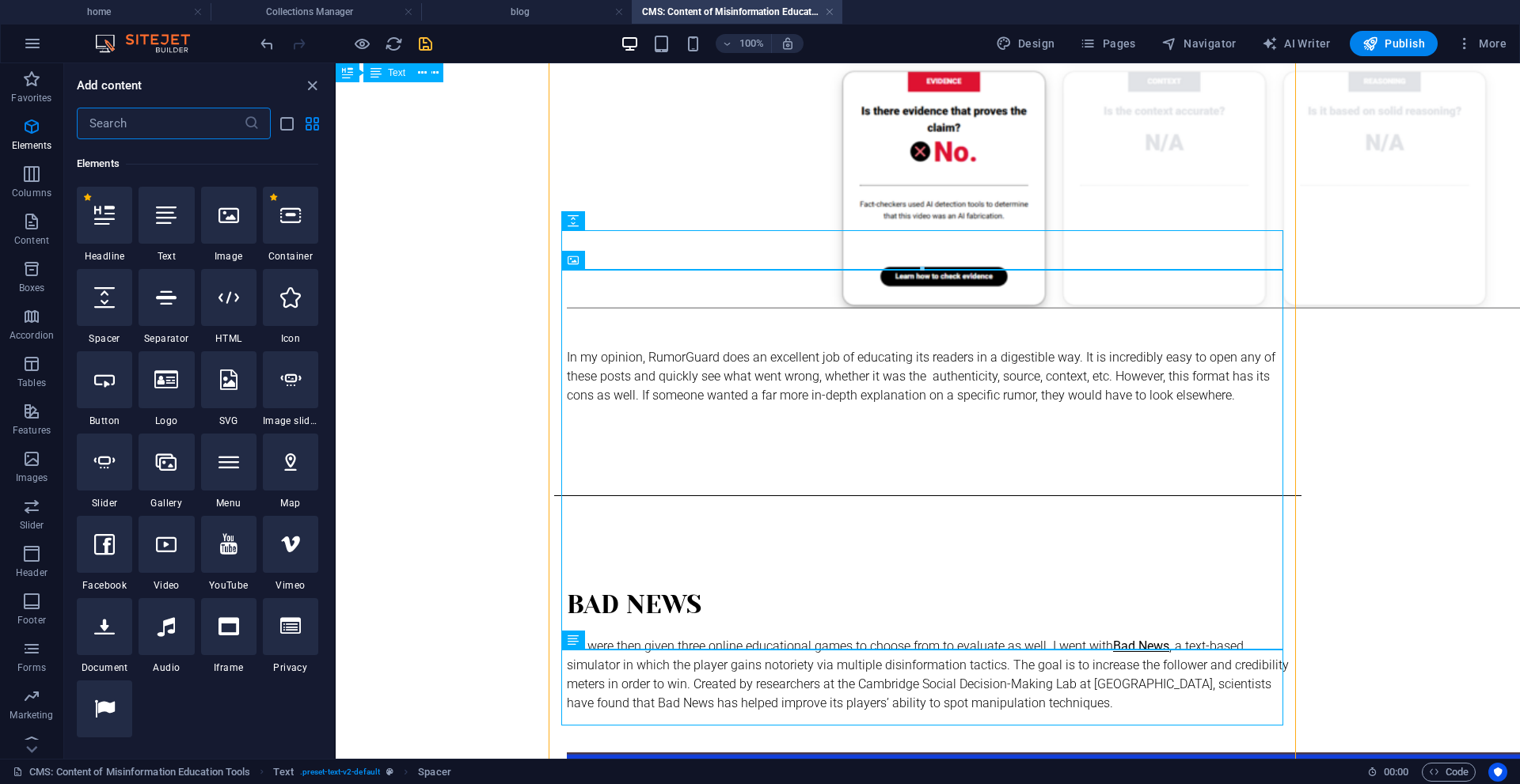
scroll to position [168, 0]
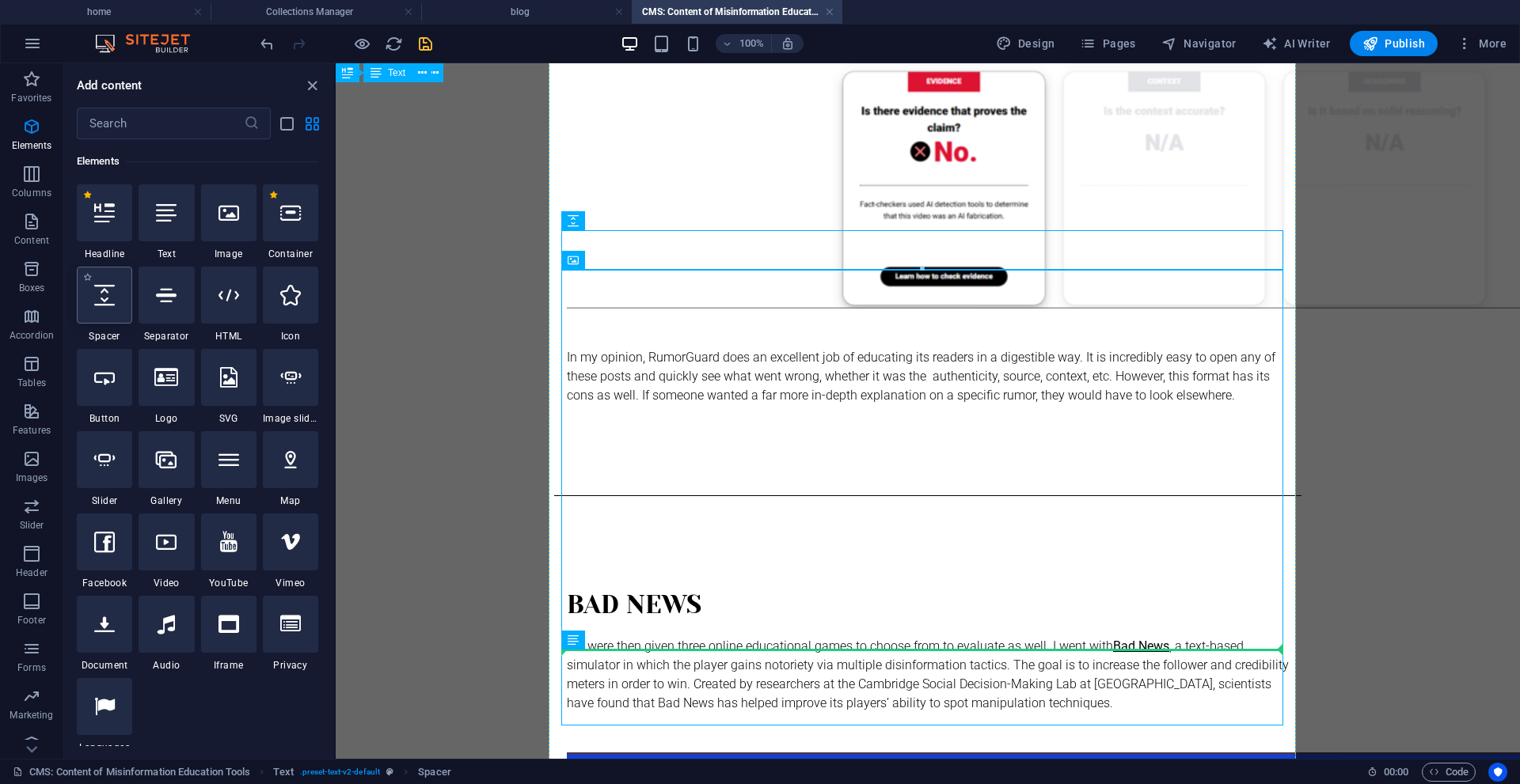
select select "px"
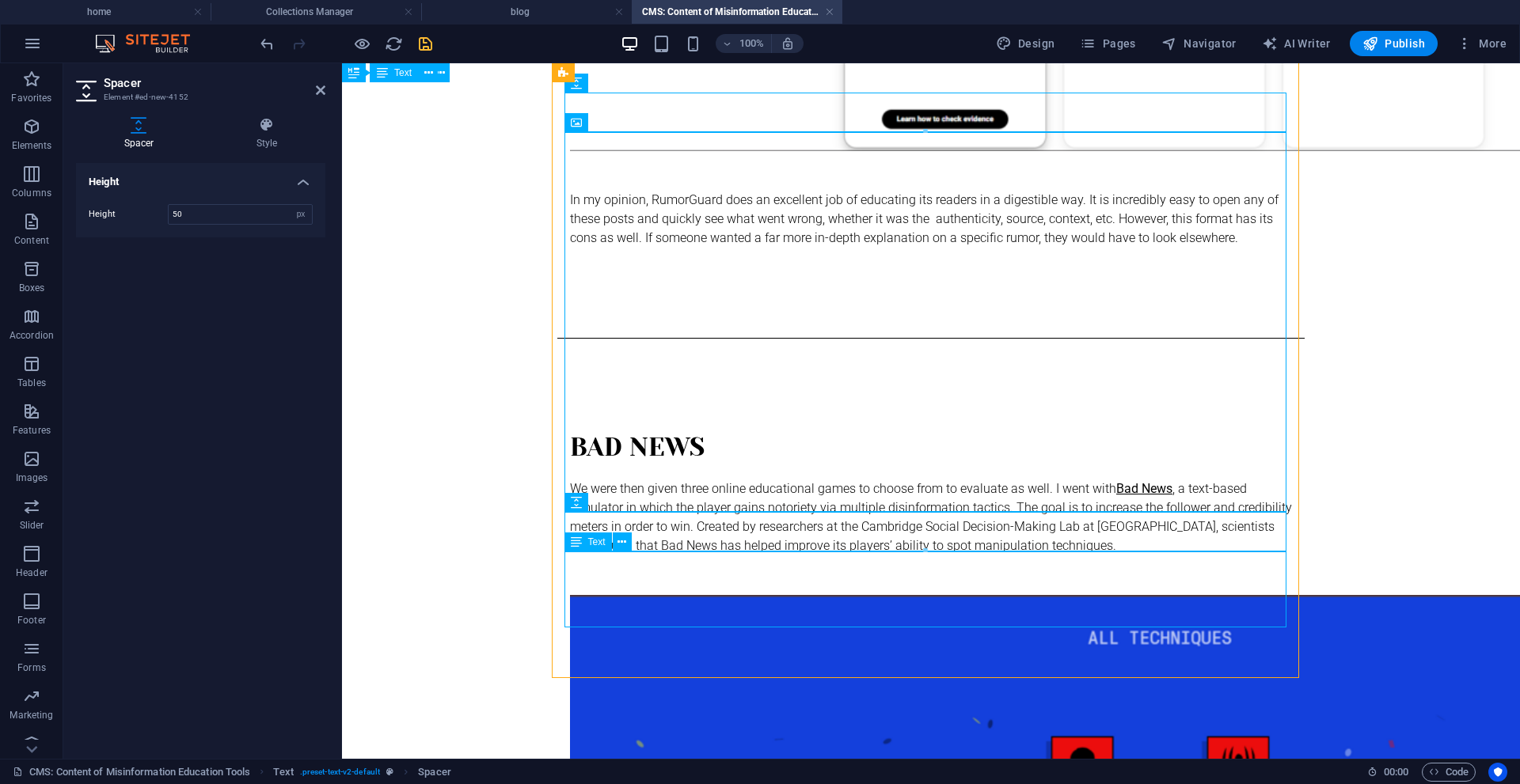
scroll to position [1910, 0]
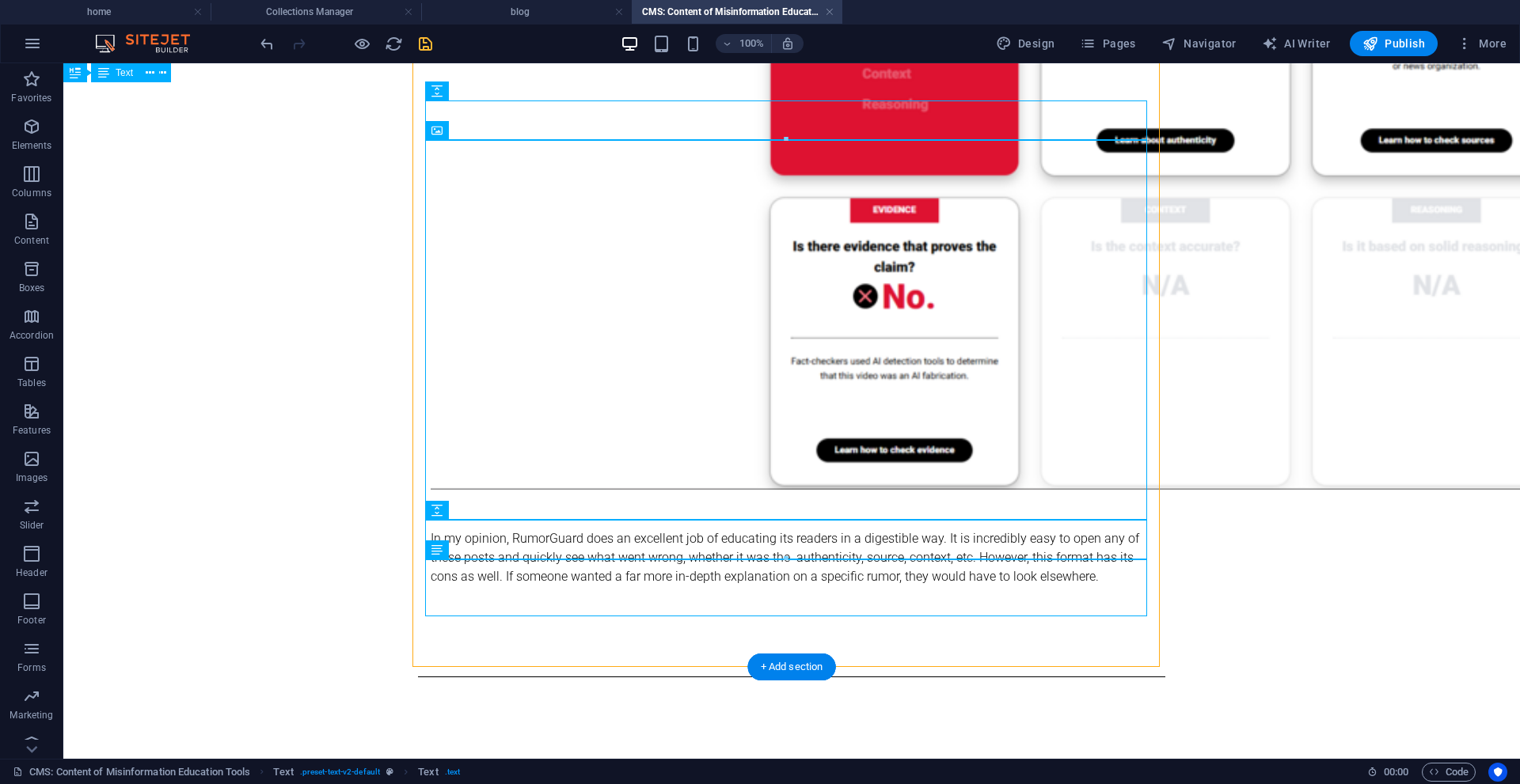
scroll to position [1891, 0]
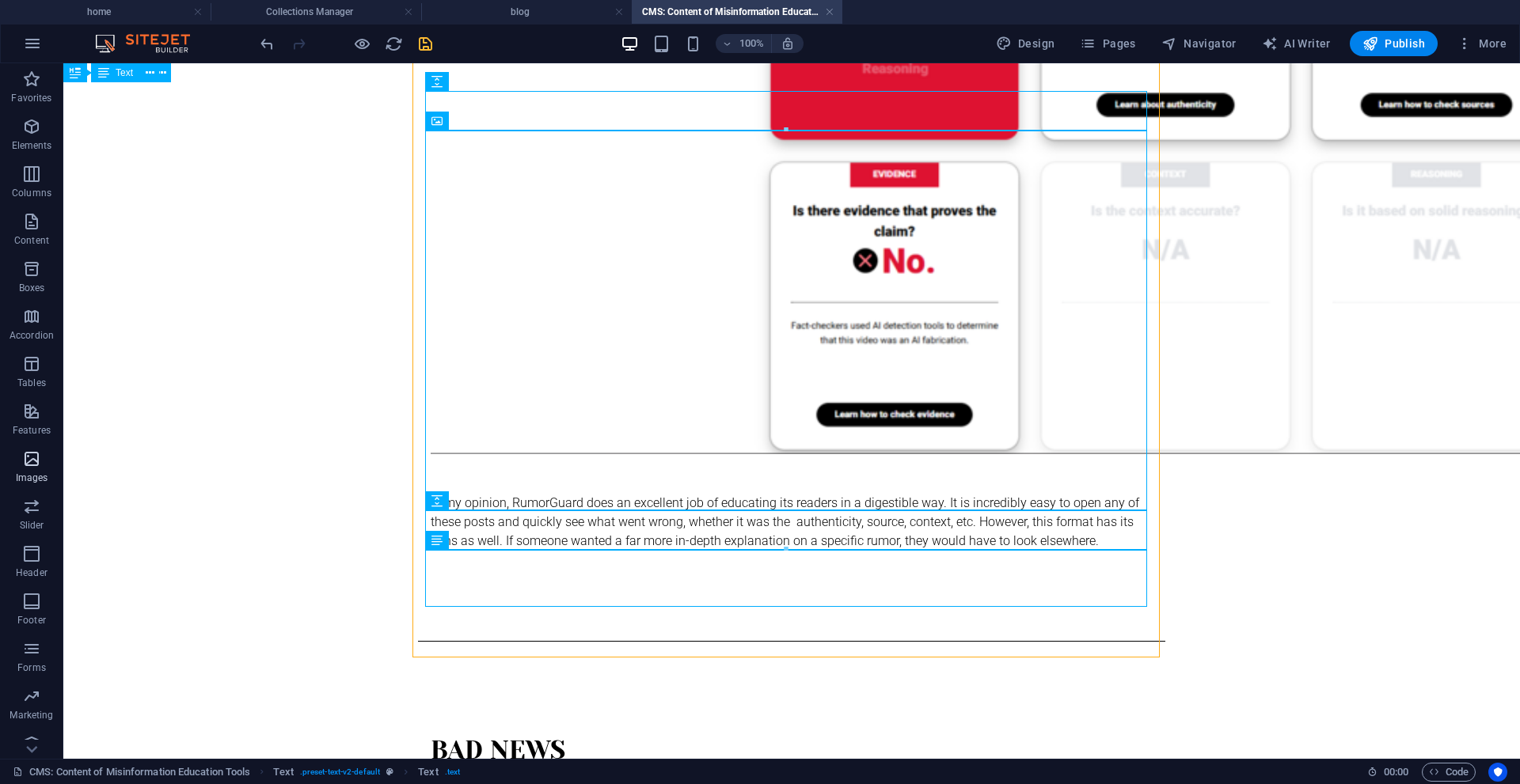
click at [43, 476] on p "Images" at bounding box center [32, 478] width 32 height 13
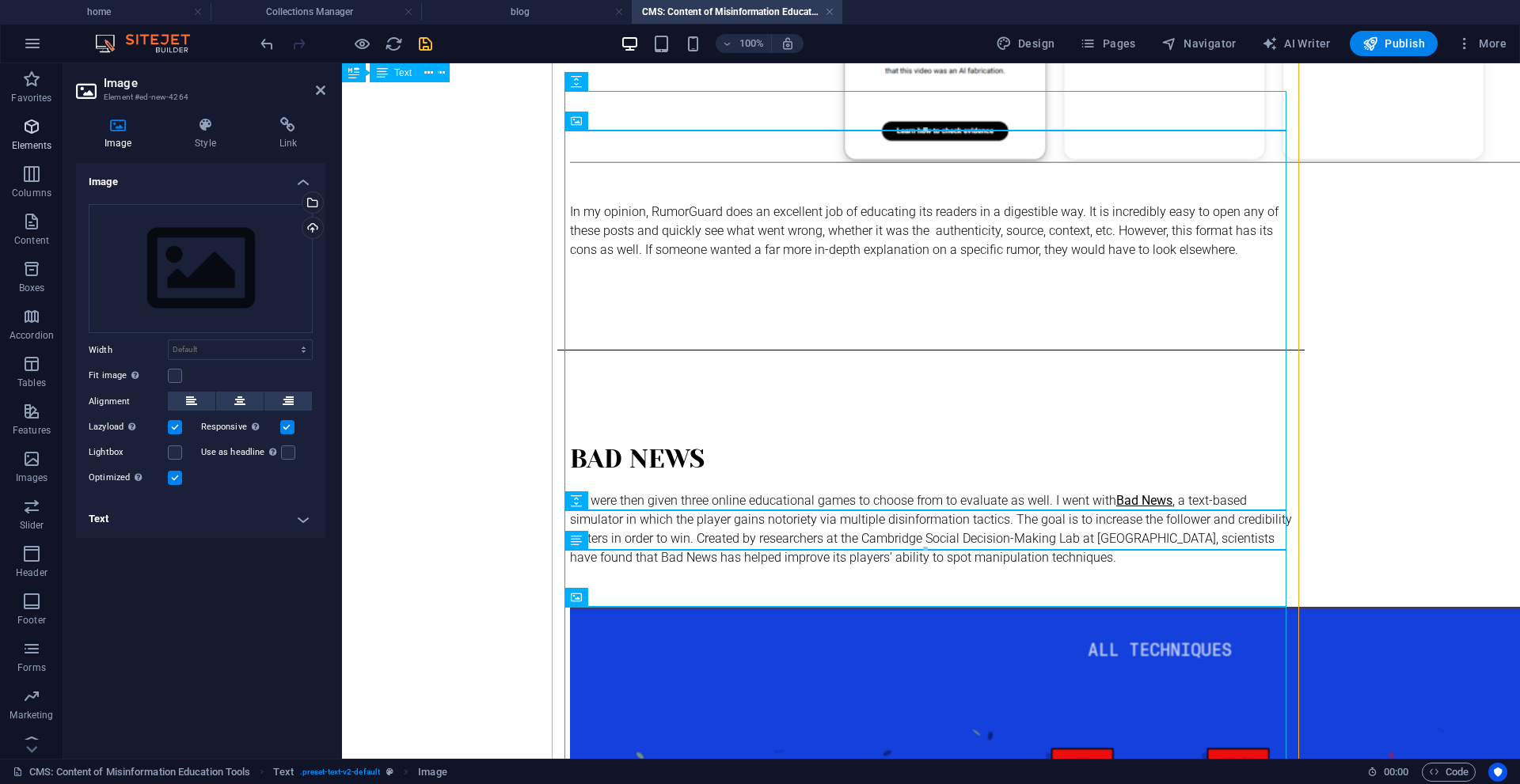
click at [38, 146] on p "Elements" at bounding box center [32, 146] width 40 height 13
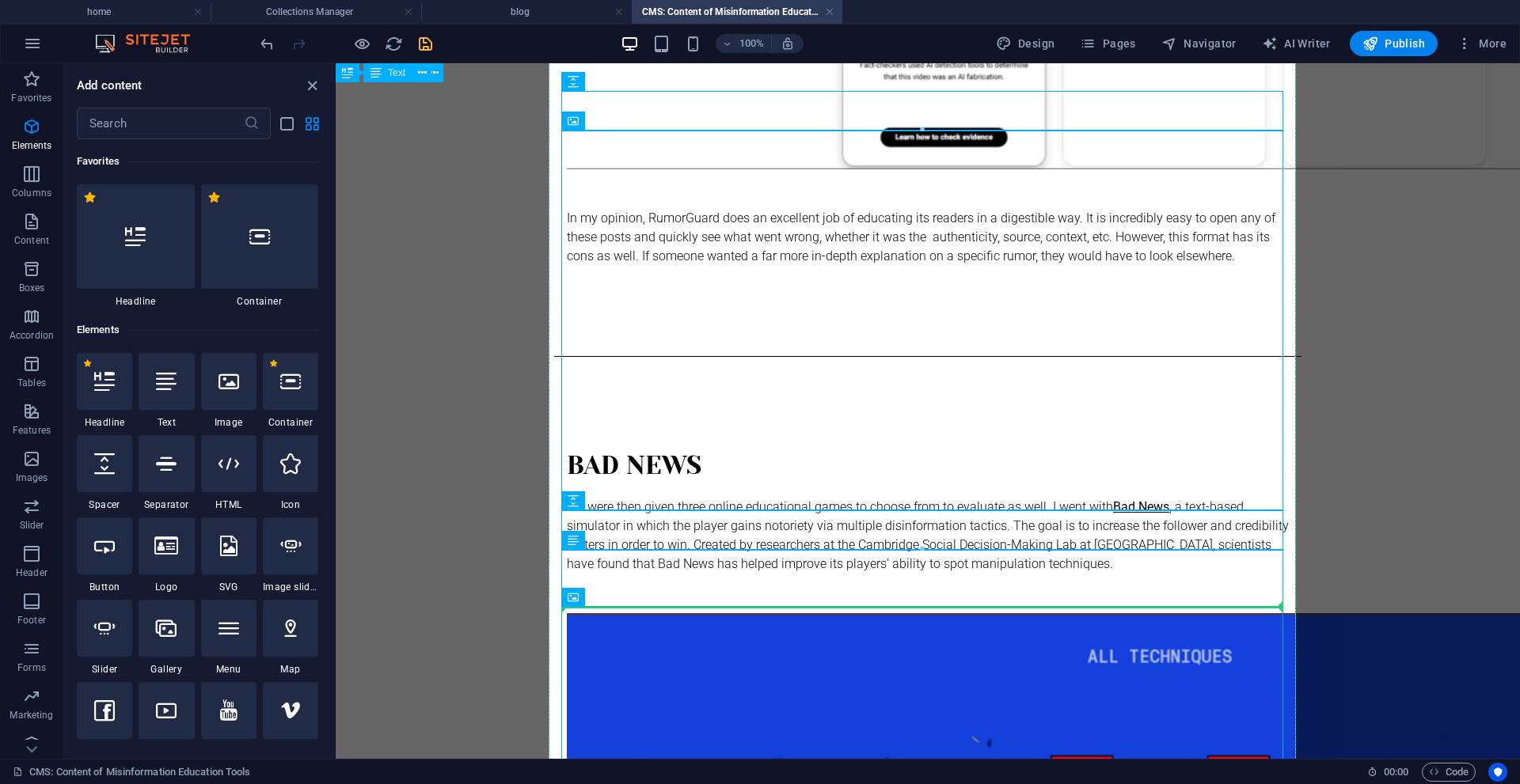
select select "px"
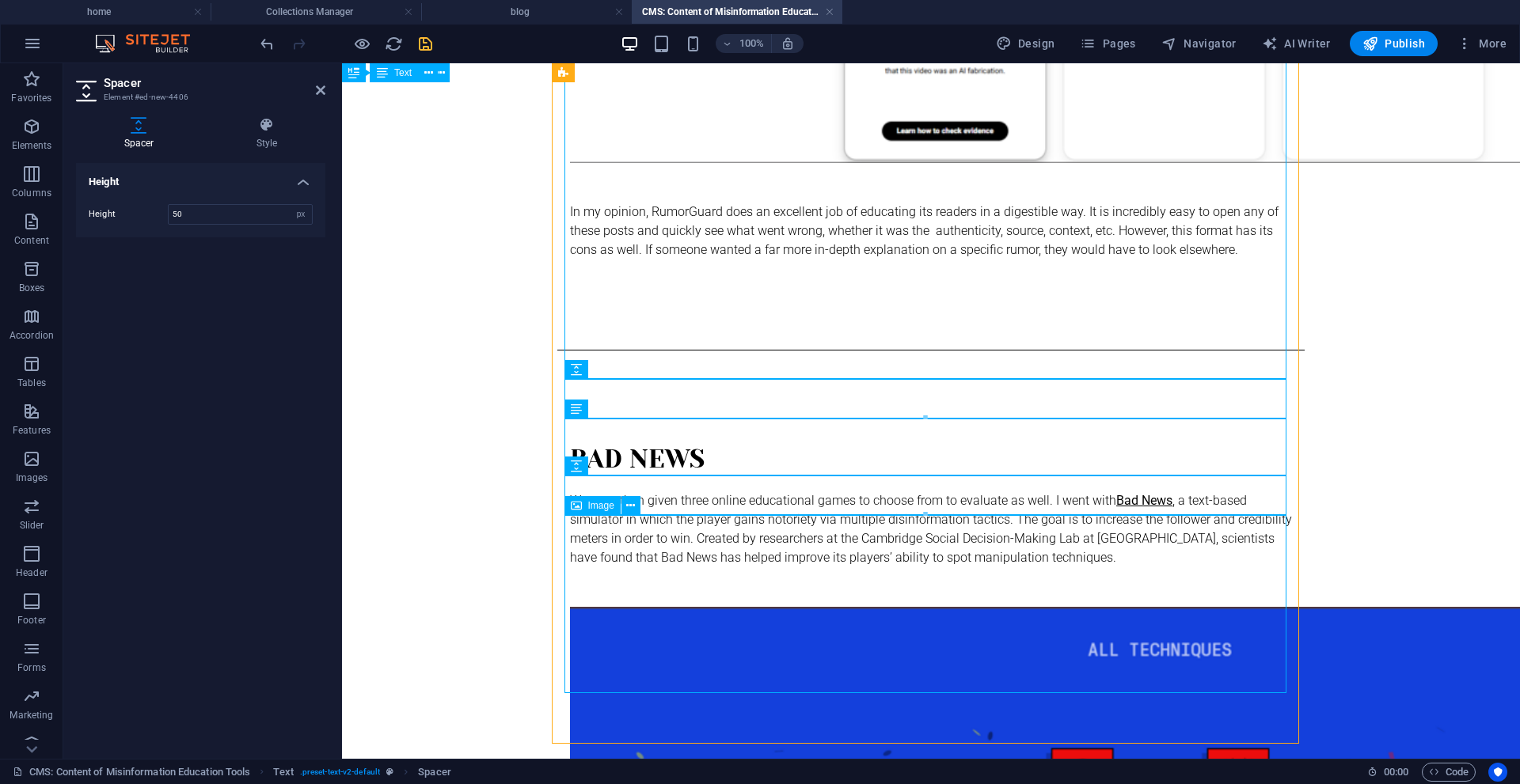
scroll to position [2108, 0]
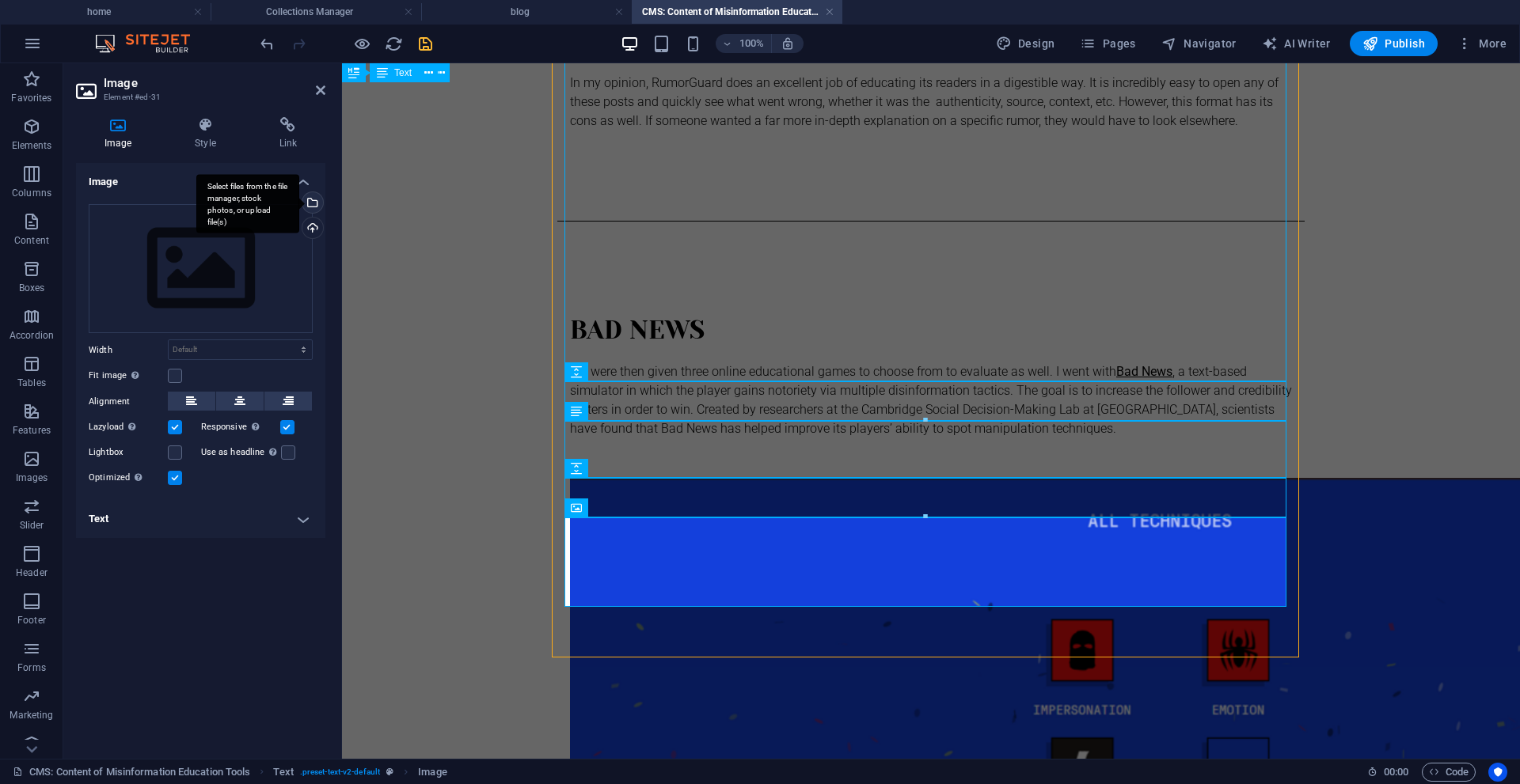
click at [318, 206] on div "Select files from the file manager, stock photos, or upload file(s)" at bounding box center [311, 204] width 24 height 24
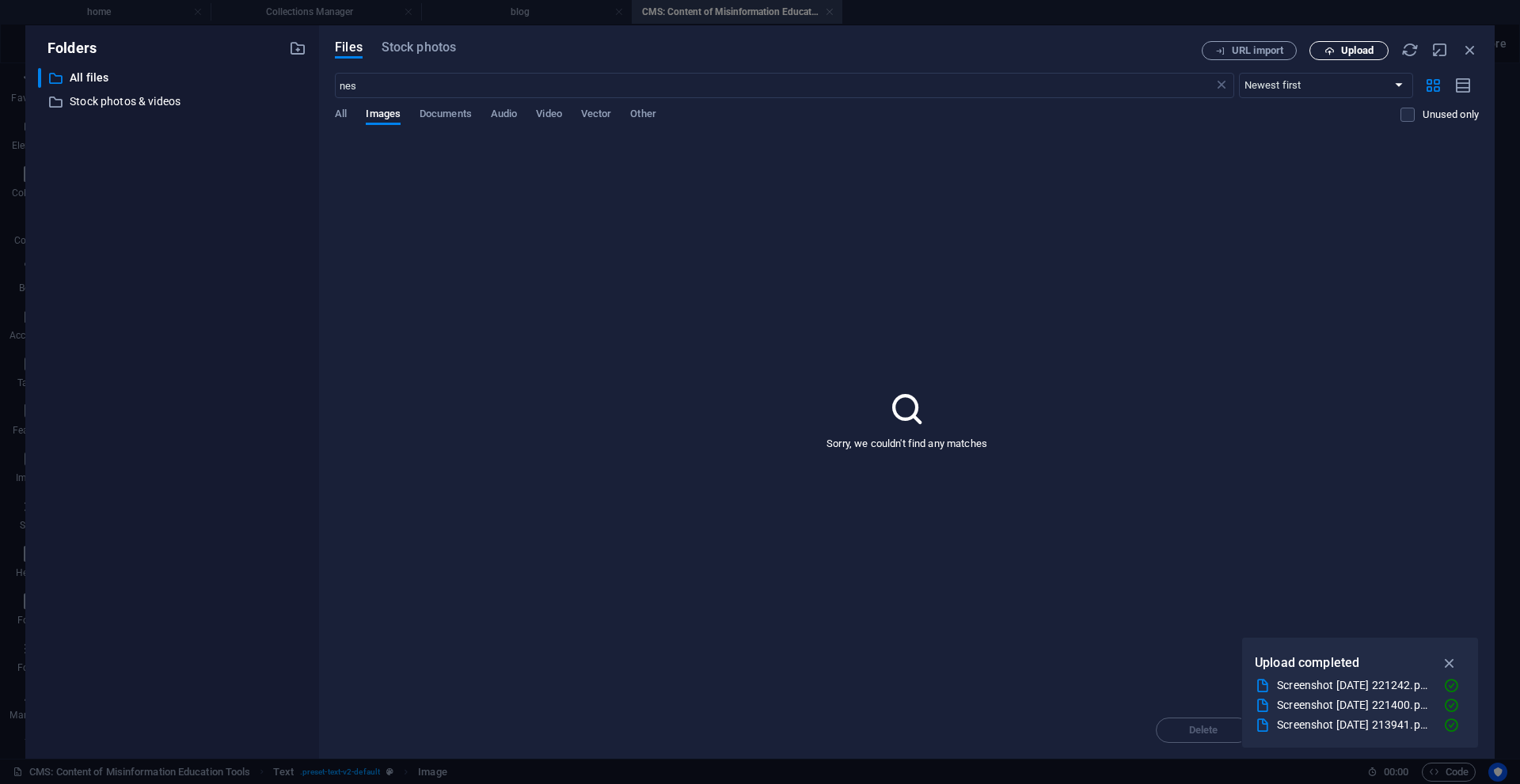
click at [1349, 51] on span "Upload" at bounding box center [1357, 51] width 32 height 10
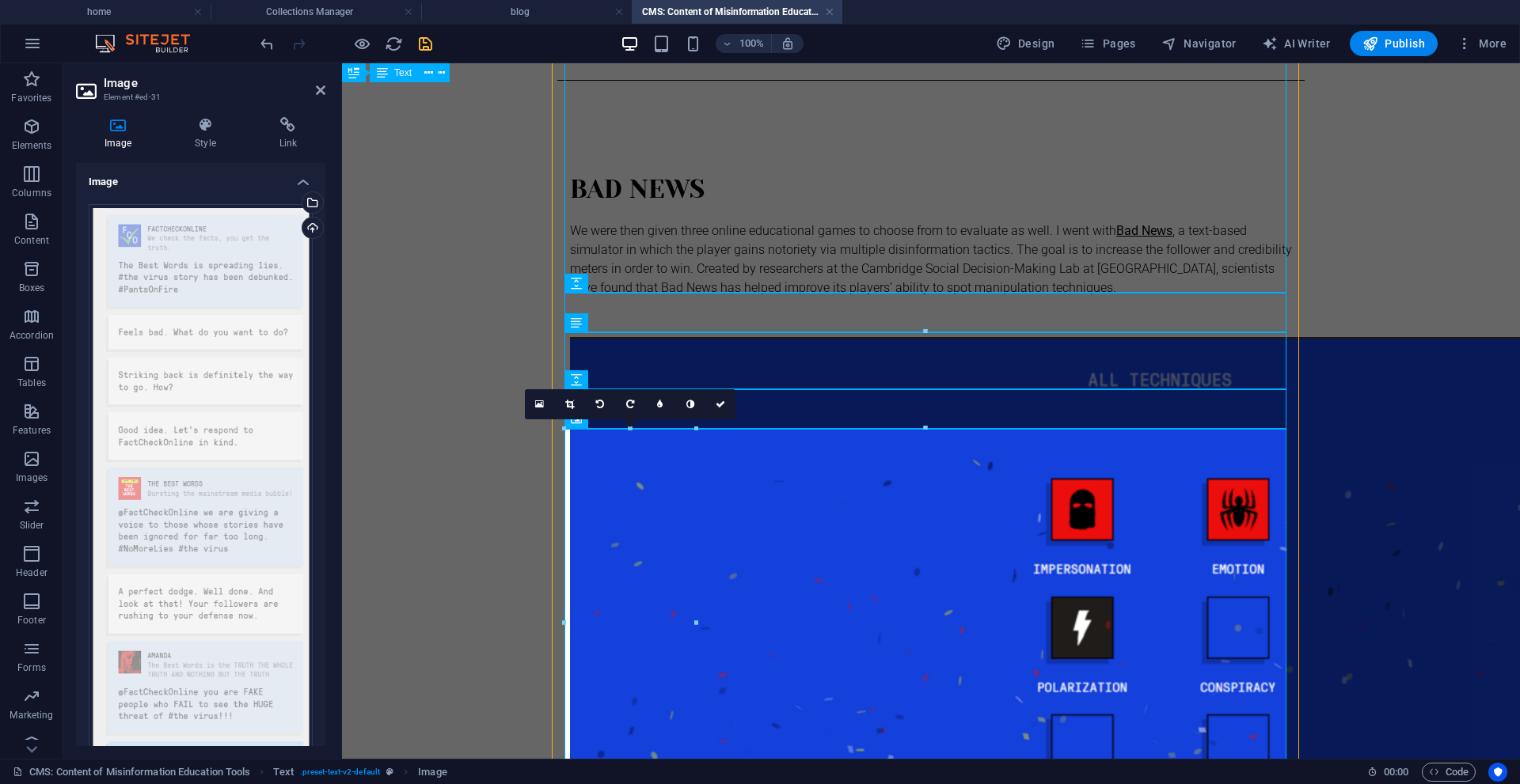
scroll to position [2318, 0]
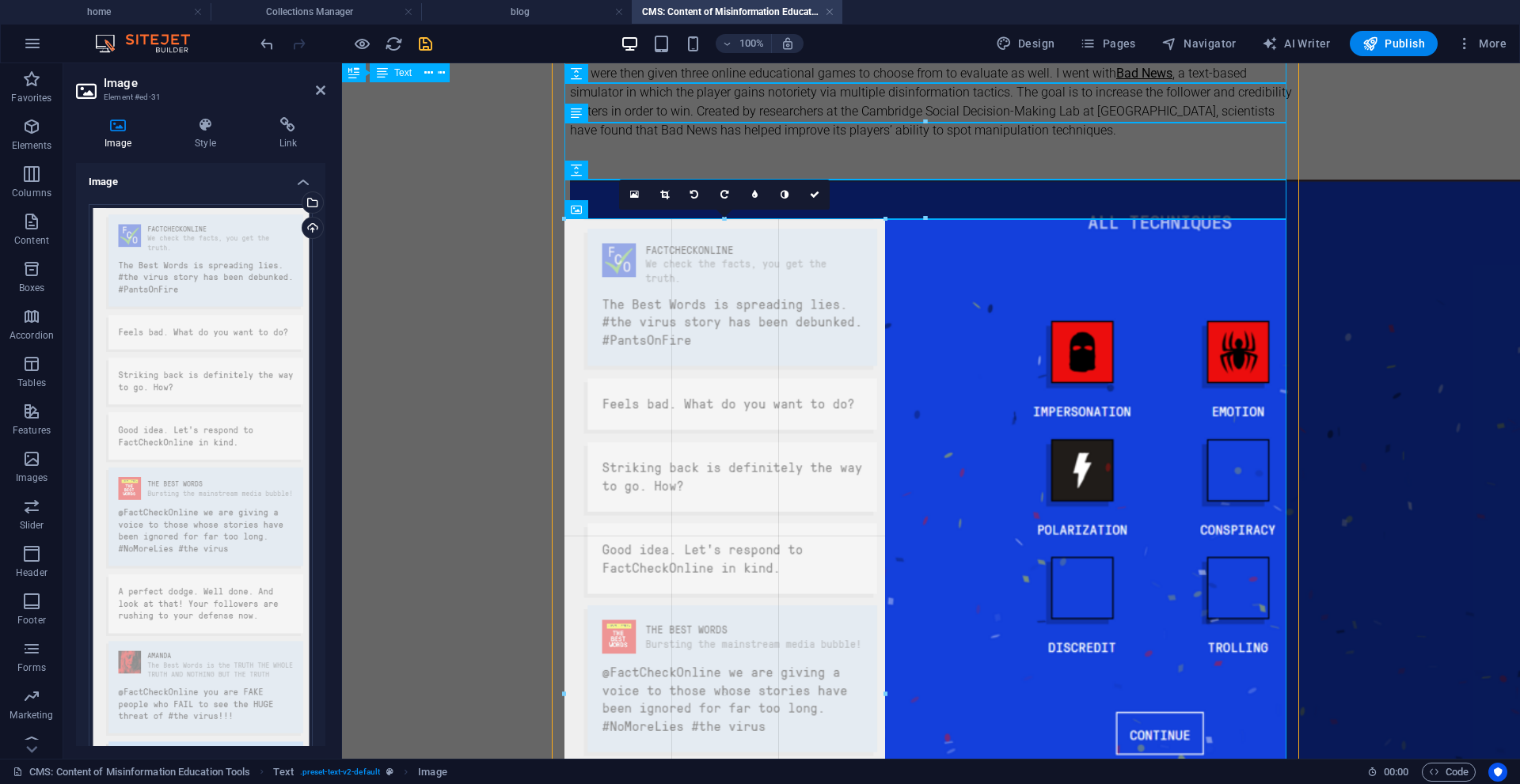
drag, startPoint x: 697, startPoint y: 609, endPoint x: 885, endPoint y: 458, distance: 241.1
type input "406"
select select "px"
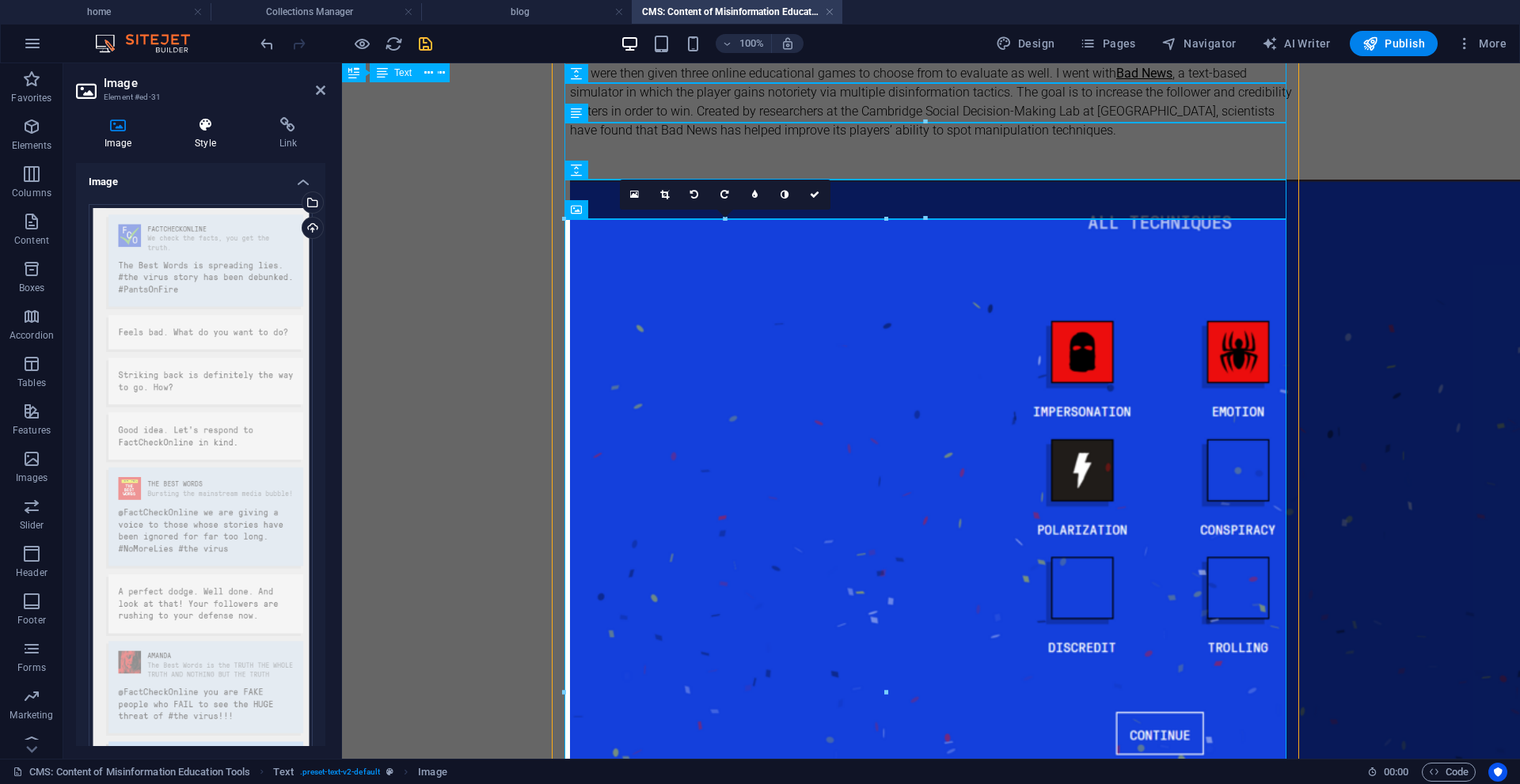
click at [198, 138] on h4 "Style" at bounding box center [208, 133] width 84 height 33
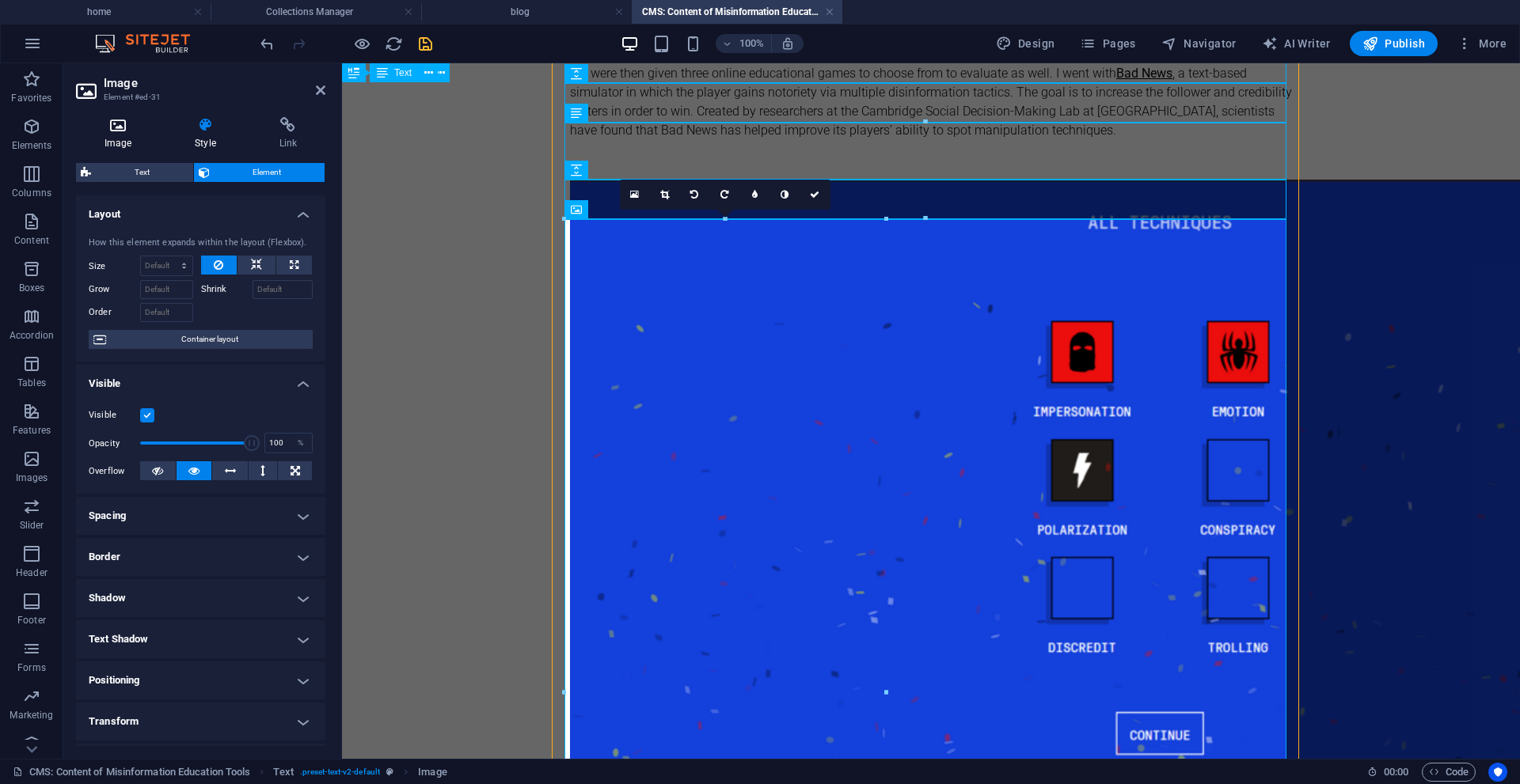
click at [115, 143] on h4 "Image" at bounding box center [121, 133] width 91 height 33
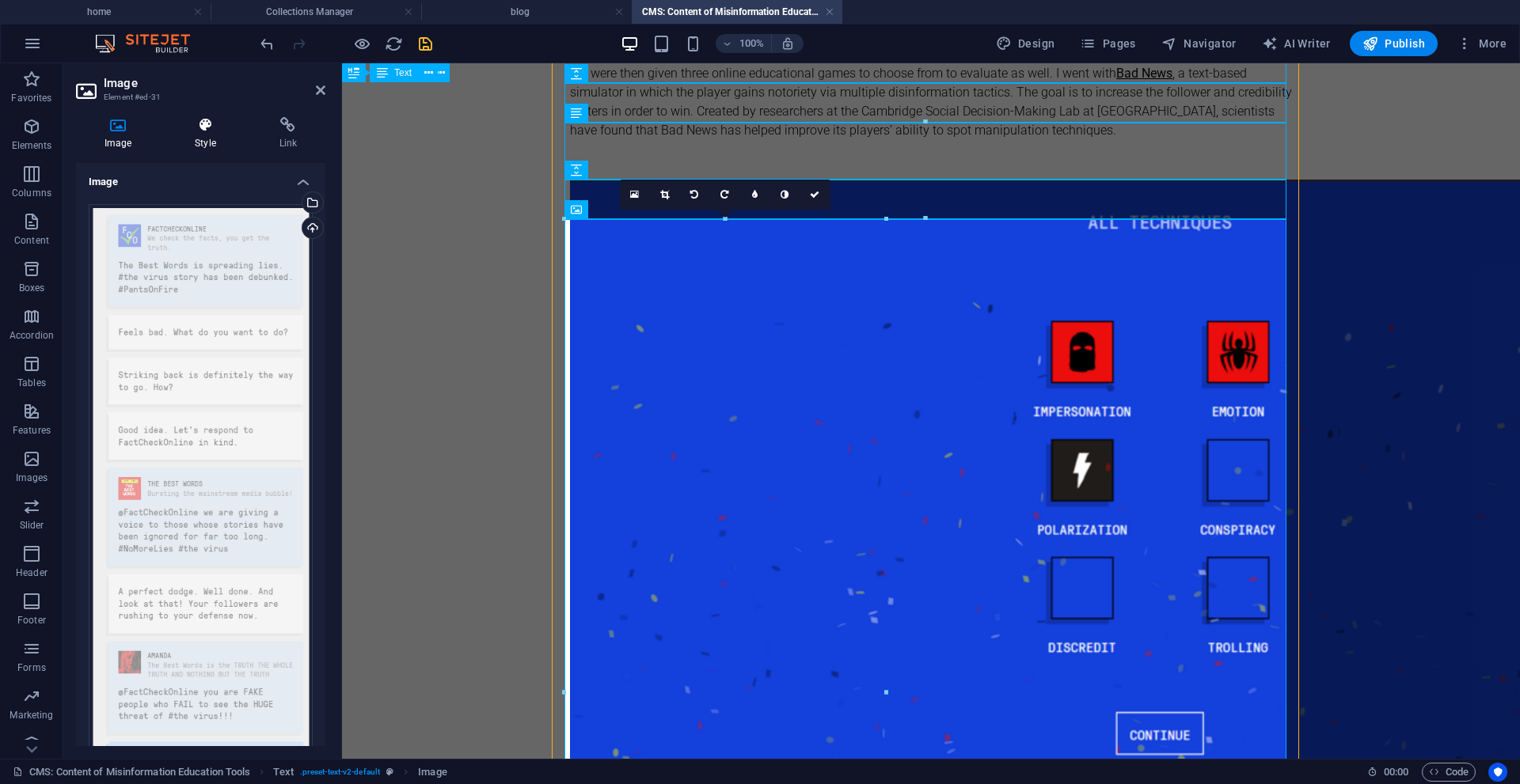
click at [205, 139] on h4 "Style" at bounding box center [208, 133] width 84 height 33
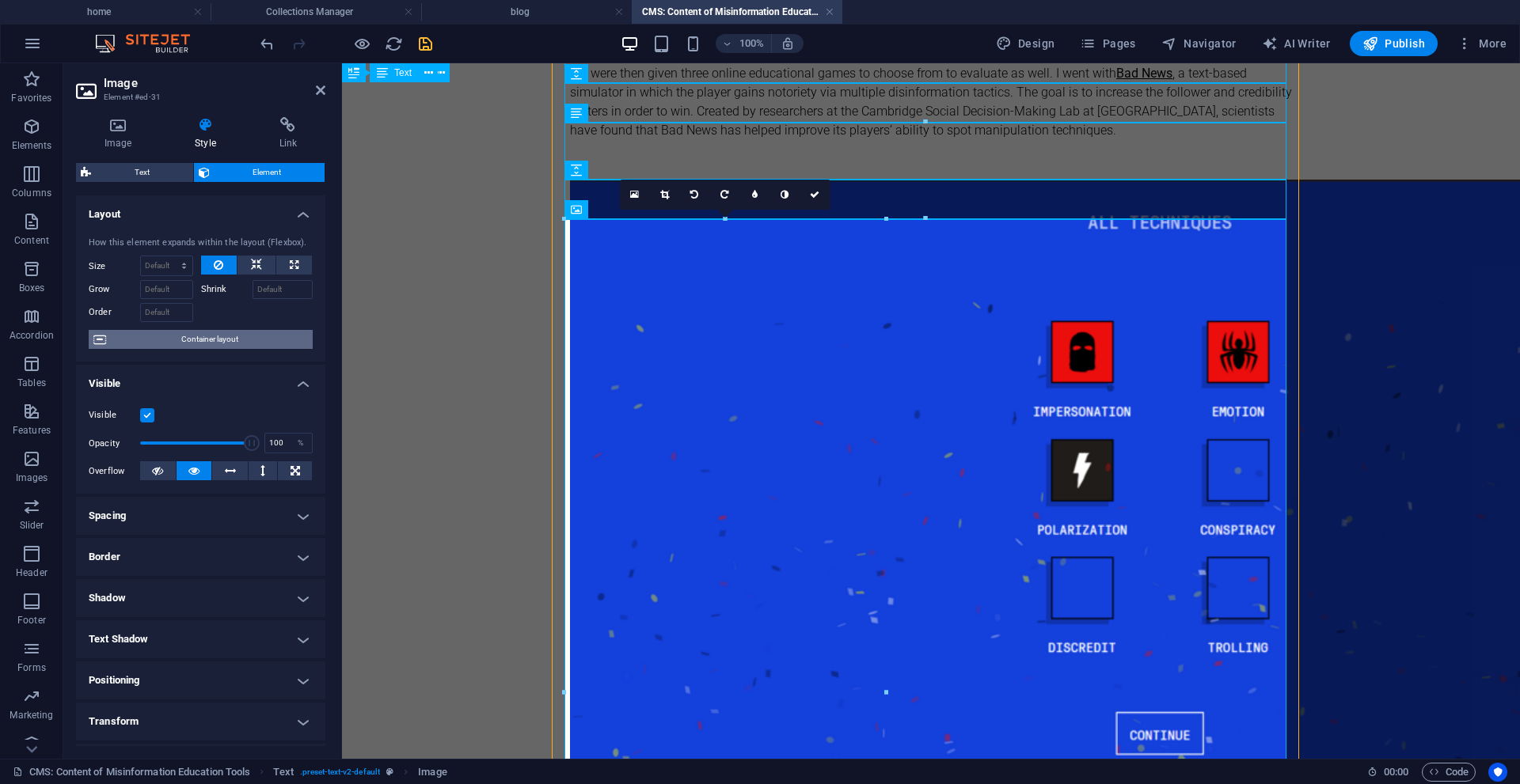
click at [219, 346] on span "Container layout" at bounding box center [209, 340] width 197 height 19
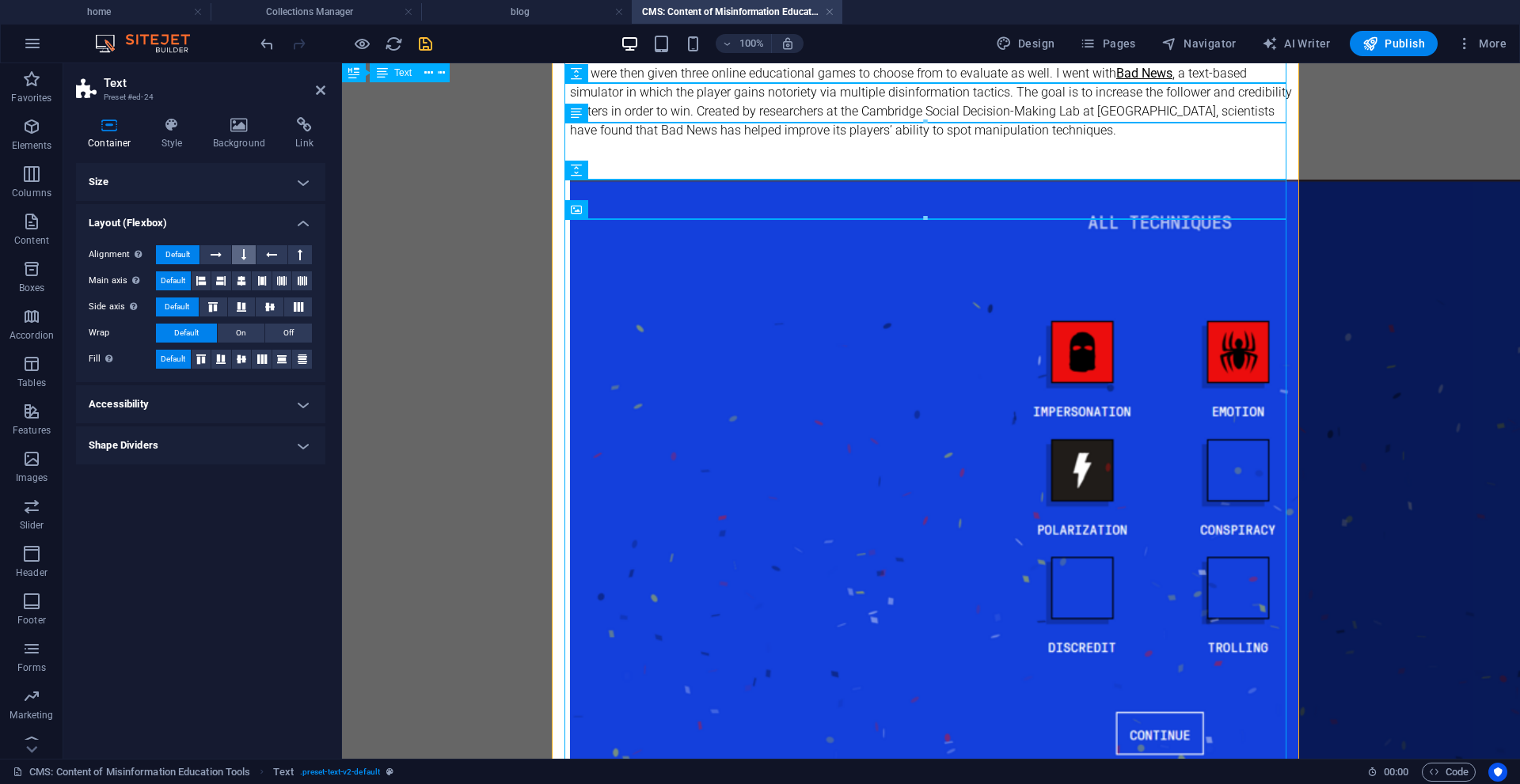
click at [240, 257] on button at bounding box center [244, 255] width 24 height 19
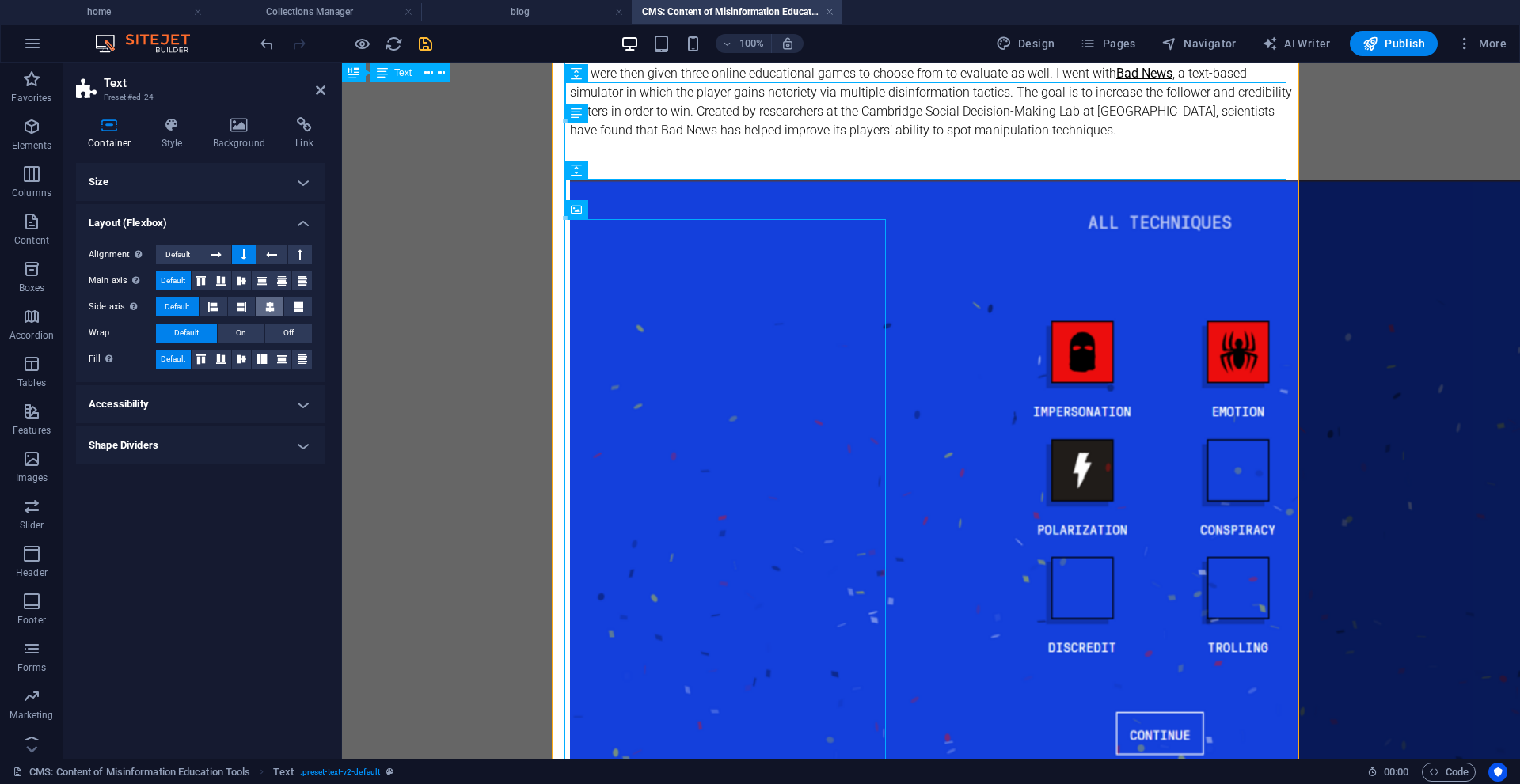
click at [274, 311] on icon at bounding box center [270, 307] width 10 height 19
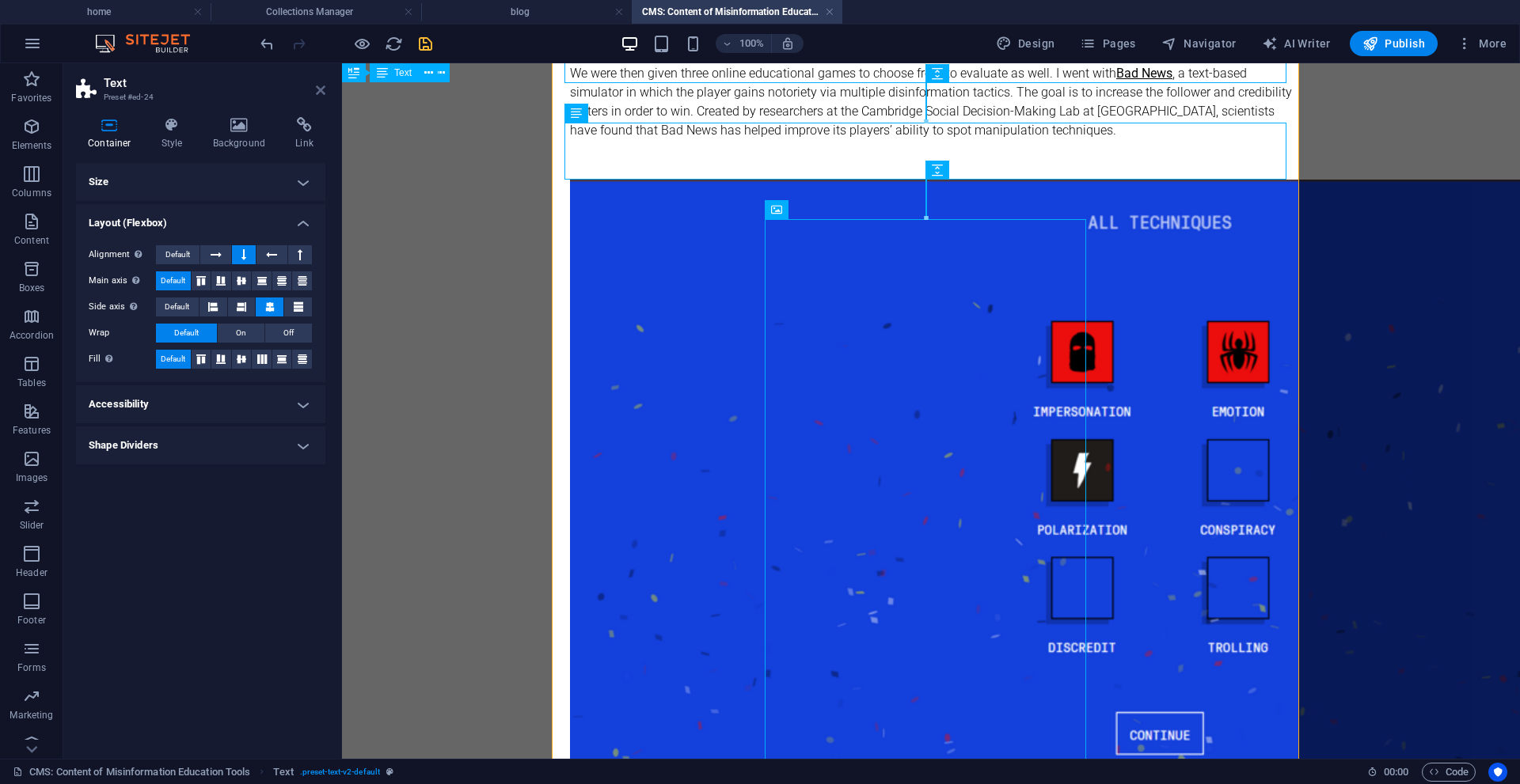
click at [320, 89] on icon at bounding box center [321, 91] width 10 height 13
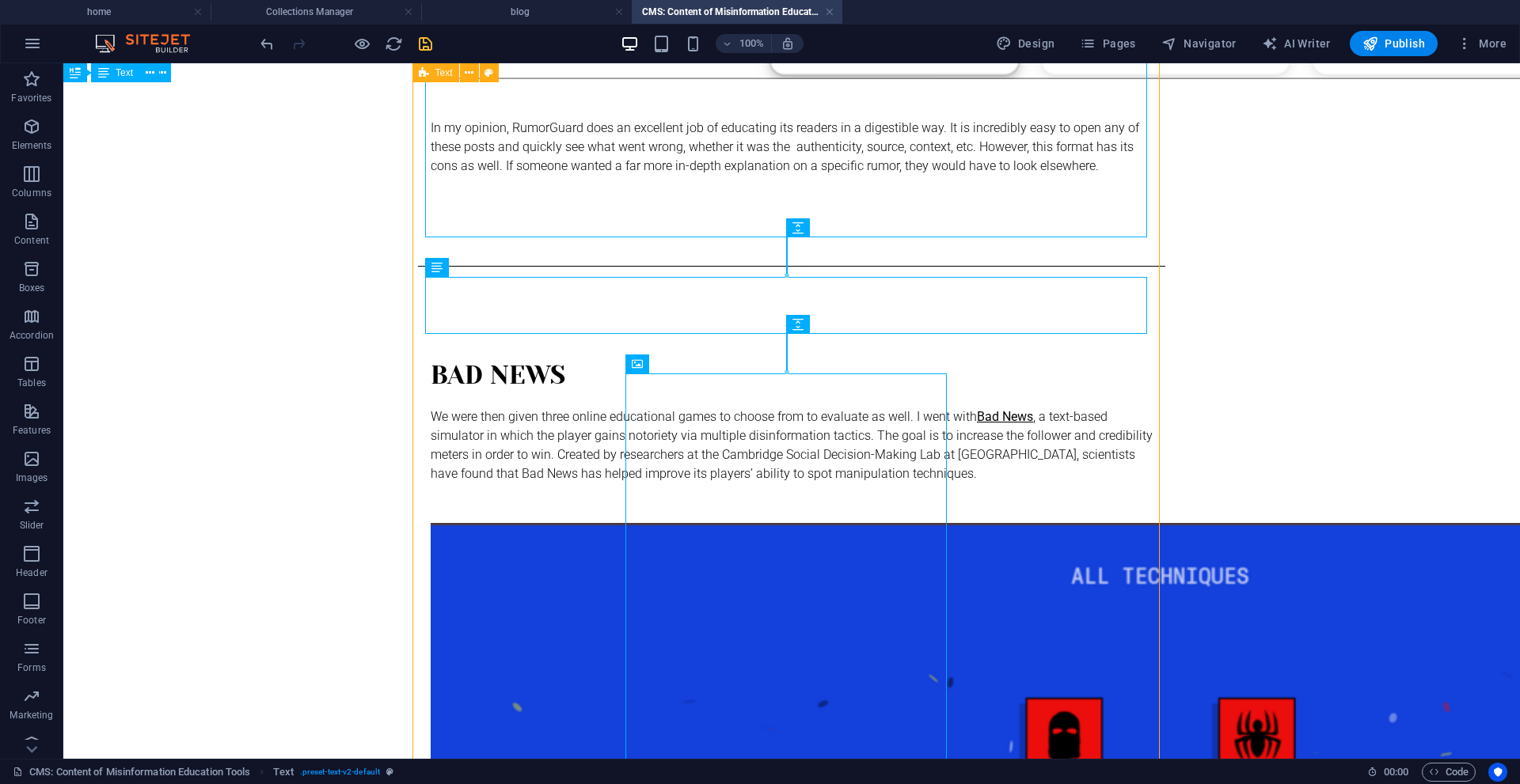
scroll to position [2164, 0]
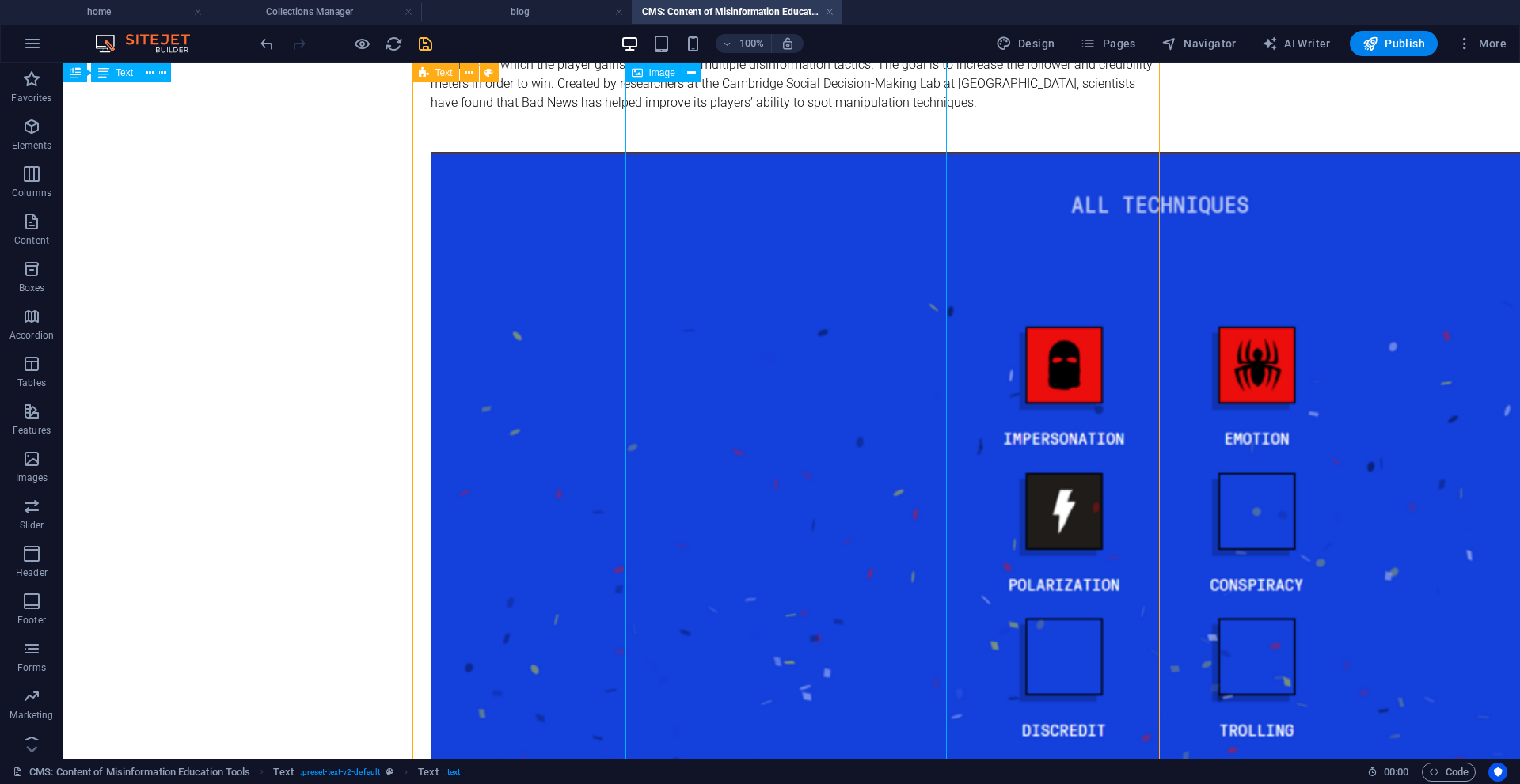
scroll to position [2876, 0]
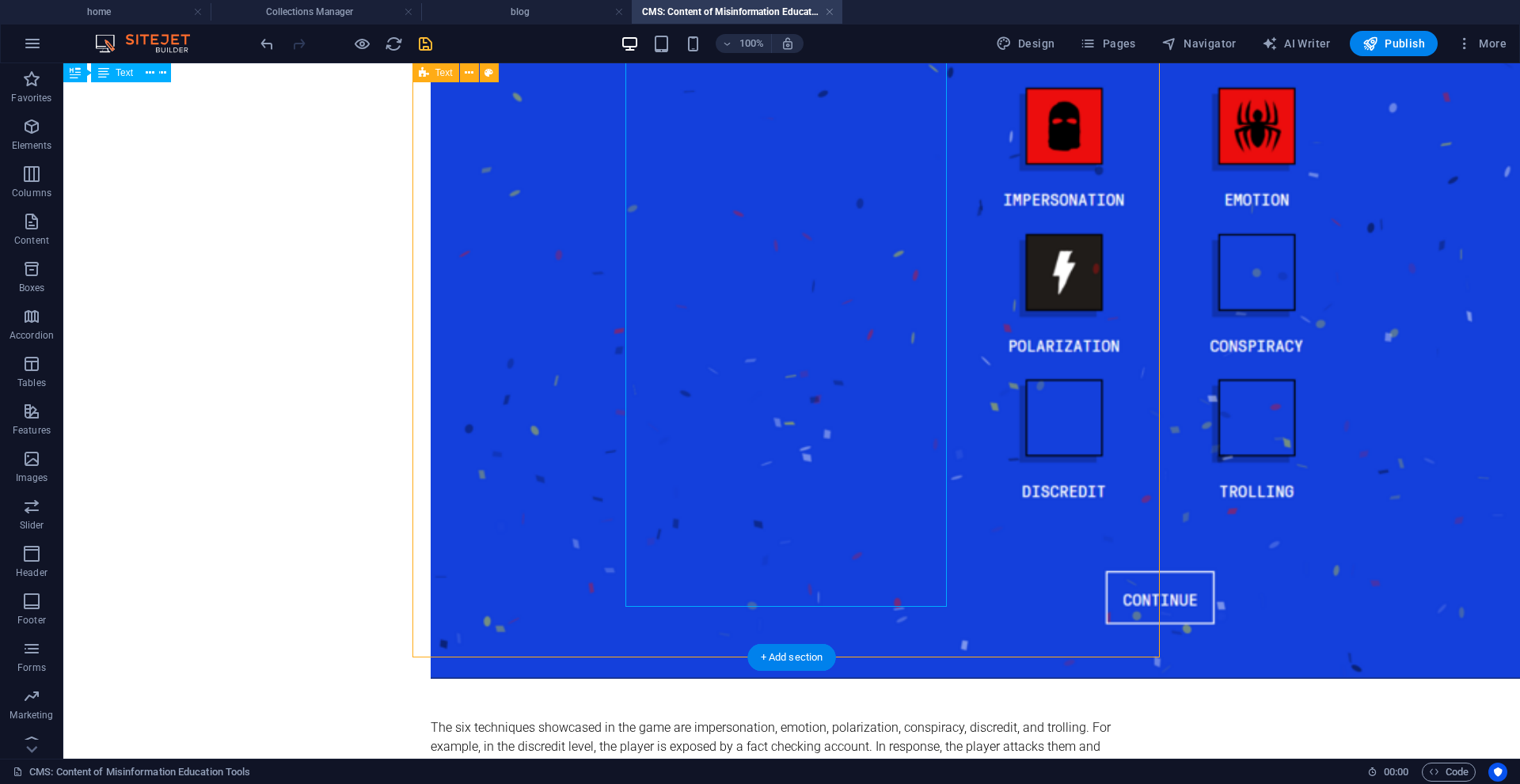
click at [703, 639] on div "BAD NEWS We were then given three online educational games to choose from to ev…" at bounding box center [792, 754] width 748 height 2115
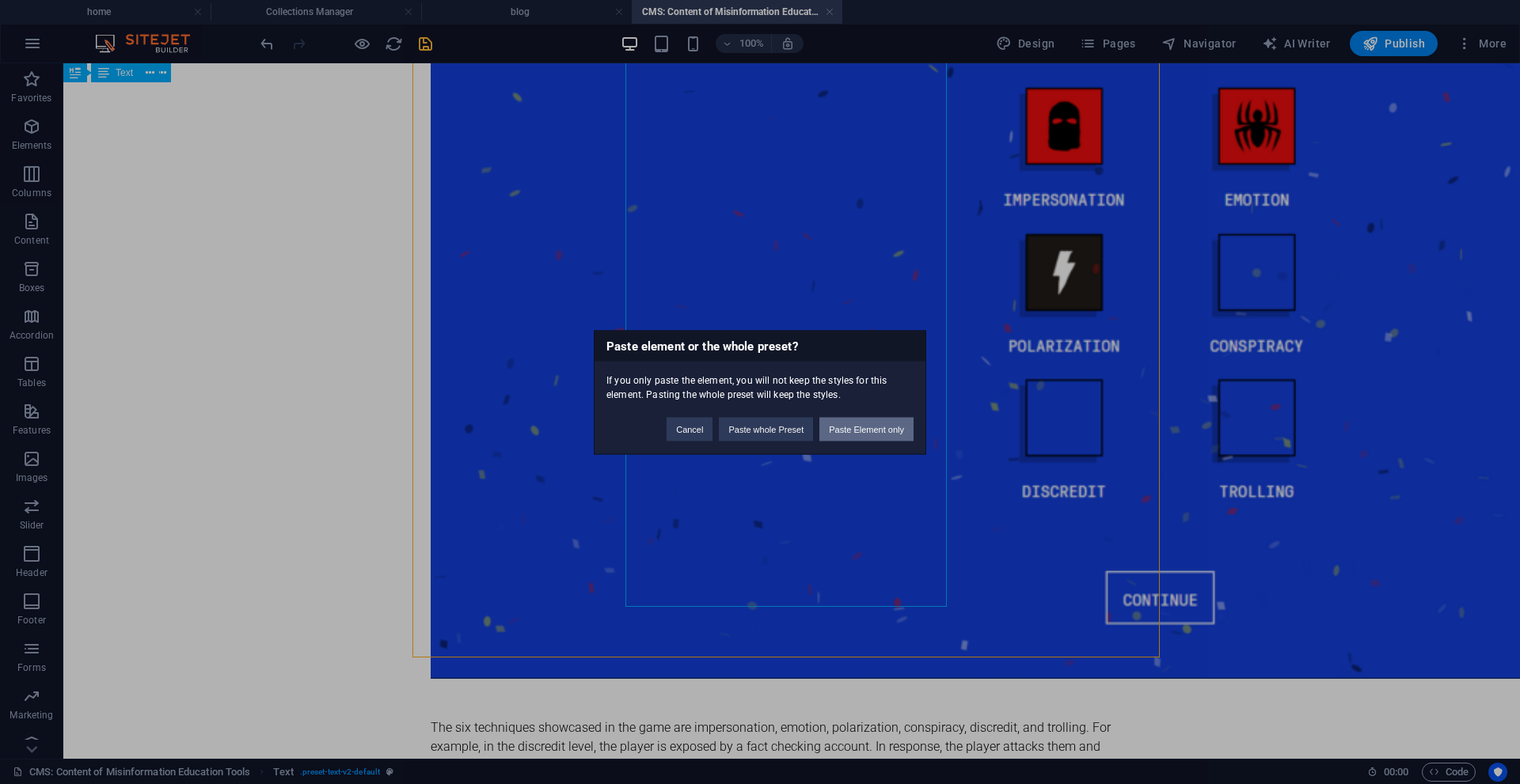
click at [846, 432] on button "Paste Element only" at bounding box center [866, 429] width 94 height 24
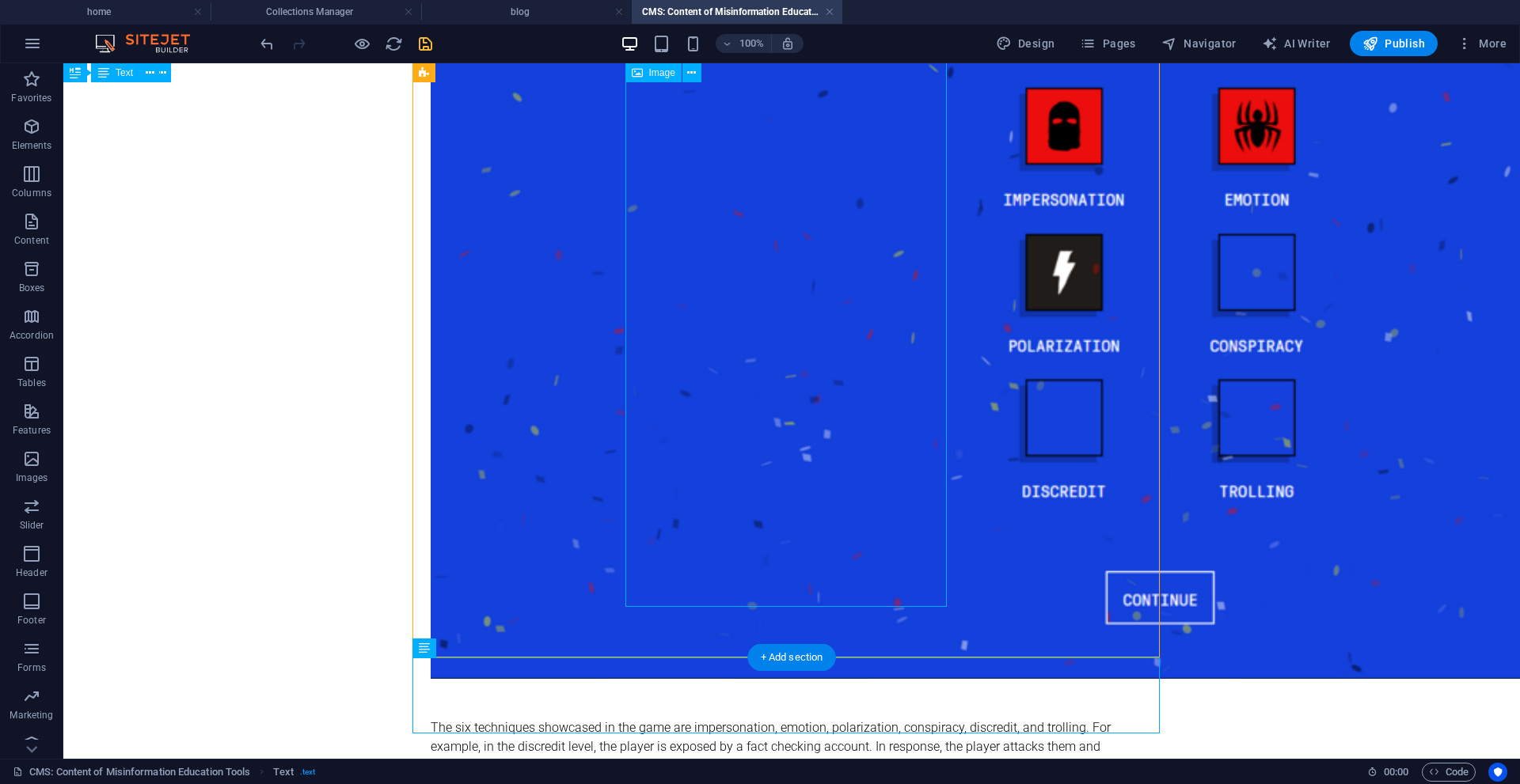
scroll to position [2952, 0]
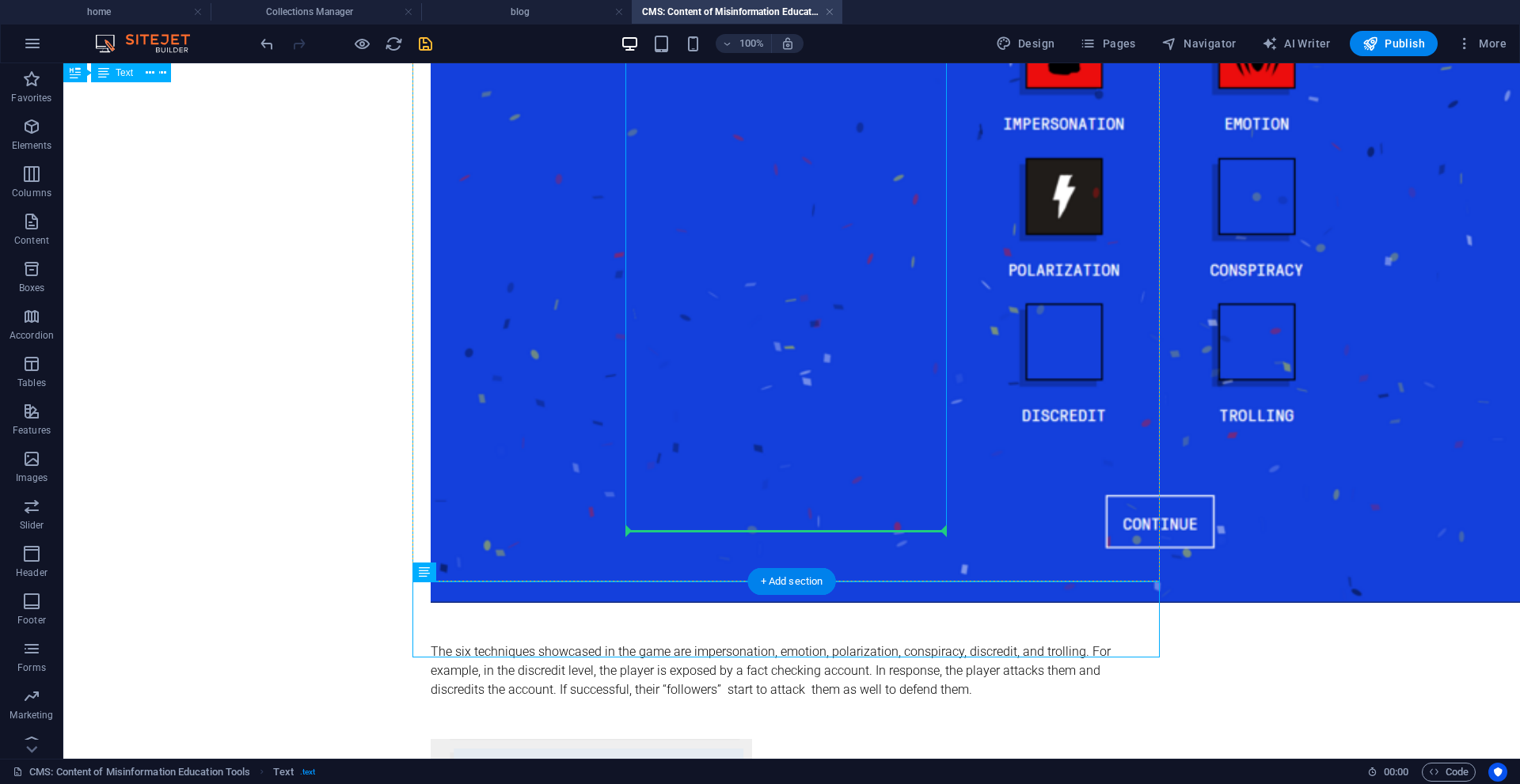
drag, startPoint x: 637, startPoint y: 610, endPoint x: 667, endPoint y: 525, distance: 90.1
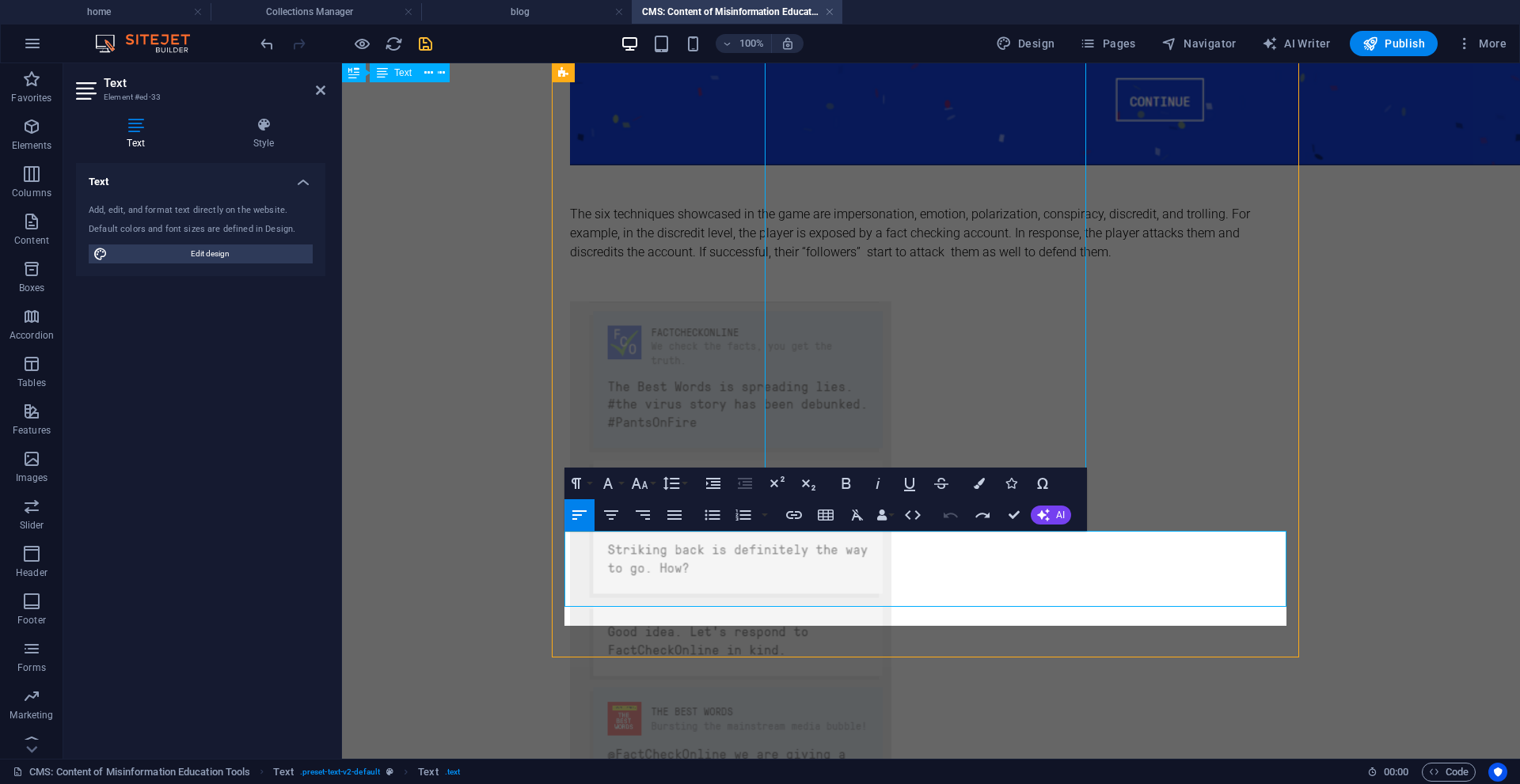
scroll to position [5916, 0]
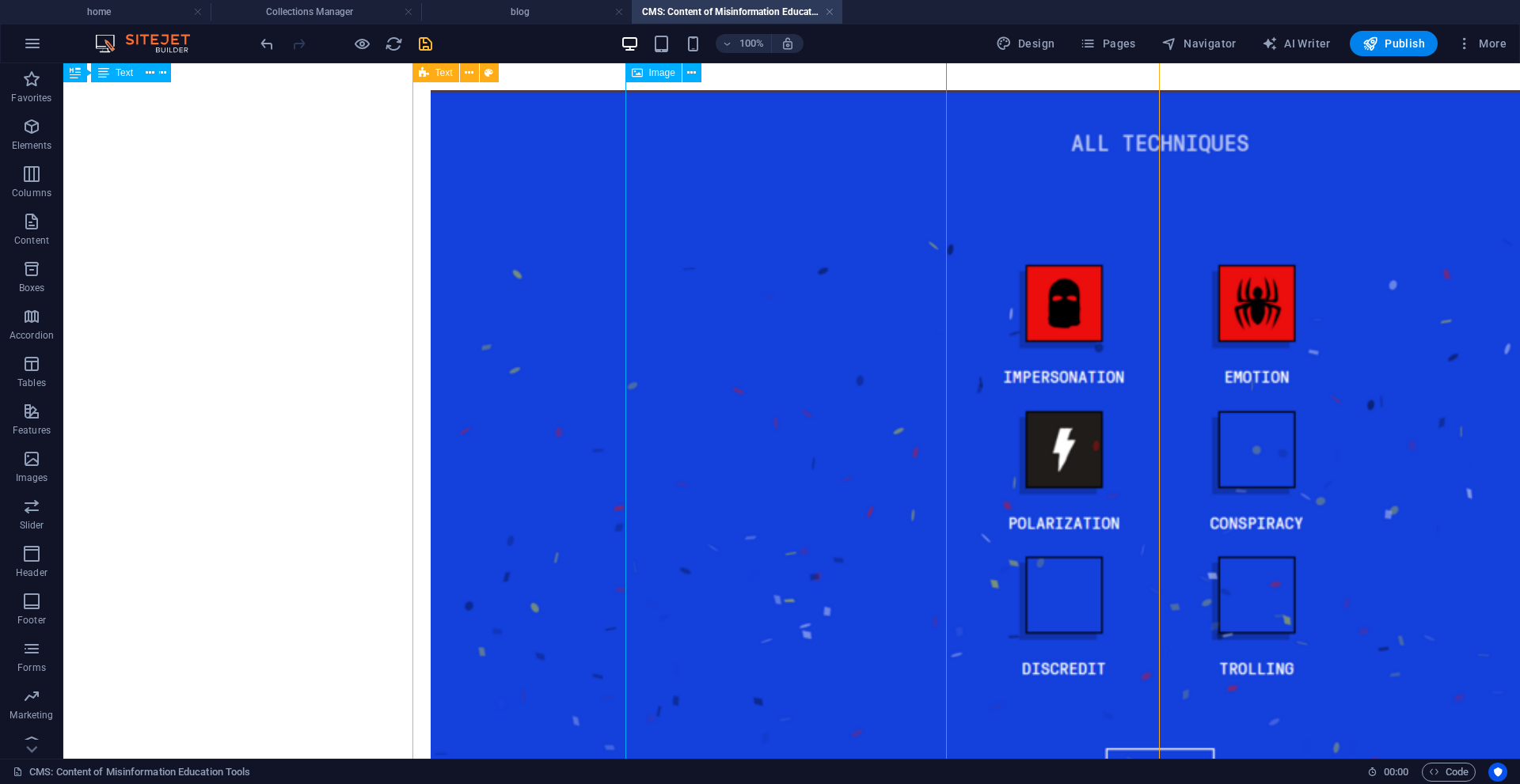
scroll to position [2952, 0]
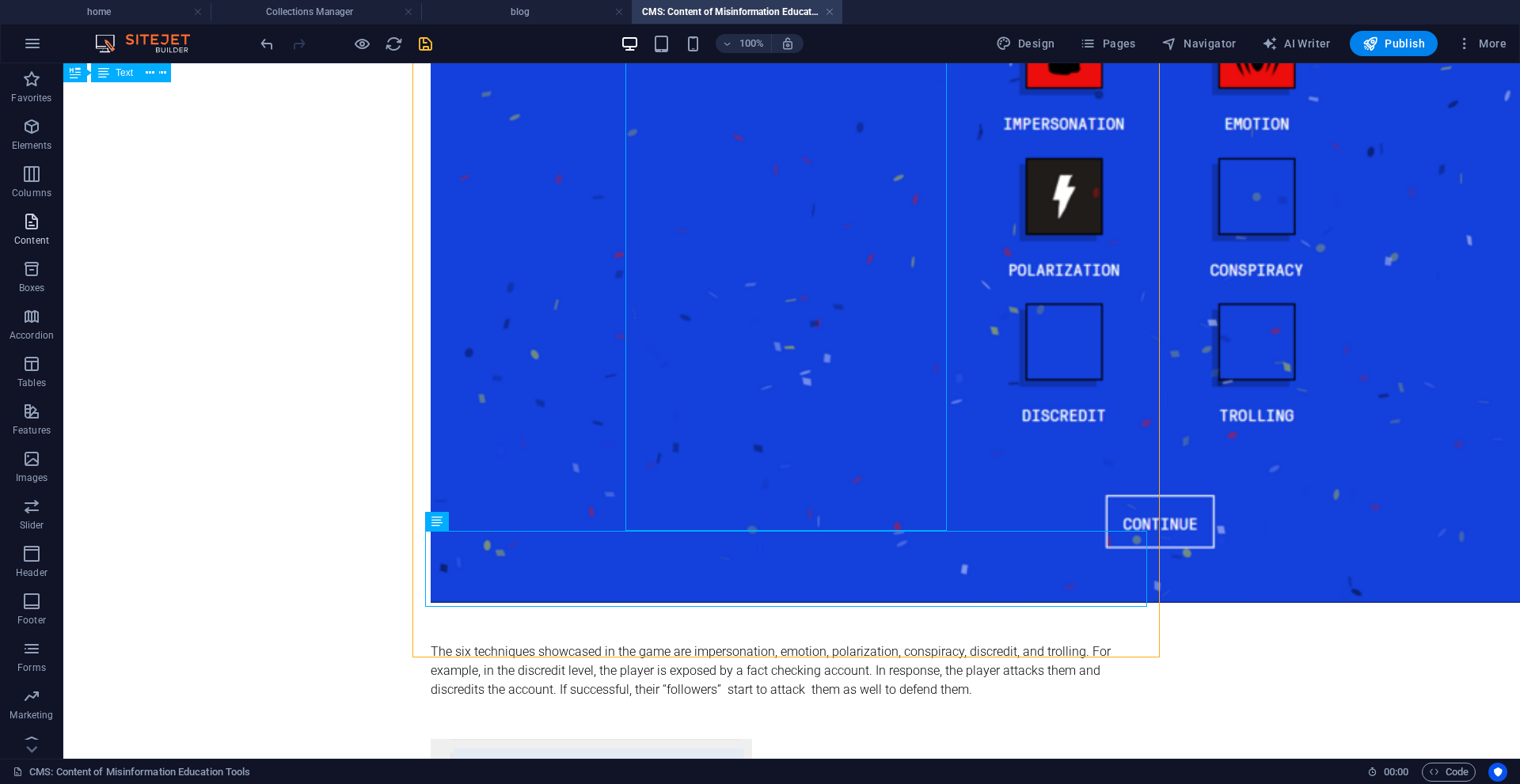
click at [32, 213] on icon "button" at bounding box center [32, 222] width 19 height 19
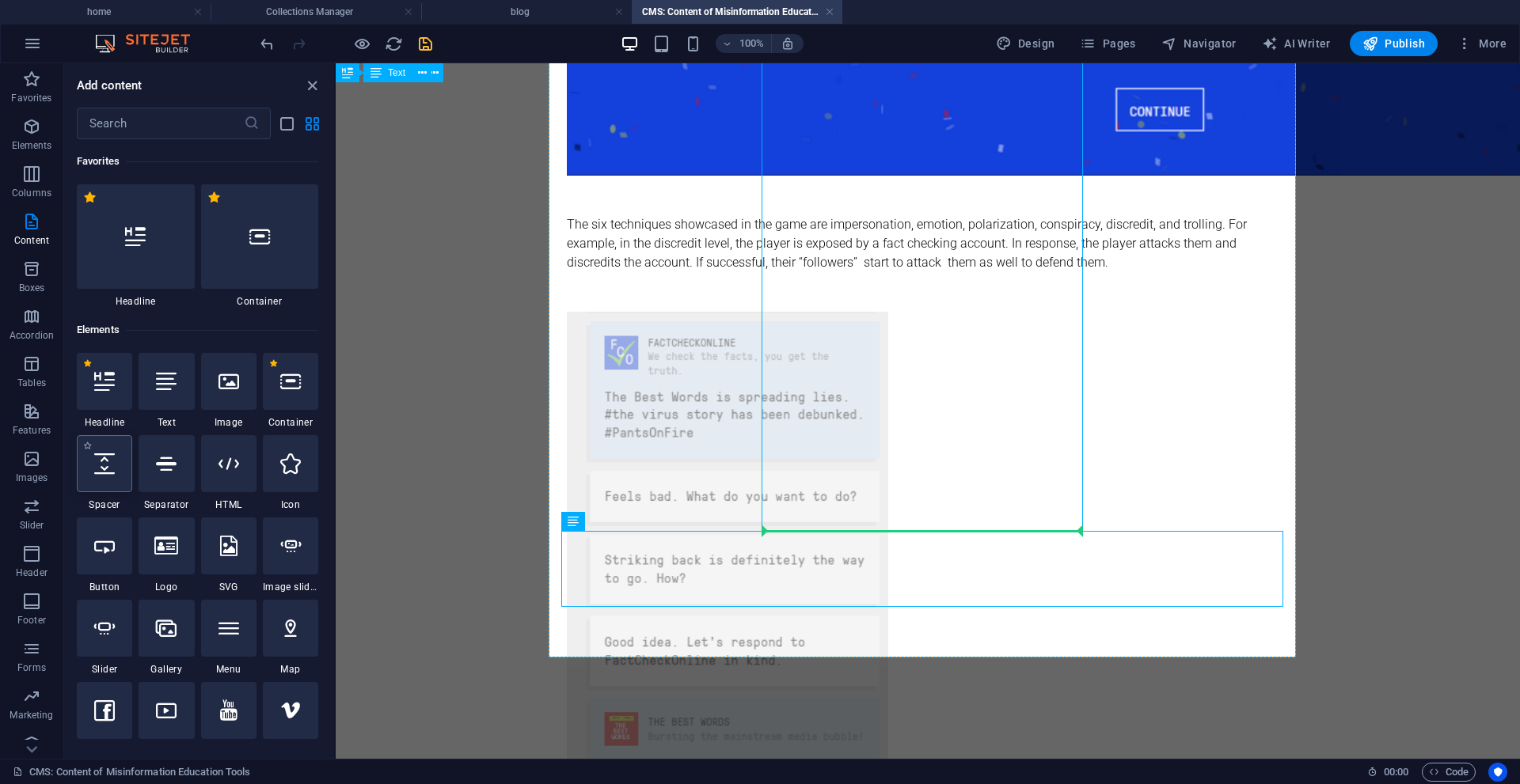
select select "px"
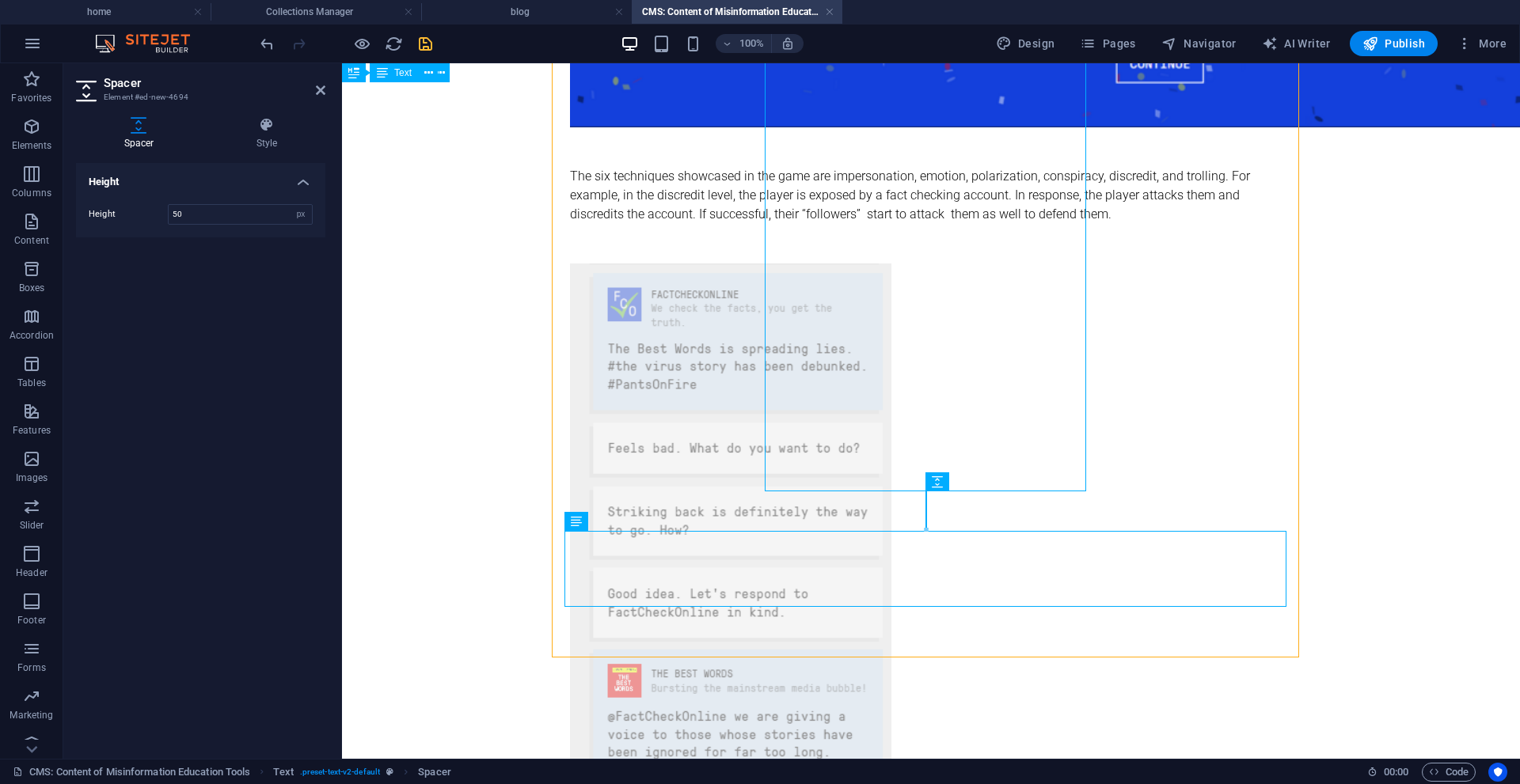
scroll to position [2992, 0]
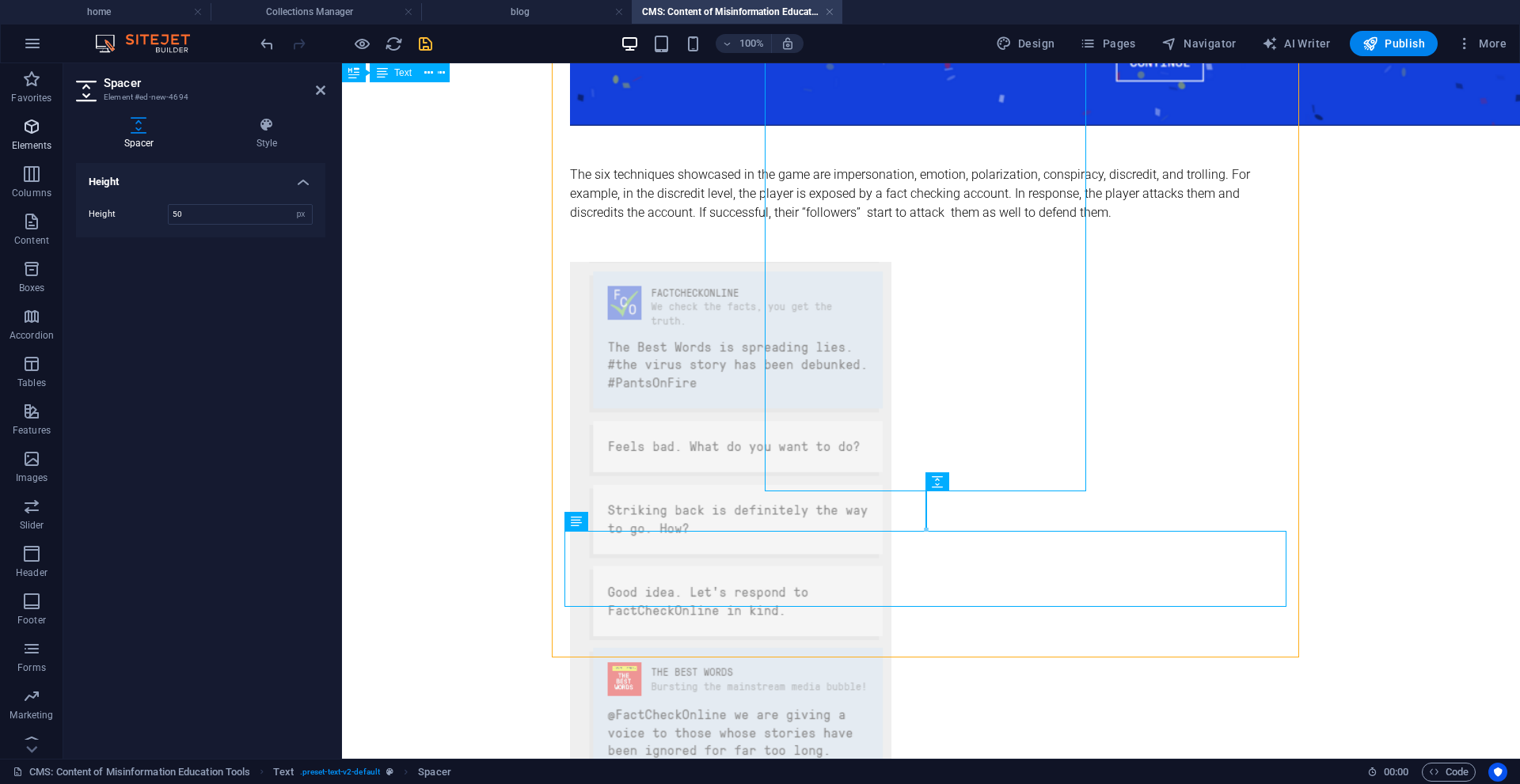
click at [25, 117] on icon "button" at bounding box center [32, 127] width 19 height 19
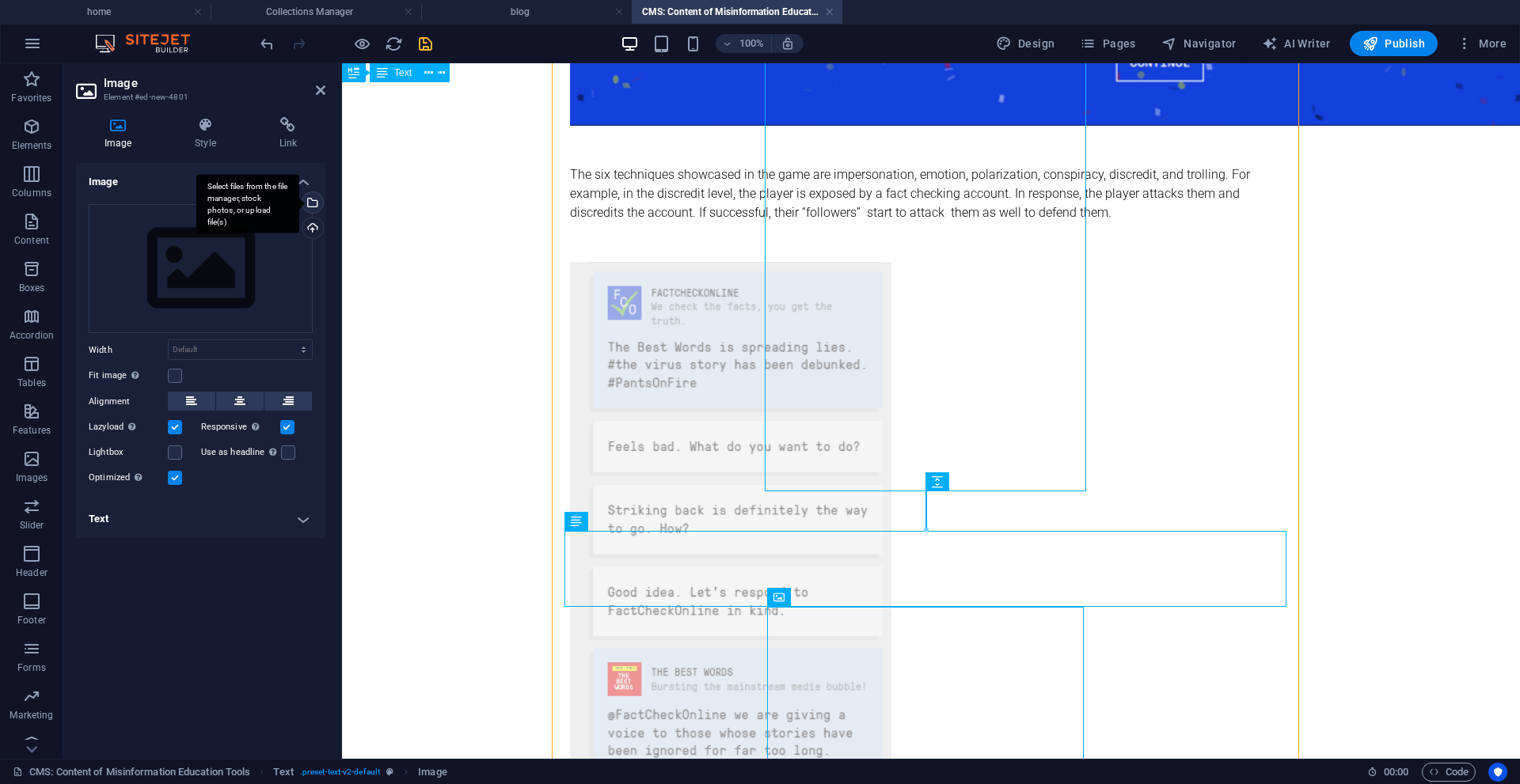
click at [314, 193] on div "Select files from the file manager, stock photos, or upload file(s)" at bounding box center [311, 204] width 24 height 24
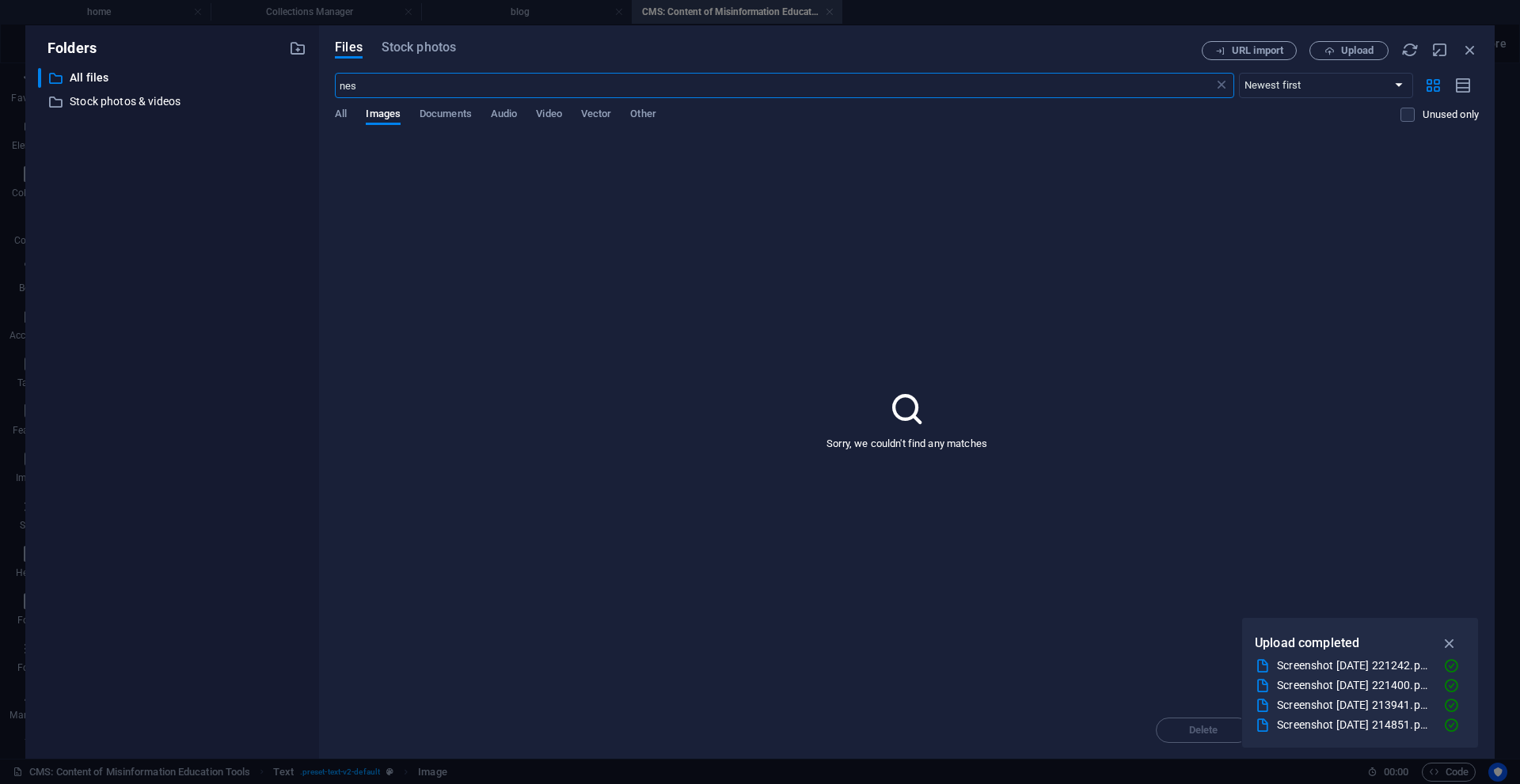
scroll to position [2917, 0]
click at [1339, 44] on button "Upload" at bounding box center [1349, 51] width 79 height 19
click at [1455, 650] on icon "button" at bounding box center [1449, 644] width 18 height 18
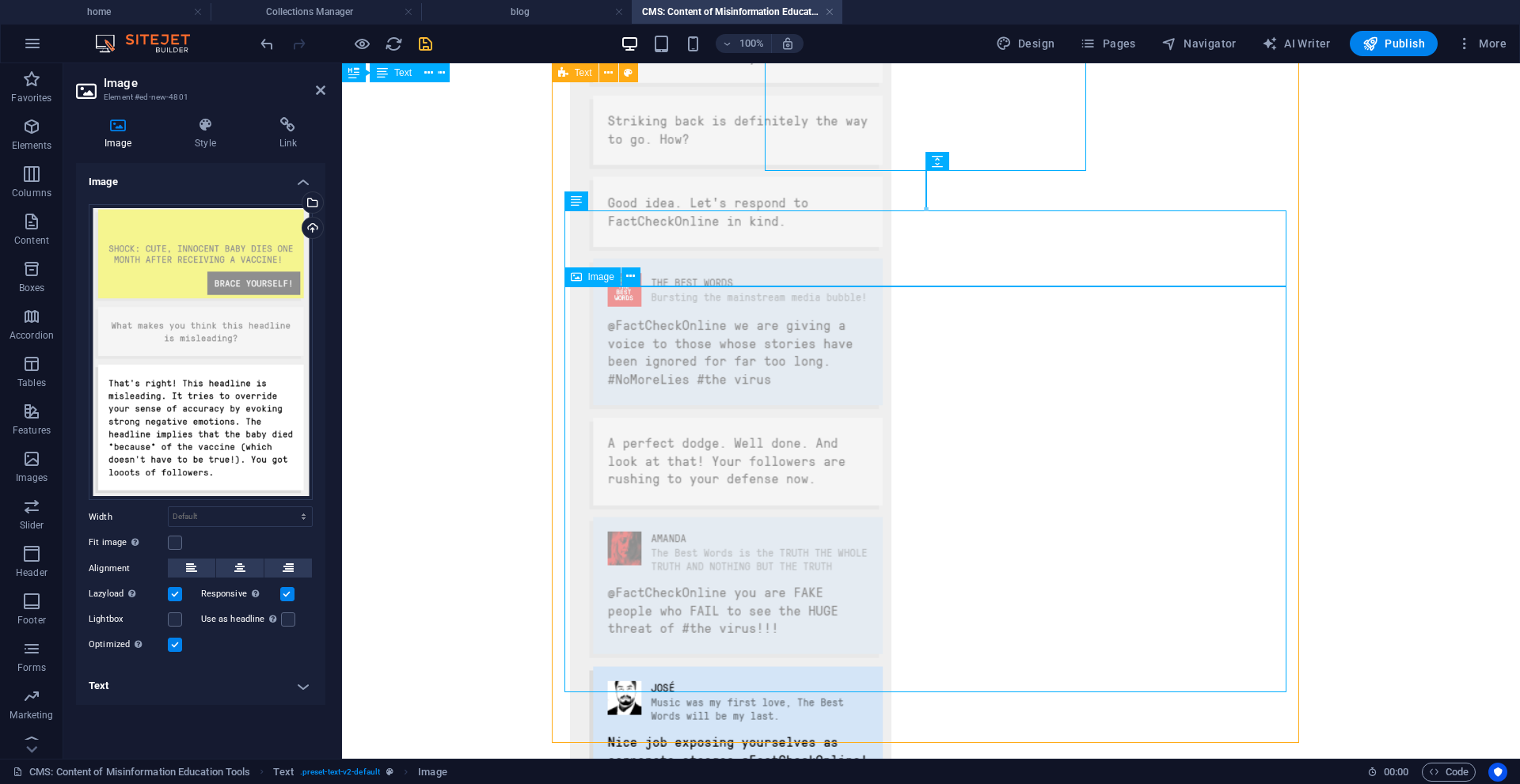
scroll to position [3397, 0]
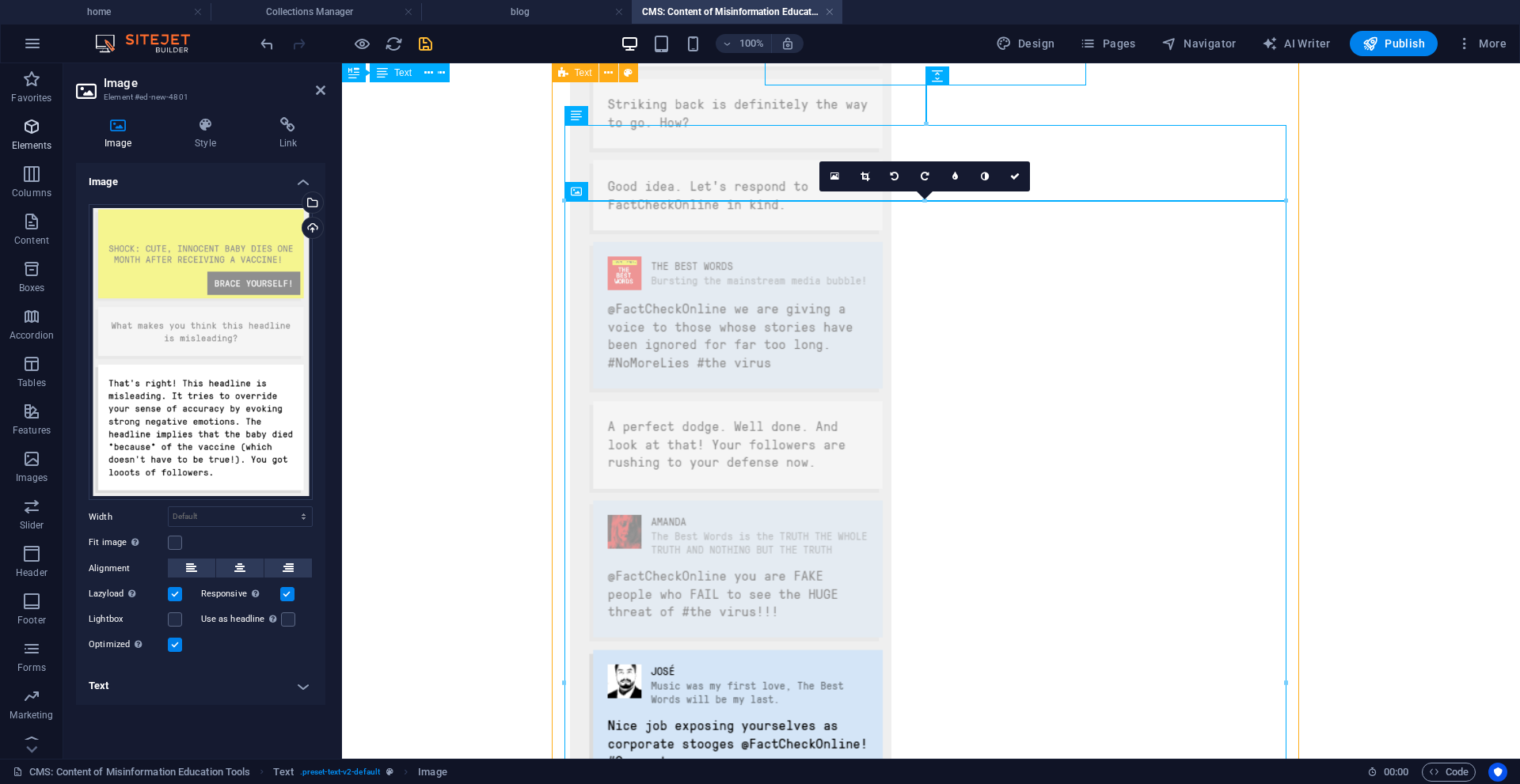
click at [31, 151] on p "Elements" at bounding box center [32, 146] width 40 height 13
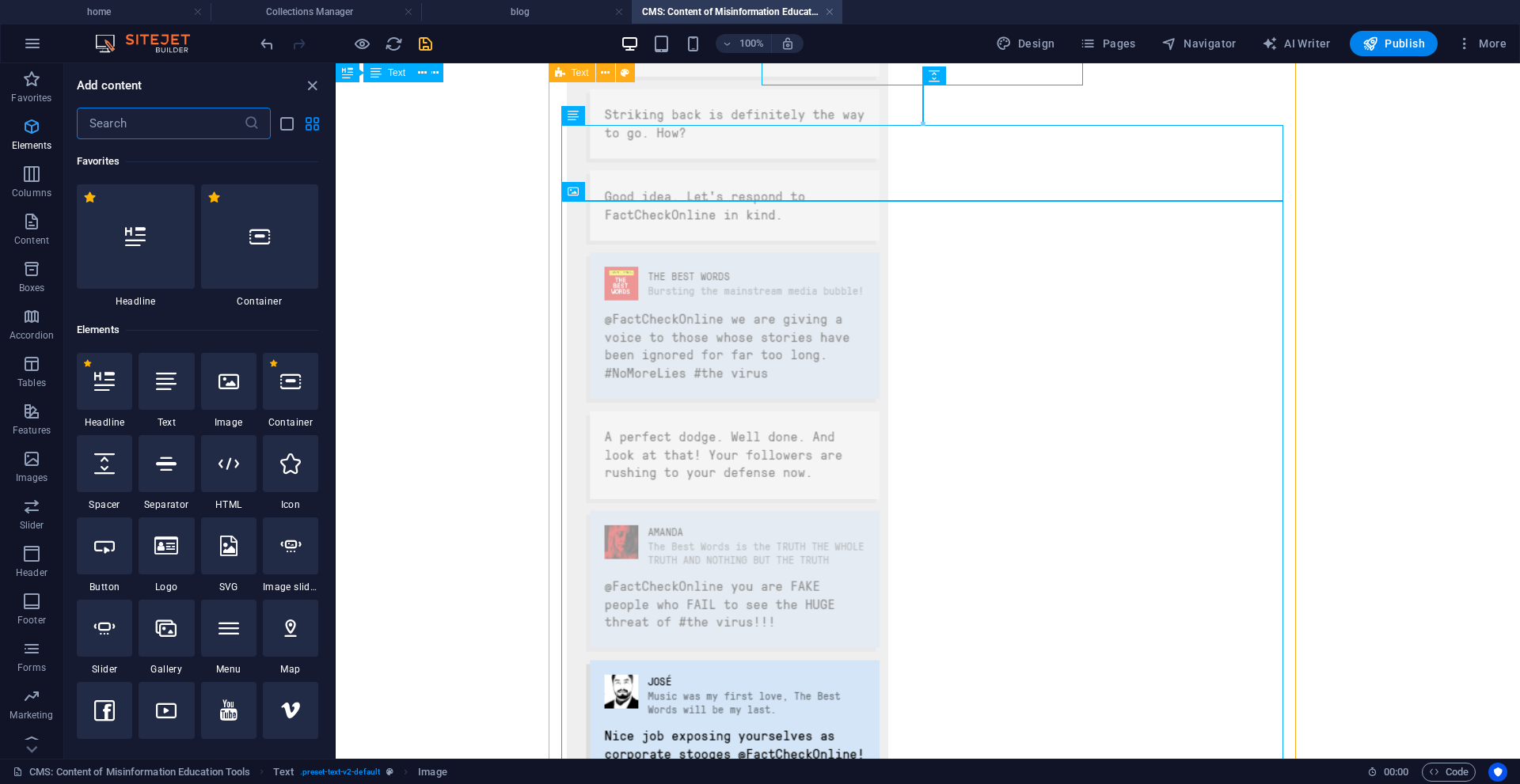
scroll to position [168, 0]
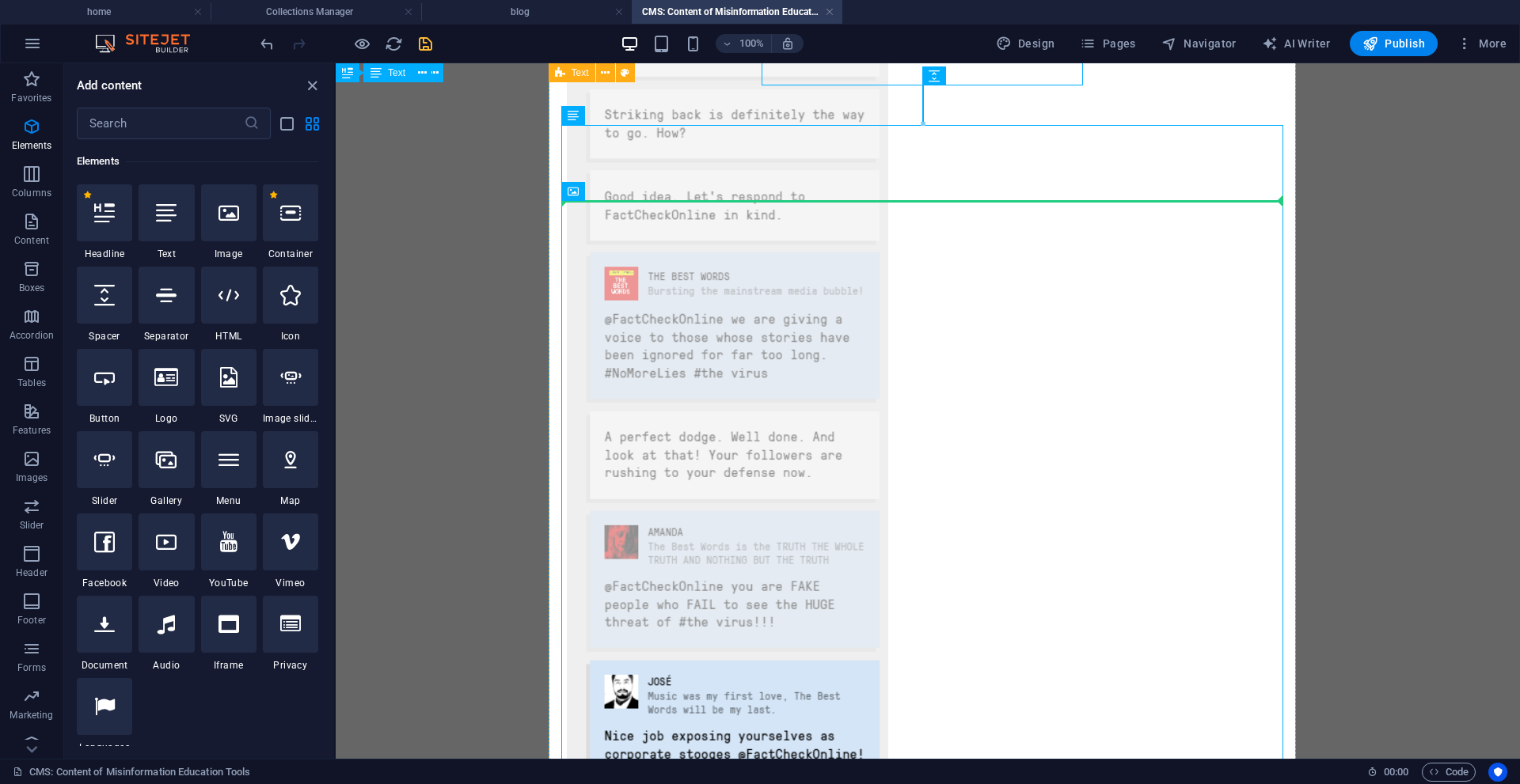
select select "px"
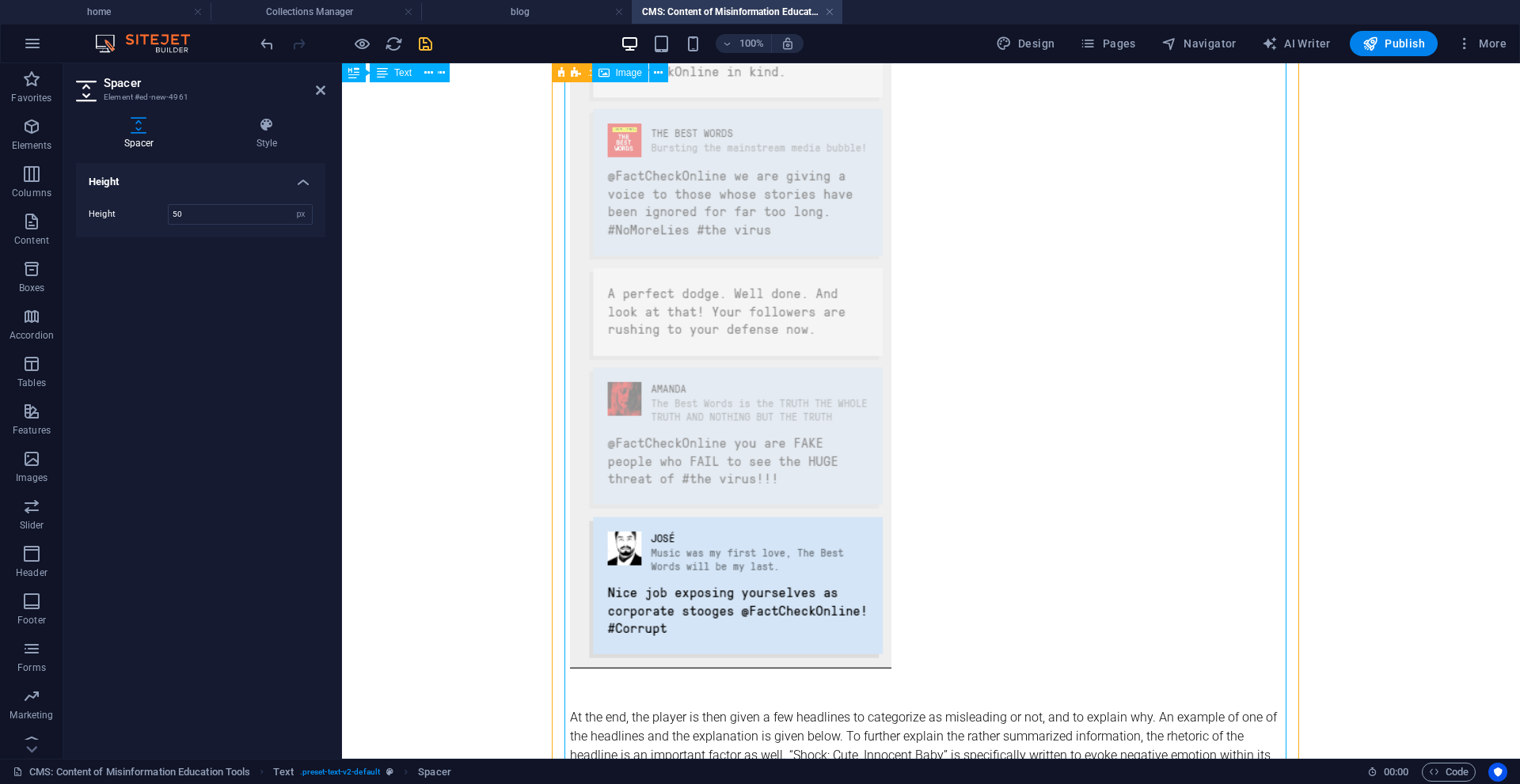
scroll to position [3283, 0]
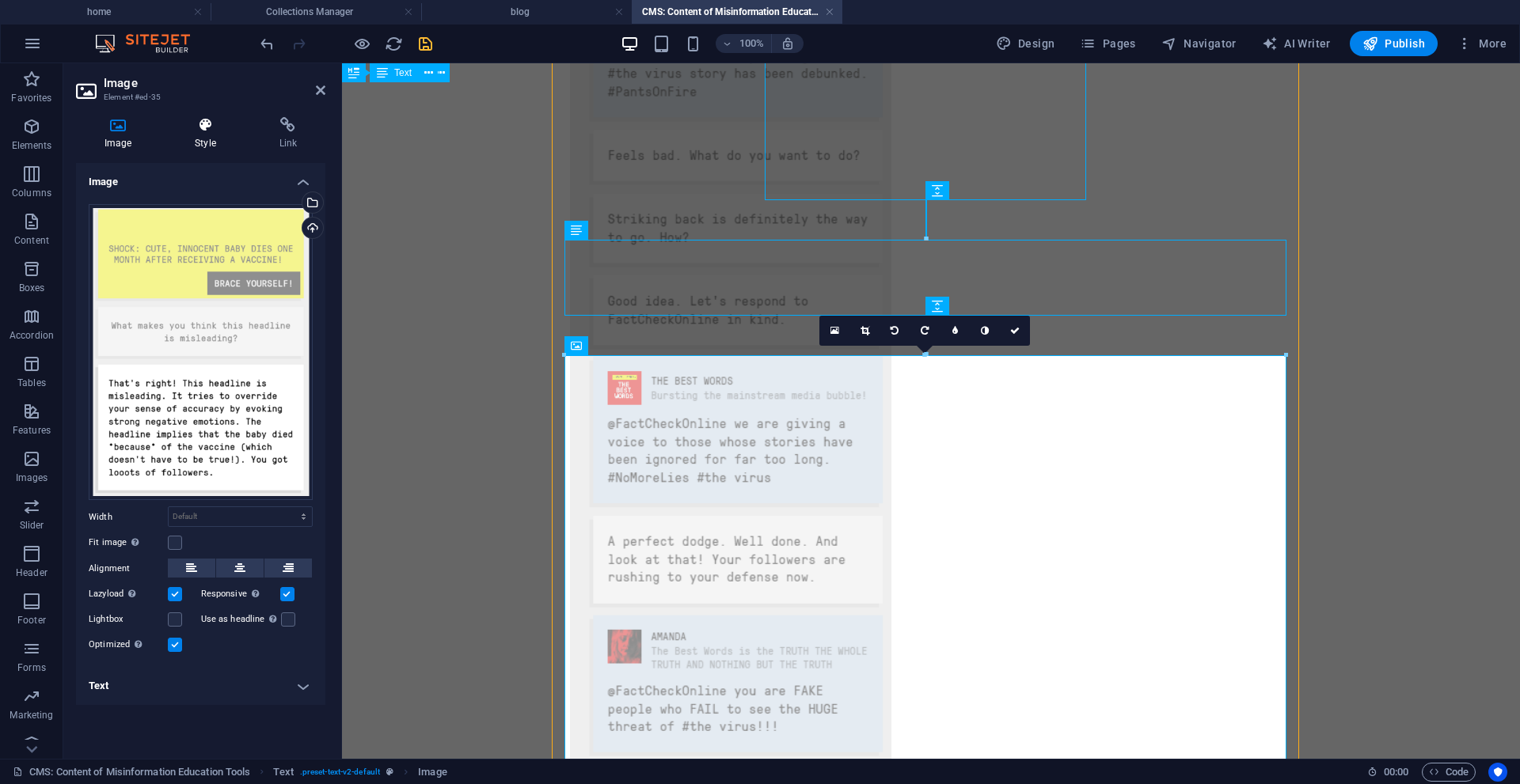
click at [204, 127] on icon at bounding box center [205, 125] width 78 height 16
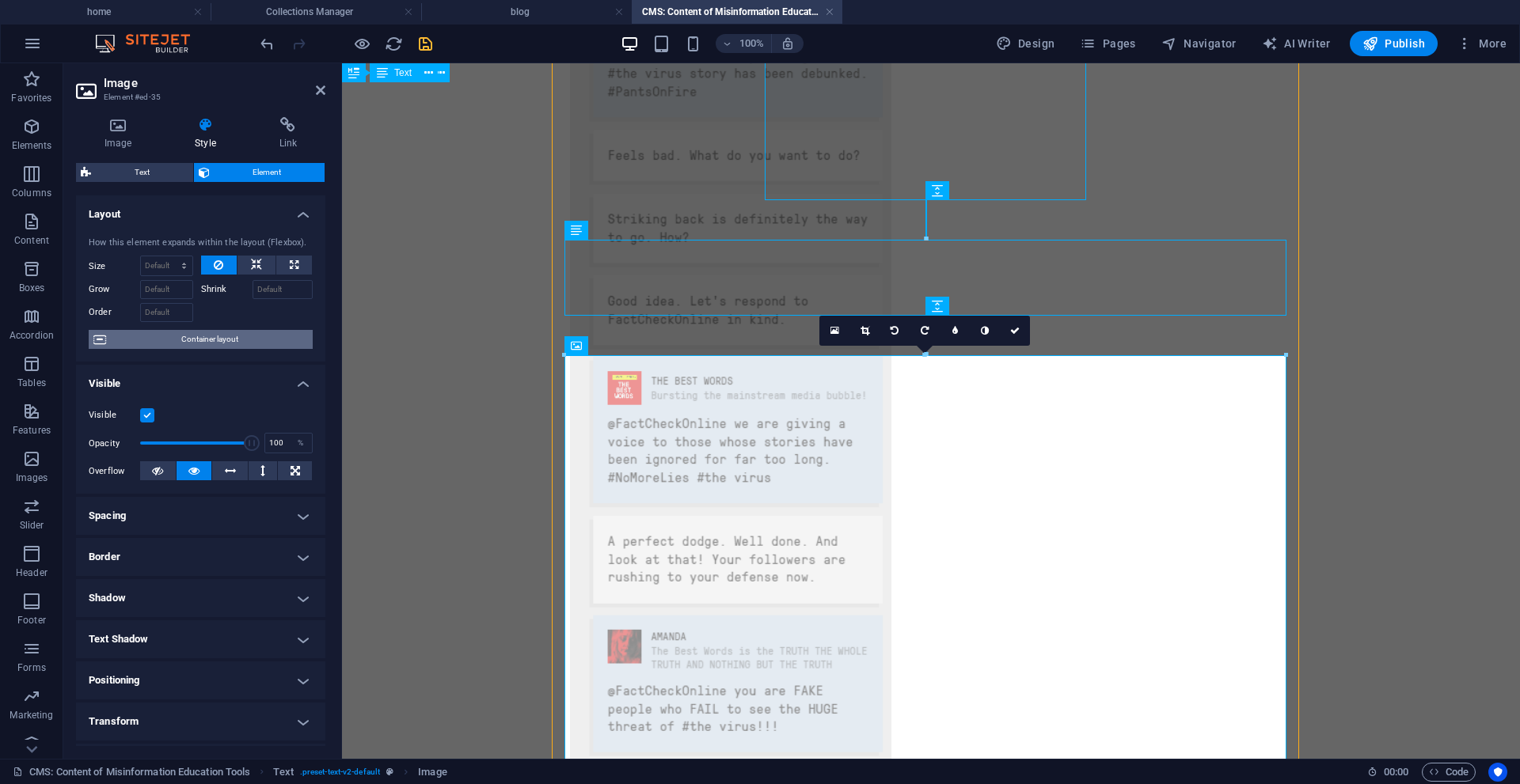
click at [228, 336] on span "Container layout" at bounding box center [209, 340] width 197 height 19
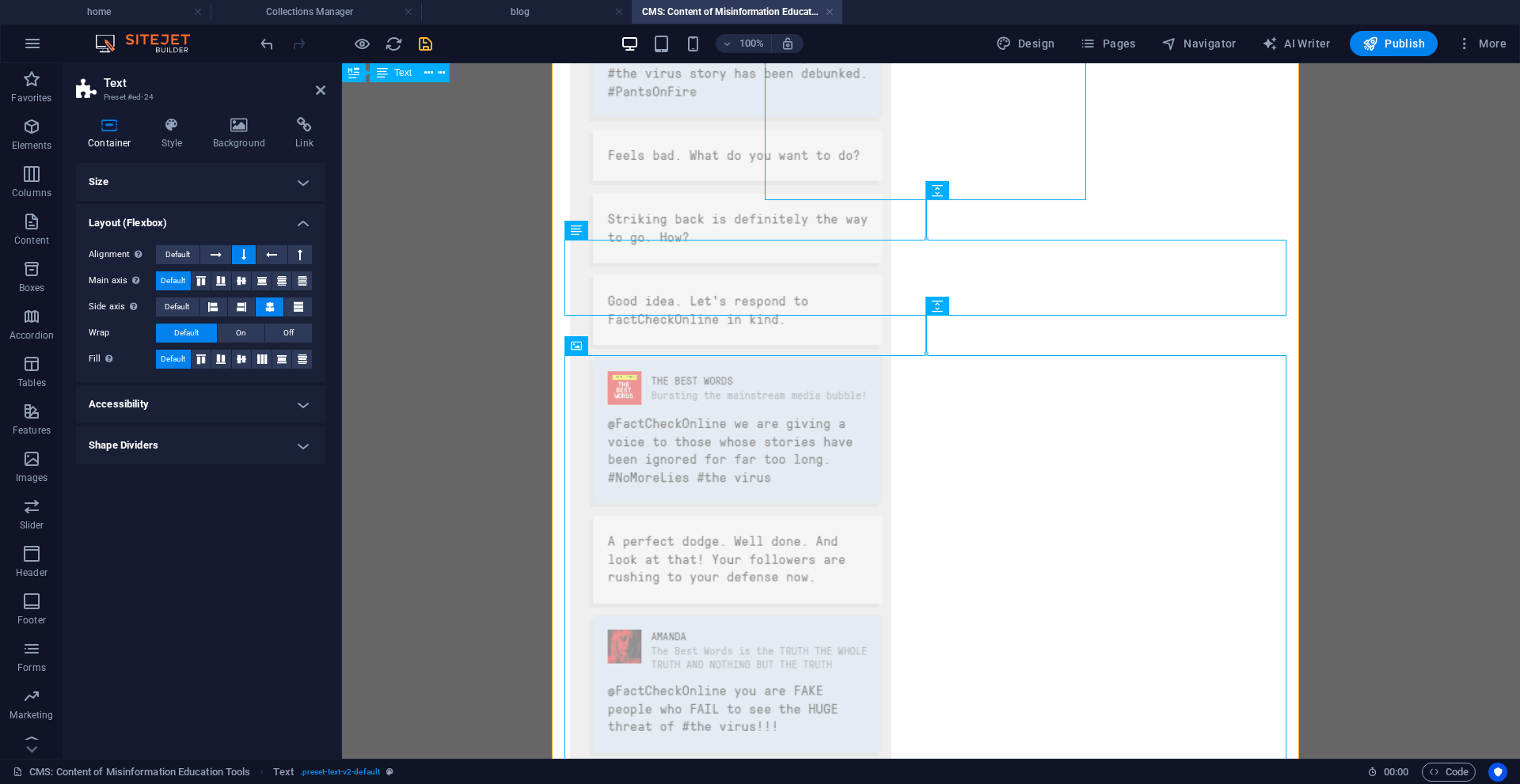
click at [302, 183] on h4 "Size" at bounding box center [201, 181] width 249 height 38
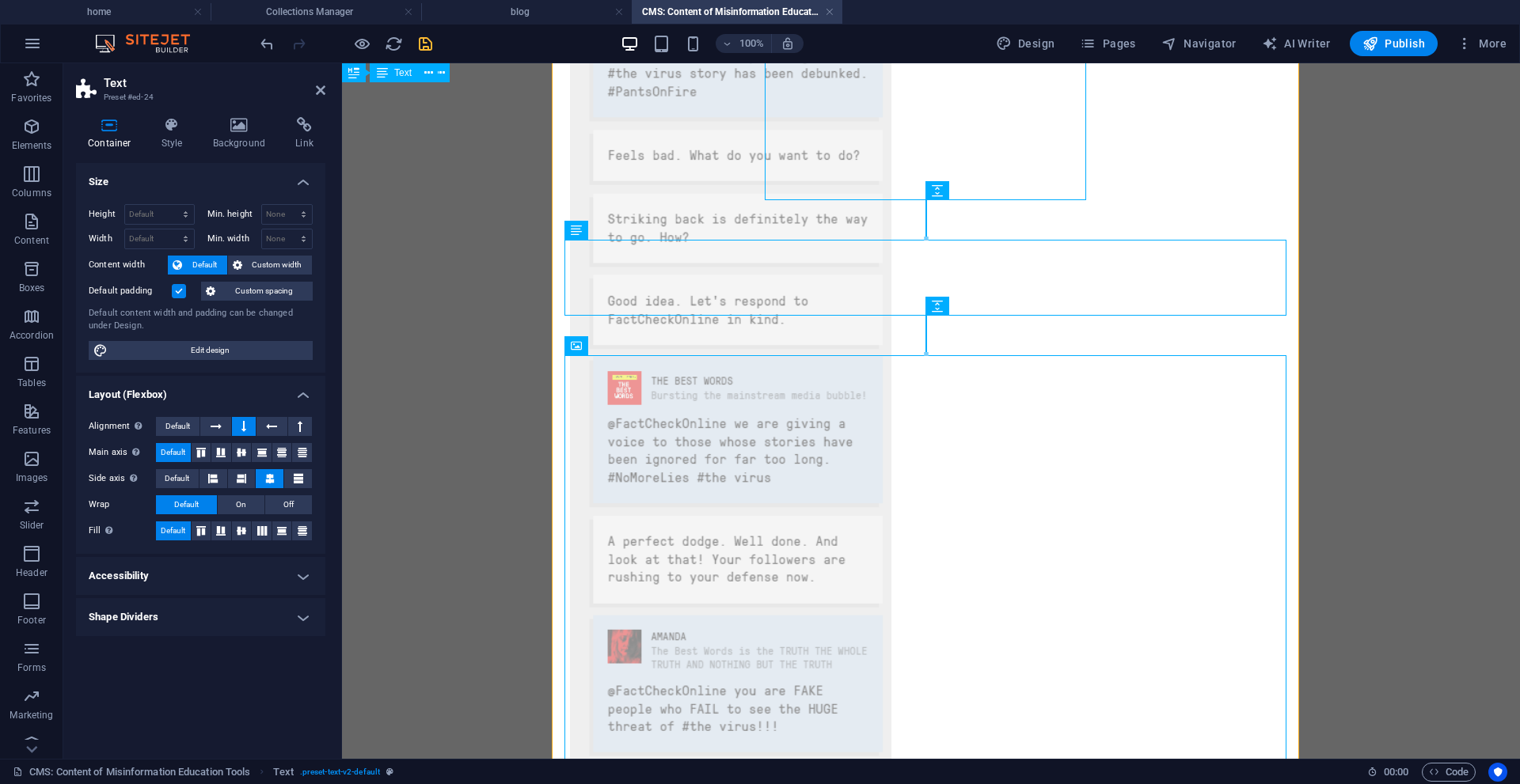
click at [294, 192] on div "Height Default px rem % vh vw Min. height None px rem % vh vw Width Default px …" at bounding box center [201, 282] width 249 height 181
drag, startPoint x: 714, startPoint y: 409, endPoint x: 992, endPoint y: 403, distance: 278.1
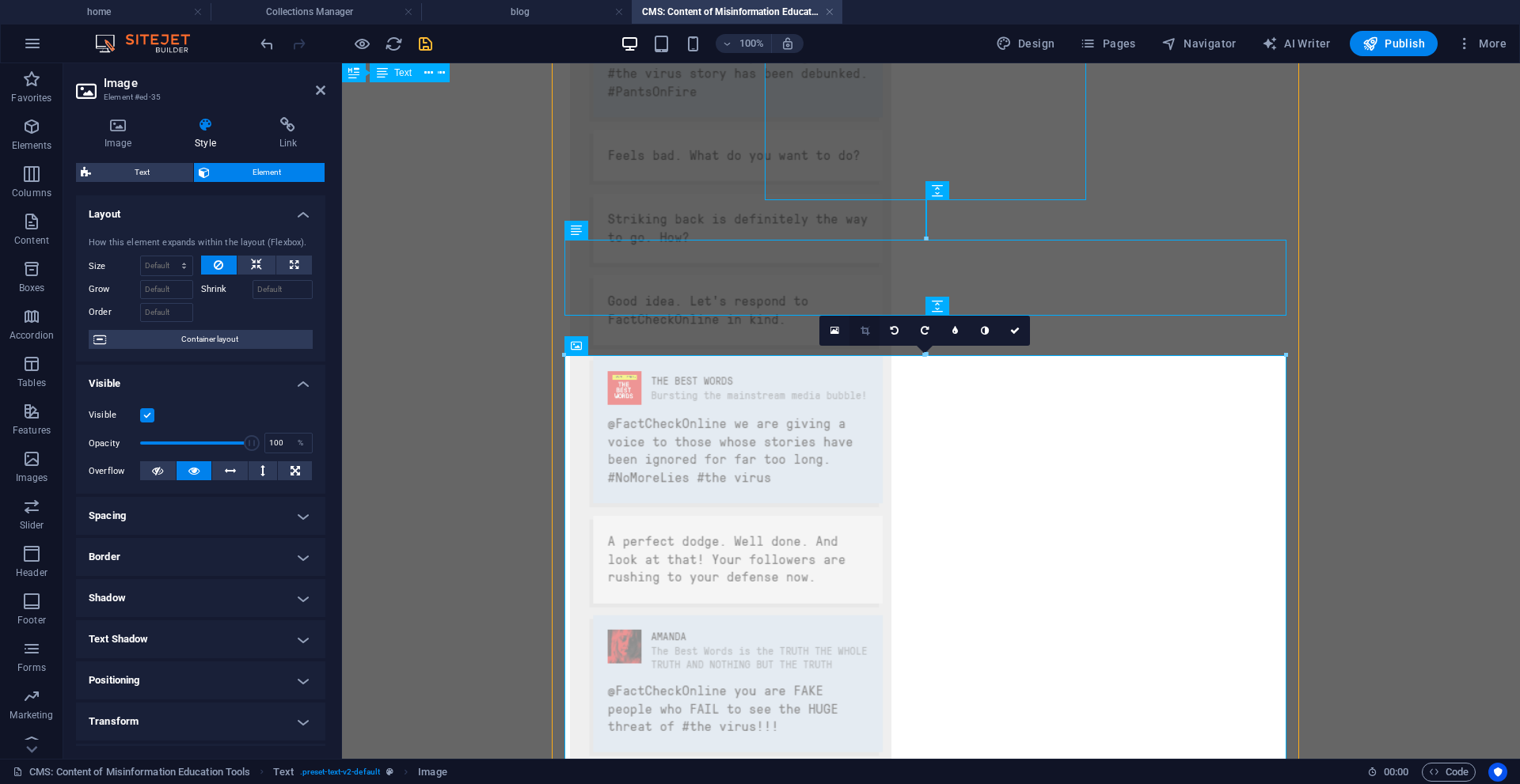
click at [865, 331] on icon at bounding box center [865, 331] width 9 height 10
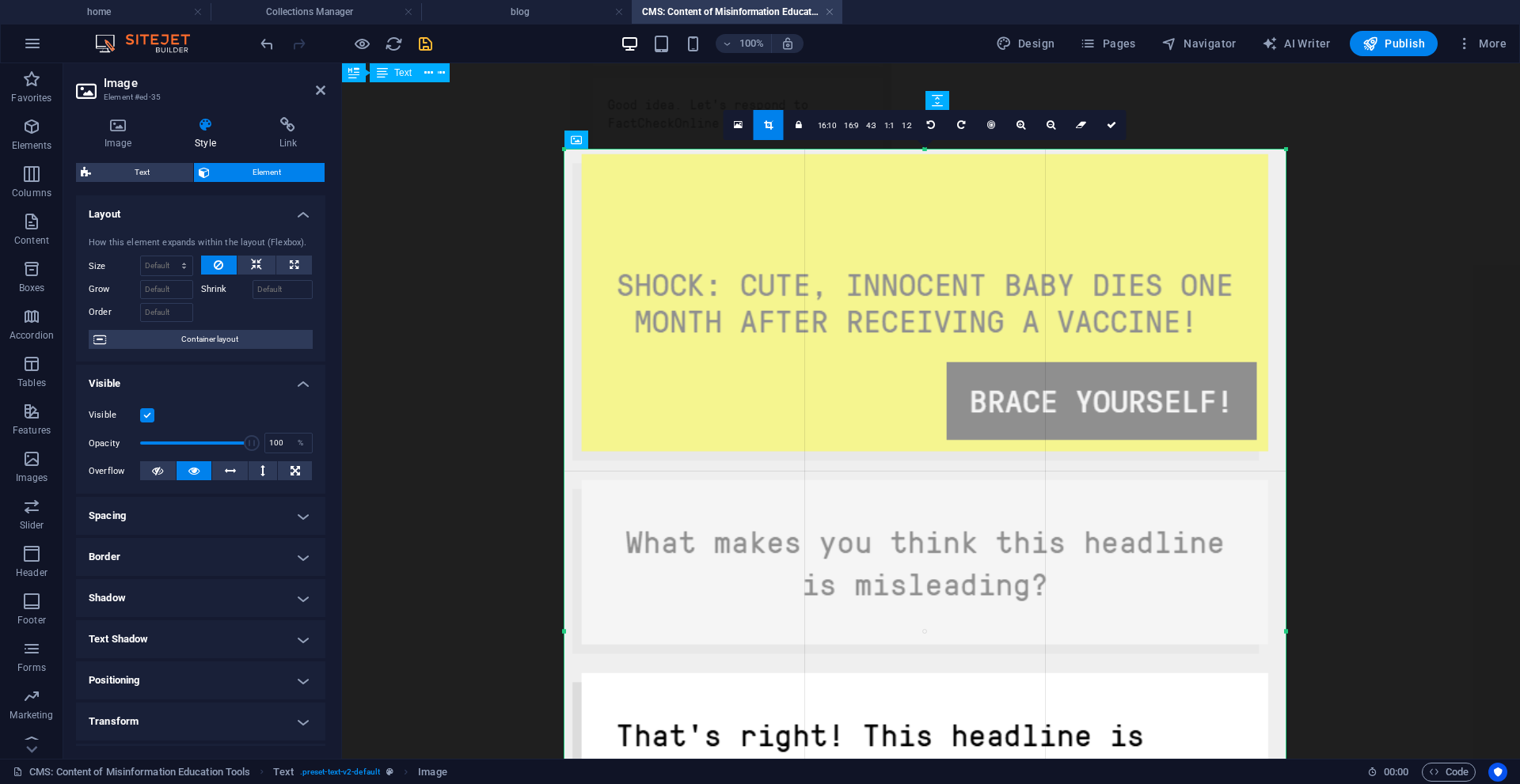
scroll to position [3520, 0]
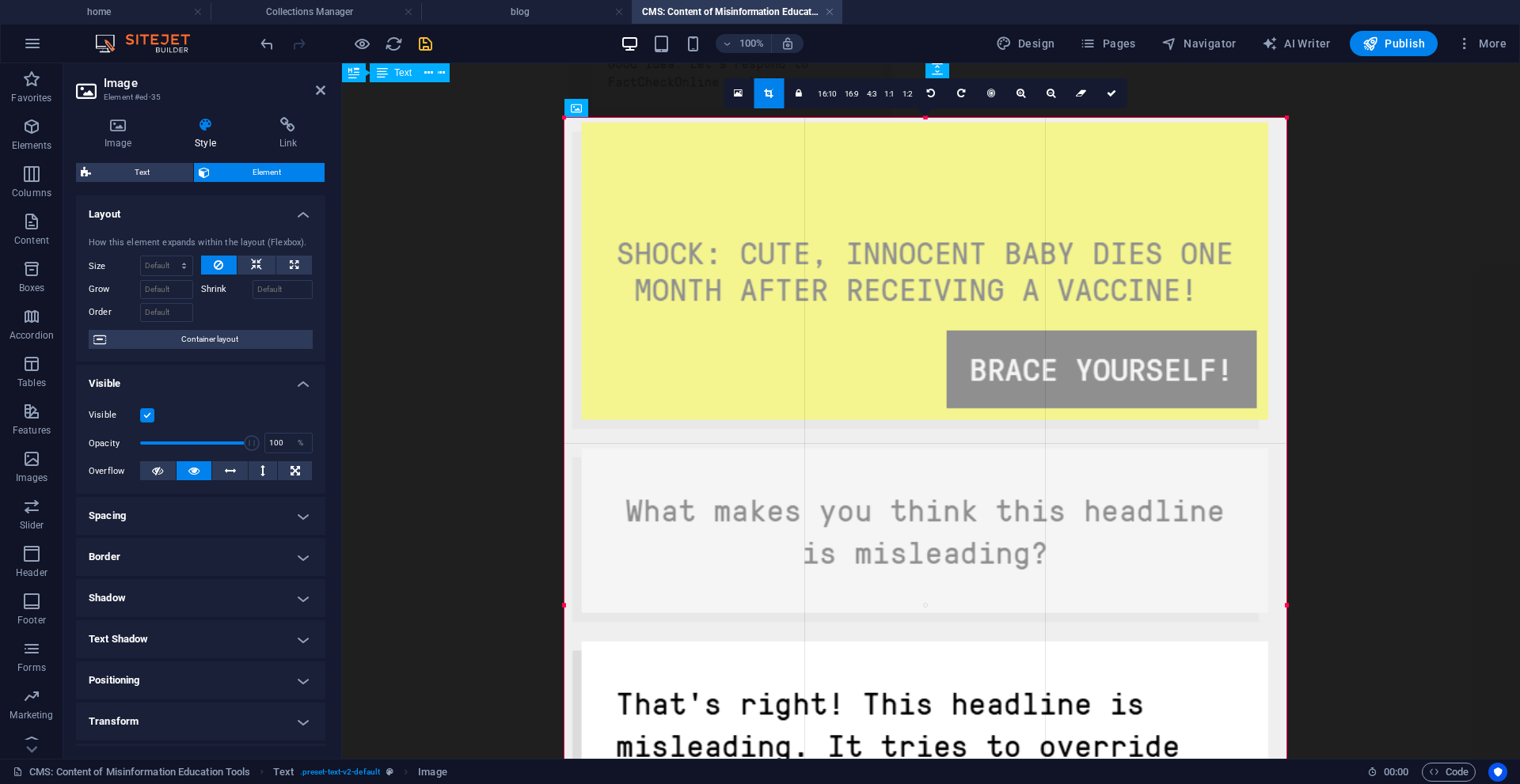
drag, startPoint x: 568, startPoint y: 115, endPoint x: 683, endPoint y: 160, distance: 123.5
click at [565, 118] on div "180 170 160 150 140 130 120 110 100 90 80 70 60 50 40 30 20 10 0 -10 -20 -30 -4…" at bounding box center [926, 605] width 722 height 976
click at [1117, 91] on link at bounding box center [1112, 94] width 30 height 30
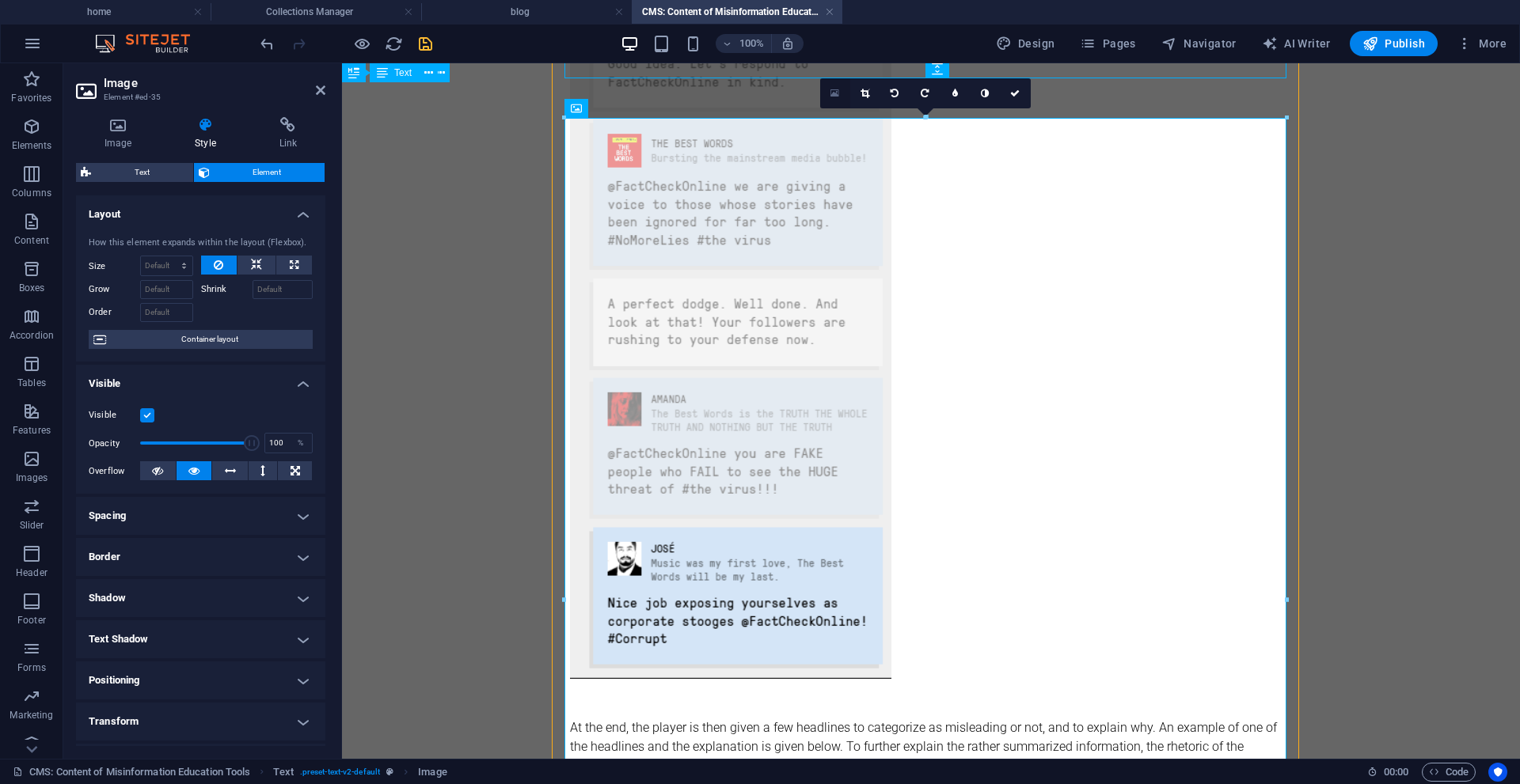
click at [837, 95] on icon at bounding box center [834, 94] width 9 height 11
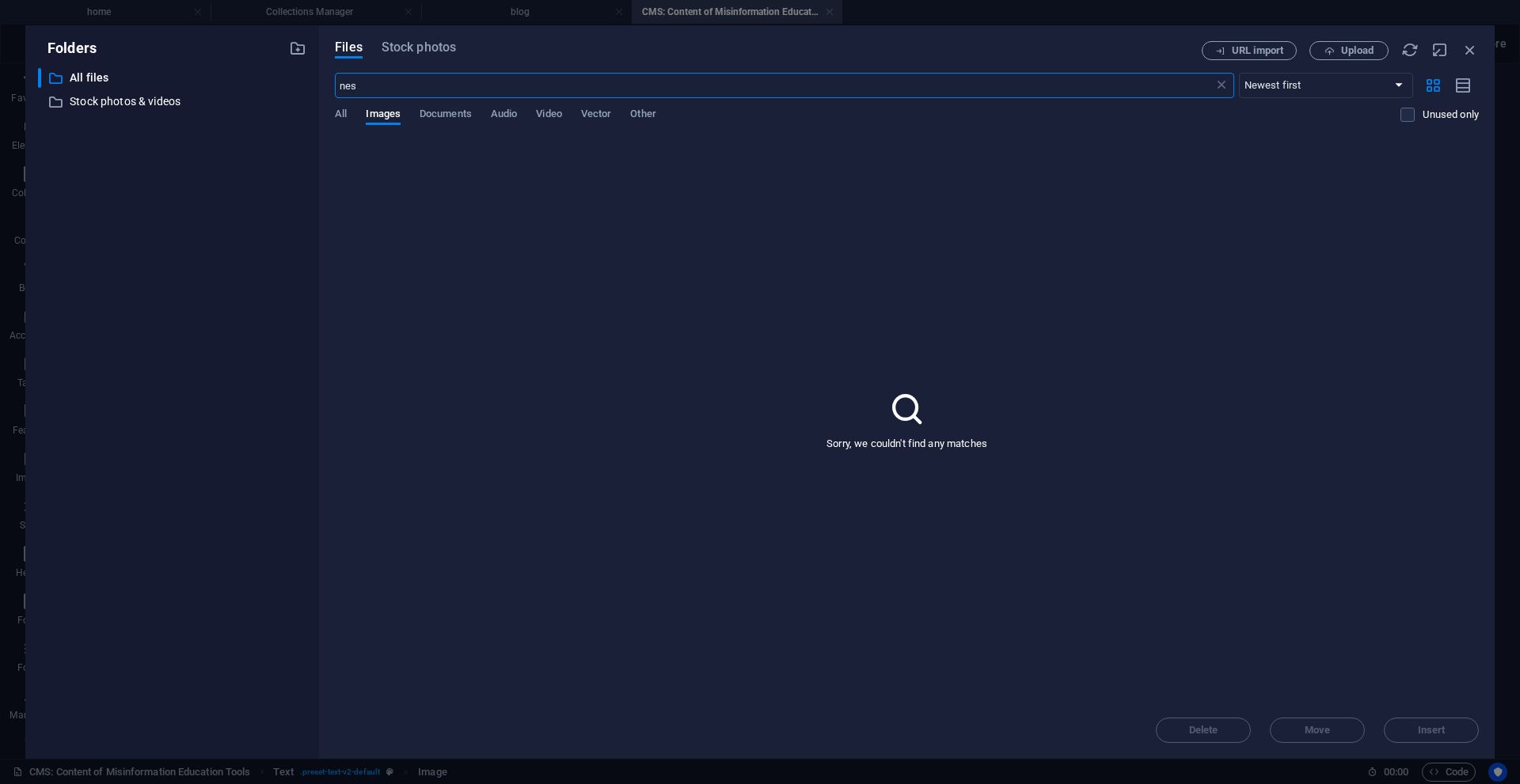
scroll to position [3445, 0]
click at [1474, 52] on icon "button" at bounding box center [1470, 50] width 18 height 18
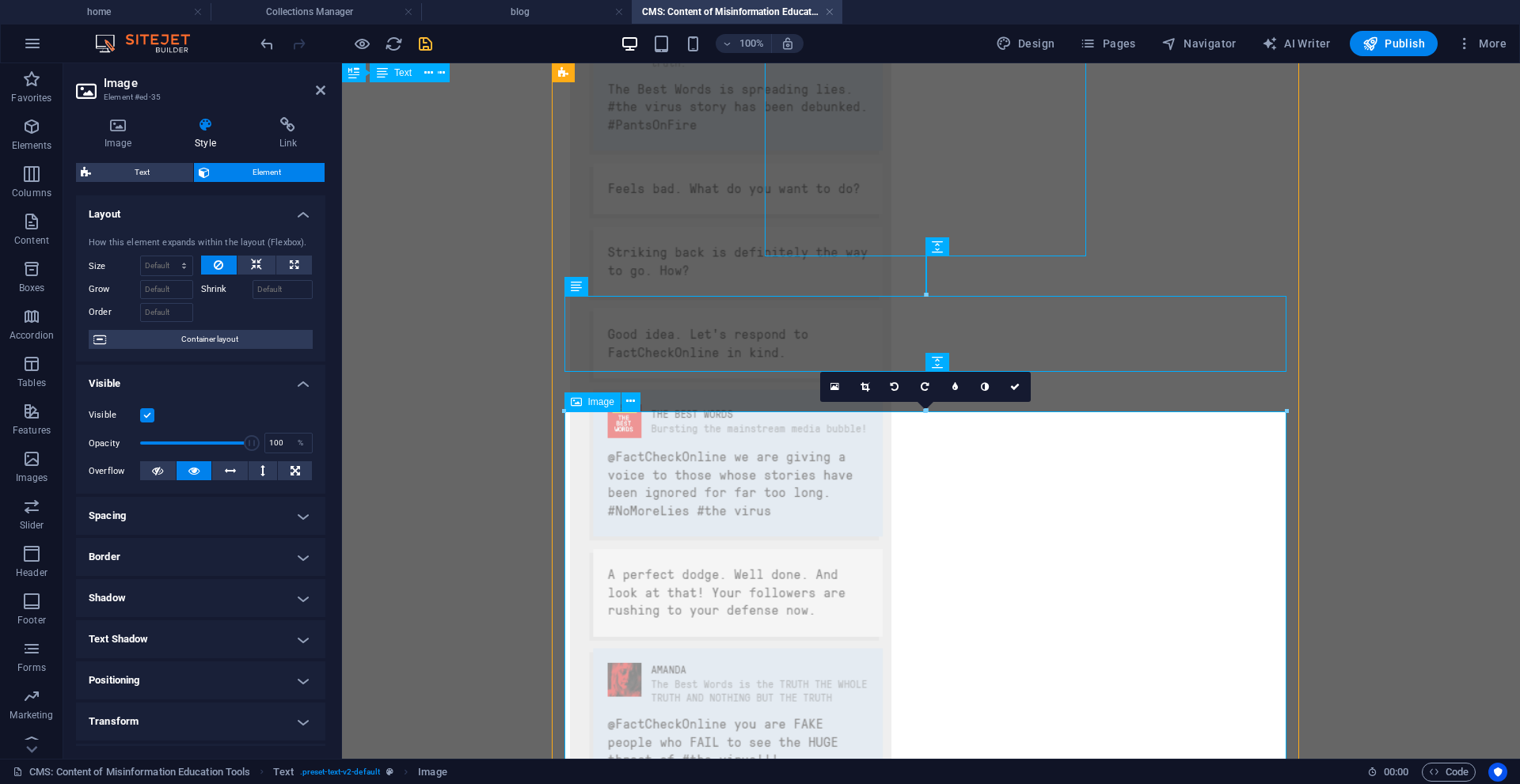
scroll to position [3203, 0]
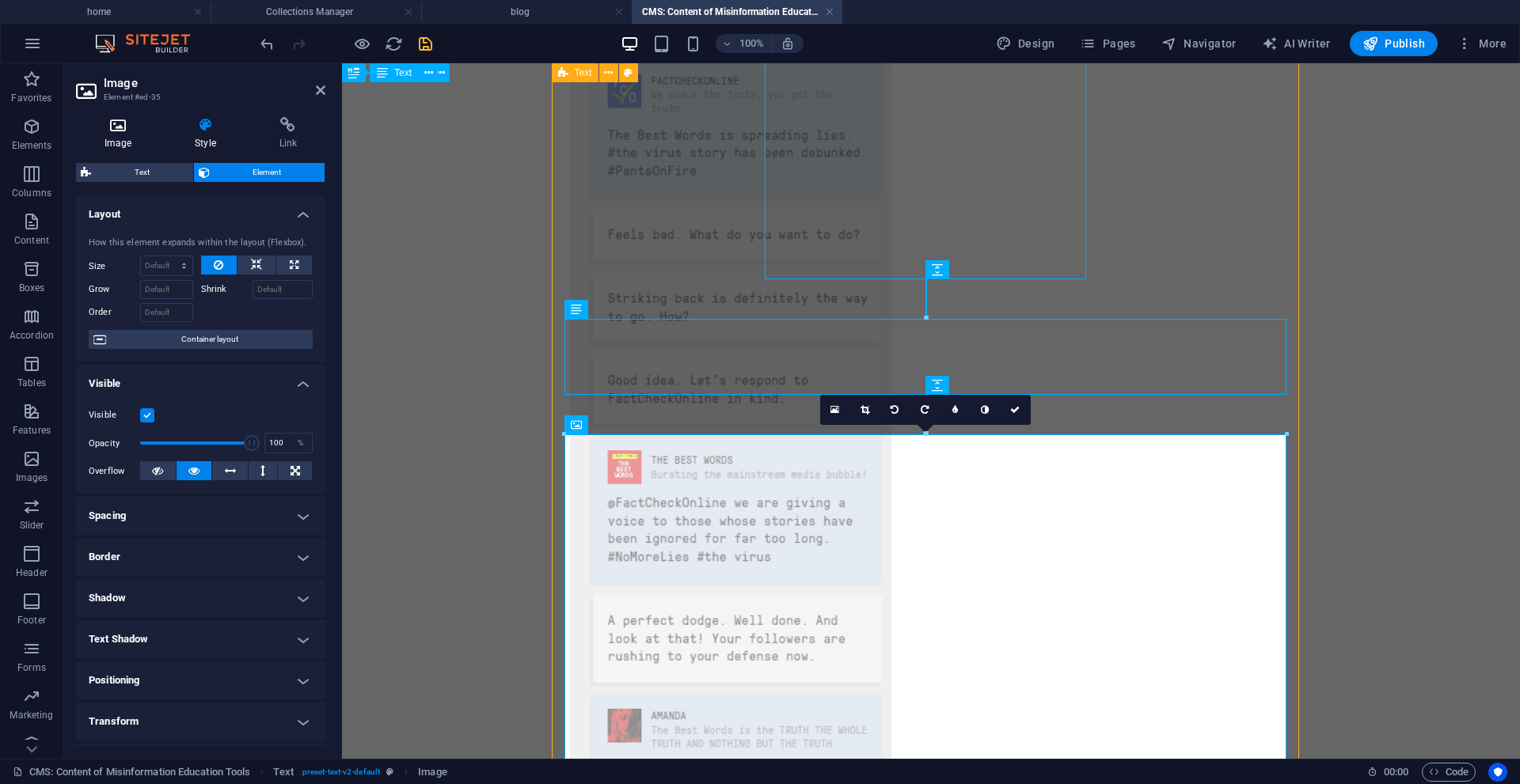
click at [113, 125] on icon at bounding box center [118, 125] width 84 height 16
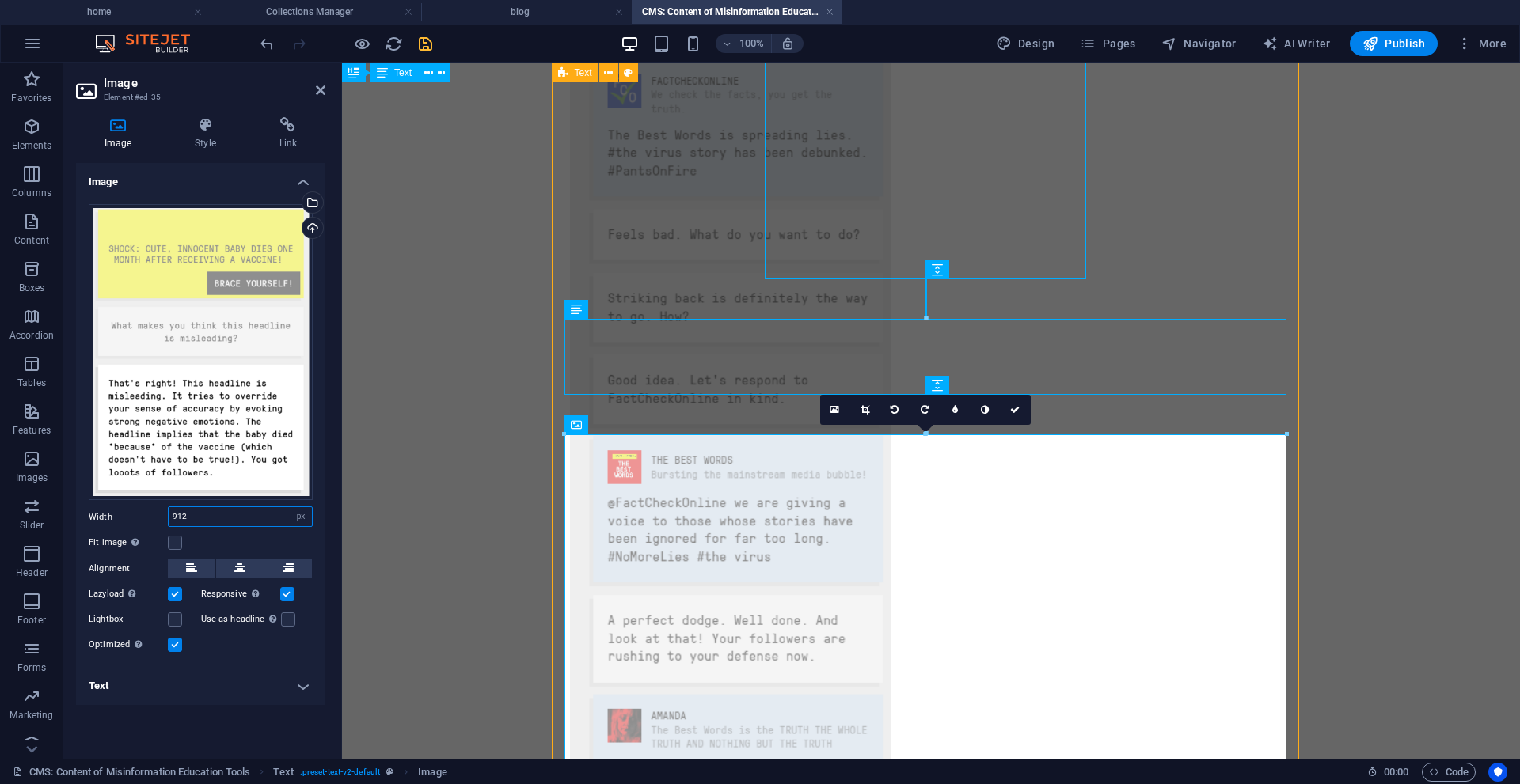
drag, startPoint x: 286, startPoint y: 518, endPoint x: 258, endPoint y: 516, distance: 28.1
click at [283, 518] on input "912" at bounding box center [240, 517] width 144 height 19
click at [225, 543] on div "Fit image Automatically fit image to a fixed width and height" at bounding box center [201, 543] width 224 height 19
click at [318, 89] on icon at bounding box center [321, 91] width 10 height 13
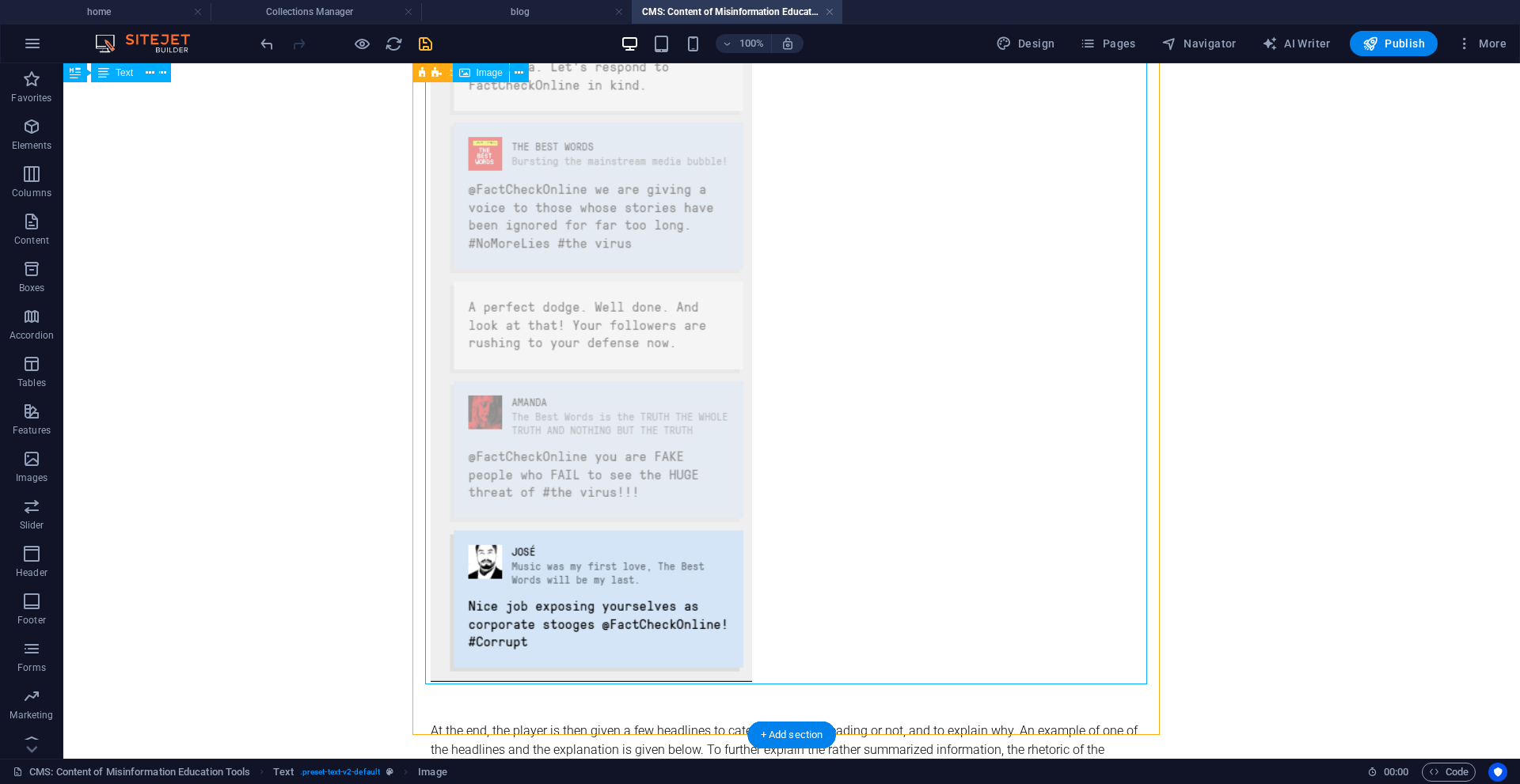
scroll to position [3995, 0]
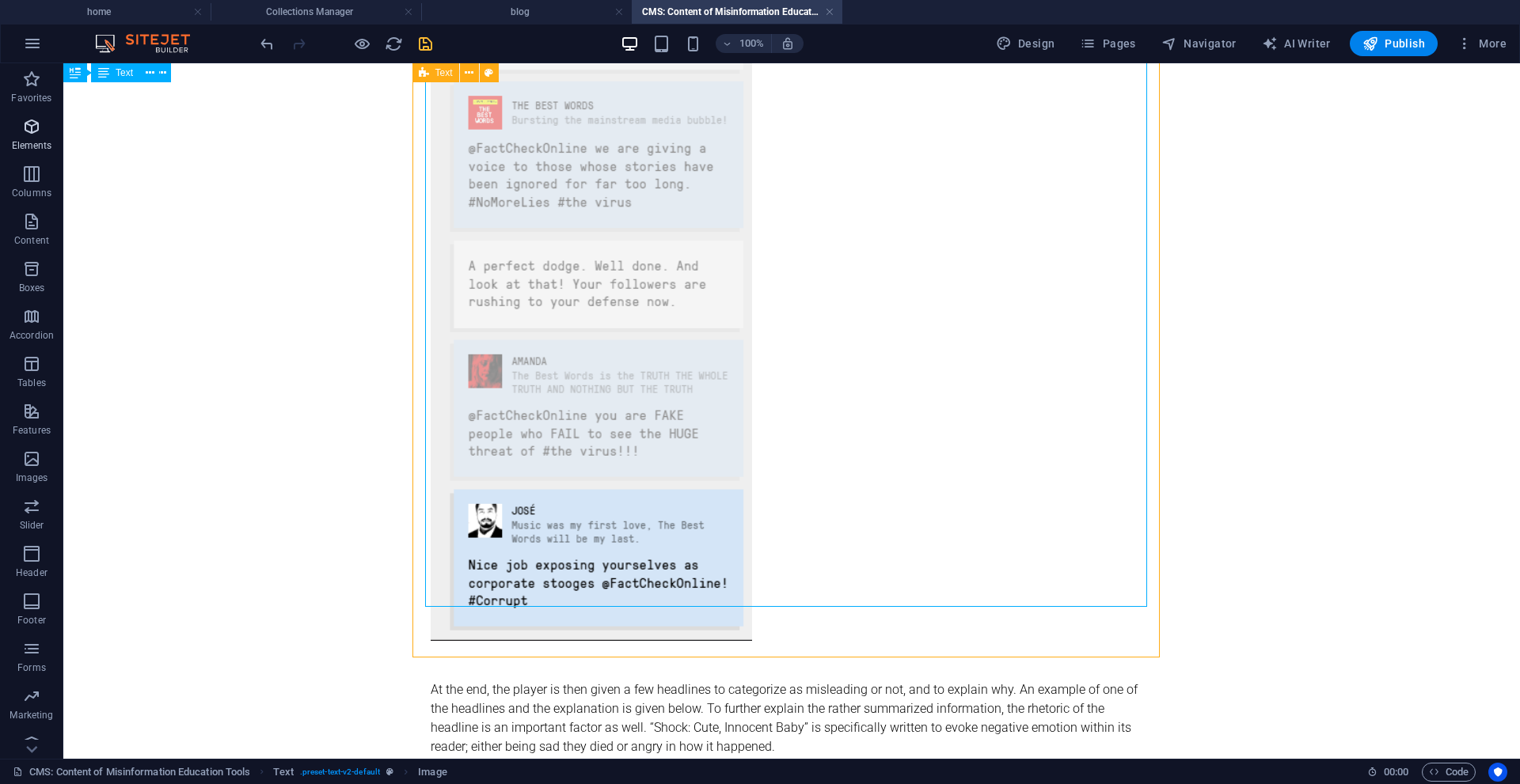
click at [30, 135] on icon "button" at bounding box center [32, 127] width 19 height 19
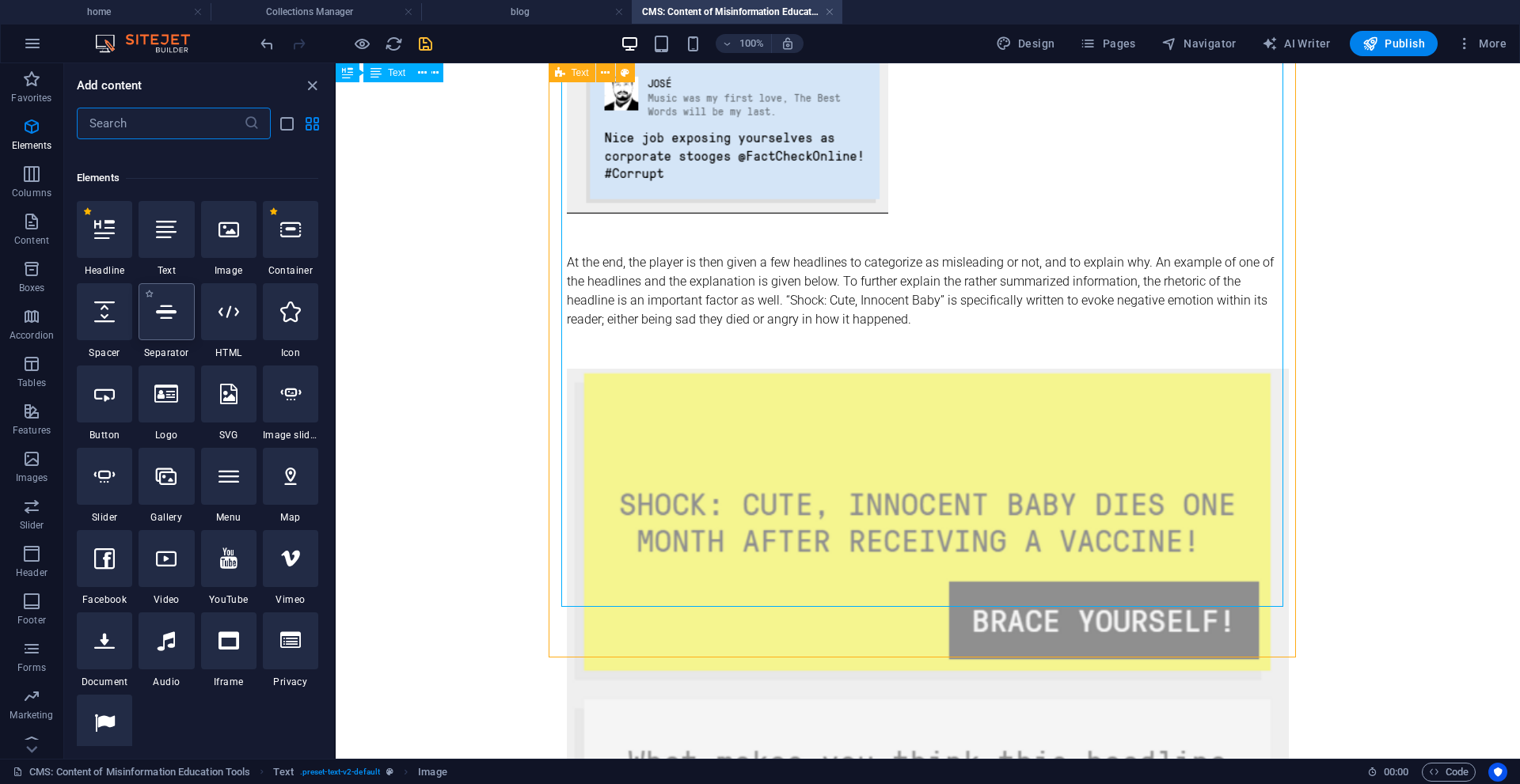
scroll to position [168, 0]
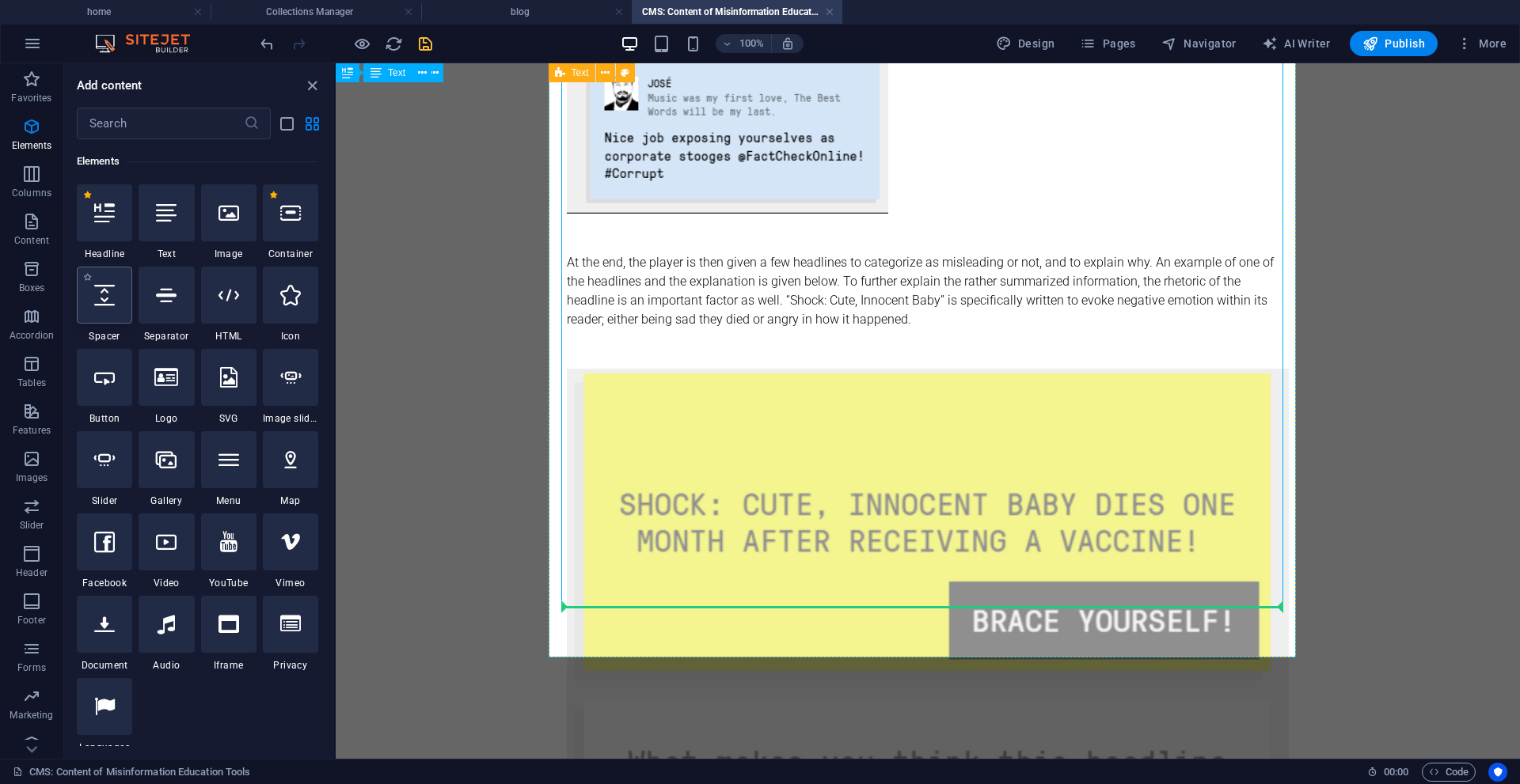
select select "px"
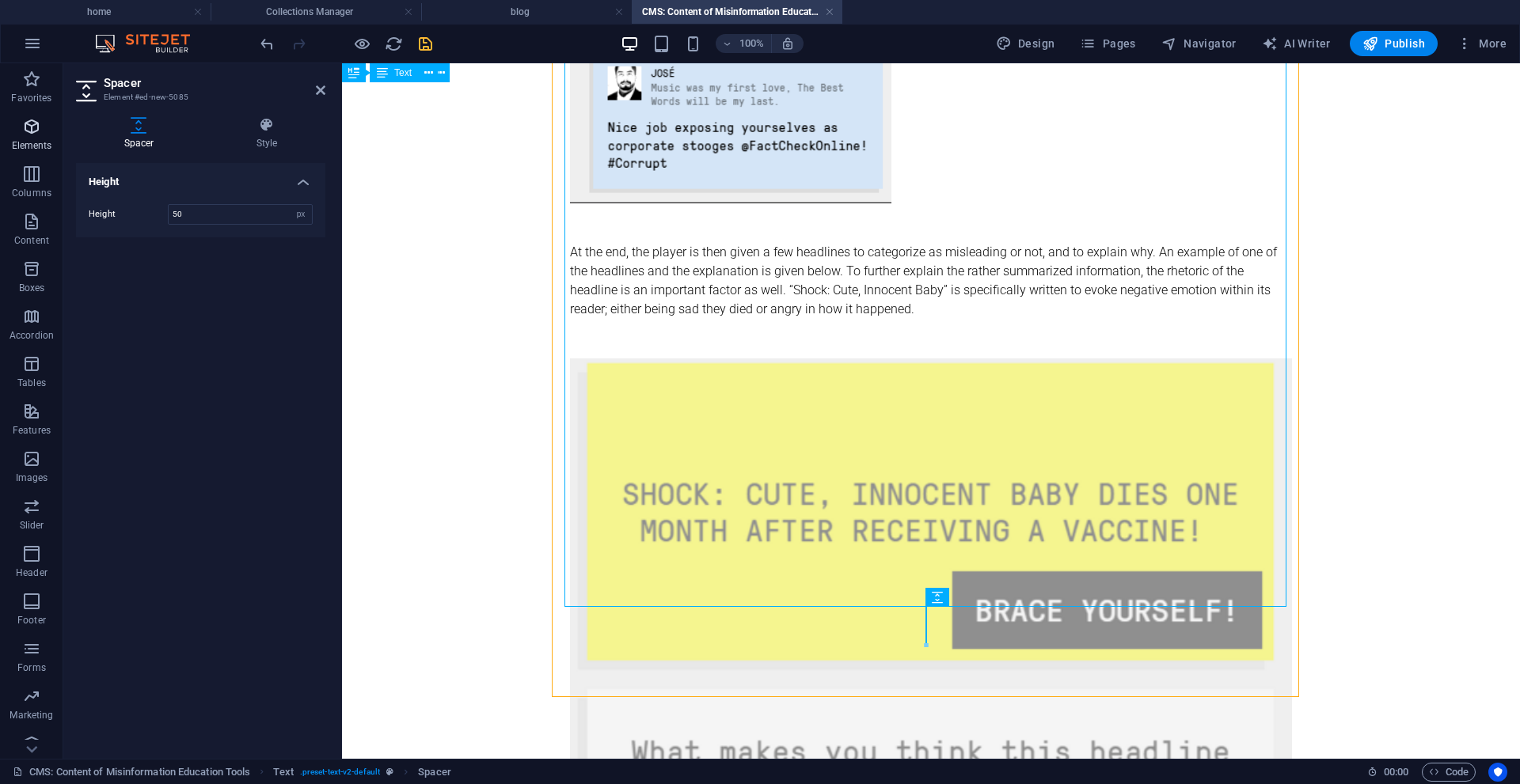
click at [31, 144] on p "Elements" at bounding box center [32, 146] width 40 height 13
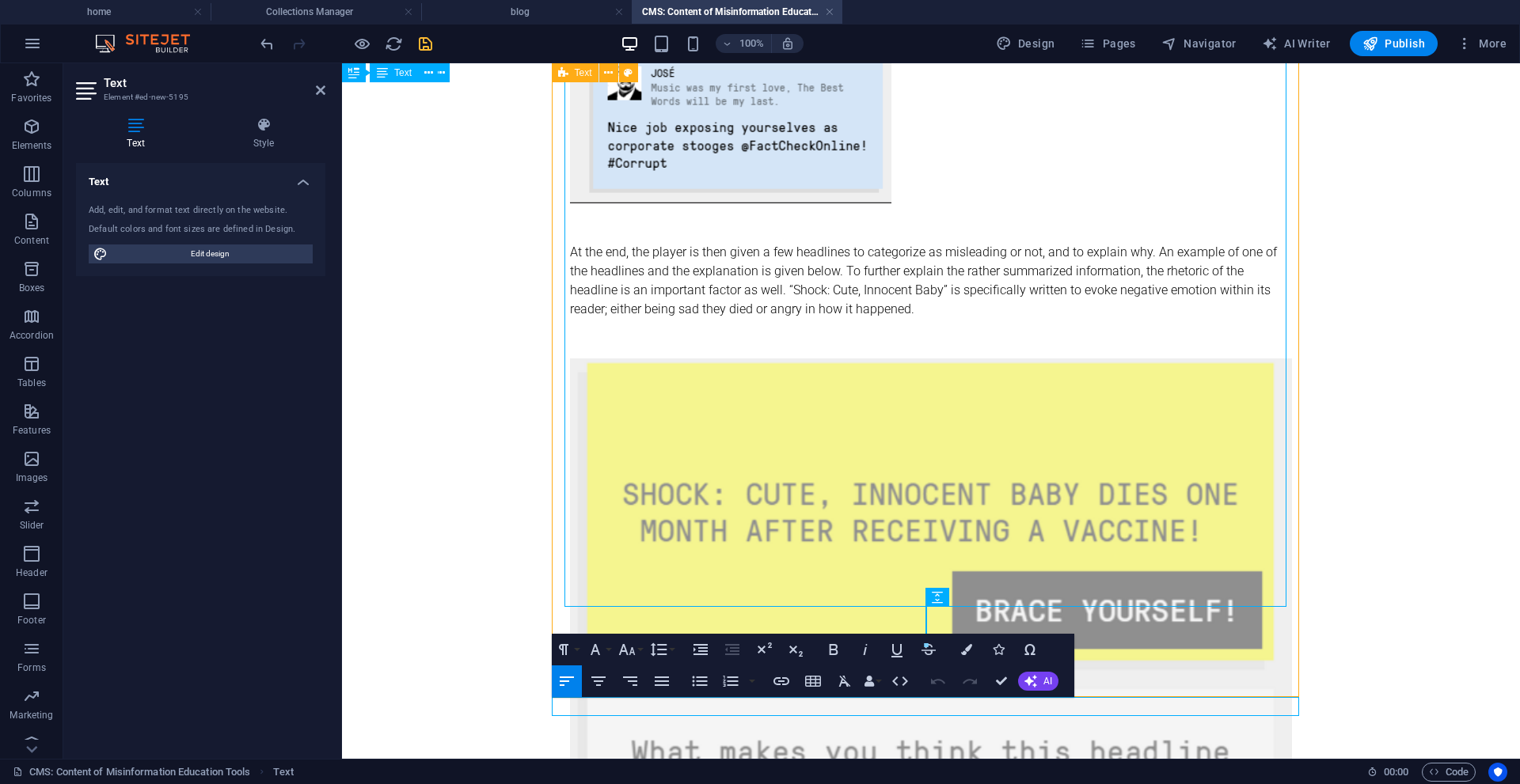
scroll to position [4054, 0]
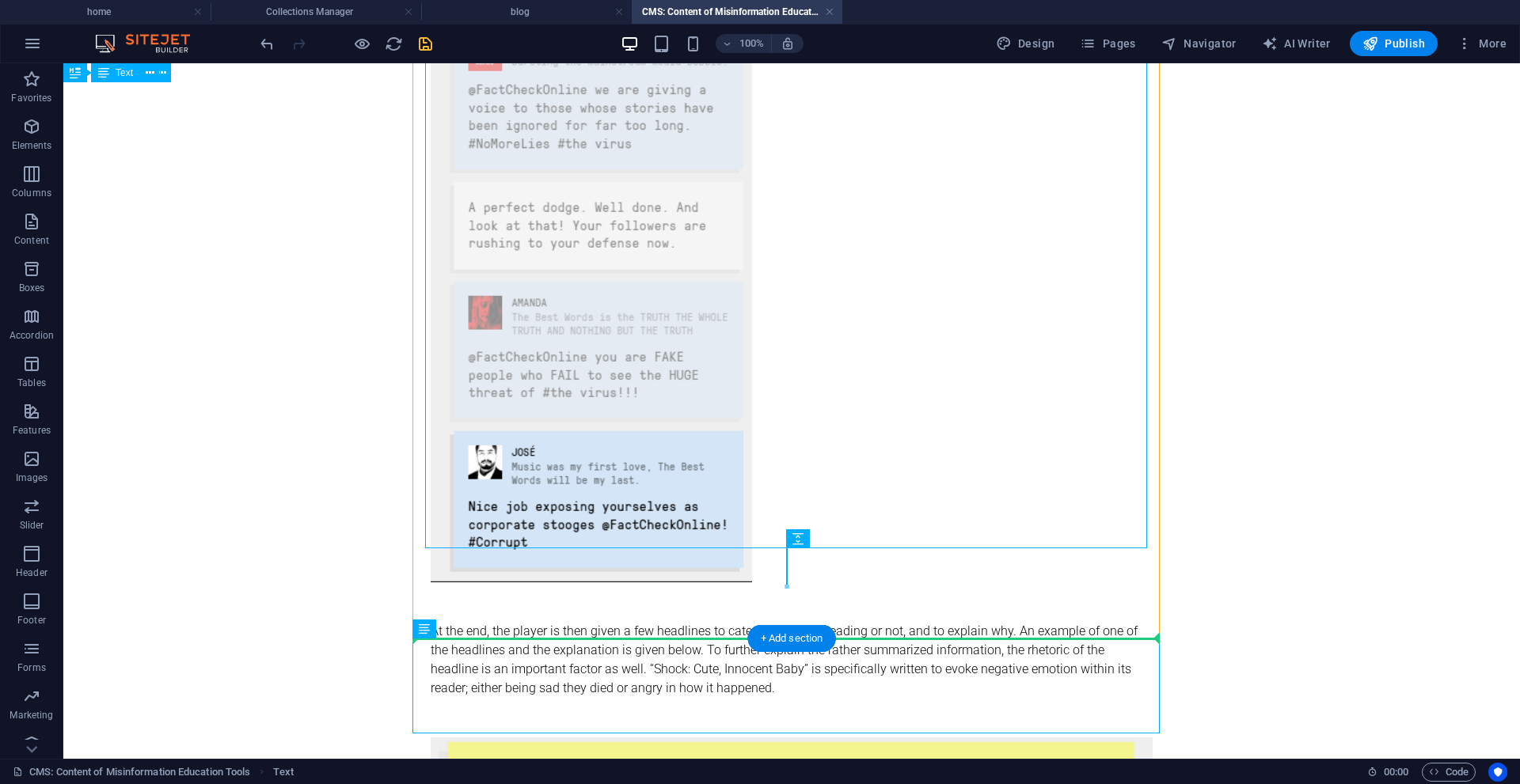
drag, startPoint x: 612, startPoint y: 668, endPoint x: 644, endPoint y: 616, distance: 61.1
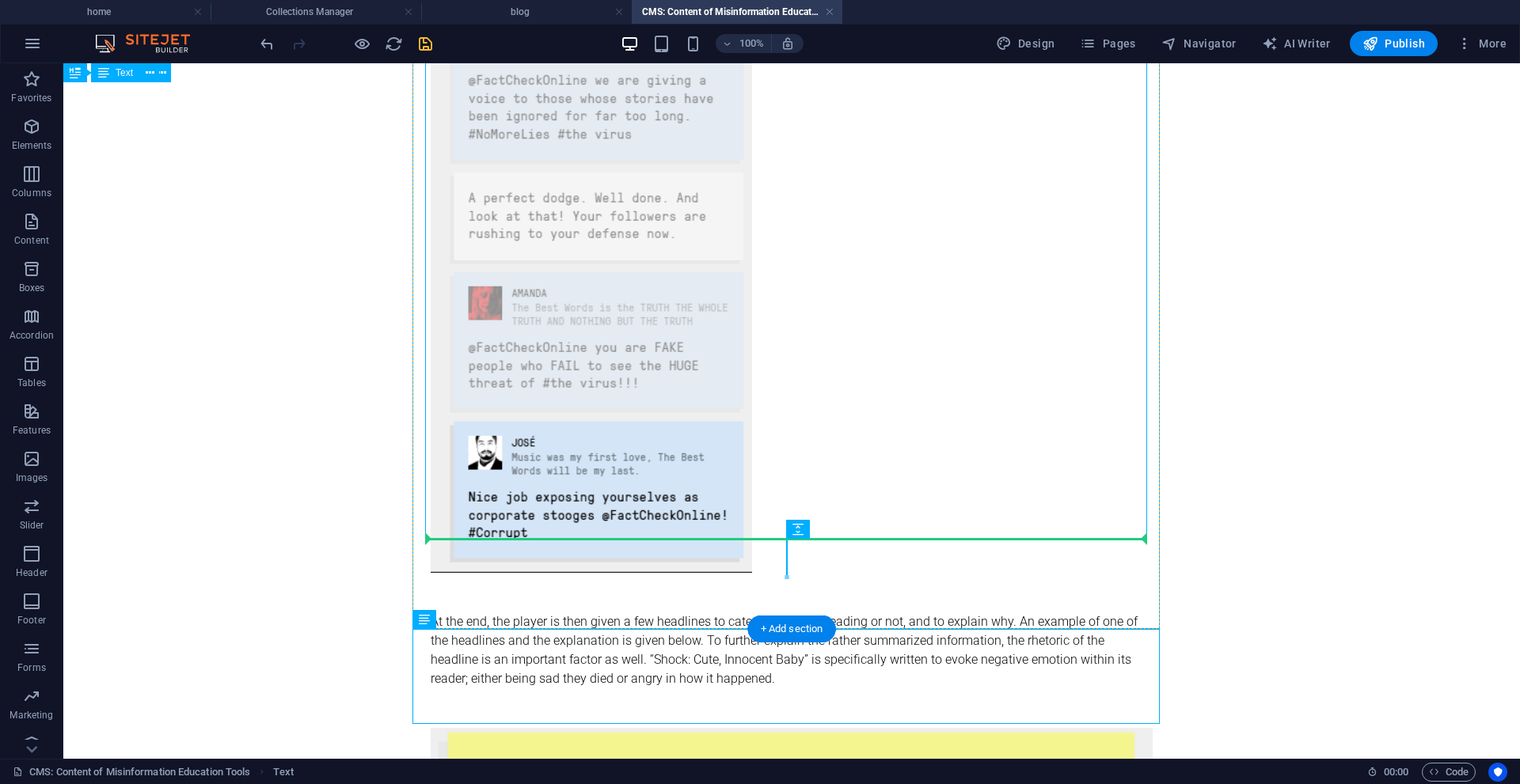
drag, startPoint x: 631, startPoint y: 678, endPoint x: 703, endPoint y: 564, distance: 134.8
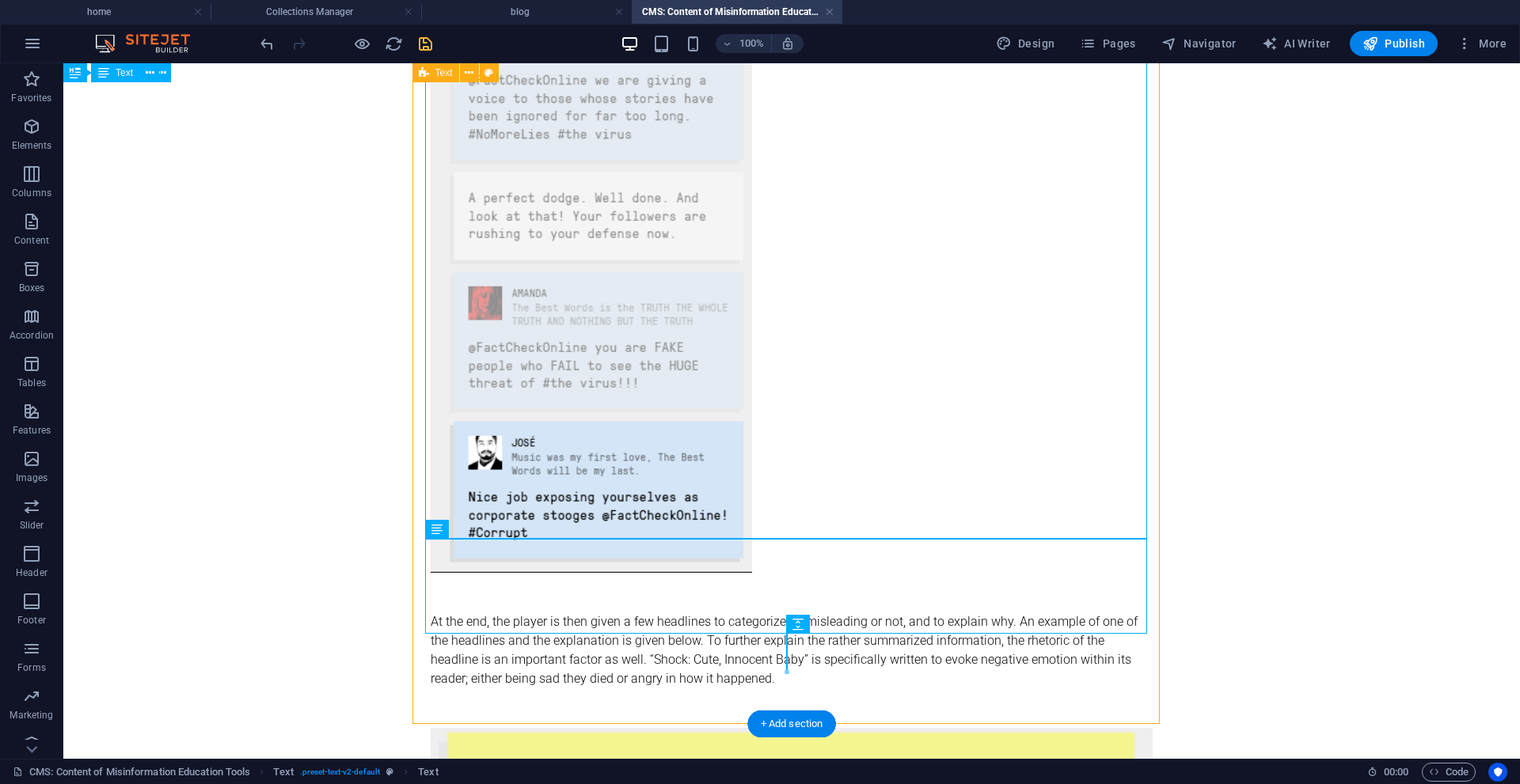
click at [651, 653] on div "BAD NEWS We were then given three online educational games to choose from to ev…" at bounding box center [792, 202] width 748 height 3389
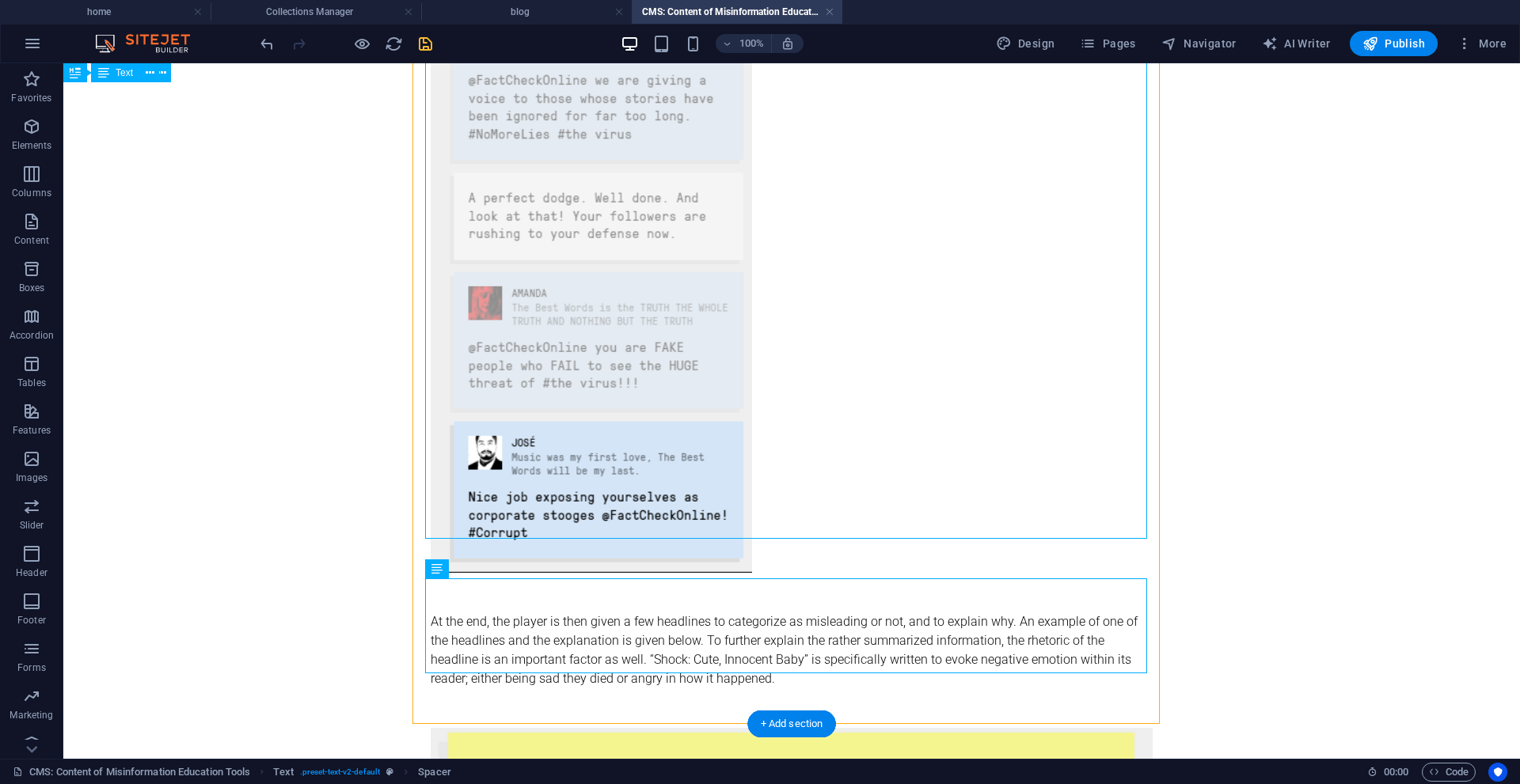
drag, startPoint x: 860, startPoint y: 685, endPoint x: 821, endPoint y: 499, distance: 190.0
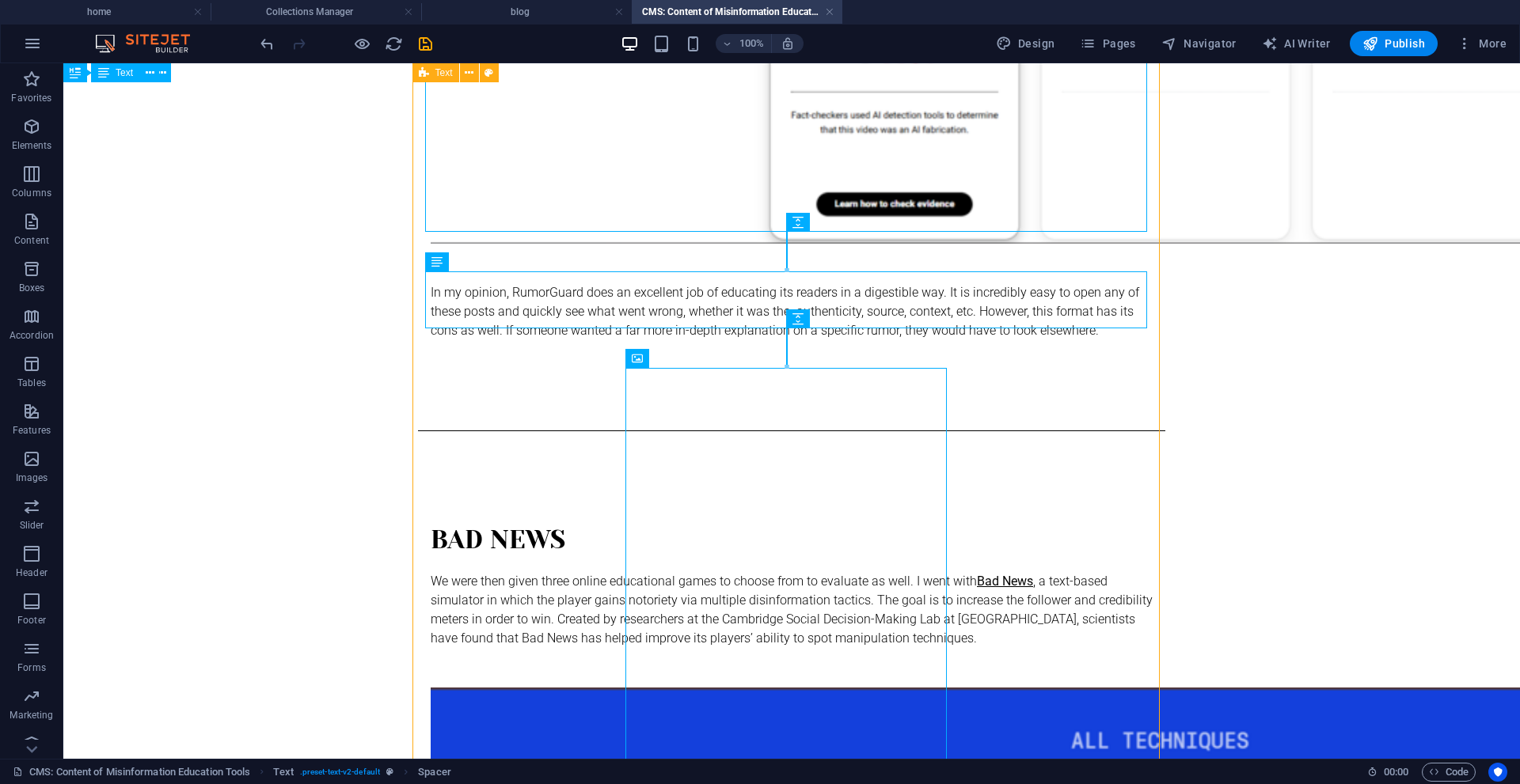
scroll to position [1769, 0]
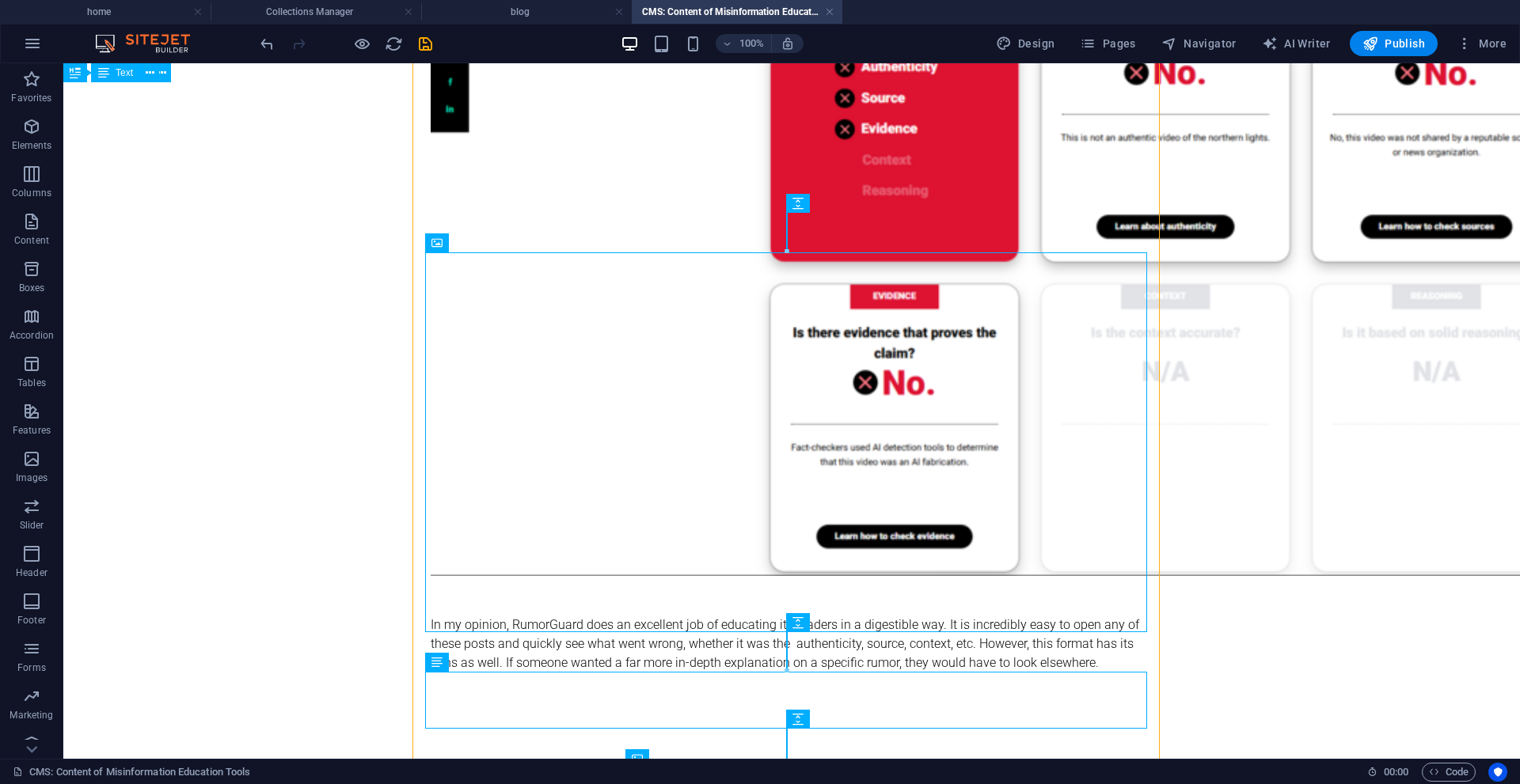
click at [436, 47] on div "100% Design Pages Navigator AI Writer Publish More" at bounding box center [885, 43] width 1255 height 26
click at [428, 50] on icon "save" at bounding box center [425, 43] width 18 height 18
click at [1383, 39] on span "Publish" at bounding box center [1394, 43] width 63 height 16
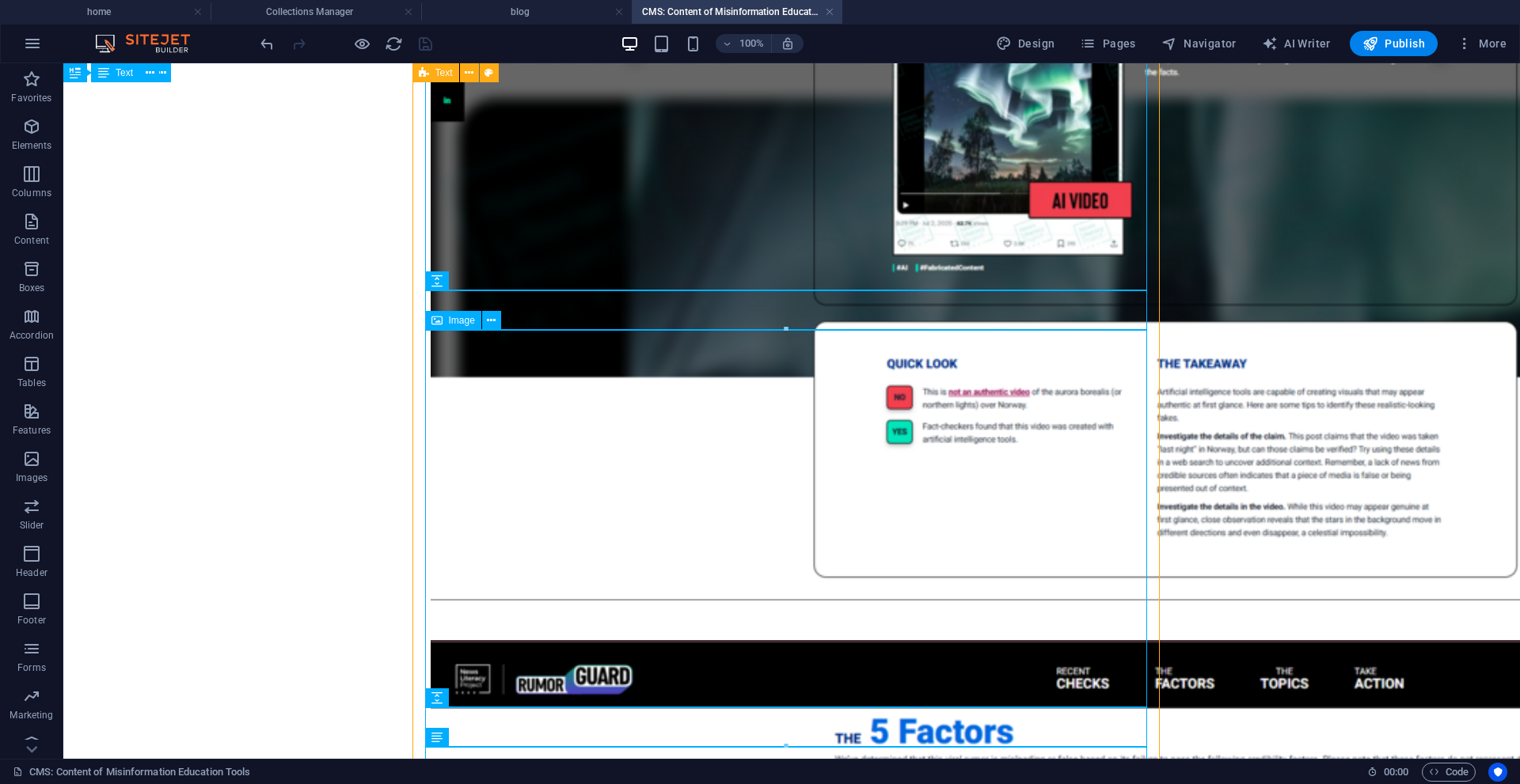
scroll to position [1345, 0]
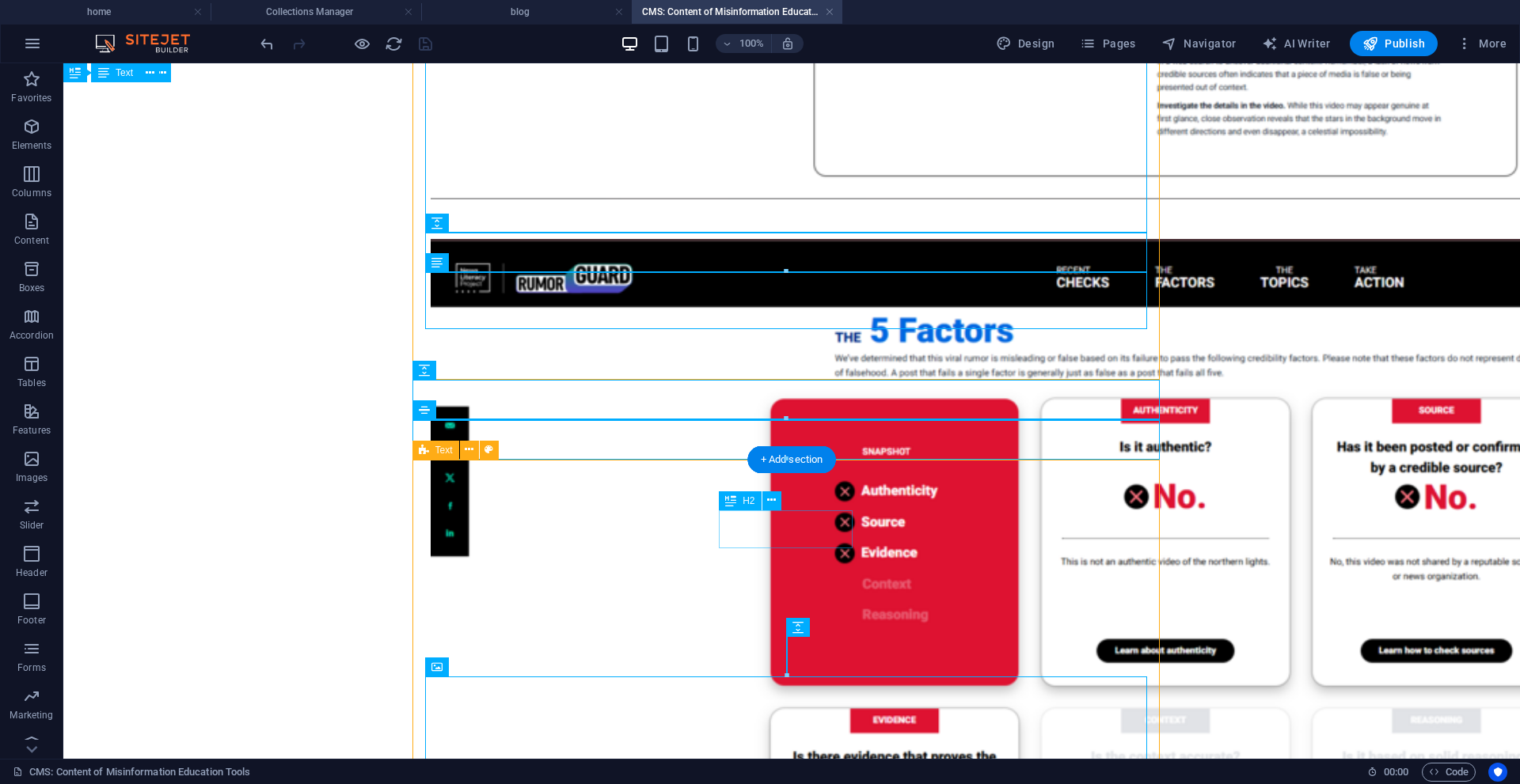
drag, startPoint x: 823, startPoint y: 512, endPoint x: 543, endPoint y: 511, distance: 280.0
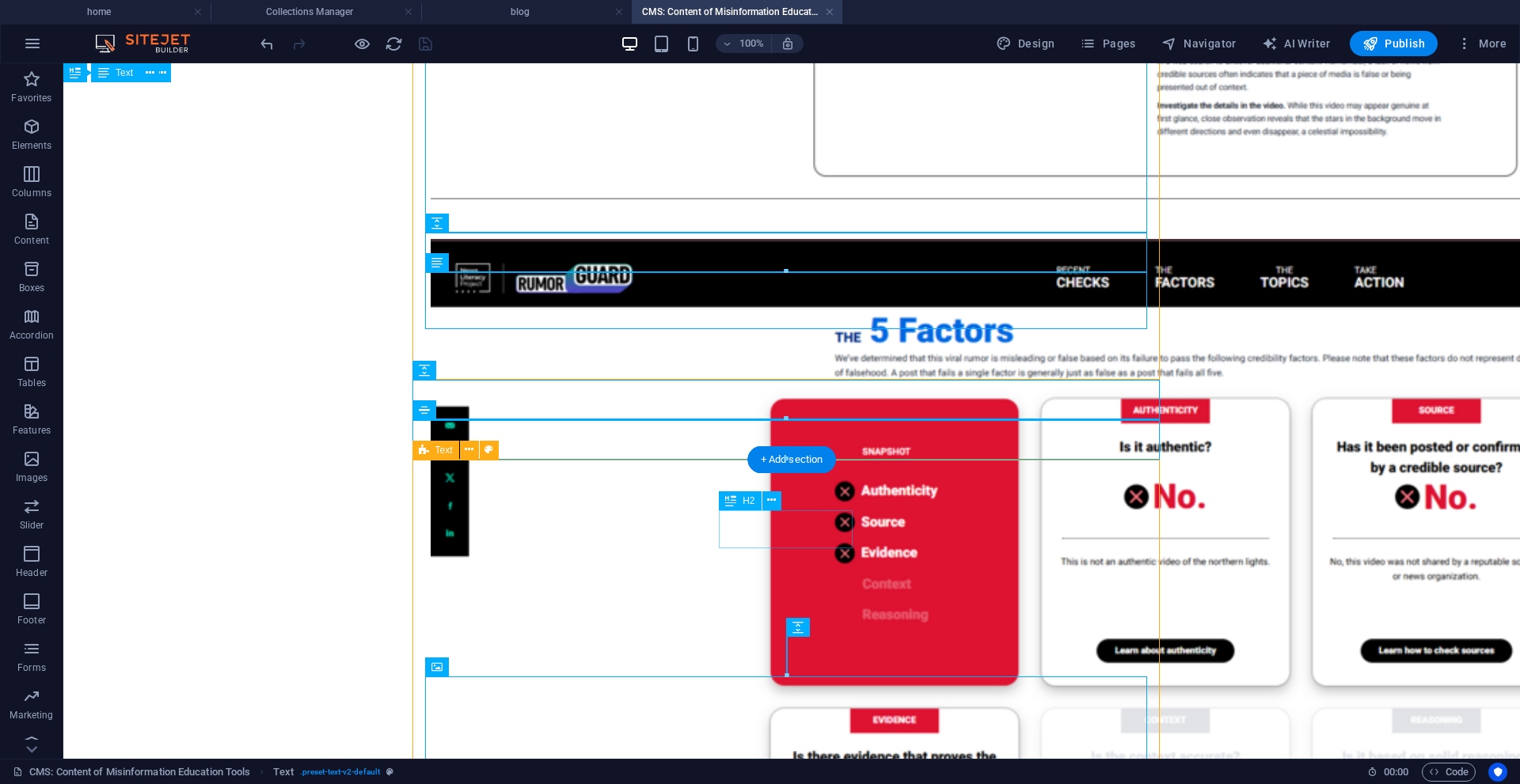
click at [779, 503] on button at bounding box center [772, 501] width 19 height 19
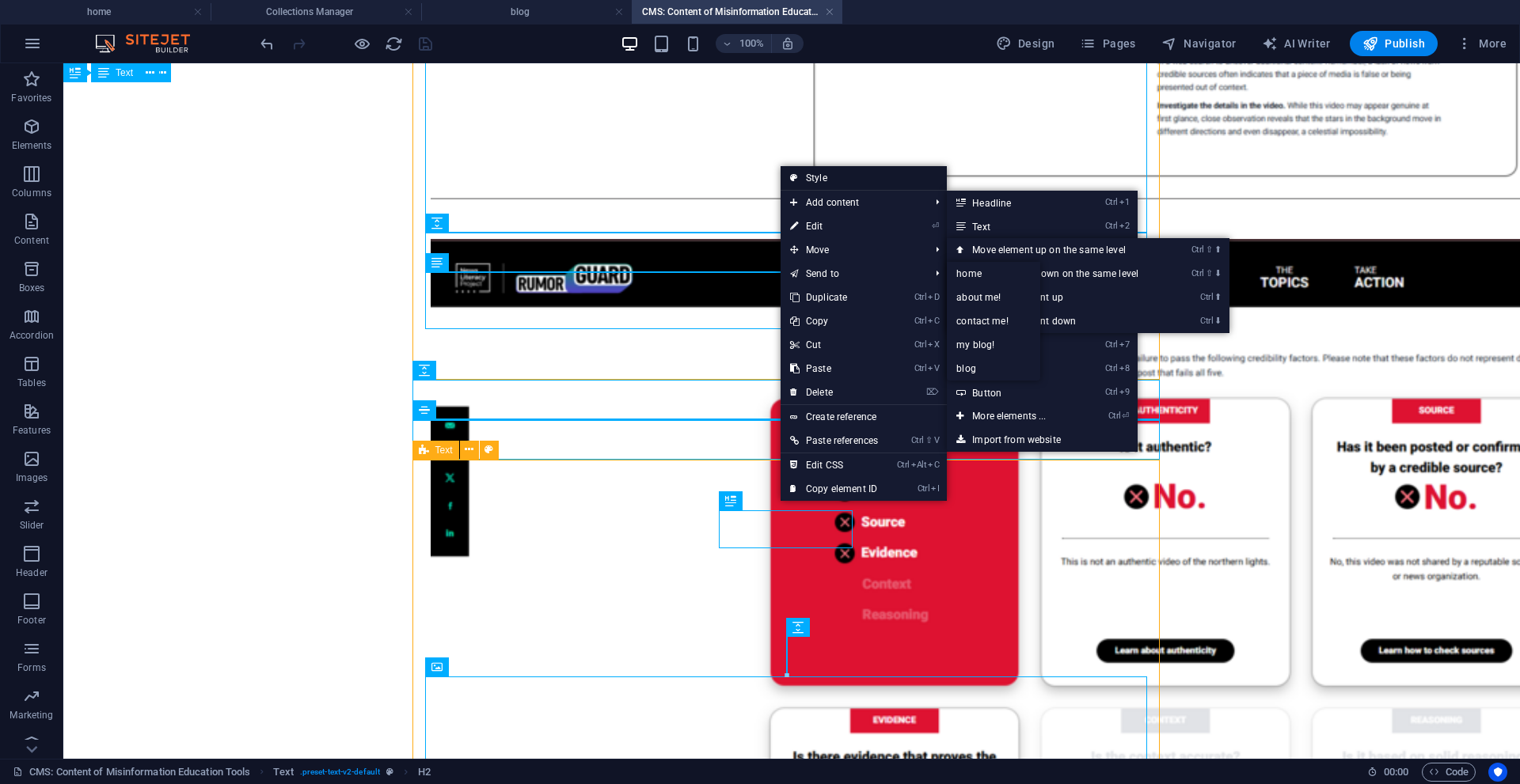
click at [853, 183] on link "Style" at bounding box center [863, 178] width 166 height 24
select select "preset-text-v2-default"
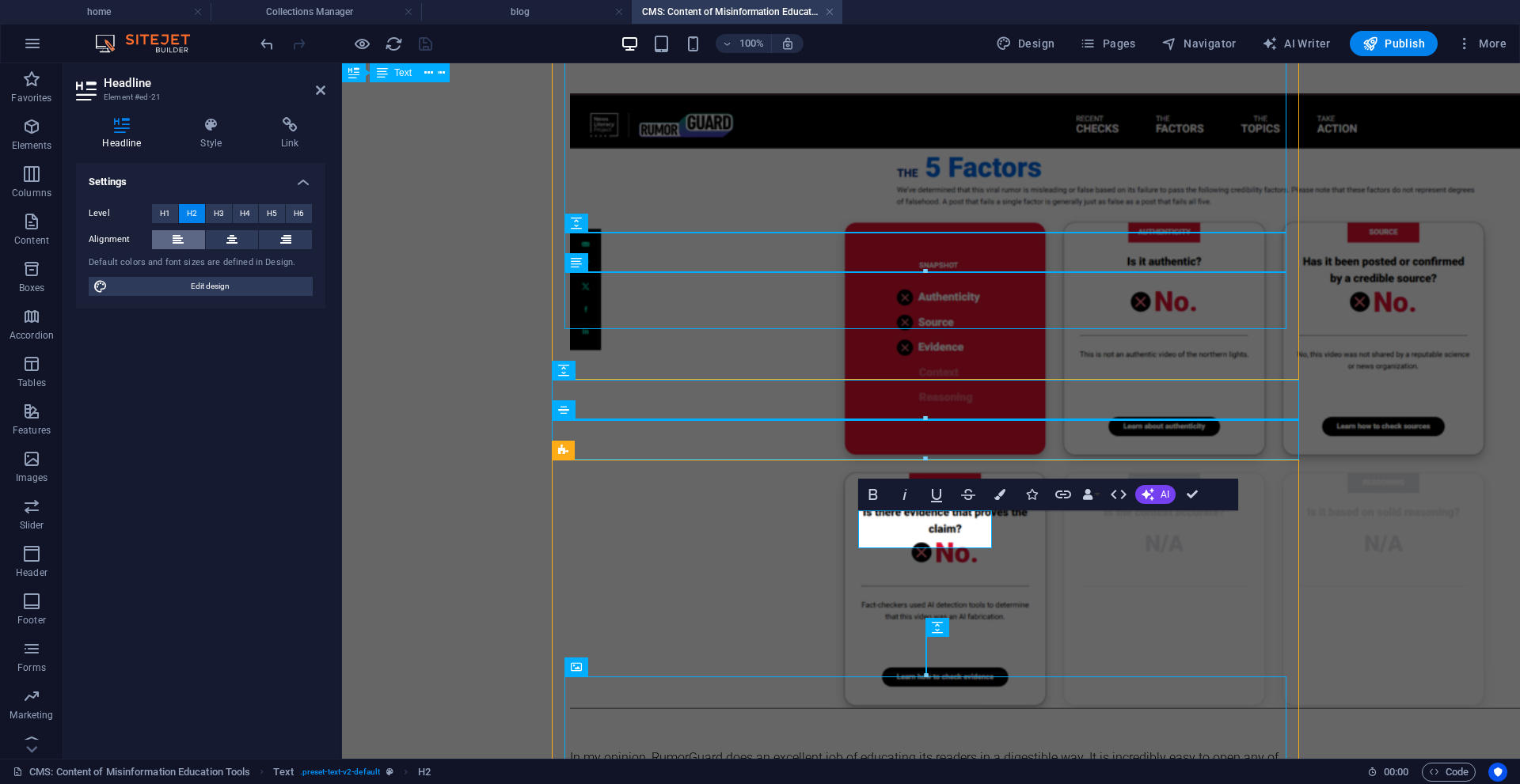
click at [173, 246] on icon at bounding box center [178, 240] width 11 height 19
drag, startPoint x: 1195, startPoint y: 494, endPoint x: 1104, endPoint y: 434, distance: 109.0
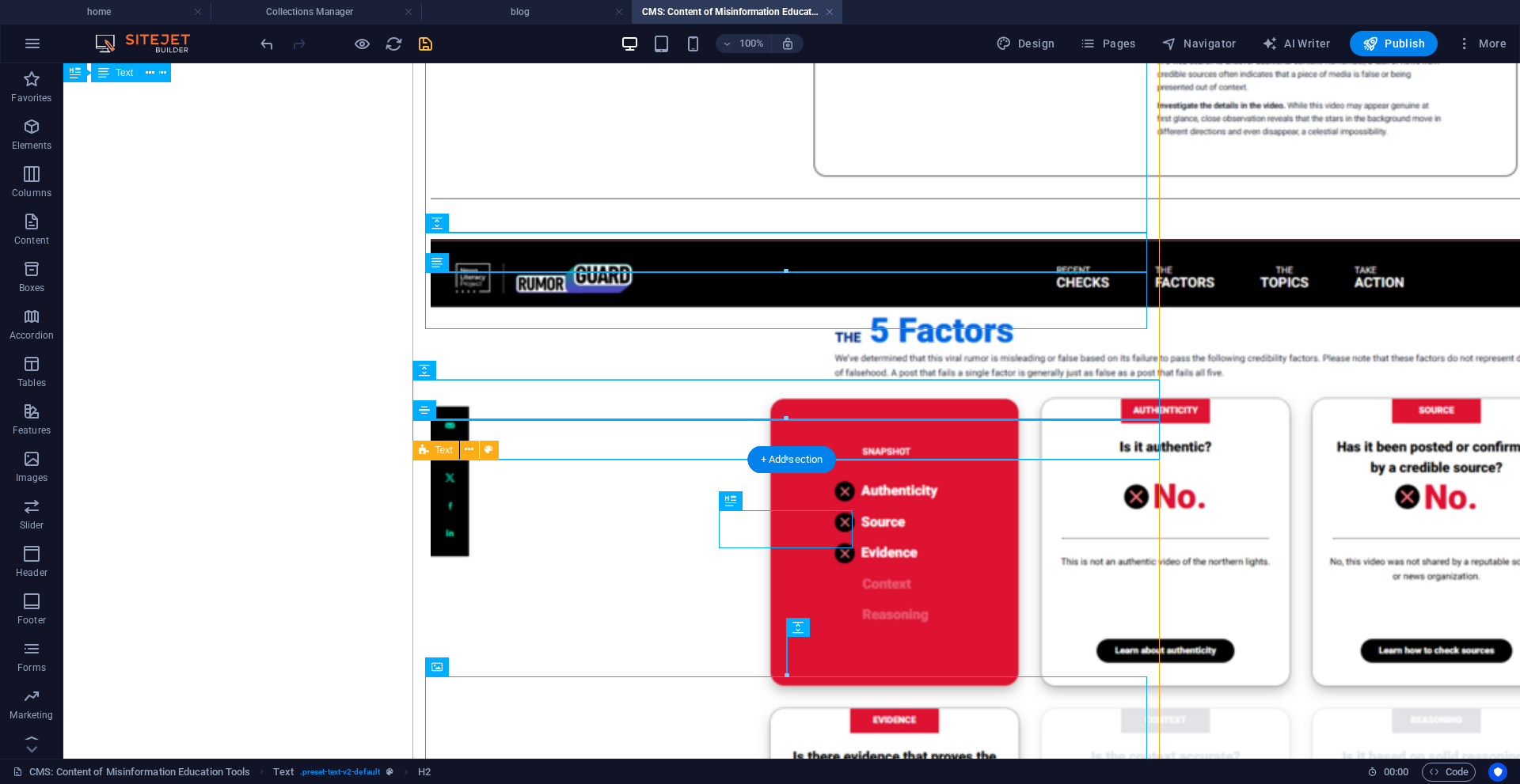
select select "preset-text-v2-default"
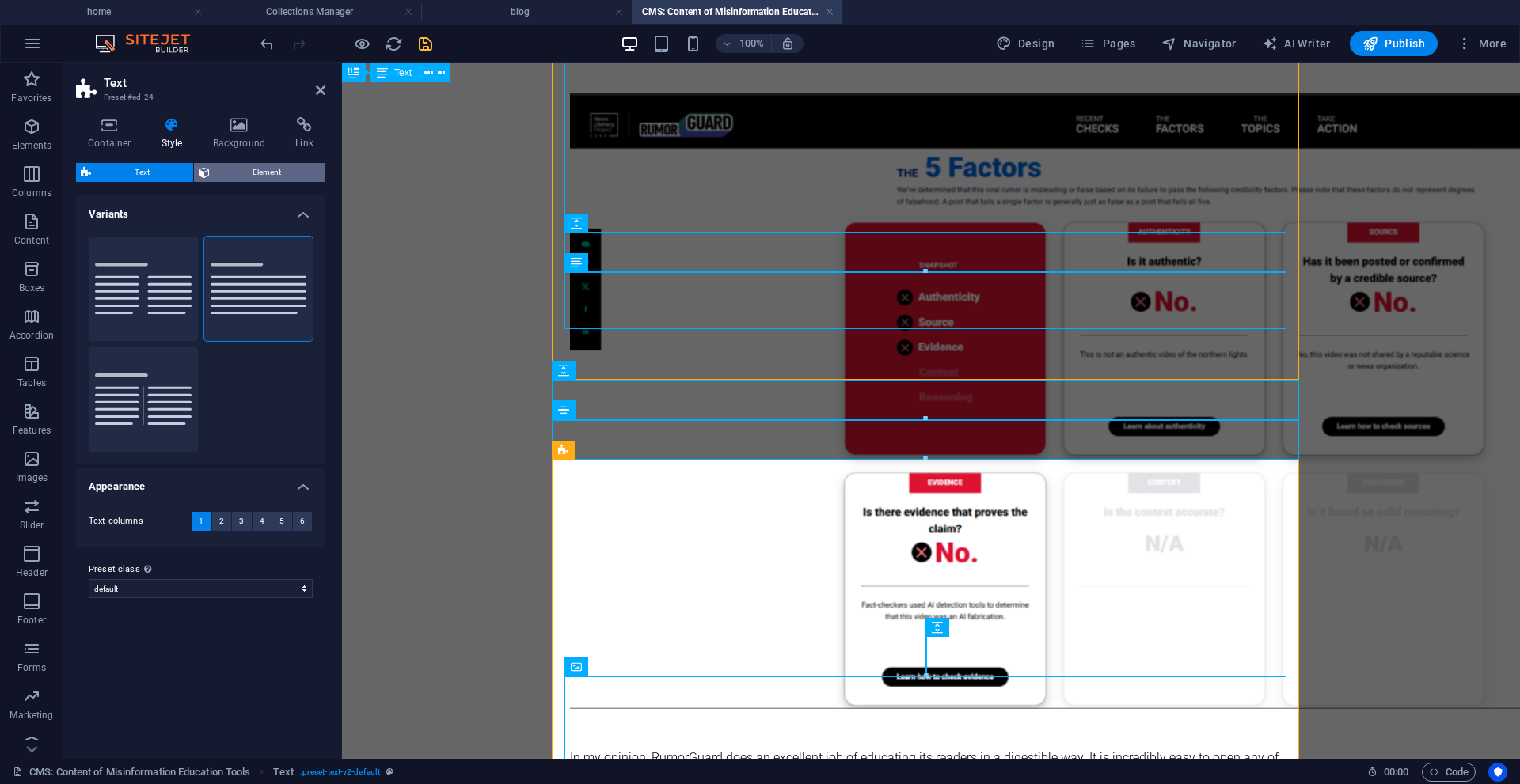
click at [233, 176] on span "Element" at bounding box center [267, 172] width 106 height 19
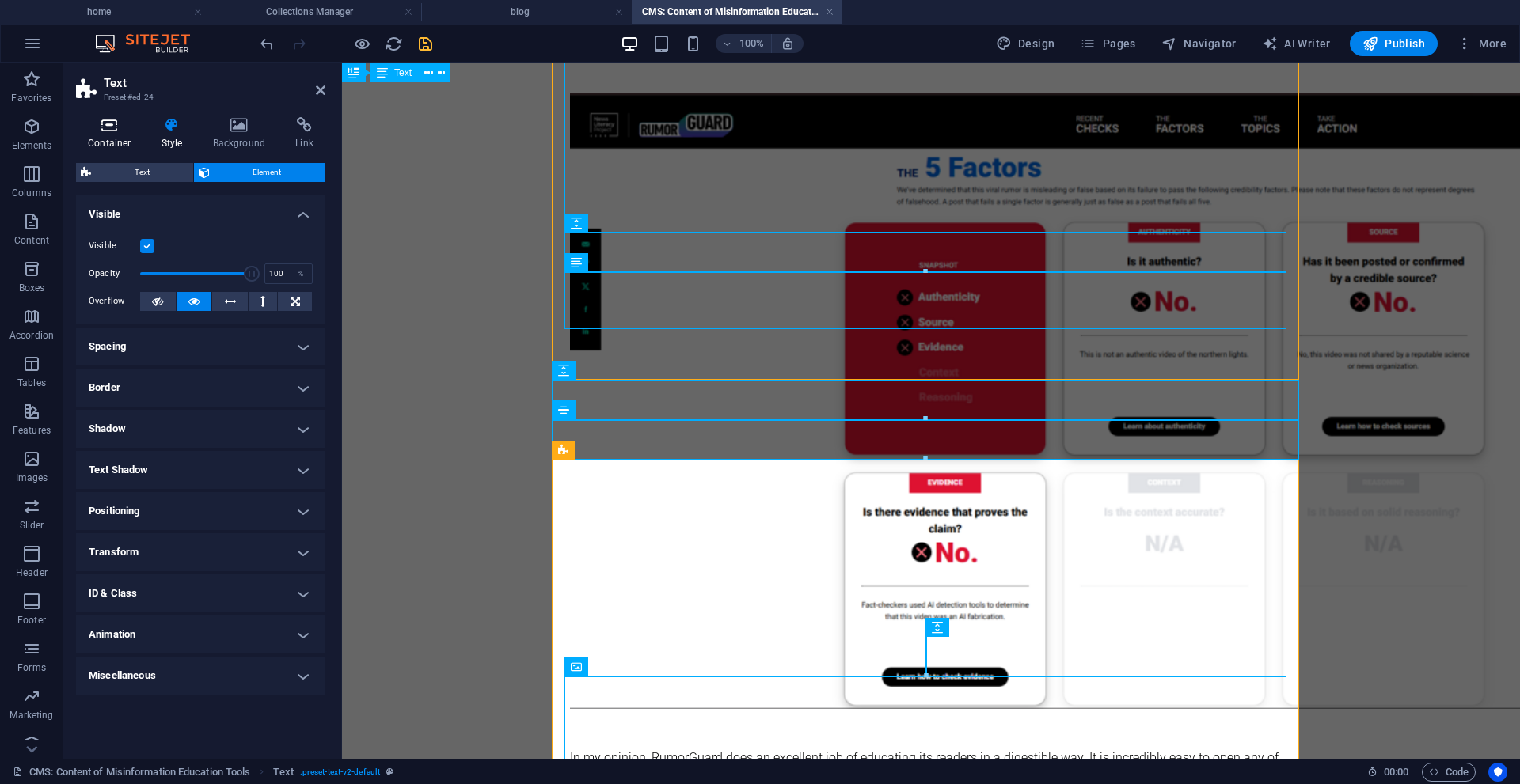
click at [112, 136] on h4 "Container" at bounding box center [113, 133] width 74 height 33
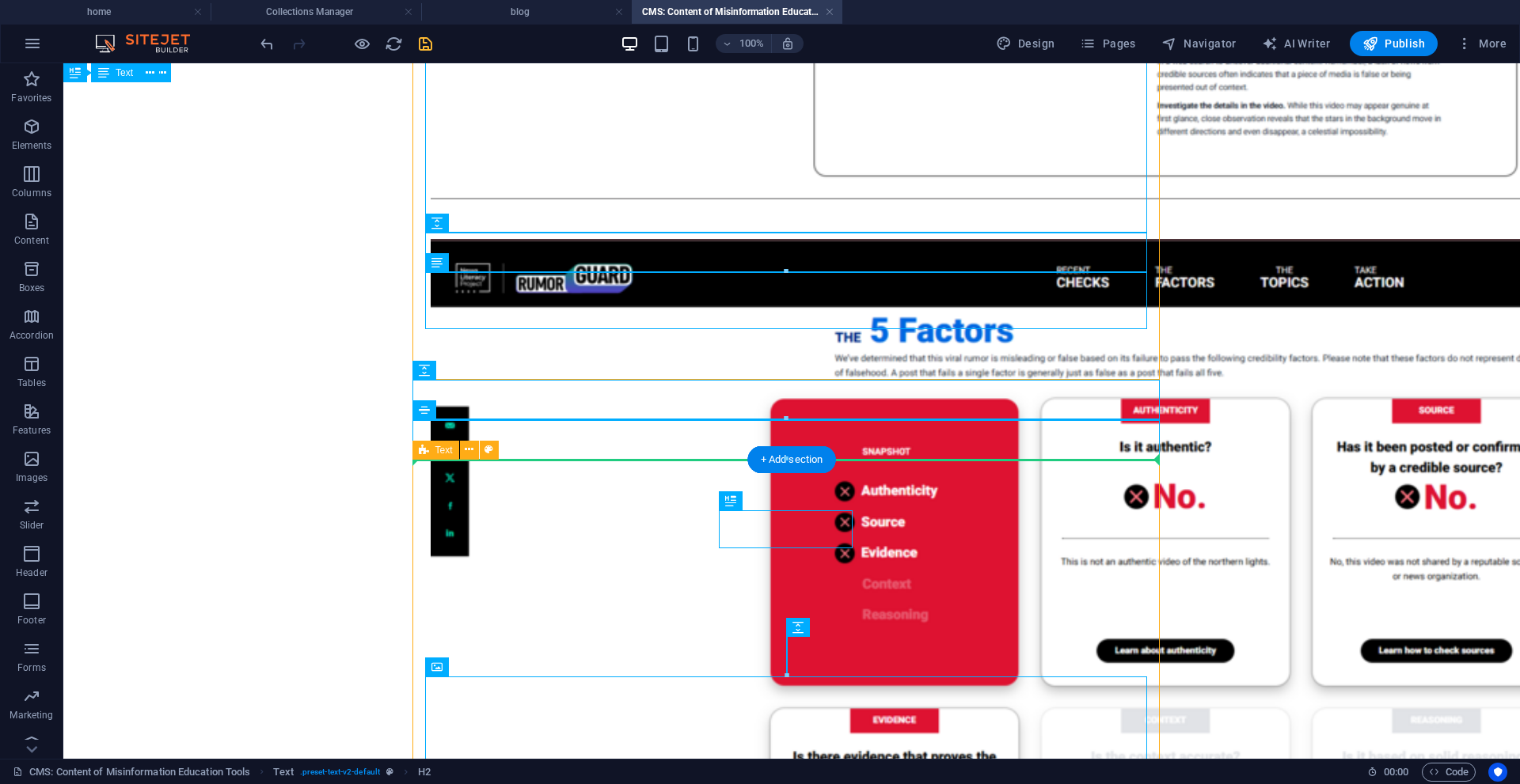
drag, startPoint x: 906, startPoint y: 521, endPoint x: 879, endPoint y: 518, distance: 27.2
drag, startPoint x: 783, startPoint y: 524, endPoint x: 516, endPoint y: 499, distance: 268.2
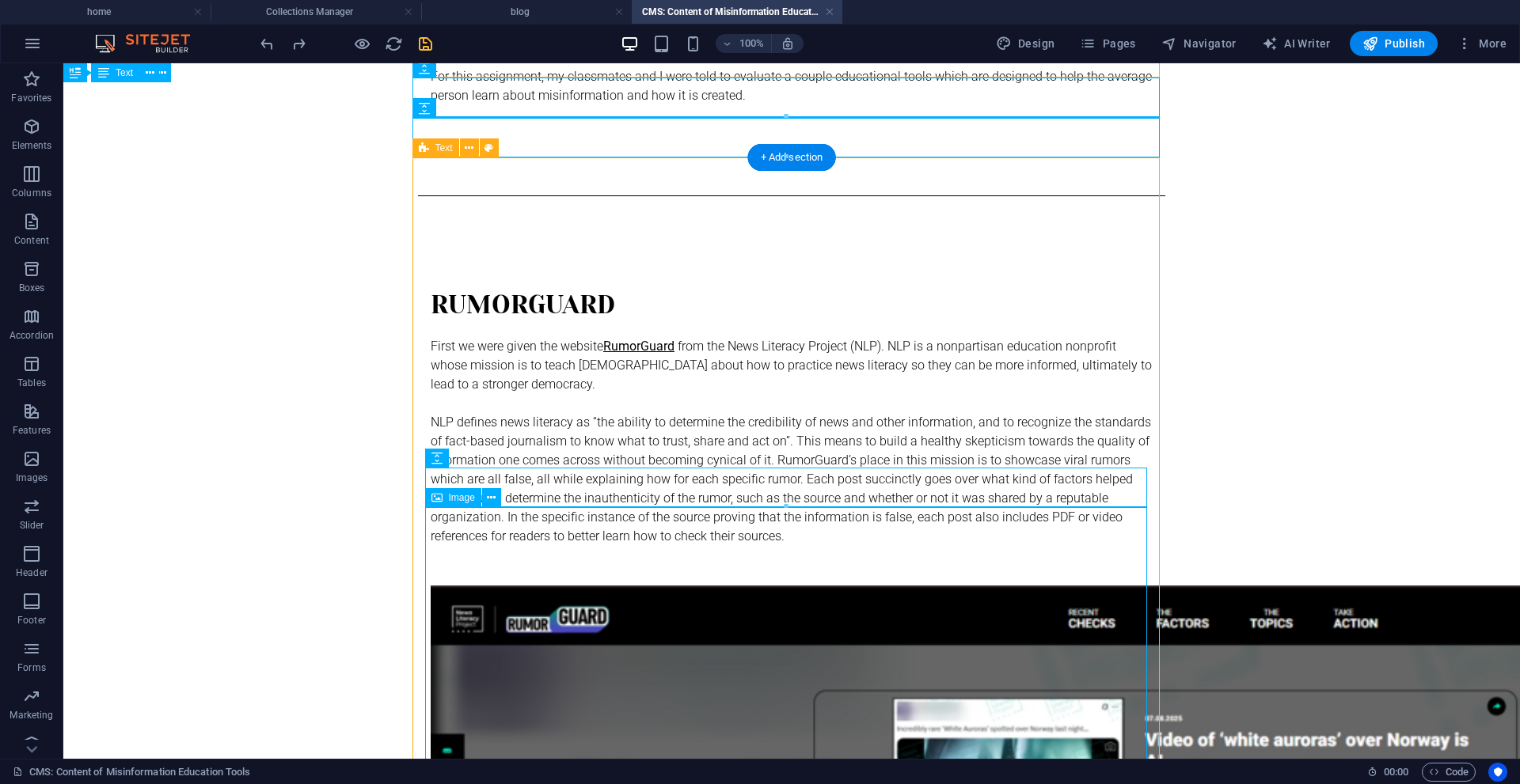
scroll to position [0, 0]
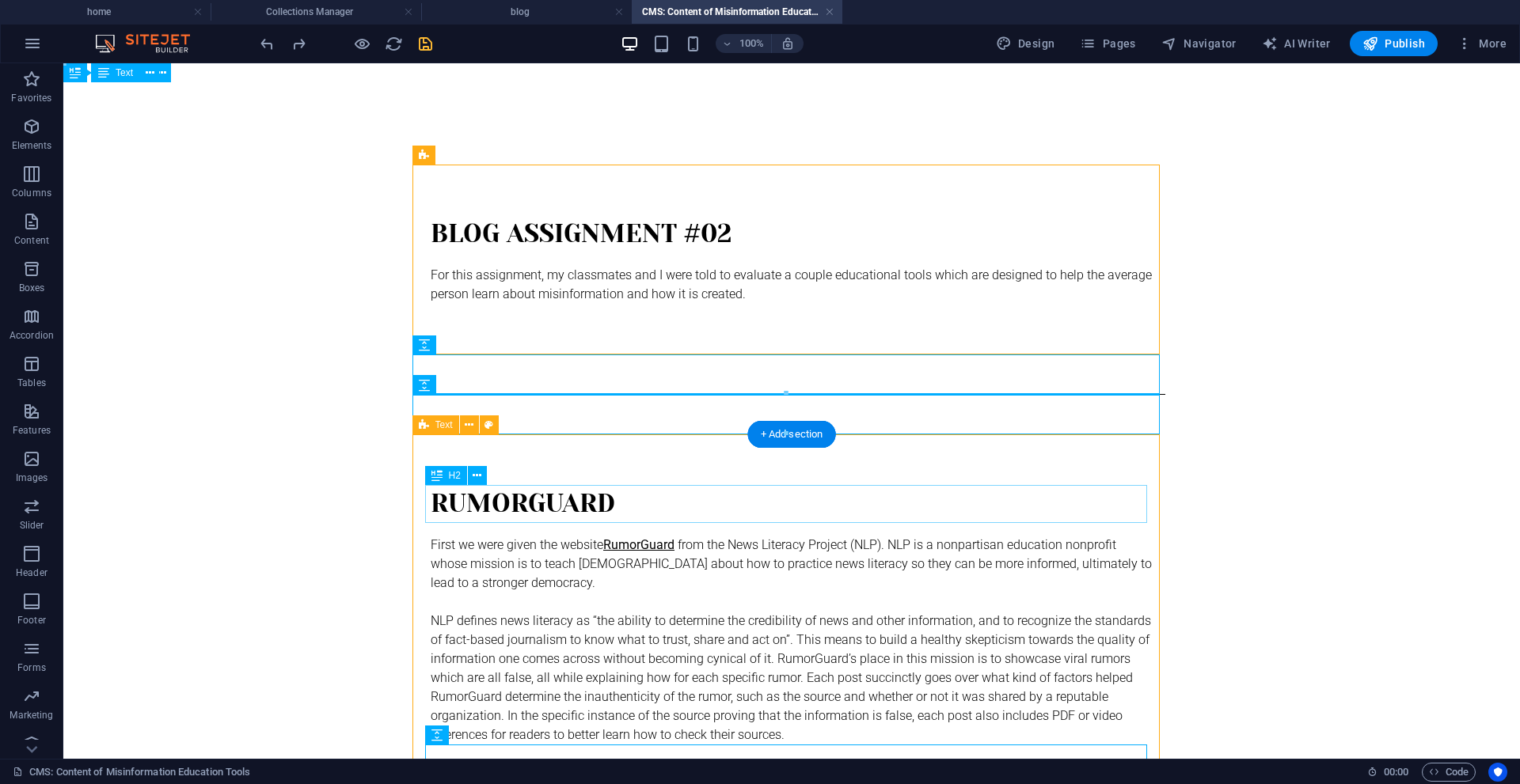
click at [539, 509] on div "Rumorguard" at bounding box center [792, 503] width 722 height 38
select select "preset-text-v2-default"
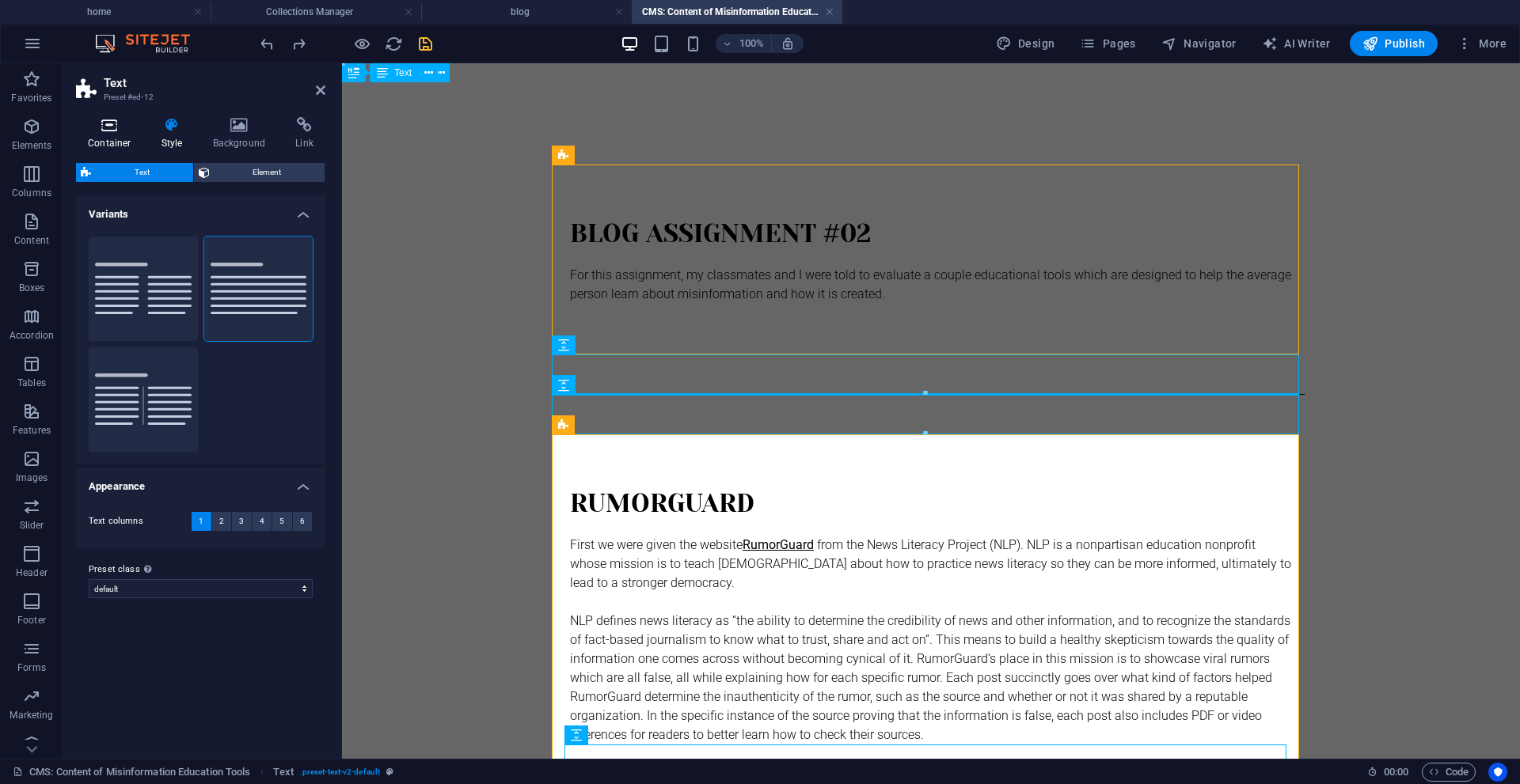
click at [119, 128] on icon at bounding box center [110, 125] width 67 height 16
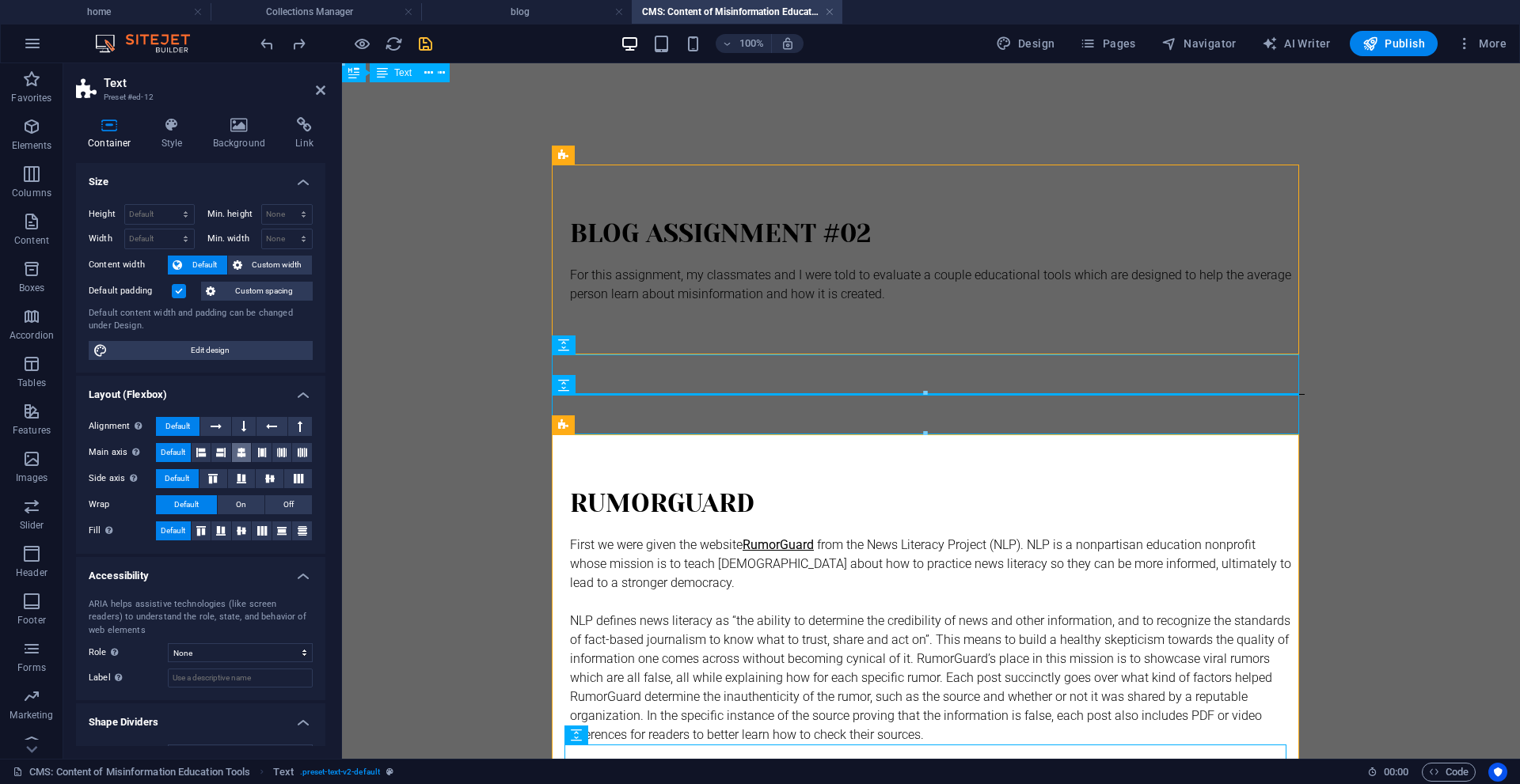
click at [240, 453] on icon at bounding box center [241, 453] width 10 height 19
click at [322, 95] on icon at bounding box center [321, 91] width 10 height 13
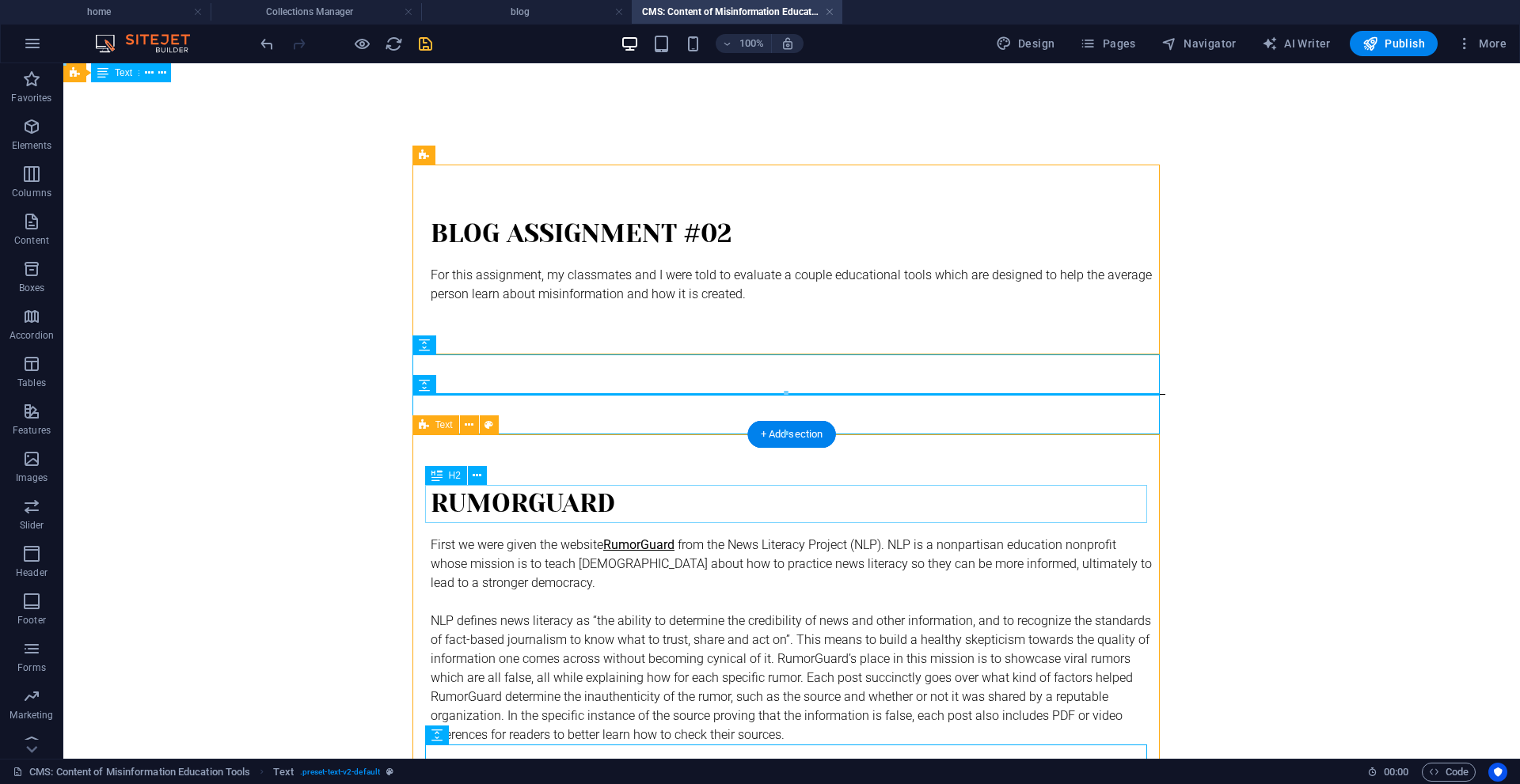
click at [518, 498] on div "Rumorguard" at bounding box center [792, 503] width 722 height 38
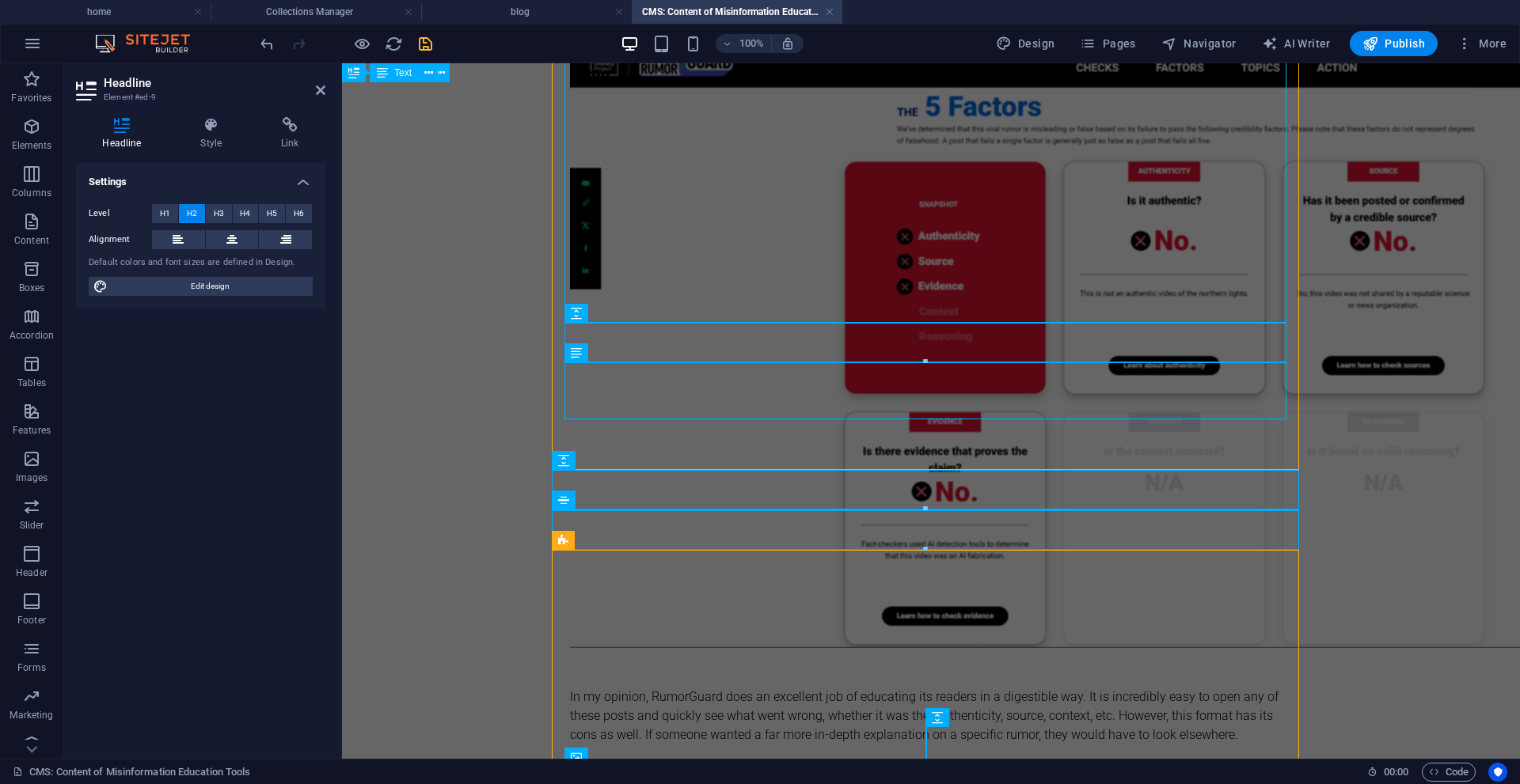
scroll to position [1425, 0]
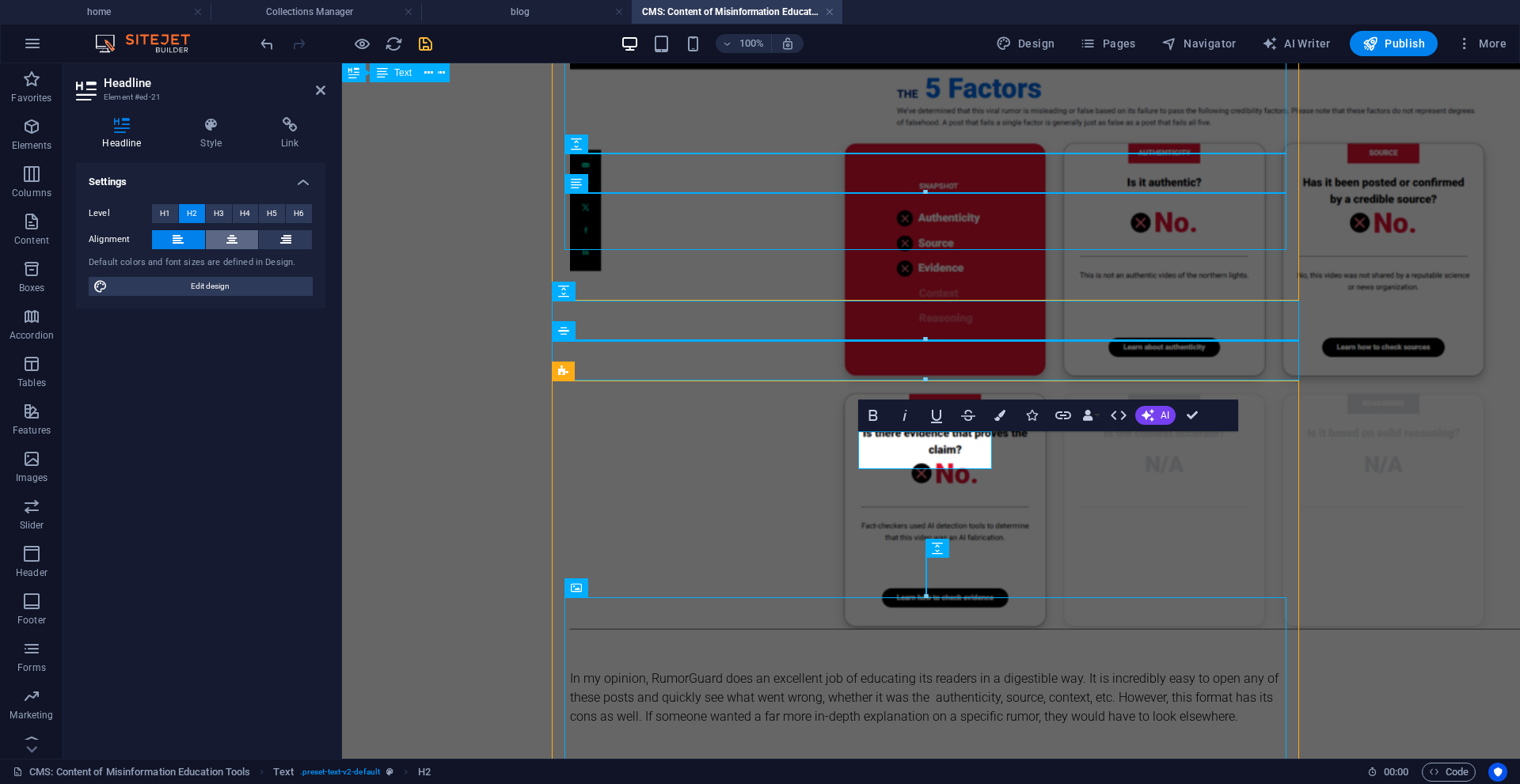
click at [224, 244] on button at bounding box center [233, 240] width 53 height 19
click at [198, 238] on button at bounding box center [179, 240] width 53 height 19
click at [189, 281] on span "Edit design" at bounding box center [210, 286] width 196 height 19
select select "px"
select select "300"
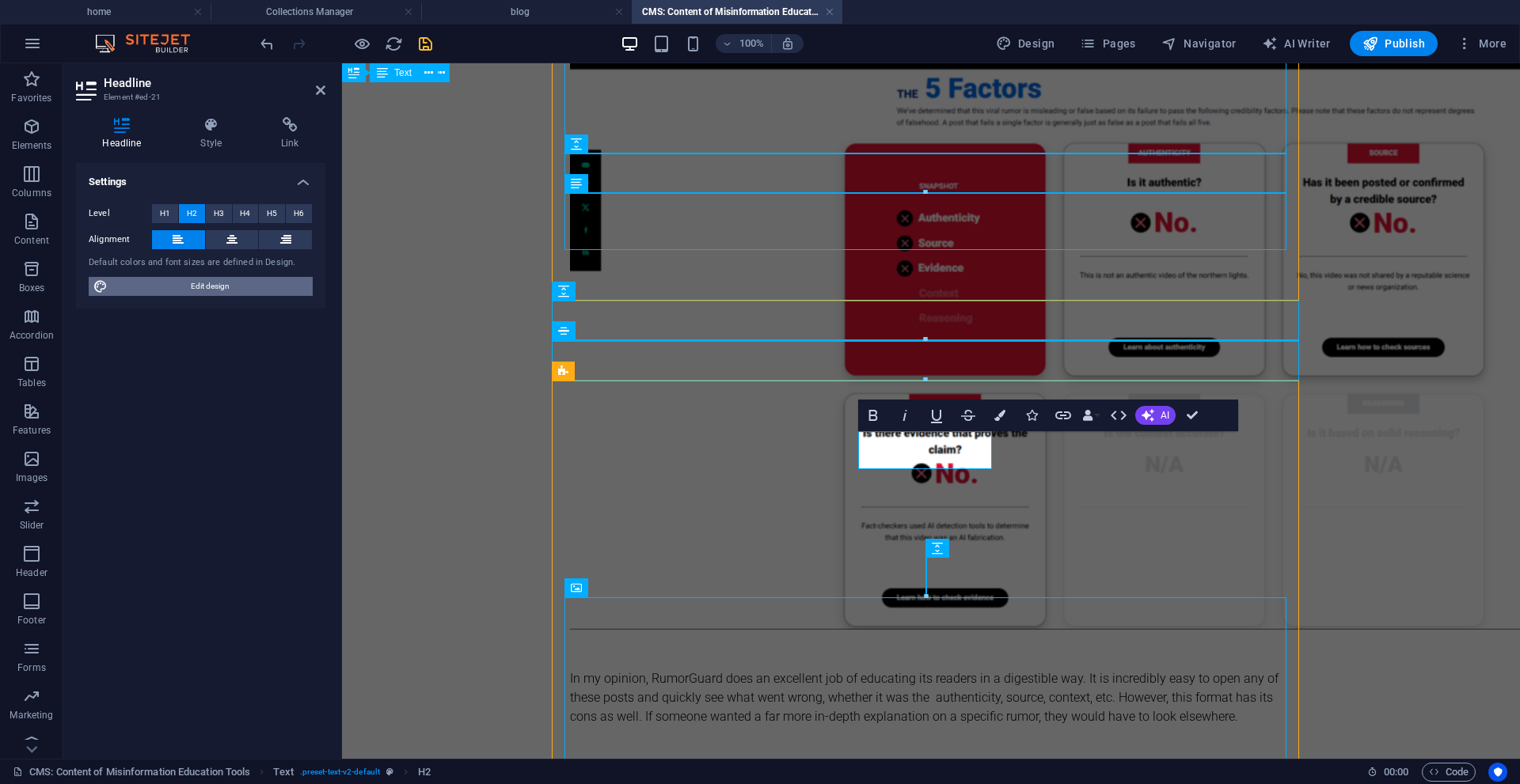
select select "px"
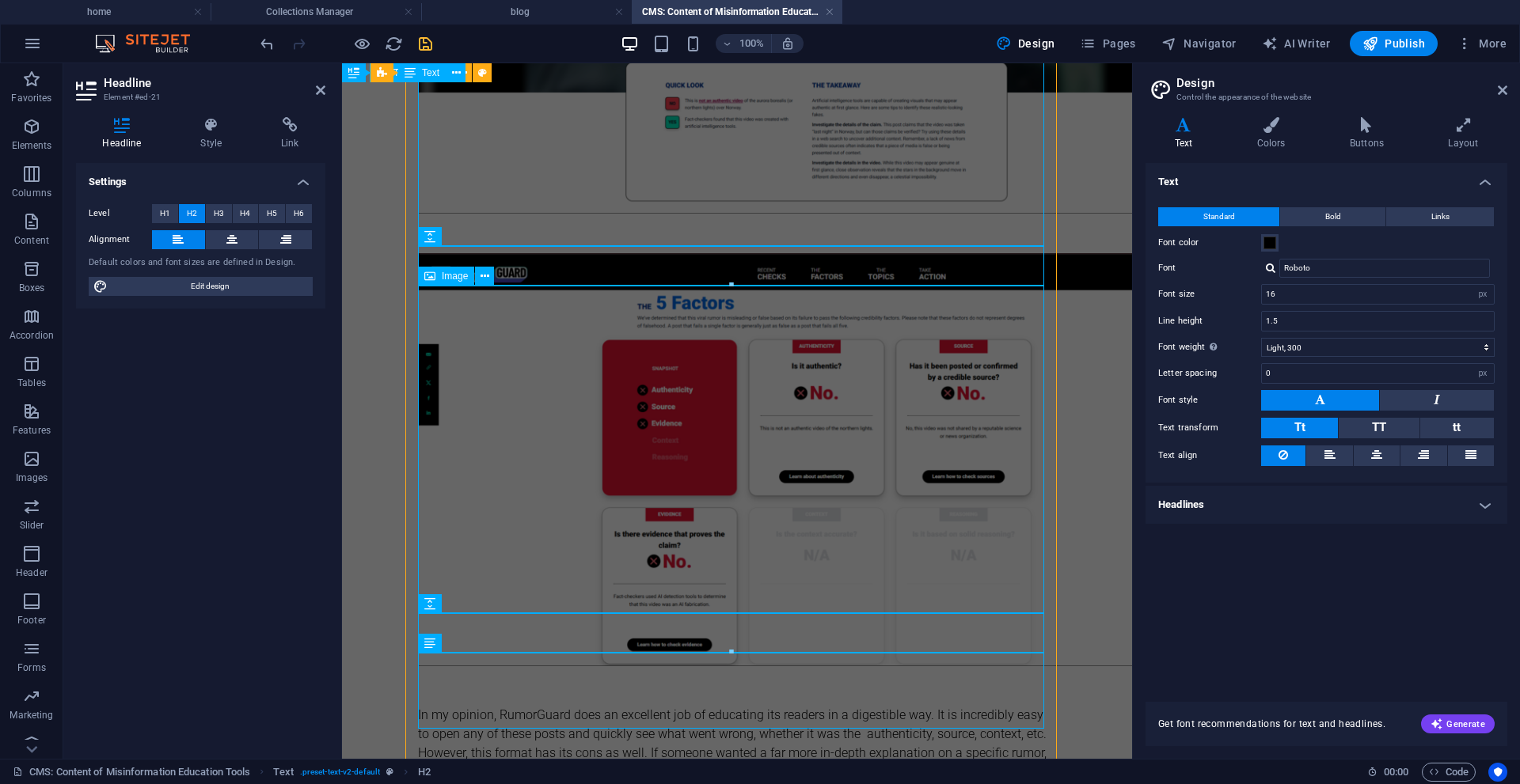
scroll to position [1345, 0]
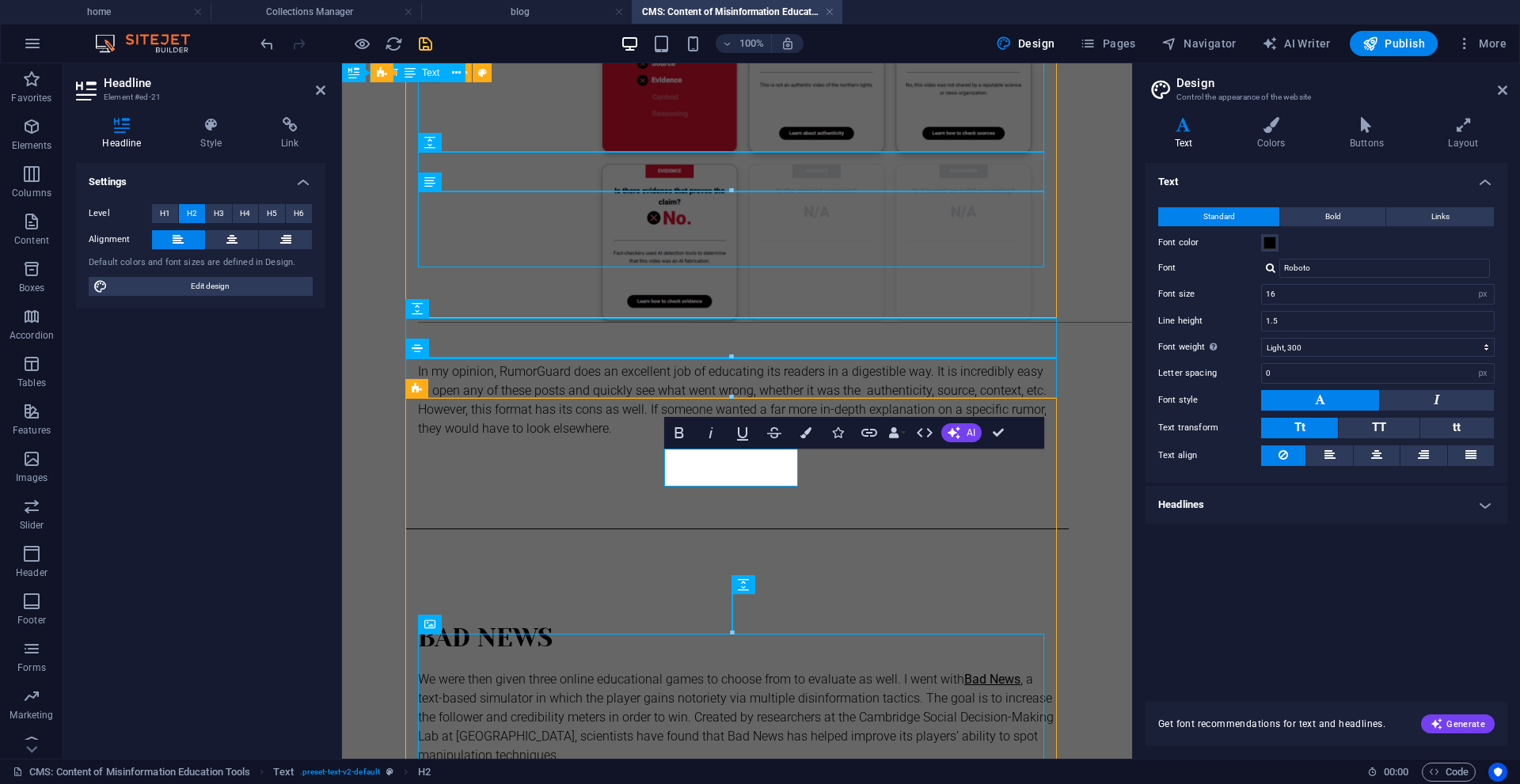
click at [1500, 82] on h2 "Design" at bounding box center [1342, 83] width 331 height 14
click at [1506, 87] on icon at bounding box center [1502, 91] width 10 height 13
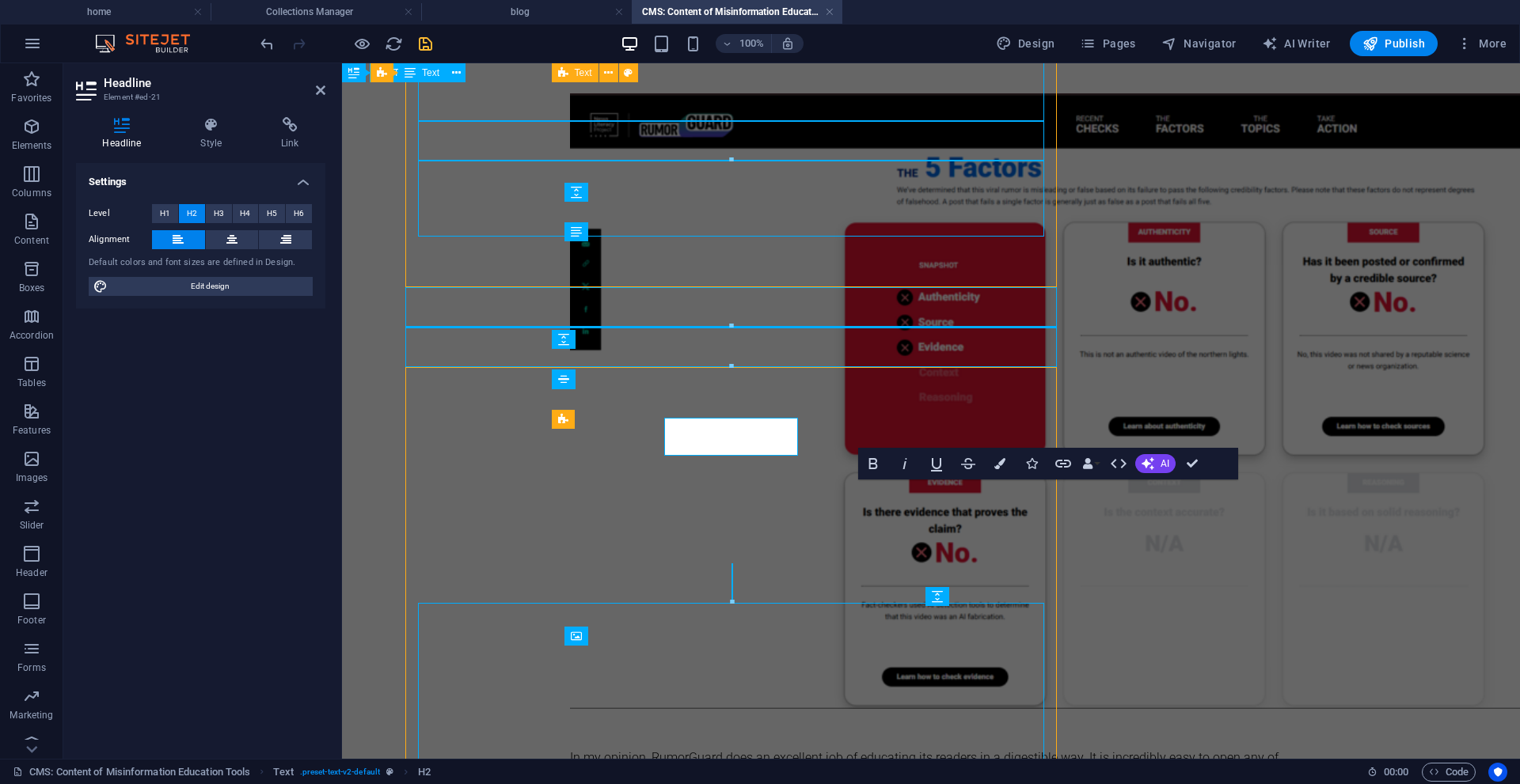
scroll to position [1376, 0]
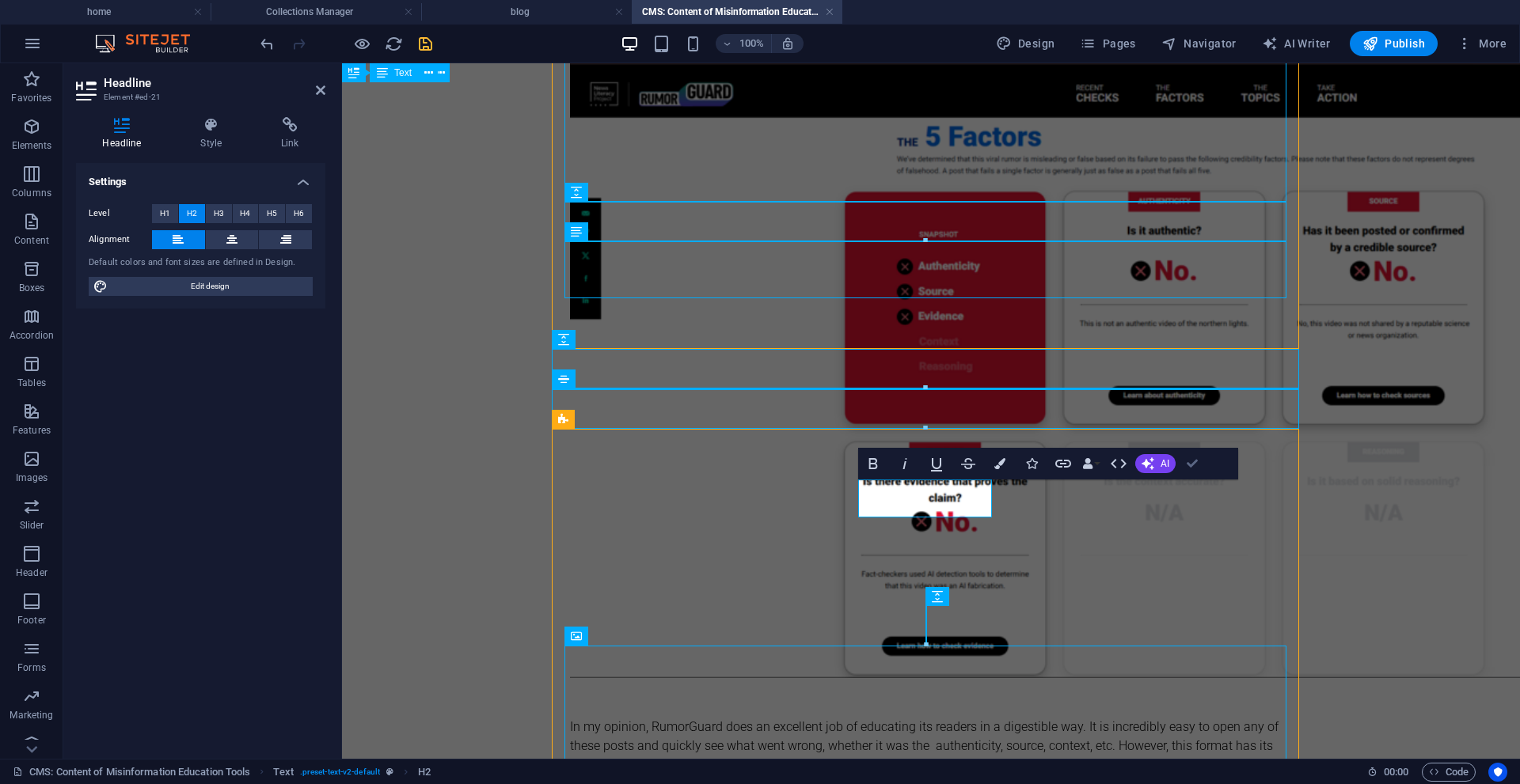
drag, startPoint x: 1193, startPoint y: 472, endPoint x: 1064, endPoint y: 414, distance: 141.4
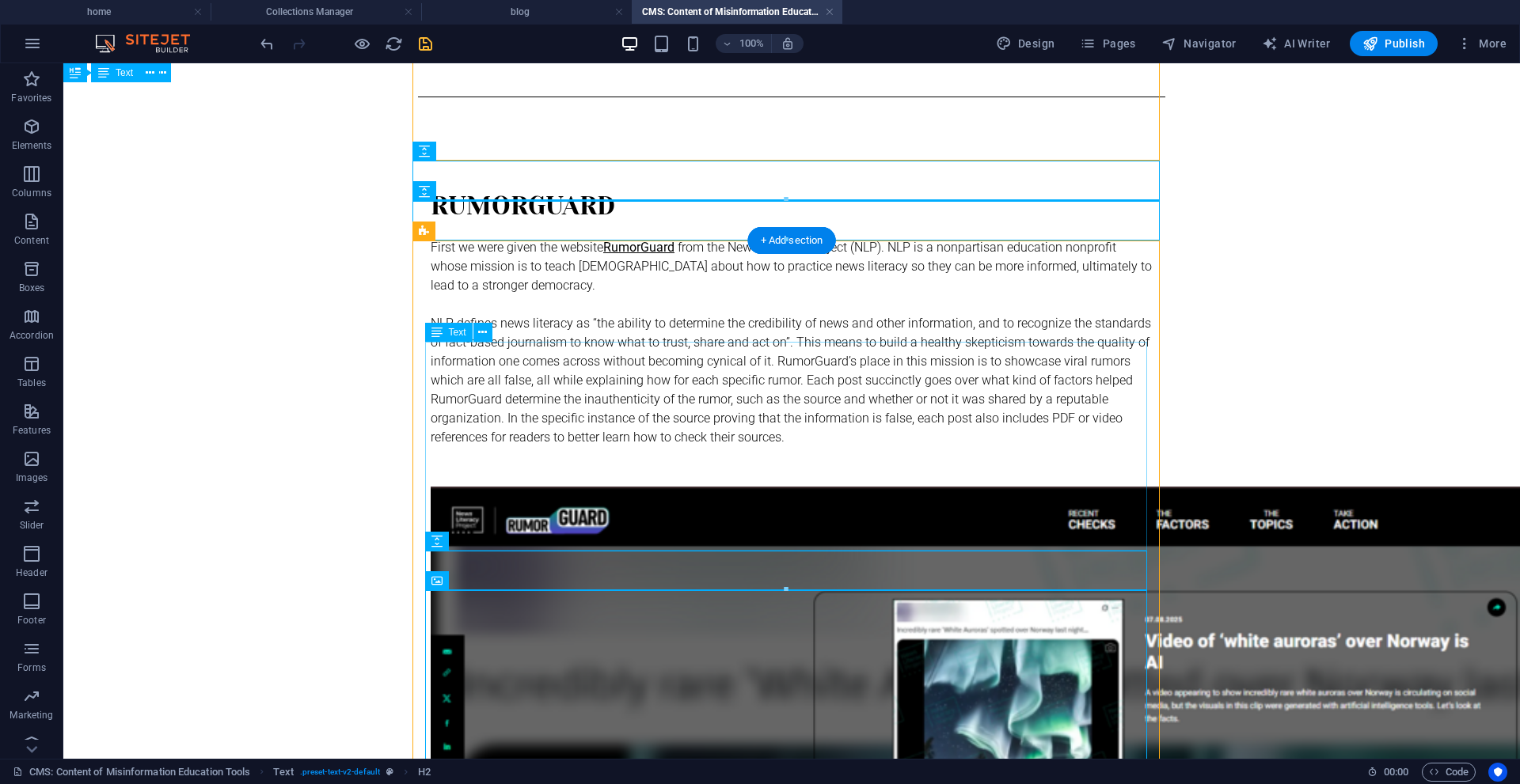
scroll to position [189, 0]
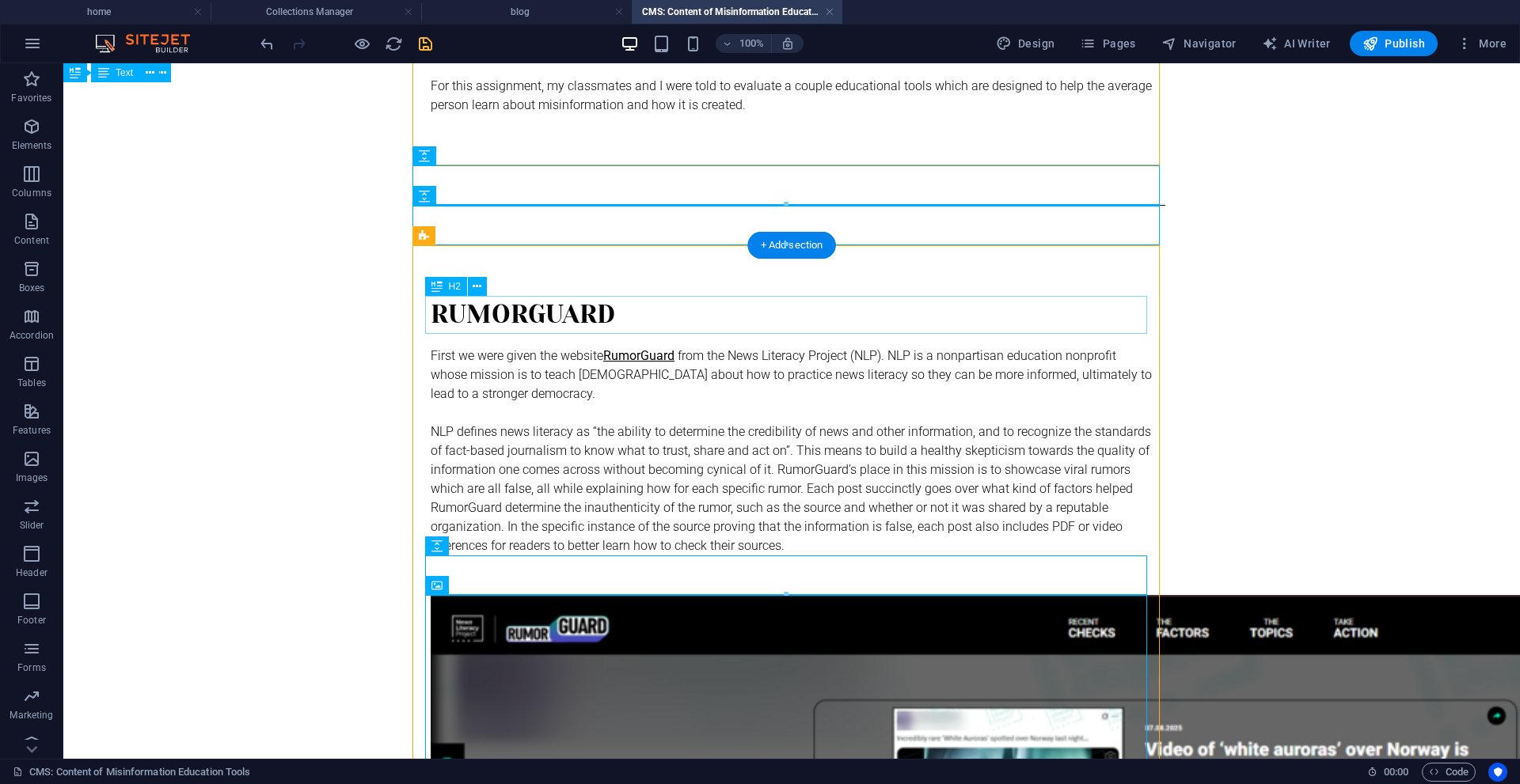
click at [551, 313] on div "Rumorguard" at bounding box center [792, 314] width 722 height 38
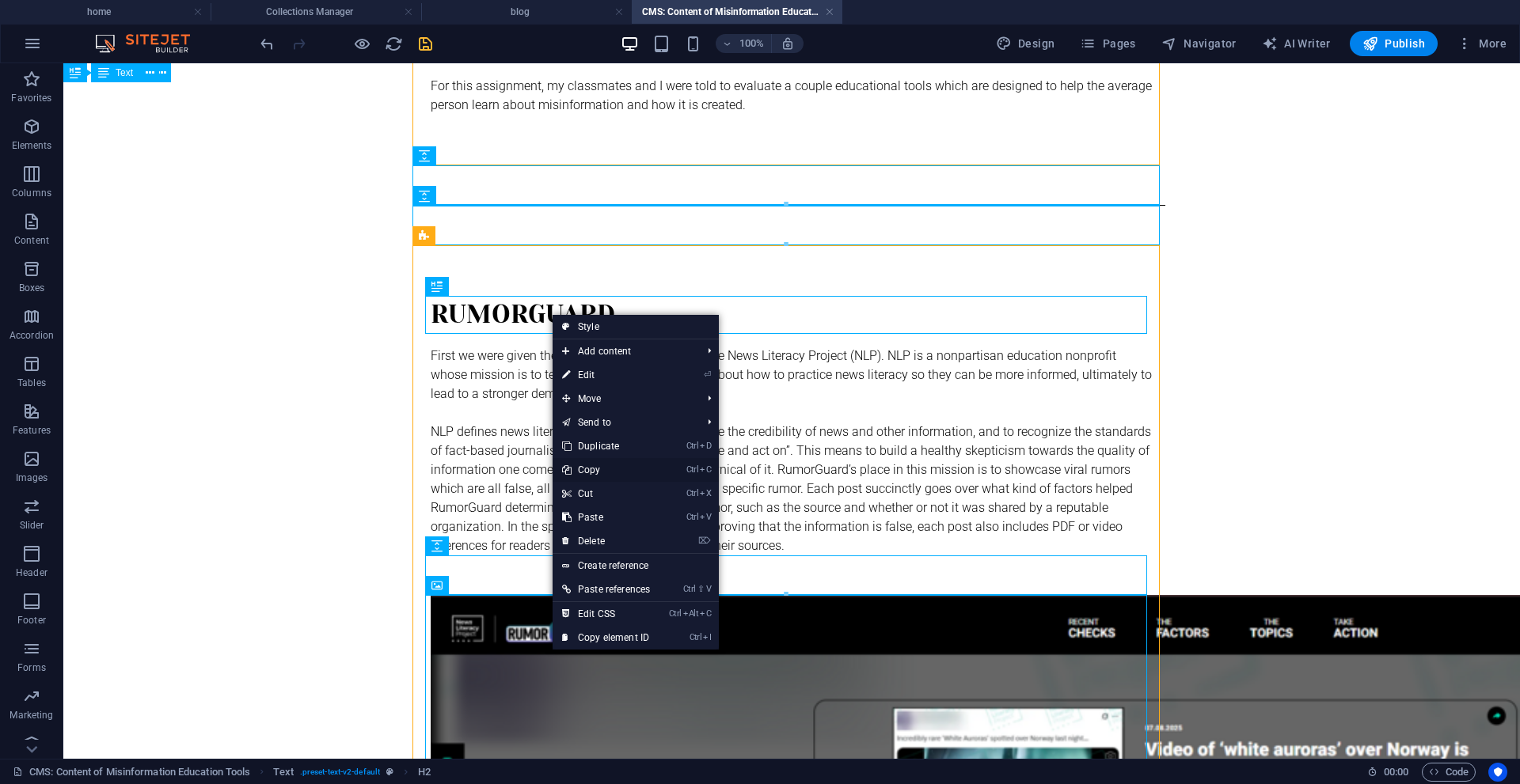
click at [606, 469] on link "Ctrl C Copy" at bounding box center [606, 470] width 107 height 24
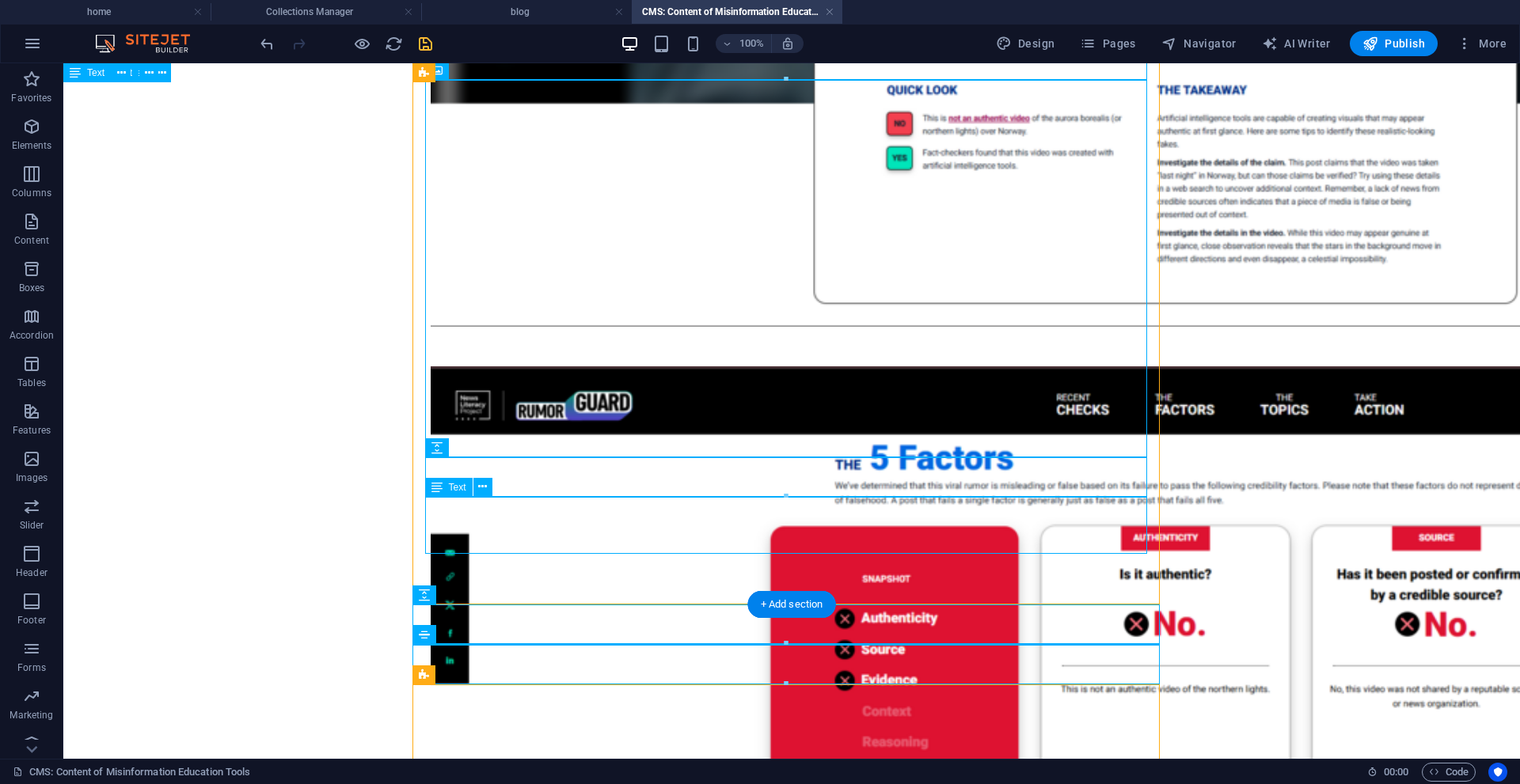
scroll to position [1534, 0]
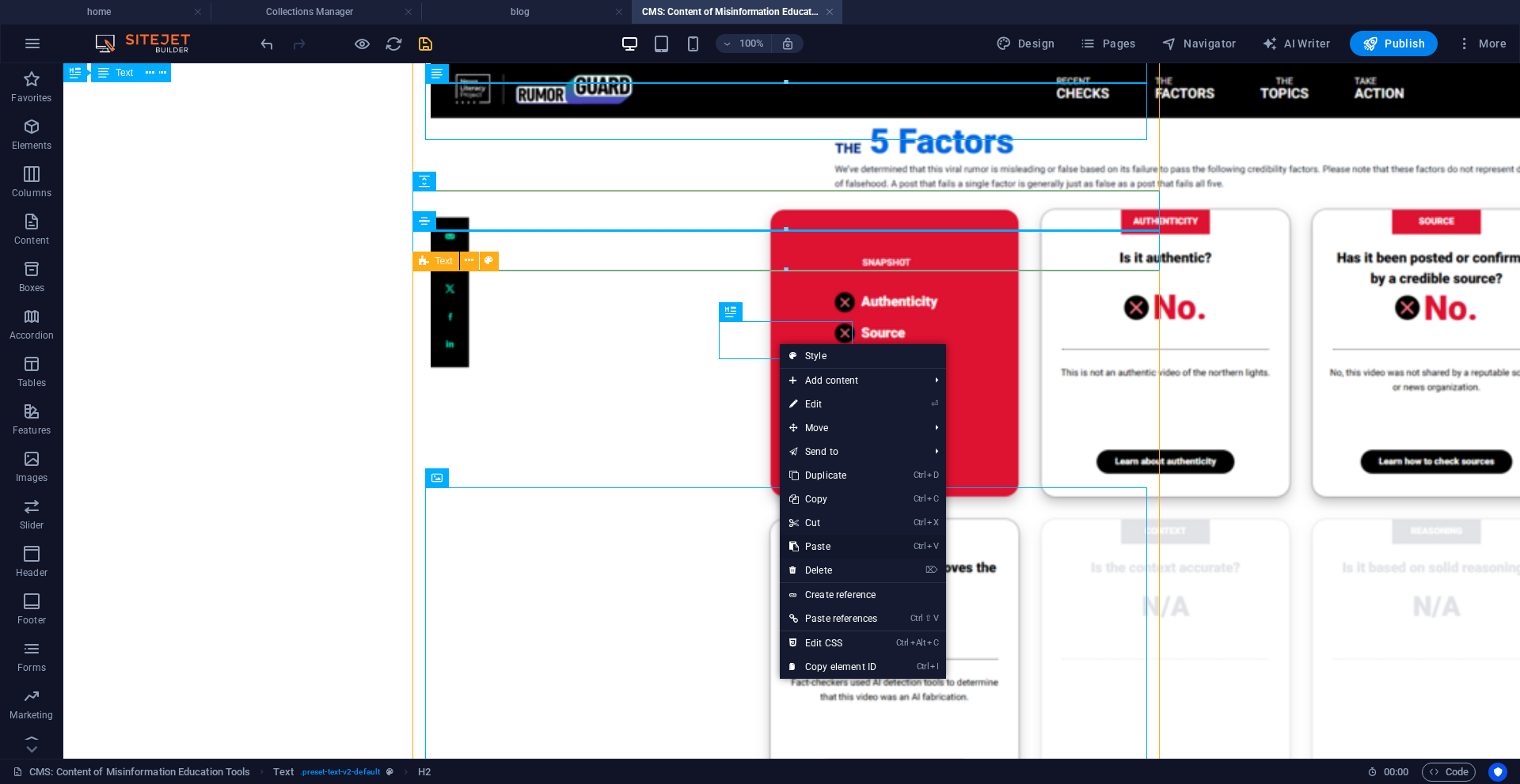
click at [848, 542] on link "Ctrl V Paste" at bounding box center [833, 547] width 107 height 24
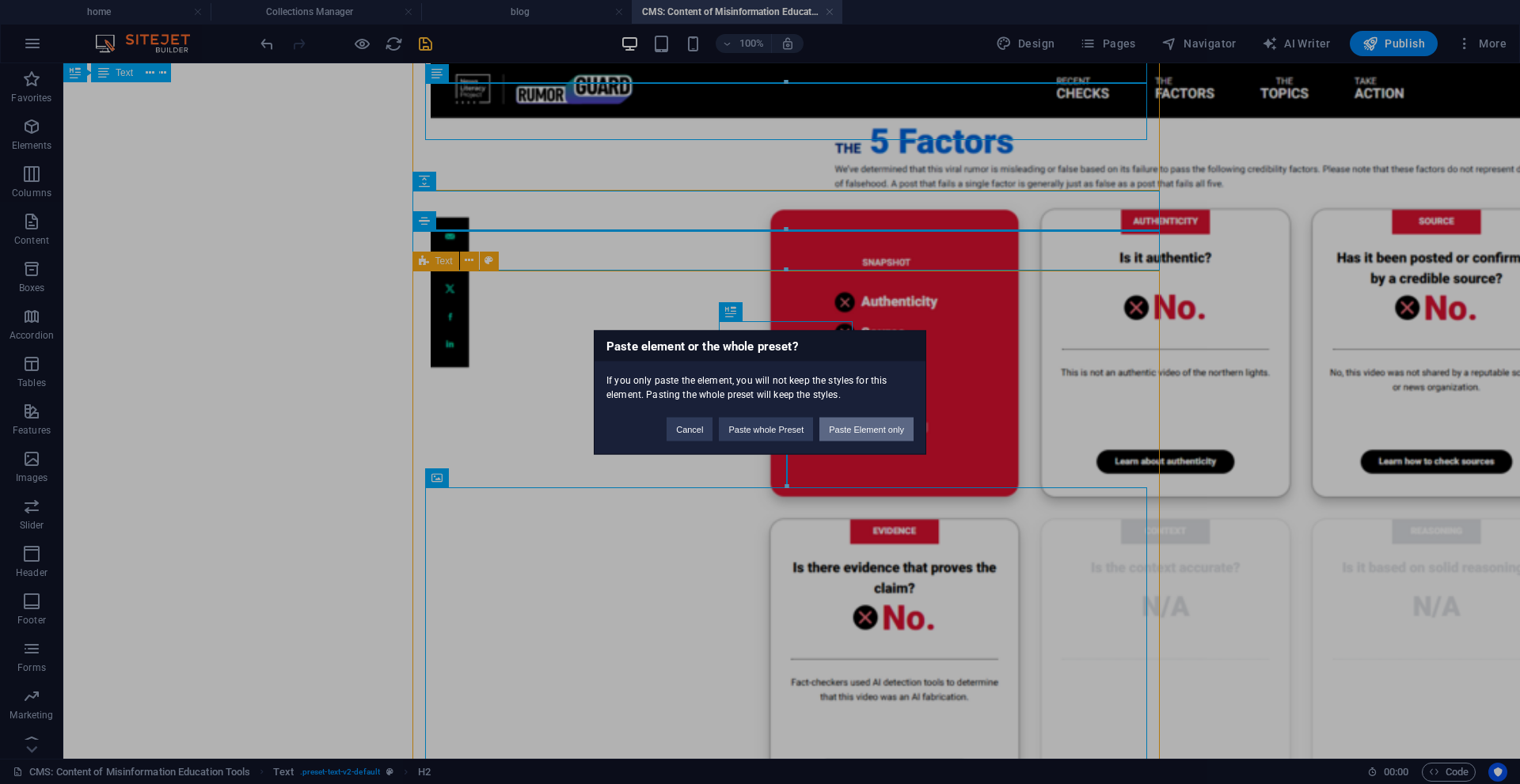
click at [829, 434] on button "Paste Element only" at bounding box center [866, 429] width 94 height 24
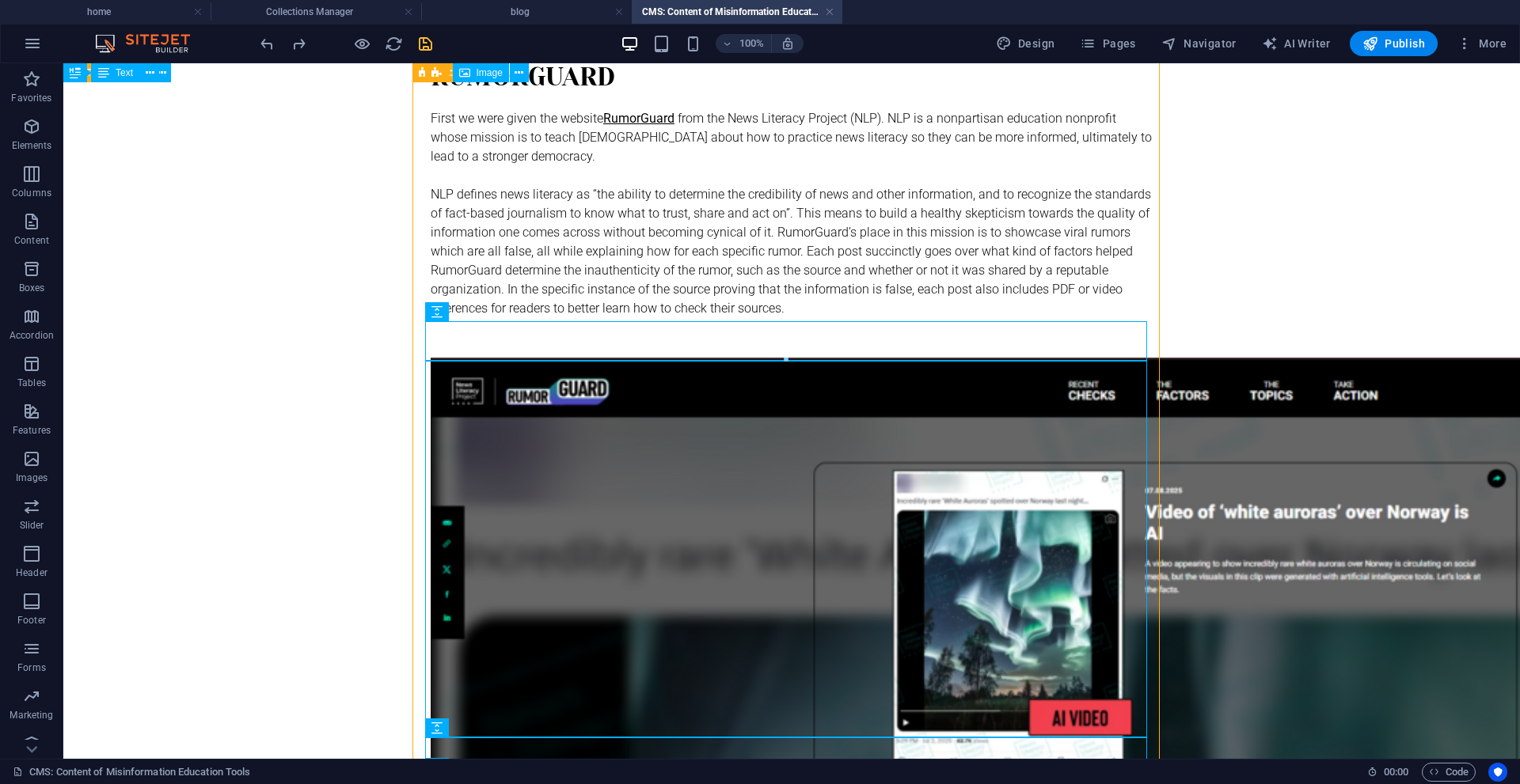
scroll to position [110, 0]
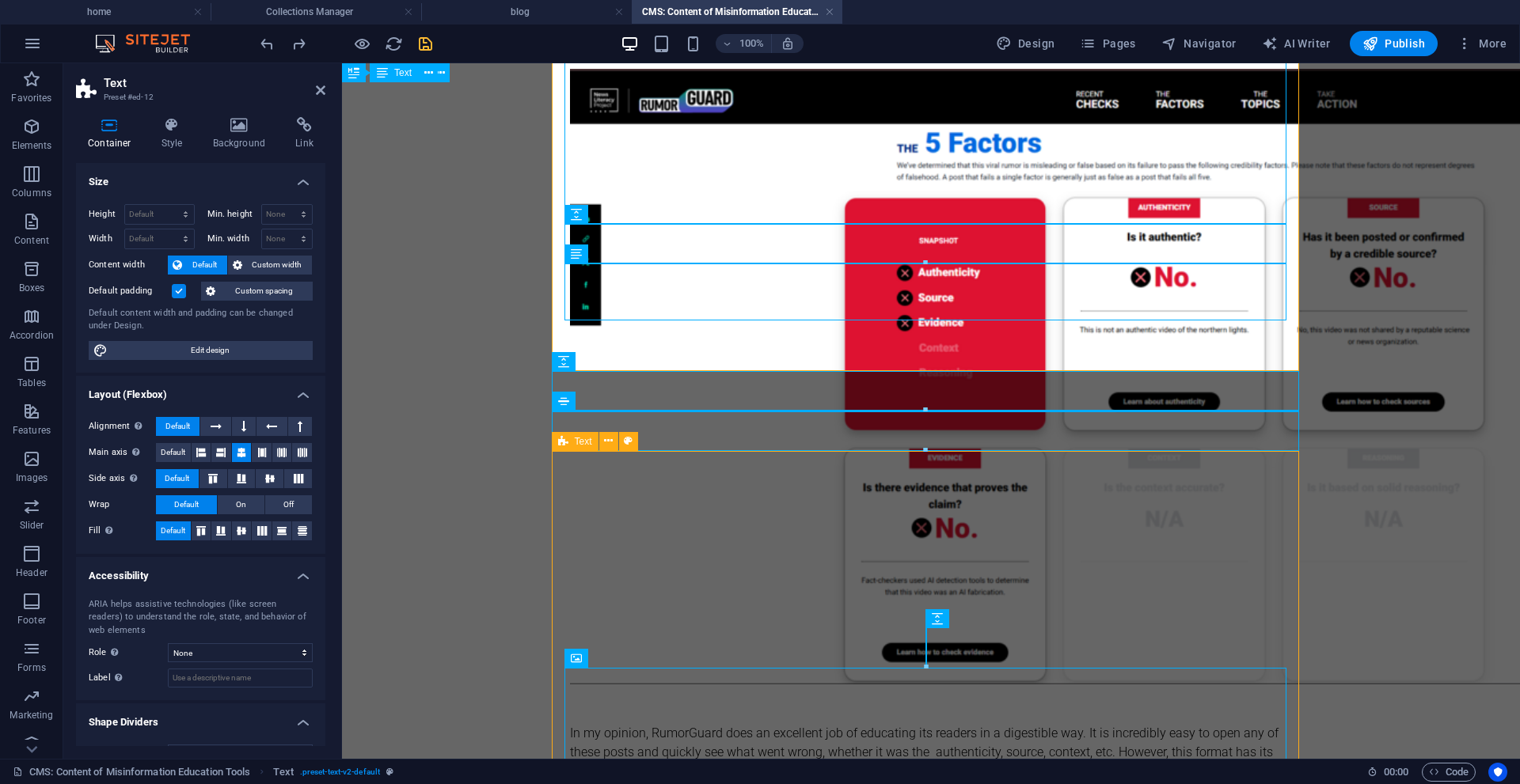
scroll to position [1376, 0]
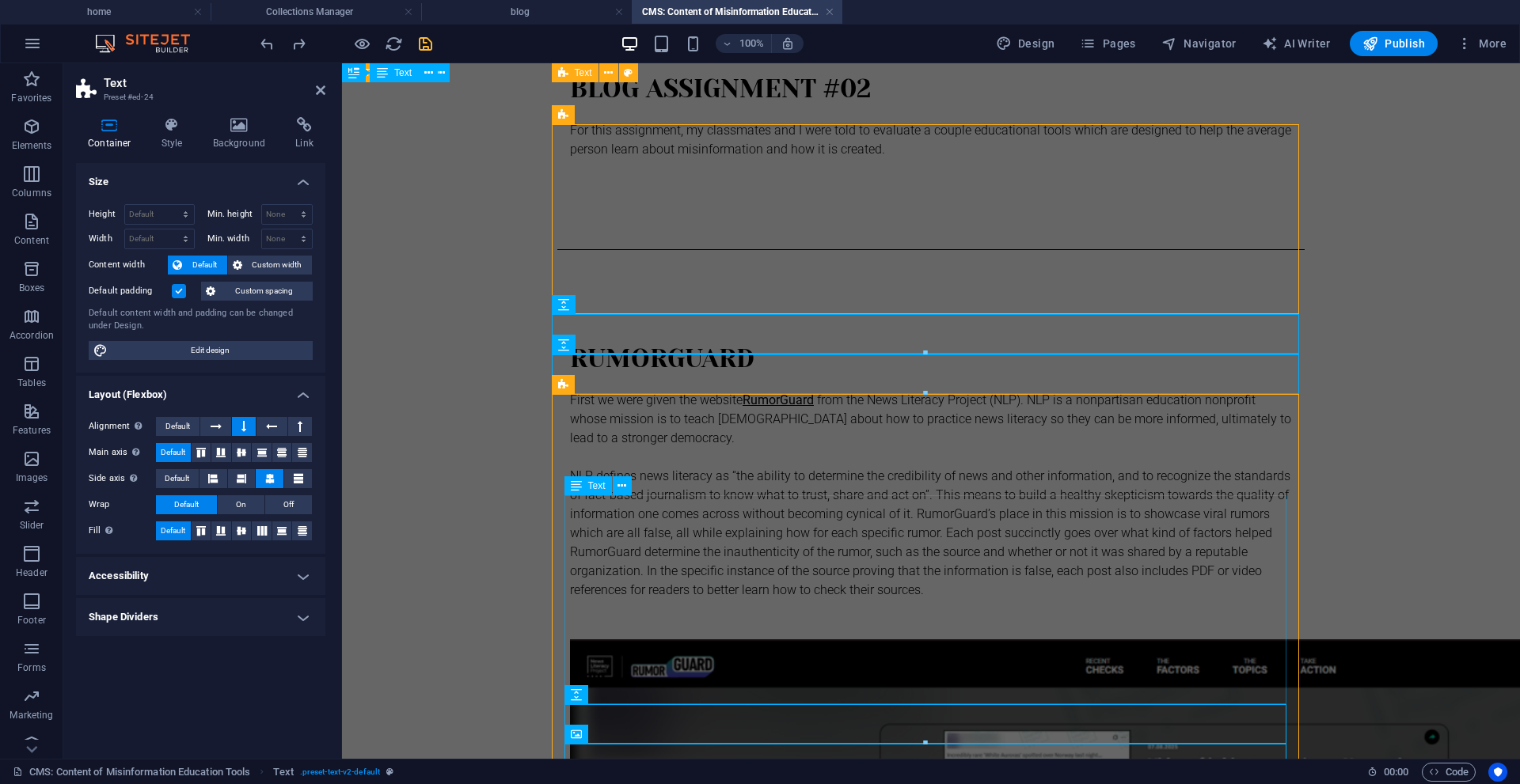
scroll to position [0, 0]
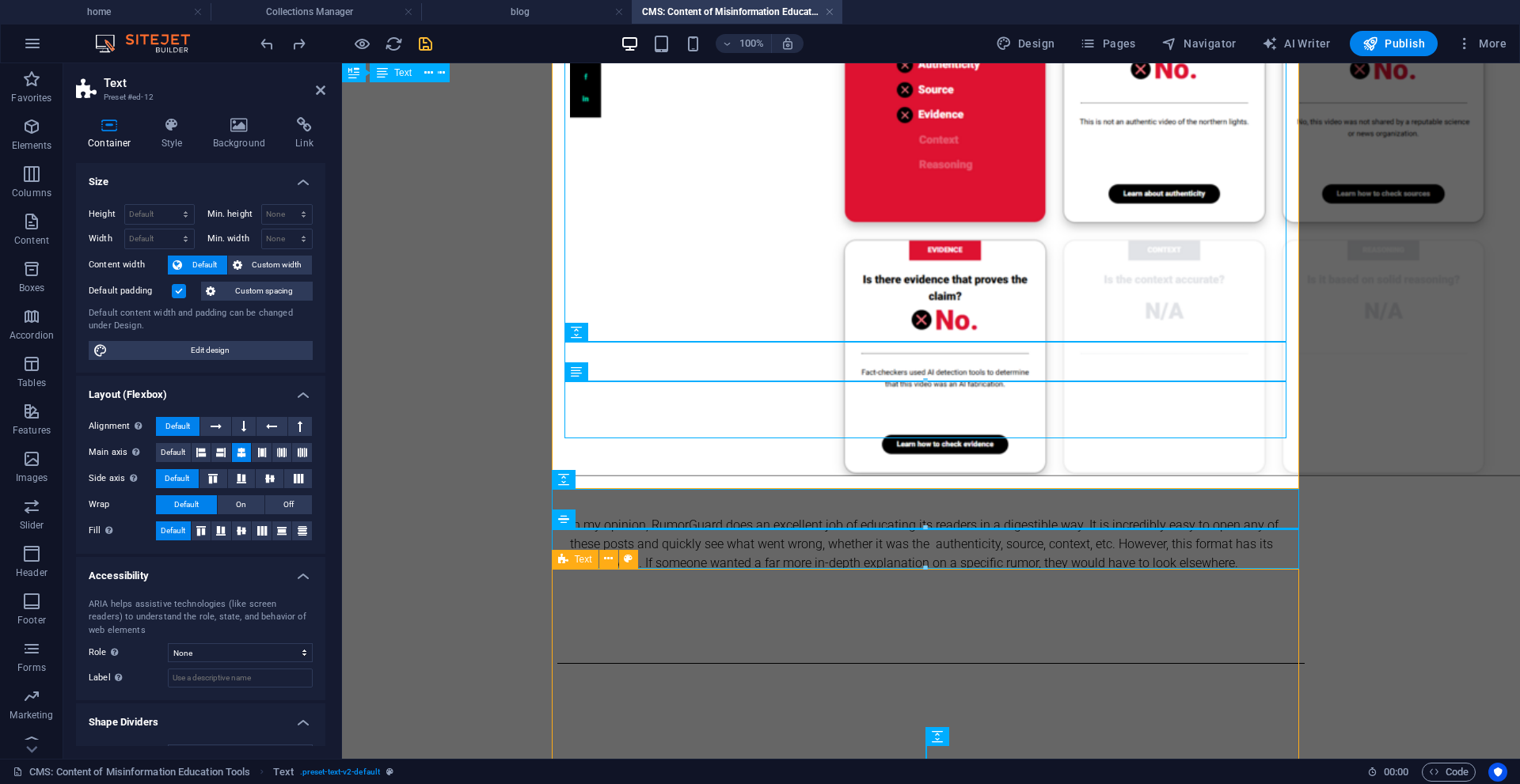
scroll to position [1582, 0]
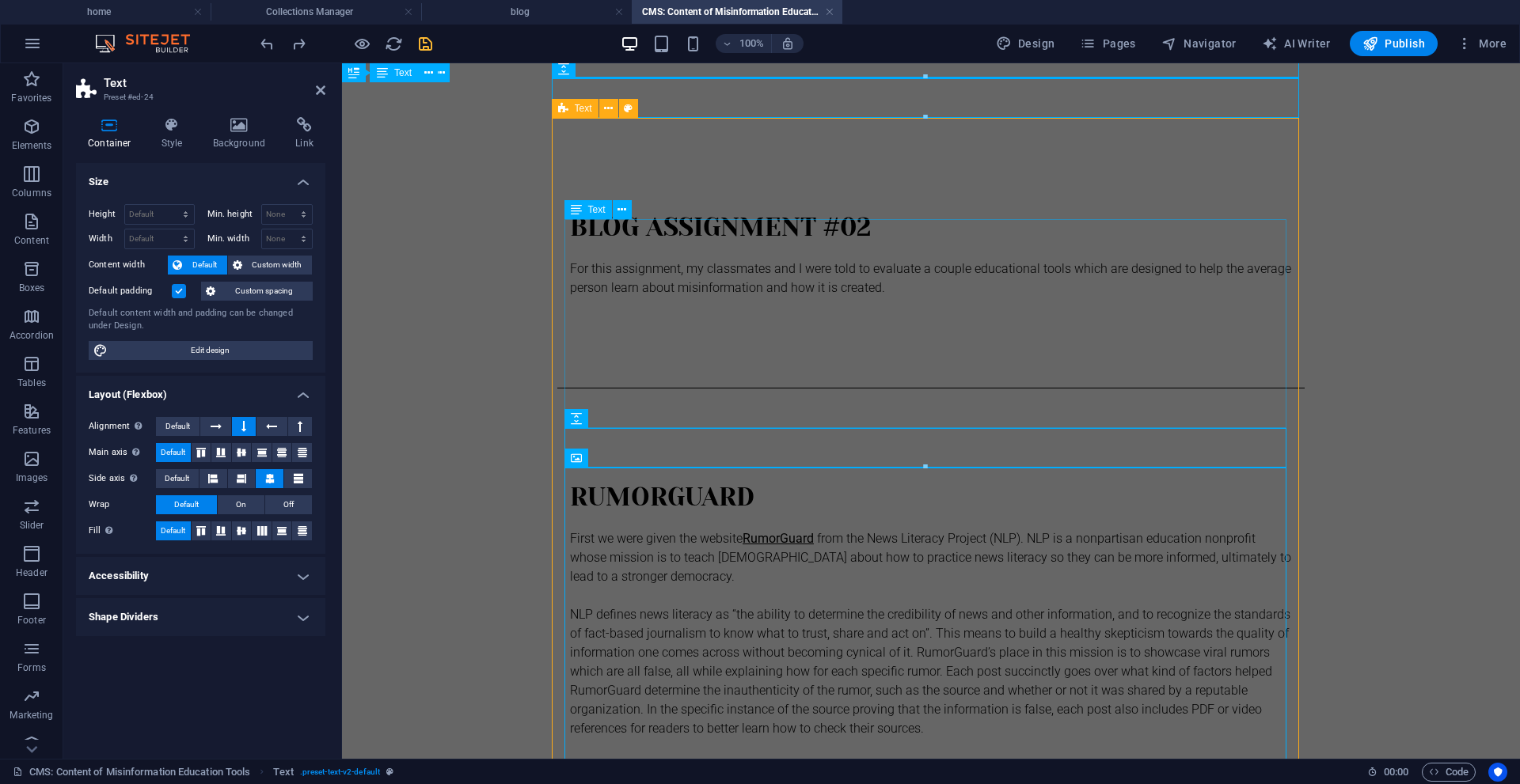
scroll to position [0, 0]
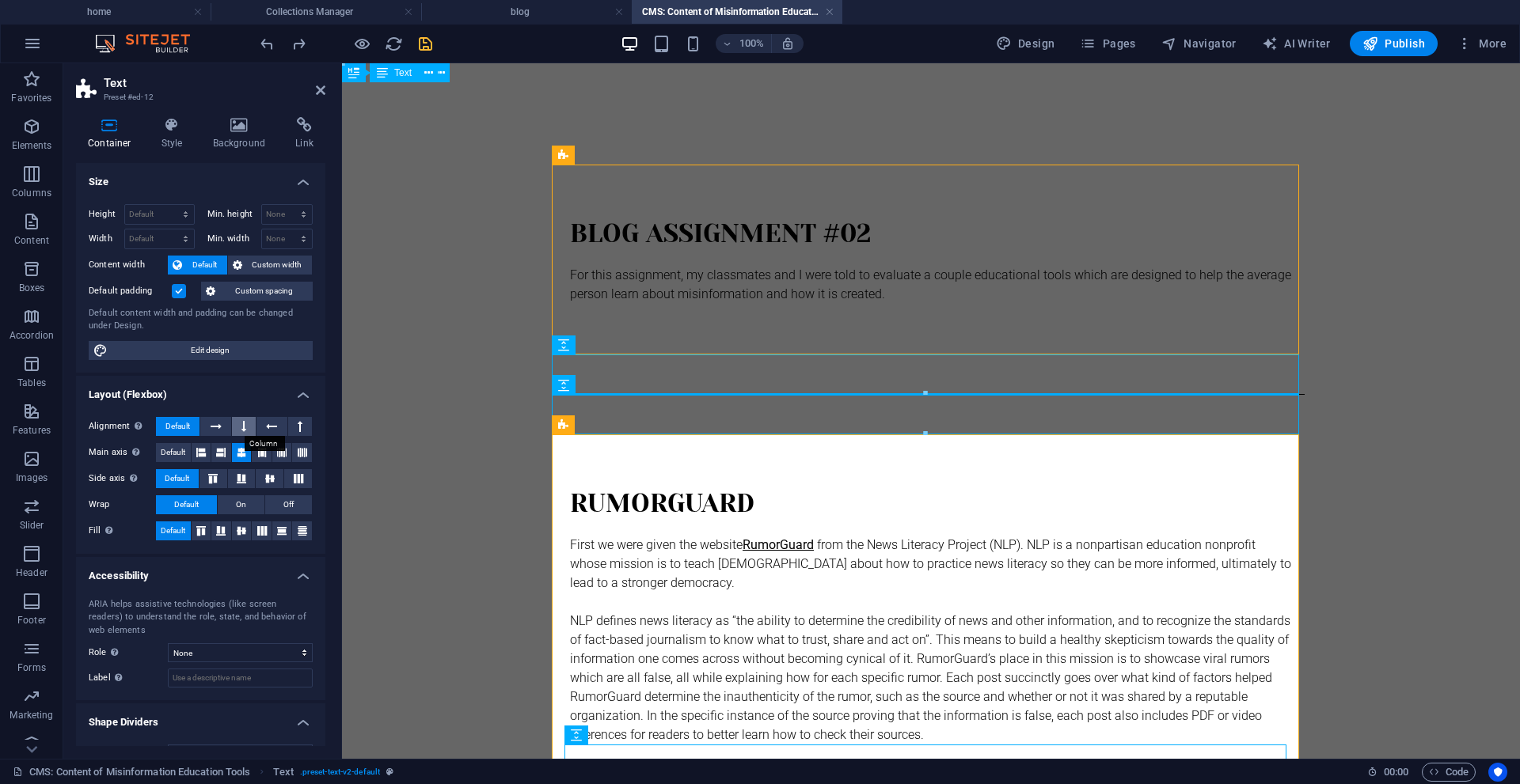
click at [245, 426] on button at bounding box center [244, 426] width 24 height 19
click at [170, 455] on span "Default" at bounding box center [172, 453] width 25 height 19
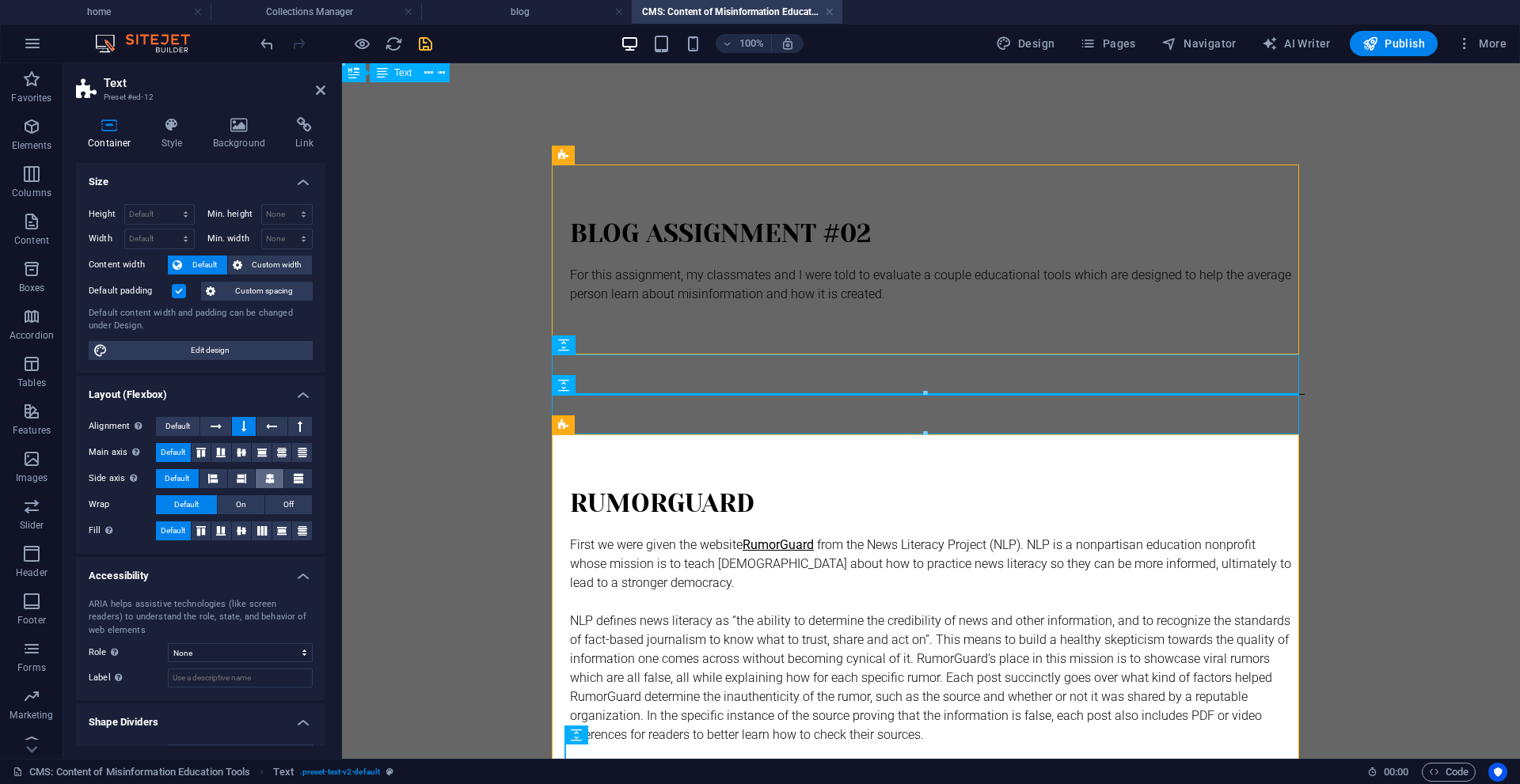
click at [261, 476] on button at bounding box center [270, 479] width 28 height 19
click at [632, 187] on div "BLOG ASSIGNMENT #02 For this assignment, my classmates and I were told to evalu…" at bounding box center [931, 259] width 748 height 190
select select "preset-text-v2-default"
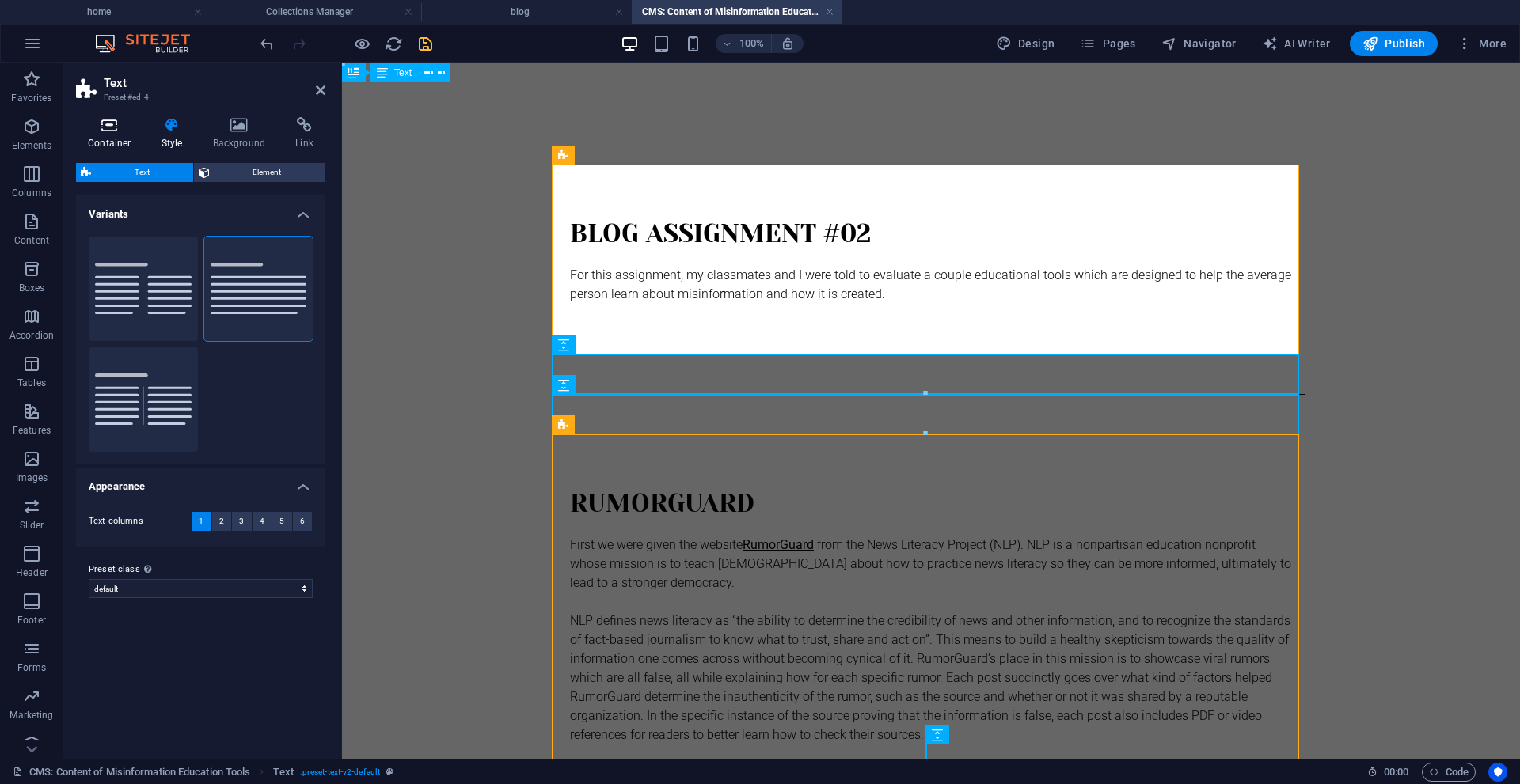
click at [114, 132] on icon at bounding box center [110, 125] width 67 height 16
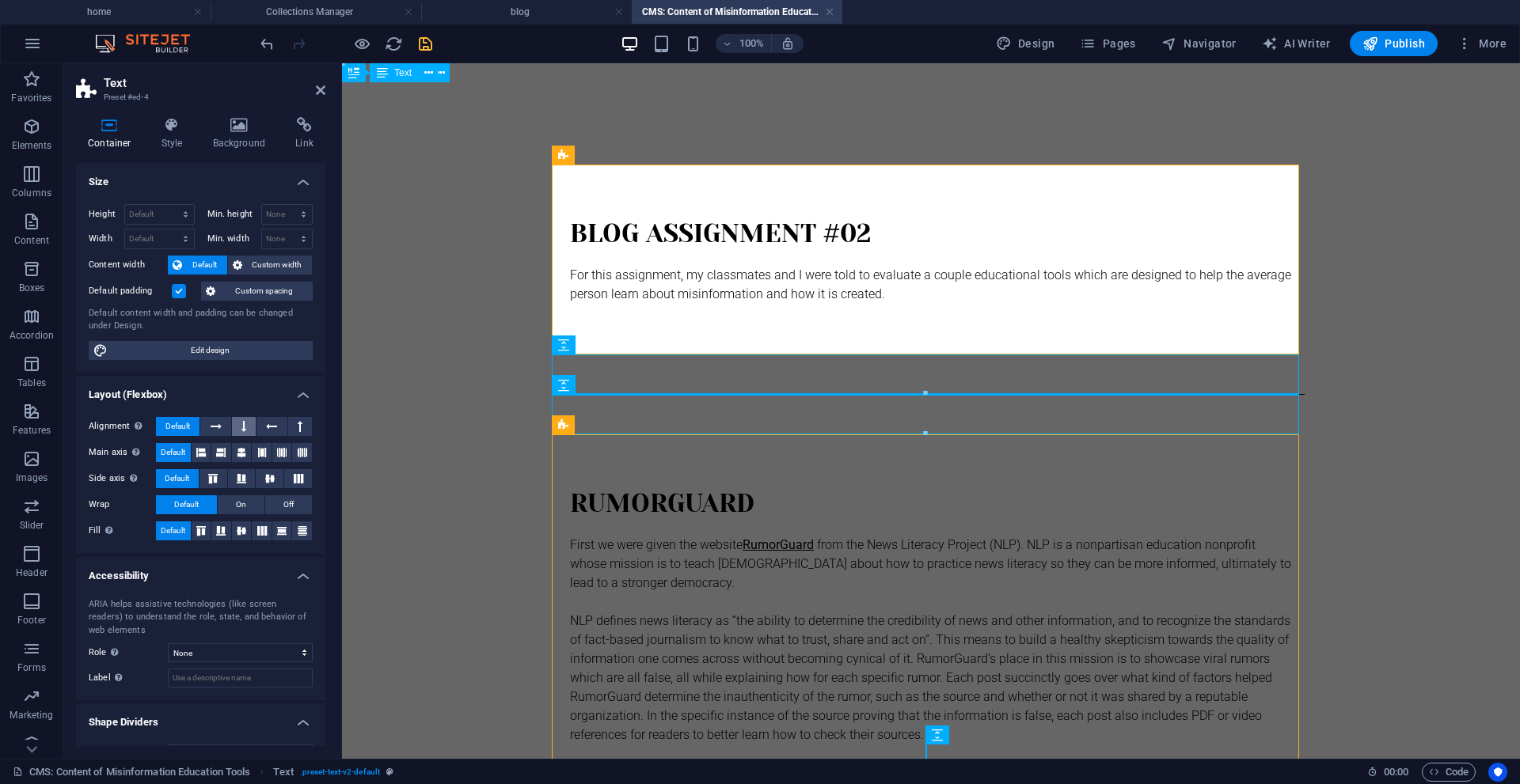
click at [249, 429] on button at bounding box center [244, 426] width 24 height 19
click at [267, 475] on icon at bounding box center [270, 479] width 10 height 19
click at [1372, 43] on icon "button" at bounding box center [1371, 43] width 16 height 16
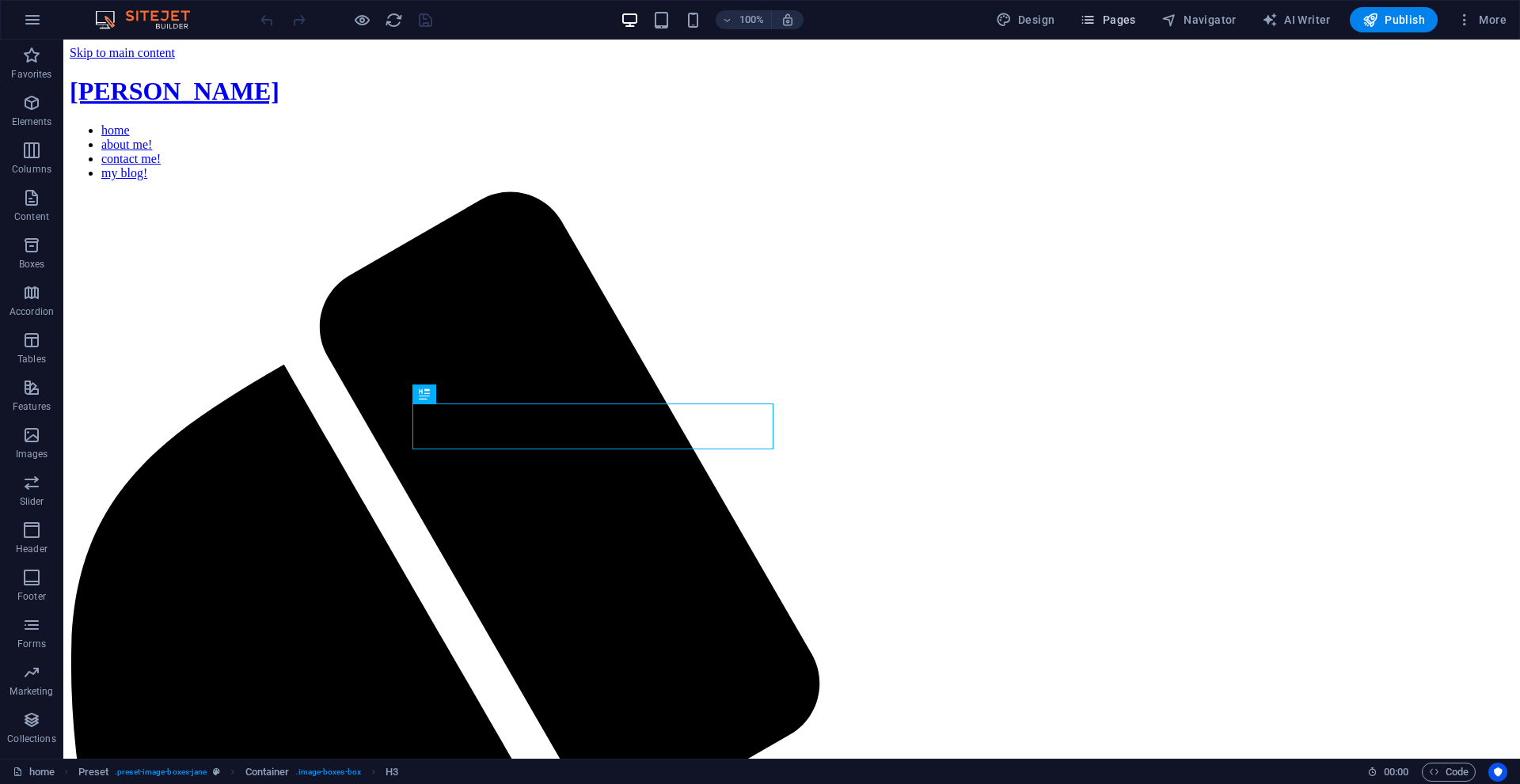
click at [1114, 19] on span "Pages" at bounding box center [1107, 20] width 55 height 16
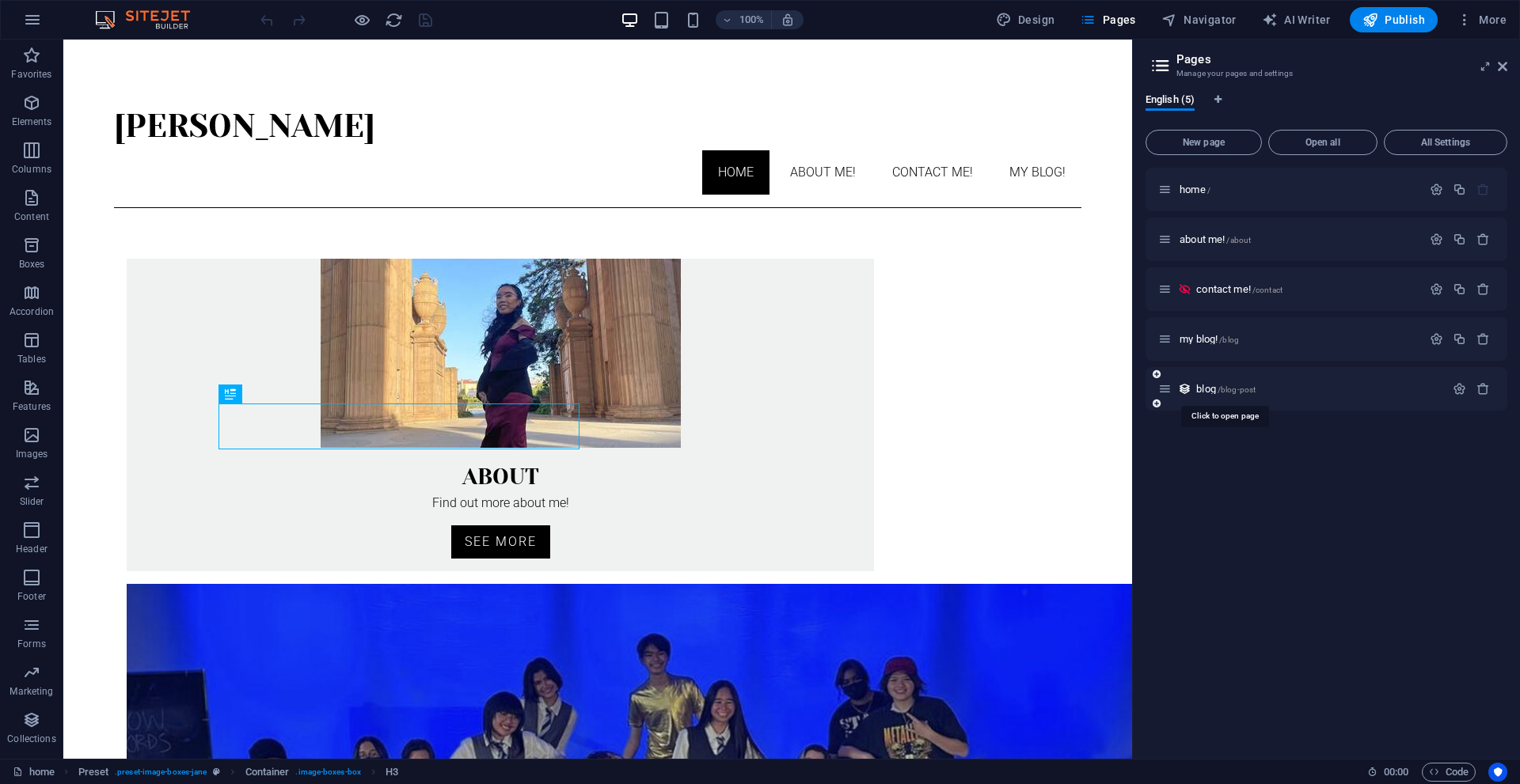
click at [1220, 390] on span "/blog-post" at bounding box center [1236, 390] width 38 height 9
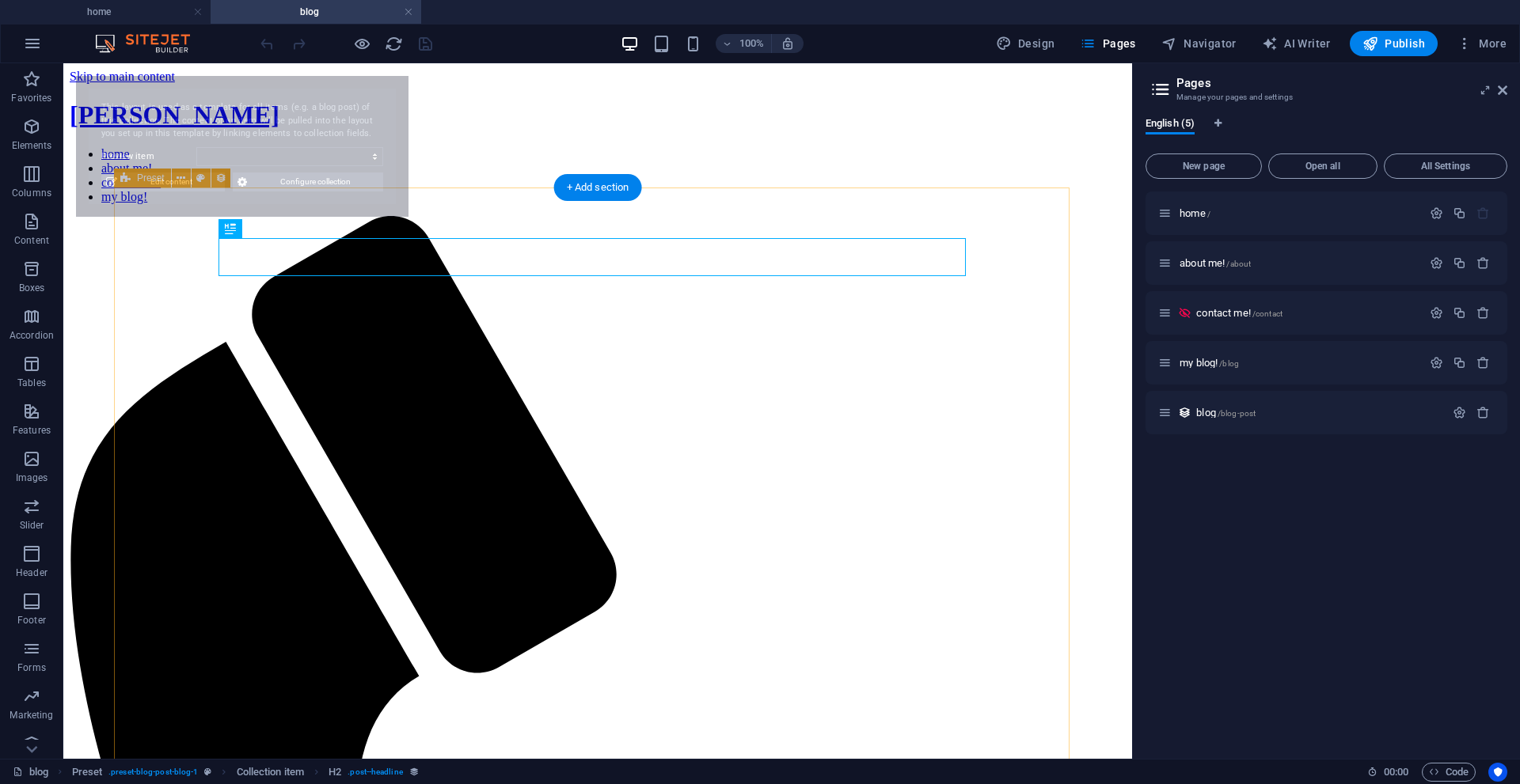
select select "68bbc0eb619a0cfa2f076ea0"
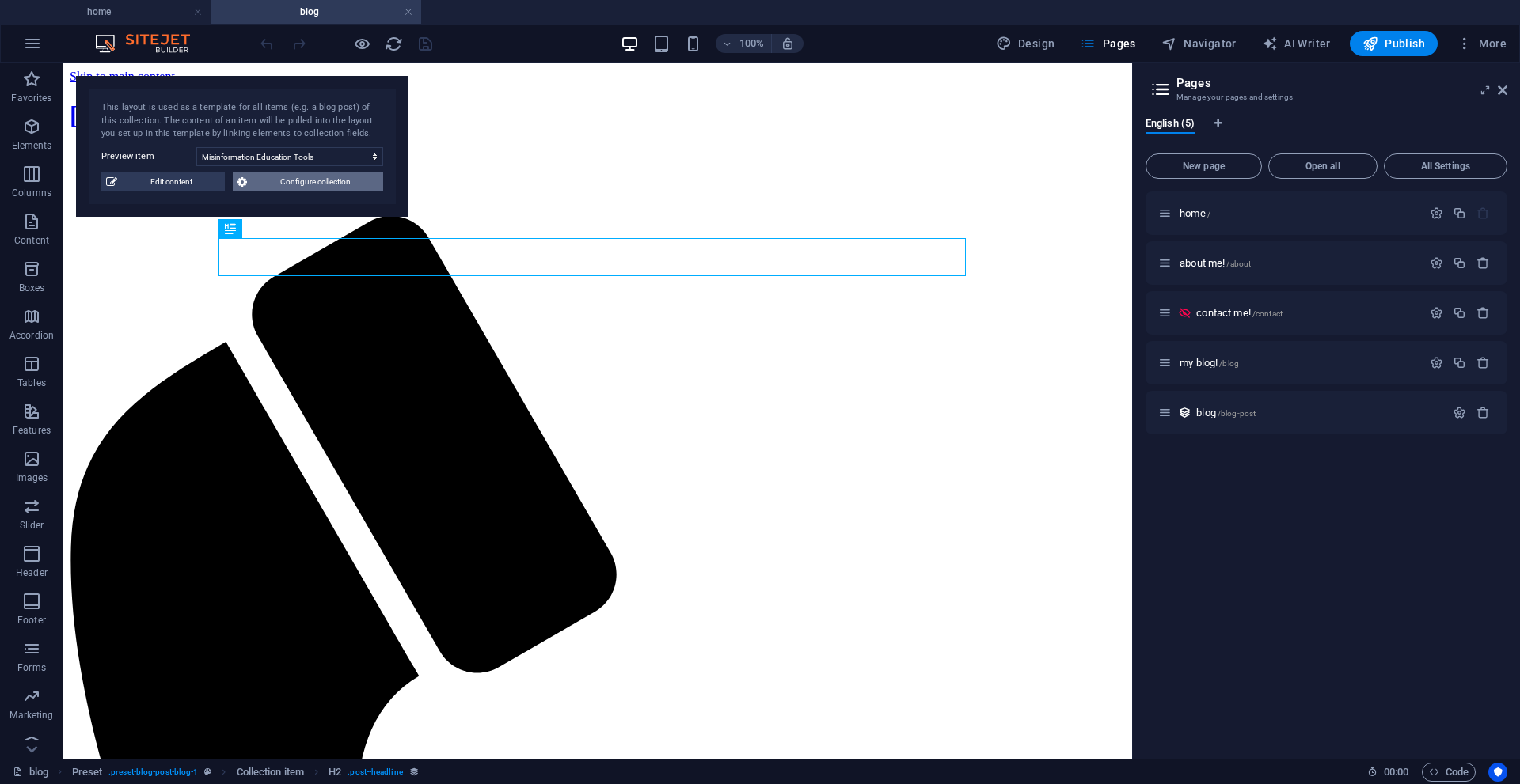
click at [313, 176] on span "Configure collection" at bounding box center [315, 182] width 127 height 19
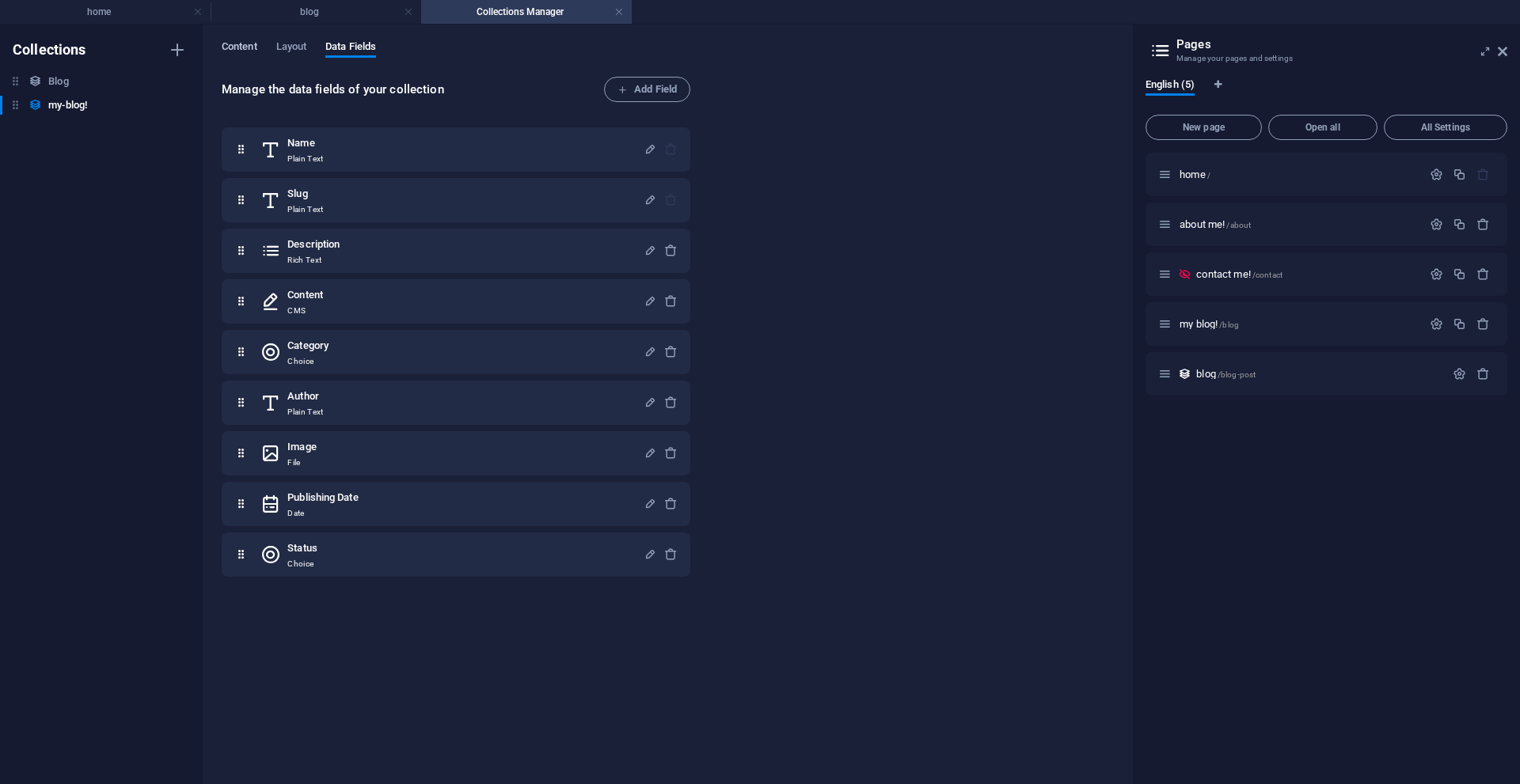
click at [241, 54] on span "Content" at bounding box center [239, 48] width 35 height 22
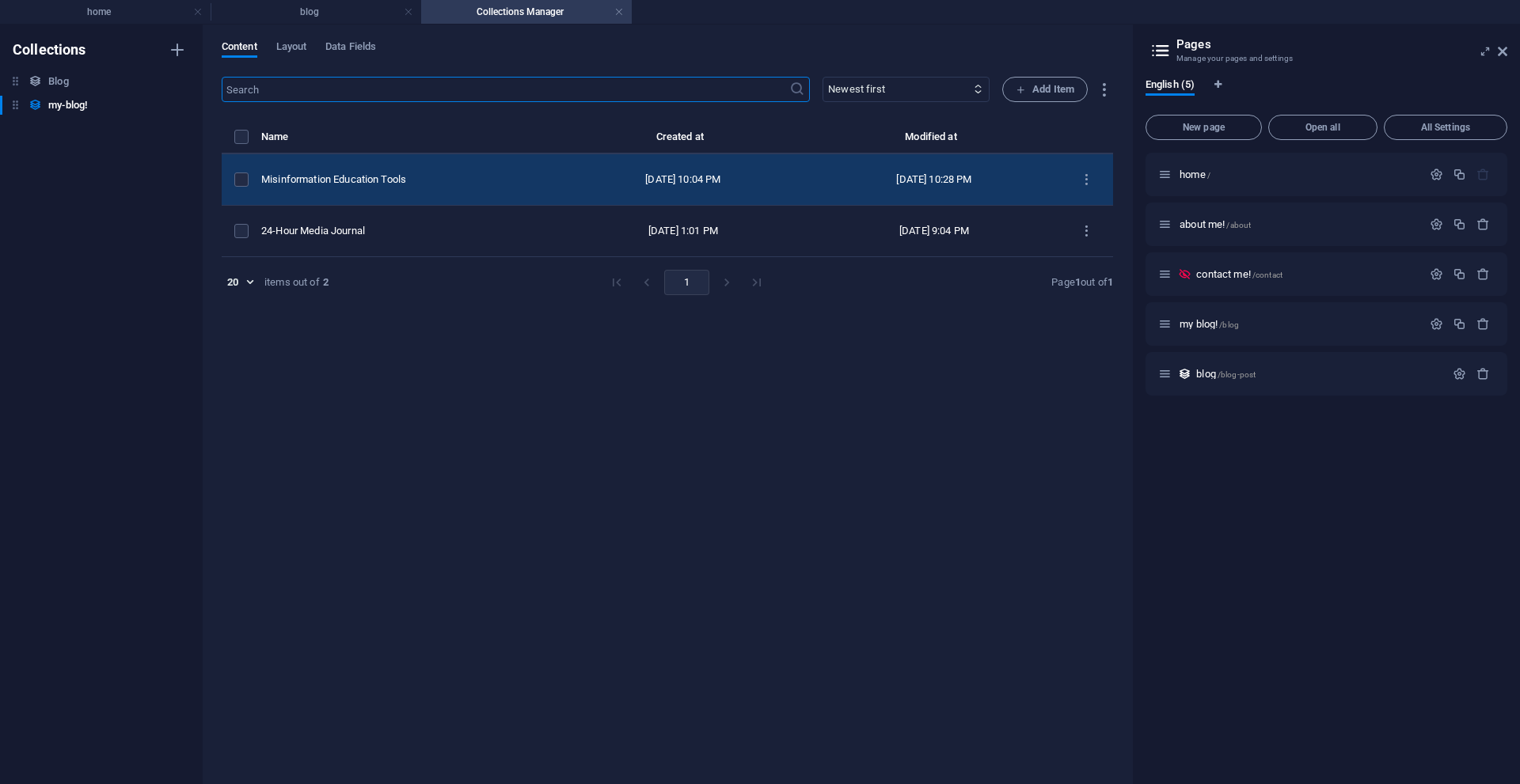
click at [399, 180] on div "Misinformation Education Tools" at bounding box center [403, 180] width 283 height 14
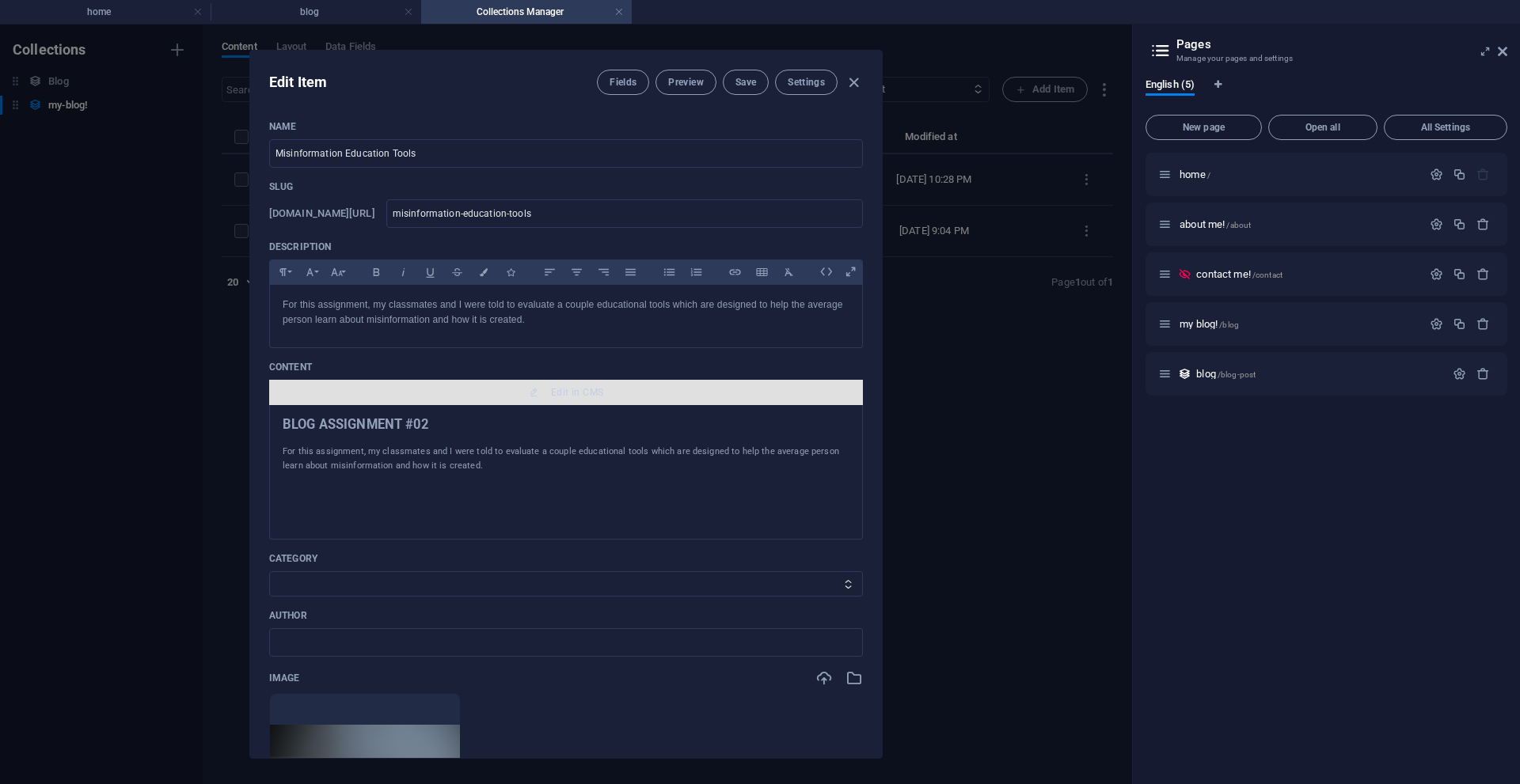
click at [544, 394] on span "Edit in CMS" at bounding box center [565, 393] width 581 height 13
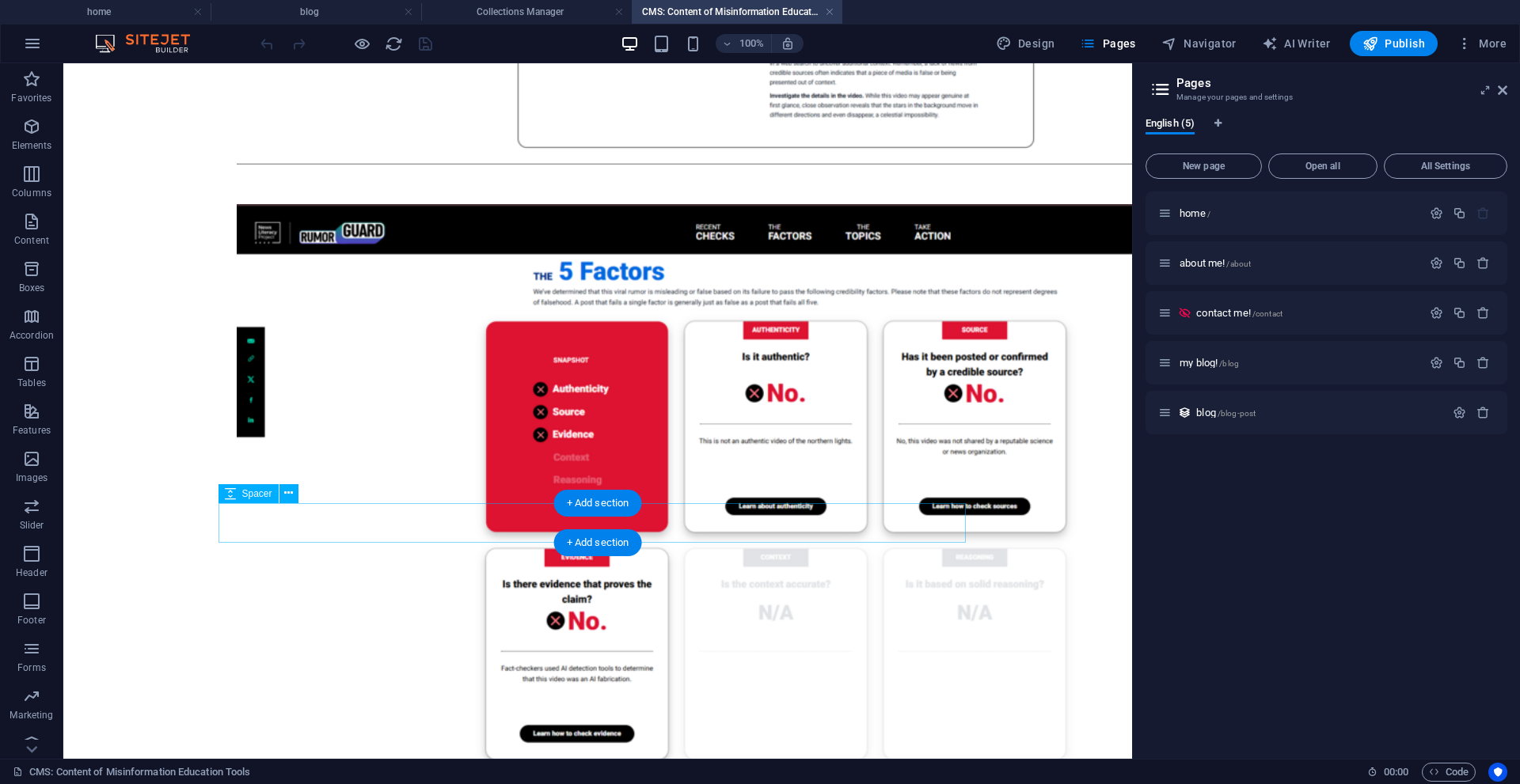
scroll to position [1108, 0]
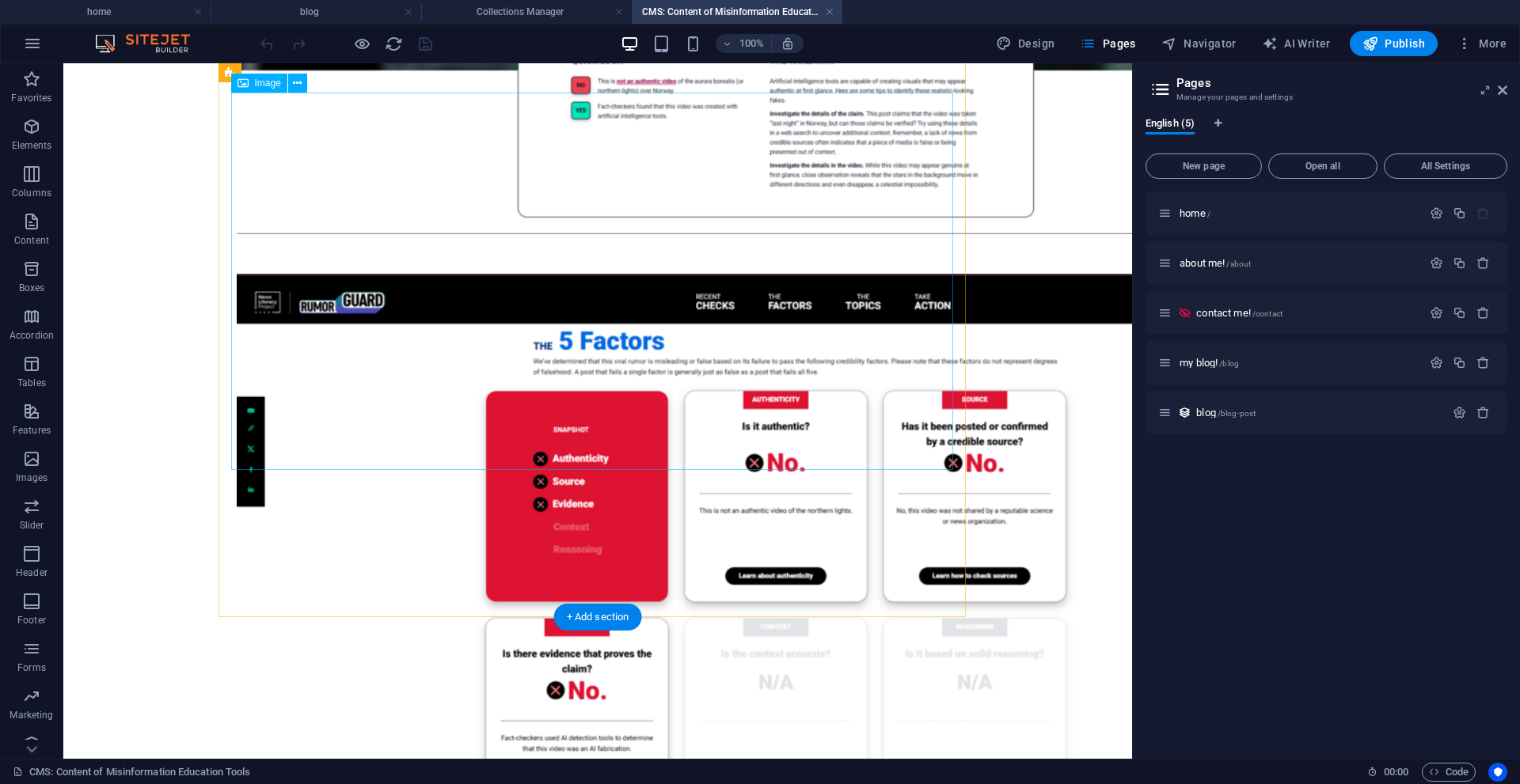
click at [327, 463] on figure at bounding box center [598, 553] width 722 height 558
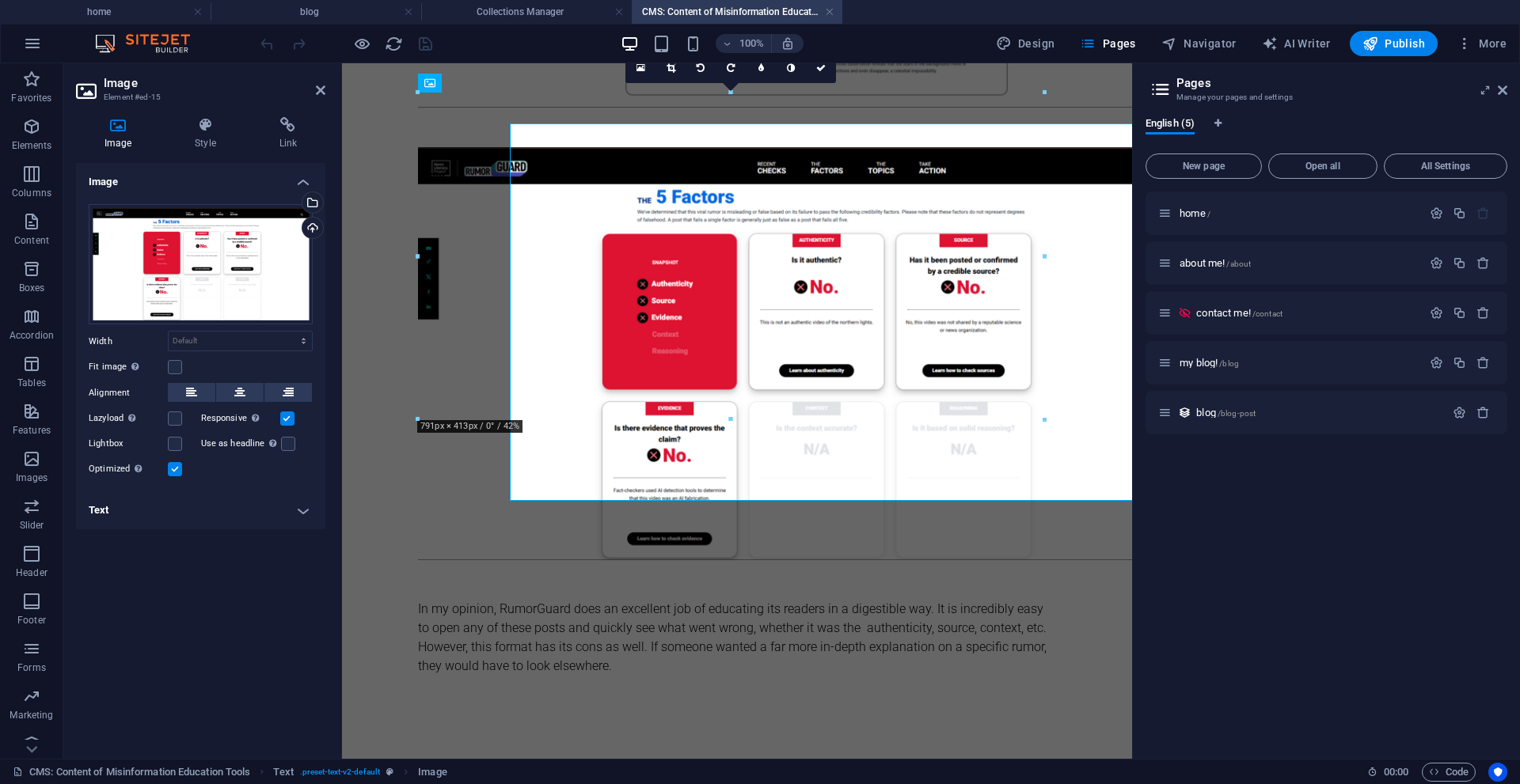
scroll to position [1077, 0]
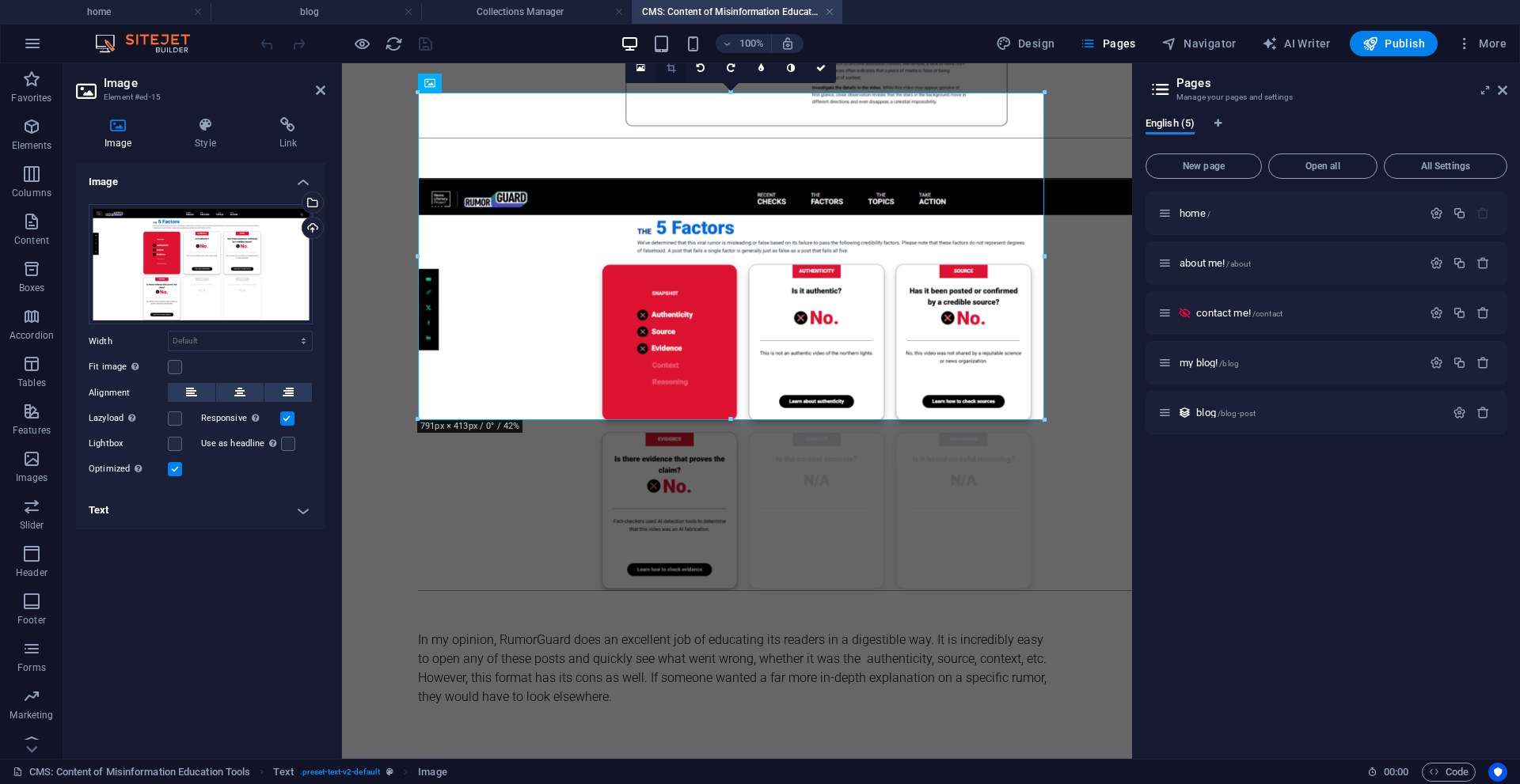
click at [671, 67] on icon at bounding box center [671, 68] width 9 height 10
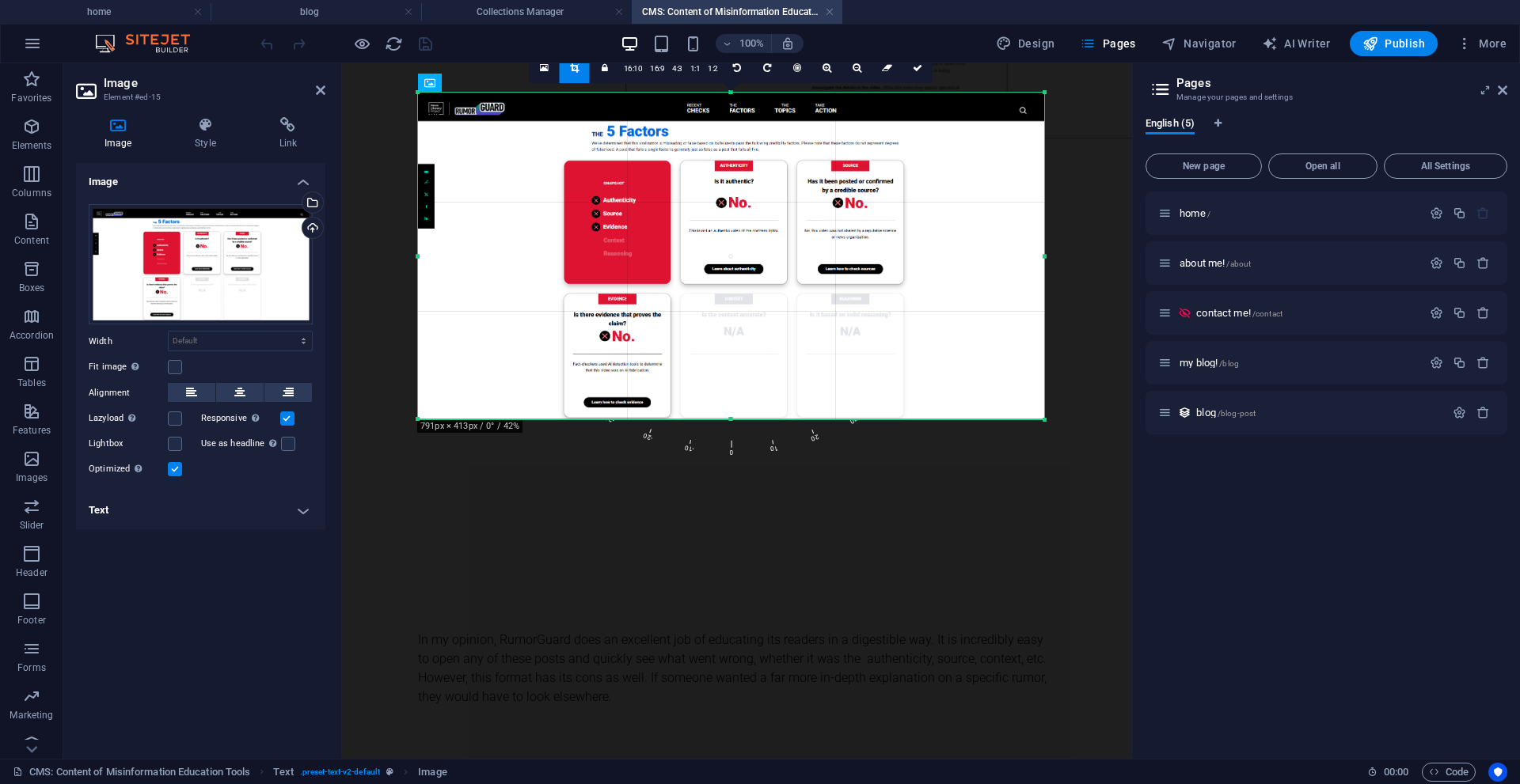
click at [727, 406] on div at bounding box center [731, 255] width 626 height 328
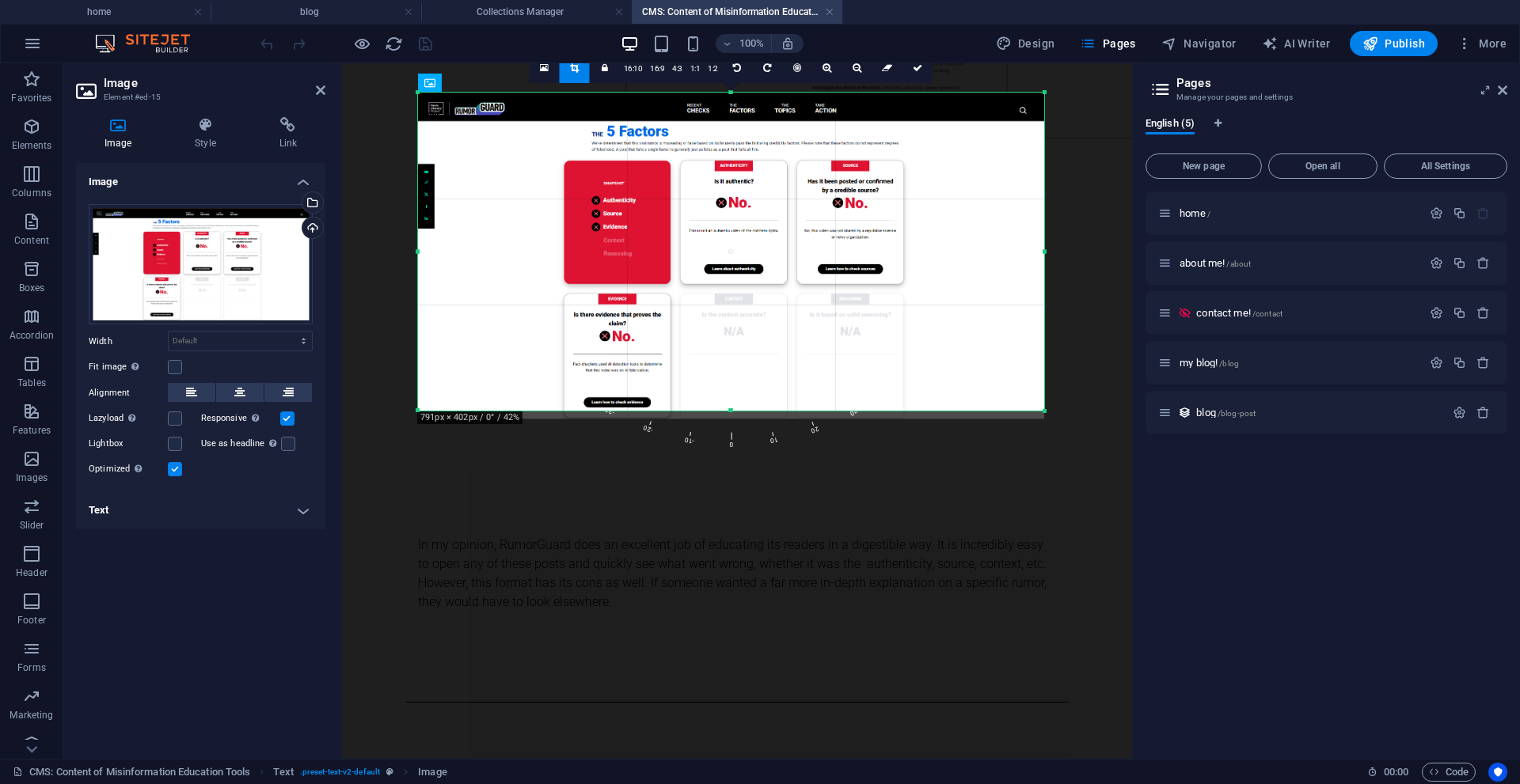
drag, startPoint x: 717, startPoint y: 417, endPoint x: 709, endPoint y: 408, distance: 12.0
click at [709, 408] on div at bounding box center [731, 410] width 626 height 6
click at [915, 67] on icon at bounding box center [918, 68] width 10 height 10
type input "790"
select select "px"
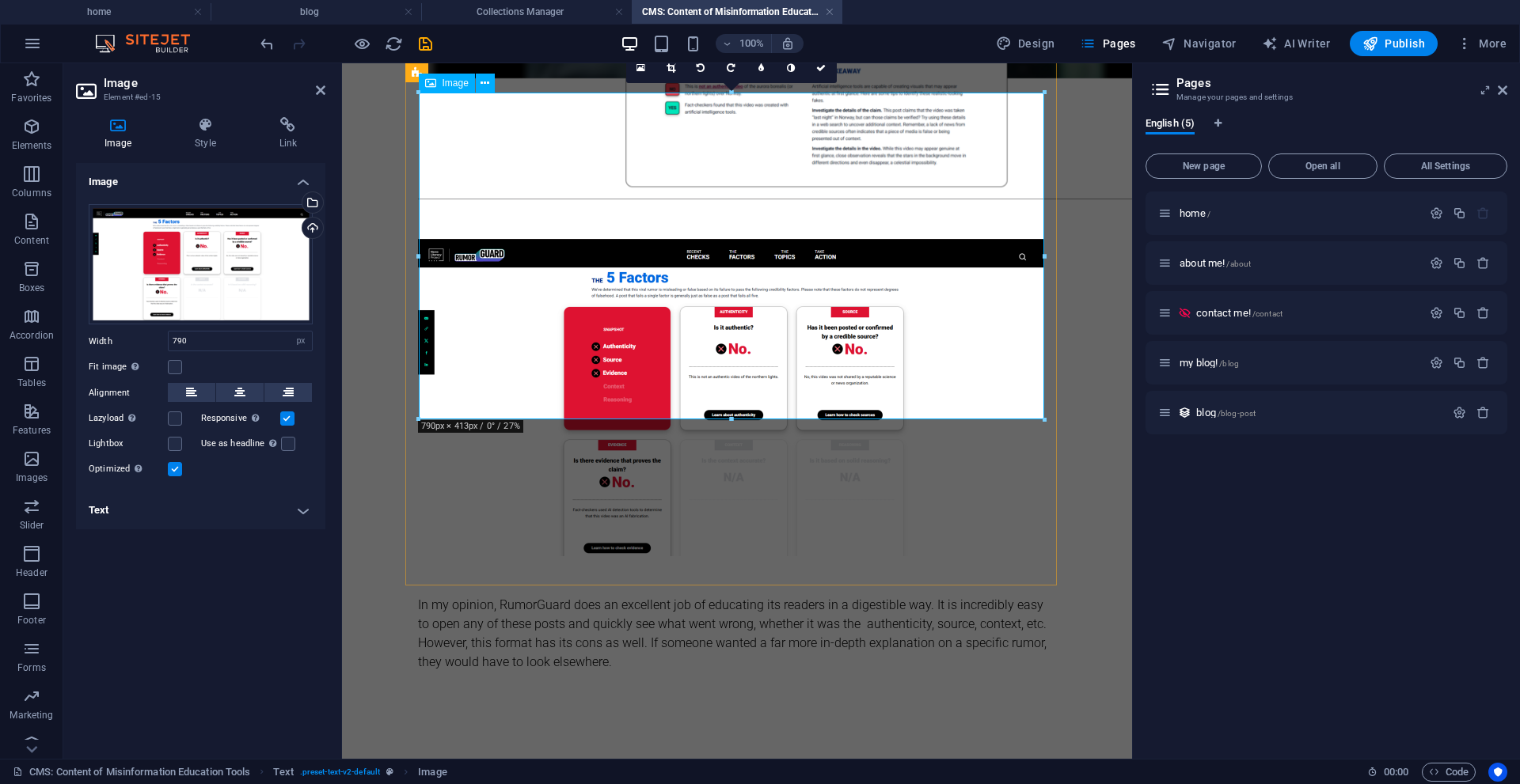
scroll to position [761, 0]
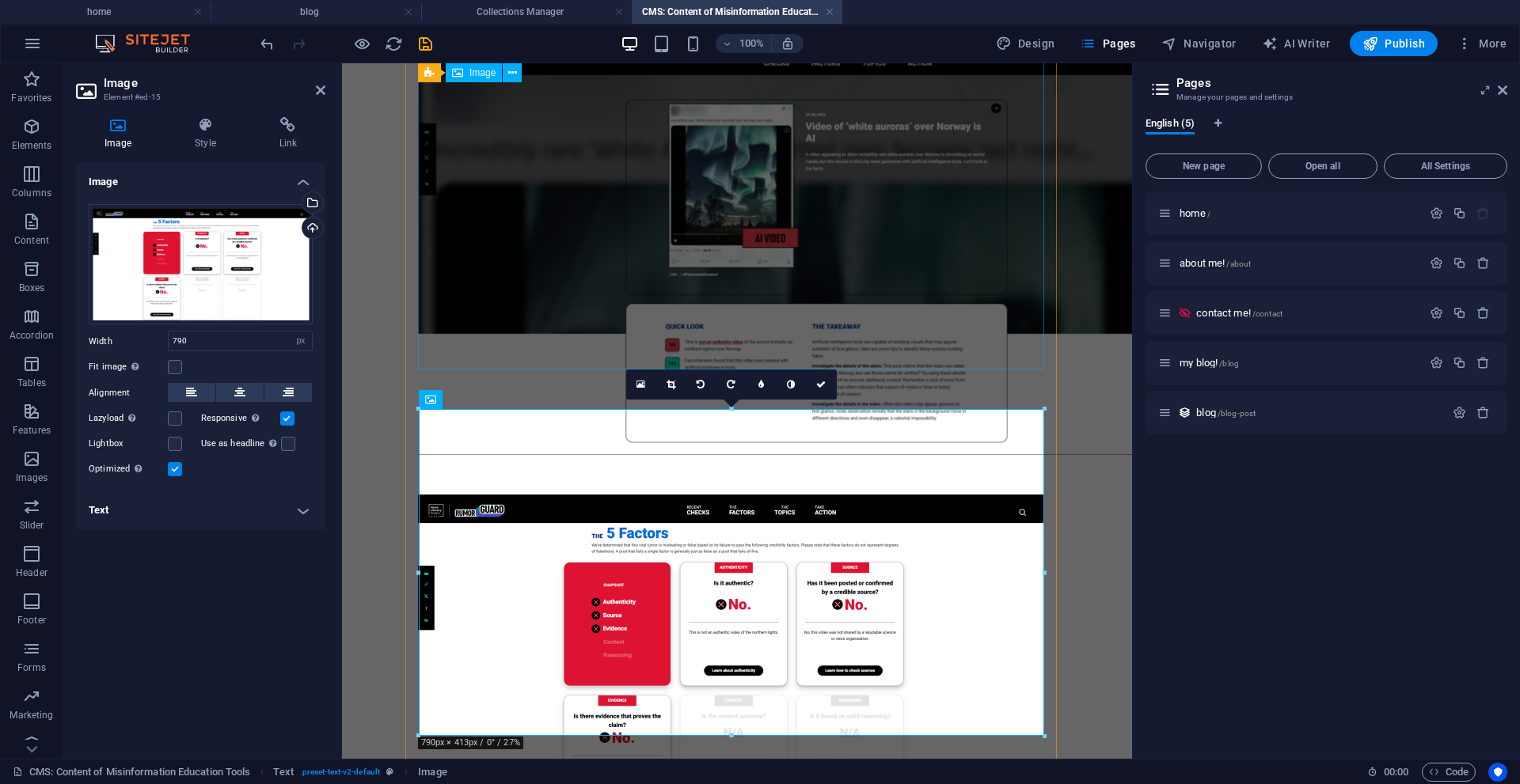
click at [763, 301] on figure at bounding box center [737, 249] width 638 height 412
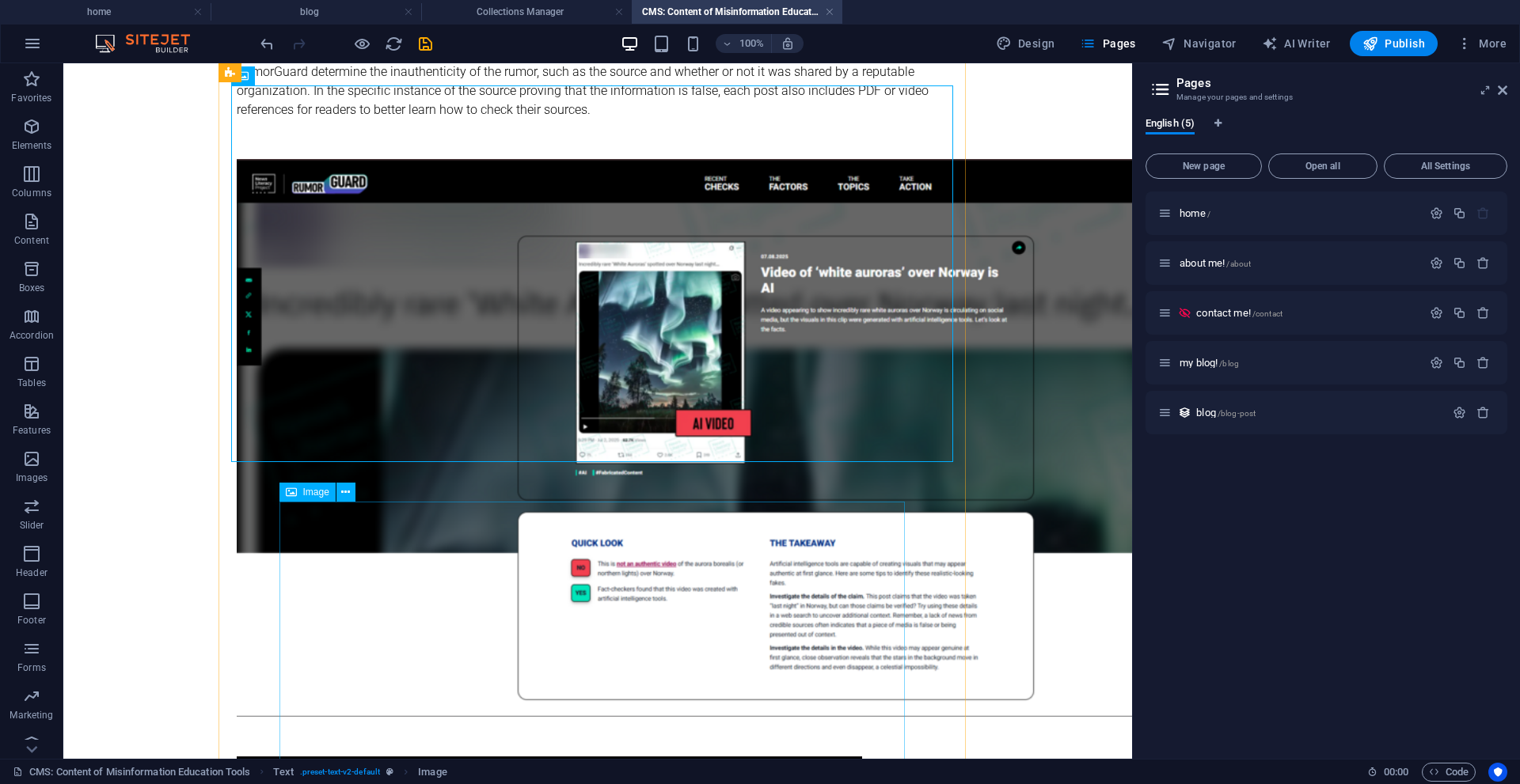
scroll to position [583, 0]
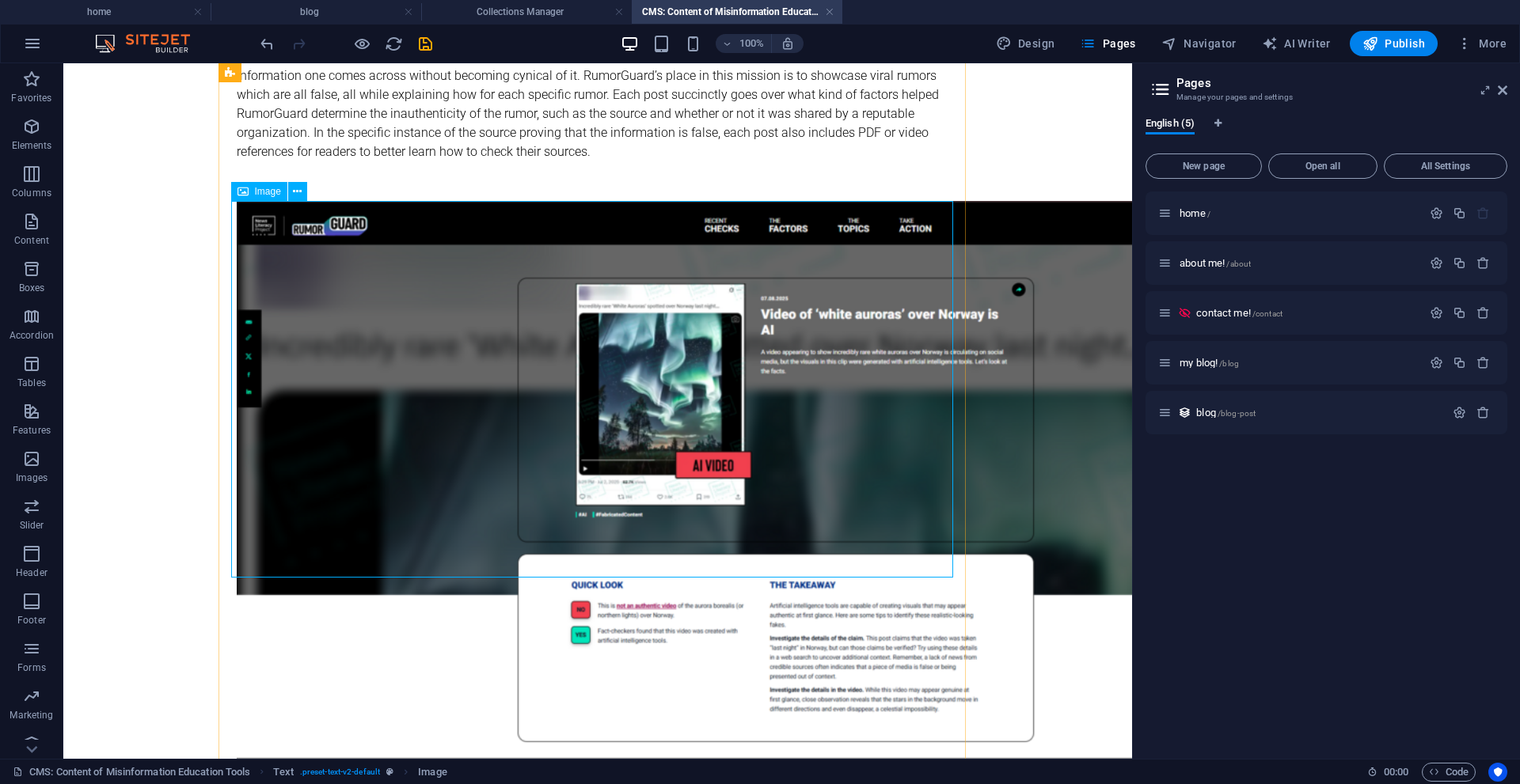
click at [477, 355] on figure at bounding box center [598, 480] width 722 height 558
click at [484, 249] on figure at bounding box center [598, 480] width 722 height 558
click at [484, 247] on figure at bounding box center [598, 480] width 722 height 558
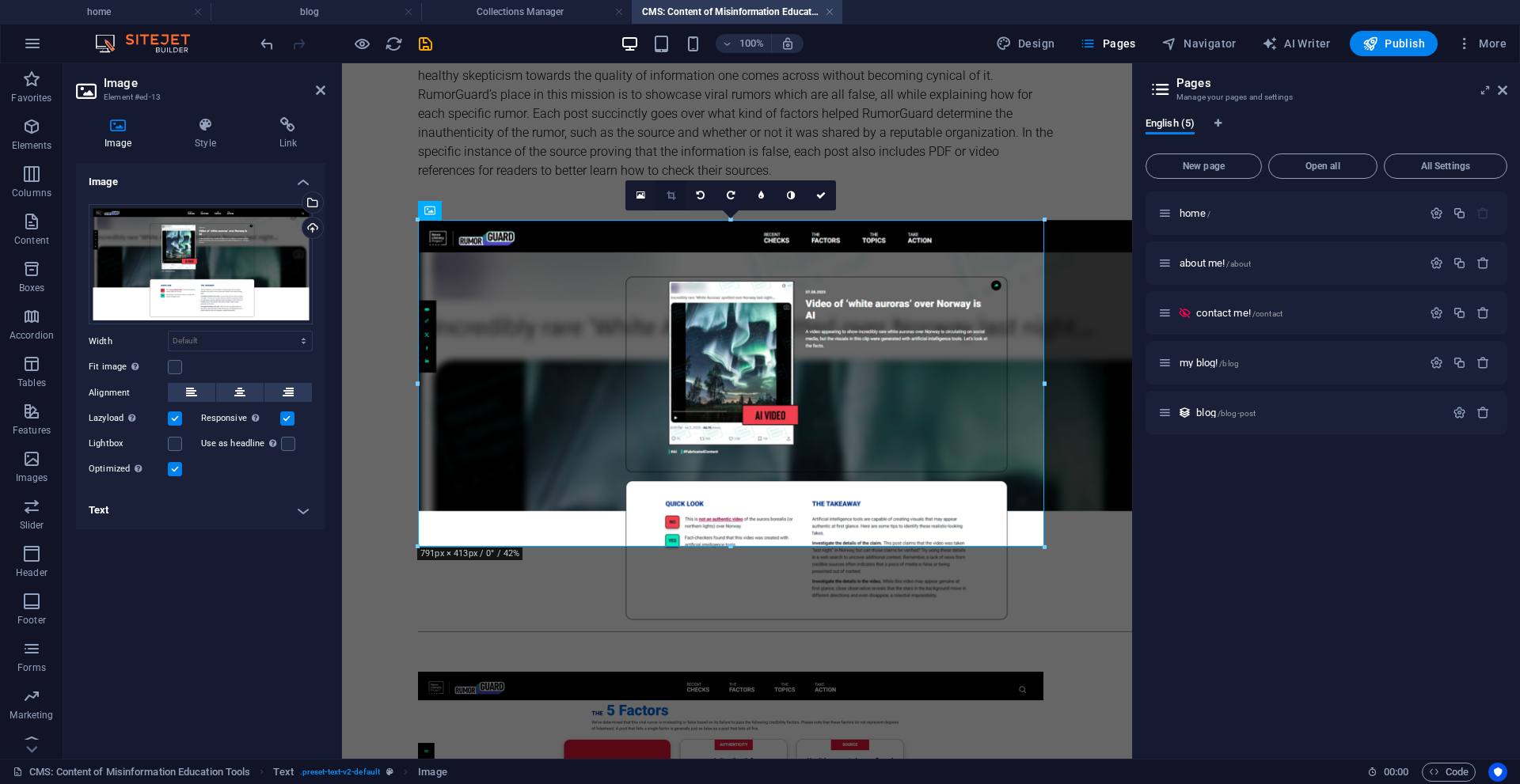
click at [680, 190] on link at bounding box center [671, 196] width 30 height 30
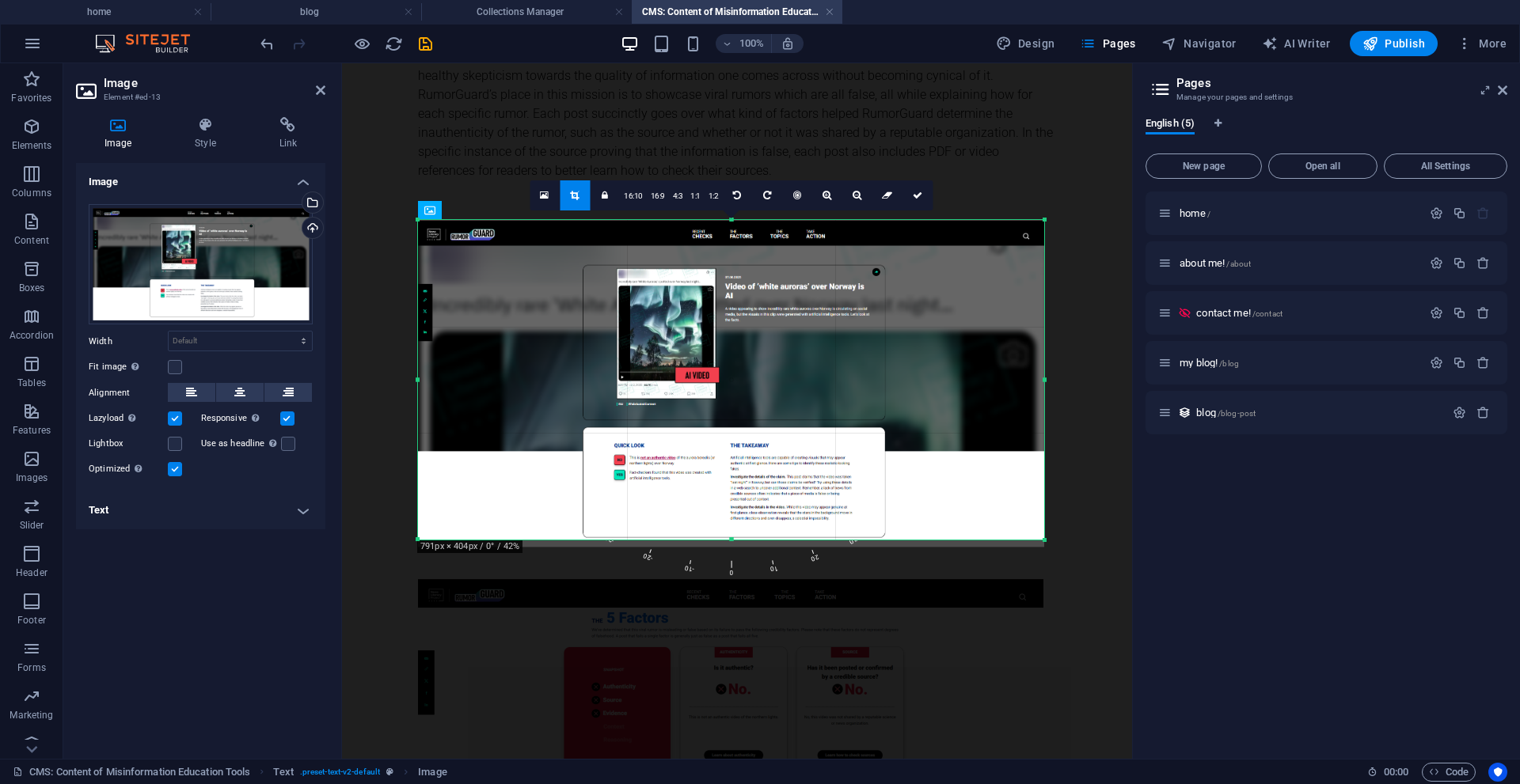
drag, startPoint x: 733, startPoint y: 545, endPoint x: 745, endPoint y: 538, distance: 13.9
click at [745, 538] on div at bounding box center [731, 540] width 626 height 6
click at [919, 196] on icon at bounding box center [918, 196] width 10 height 10
type input "791"
select select "px"
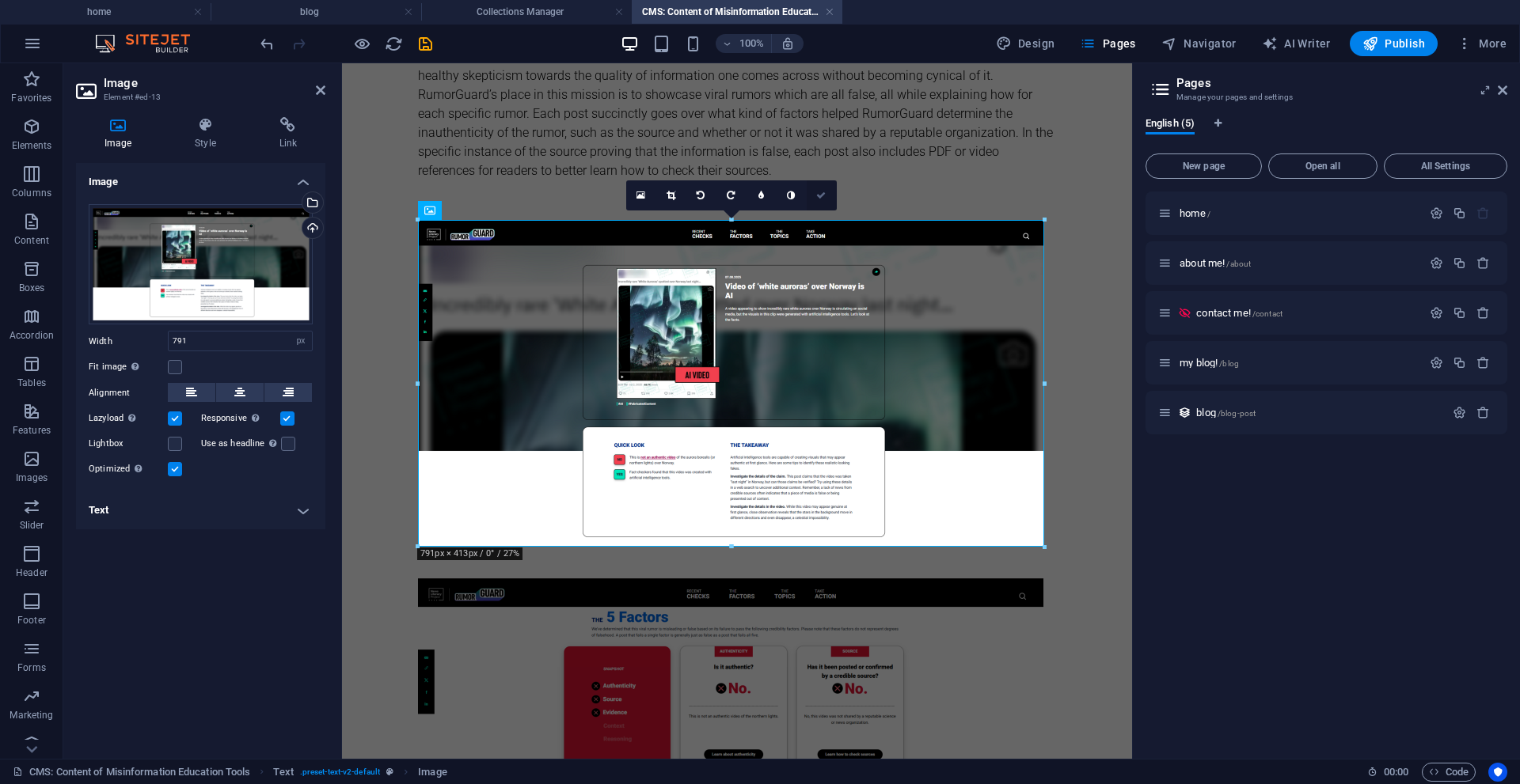
click at [823, 196] on icon at bounding box center [821, 196] width 10 height 10
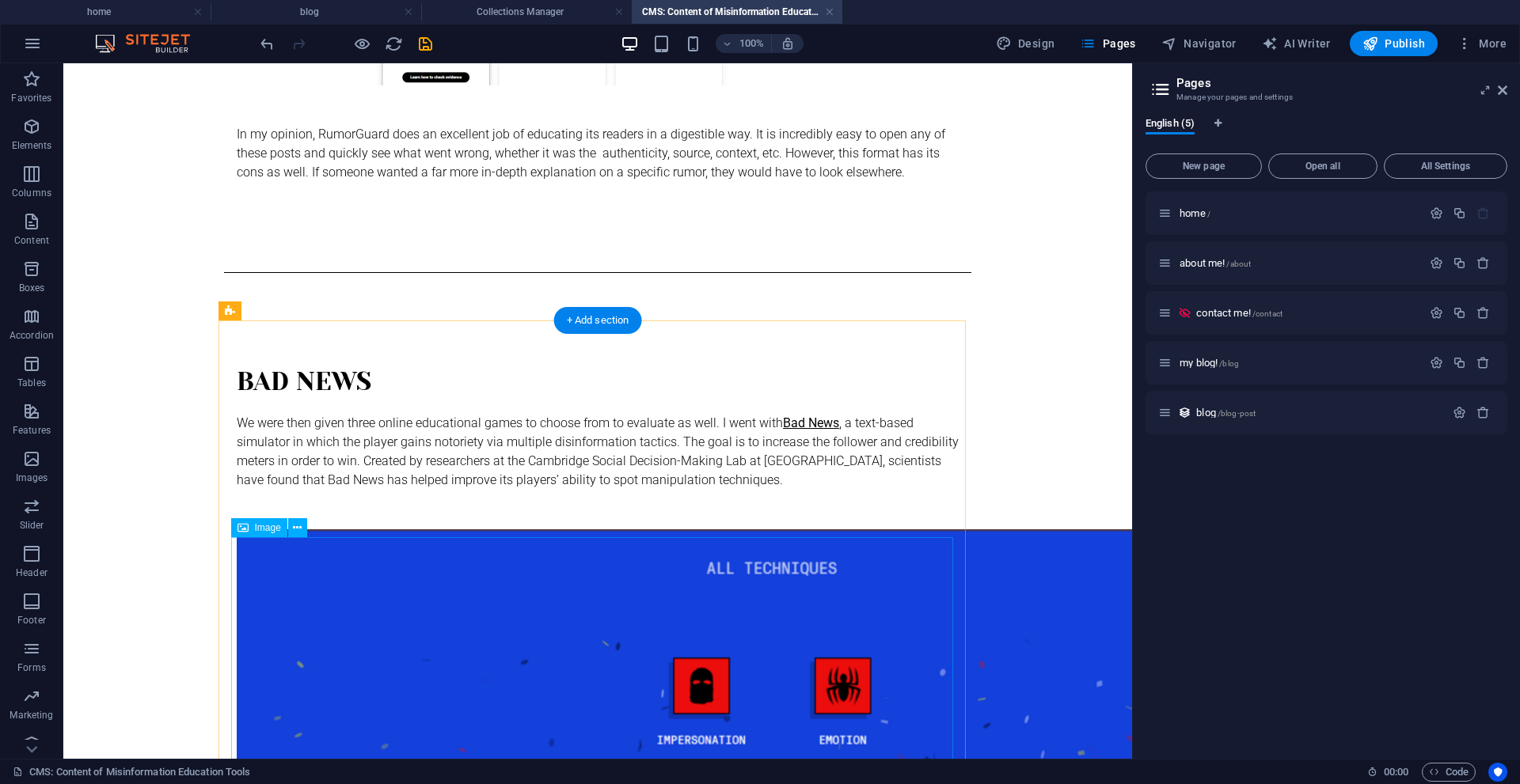
scroll to position [1367, 0]
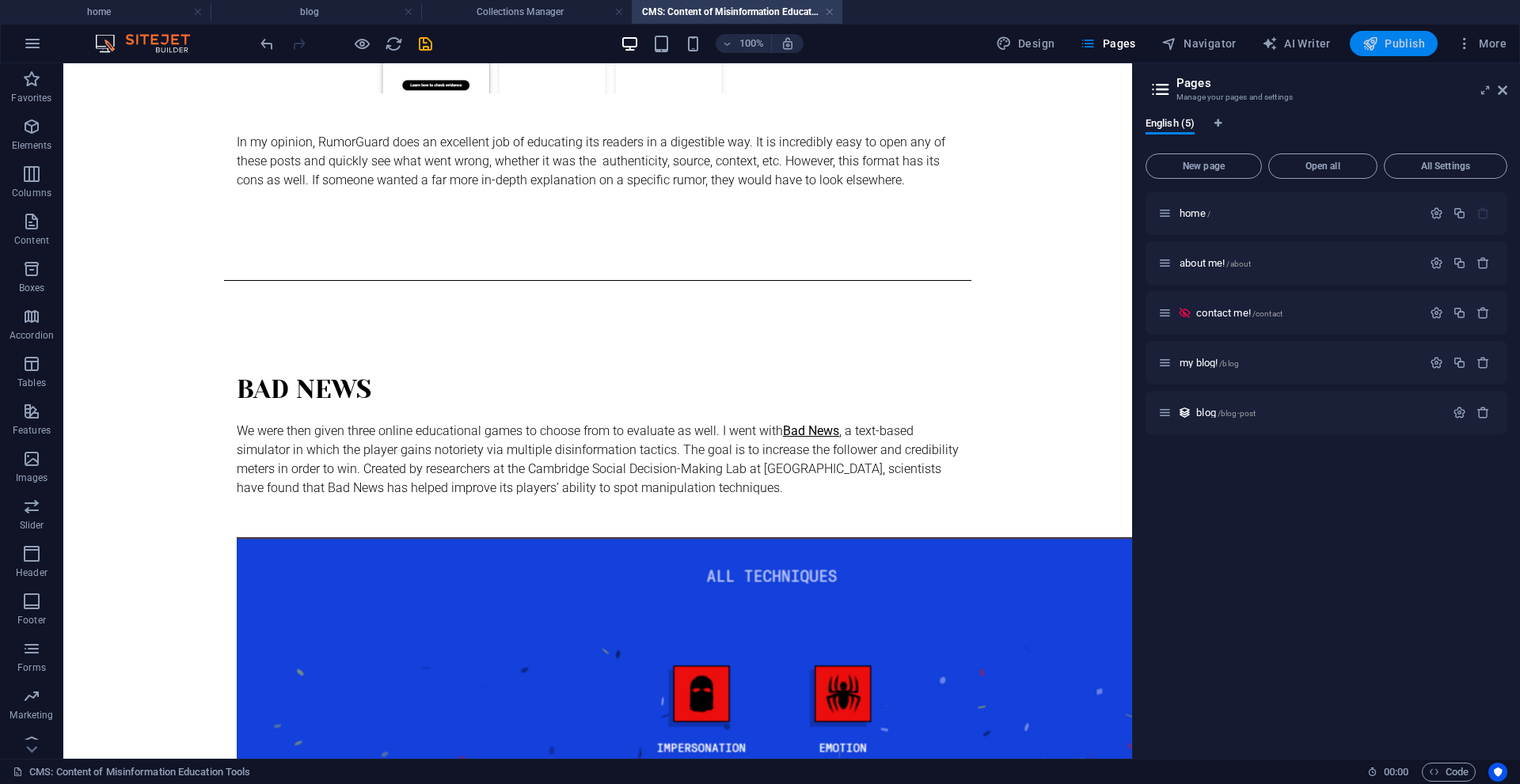
click at [1384, 43] on span "Publish" at bounding box center [1394, 43] width 63 height 16
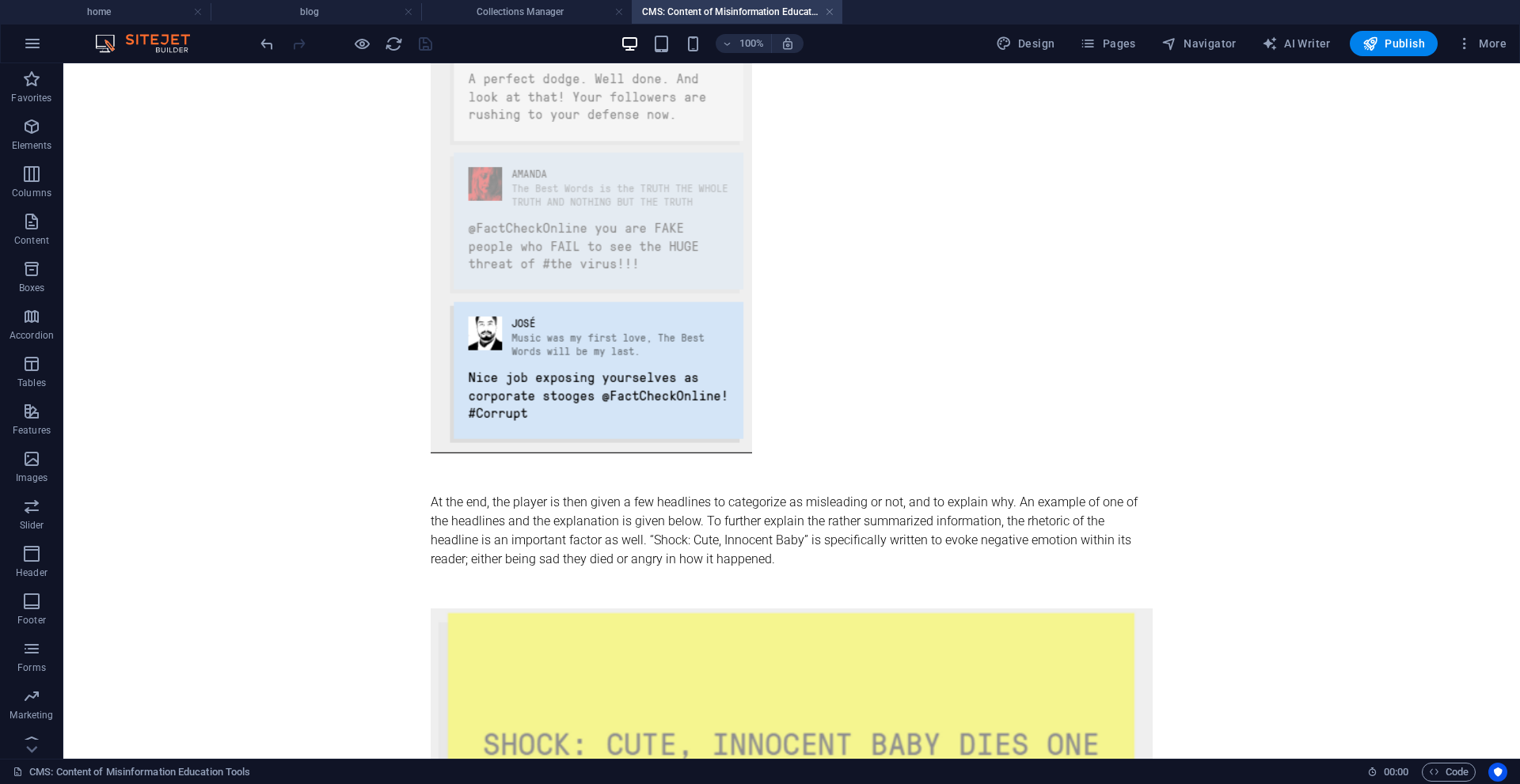
scroll to position [3028, 0]
